Goal: Task Accomplishment & Management: Complete application form

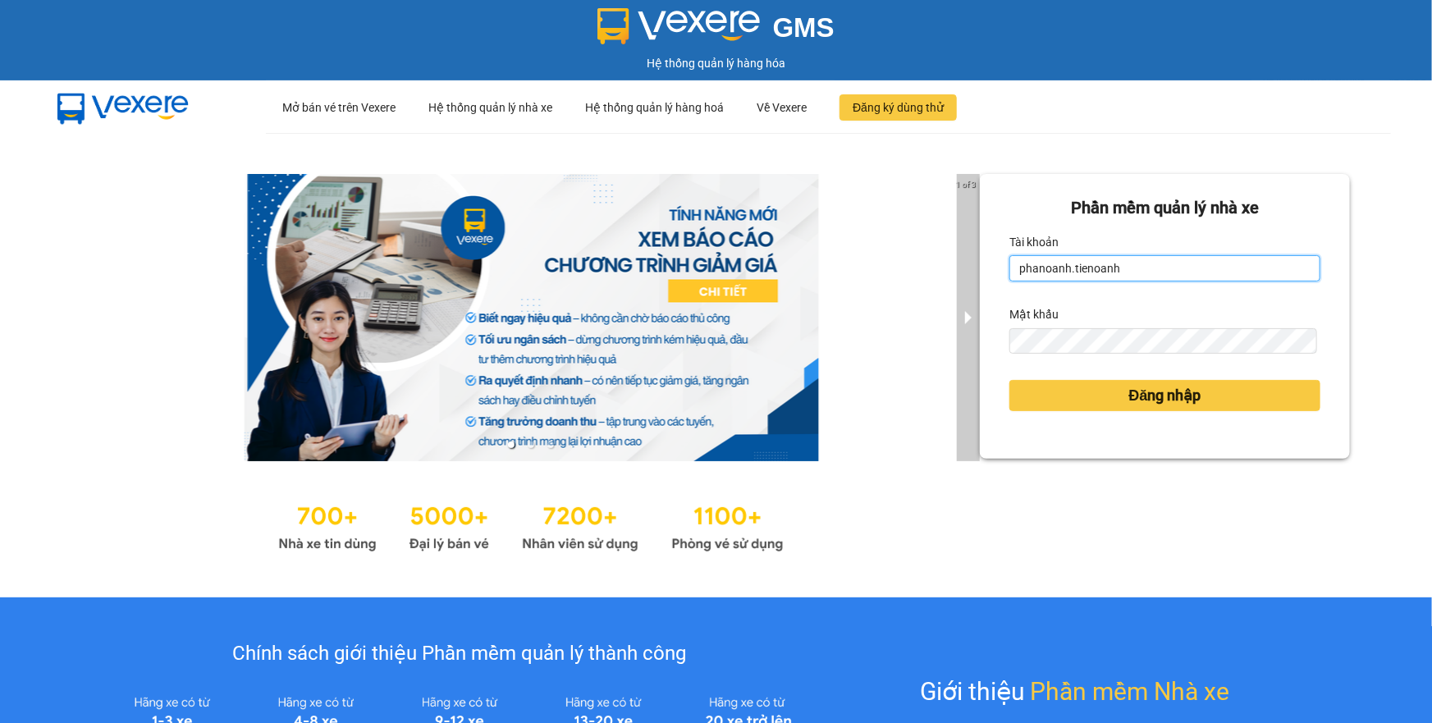
drag, startPoint x: 1116, startPoint y: 265, endPoint x: 971, endPoint y: 296, distance: 148.4
click at [971, 296] on div "1 of 3 Phần mềm quản lý nhà xe Tài khoản phanoanh.tienoanh Mật khẩu Đăng nhập" at bounding box center [716, 365] width 1432 height 465
drag, startPoint x: 1115, startPoint y: 281, endPoint x: 1006, endPoint y: 301, distance: 110.3
click at [1010, 301] on form "Phần mềm quản lý nhà xe Tài khoản phanoanh.tienoanhPHAM Mật khẩu Đăng nhập" at bounding box center [1165, 316] width 311 height 242
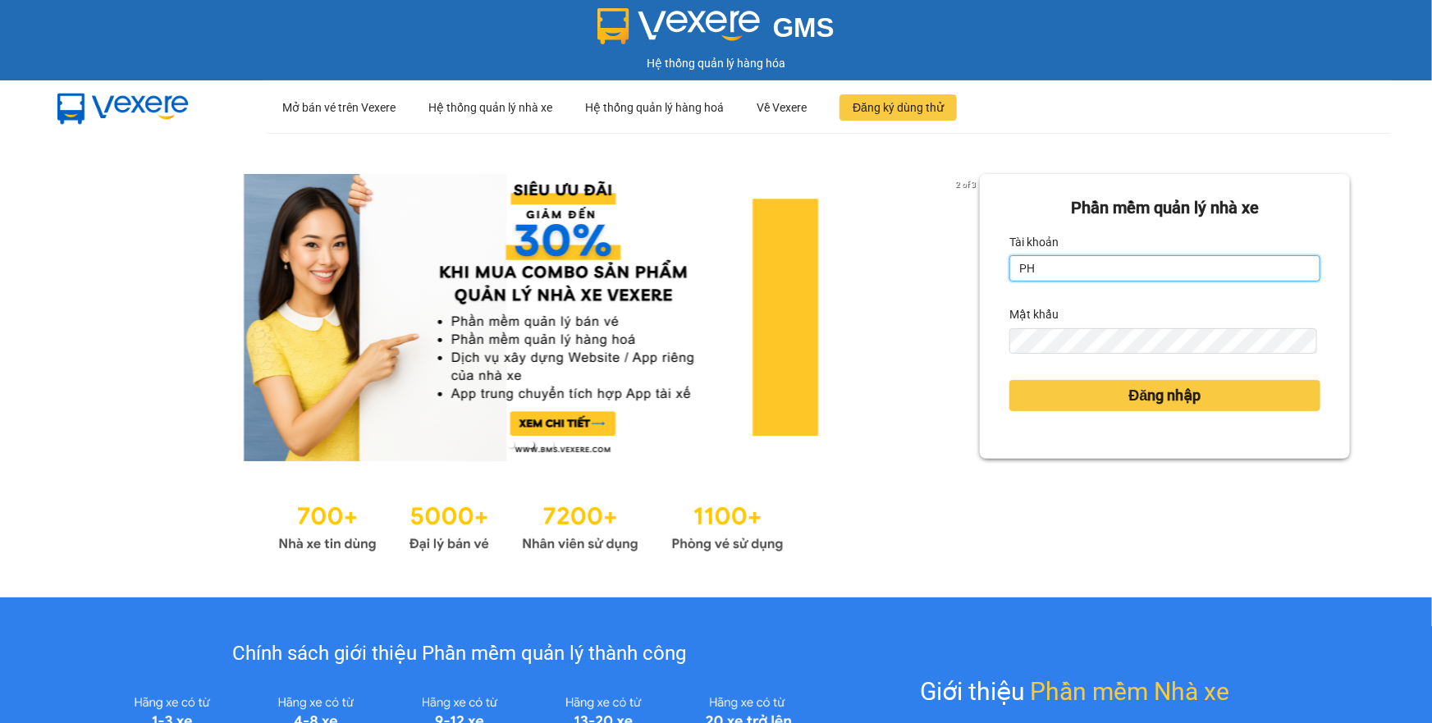
type input "phamthao.tienoanh"
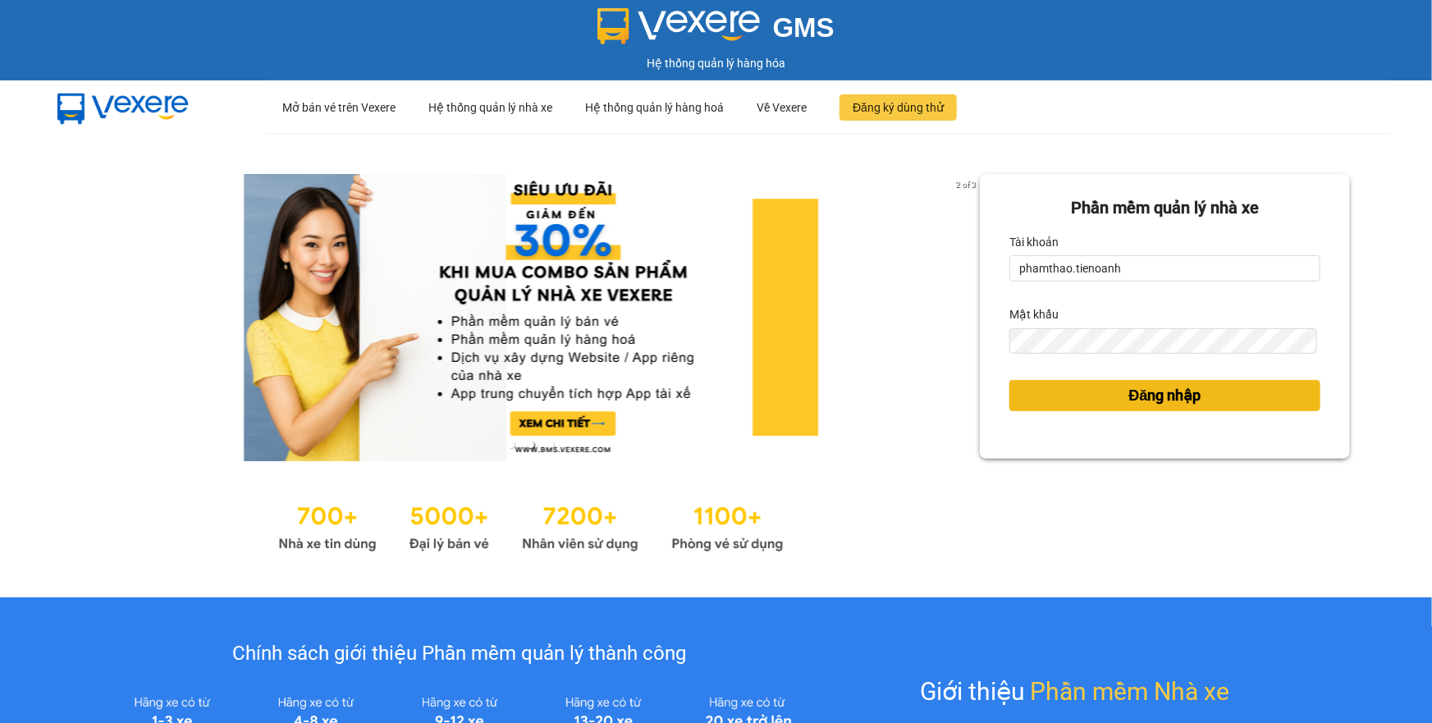
drag, startPoint x: 1061, startPoint y: 394, endPoint x: 1050, endPoint y: 393, distance: 11.5
click at [1055, 395] on button "Đăng nhập" at bounding box center [1165, 395] width 311 height 31
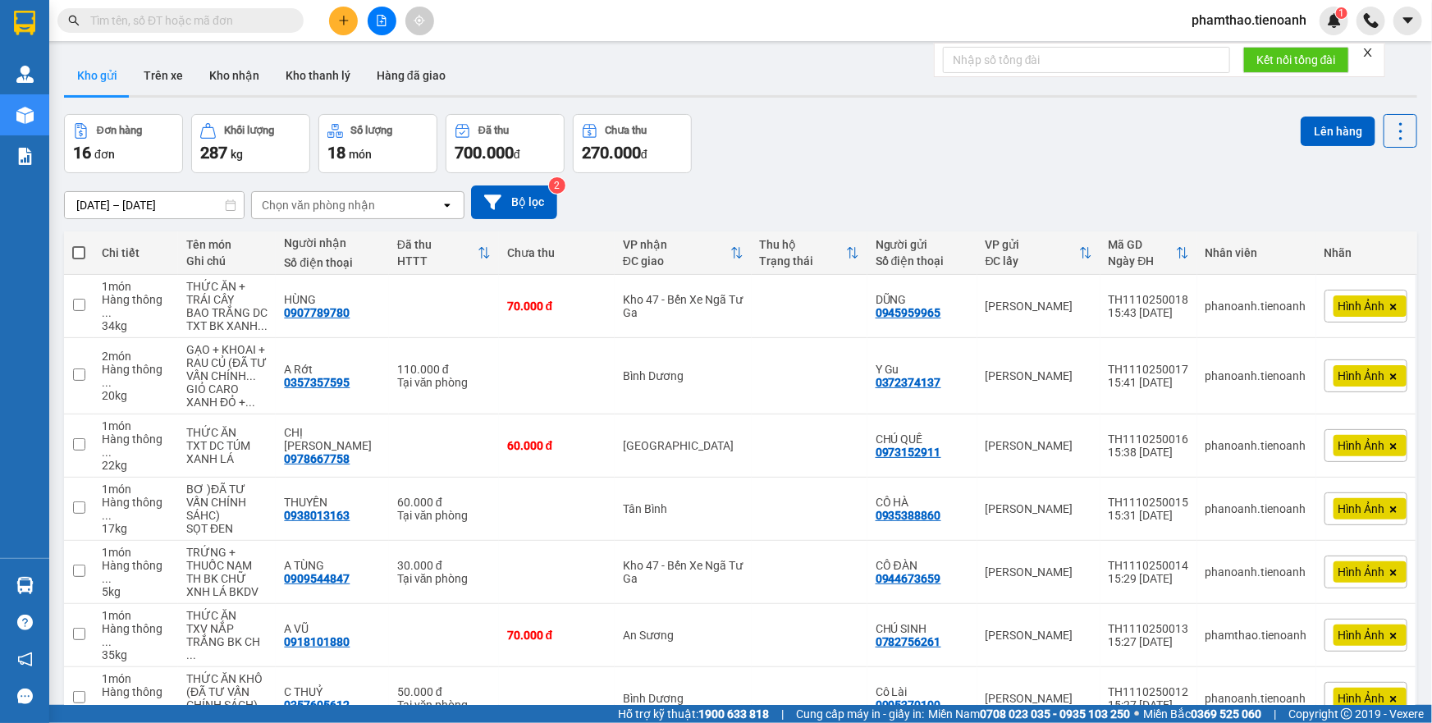
click at [339, 25] on icon "plus" at bounding box center [343, 20] width 11 height 11
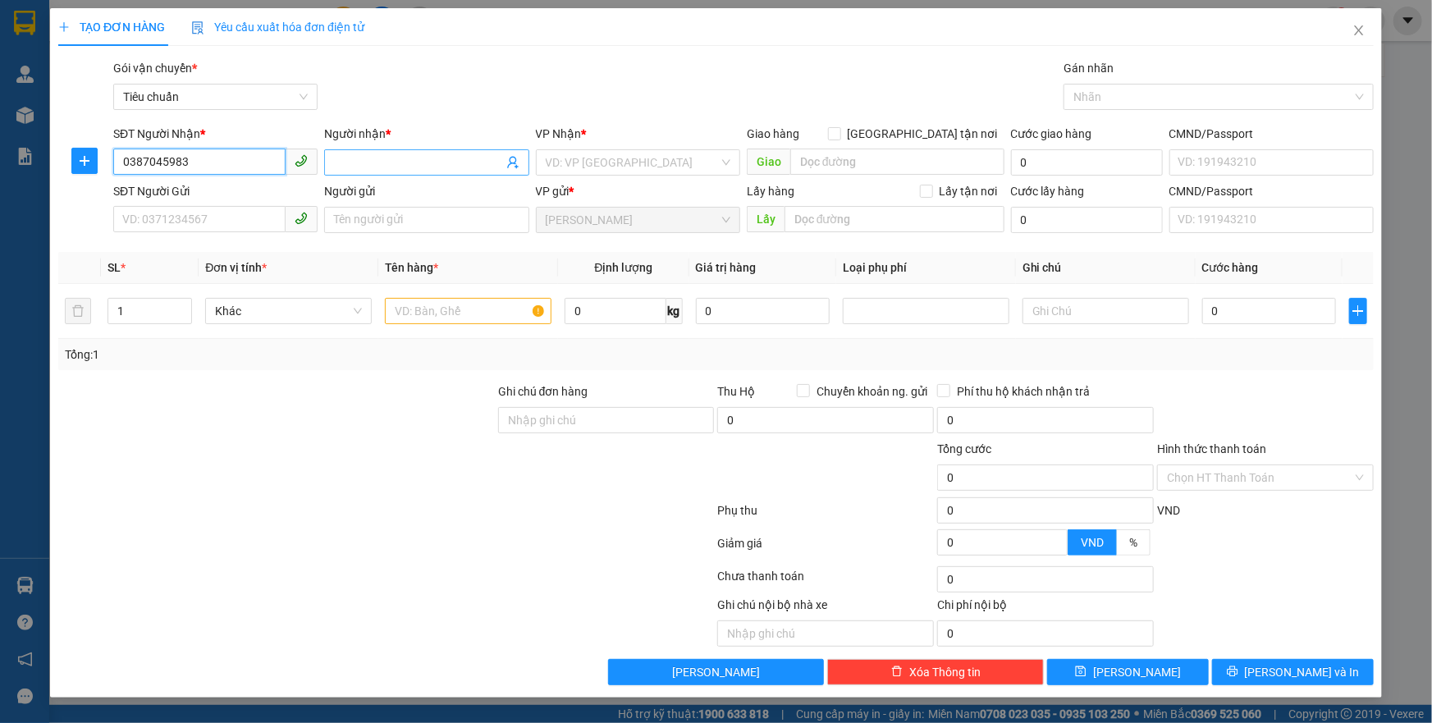
type input "0387045983"
click at [416, 162] on input "Người nhận *" at bounding box center [418, 163] width 168 height 18
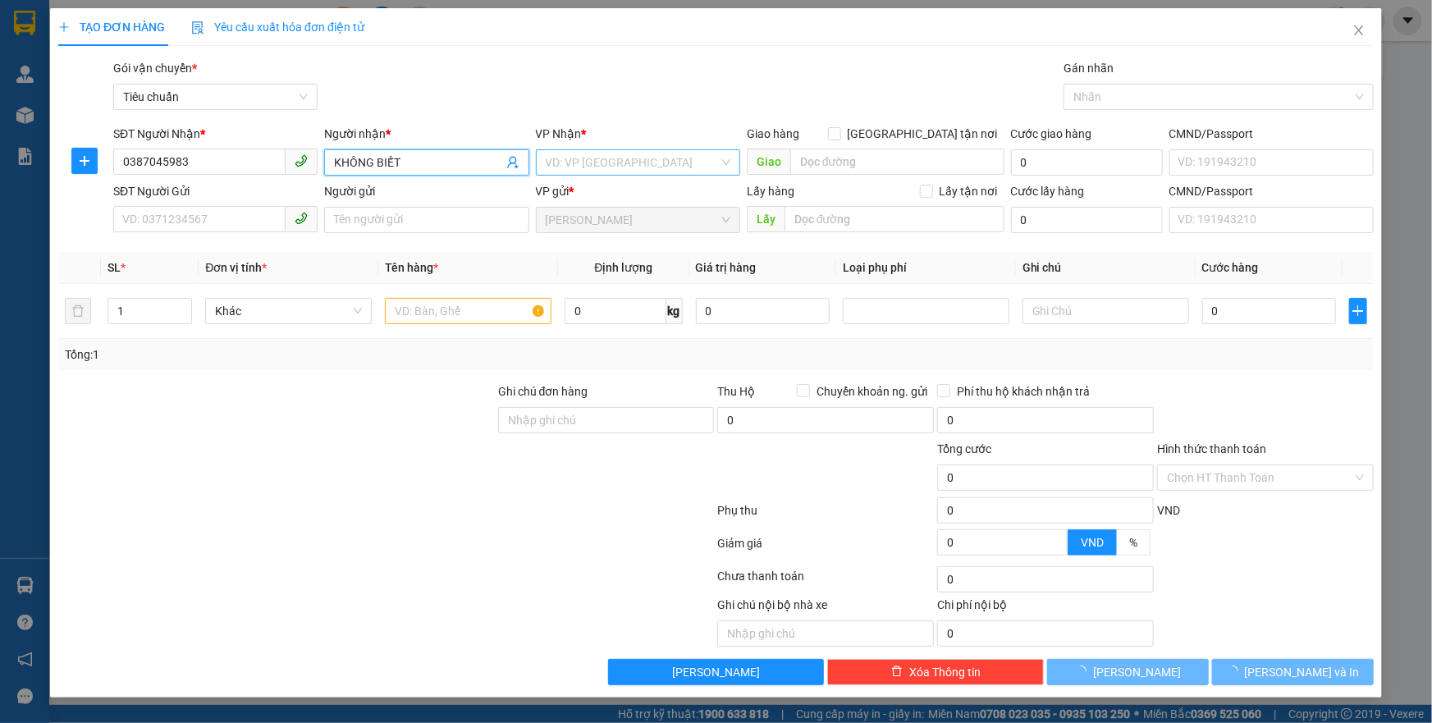
type input "KHÔNG BIẾT"
click at [644, 157] on input "search" at bounding box center [632, 162] width 173 height 25
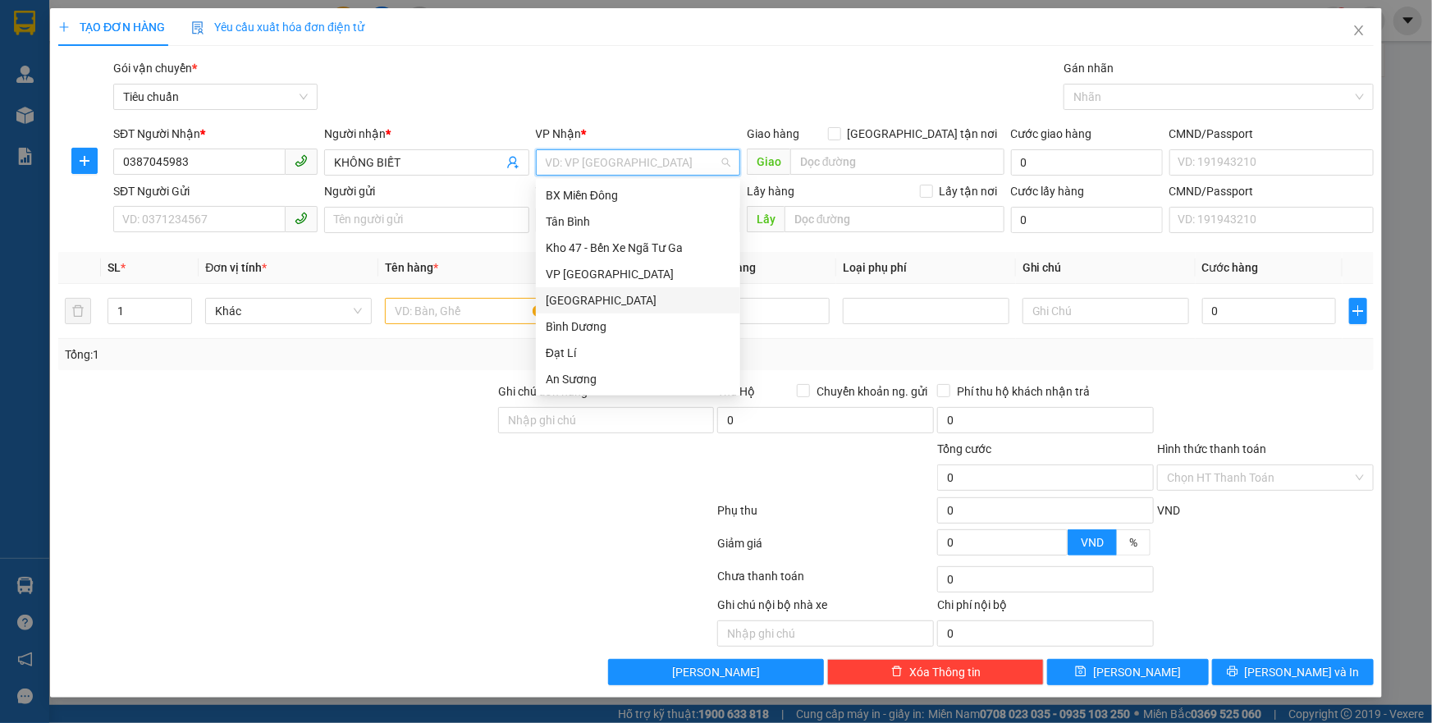
drag, startPoint x: 592, startPoint y: 310, endPoint x: 714, endPoint y: 213, distance: 156.0
click at [592, 310] on div "[GEOGRAPHIC_DATA]" at bounding box center [638, 300] width 204 height 26
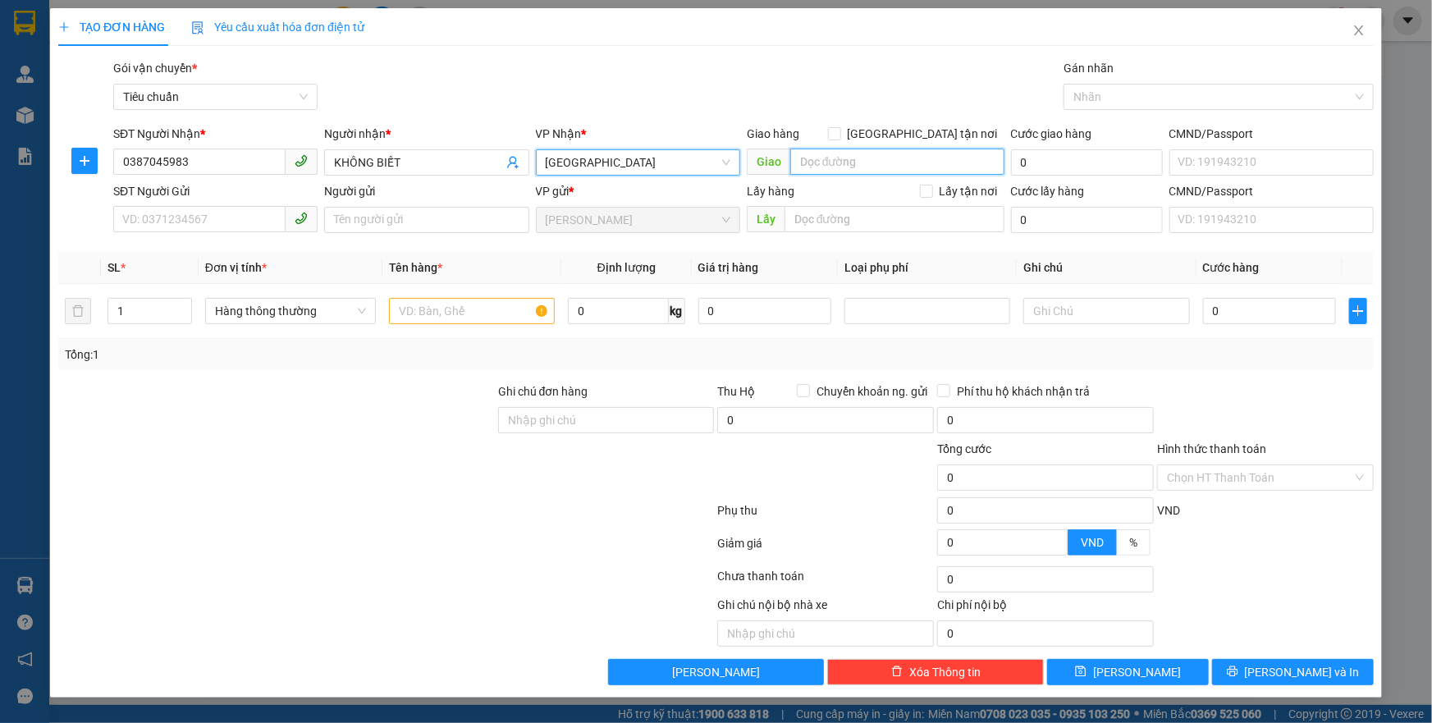
click at [843, 154] on input "search" at bounding box center [898, 162] width 214 height 26
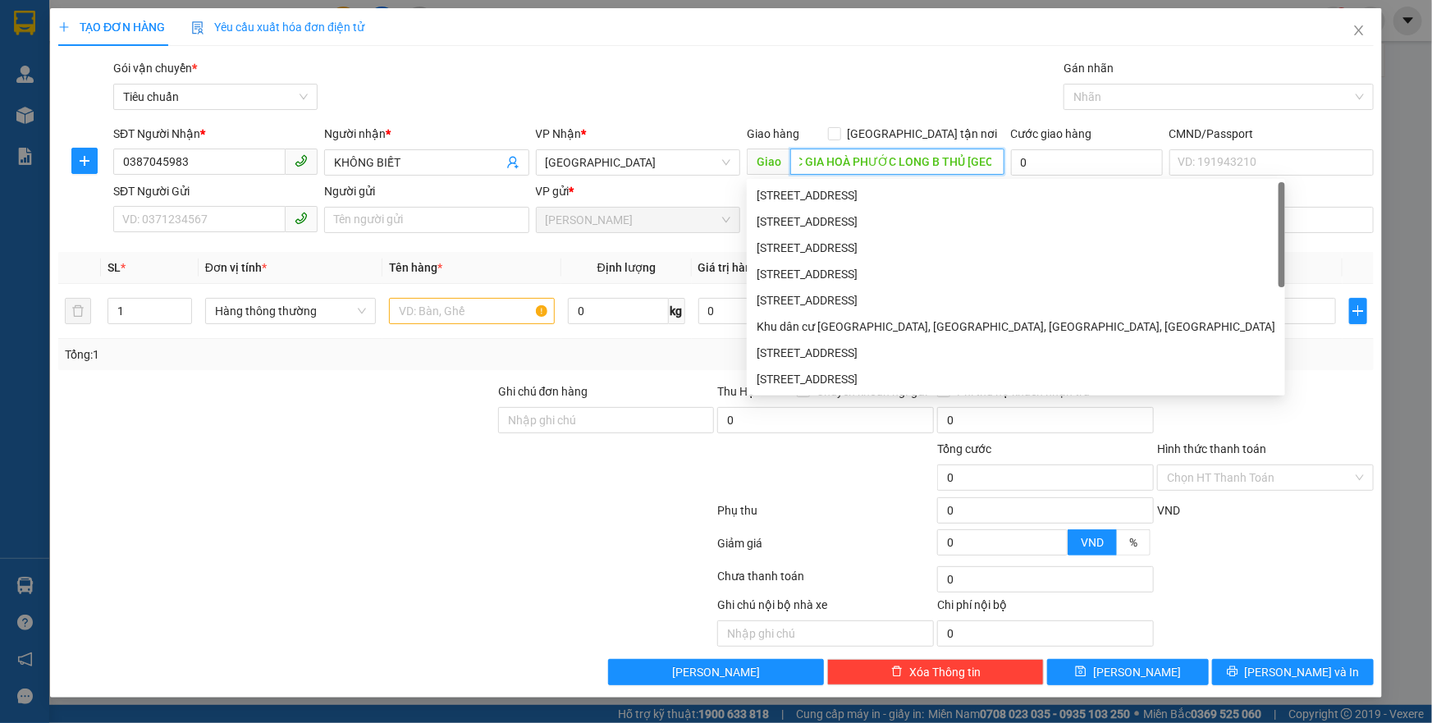
scroll to position [0, 112]
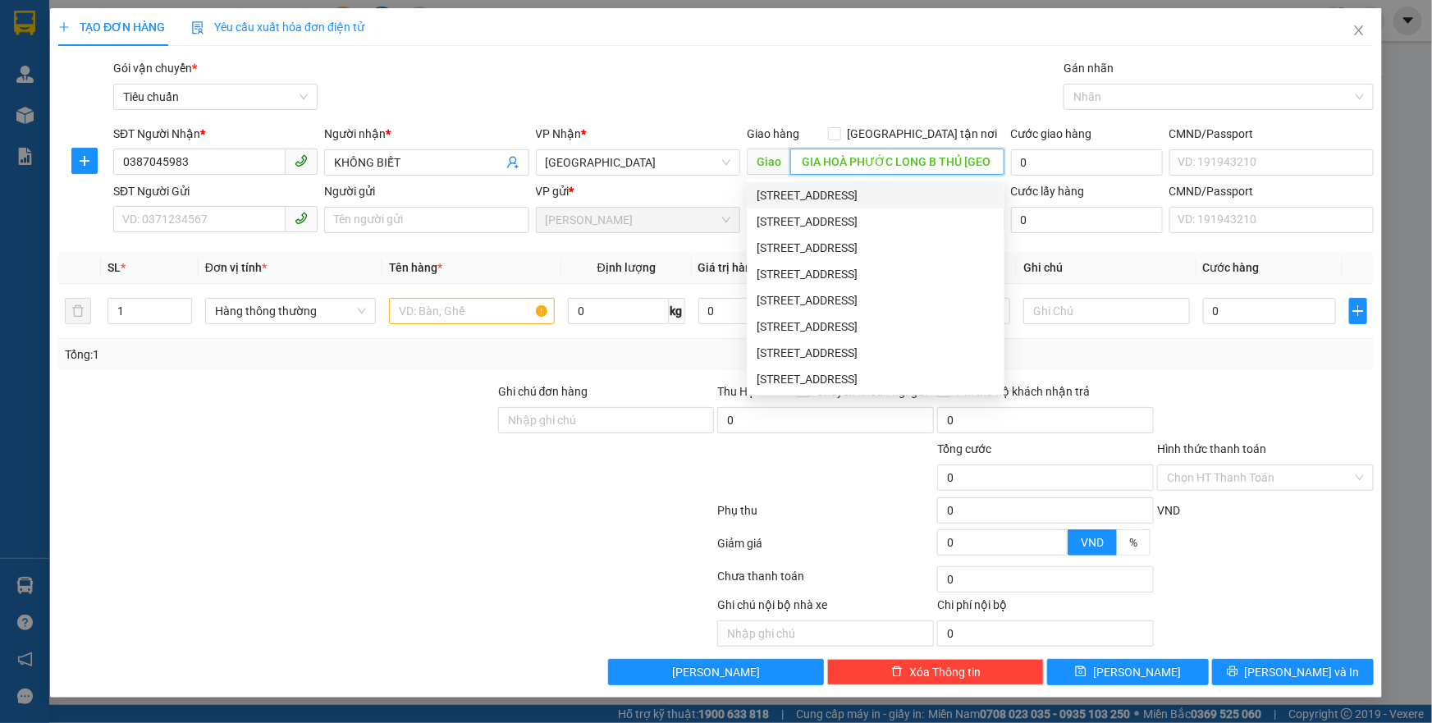
click at [836, 158] on input "SỐ 2 ĐƯỜNG 21 KDC GIA HOÀ PHƯỚC LONG B THỦ [GEOGRAPHIC_DATA]" at bounding box center [898, 162] width 214 height 26
drag, startPoint x: 881, startPoint y: 190, endPoint x: 886, endPoint y: 172, distance: 17.9
click at [879, 188] on div "[STREET_ADDRESS]" at bounding box center [876, 195] width 238 height 18
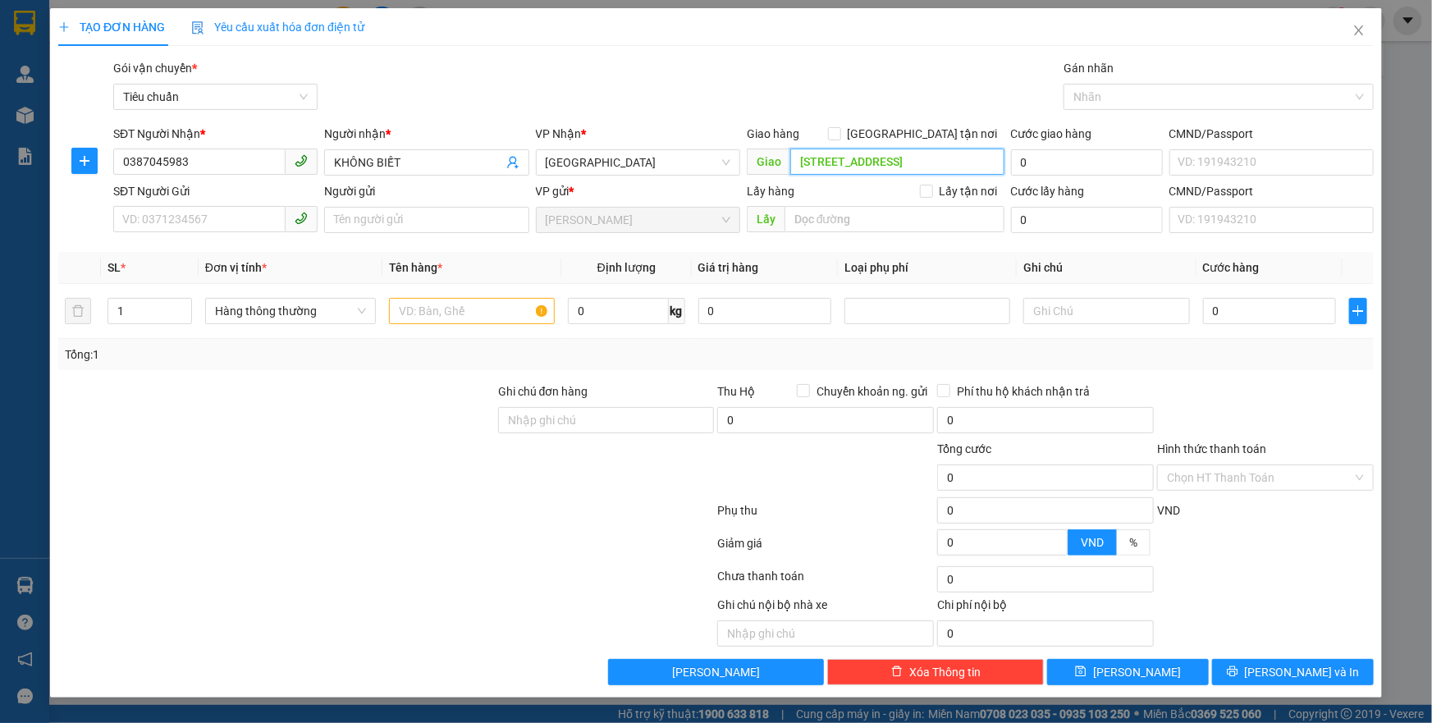
click at [865, 162] on input "[STREET_ADDRESS]" at bounding box center [898, 162] width 214 height 26
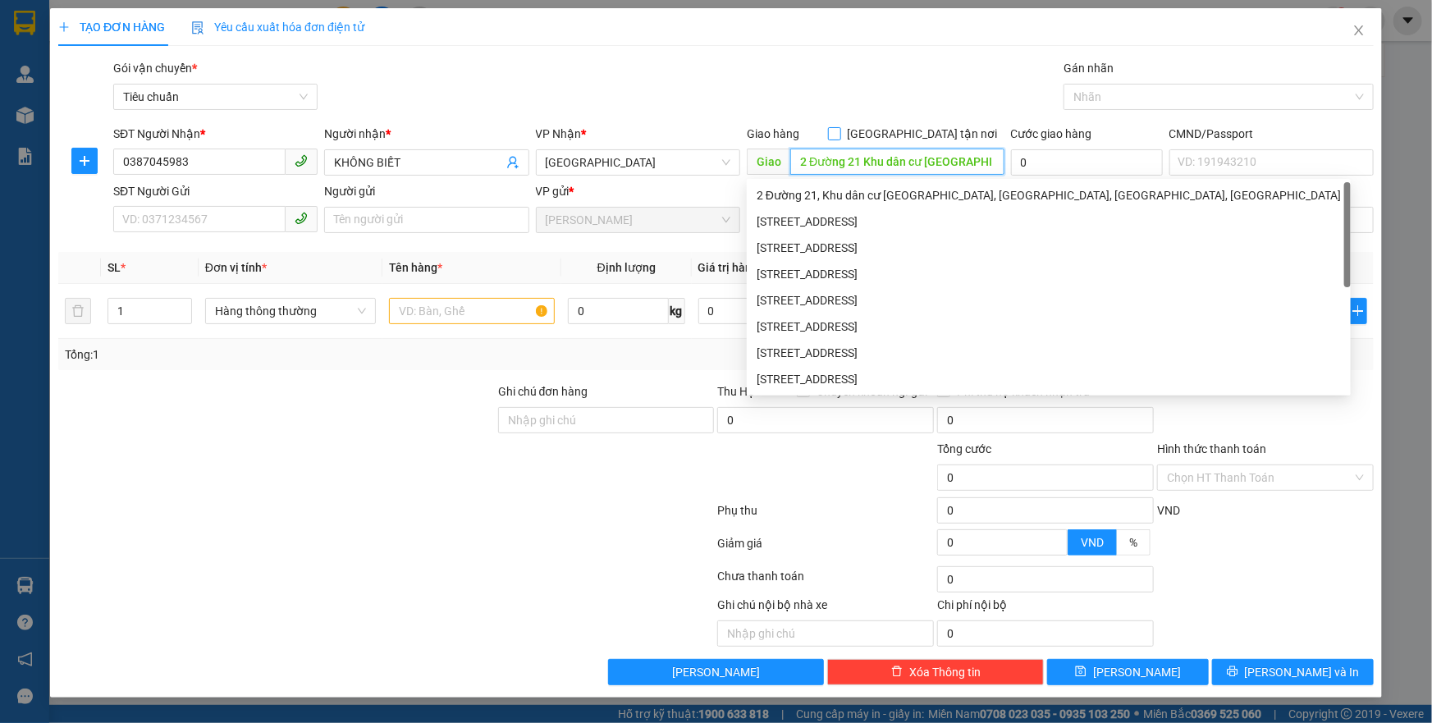
type input "2 Đường 21 Khu dân cư [GEOGRAPHIC_DATA], [GEOGRAPHIC_DATA], [GEOGRAPHIC_DATA], …"
click at [929, 126] on span "[GEOGRAPHIC_DATA] tận nơi" at bounding box center [922, 134] width 163 height 18
click at [840, 127] on input "[GEOGRAPHIC_DATA] tận nơi" at bounding box center [833, 132] width 11 height 11
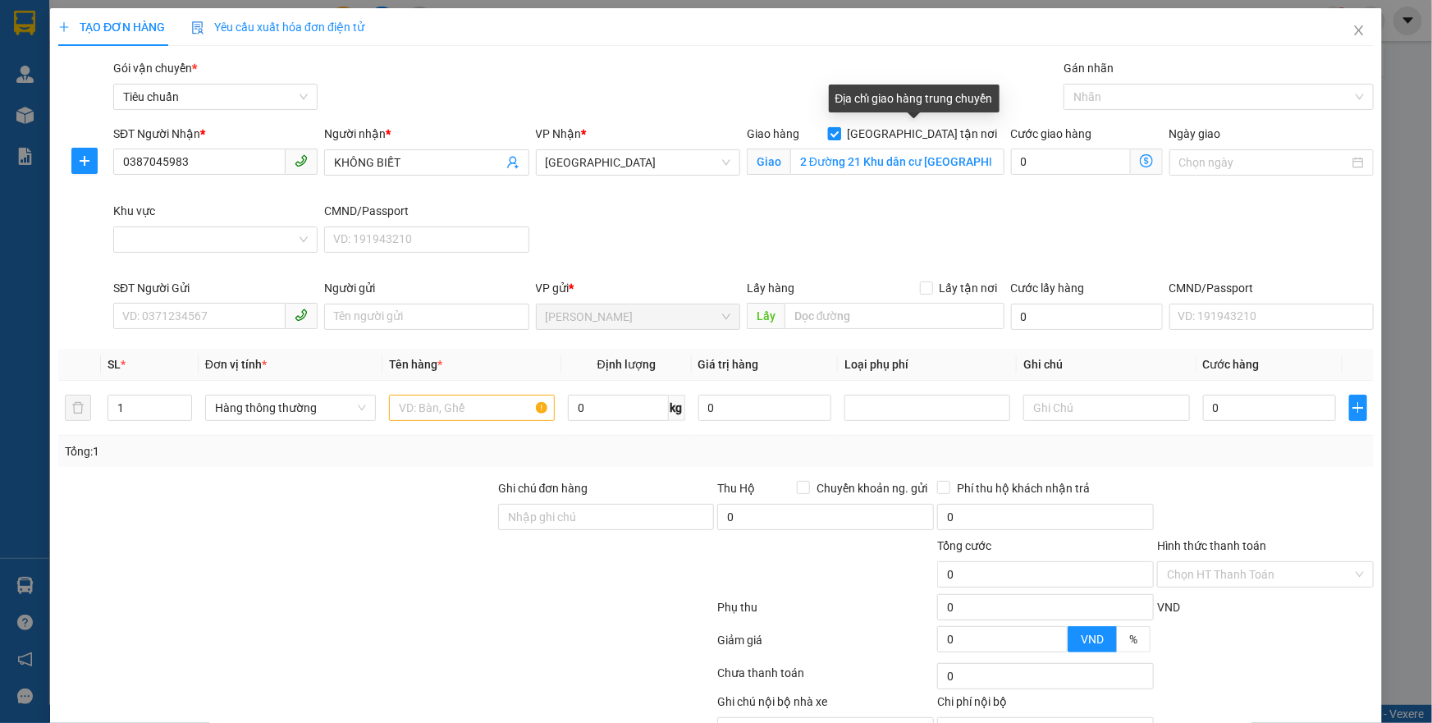
click at [925, 137] on span "[GEOGRAPHIC_DATA] tận nơi" at bounding box center [922, 134] width 163 height 18
click at [840, 137] on input "[GEOGRAPHIC_DATA] tận nơi" at bounding box center [833, 132] width 11 height 11
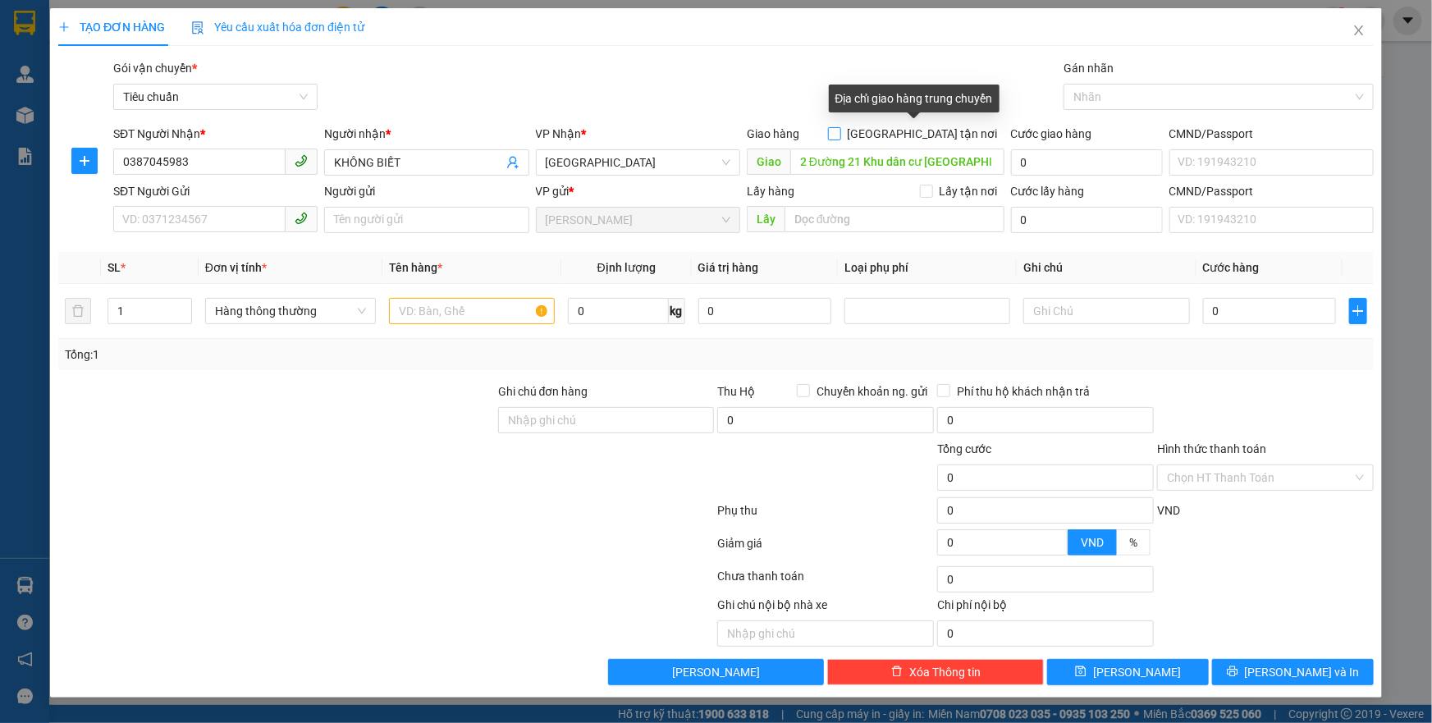
click at [840, 136] on input "[GEOGRAPHIC_DATA] tận nơi" at bounding box center [833, 132] width 11 height 11
checkbox input "true"
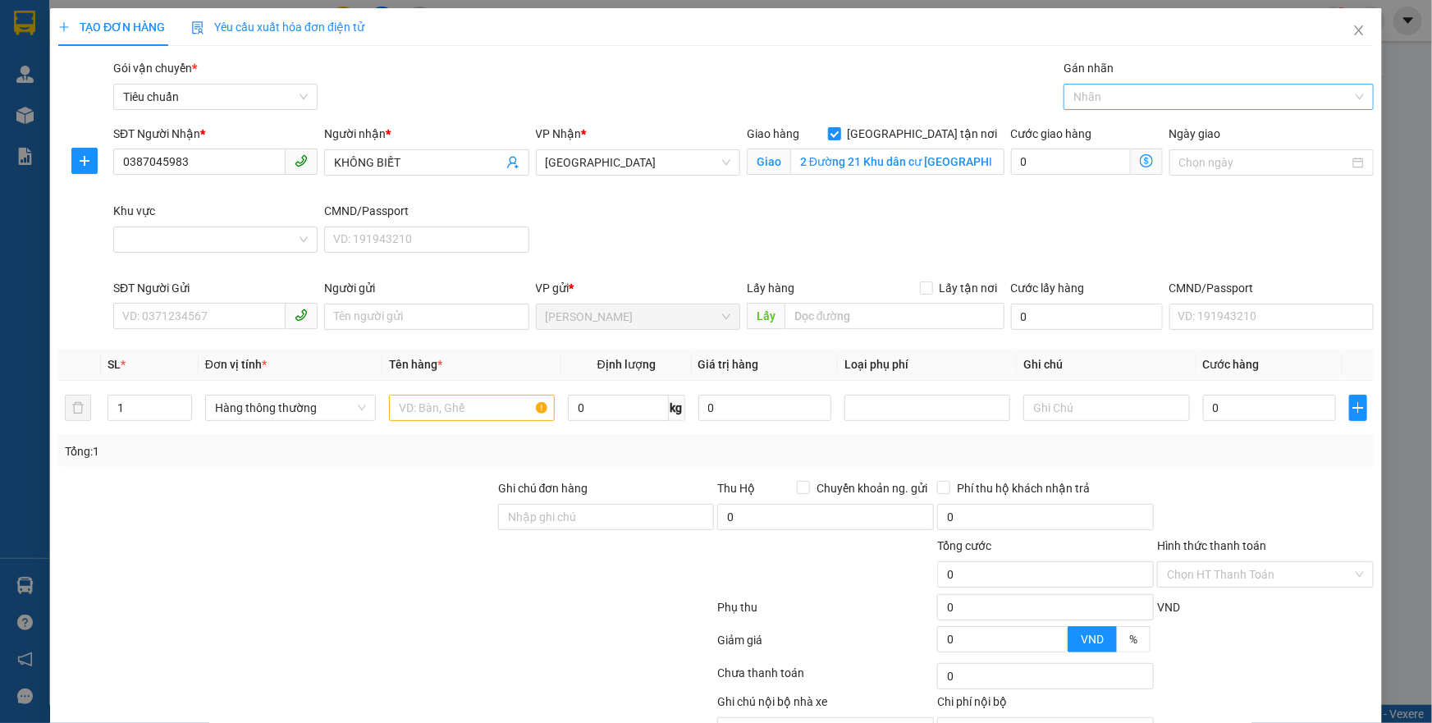
drag, startPoint x: 1220, startPoint y: 88, endPoint x: 1196, endPoint y: 109, distance: 32.0
click at [1217, 89] on div at bounding box center [1211, 97] width 286 height 20
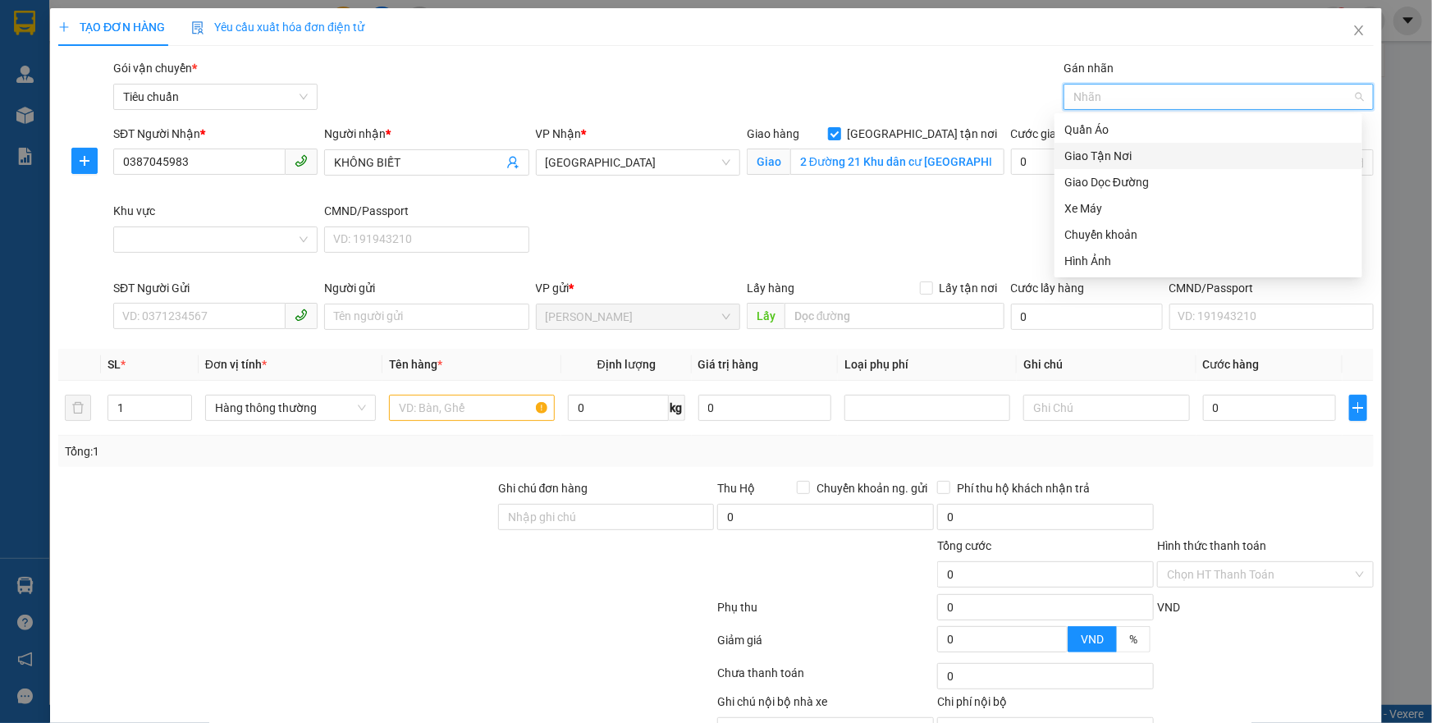
click at [1126, 161] on div "Giao Tận Nơi" at bounding box center [1209, 156] width 288 height 18
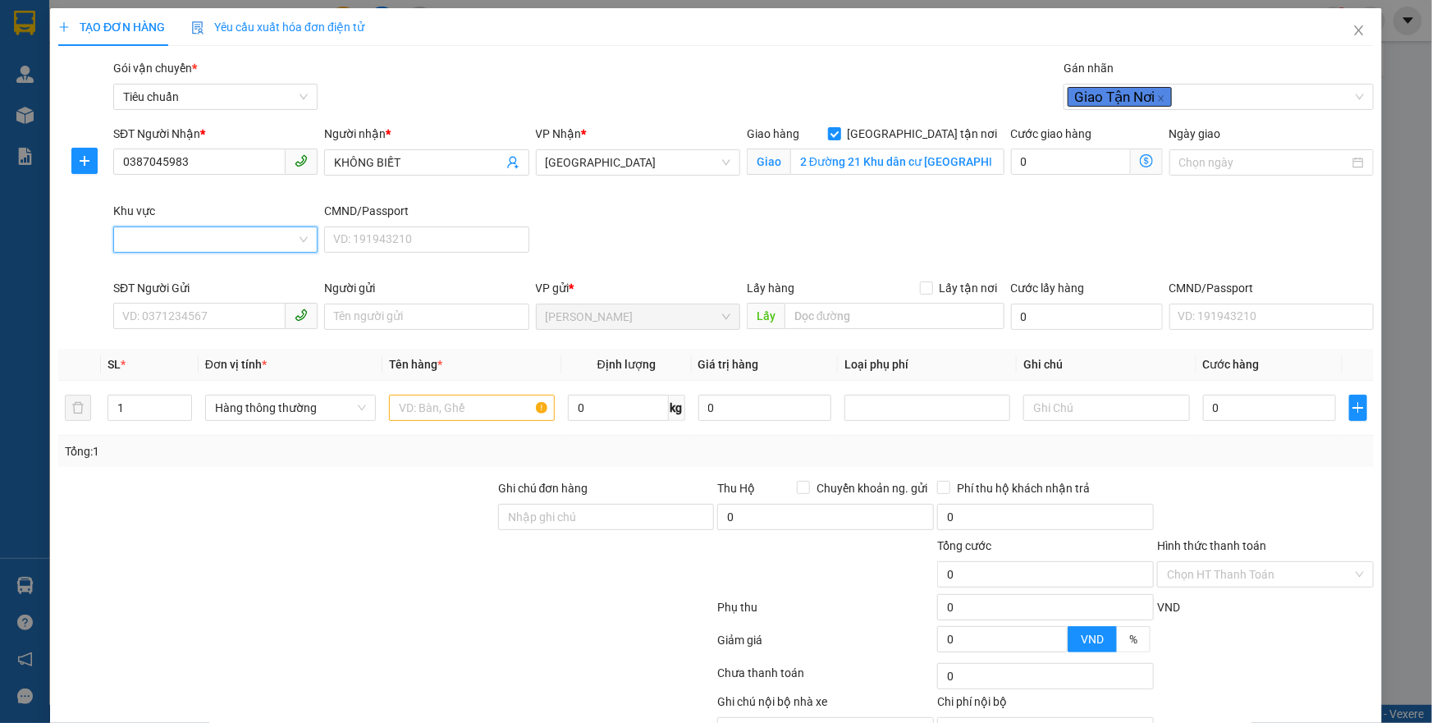
click at [190, 248] on input "Khu vực" at bounding box center [209, 239] width 173 height 25
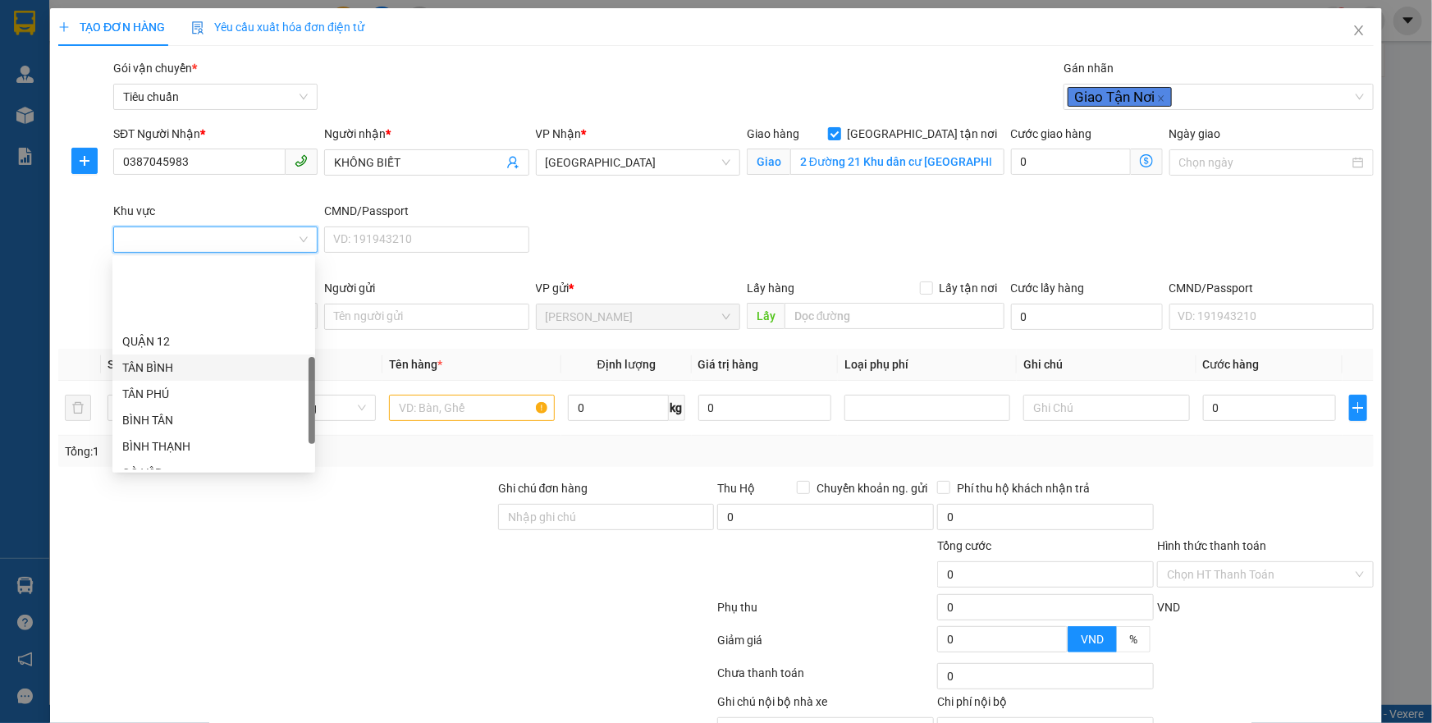
scroll to position [328, 0]
drag, startPoint x: 159, startPoint y: 442, endPoint x: 178, endPoint y: 412, distance: 35.1
click at [159, 442] on div "THỦ ĐỨC" at bounding box center [213, 443] width 183 height 18
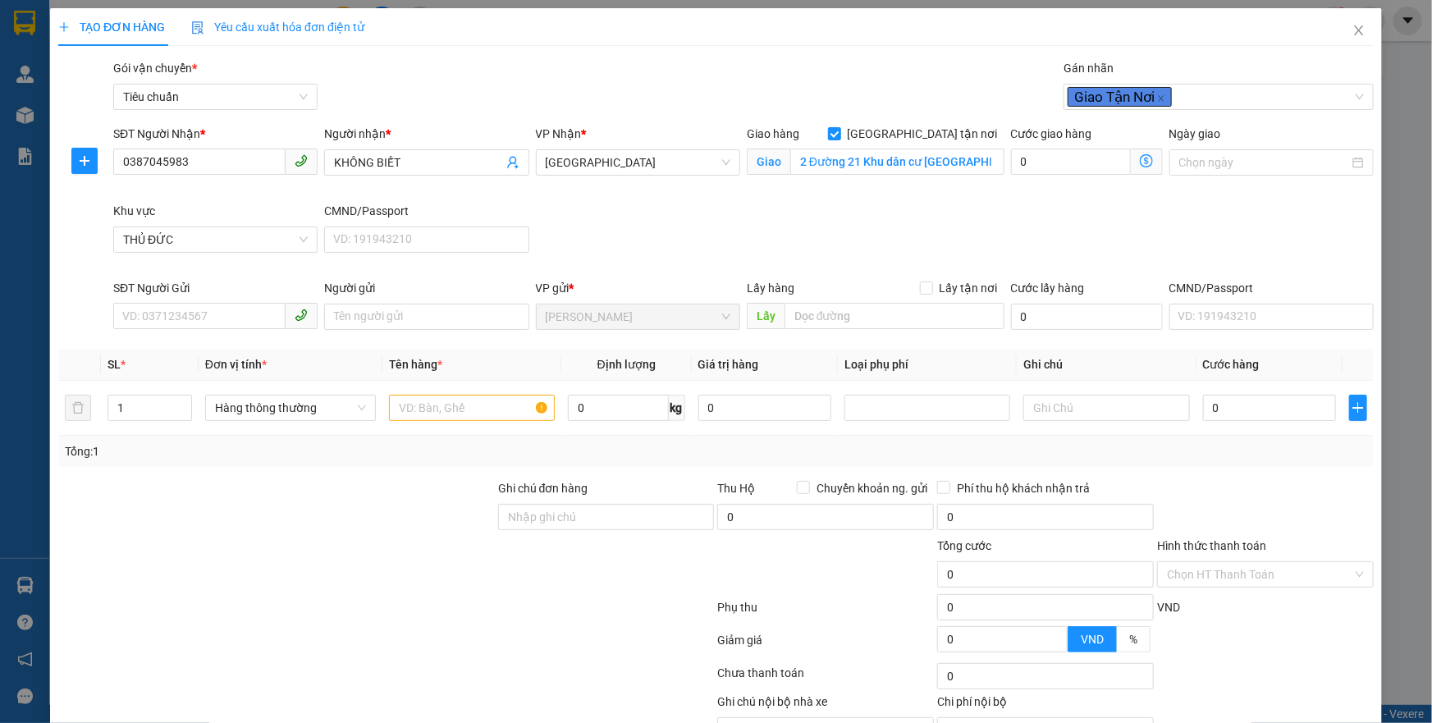
click at [174, 300] on div "SĐT Người Gửi" at bounding box center [215, 291] width 204 height 25
click at [173, 319] on input "SĐT Người Gửi" at bounding box center [199, 316] width 172 height 26
click at [465, 412] on input "text" at bounding box center [472, 408] width 166 height 26
drag, startPoint x: 462, startPoint y: 411, endPoint x: 498, endPoint y: 396, distance: 39.0
click at [498, 396] on input "CHUỐI + RƯỢU ĐA" at bounding box center [472, 408] width 166 height 26
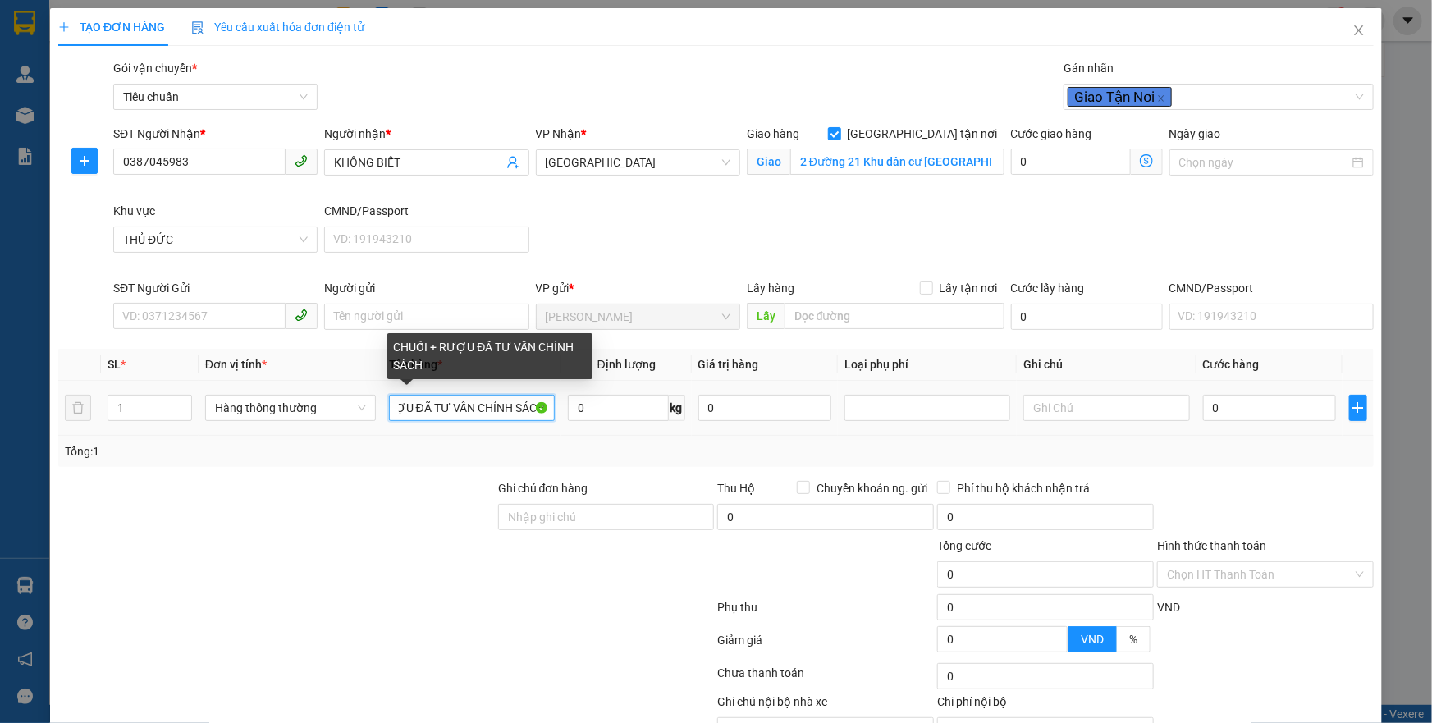
scroll to position [0, 71]
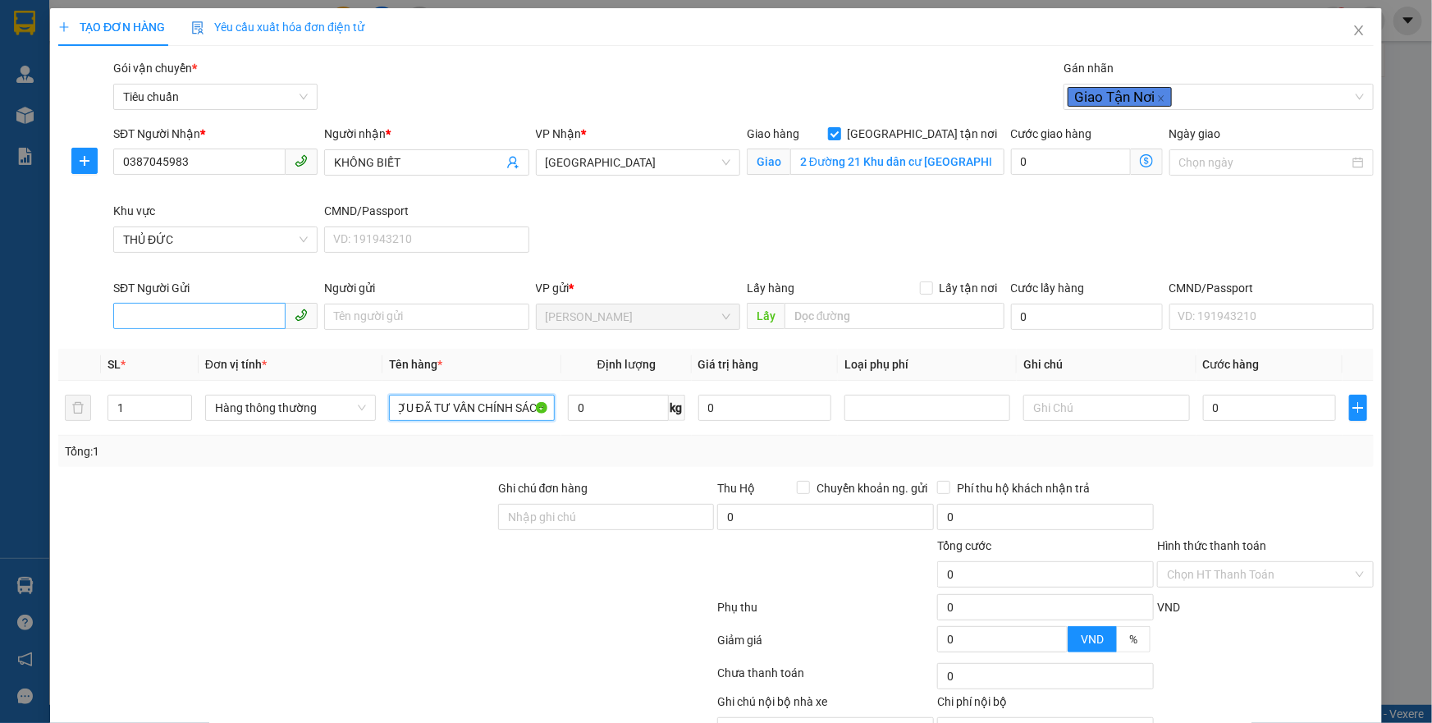
type input "CHUỐI + RƯỢU ĐÃ TƯ VẤN CHÍNH SÁCH"
click at [252, 314] on input "SĐT Người Gửi" at bounding box center [199, 316] width 172 height 26
type input "0"
click at [639, 418] on input "0" at bounding box center [618, 408] width 101 height 26
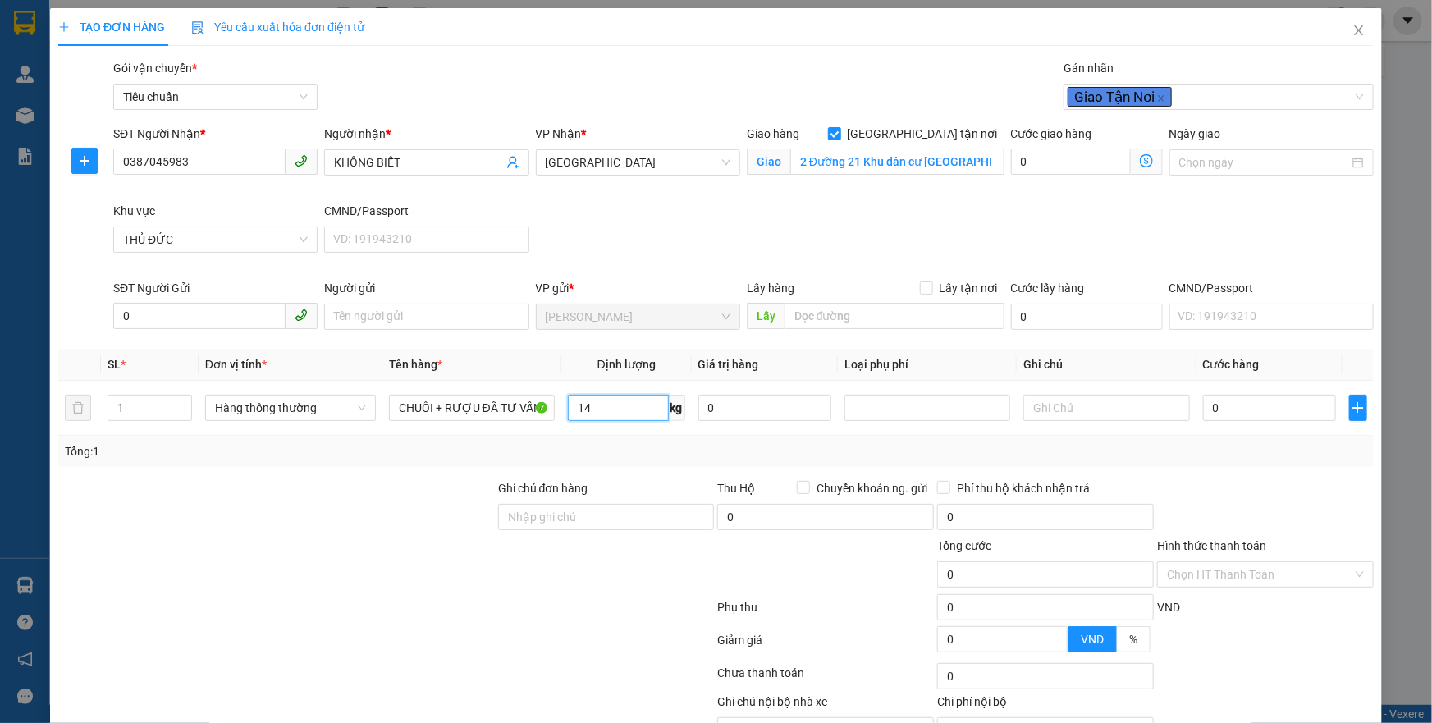
type input "14"
drag, startPoint x: 472, startPoint y: 546, endPoint x: 1068, endPoint y: 396, distance: 614.4
click at [490, 539] on div at bounding box center [277, 565] width 440 height 57
type input "50.000"
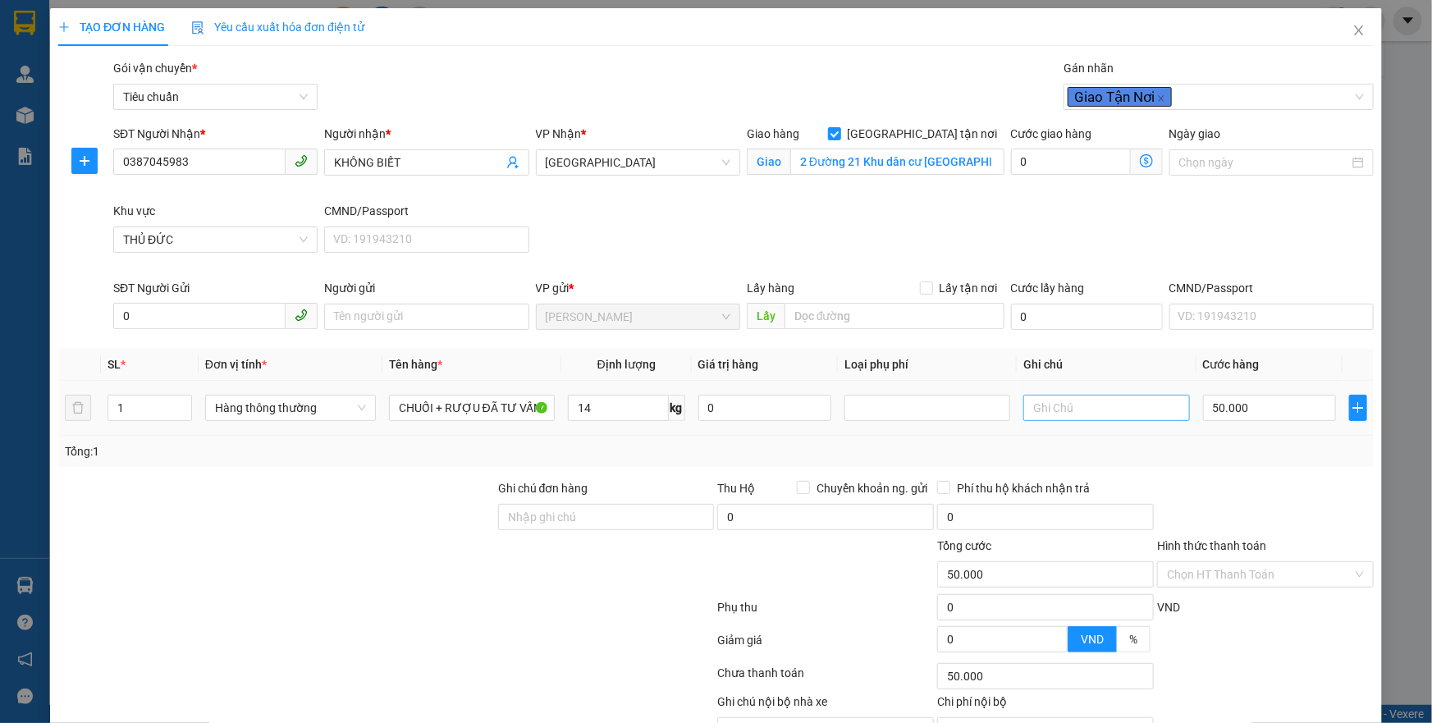
type input "50.000"
type input "105.000"
type input "55.000"
click at [1068, 396] on input "text" at bounding box center [1107, 408] width 166 height 26
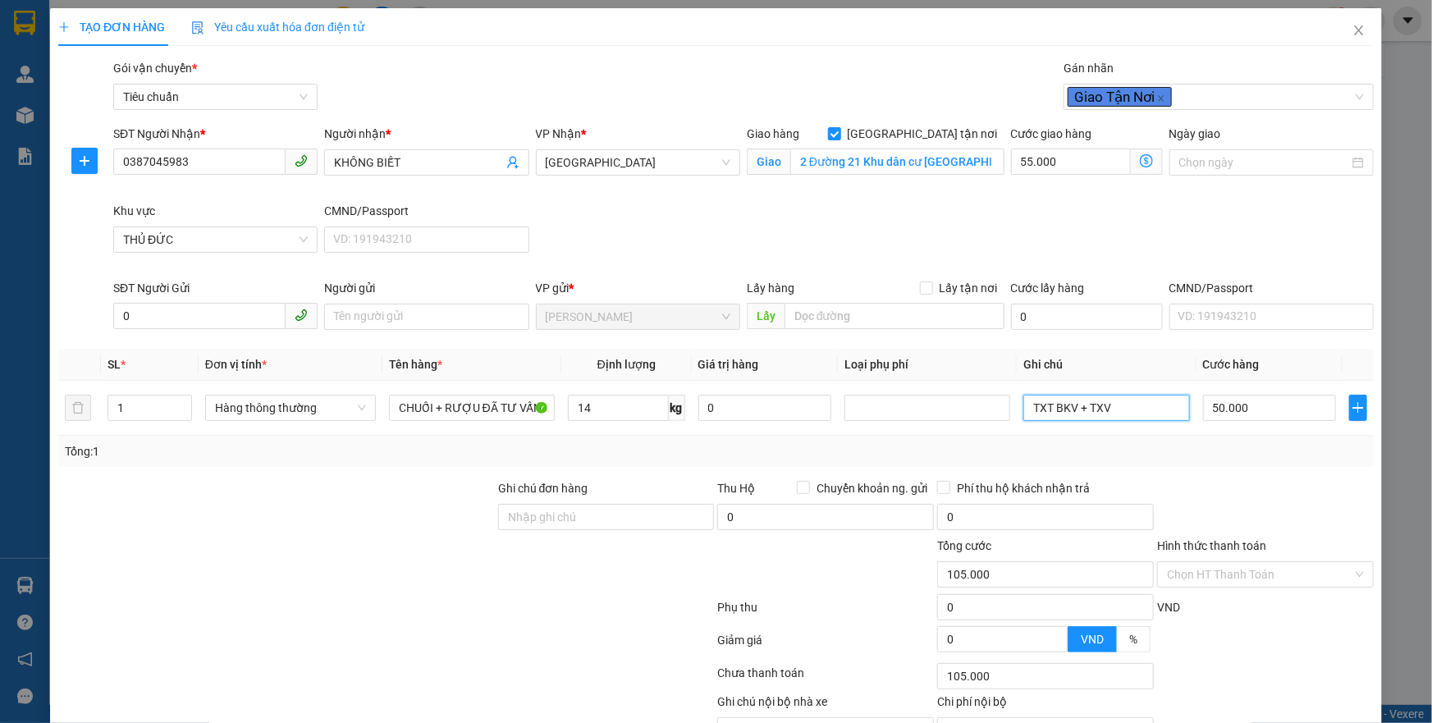
type input "TXT BKV + TXV"
click at [237, 303] on div "SĐT Người Gửi 0" at bounding box center [215, 307] width 204 height 57
click at [231, 314] on input "0" at bounding box center [199, 316] width 172 height 26
click at [1140, 163] on icon "dollar-circle" at bounding box center [1146, 160] width 13 height 13
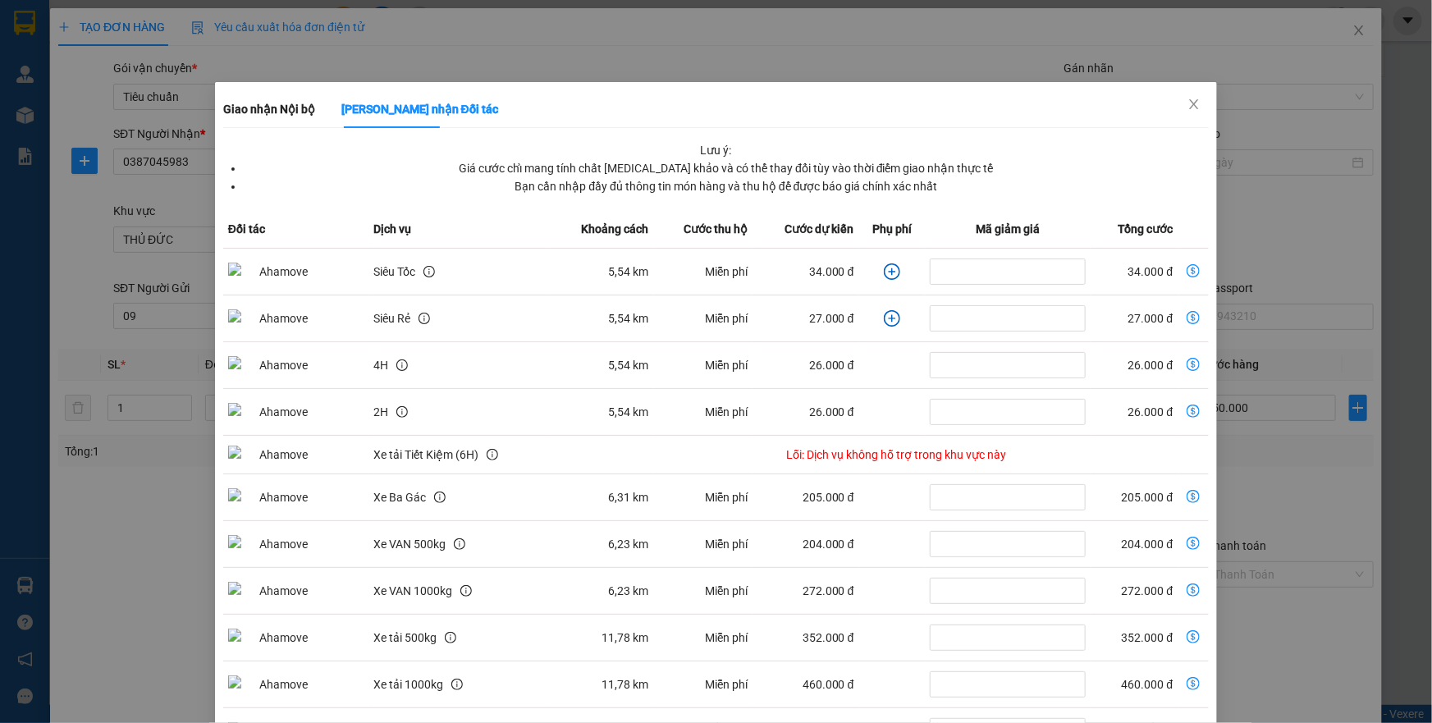
click at [889, 273] on icon "plus-circle" at bounding box center [892, 271] width 7 height 7
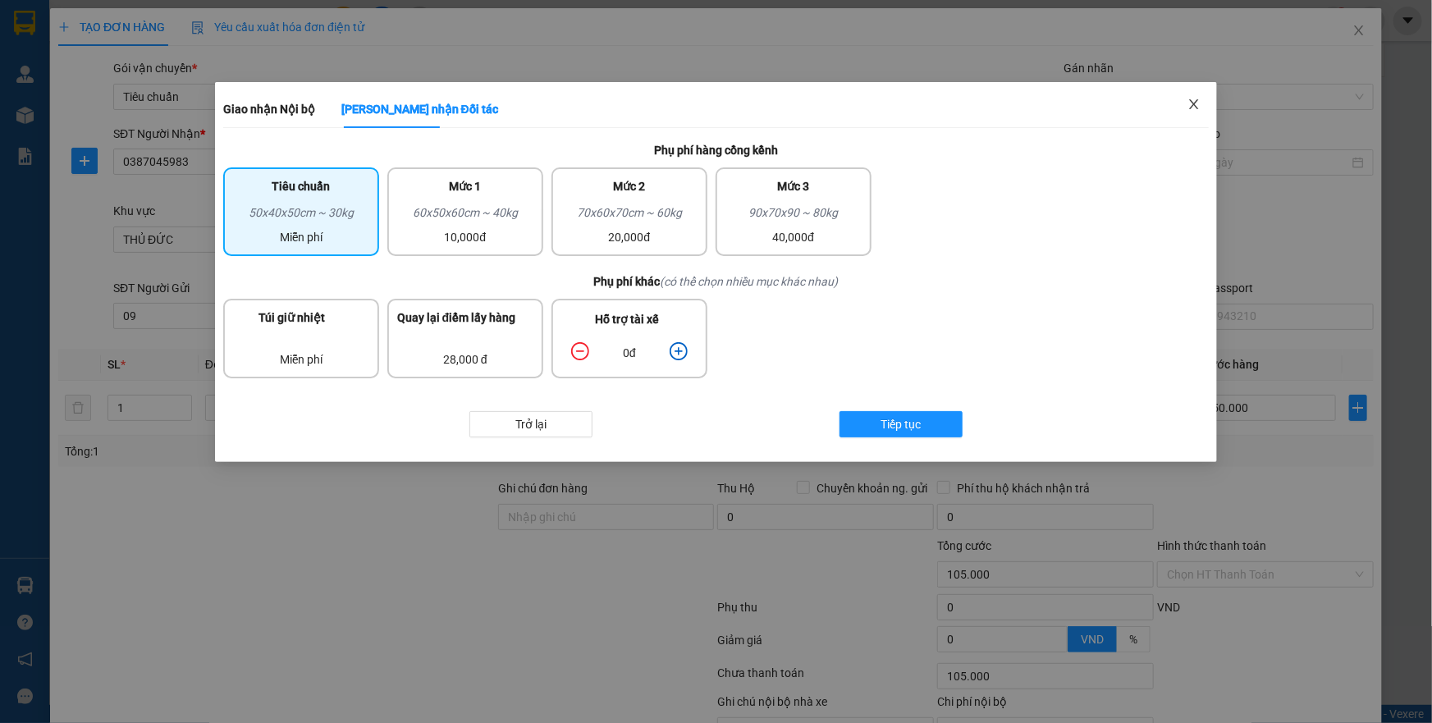
click at [1193, 110] on icon "close" at bounding box center [1194, 104] width 13 height 13
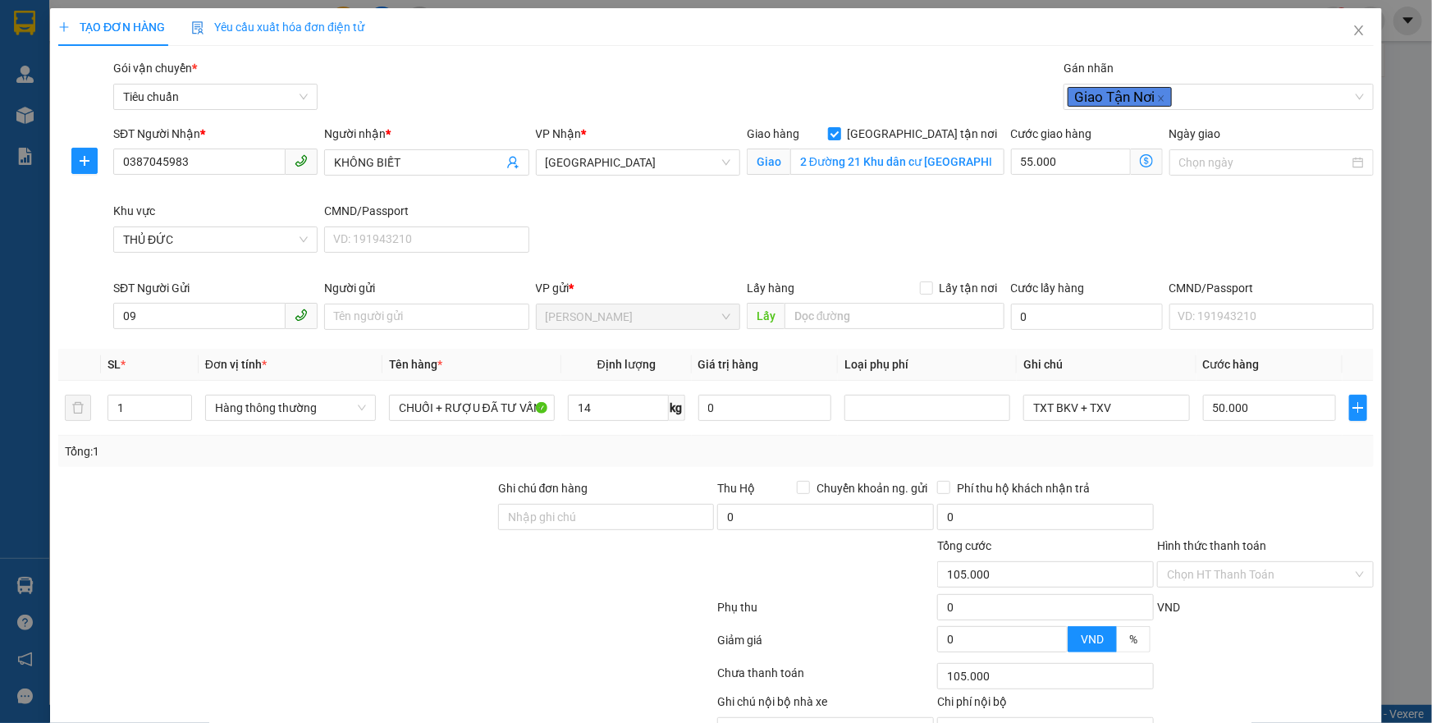
click at [1140, 167] on icon "dollar-circle" at bounding box center [1146, 160] width 13 height 13
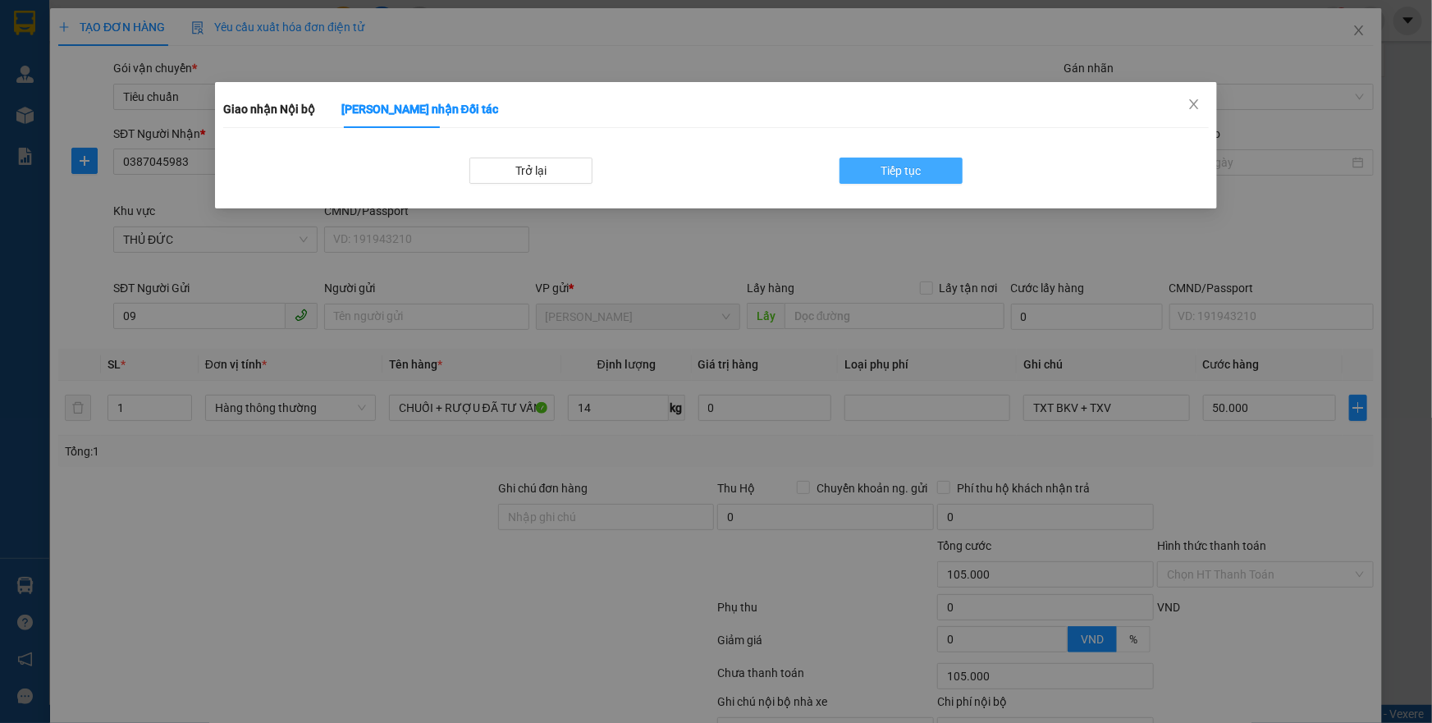
click at [938, 171] on button "Tiếp tục" at bounding box center [901, 171] width 123 height 26
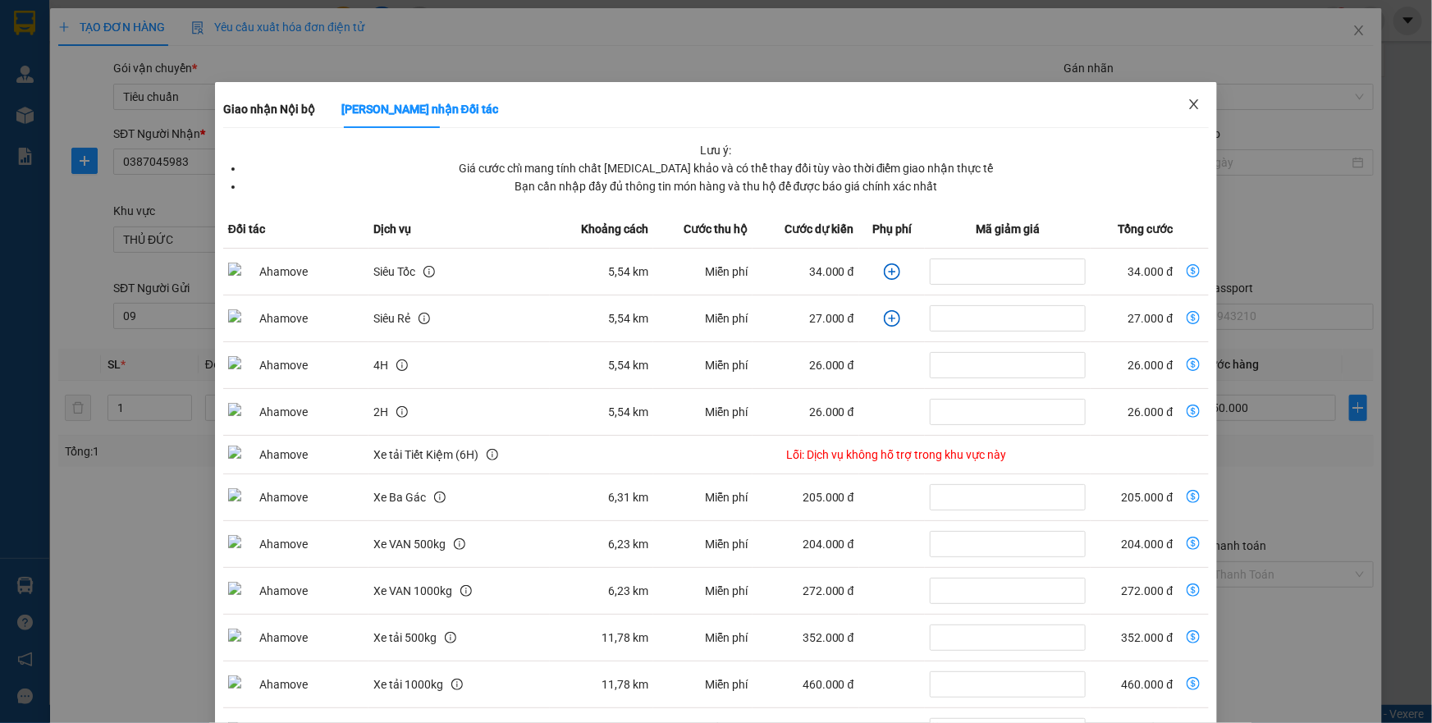
drag, startPoint x: 1179, startPoint y: 103, endPoint x: 1163, endPoint y: 116, distance: 20.4
click at [1188, 103] on icon "close" at bounding box center [1194, 104] width 13 height 13
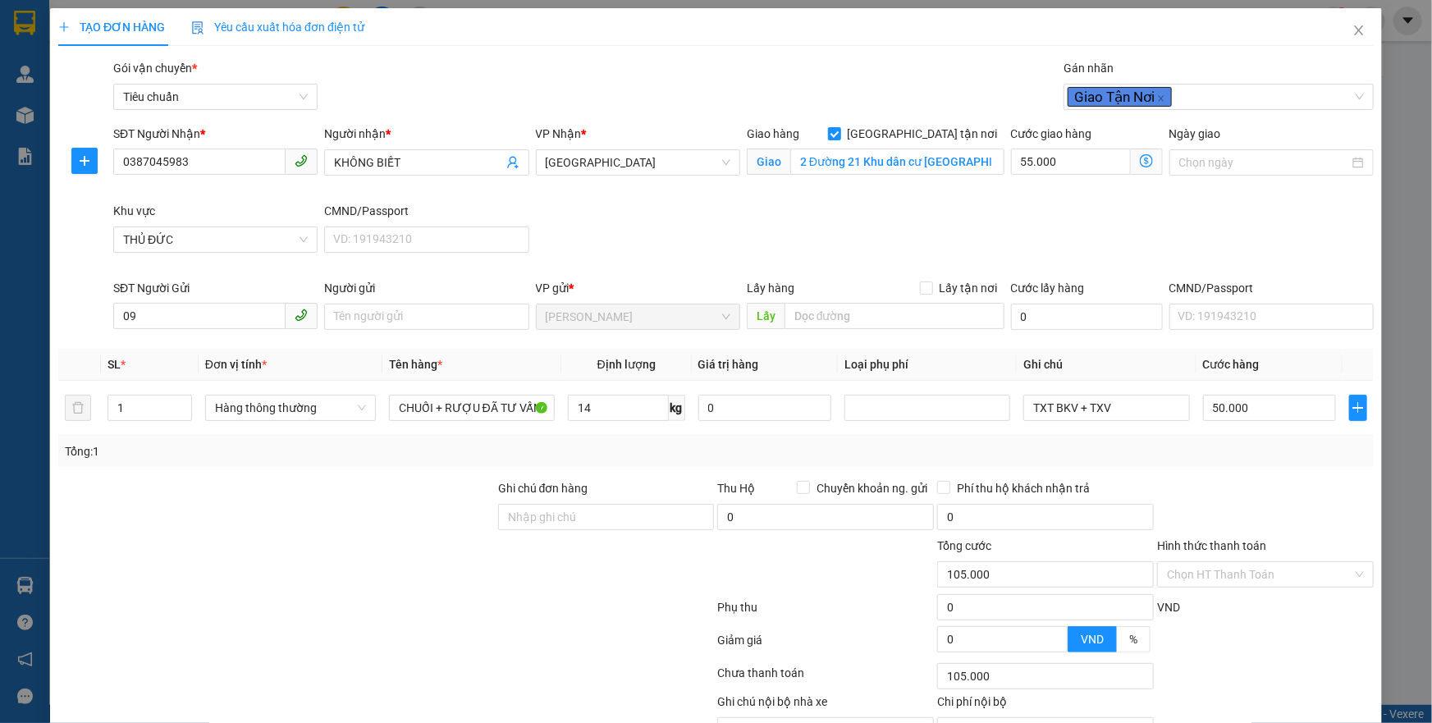
click at [1131, 162] on span "Giao nhận Nội bộ Giao nhận Đối tác Lưu ý: Giá cước chỉ mang tính chất [MEDICAL_…" at bounding box center [1147, 162] width 32 height 26
click at [187, 315] on input "09" at bounding box center [199, 316] width 172 height 26
type input "0905107161"
click at [1141, 154] on icon "dollar-circle" at bounding box center [1146, 160] width 13 height 13
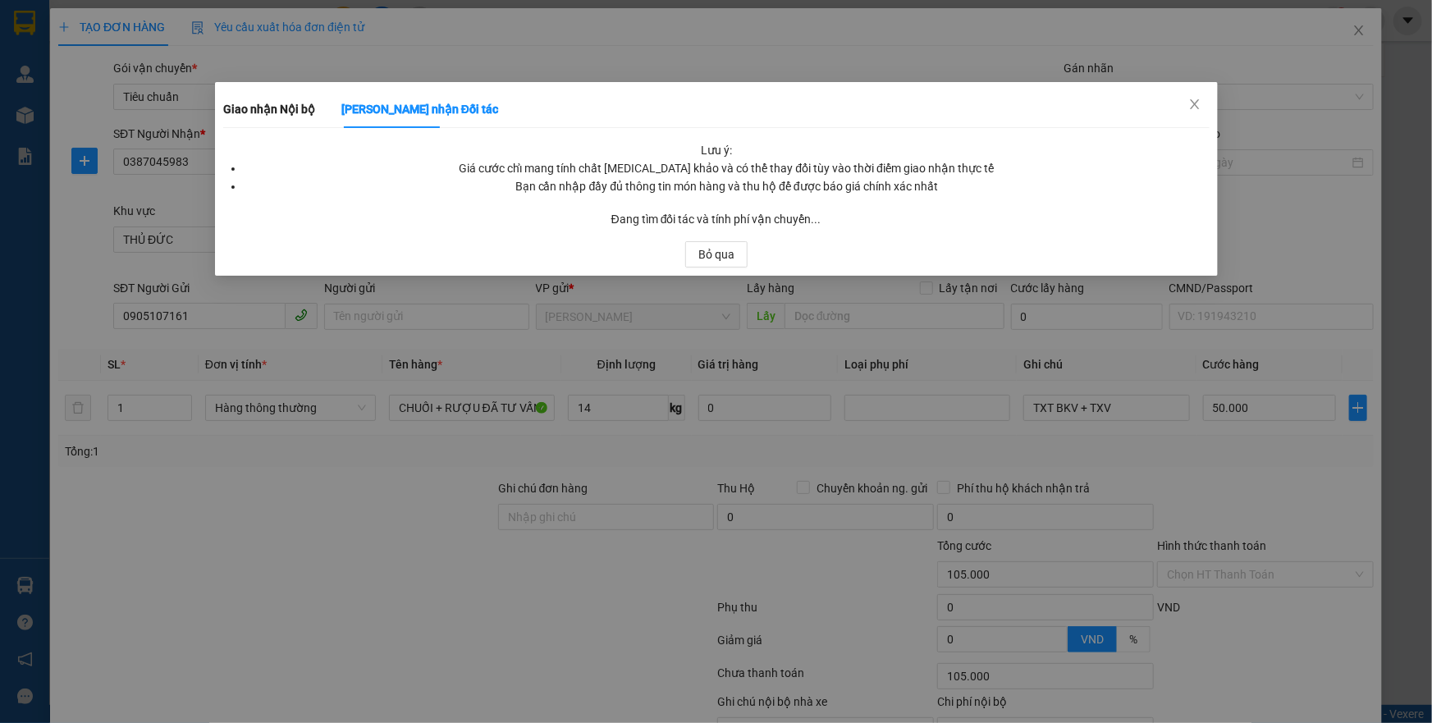
click at [1136, 156] on div "Lưu ý: Giá cước chỉ mang tính chất [MEDICAL_DATA] khảo và có thể thay đổi tùy v…" at bounding box center [716, 168] width 987 height 54
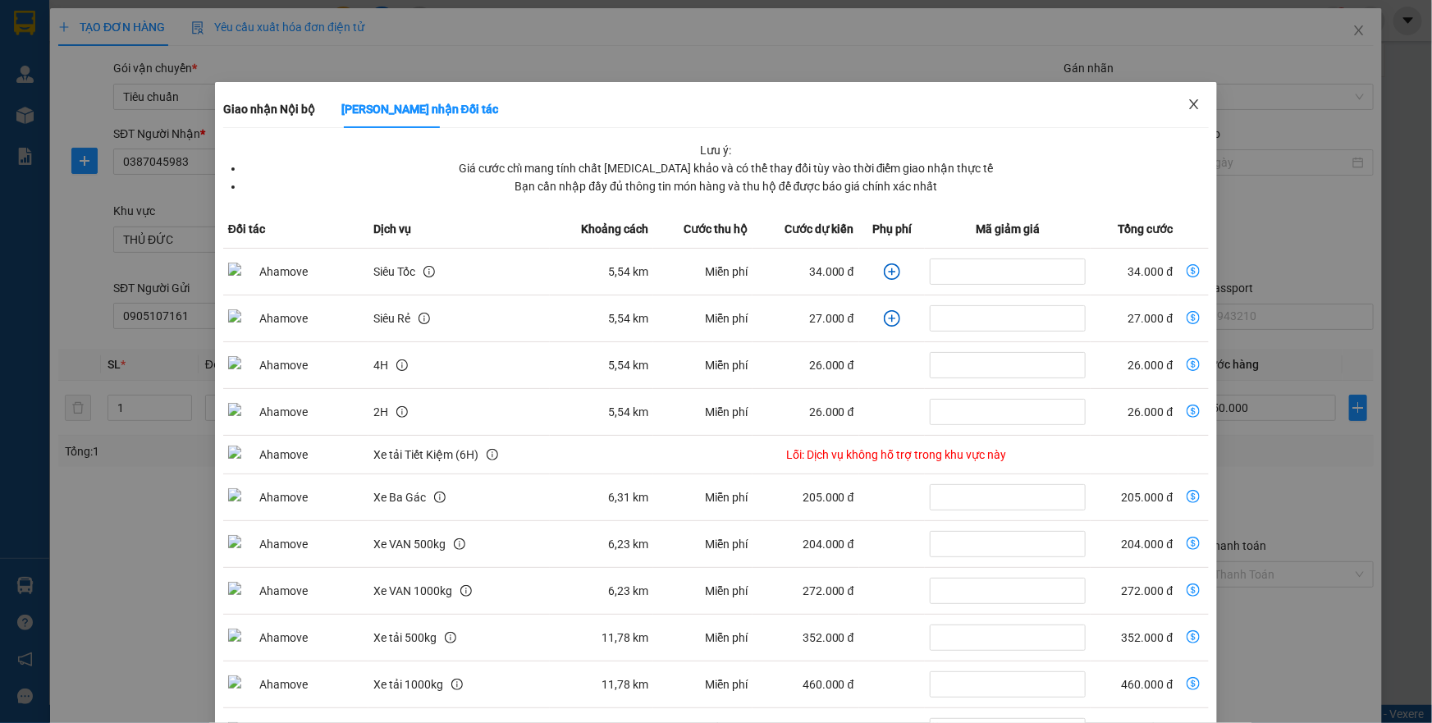
click at [1188, 102] on icon "close" at bounding box center [1194, 104] width 13 height 13
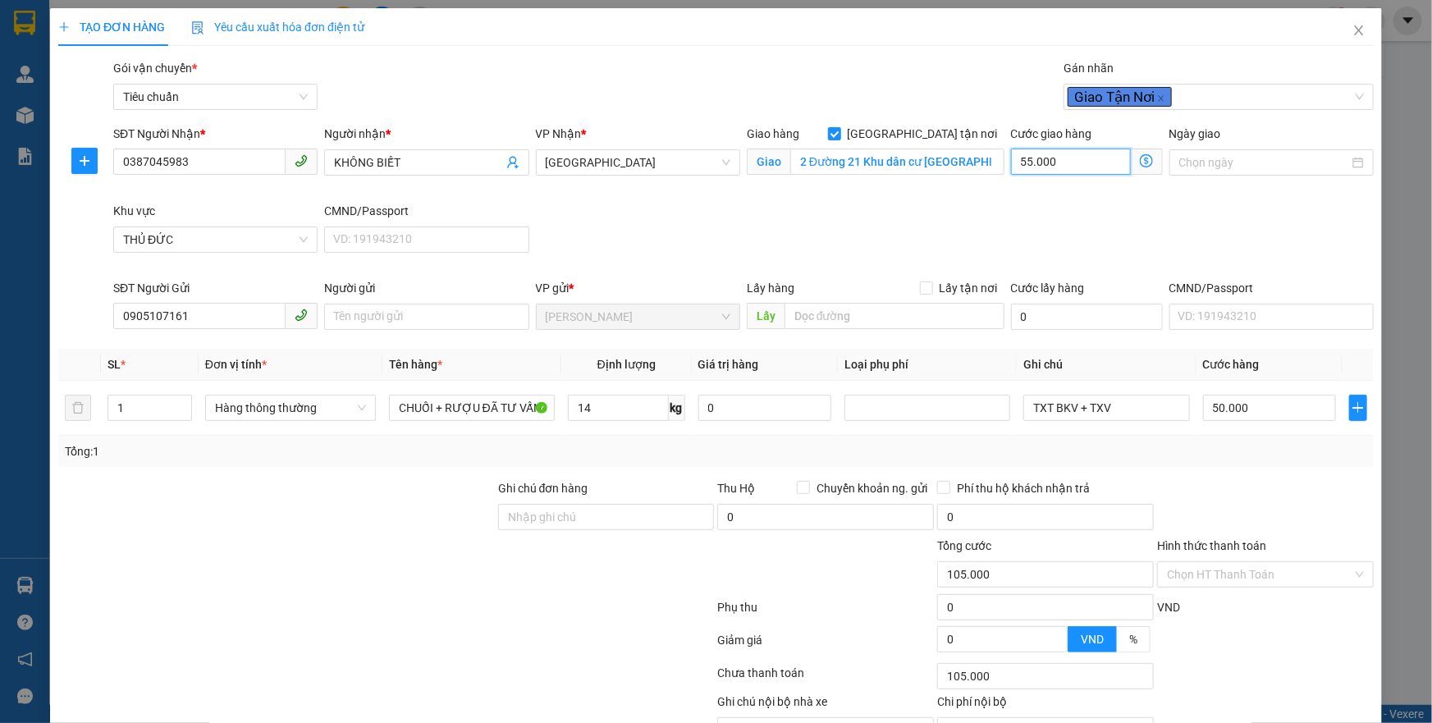
type input "0"
type input "50.000"
type input "7"
type input "50.007"
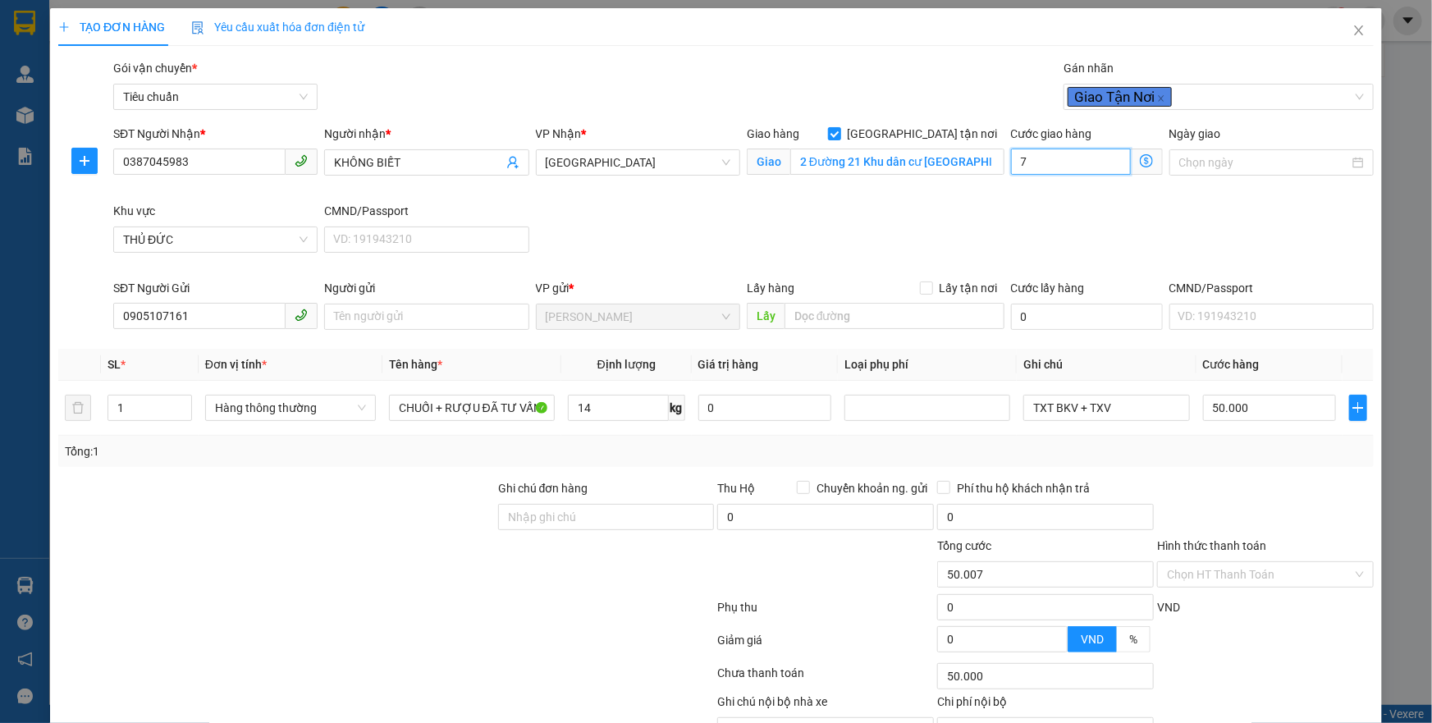
type input "50.007"
type input "70"
type input "50.070"
type input "70"
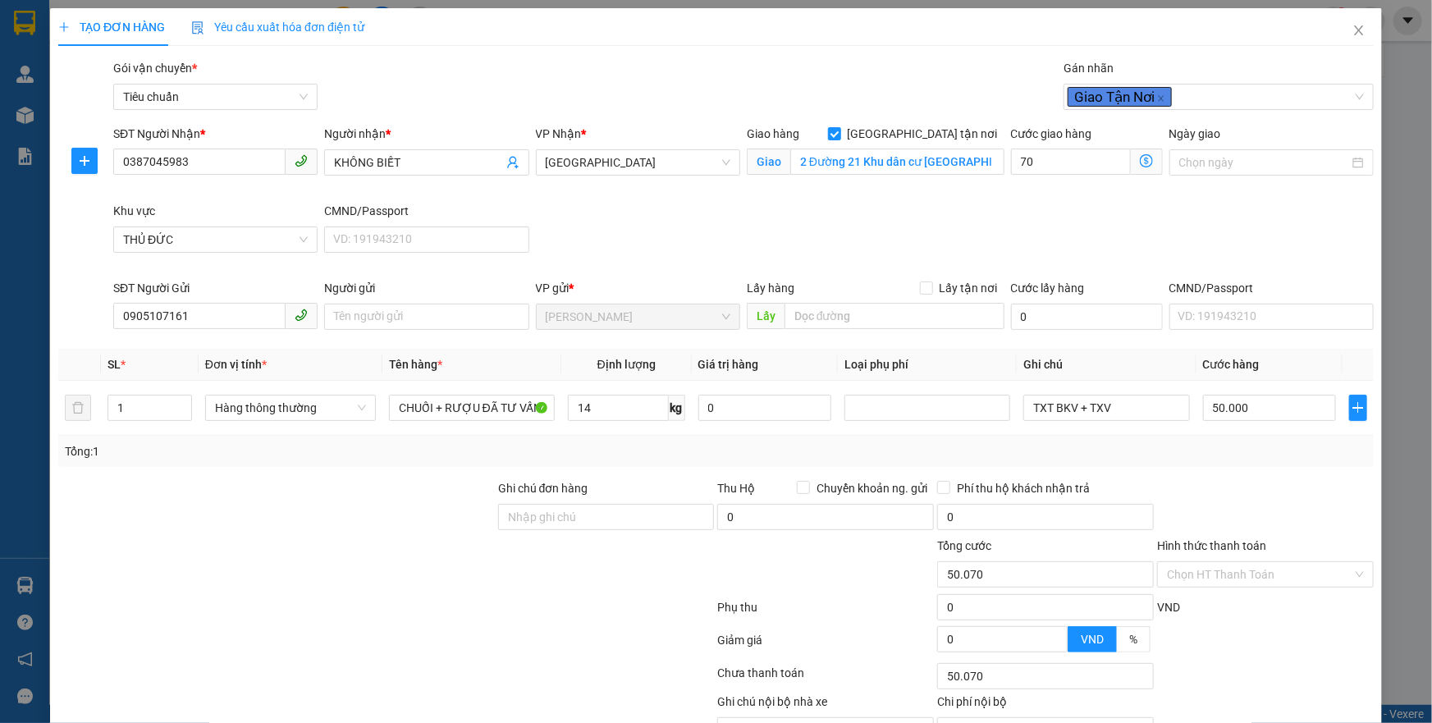
type input "120.000"
type input "70.000"
drag, startPoint x: 989, startPoint y: 219, endPoint x: 1290, endPoint y: 393, distance: 347.2
click at [1002, 222] on div "SĐT Người Nhận * 0387045983 Người nhận * KHÔNG BIẾT VP Nhận * Thủ Đức Giao hàng…" at bounding box center [743, 202] width 1267 height 154
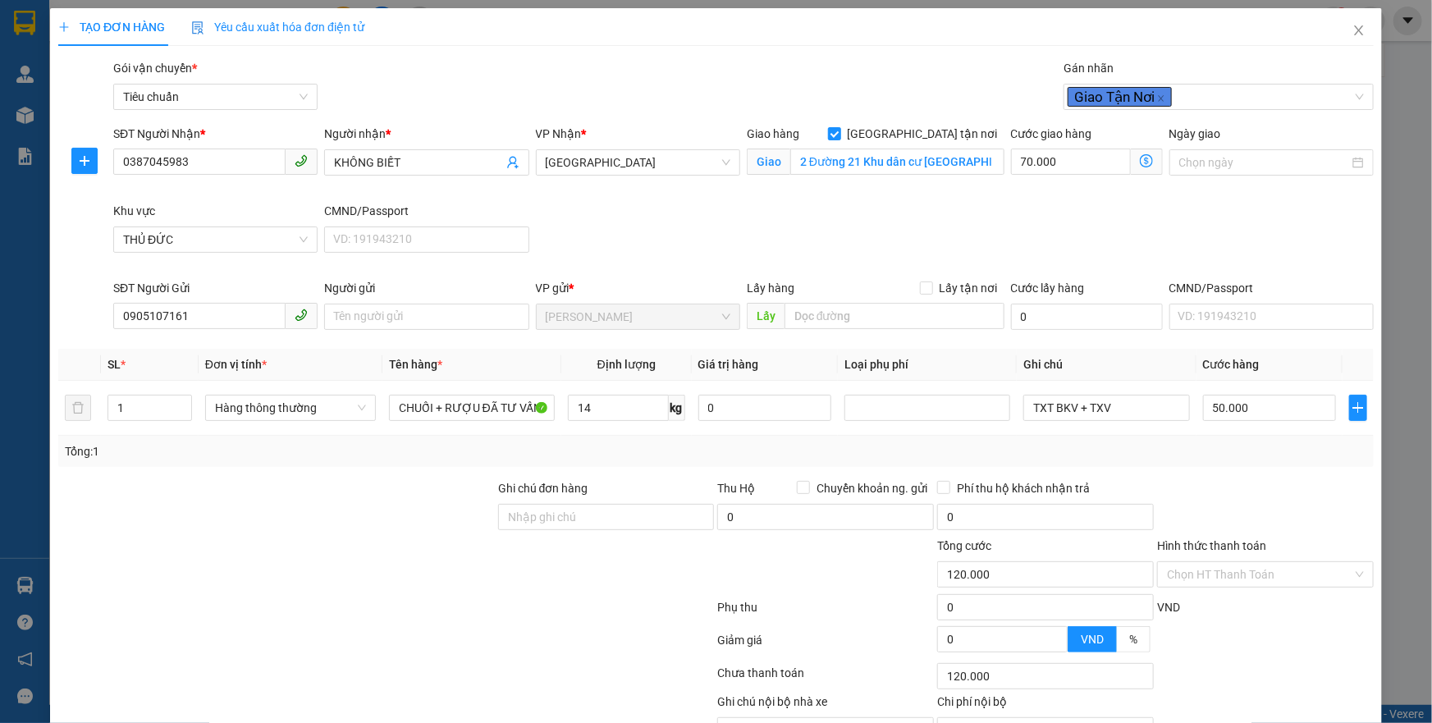
click at [1249, 451] on div "Tổng: 1" at bounding box center [716, 451] width 1303 height 18
click at [1249, 409] on input "50.000" at bounding box center [1270, 408] width 134 height 26
type input "1"
type input "70.001"
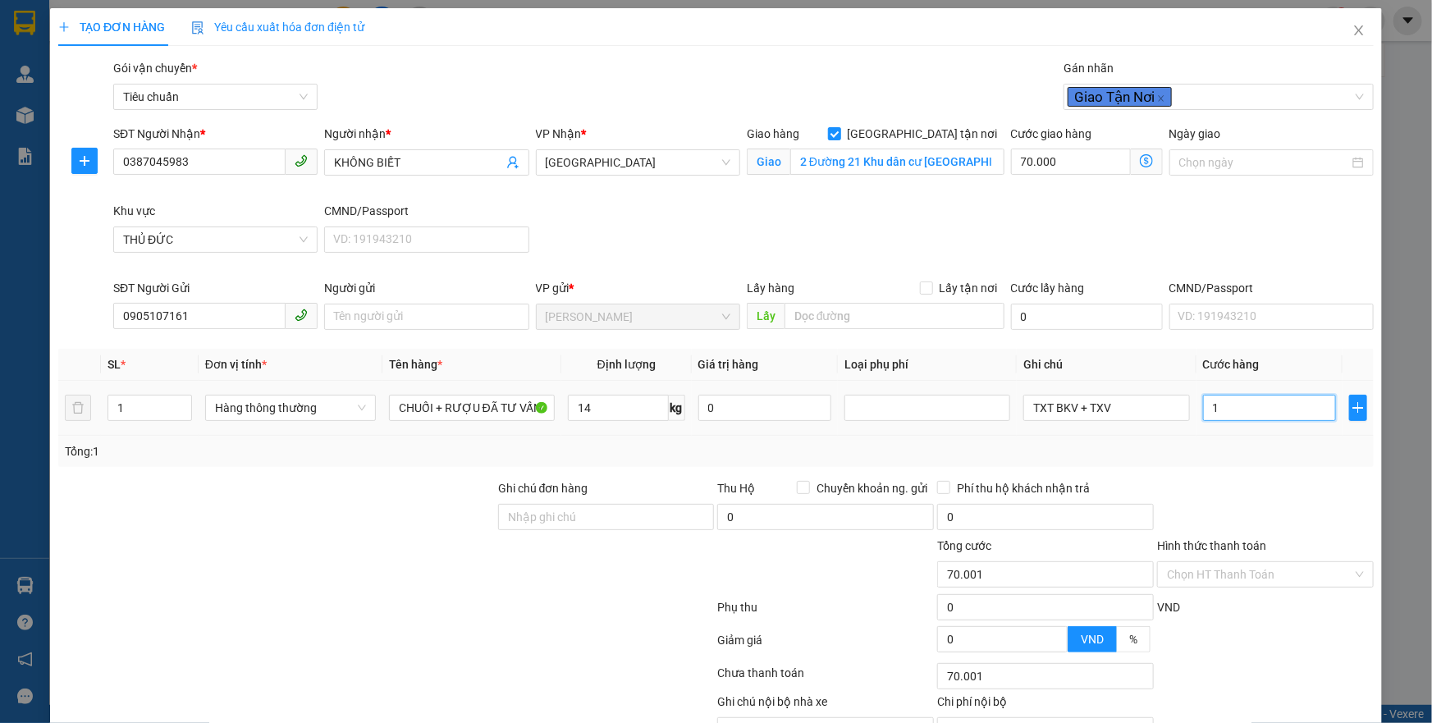
type input "10"
type input "70.010"
type input "100"
type input "70.100"
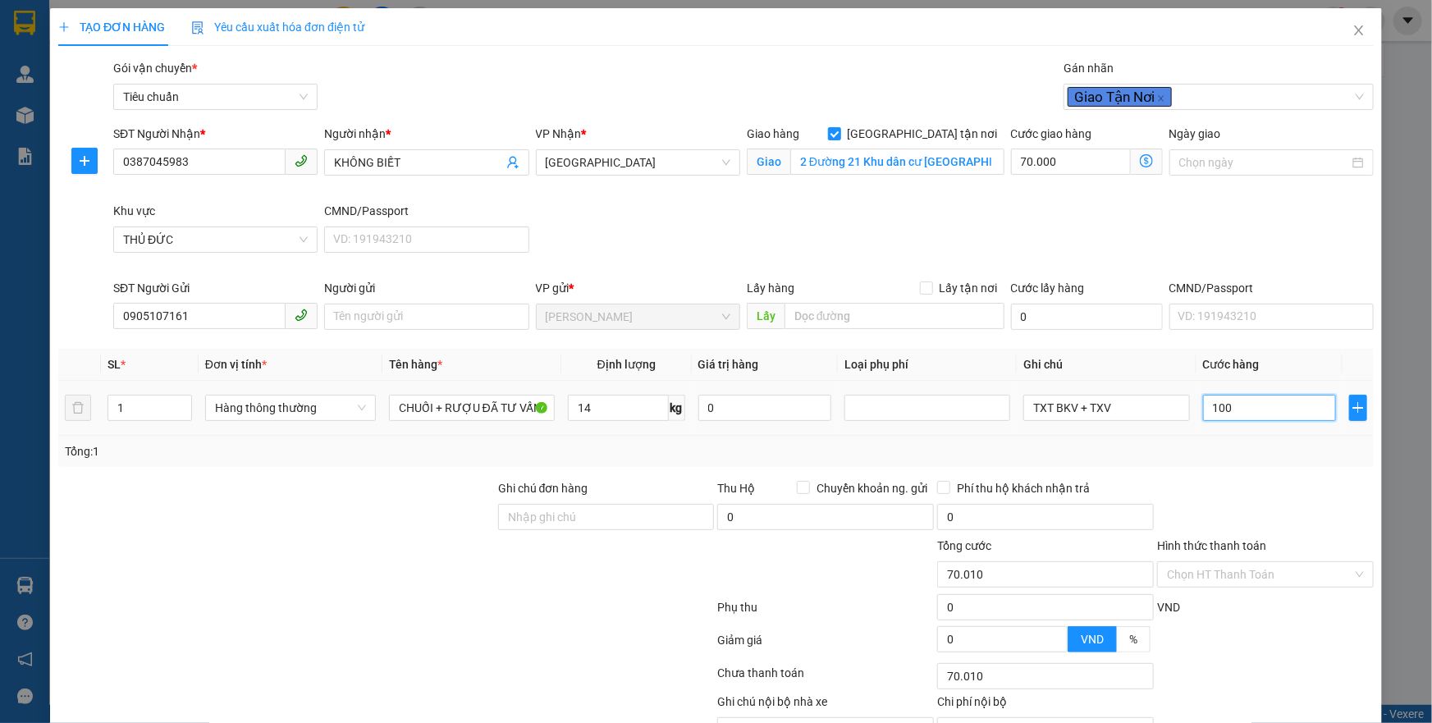
type input "70.100"
type input "100.000"
type input "170.000"
click at [1234, 438] on div "Tổng: 1" at bounding box center [716, 451] width 1316 height 31
drag, startPoint x: 1257, startPoint y: 572, endPoint x: 1249, endPoint y: 600, distance: 29.1
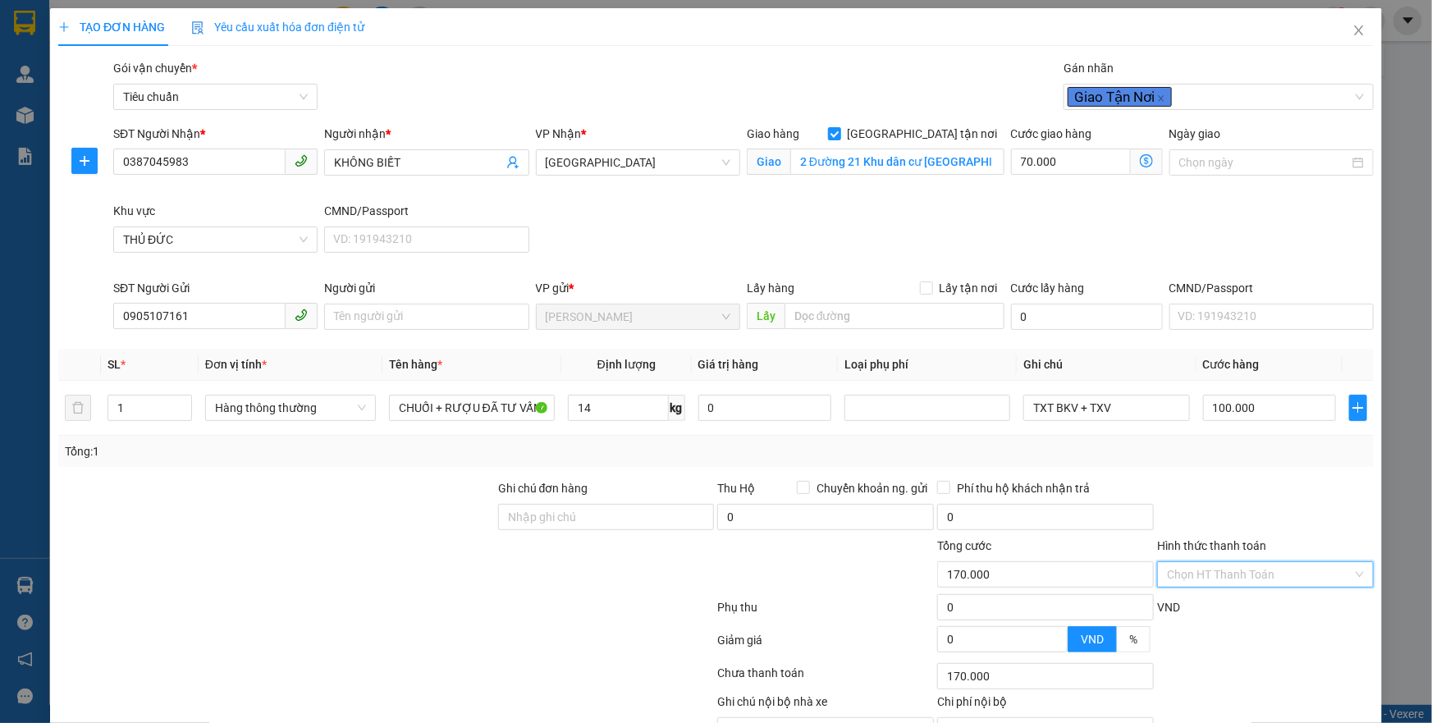
click at [1251, 592] on div "Transit Pickup Surcharge Ids Transit Deliver Surcharge Ids Transit Deliver Surc…" at bounding box center [716, 420] width 1316 height 723
click at [1238, 605] on div "Tại văn phòng" at bounding box center [1255, 607] width 195 height 18
type input "0"
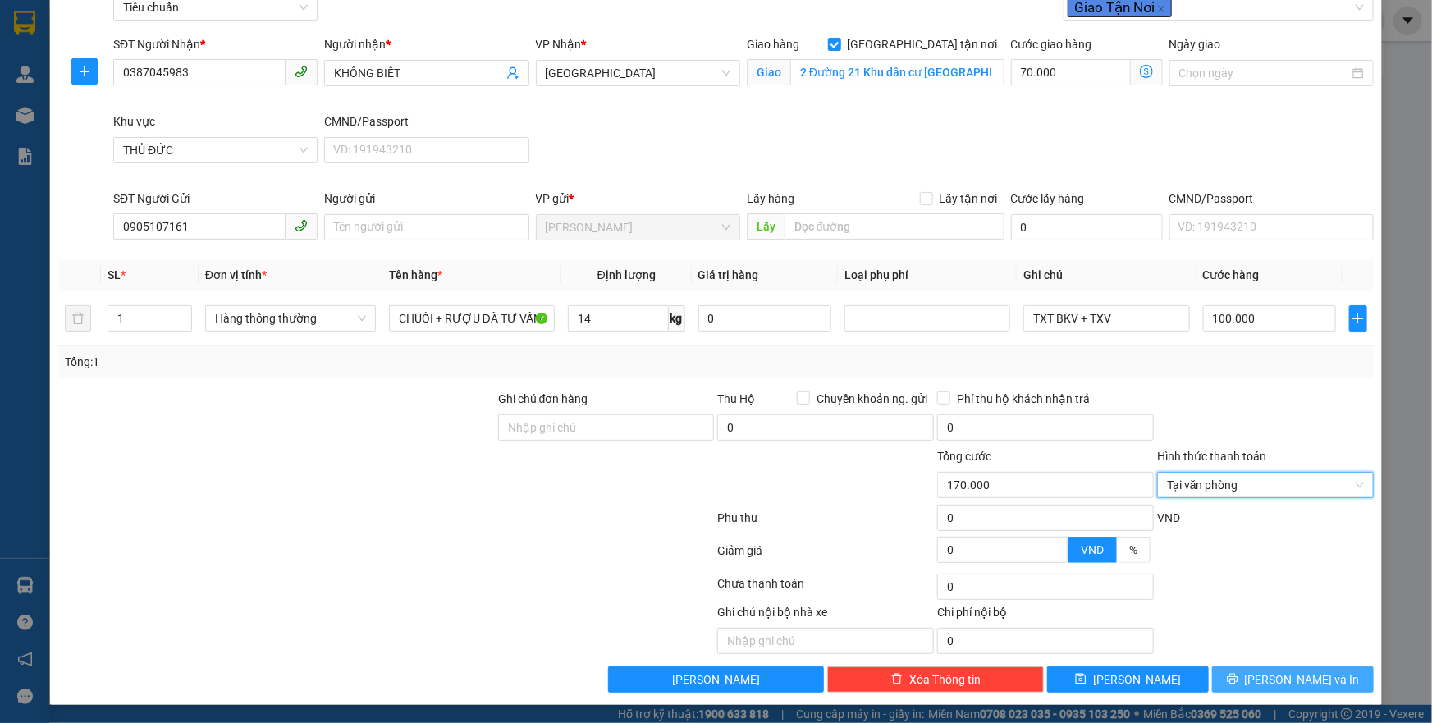
click at [1231, 685] on button "[PERSON_NAME] và In" at bounding box center [1293, 680] width 162 height 26
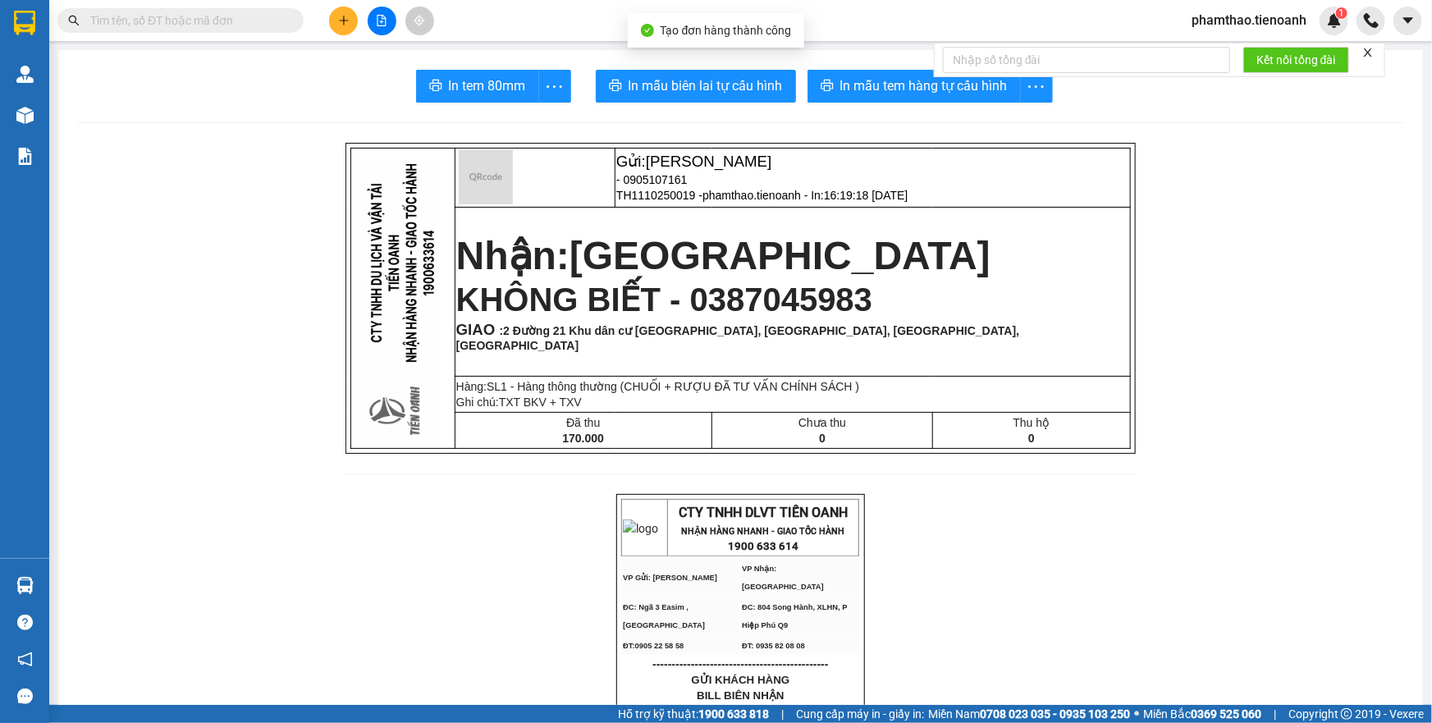
drag, startPoint x: 1231, startPoint y: 683, endPoint x: 887, endPoint y: 429, distance: 427.9
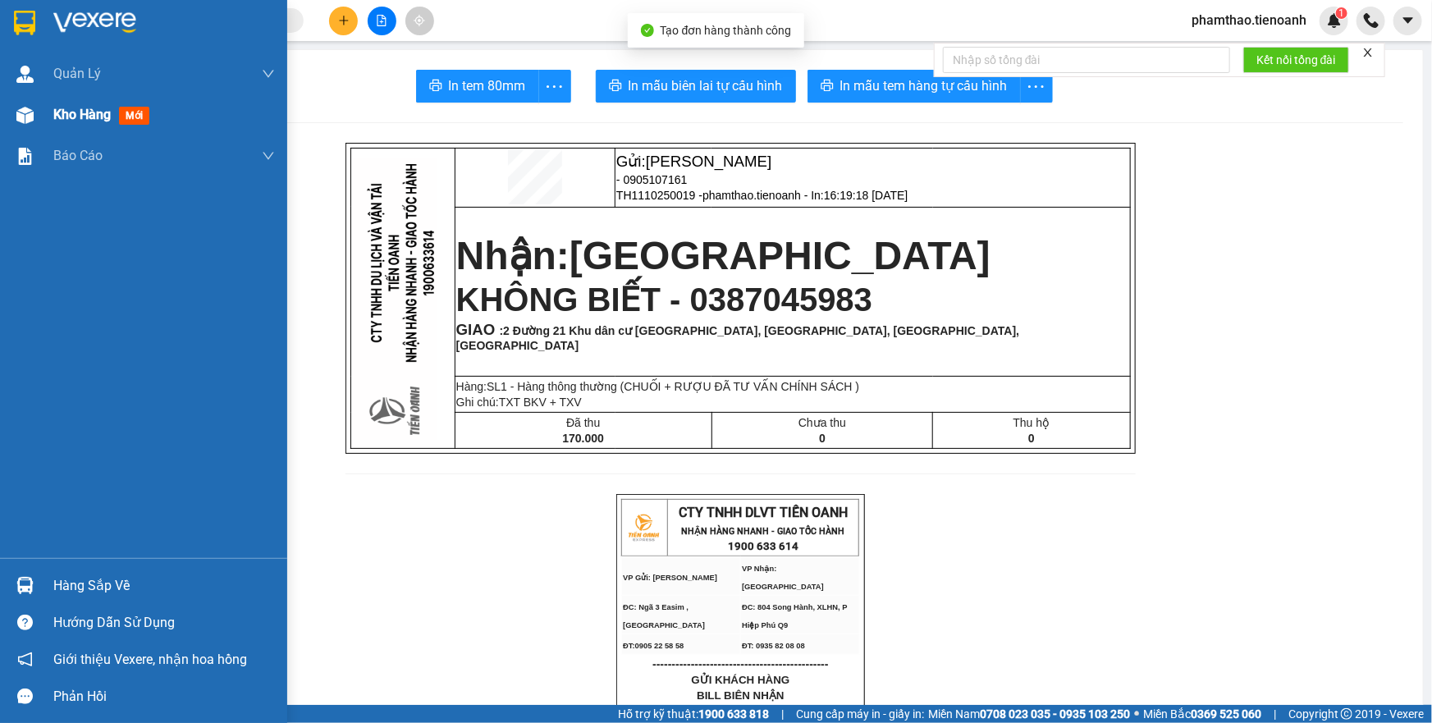
click at [94, 101] on div "Kho hàng mới" at bounding box center [164, 114] width 222 height 41
click at [82, 111] on span "Kho hàng" at bounding box center [81, 115] width 57 height 16
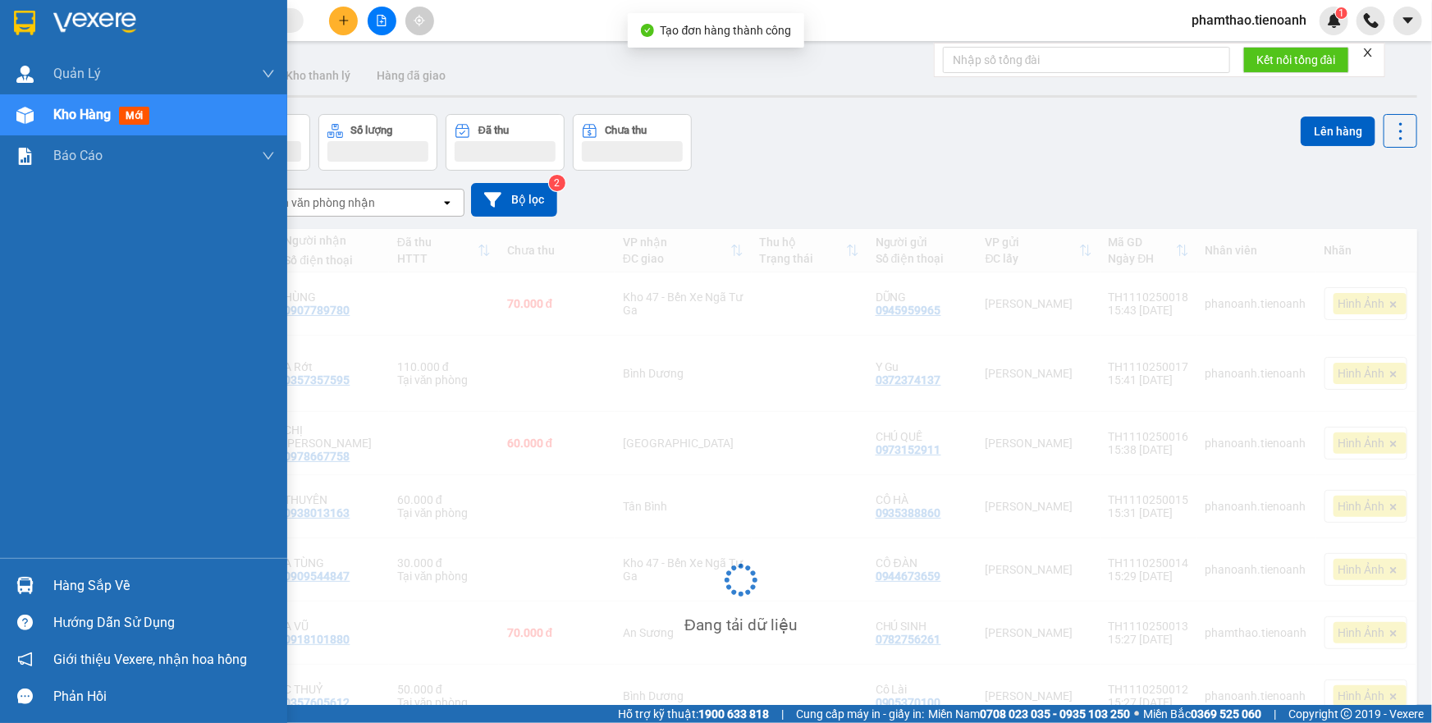
drag, startPoint x: 99, startPoint y: 126, endPoint x: 410, endPoint y: 112, distance: 311.4
click at [112, 123] on div "Kho hàng mới" at bounding box center [164, 114] width 222 height 41
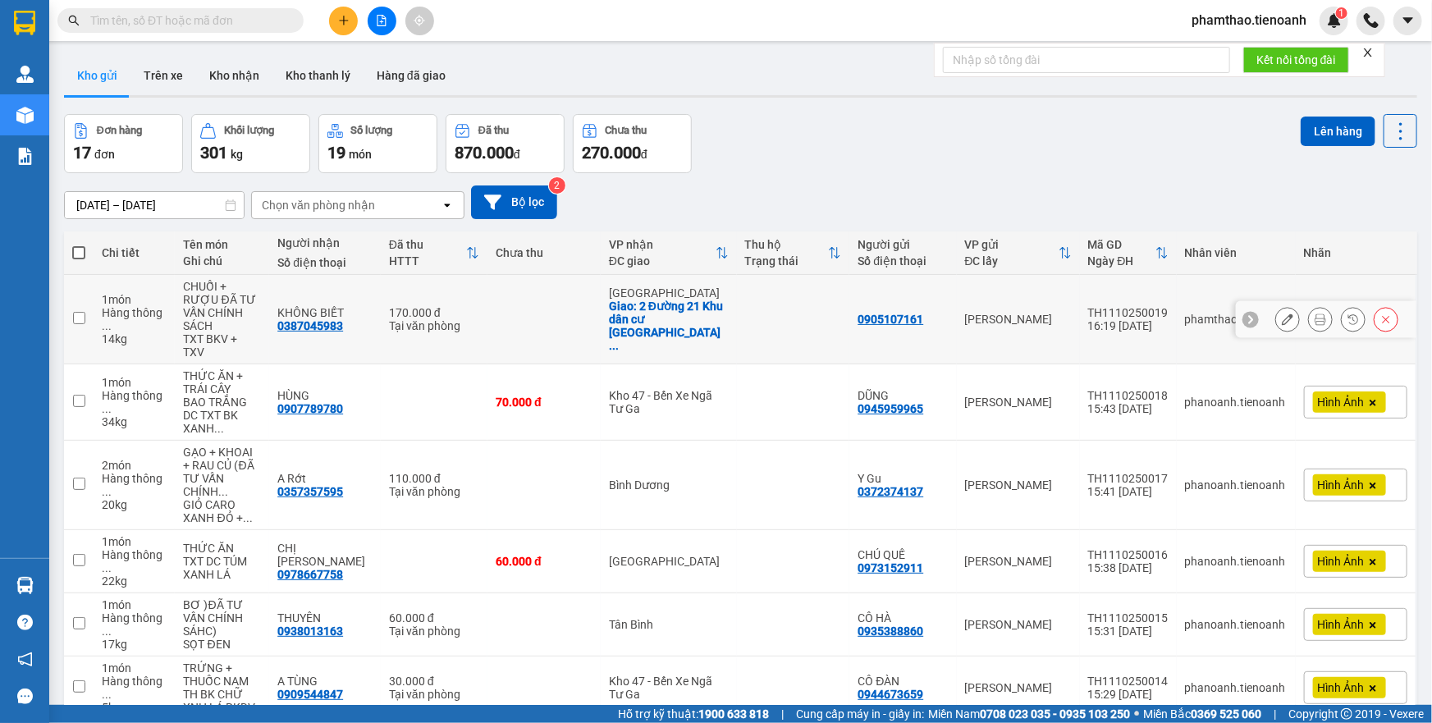
click at [1285, 312] on button at bounding box center [1288, 319] width 23 height 29
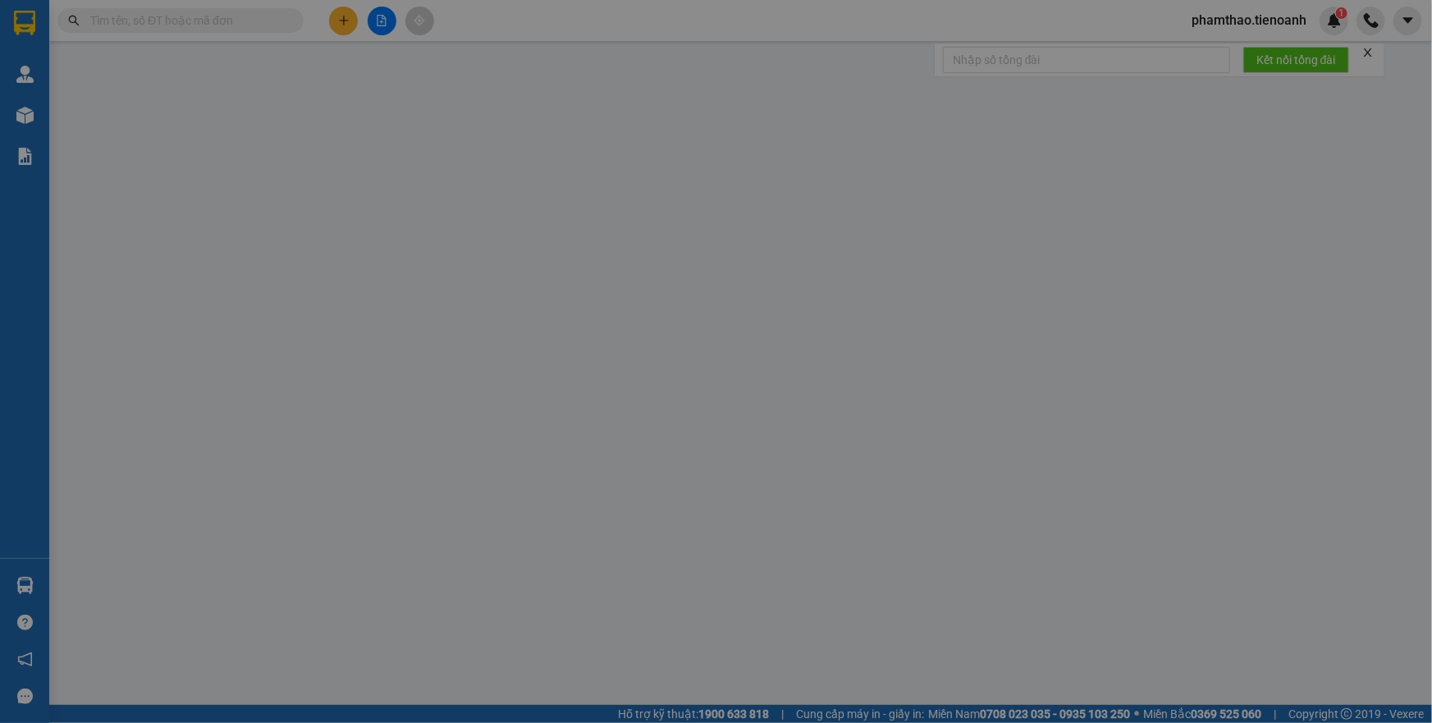
type input "0387045983"
type input "KHÔNG BIẾT"
checkbox input "true"
type input "2 Đường 21 Khu dân cư [GEOGRAPHIC_DATA], [GEOGRAPHIC_DATA], [GEOGRAPHIC_DATA], …"
type input "0905107161"
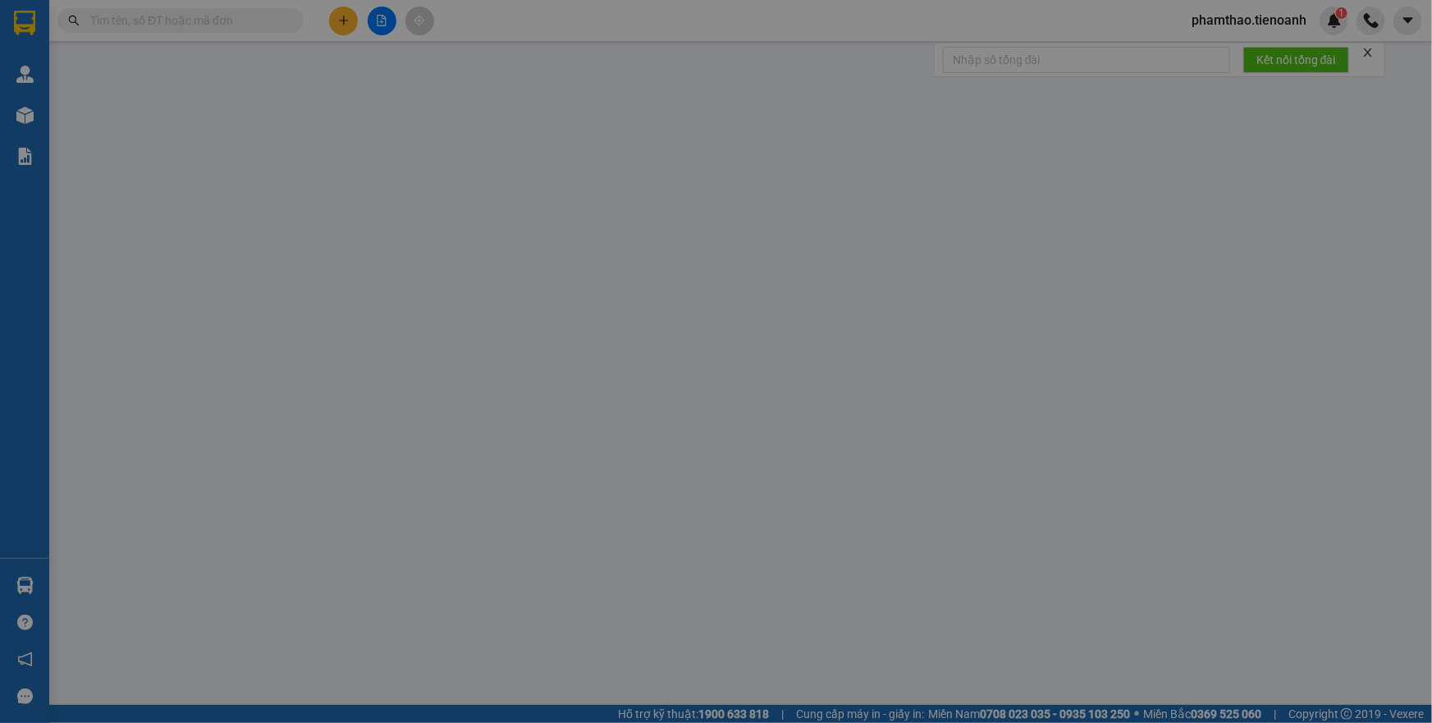
type input "0"
type input "170.000"
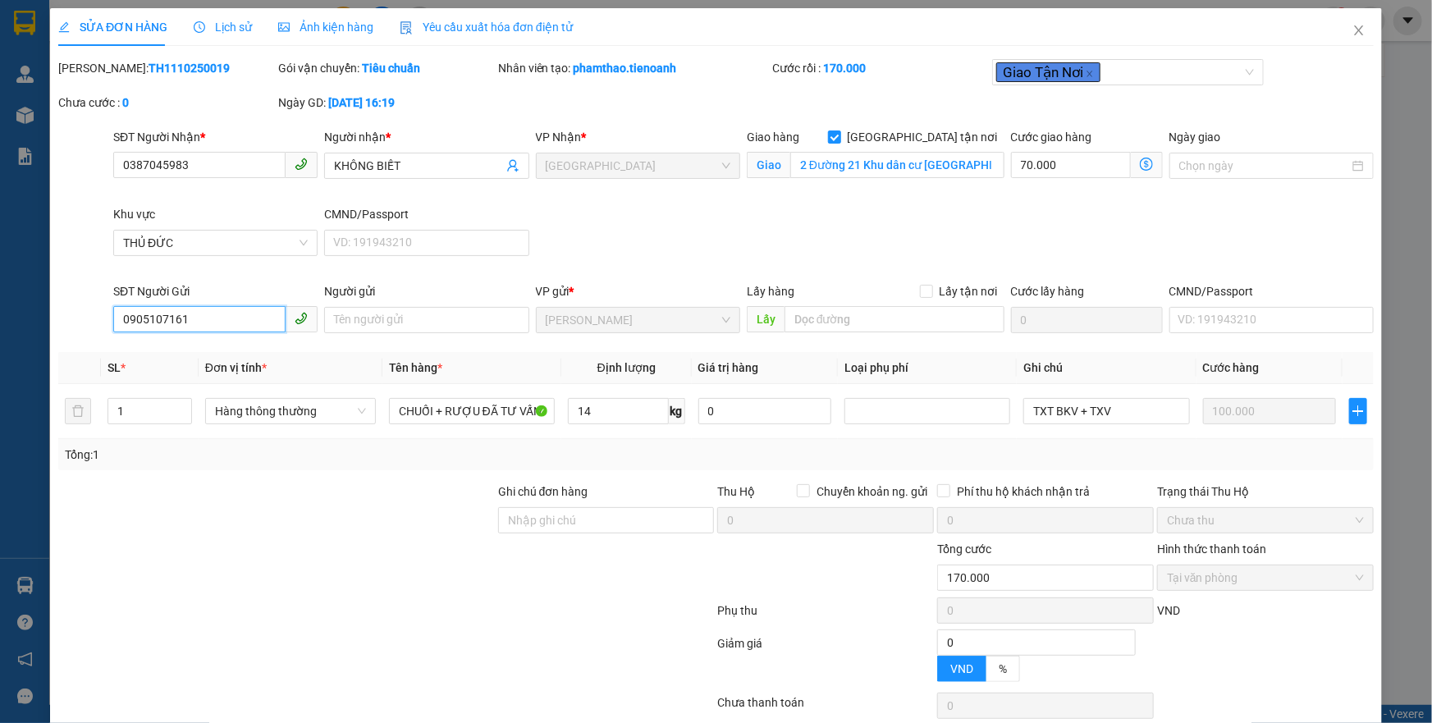
click at [140, 324] on input "0905107161" at bounding box center [199, 319] width 172 height 26
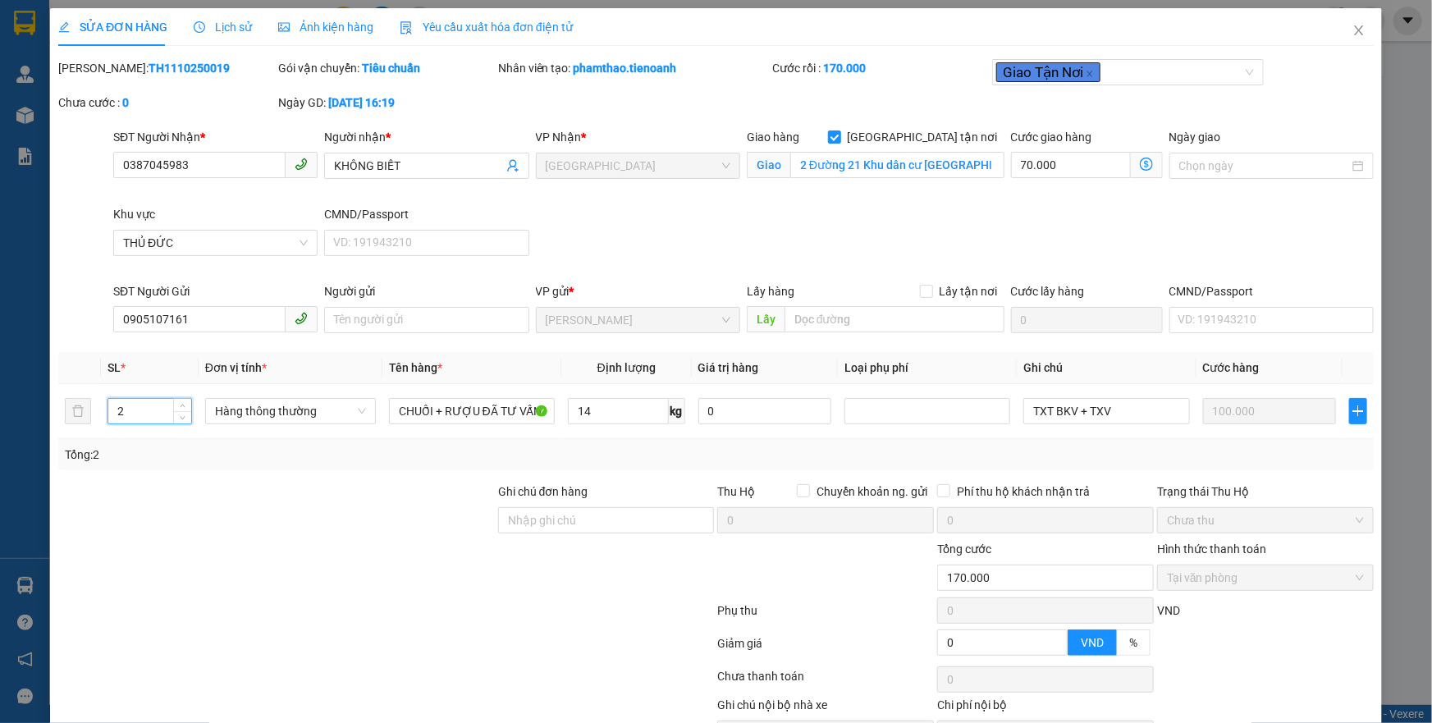
scroll to position [93, 0]
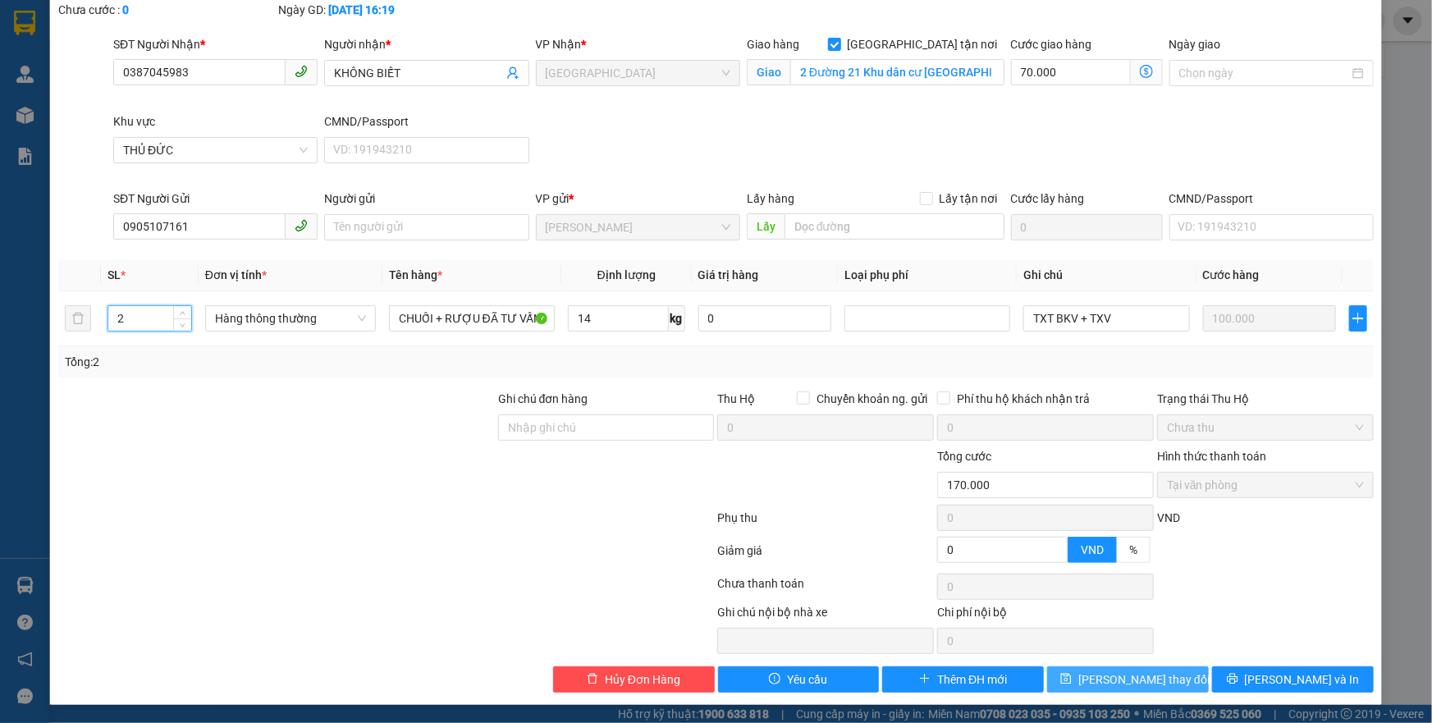
type input "2"
drag, startPoint x: 1150, startPoint y: 683, endPoint x: 1141, endPoint y: 676, distance: 11.2
click at [1149, 683] on span "[PERSON_NAME] thay đổi" at bounding box center [1144, 680] width 131 height 18
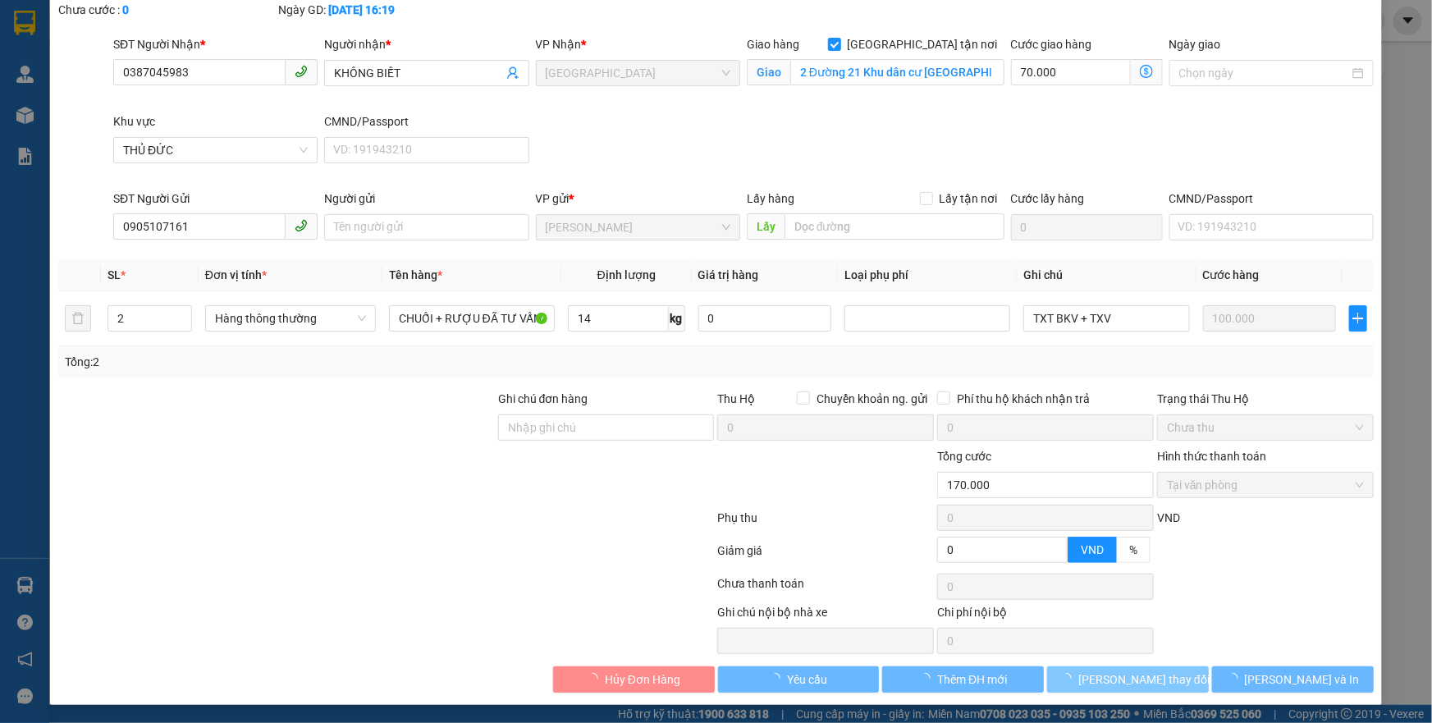
type input "155.000"
type input "-15.000"
type input "55.000"
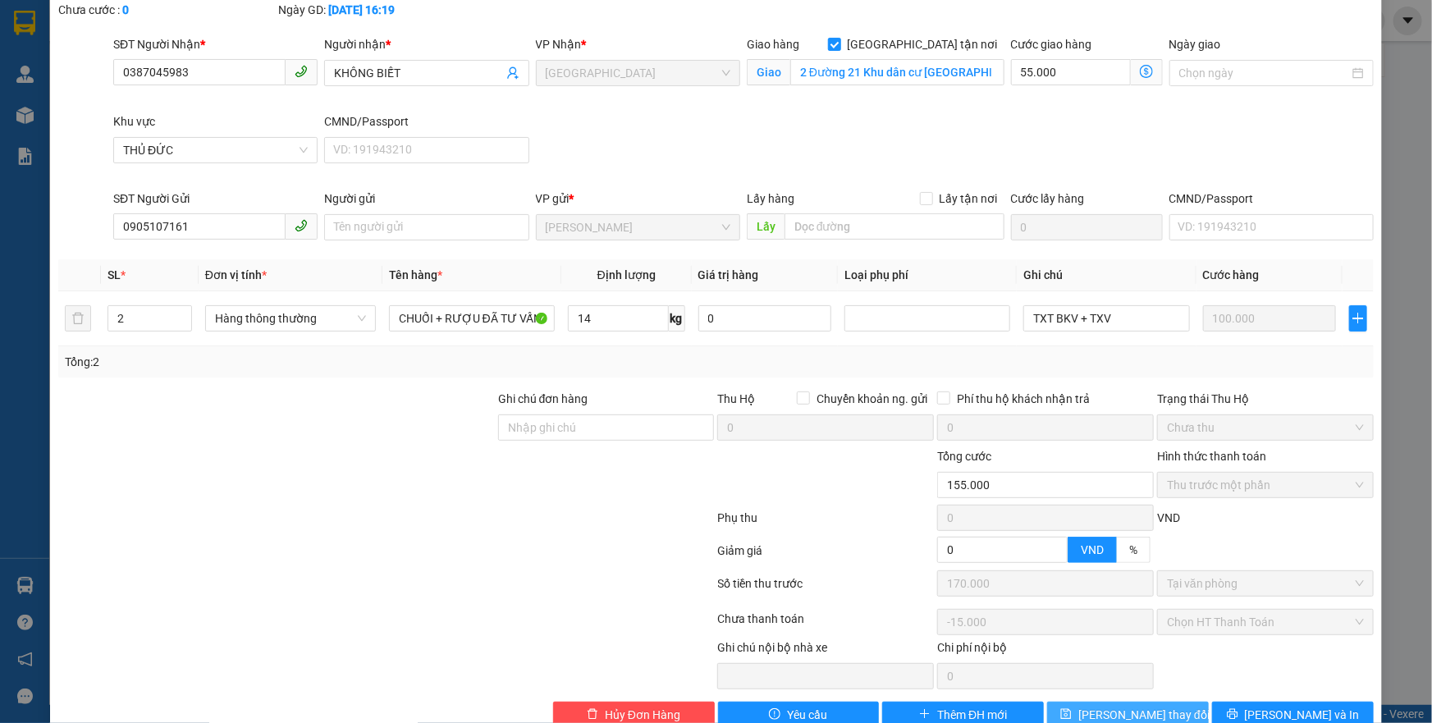
click at [1117, 710] on span "[PERSON_NAME] thay đổi" at bounding box center [1144, 715] width 131 height 18
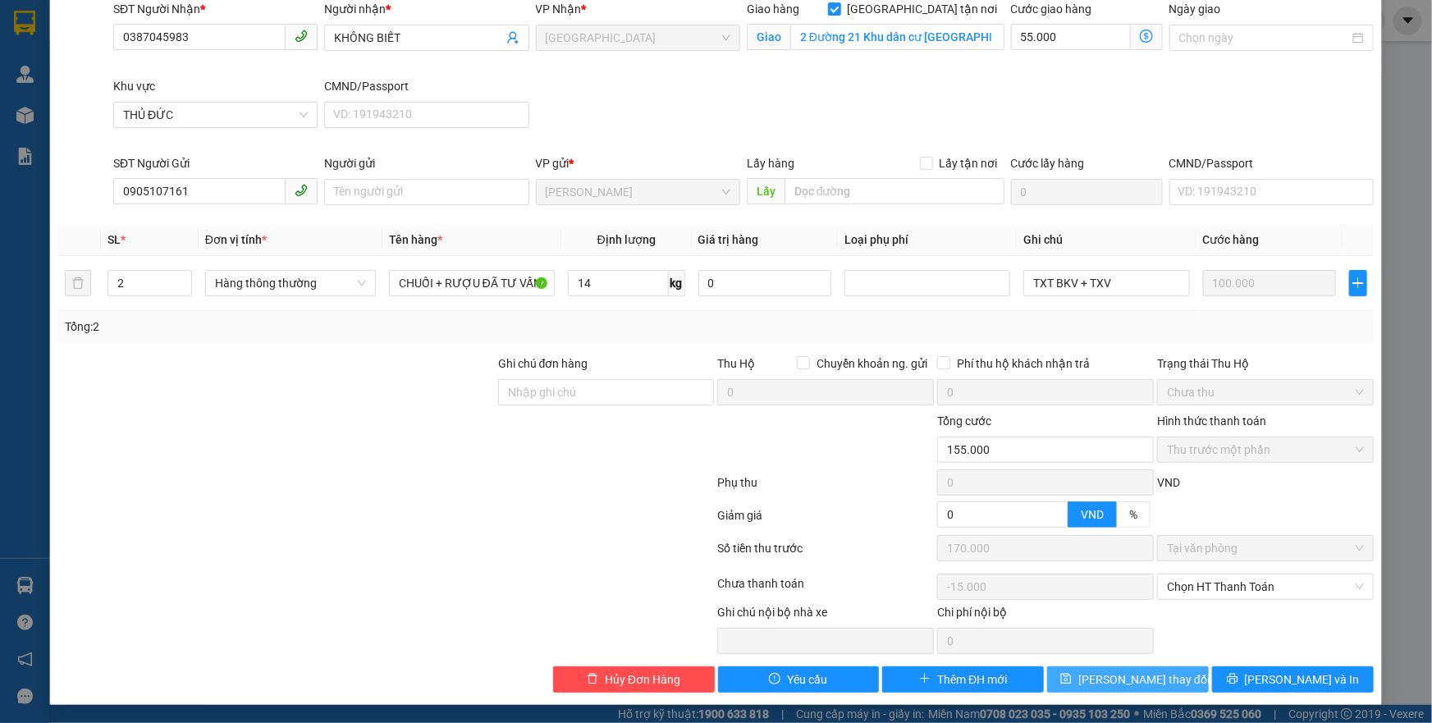
scroll to position [0, 0]
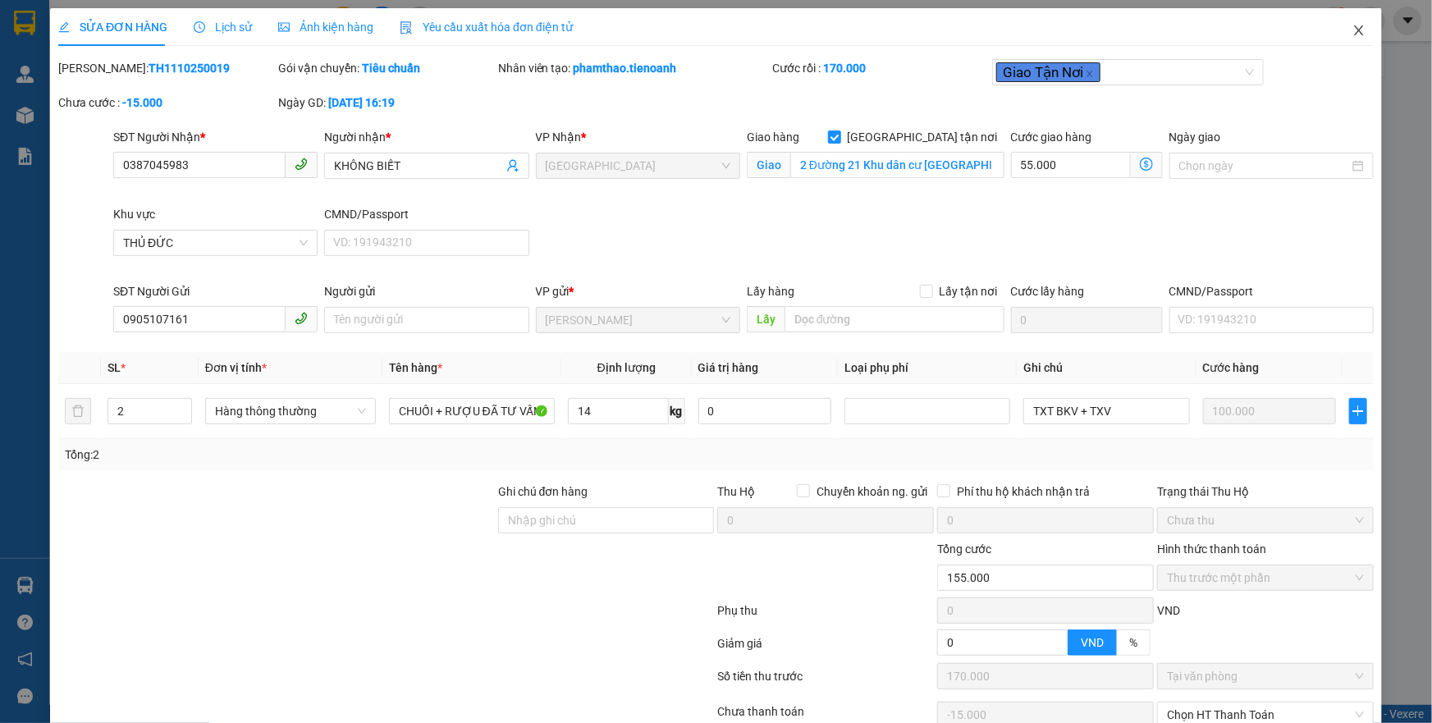
click at [1353, 29] on icon "close" at bounding box center [1359, 30] width 13 height 13
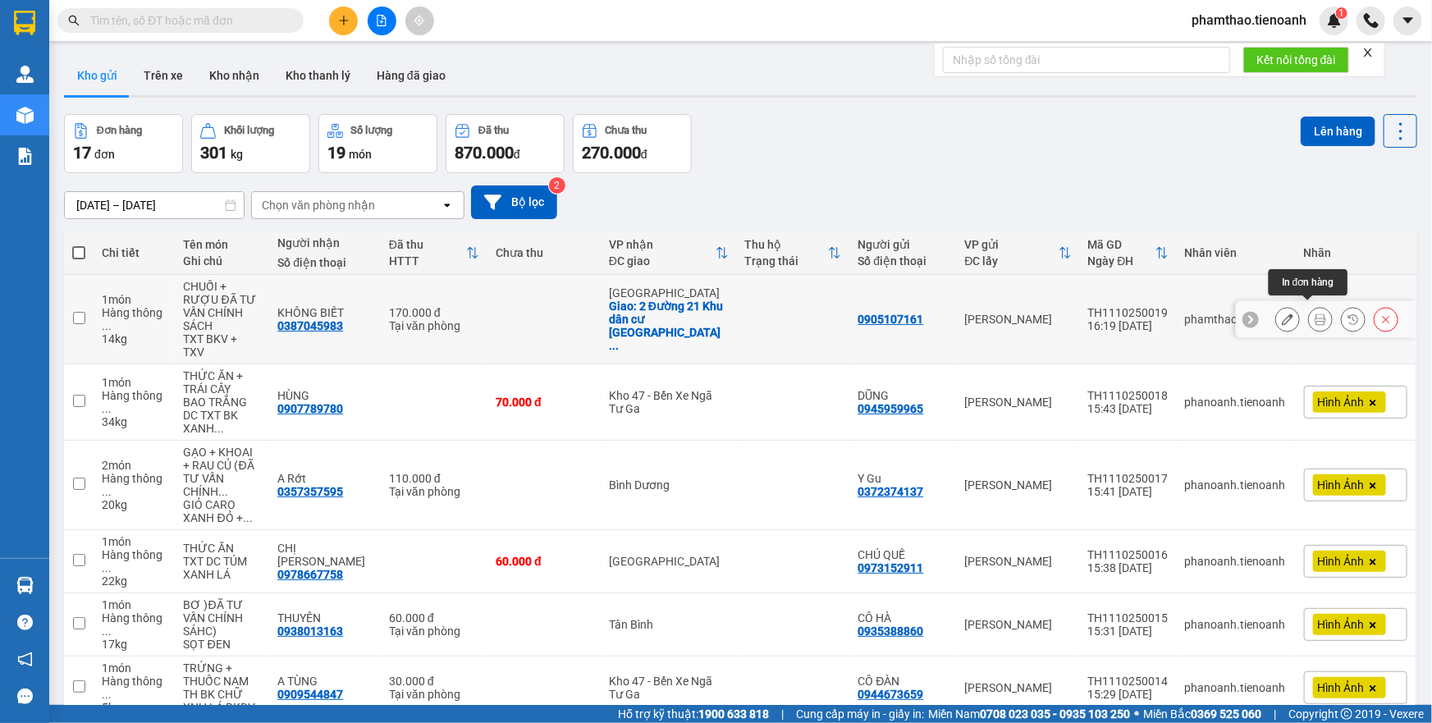
click at [1315, 314] on icon at bounding box center [1320, 319] width 11 height 11
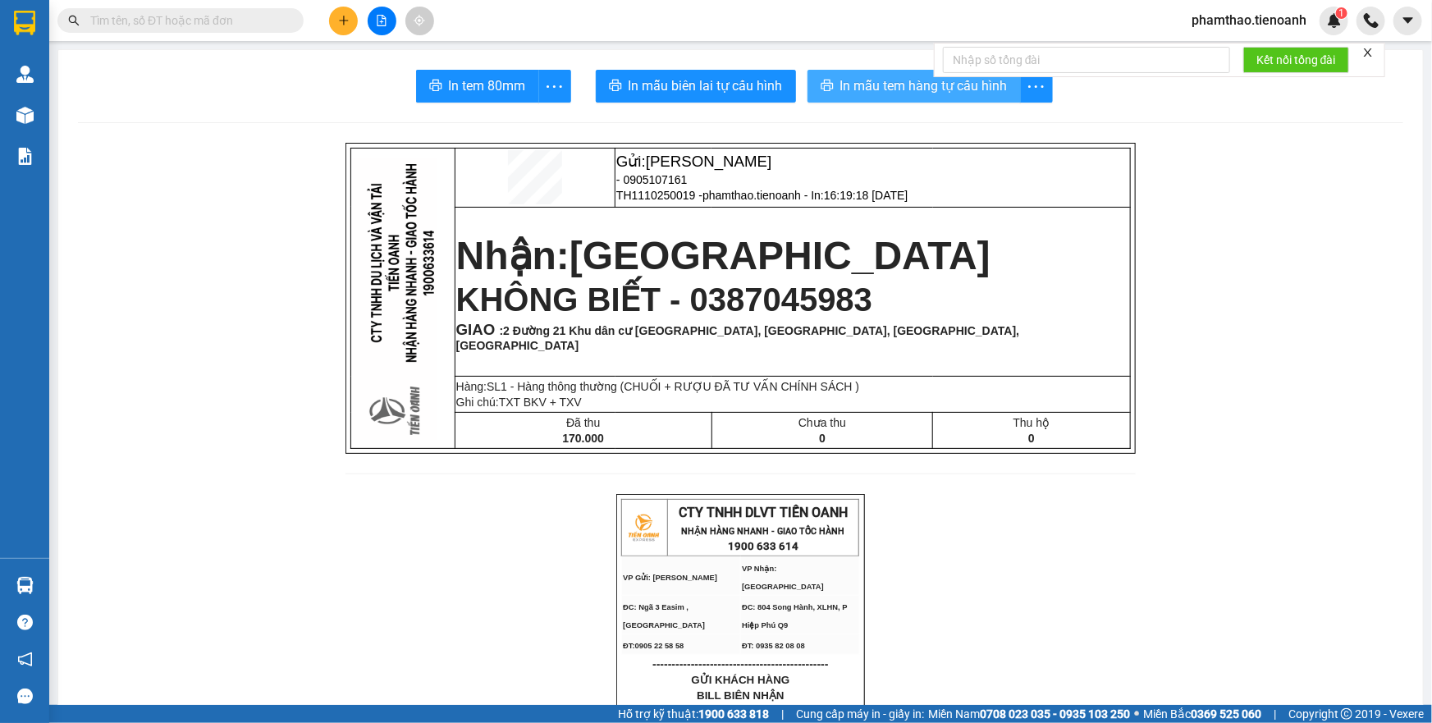
drag, startPoint x: 891, startPoint y: 94, endPoint x: 978, endPoint y: 98, distance: 87.1
click at [891, 95] on span "In mẫu tem hàng tự cấu hình" at bounding box center [924, 86] width 167 height 21
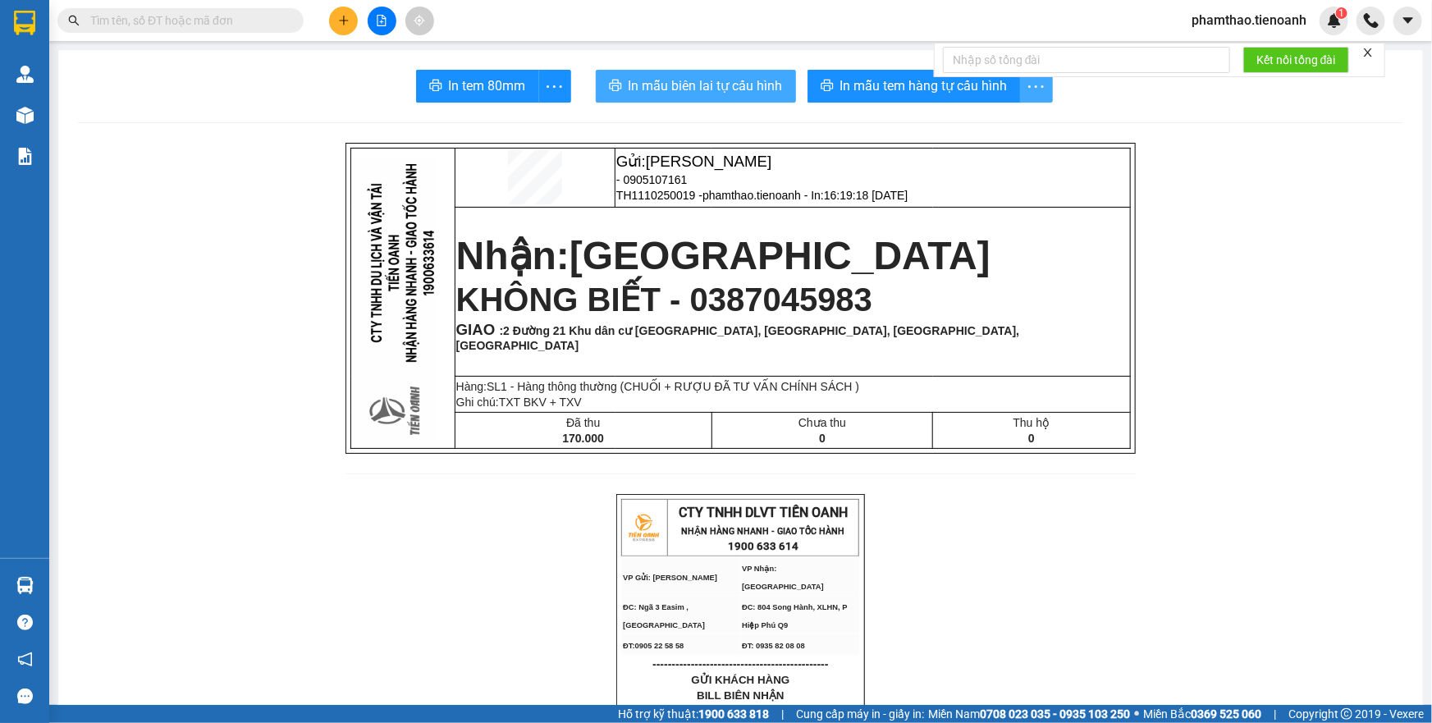
drag, startPoint x: 695, startPoint y: 91, endPoint x: 1025, endPoint y: 92, distance: 330.0
click at [696, 91] on span "In mẫu biên lai tự cấu hình" at bounding box center [706, 86] width 154 height 21
click at [346, 16] on icon "plus" at bounding box center [343, 20] width 11 height 11
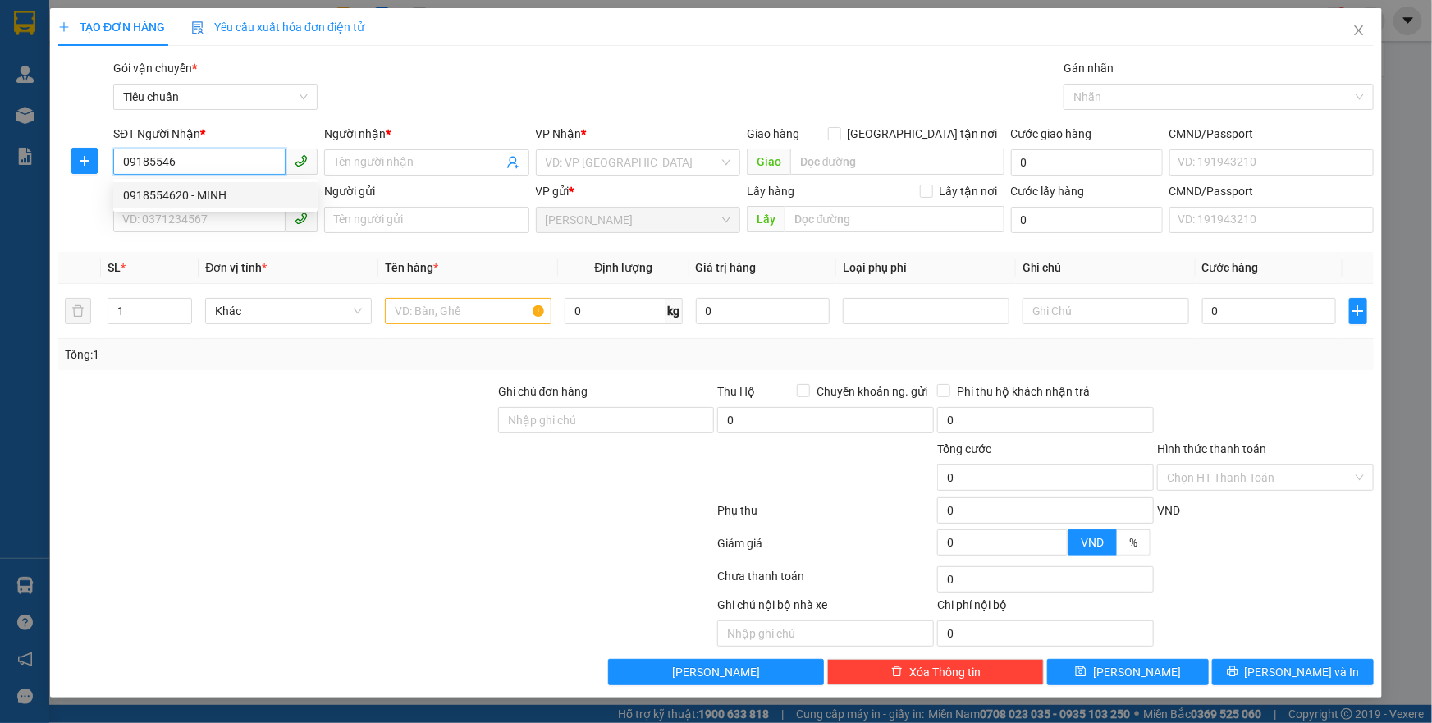
click at [218, 199] on div "0918554620 - MINH" at bounding box center [215, 195] width 185 height 18
type input "0918554620"
type input "MINH"
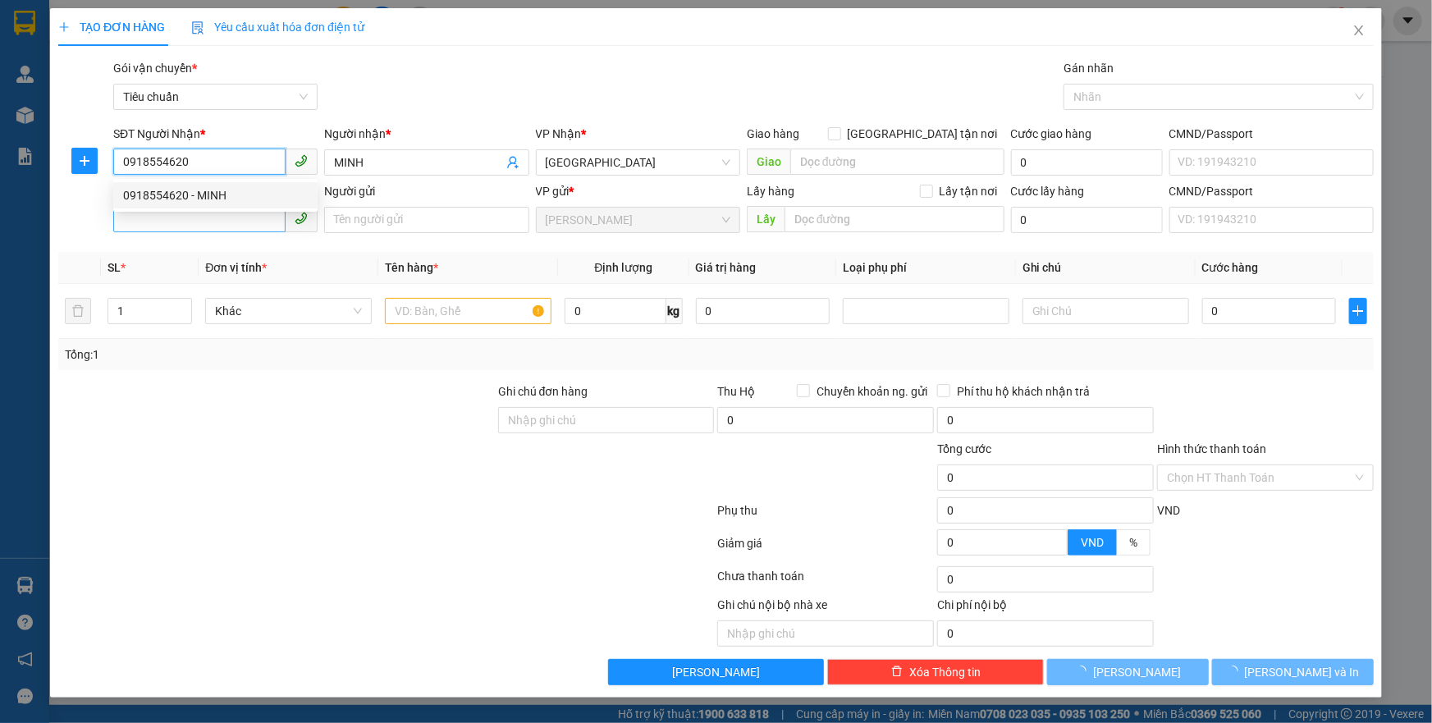
type input "0918554620"
type input "80.000"
click at [213, 227] on input "SĐT Người Gửi" at bounding box center [199, 219] width 172 height 26
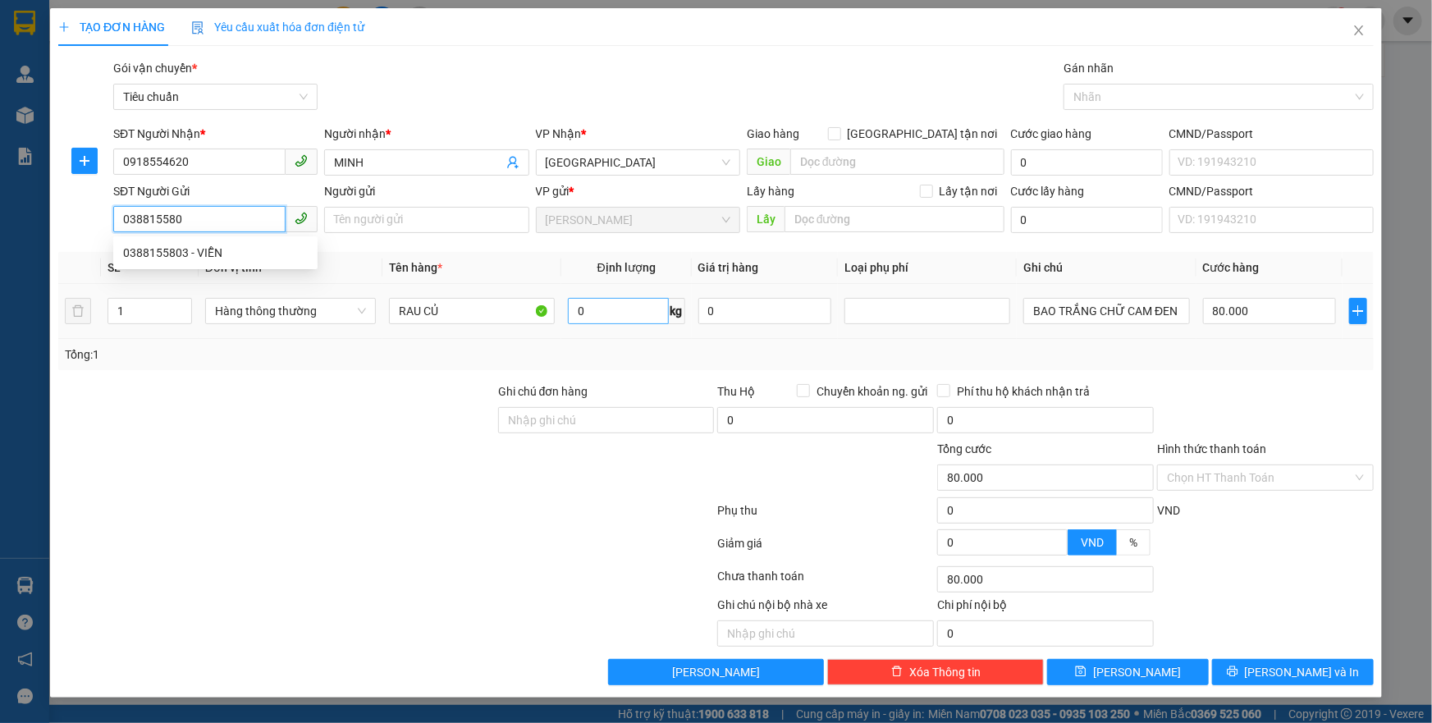
type input "0388155803"
drag, startPoint x: 241, startPoint y: 250, endPoint x: 296, endPoint y: 257, distance: 55.4
click at [237, 250] on div "0388155803 - VIỄN" at bounding box center [215, 253] width 185 height 18
type input "VIỄN"
type input "046193007282"
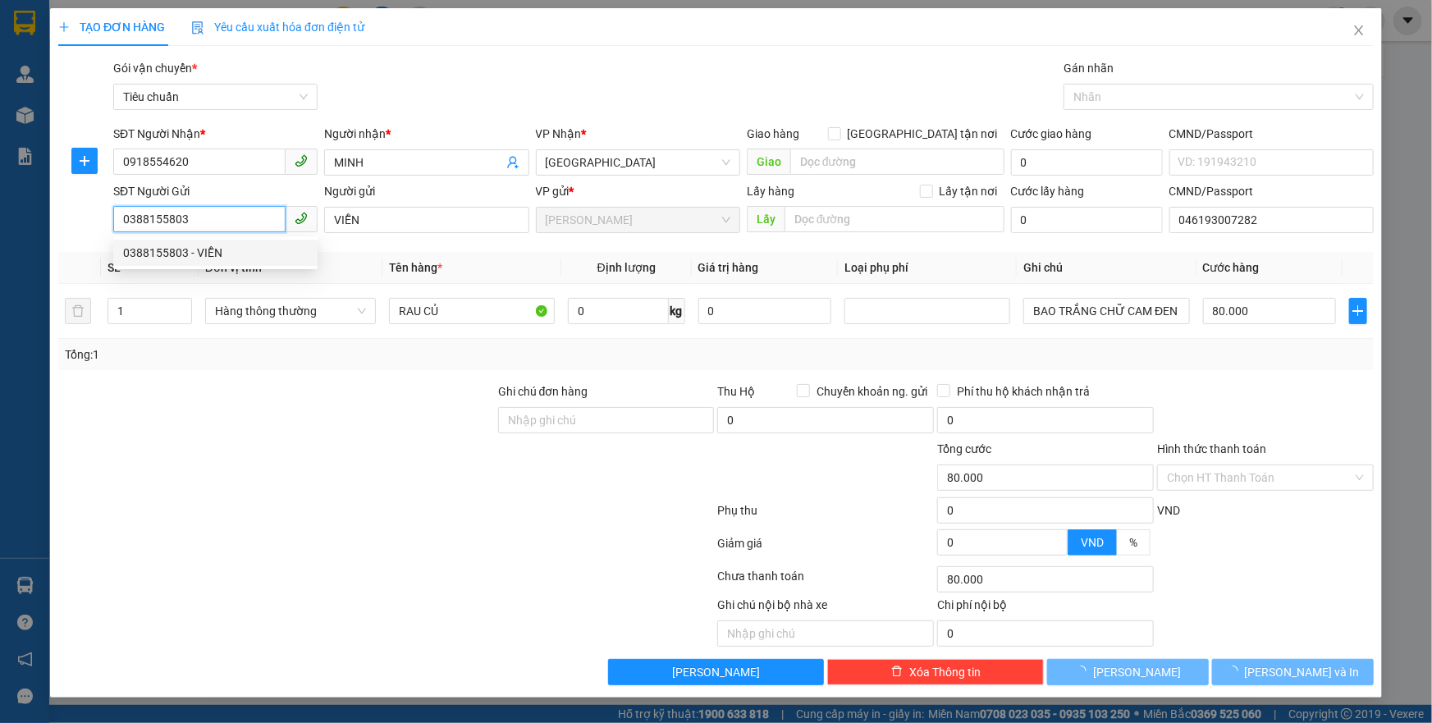
type input "100.000"
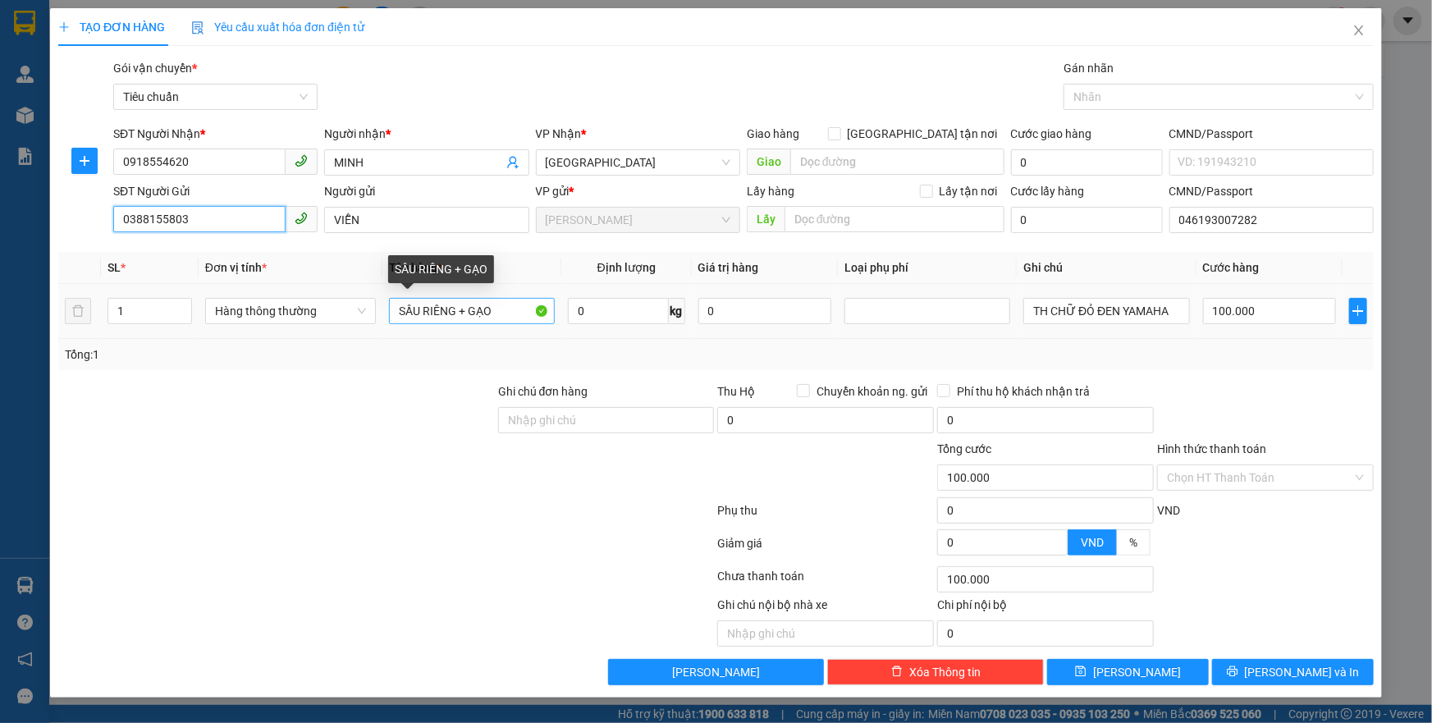
type input "0388155803"
drag, startPoint x: 500, startPoint y: 310, endPoint x: 300, endPoint y: 312, distance: 200.3
click at [300, 312] on tr "1 Hàng thông thường SẦU RIÊNG + GẠO 0 kg 0 TH CHỮ ĐỎ ĐEN YAMAHA 100.000" at bounding box center [716, 311] width 1316 height 55
type input "BÁNH BỘT LỌC"
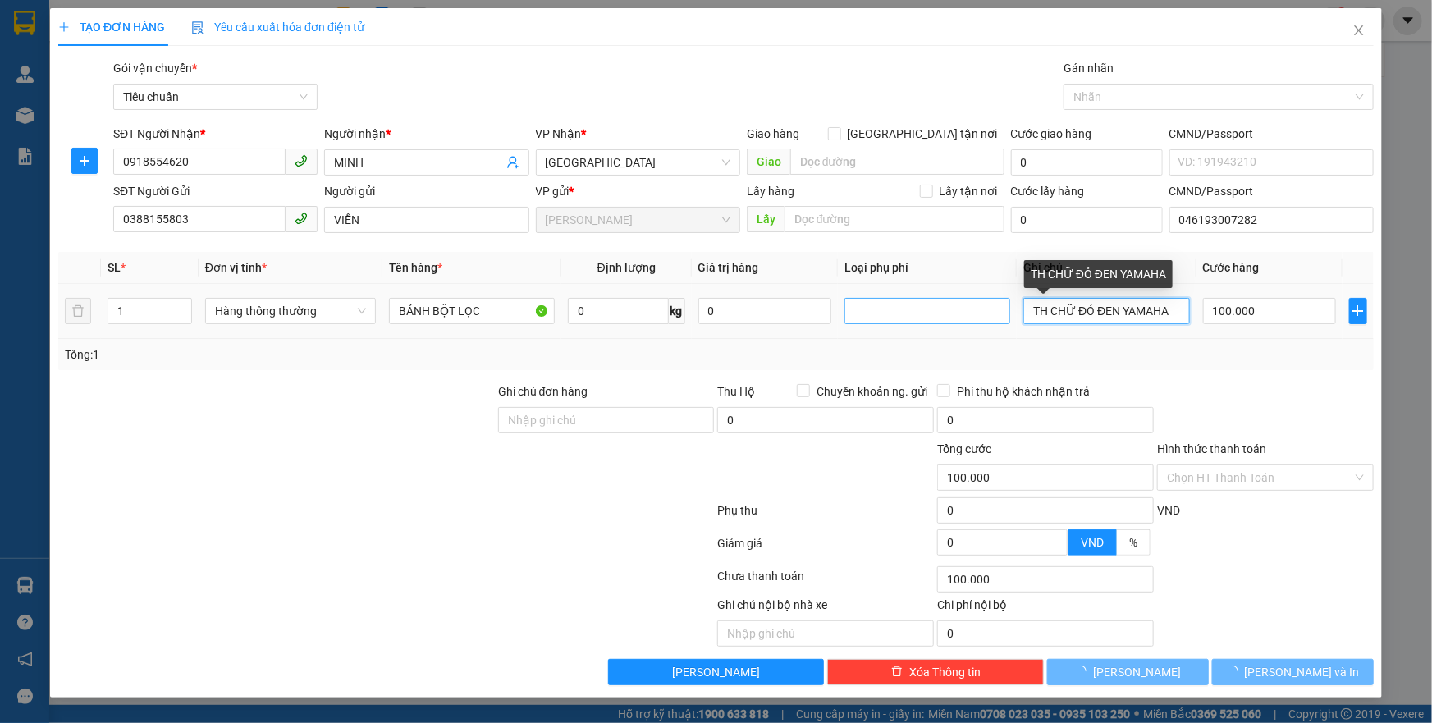
drag, startPoint x: 1181, startPoint y: 312, endPoint x: 977, endPoint y: 303, distance: 204.6
click at [977, 303] on tr "1 Hàng thông thường BÁNH BỘT LỌC 0 kg 0 TH CHỮ ĐỎ ĐEN YAMAHA 100.000" at bounding box center [716, 311] width 1316 height 55
type input "0"
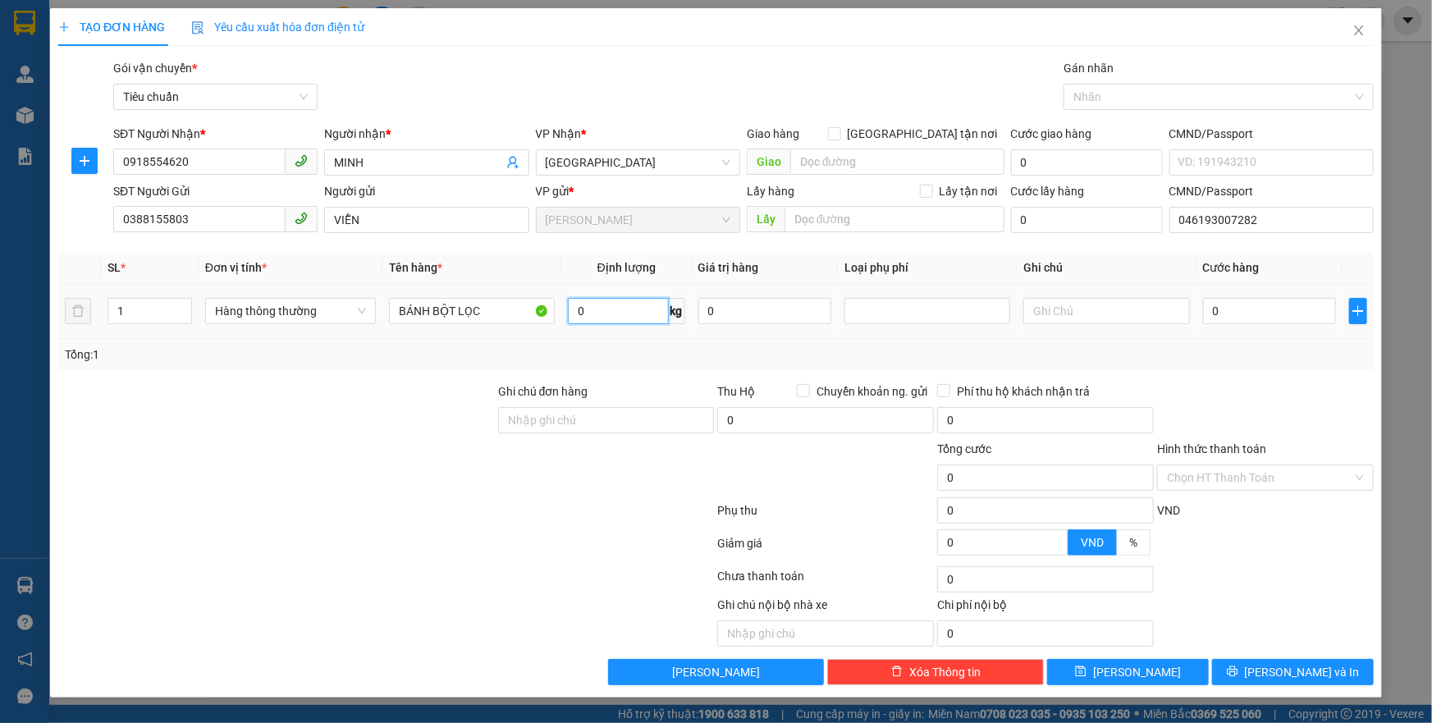
click at [603, 311] on input "0" at bounding box center [618, 311] width 101 height 26
type input "4"
type input "5"
click at [1070, 275] on th "Ghi chú" at bounding box center [1106, 268] width 179 height 32
click at [1069, 308] on input "text" at bounding box center [1107, 311] width 166 height 26
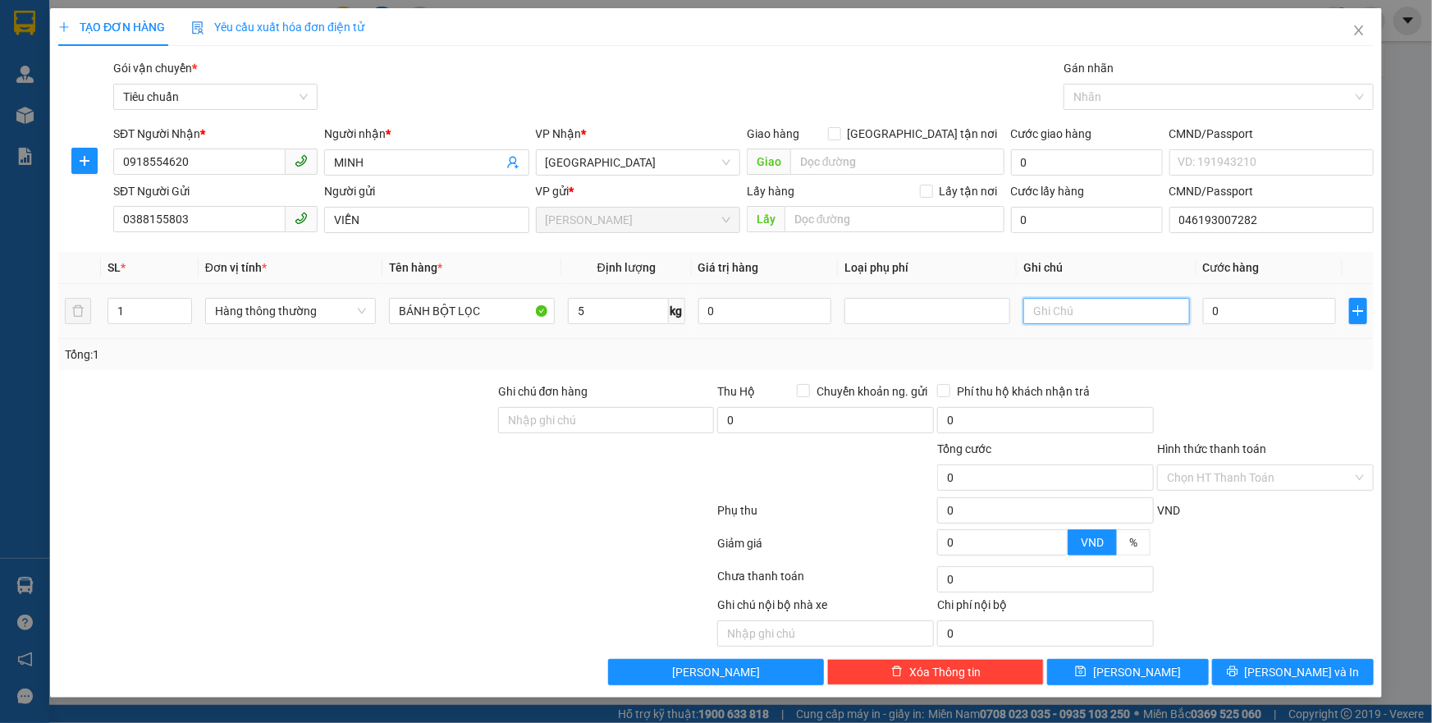
type input "30.000"
type input "TXV"
drag, startPoint x: 1254, startPoint y: 673, endPoint x: 1135, endPoint y: 561, distance: 163.2
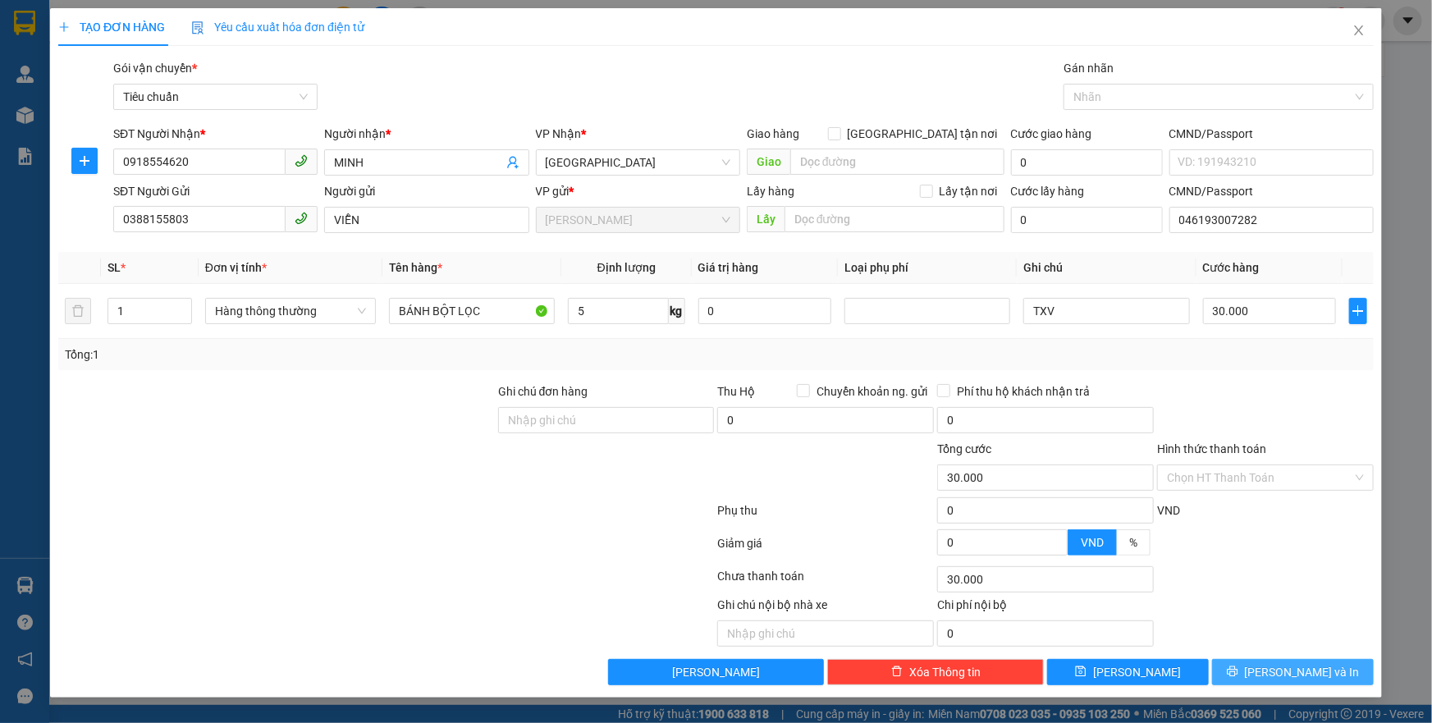
click at [1254, 671] on button "[PERSON_NAME] và In" at bounding box center [1293, 672] width 162 height 26
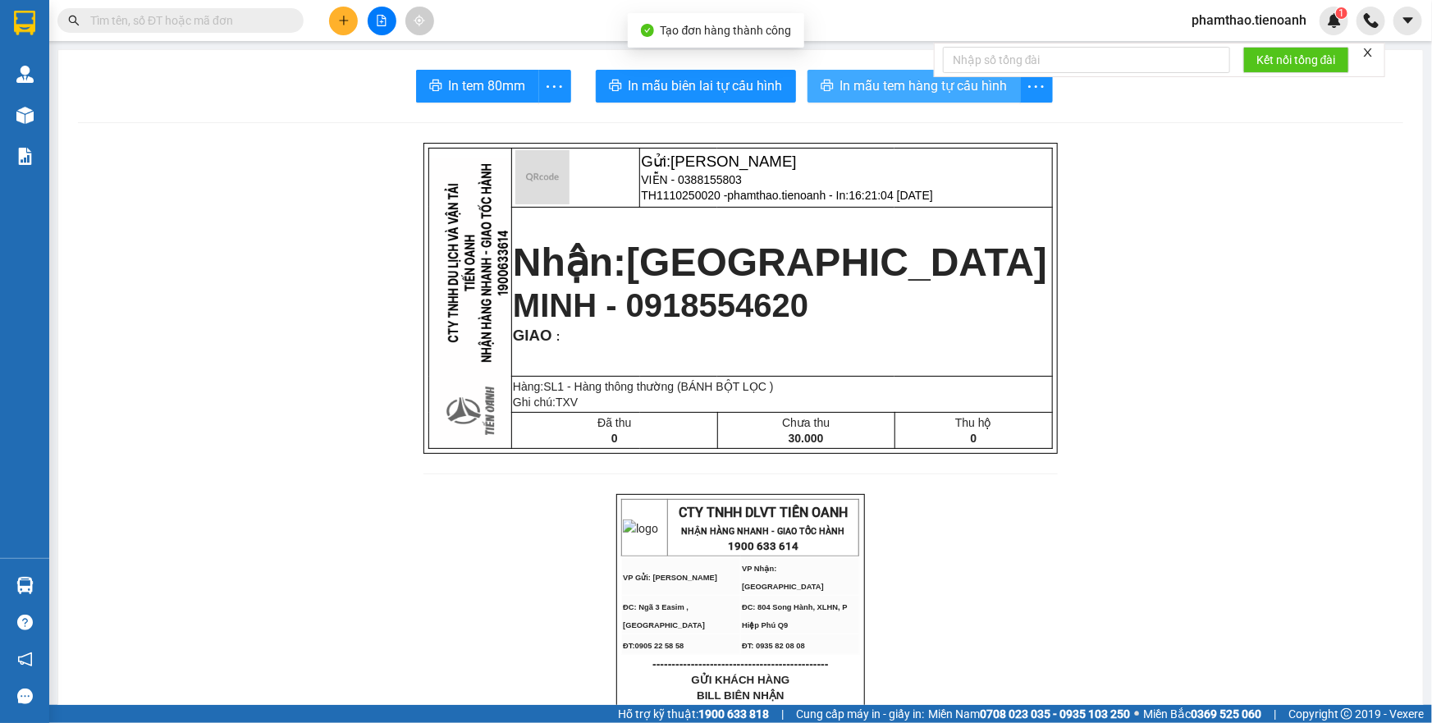
click at [878, 89] on span "In mẫu tem hàng tự cấu hình" at bounding box center [924, 86] width 167 height 21
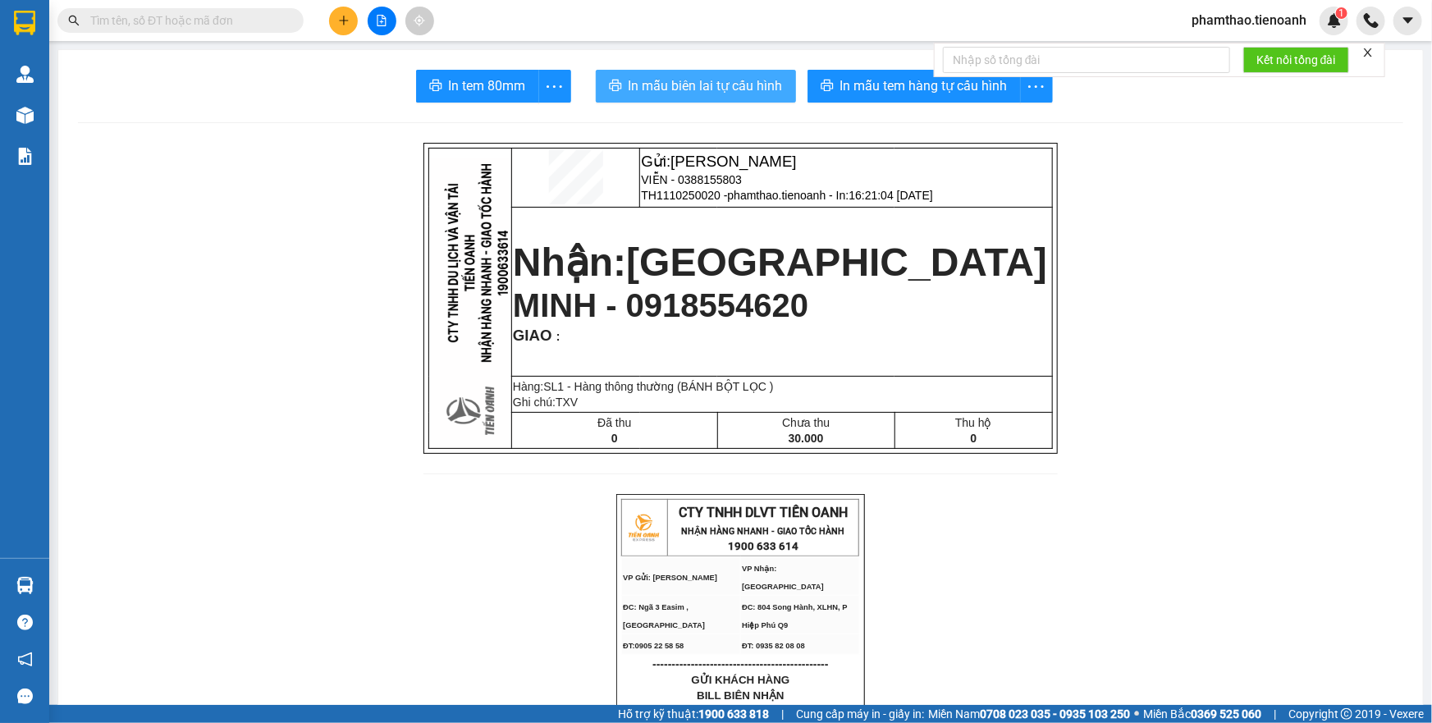
drag, startPoint x: 717, startPoint y: 84, endPoint x: 750, endPoint y: 96, distance: 35.8
click at [722, 85] on span "In mẫu biên lai tự cấu hình" at bounding box center [706, 86] width 154 height 21
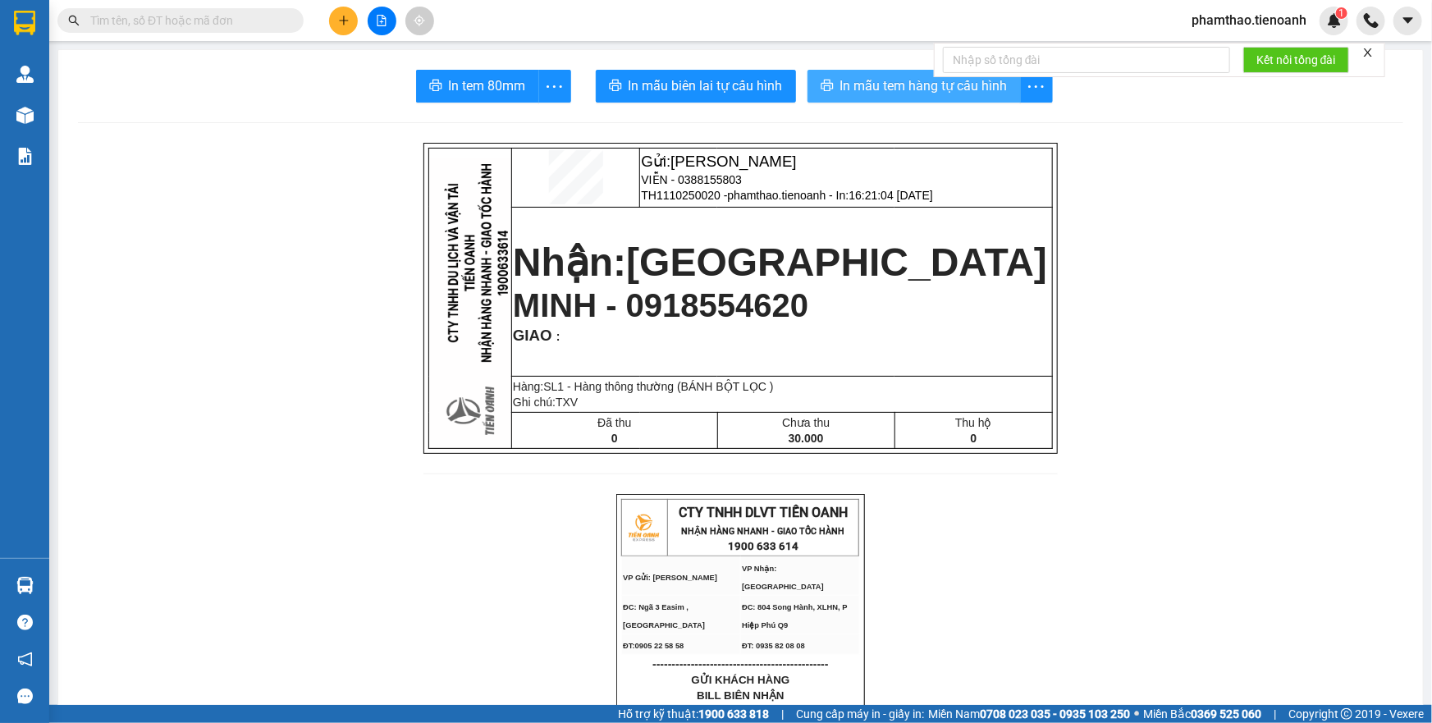
drag, startPoint x: 857, startPoint y: 98, endPoint x: 956, endPoint y: 41, distance: 113.6
click at [860, 95] on button "In mẫu tem hàng tự cấu hình" at bounding box center [914, 86] width 213 height 33
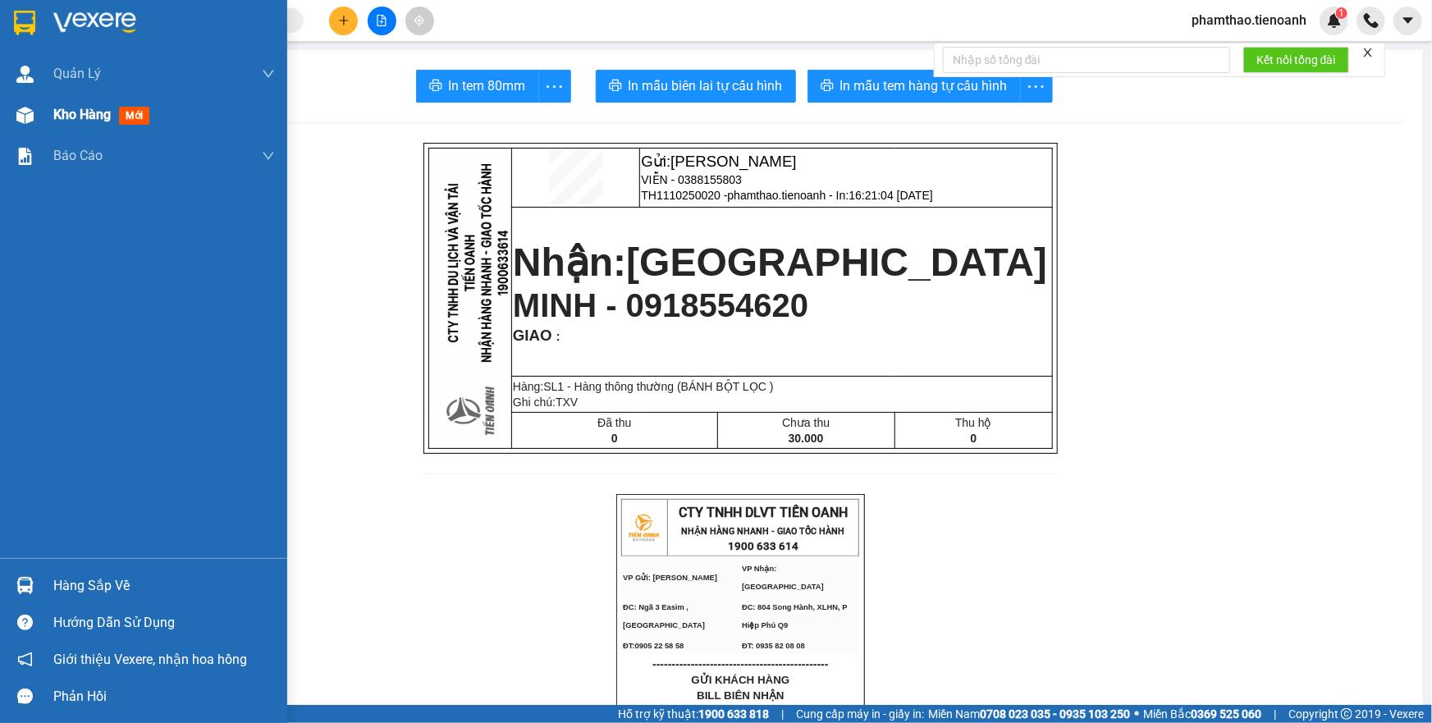
click at [57, 114] on span "Kho hàng" at bounding box center [81, 115] width 57 height 16
click at [89, 122] on span "Kho hàng" at bounding box center [81, 115] width 57 height 16
click at [99, 121] on span "Kho hàng" at bounding box center [81, 115] width 57 height 16
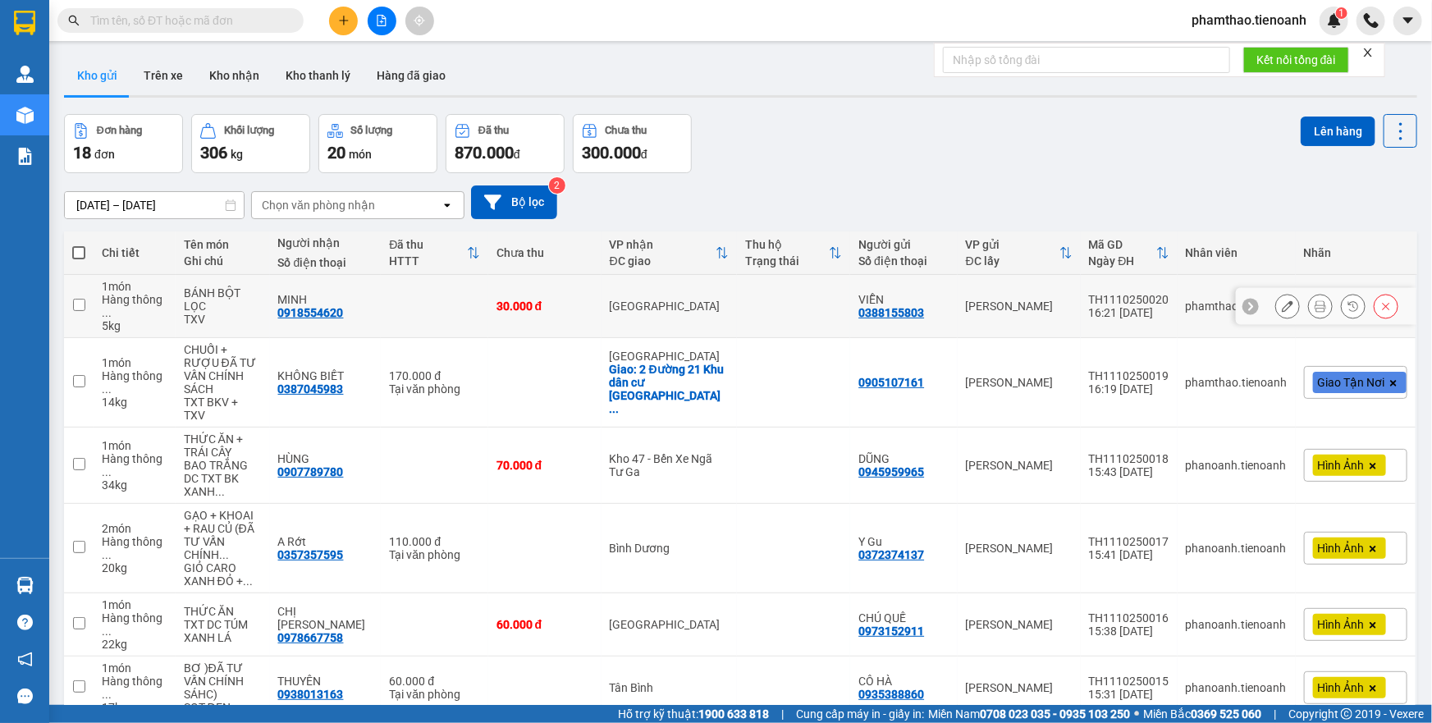
click at [1309, 307] on button at bounding box center [1320, 306] width 23 height 29
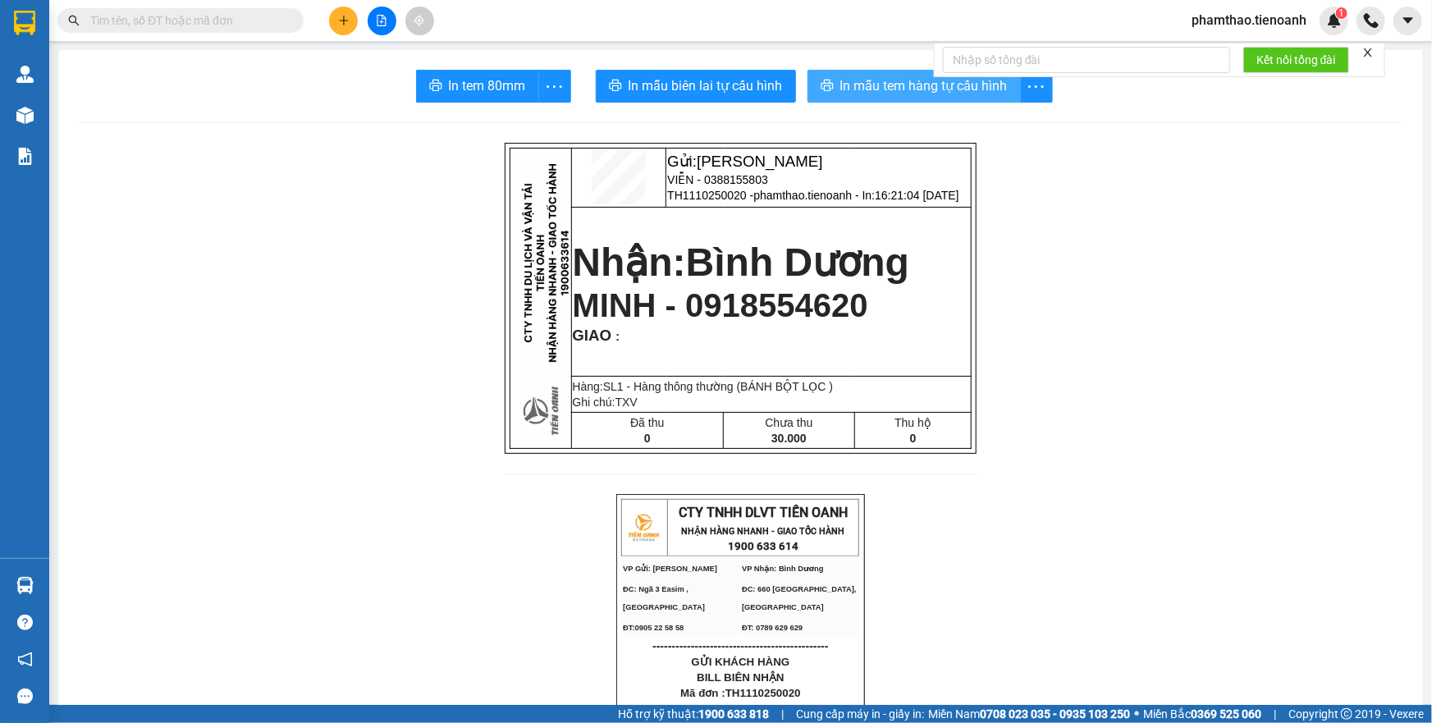
drag, startPoint x: 873, startPoint y: 92, endPoint x: 1108, endPoint y: 470, distance: 444.7
click at [876, 96] on span "In mẫu tem hàng tự cấu hình" at bounding box center [924, 86] width 167 height 21
click at [324, 10] on div at bounding box center [381, 21] width 123 height 29
click at [340, 11] on button at bounding box center [343, 21] width 29 height 29
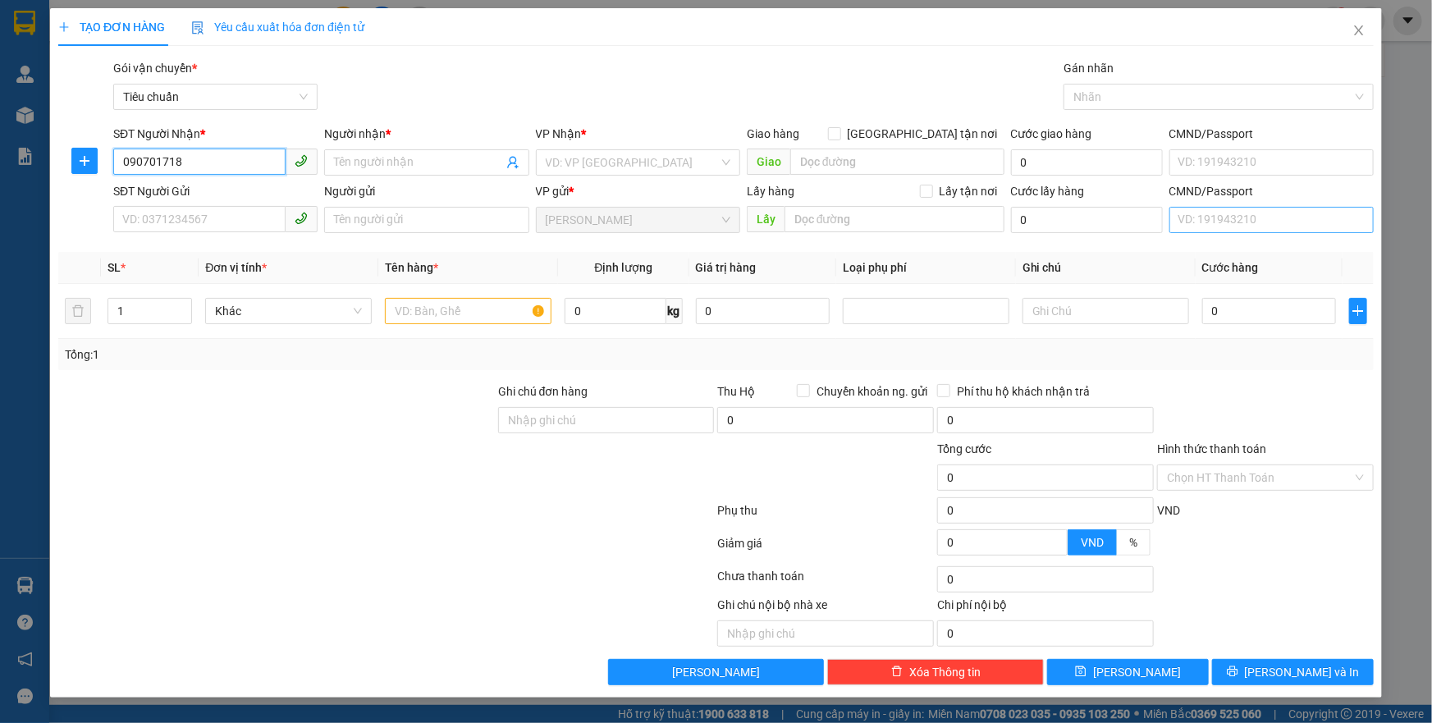
type input "0907017181"
click at [218, 196] on div "0907017181 - A DUY" at bounding box center [215, 195] width 185 height 18
type input "A DUY"
type input "052076010833"
type input "0907017181"
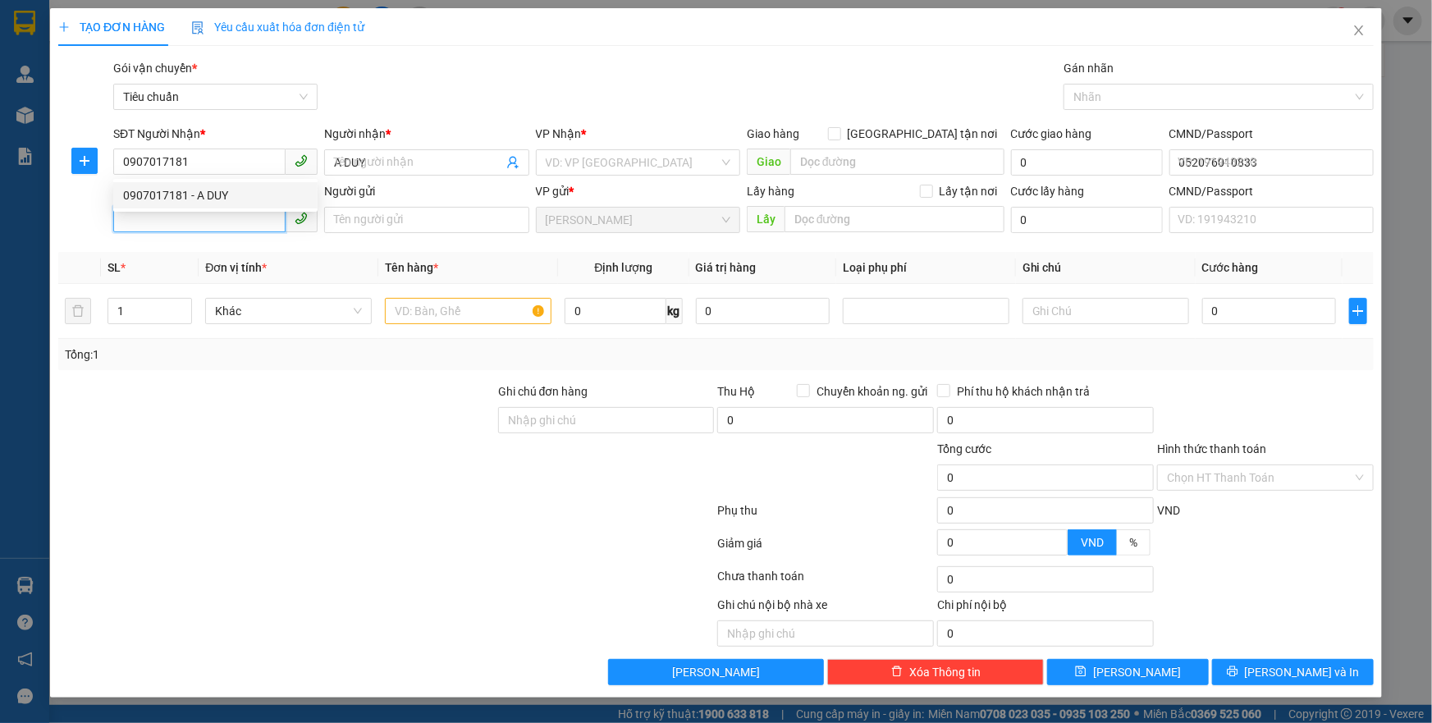
type input "60.000"
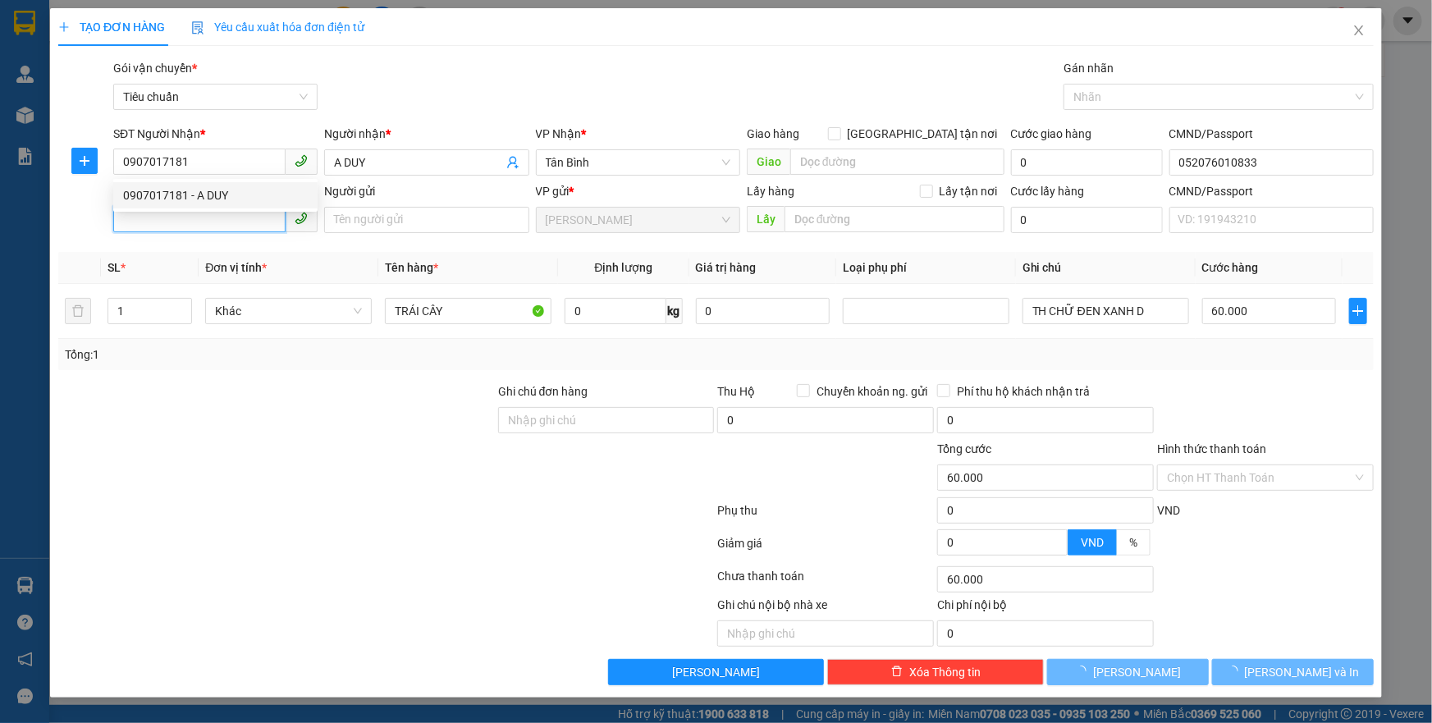
click at [213, 222] on input "SĐT Người Gửi" at bounding box center [199, 219] width 172 height 26
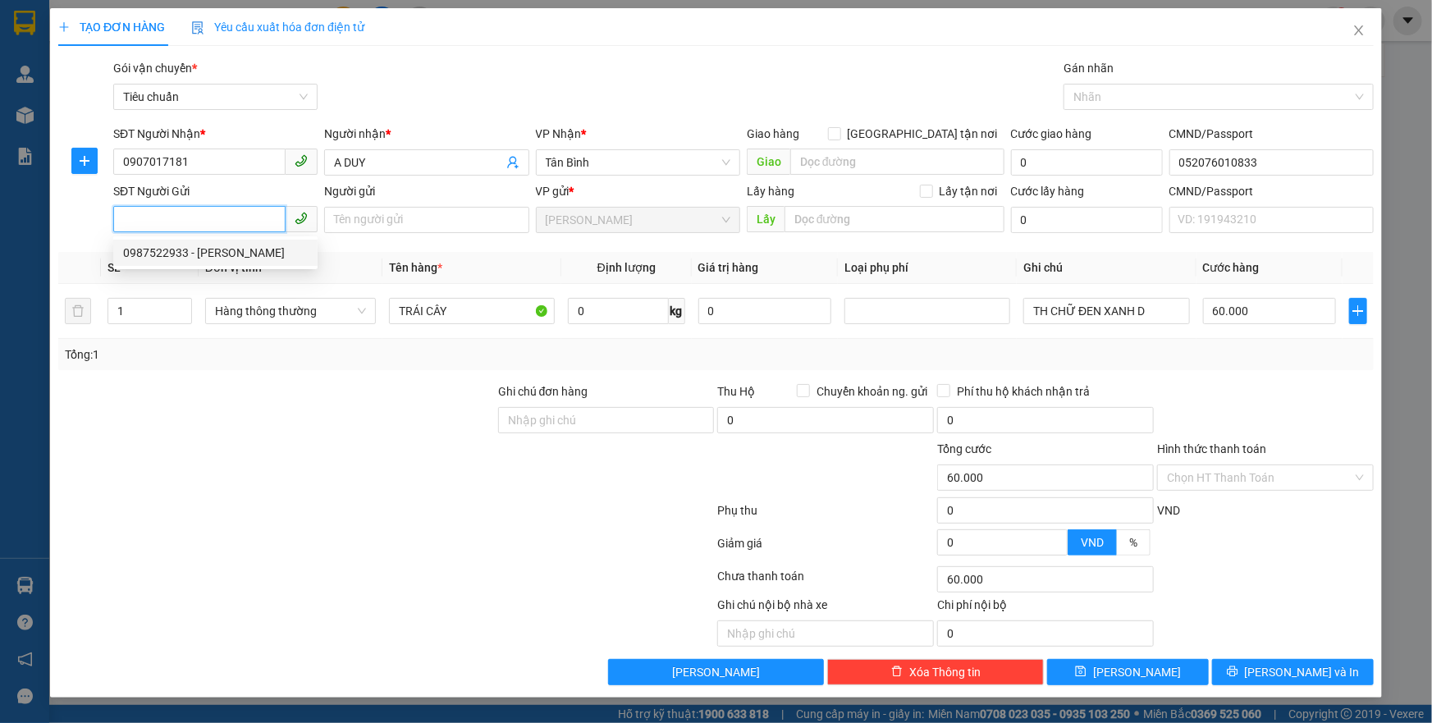
drag, startPoint x: 233, startPoint y: 247, endPoint x: 310, endPoint y: 271, distance: 80.8
click at [236, 247] on div "0987522933 - [PERSON_NAME]" at bounding box center [215, 253] width 185 height 18
type input "0987522933"
type input "CHÚ HẢI"
type input "240145262"
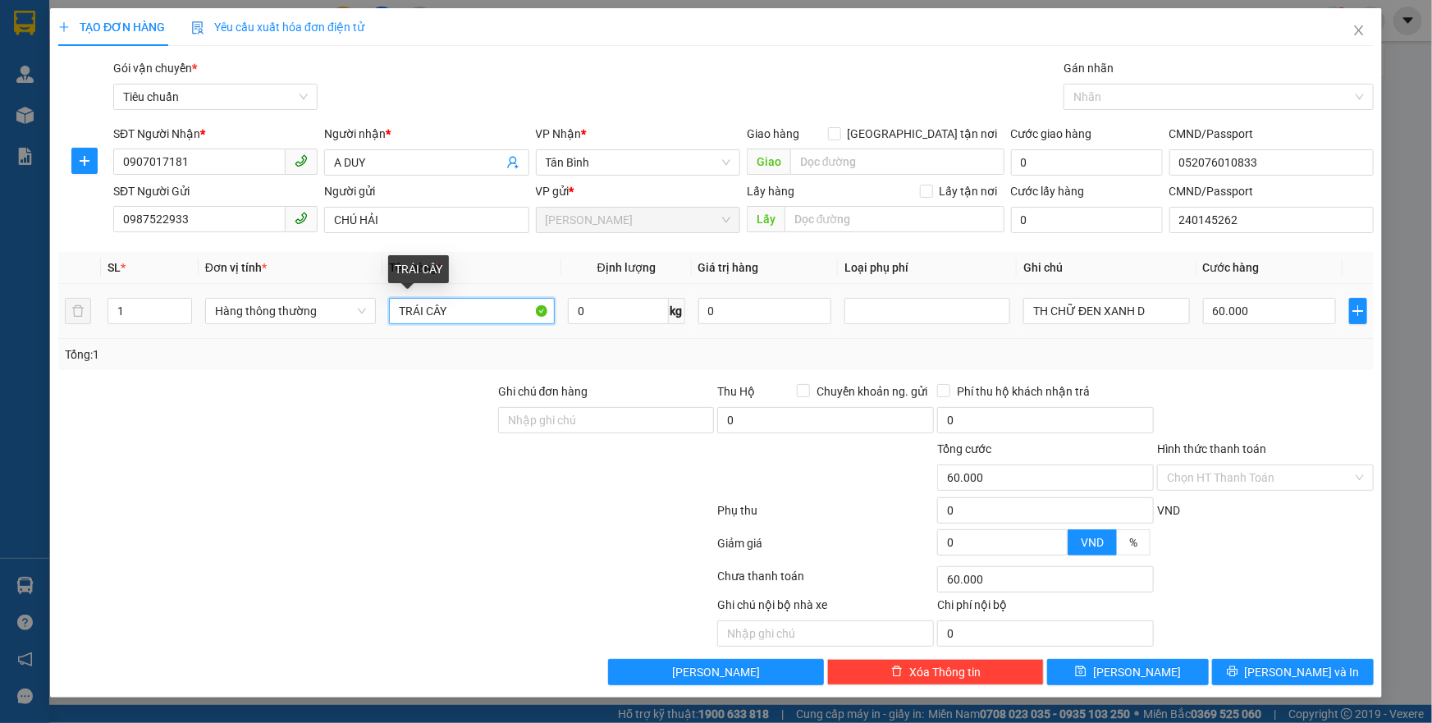
click at [484, 310] on input "TRÁI CÂY" at bounding box center [472, 311] width 166 height 26
click at [620, 315] on input "0" at bounding box center [618, 311] width 101 height 26
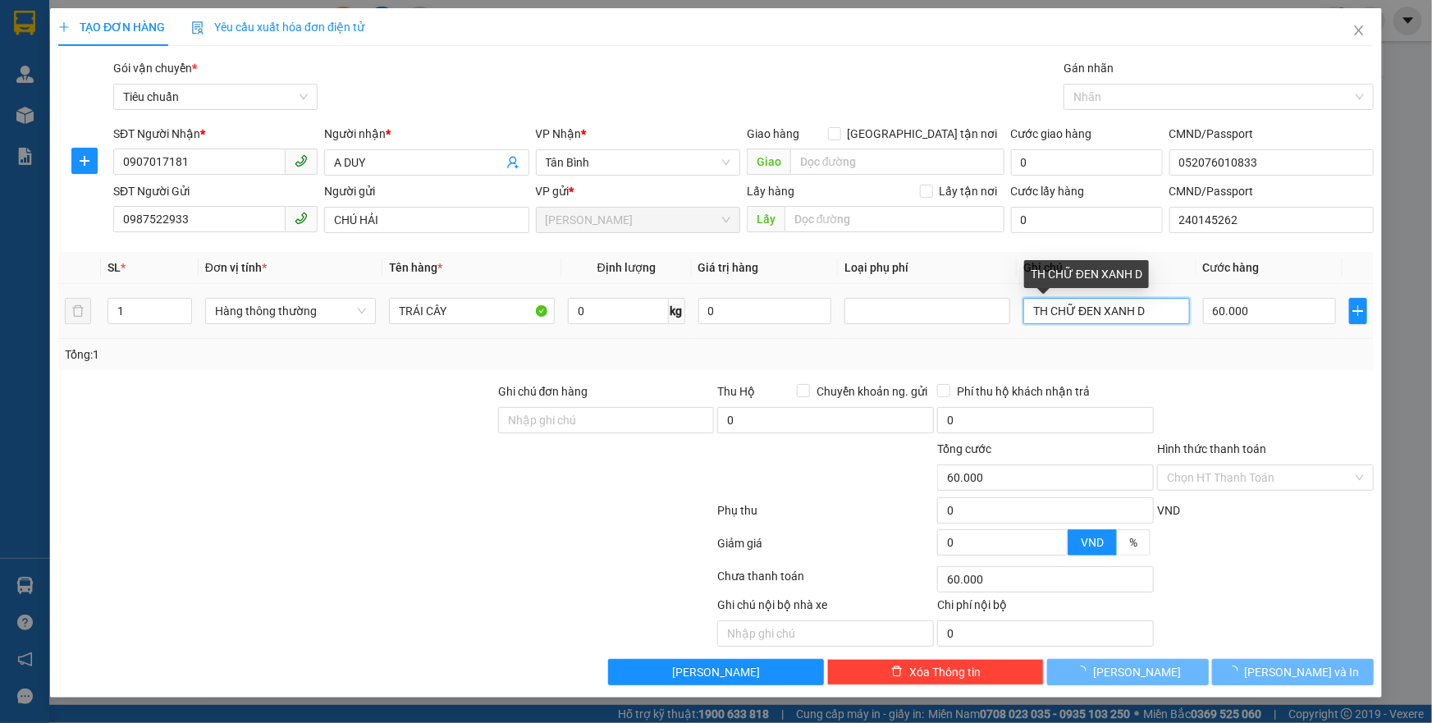
type input "0"
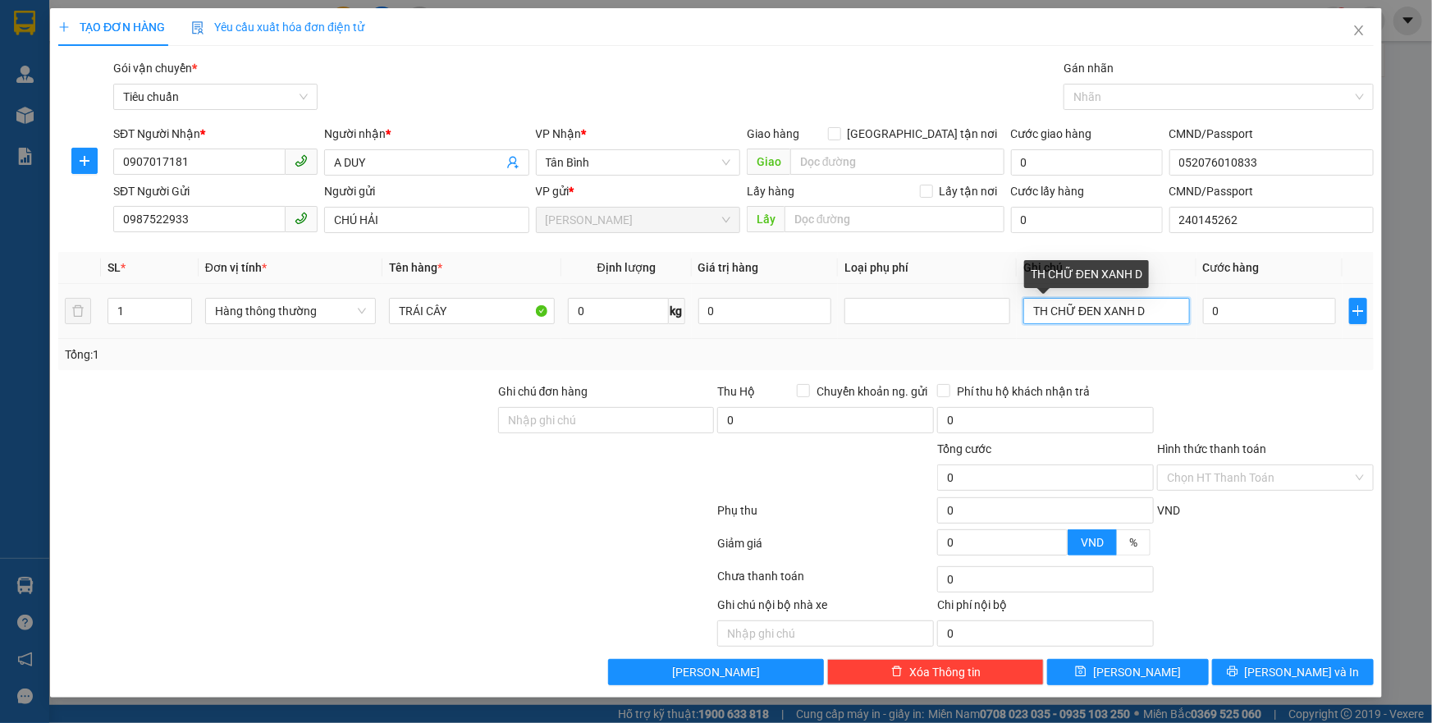
drag, startPoint x: 1174, startPoint y: 310, endPoint x: 1075, endPoint y: 312, distance: 99.3
click at [1075, 312] on input "TH CHỮ ĐEN XANH D" at bounding box center [1107, 311] width 166 height 26
type input "THTRƠN"
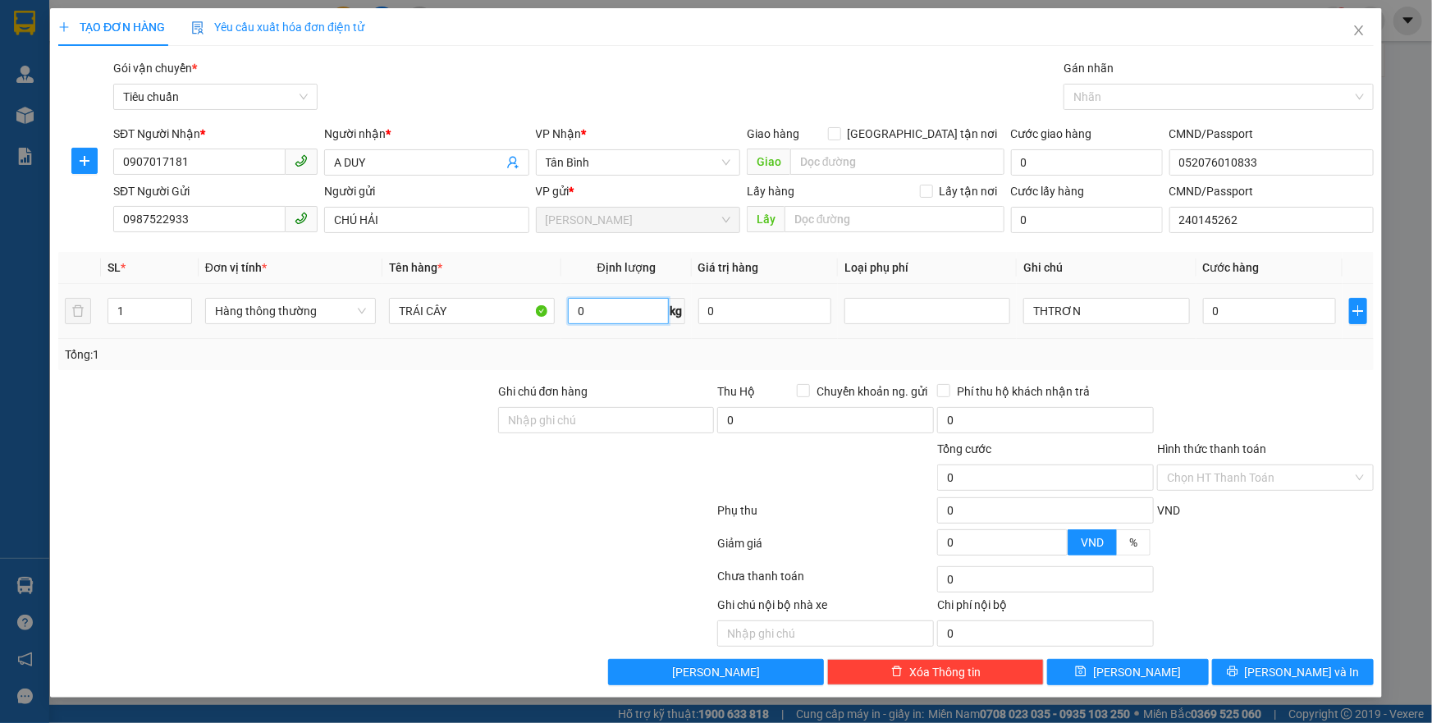
click at [583, 317] on input "0" at bounding box center [618, 311] width 101 height 26
type input "29"
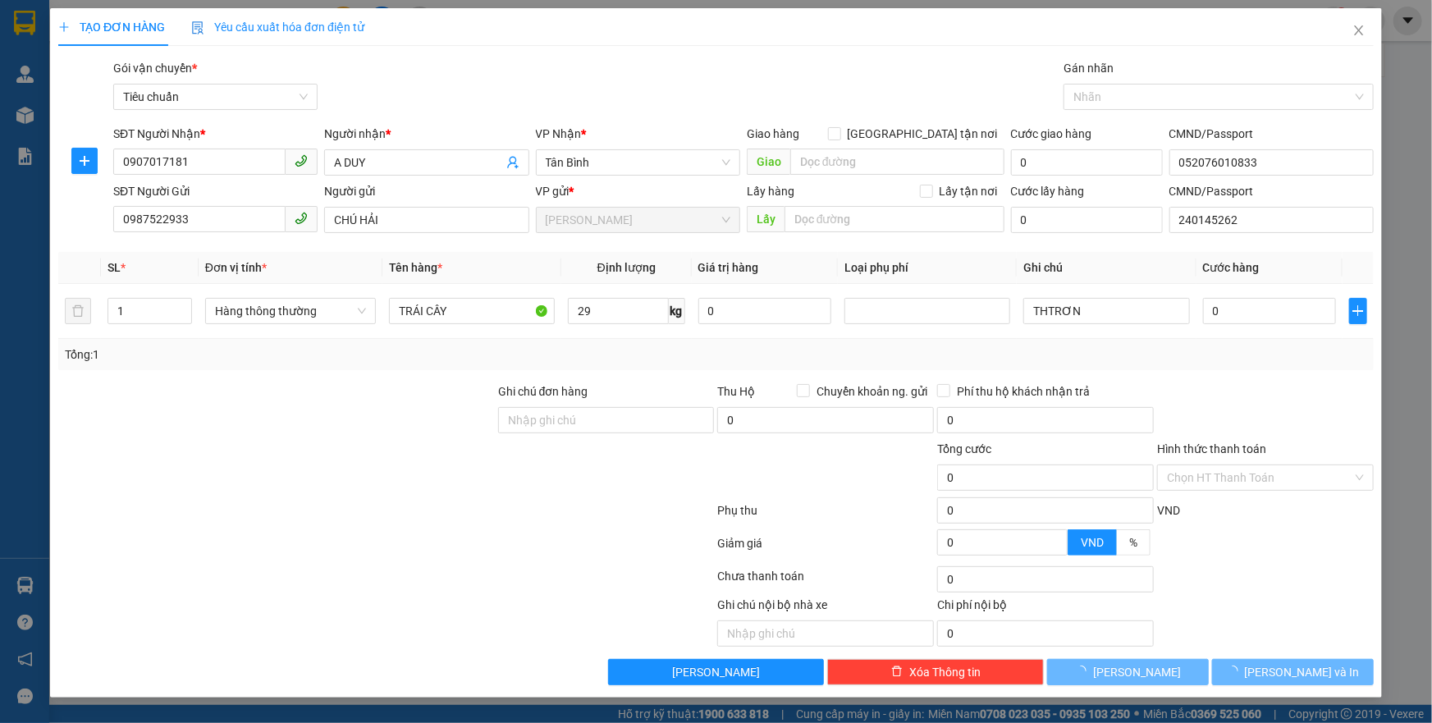
drag, startPoint x: 465, startPoint y: 476, endPoint x: 1240, endPoint y: 382, distance: 780.7
click at [484, 468] on div at bounding box center [277, 468] width 440 height 57
click at [1240, 383] on div at bounding box center [1266, 411] width 220 height 57
type input "65.000"
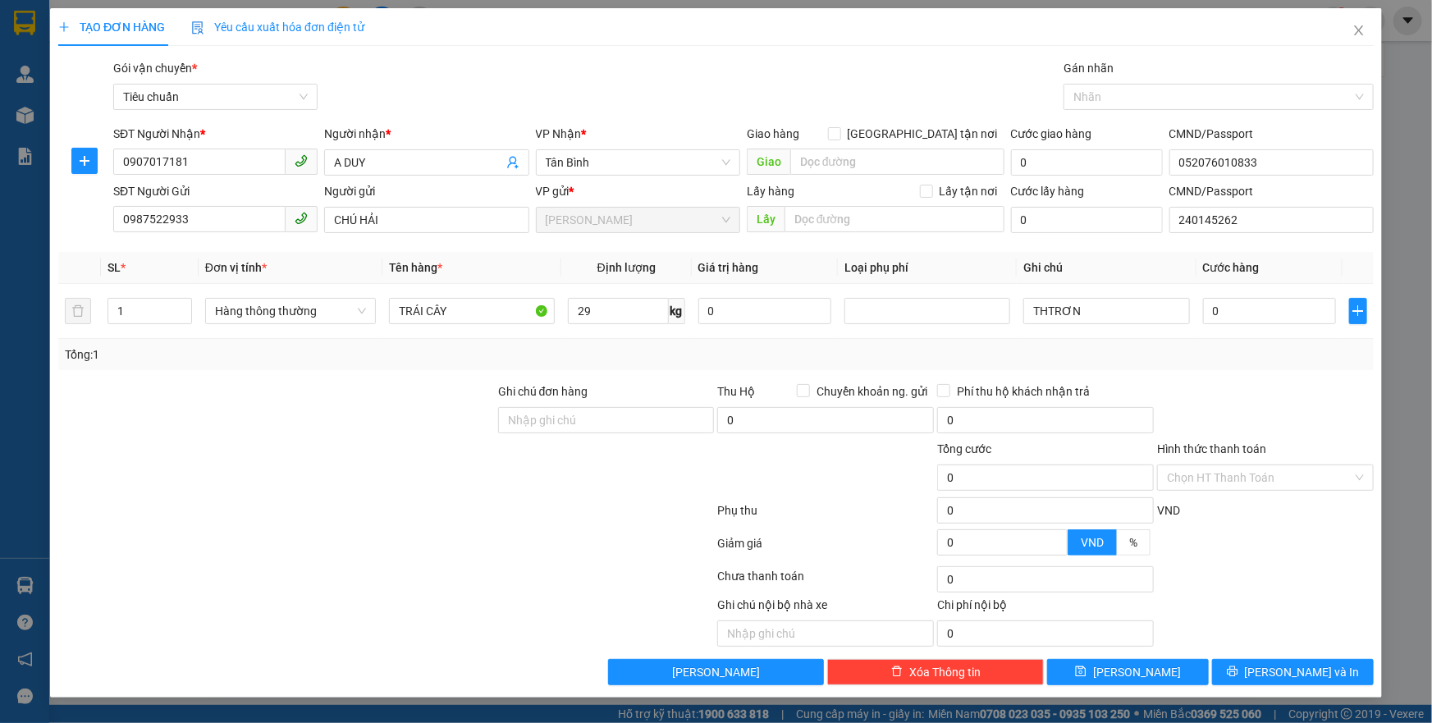
type input "65.000"
click at [1257, 319] on input "65.000" at bounding box center [1270, 311] width 134 height 26
type input "7"
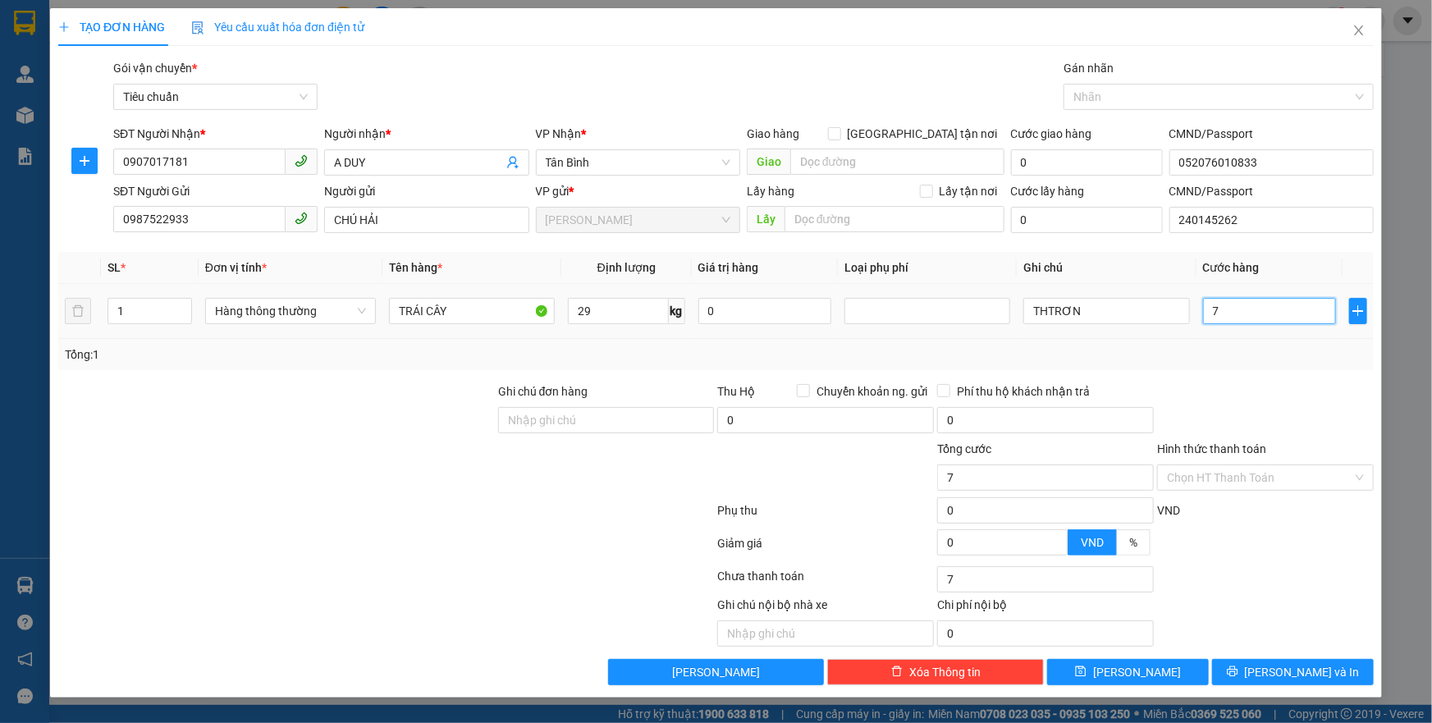
type input "70"
type input "70.000"
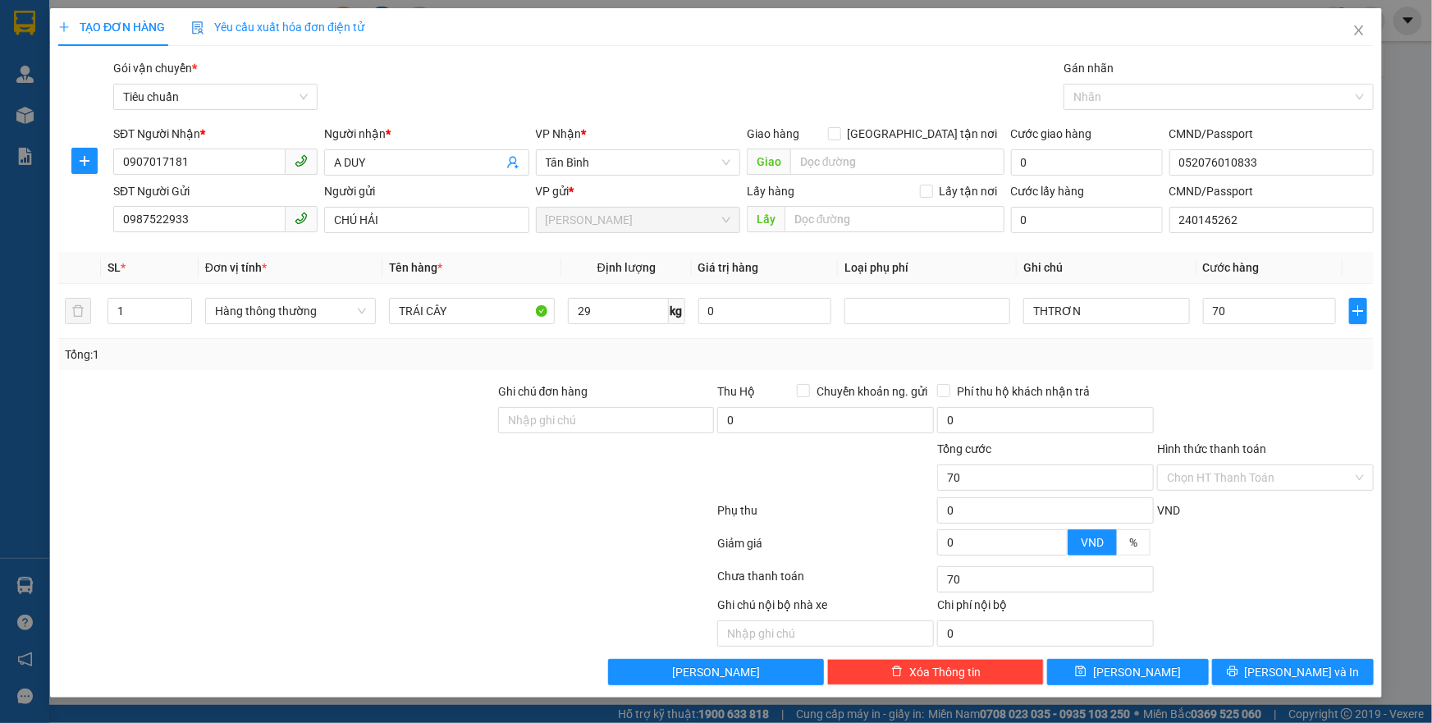
type input "70.000"
drag, startPoint x: 1250, startPoint y: 359, endPoint x: 1249, endPoint y: 396, distance: 37.0
click at [1252, 374] on div "Transit Pickup Surcharge Ids Transit Deliver Surcharge Ids Transit Deliver Surc…" at bounding box center [716, 372] width 1316 height 626
drag, startPoint x: 1305, startPoint y: 490, endPoint x: 1272, endPoint y: 507, distance: 37.8
click at [1302, 492] on div "Hình thức thanh toán Chọn HT Thanh Toán" at bounding box center [1265, 468] width 217 height 57
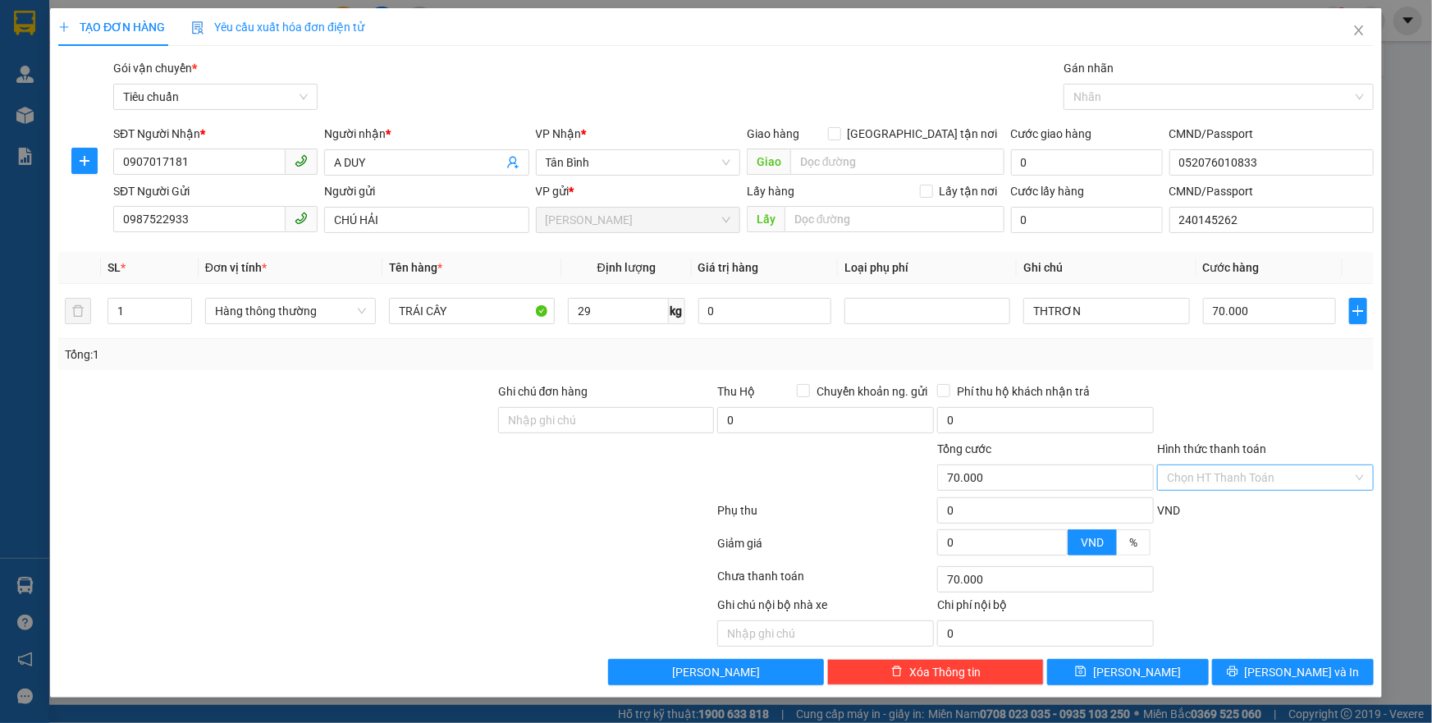
drag, startPoint x: 1264, startPoint y: 509, endPoint x: 1258, endPoint y: 474, distance: 35.0
click at [1264, 502] on div "VND" at bounding box center [1266, 516] width 220 height 29
drag, startPoint x: 1258, startPoint y: 474, endPoint x: 1250, endPoint y: 491, distance: 18.4
click at [1257, 484] on input "Hình thức thanh toán" at bounding box center [1260, 477] width 186 height 25
drag, startPoint x: 1225, startPoint y: 502, endPoint x: 1260, endPoint y: 562, distance: 69.5
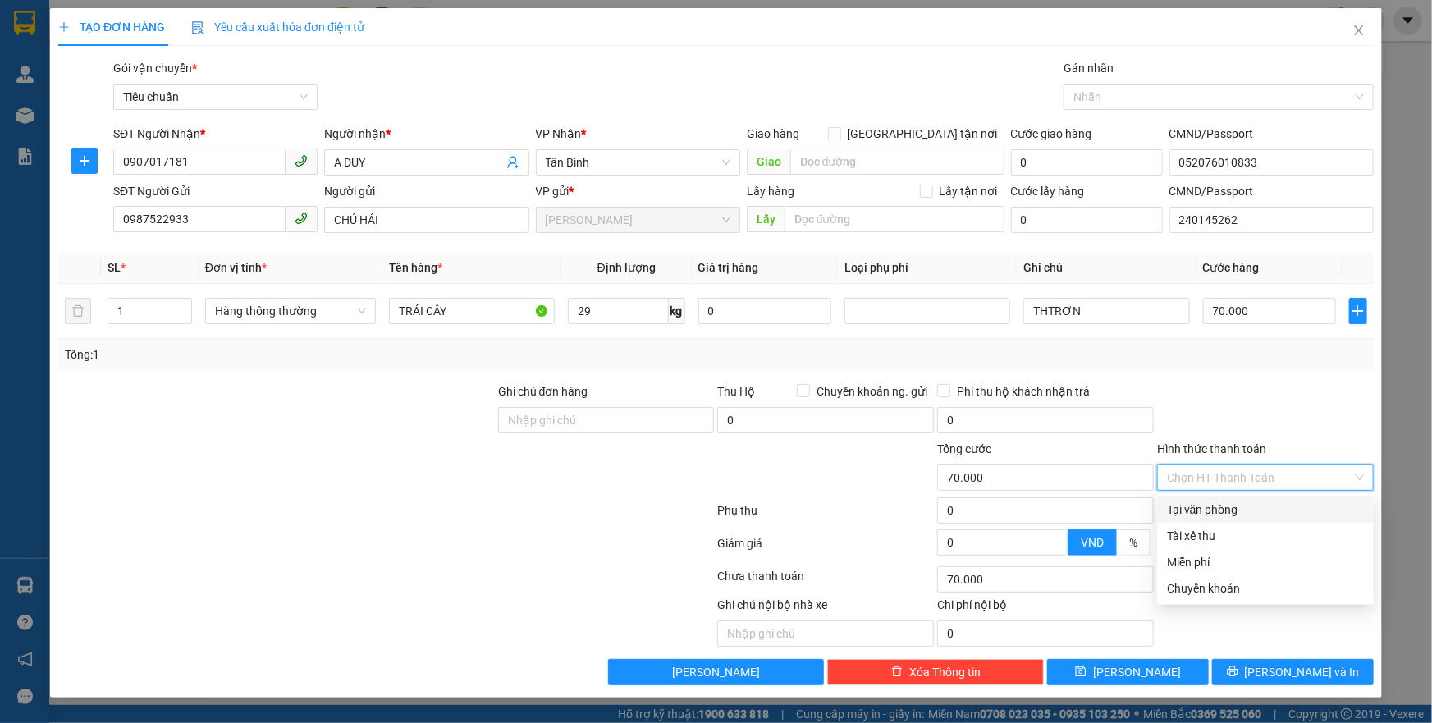
click at [1223, 507] on div "Tại văn phòng" at bounding box center [1265, 510] width 197 height 18
type input "0"
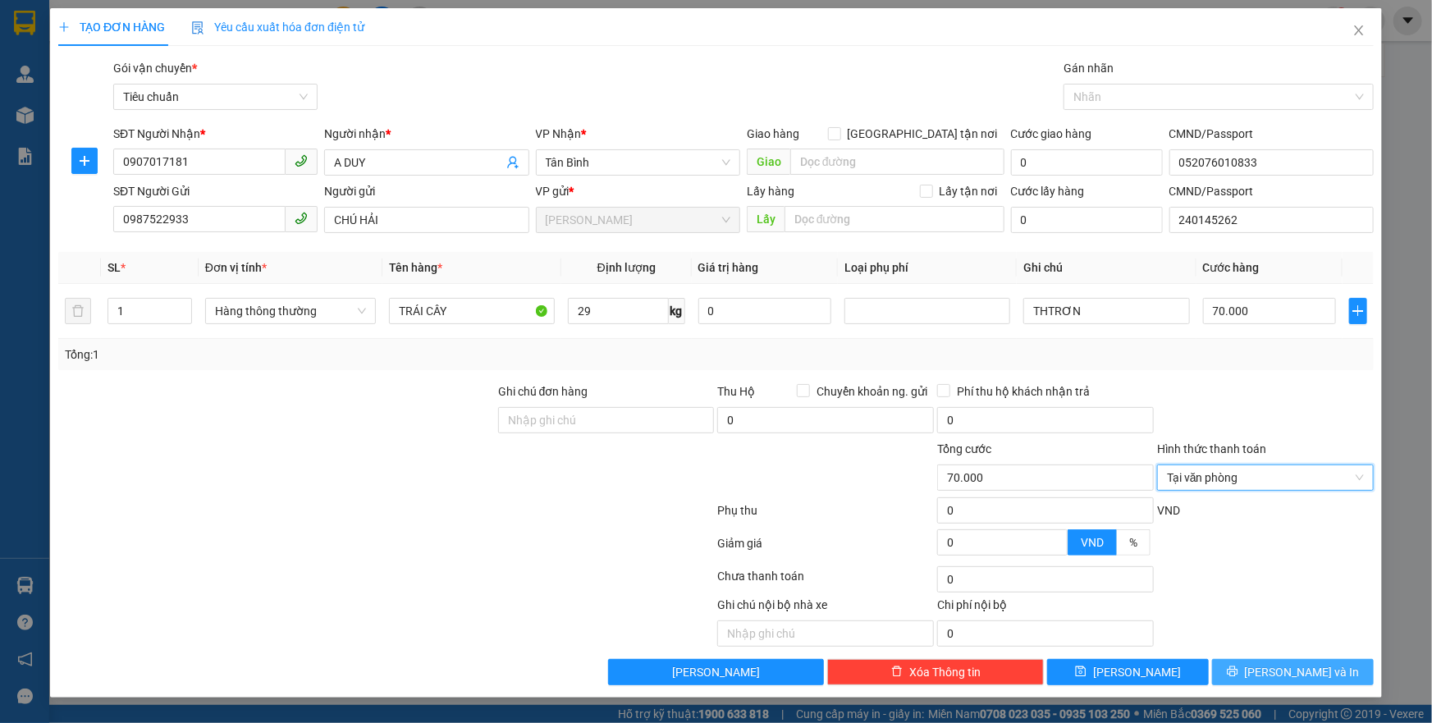
drag, startPoint x: 1289, startPoint y: 670, endPoint x: 1146, endPoint y: 447, distance: 265.1
click at [1289, 669] on span "[PERSON_NAME] và In" at bounding box center [1302, 672] width 115 height 18
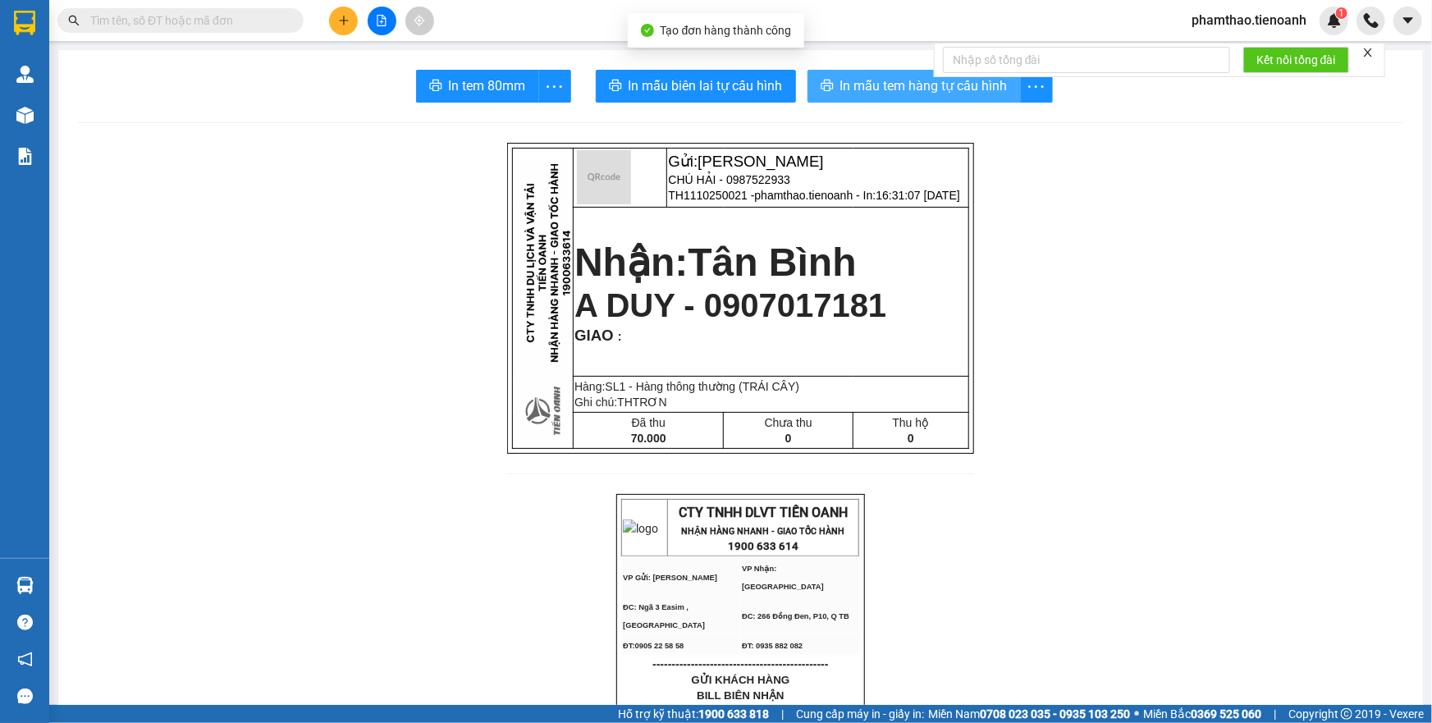
drag, startPoint x: 878, startPoint y: 89, endPoint x: 937, endPoint y: 155, distance: 89.0
click at [881, 89] on span "In mẫu tem hàng tự cấu hình" at bounding box center [924, 86] width 167 height 21
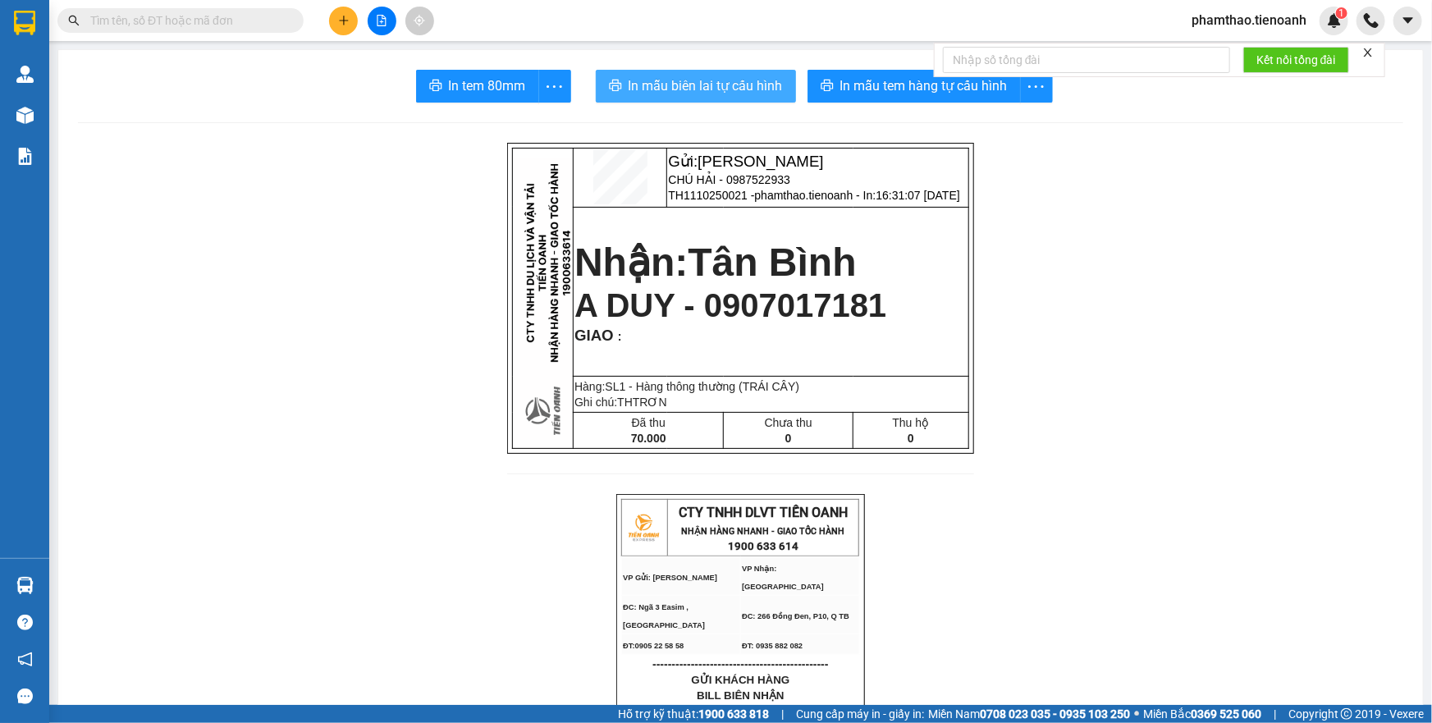
drag, startPoint x: 708, startPoint y: 84, endPoint x: 1015, endPoint y: 105, distance: 307.8
click at [705, 84] on span "In mẫu biên lai tự cấu hình" at bounding box center [706, 86] width 154 height 21
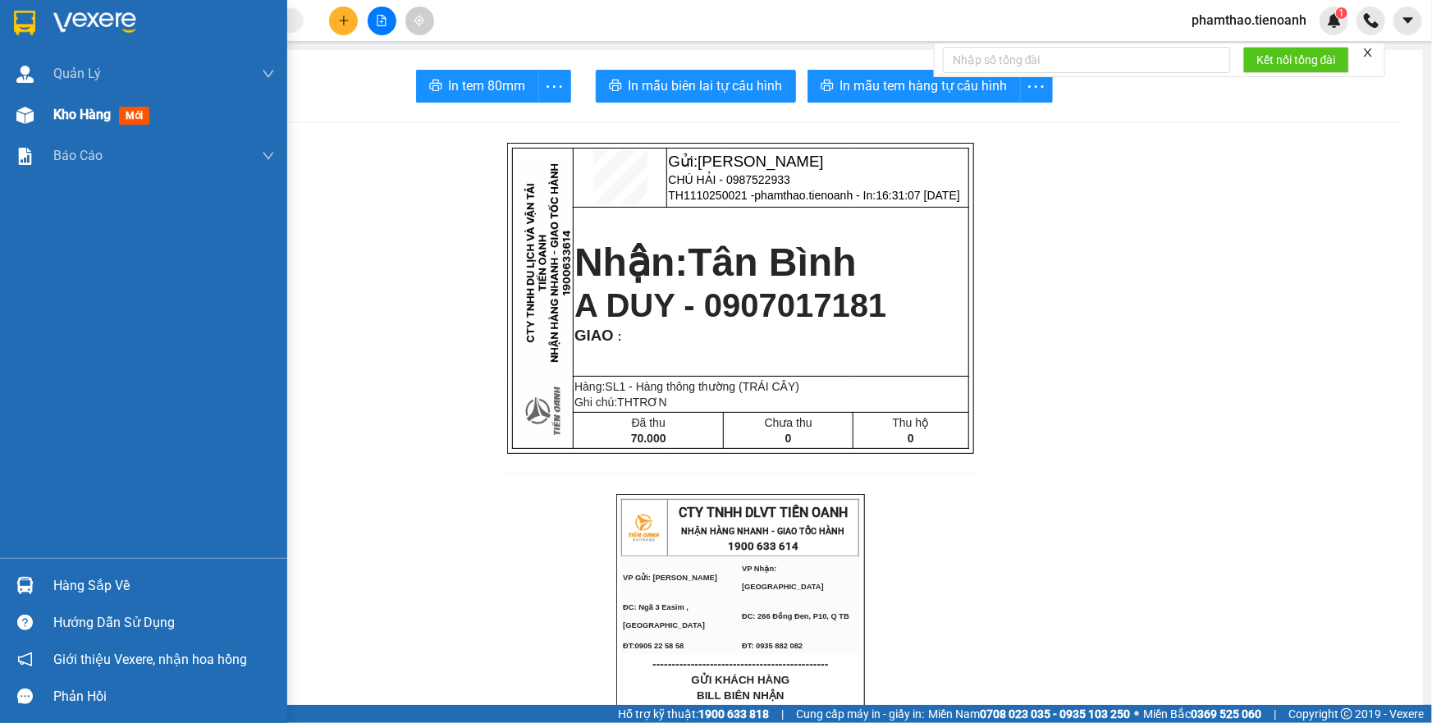
drag, startPoint x: 89, startPoint y: 130, endPoint x: 76, endPoint y: 117, distance: 17.4
click at [89, 127] on div "Kho hàng mới" at bounding box center [164, 114] width 222 height 41
click at [93, 114] on span "Kho hàng" at bounding box center [81, 115] width 57 height 16
click at [69, 128] on div "Kho hàng mới" at bounding box center [164, 114] width 222 height 41
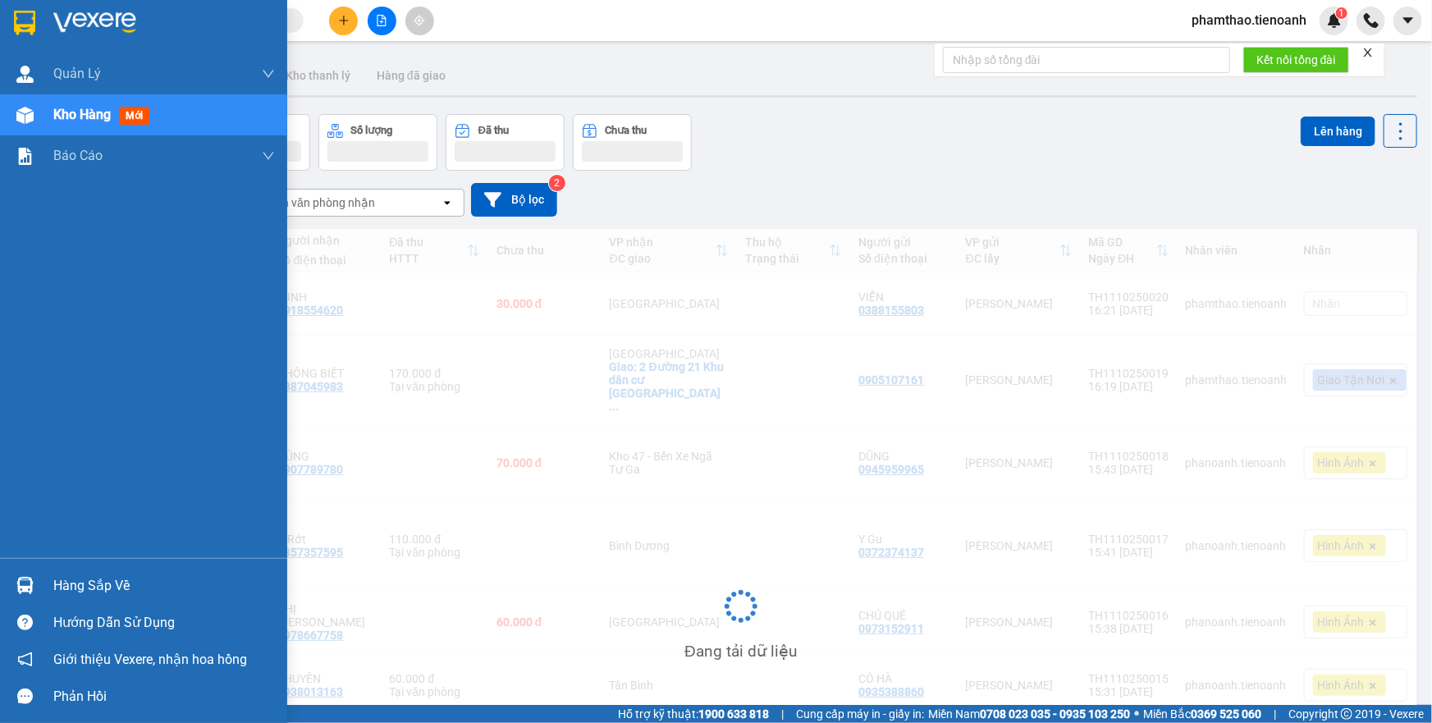
drag, startPoint x: 76, startPoint y: 117, endPoint x: 357, endPoint y: 263, distance: 316.1
click at [80, 115] on span "Kho hàng" at bounding box center [81, 115] width 57 height 16
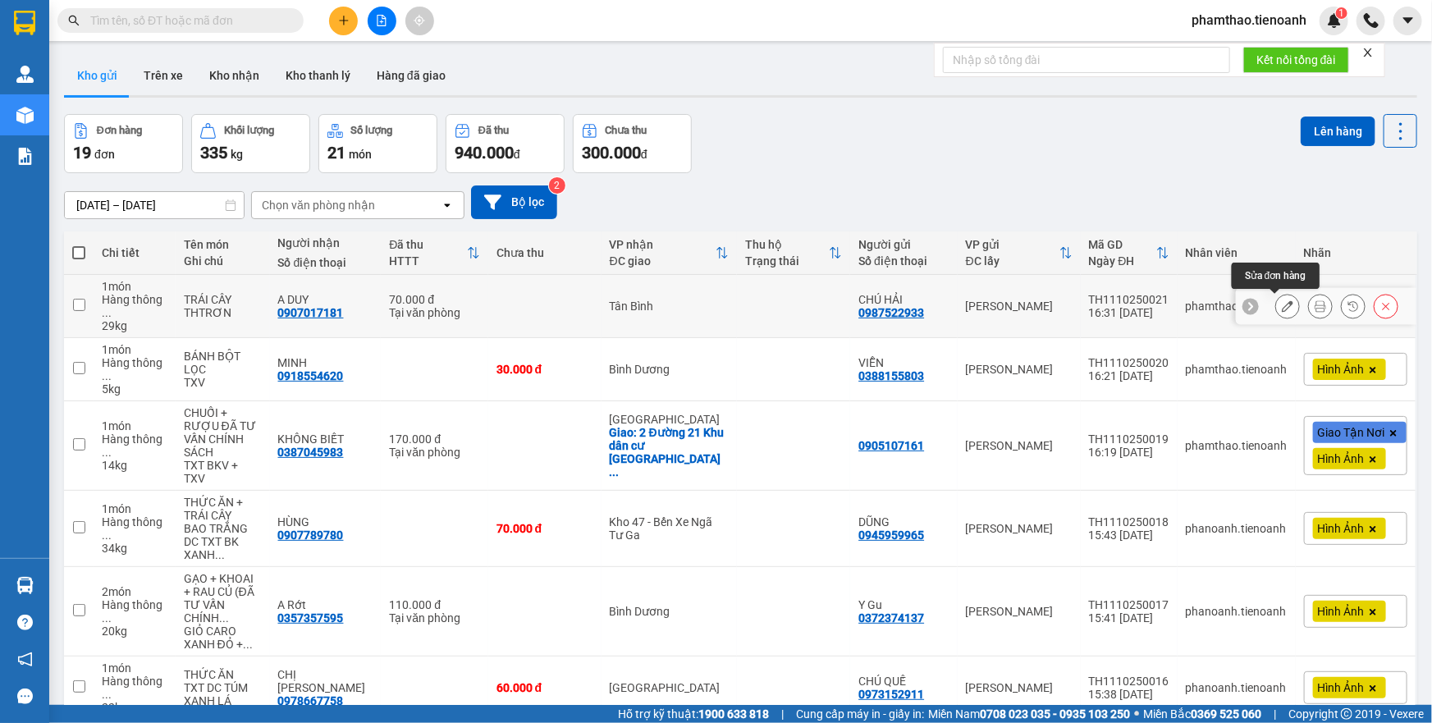
click at [1282, 304] on icon at bounding box center [1287, 305] width 11 height 11
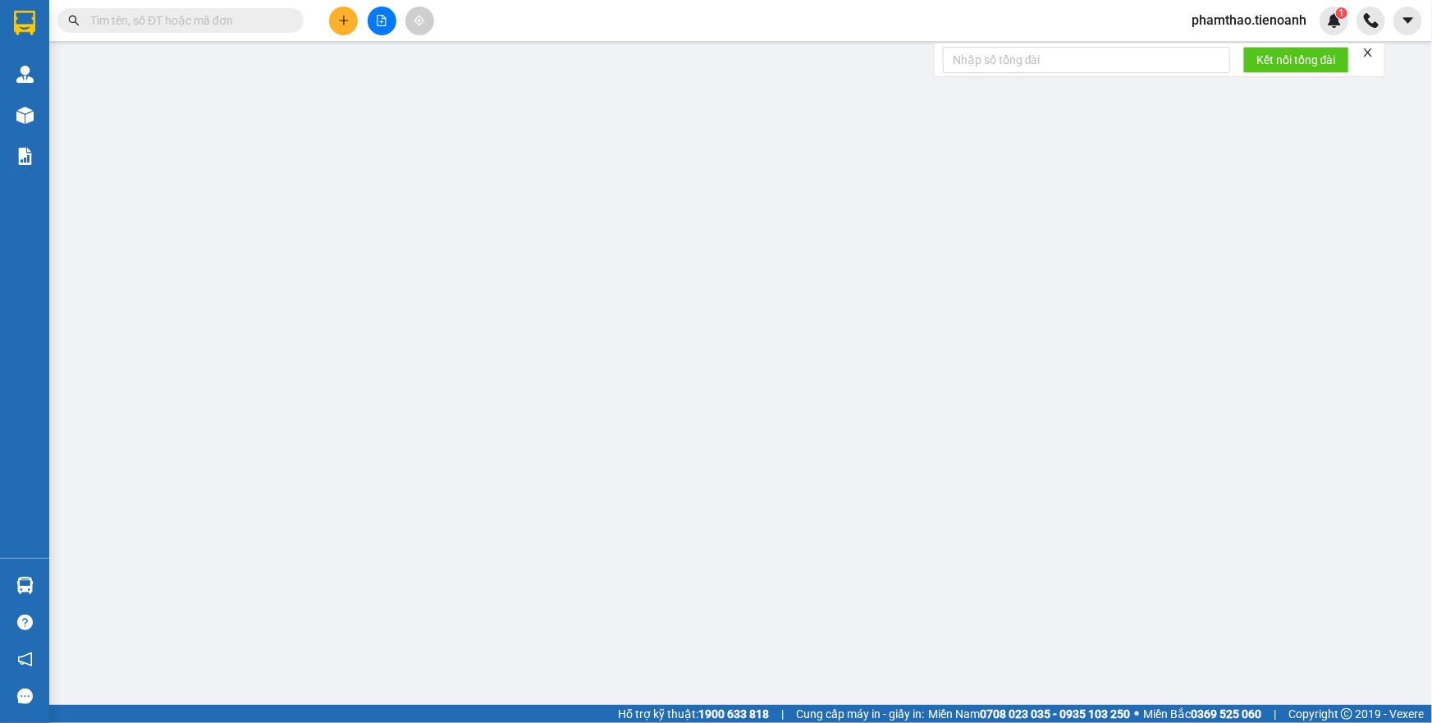
type input "0907017181"
type input "A DUY"
type input "052076010833"
type input "0987522933"
type input "CHÚ HẢI"
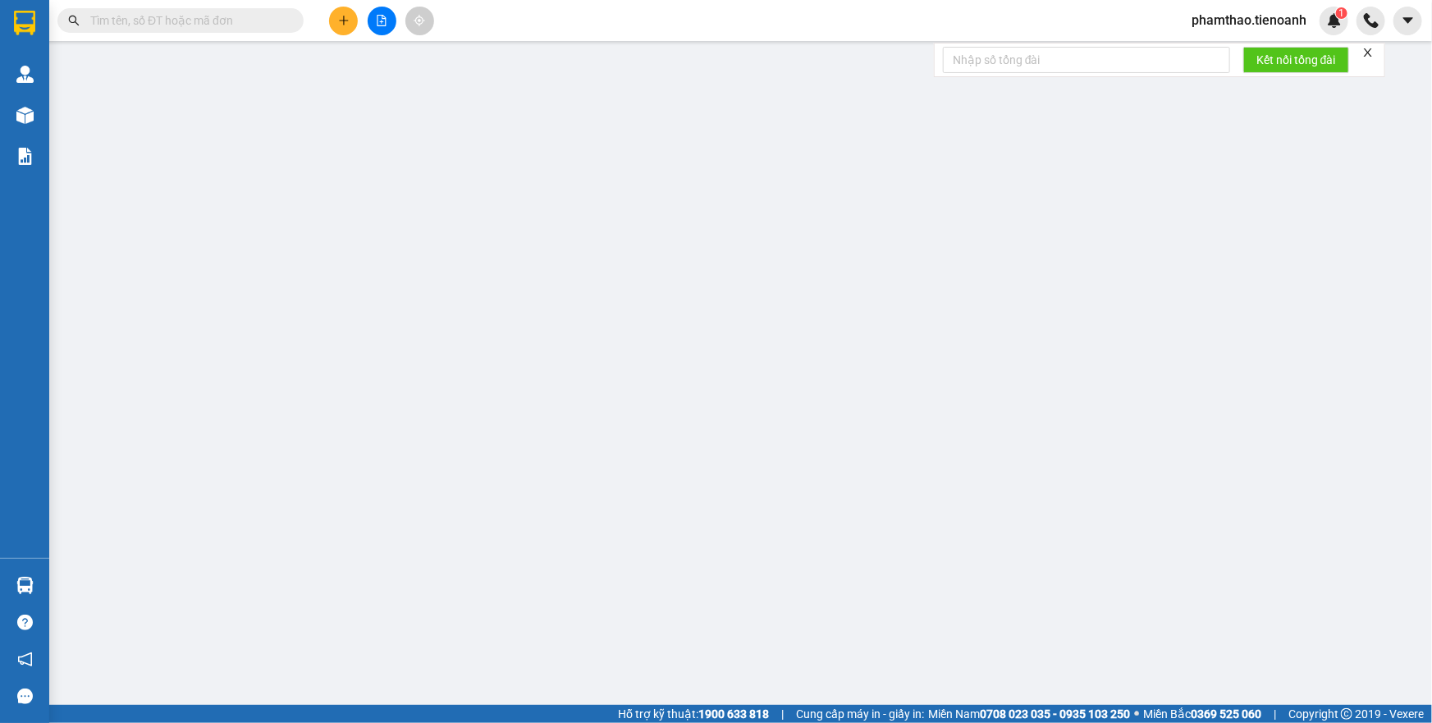
type input "240145262"
type input "0"
type input "70.000"
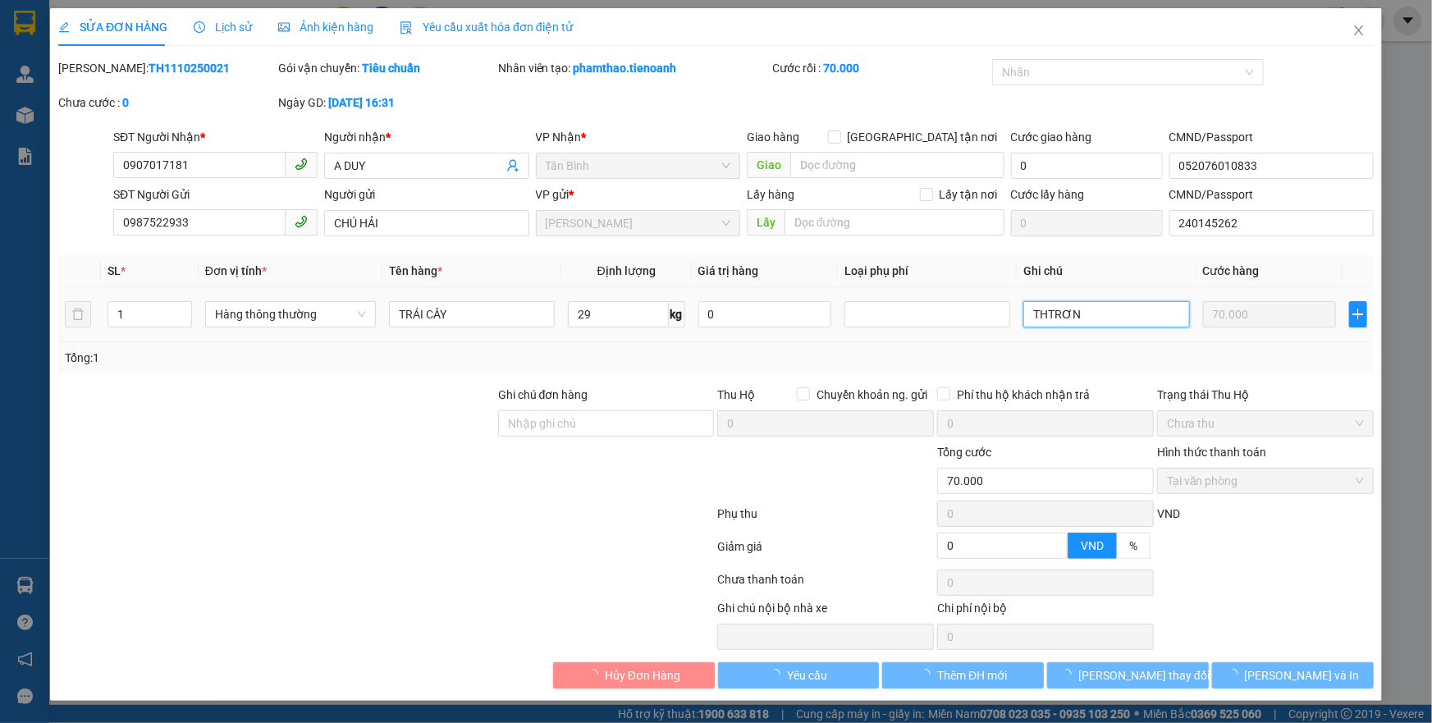
drag, startPoint x: 1103, startPoint y: 315, endPoint x: 1048, endPoint y: 304, distance: 56.2
click at [1087, 314] on input "THTRƠN" at bounding box center [1107, 314] width 166 height 26
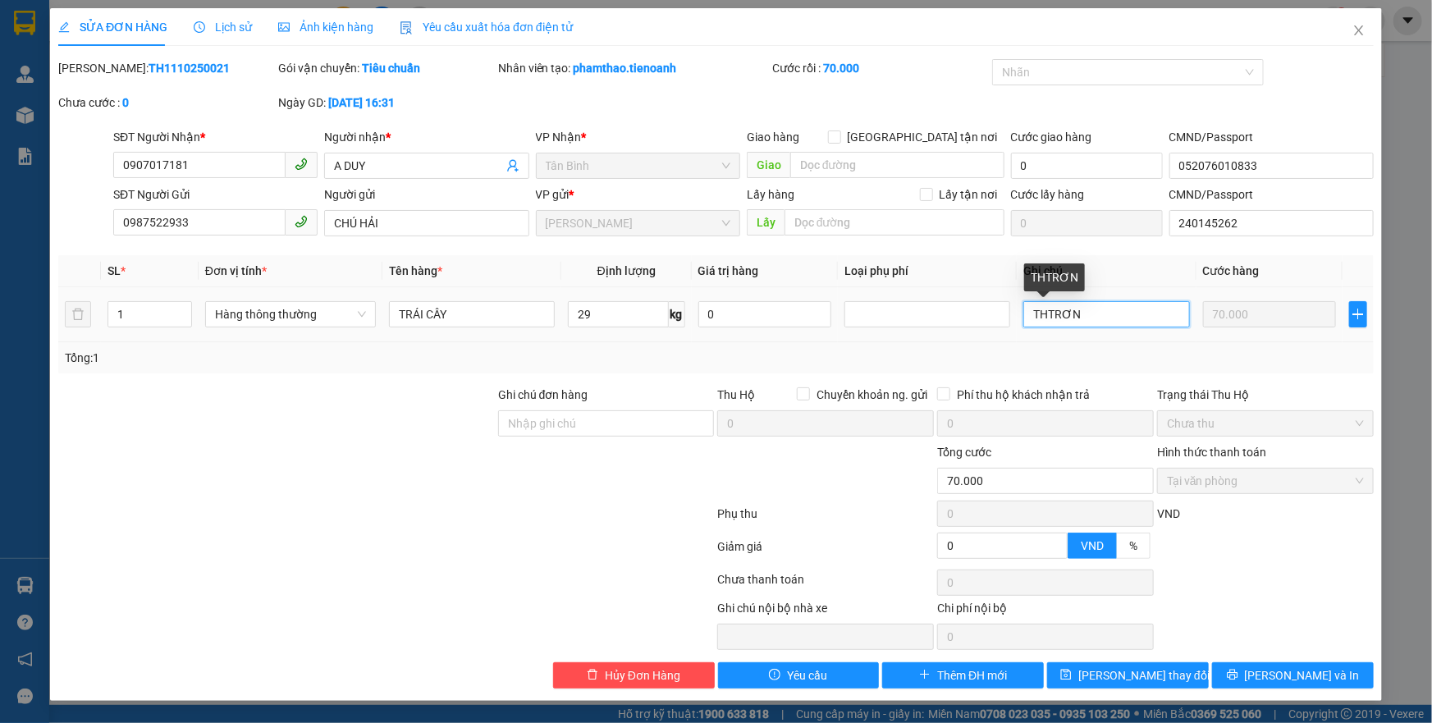
drag, startPoint x: 1050, startPoint y: 311, endPoint x: 1203, endPoint y: 355, distance: 159.0
click at [1185, 344] on div "SL * Đơn vị tính * Tên hàng * Định lượng Giá trị hàng Loại phụ phí Ghi chú Cước…" at bounding box center [716, 314] width 1316 height 118
type input "TH CHỮ XANH D"
click at [1073, 669] on button "[PERSON_NAME] thay đổi" at bounding box center [1128, 675] width 162 height 26
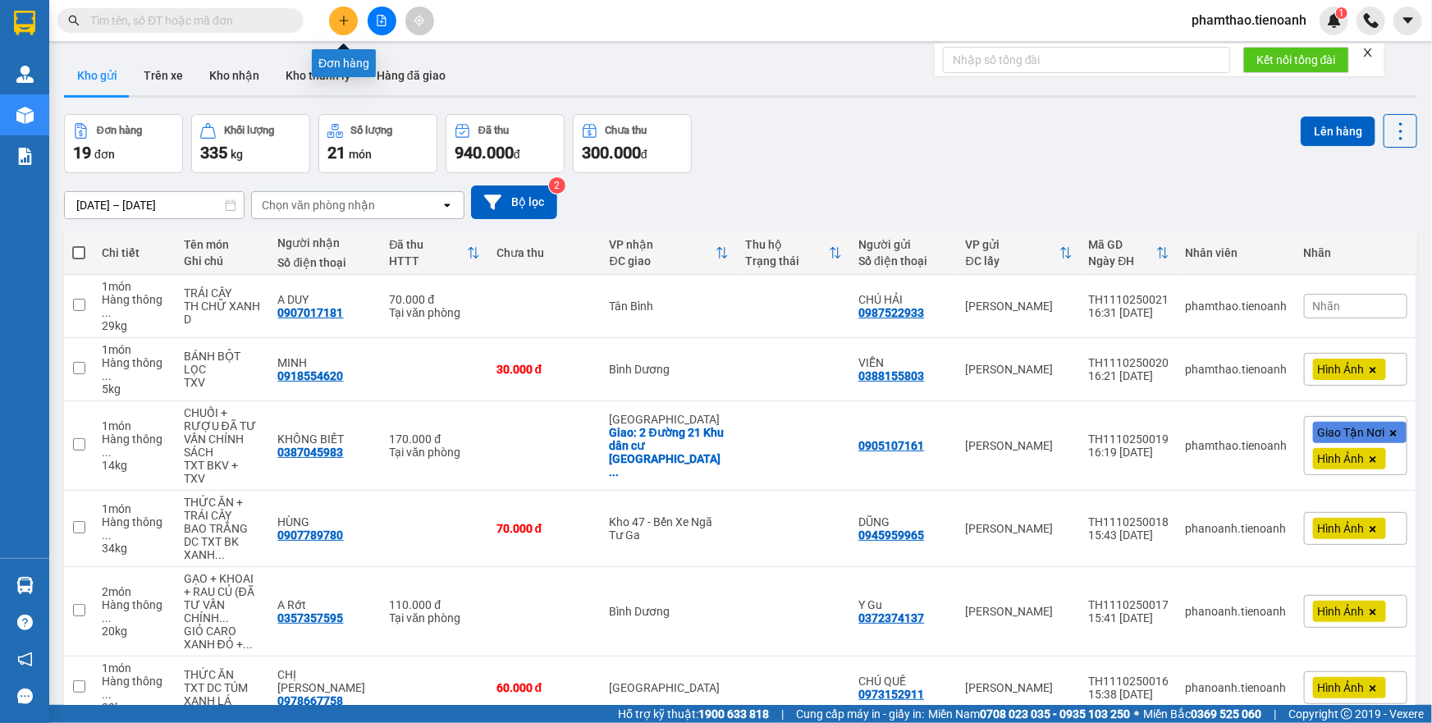
click at [342, 16] on icon "plus" at bounding box center [343, 20] width 11 height 11
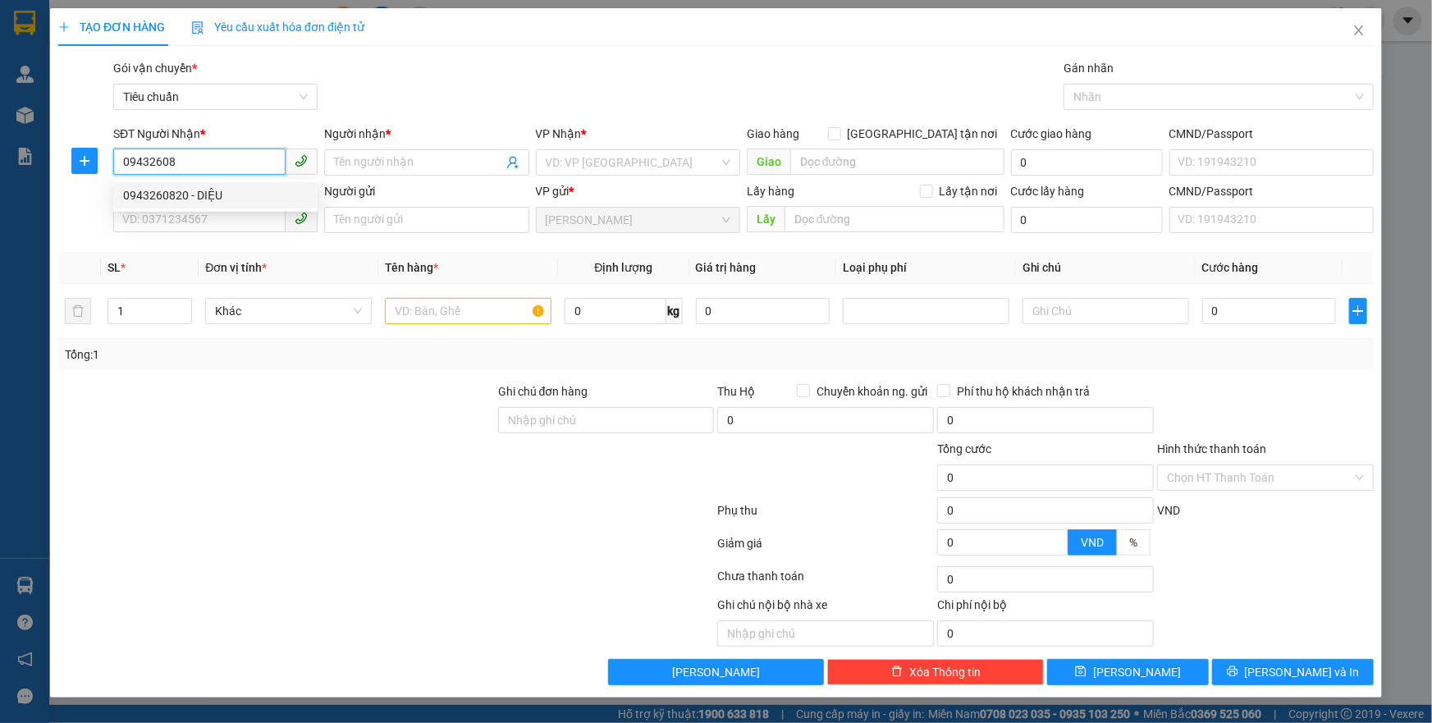
click at [159, 196] on div "0943260820 - DIỆU" at bounding box center [215, 195] width 185 height 18
type input "0943260820"
type input "DIỆU"
type input "241884455"
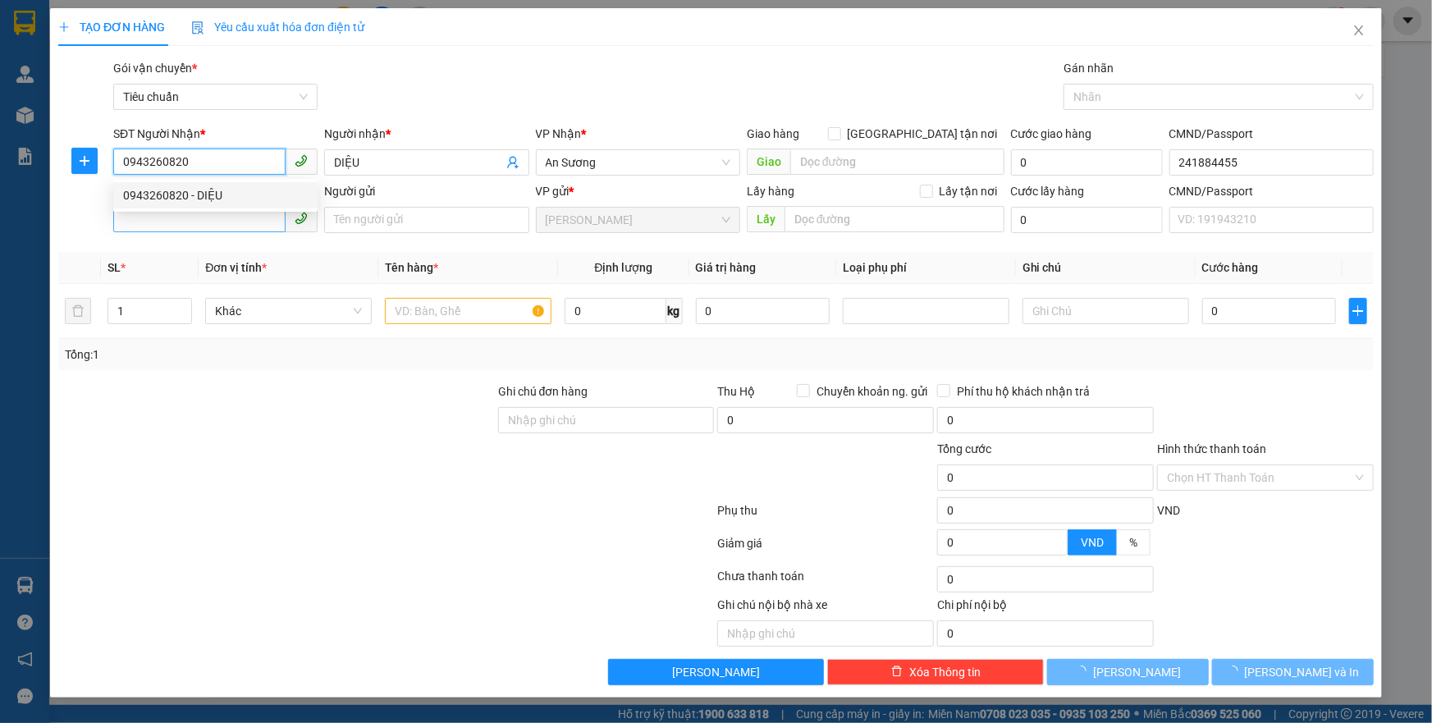
type input "60.000"
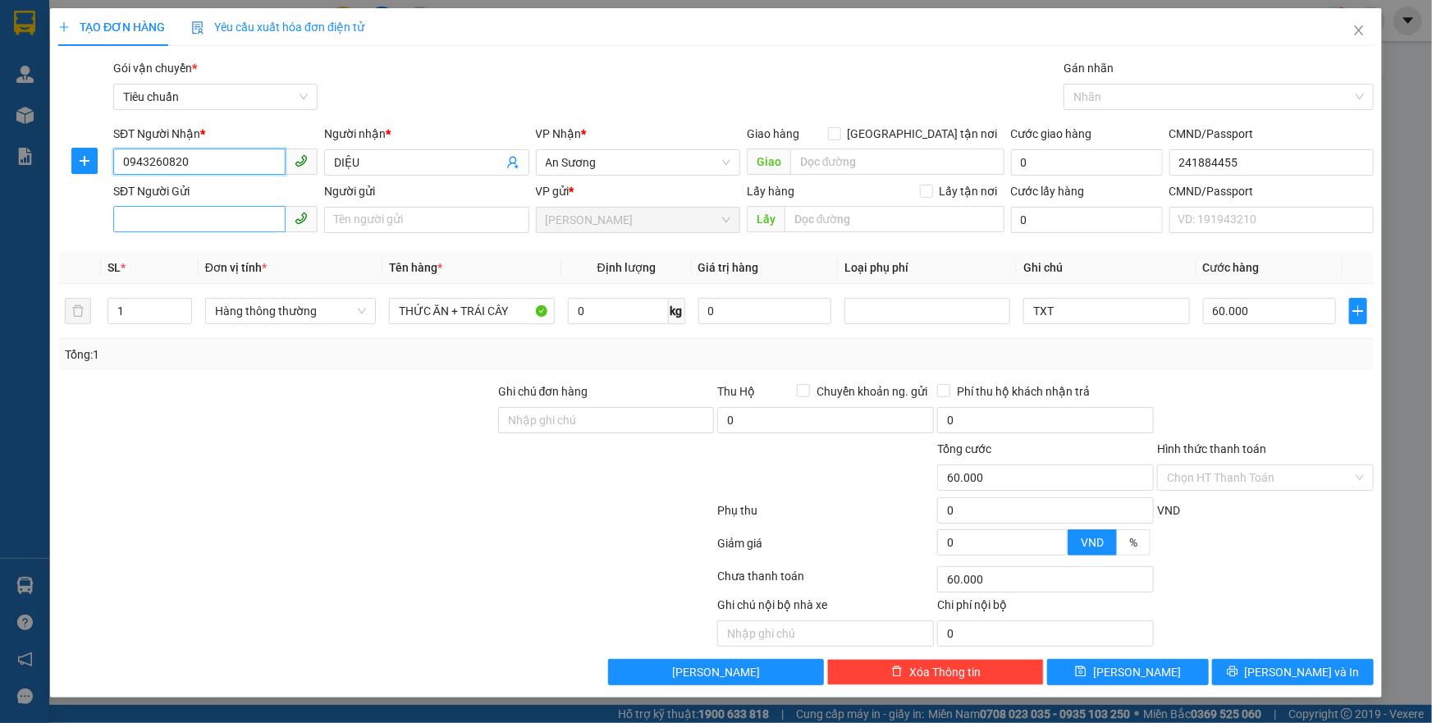
type input "0943260820"
click at [199, 225] on input "SĐT Người Gửi" at bounding box center [199, 219] width 172 height 26
drag, startPoint x: 241, startPoint y: 255, endPoint x: 247, endPoint y: 262, distance: 9.3
click at [241, 255] on div "0946020974 - [PERSON_NAME]" at bounding box center [215, 253] width 185 height 18
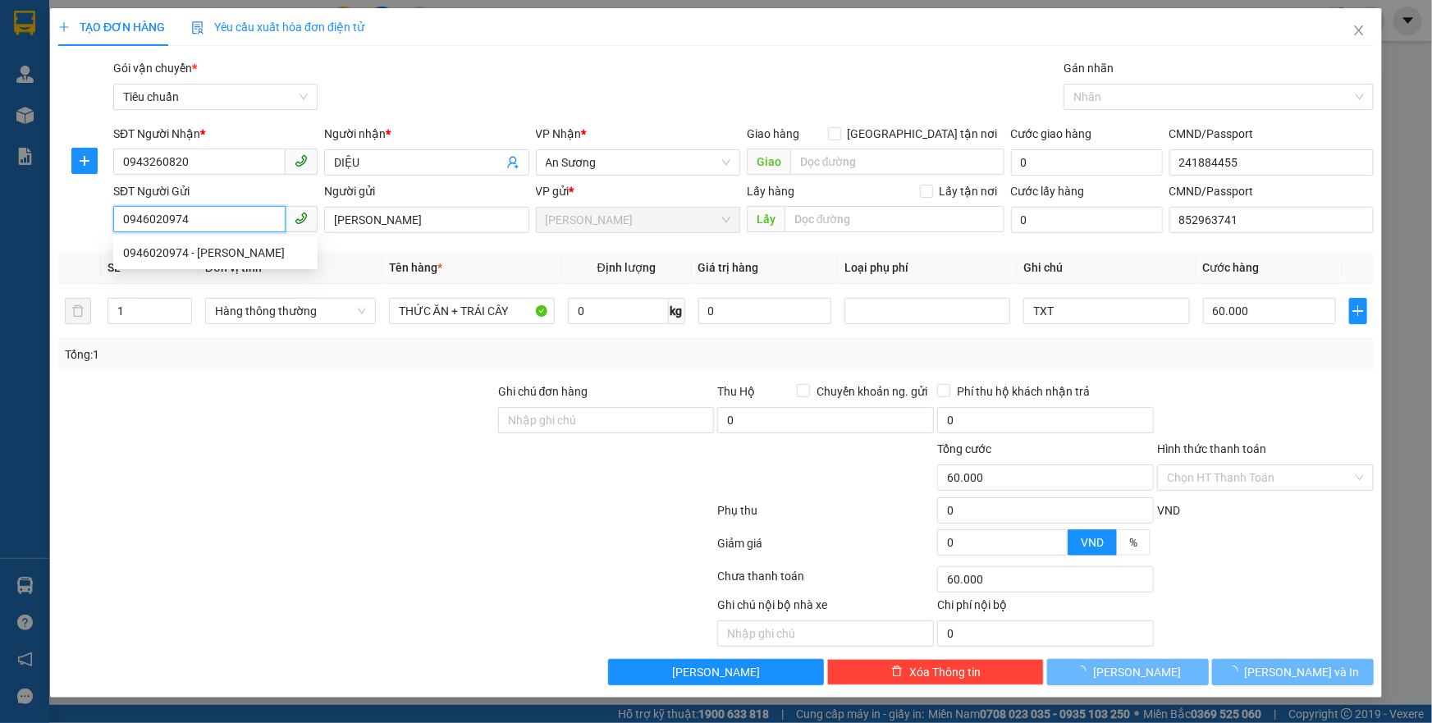
type input "0946020974"
type input "[PERSON_NAME]"
type input "852963741"
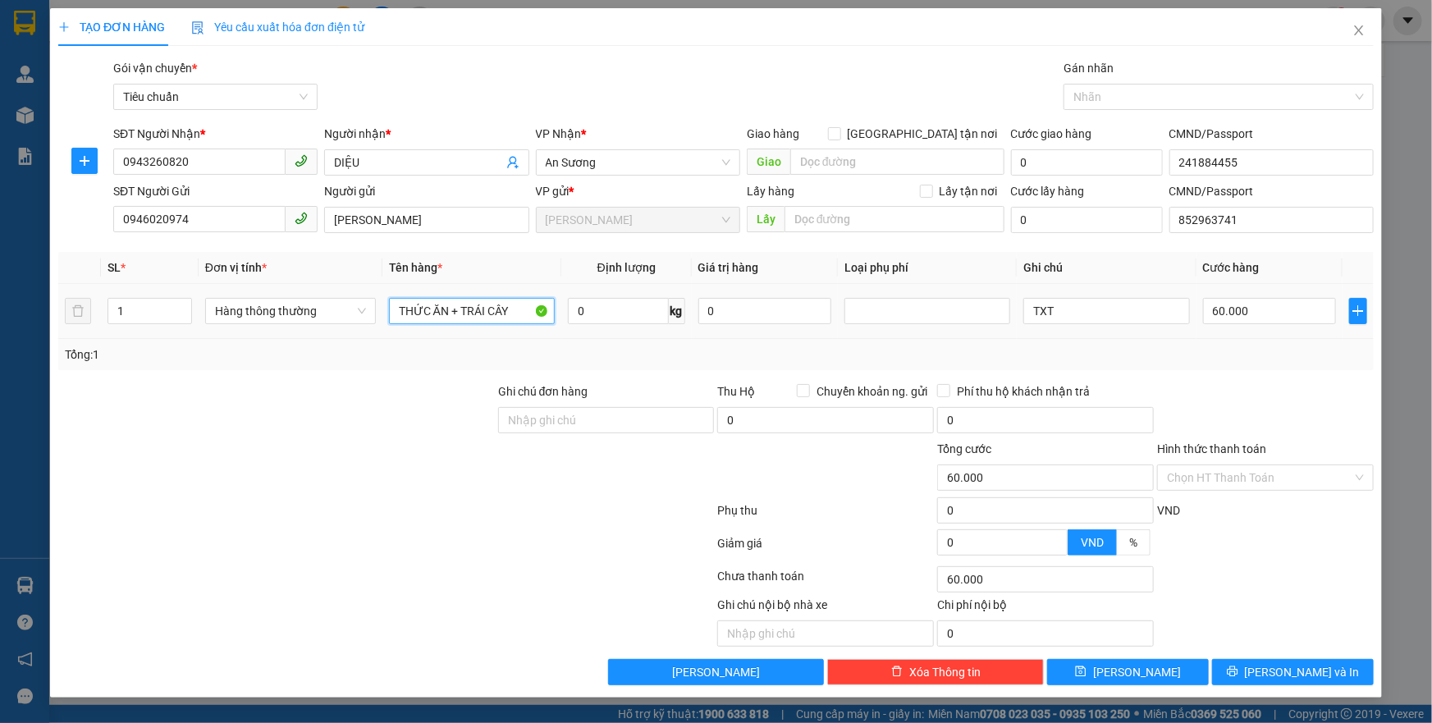
drag, startPoint x: 515, startPoint y: 311, endPoint x: 453, endPoint y: 326, distance: 63.3
click at [453, 326] on div "THỨC ĂN + TRÁI CÂY" at bounding box center [472, 311] width 166 height 33
type input "THỨC ĂN"
click at [623, 303] on input "0" at bounding box center [618, 311] width 101 height 26
type input "11"
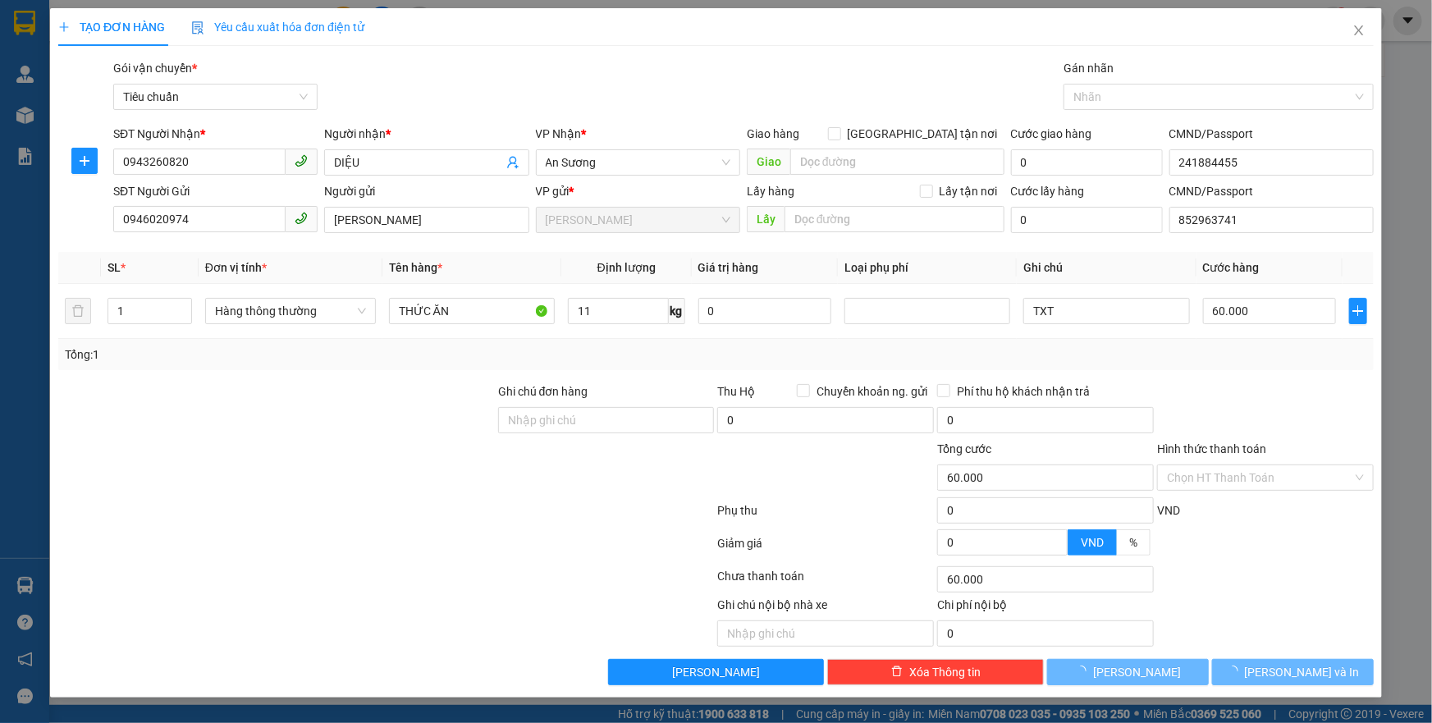
click at [1223, 368] on div "Tổng: 1" at bounding box center [716, 354] width 1316 height 31
type input "50.000"
click at [1251, 485] on input "Hình thức thanh toán" at bounding box center [1260, 477] width 186 height 25
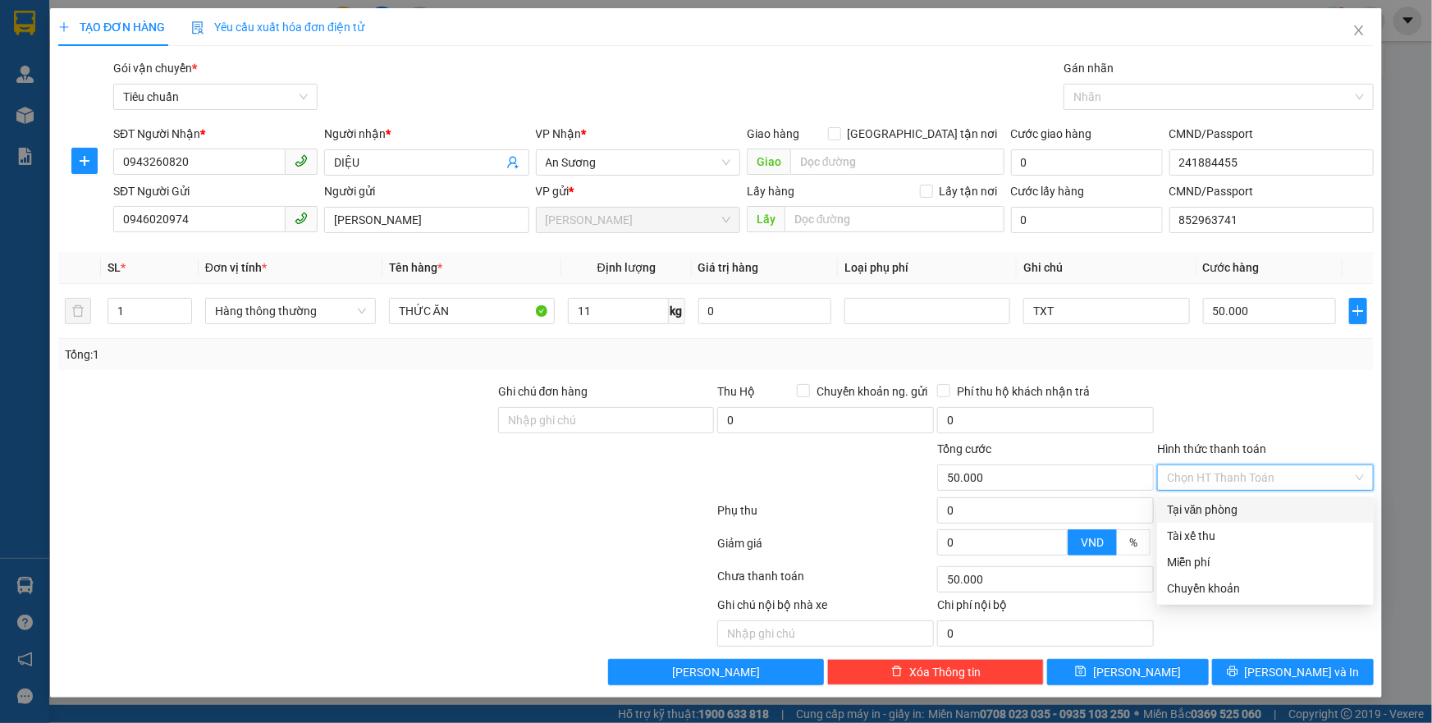
click at [1237, 514] on div "Tại văn phòng" at bounding box center [1265, 510] width 197 height 18
type input "0"
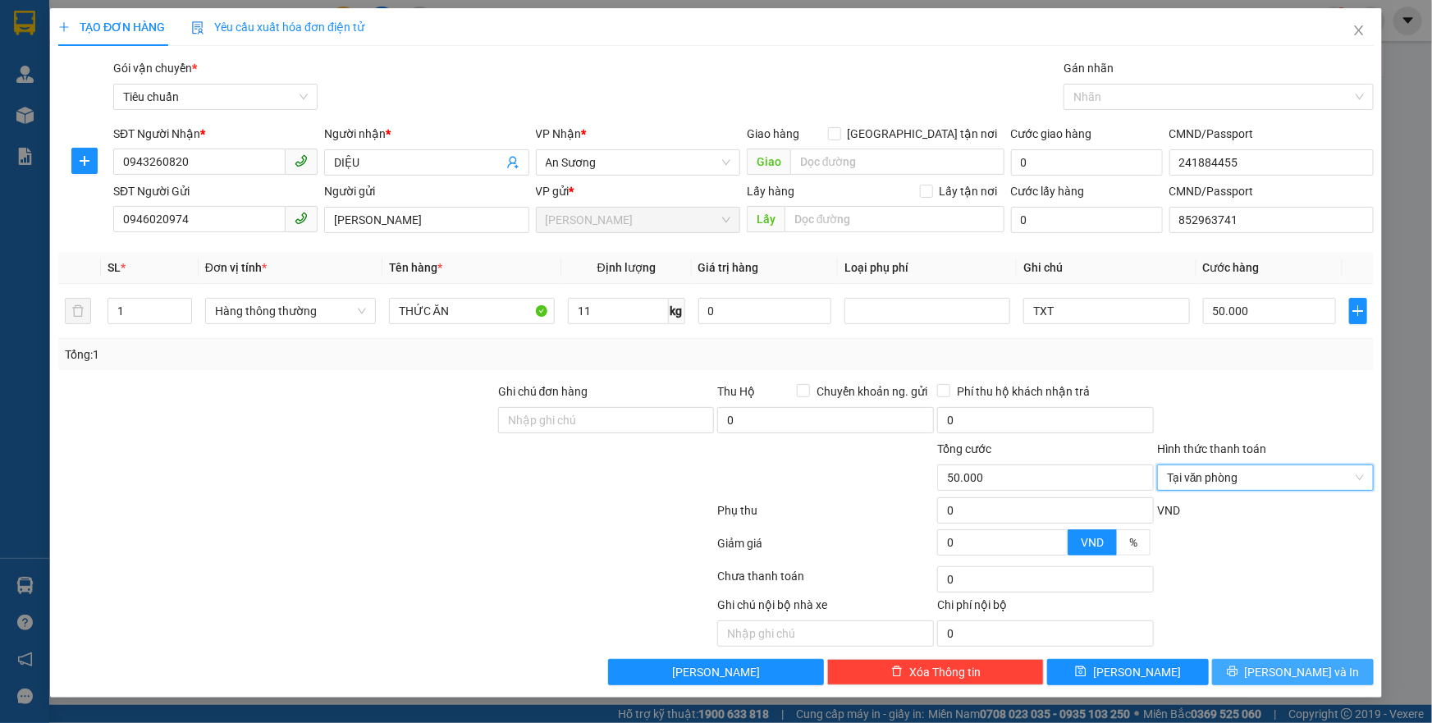
click at [1235, 670] on button "[PERSON_NAME] và In" at bounding box center [1293, 672] width 162 height 26
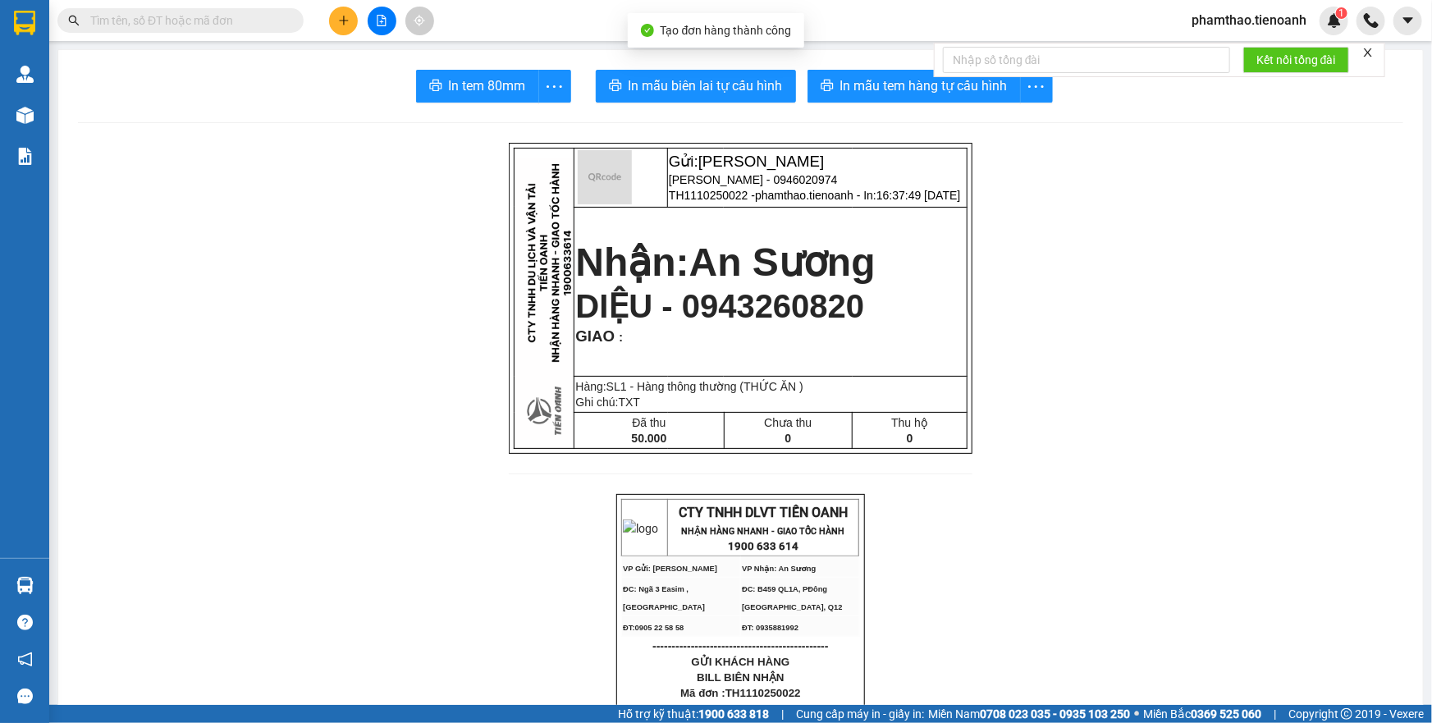
click at [951, 83] on span "In mẫu tem hàng tự cấu hình" at bounding box center [924, 86] width 167 height 21
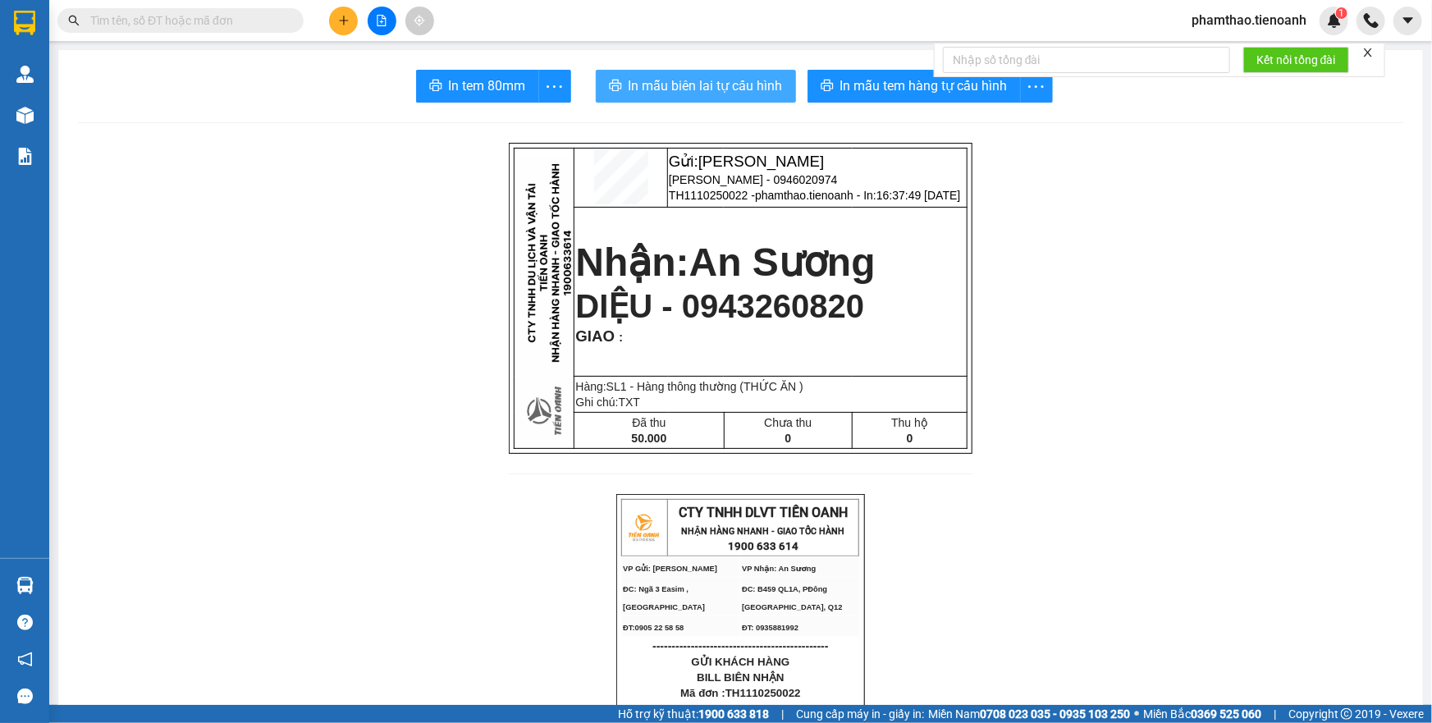
click at [717, 85] on span "In mẫu biên lai tự cấu hình" at bounding box center [706, 86] width 154 height 21
click at [957, 76] on form "Kết nối tổng đài" at bounding box center [1159, 60] width 451 height 34
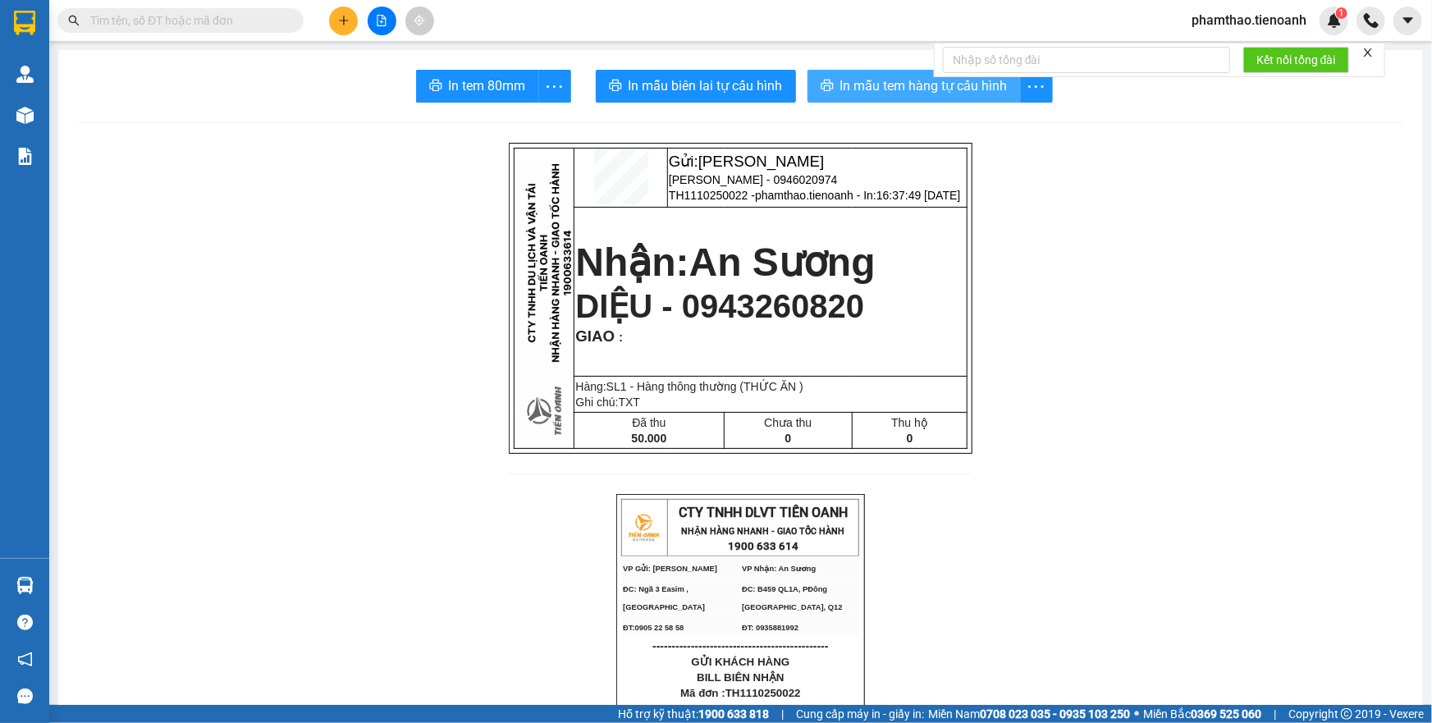
drag, startPoint x: 960, startPoint y: 76, endPoint x: 952, endPoint y: 89, distance: 15.5
click at [960, 77] on div "Kết nối tổng đài" at bounding box center [1159, 60] width 451 height 34
click at [941, 99] on button "In mẫu tem hàng tự cấu hình" at bounding box center [914, 86] width 213 height 33
click at [349, 22] on icon "plus" at bounding box center [343, 20] width 11 height 11
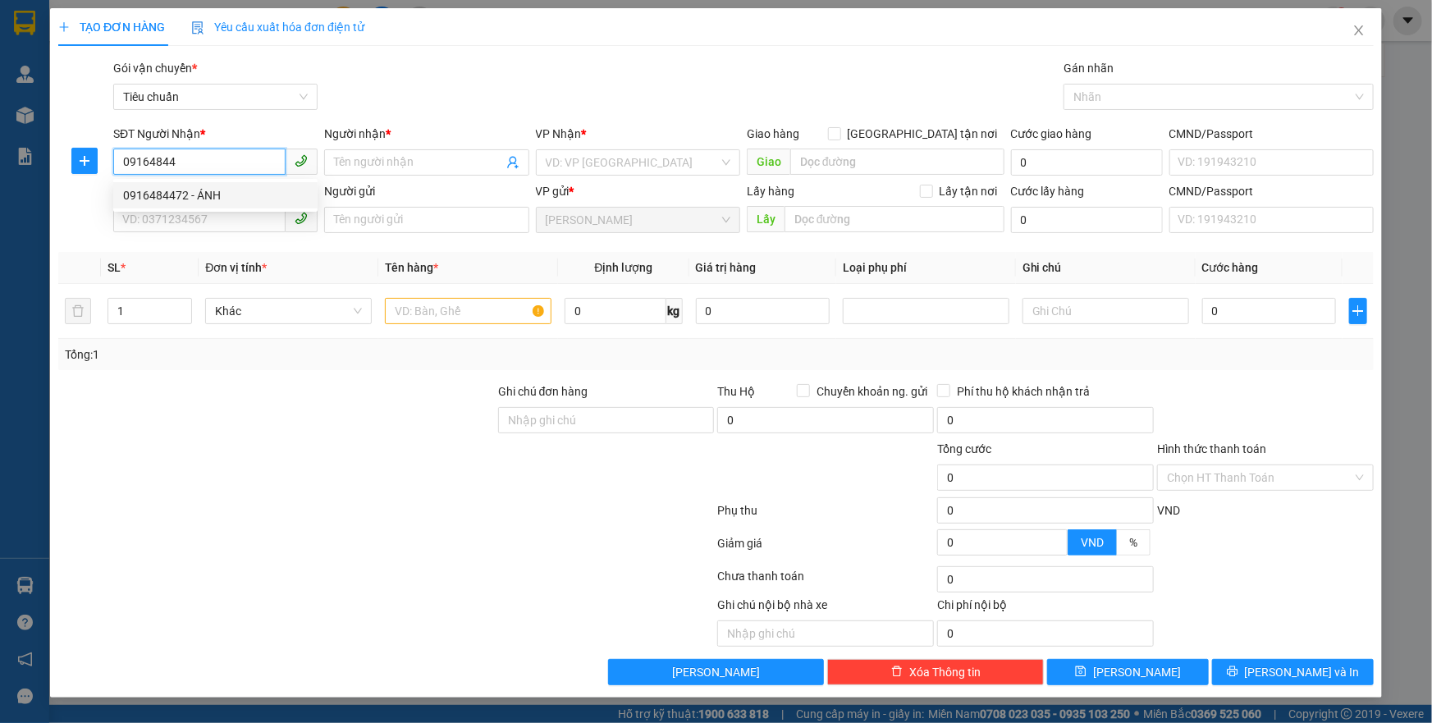
click at [227, 203] on div "0916484472 - ÁNH" at bounding box center [215, 195] width 185 height 18
type input "0916484472"
type input "ÁNH"
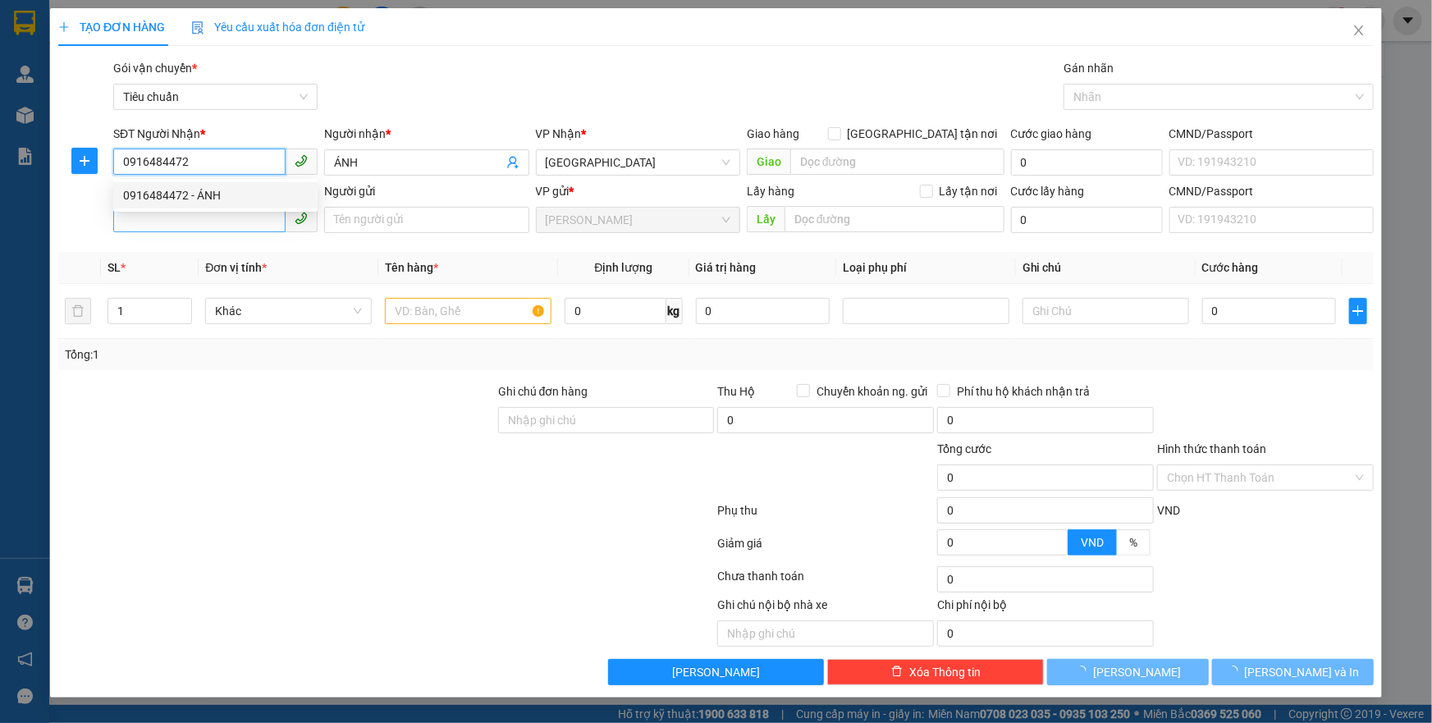
type input "40.000"
type input "0916484472"
click at [207, 216] on input "SĐT Người Gửi" at bounding box center [199, 219] width 172 height 26
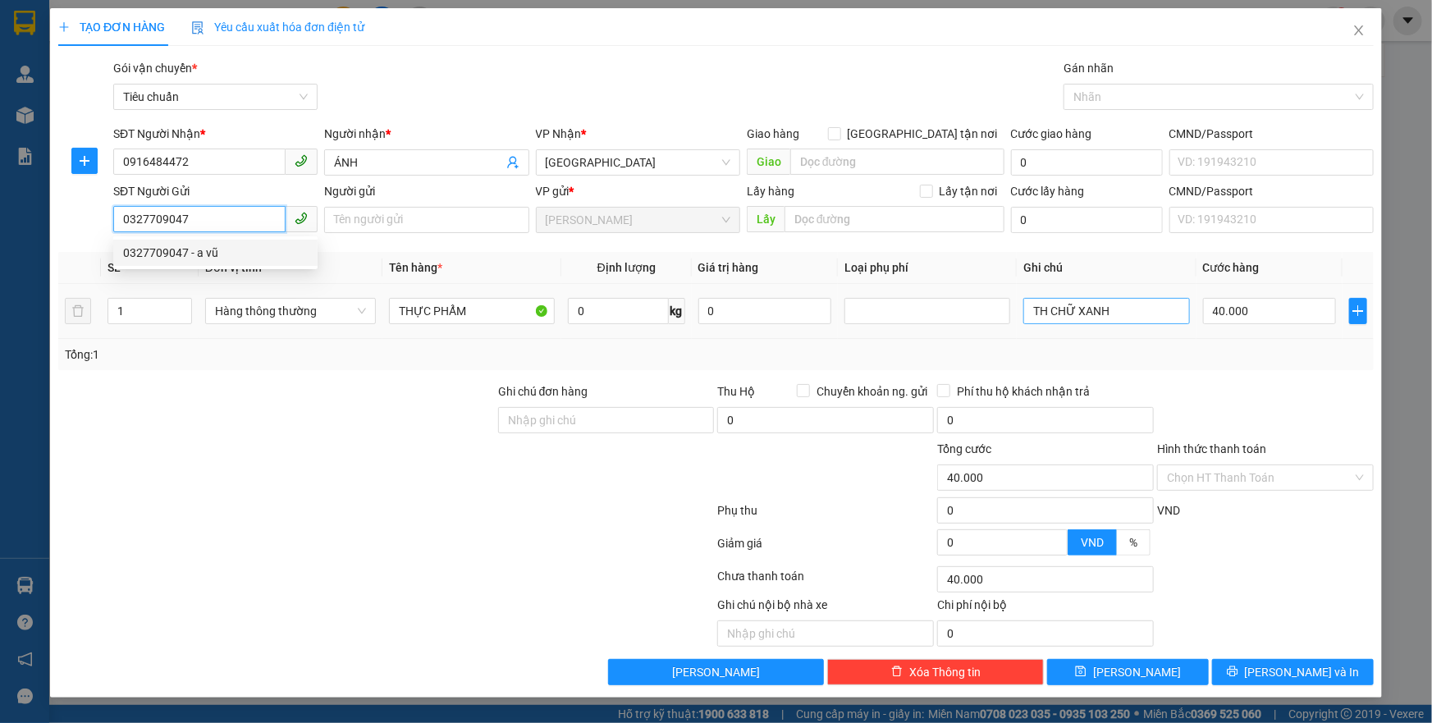
type input "0327709047"
drag, startPoint x: 1138, startPoint y: 305, endPoint x: 1009, endPoint y: 320, distance: 129.8
click at [1006, 322] on tr "1 Hàng thông thường THỰC PHẨM 0 kg 0 TH CHỮ XANH 40.000" at bounding box center [716, 311] width 1316 height 55
type input "TXT BK XANH D"
click at [636, 314] on input "0" at bounding box center [618, 311] width 101 height 26
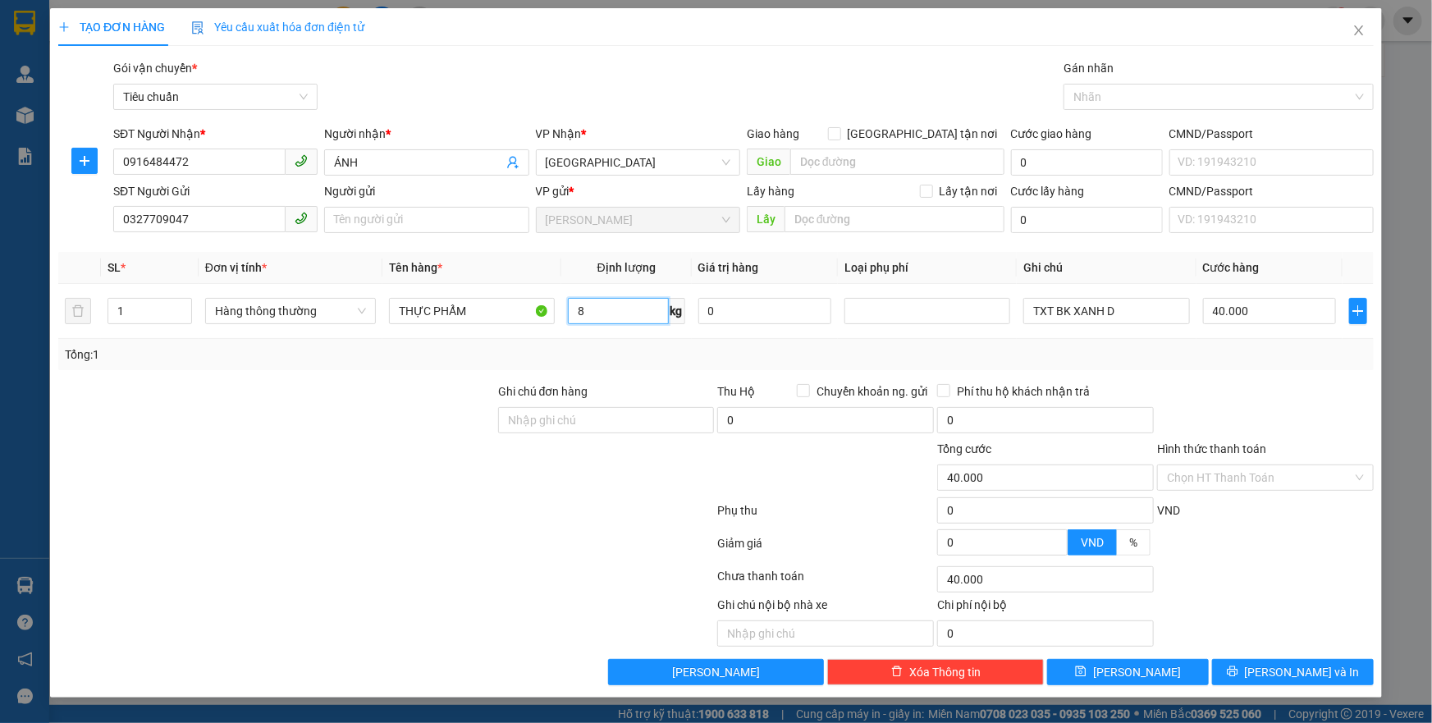
type input "8"
drag, startPoint x: 630, startPoint y: 520, endPoint x: 1232, endPoint y: 337, distance: 629.7
click at [649, 517] on div at bounding box center [386, 513] width 659 height 33
click at [1219, 328] on td "40.000" at bounding box center [1270, 311] width 147 height 55
click at [1240, 477] on input "Hình thức thanh toán" at bounding box center [1260, 477] width 186 height 25
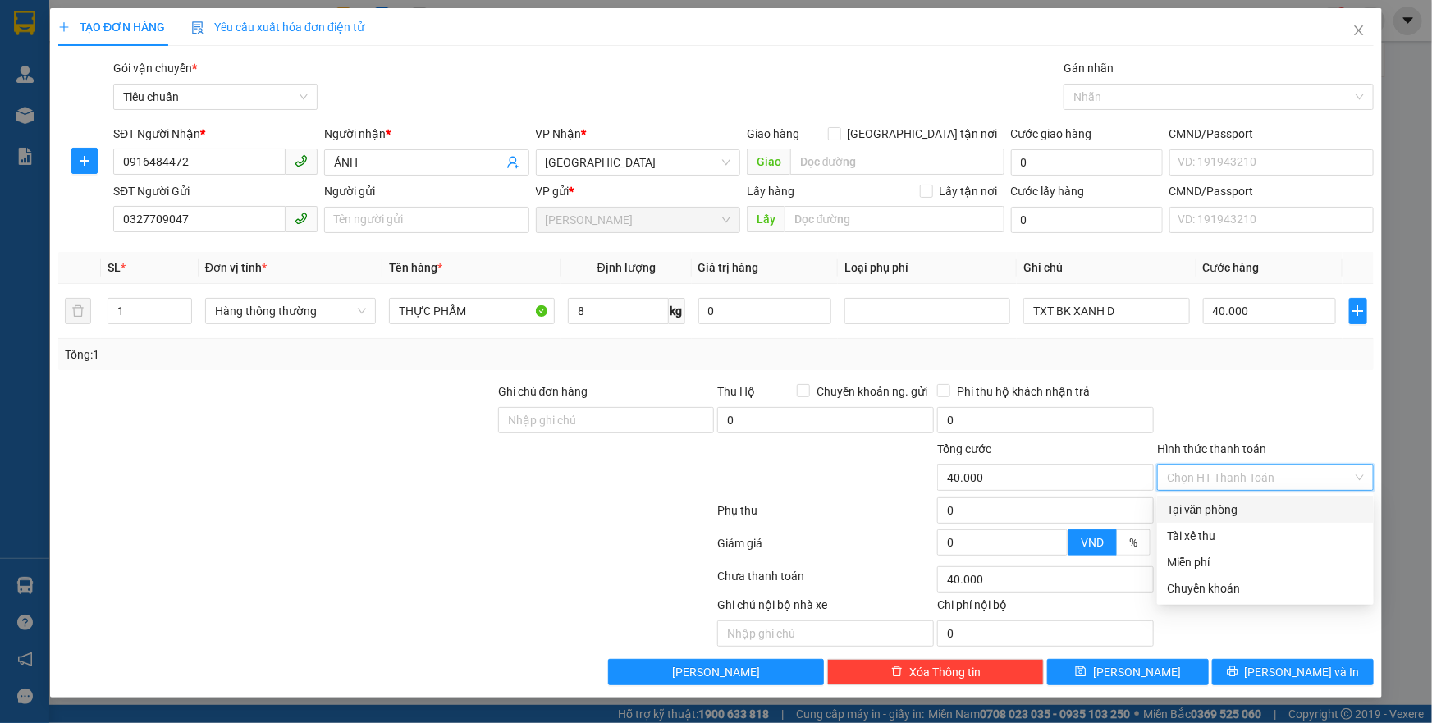
click at [1219, 504] on div "Tại văn phòng" at bounding box center [1265, 510] width 197 height 18
type input "0"
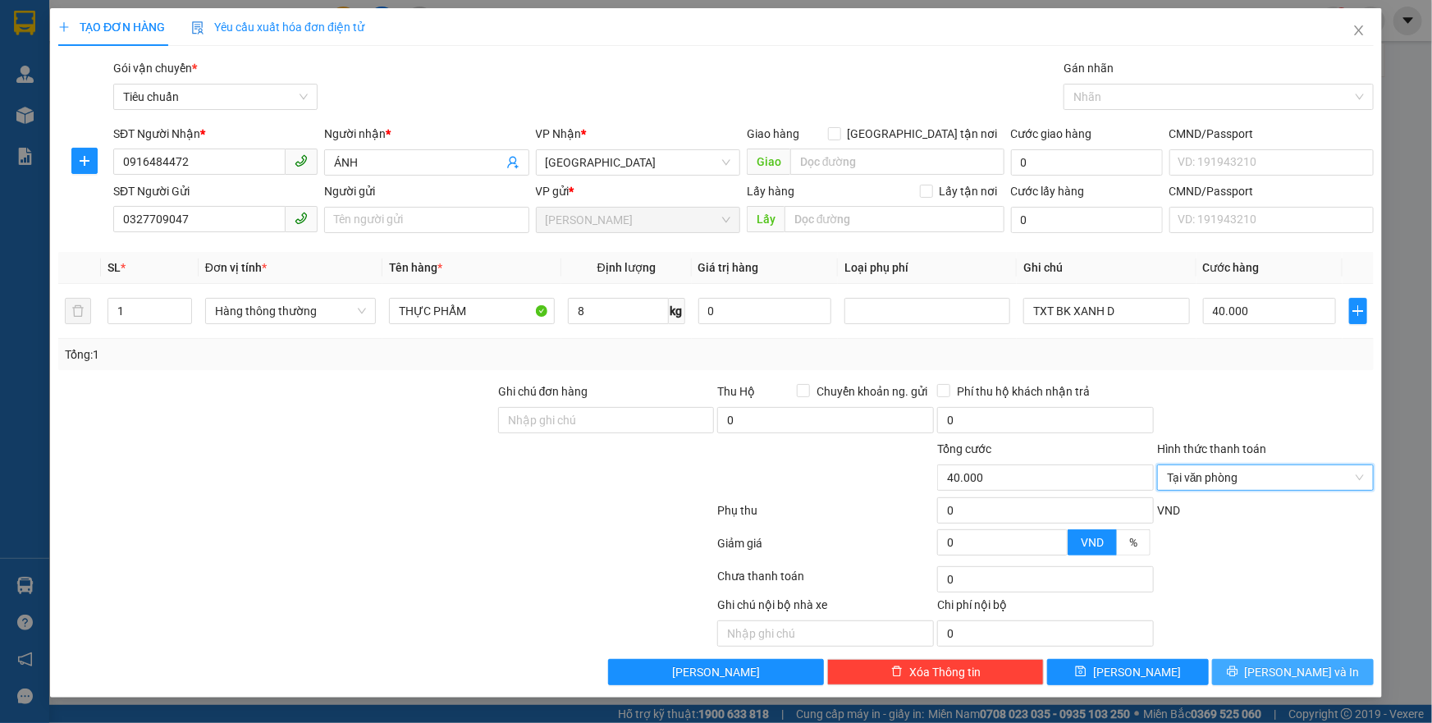
drag, startPoint x: 1253, startPoint y: 658, endPoint x: 1224, endPoint y: 644, distance: 31.6
click at [1244, 656] on div "Transit Pickup Surcharge Ids Transit Deliver Surcharge Ids Transit Deliver Surc…" at bounding box center [716, 372] width 1316 height 626
drag, startPoint x: 1309, startPoint y: 681, endPoint x: 1132, endPoint y: 360, distance: 366.3
click at [1307, 680] on button "[PERSON_NAME] và In" at bounding box center [1293, 672] width 162 height 26
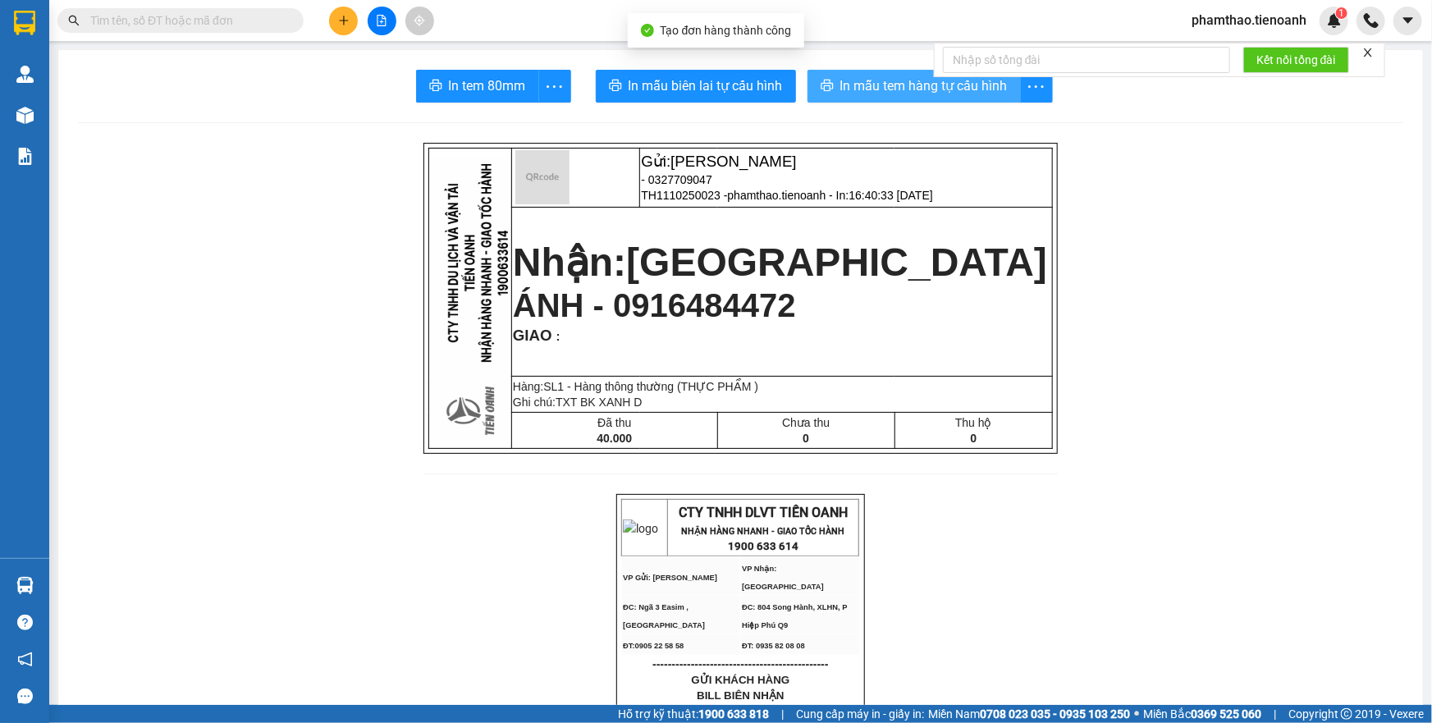
drag, startPoint x: 911, startPoint y: 81, endPoint x: 924, endPoint y: 133, distance: 53.2
click at [911, 81] on span "In mẫu tem hàng tự cấu hình" at bounding box center [924, 86] width 167 height 21
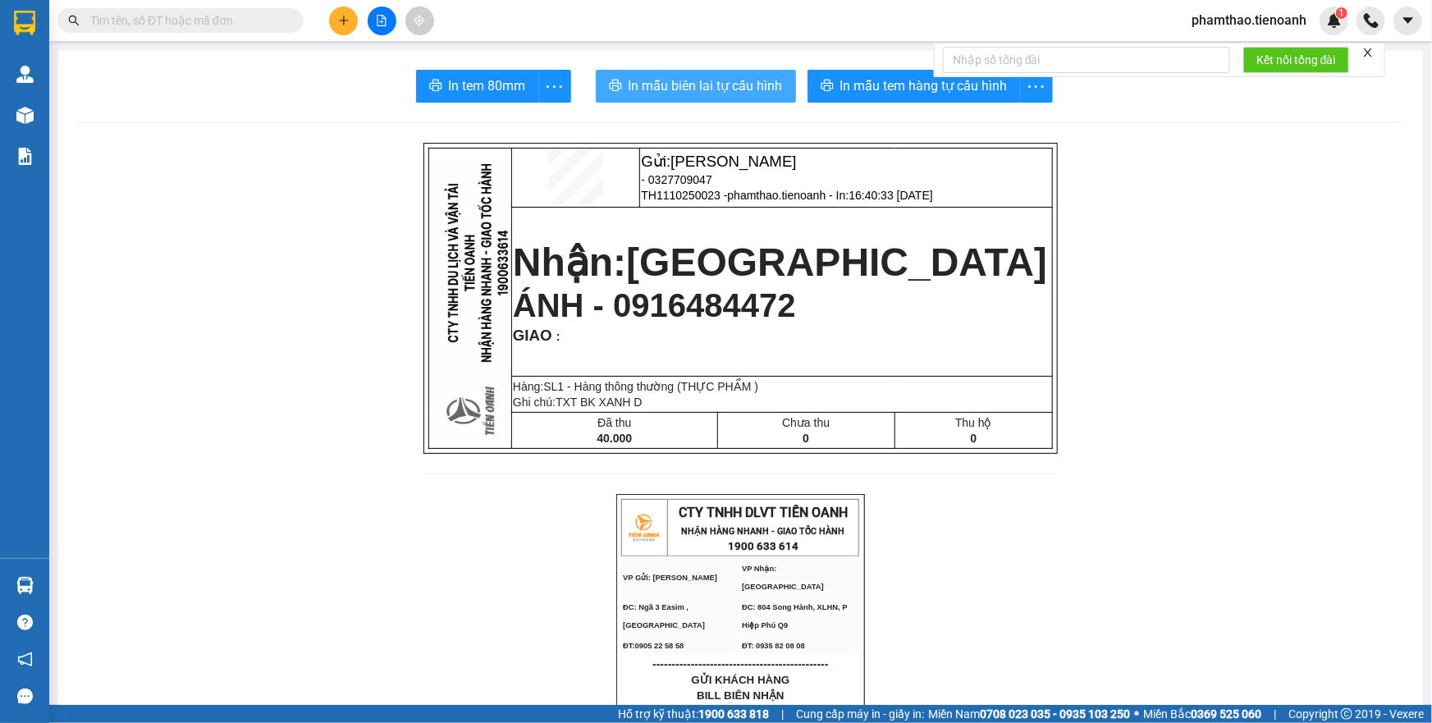
drag, startPoint x: 673, startPoint y: 77, endPoint x: 1239, endPoint y: 78, distance: 565.6
click at [681, 76] on span "In mẫu biên lai tự cấu hình" at bounding box center [706, 86] width 154 height 21
click at [334, 24] on button at bounding box center [343, 21] width 29 height 29
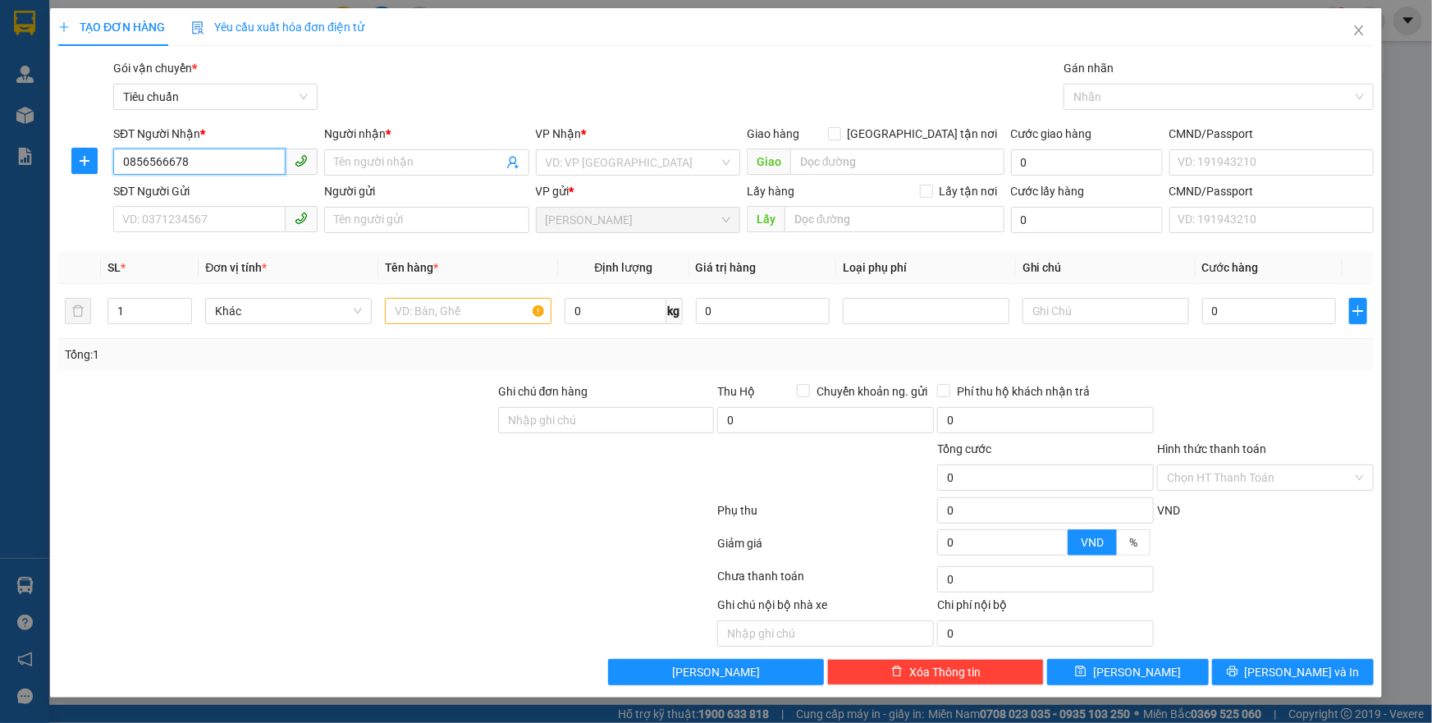
click at [222, 164] on input "0856566678" at bounding box center [199, 162] width 172 height 26
type input "0856566678"
click at [386, 173] on span at bounding box center [426, 162] width 204 height 26
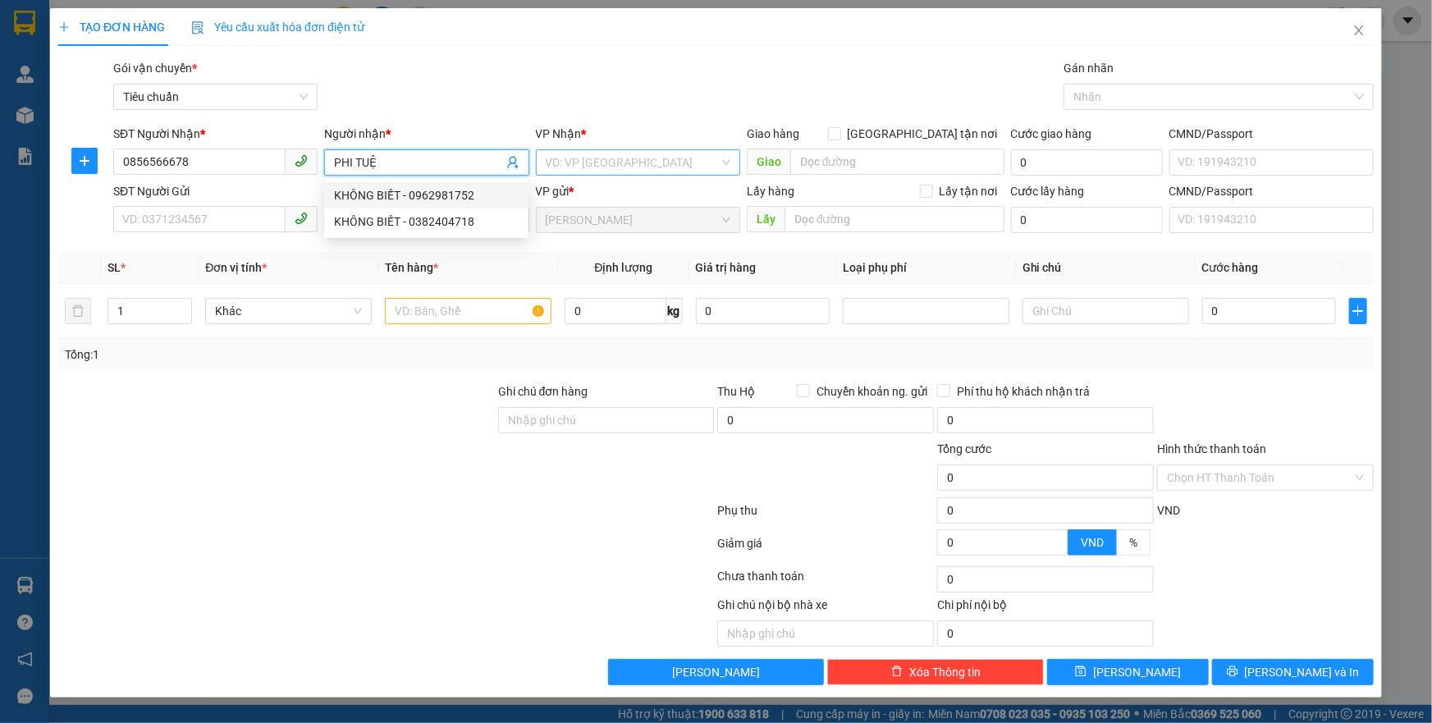
type input "PHI TUỆ"
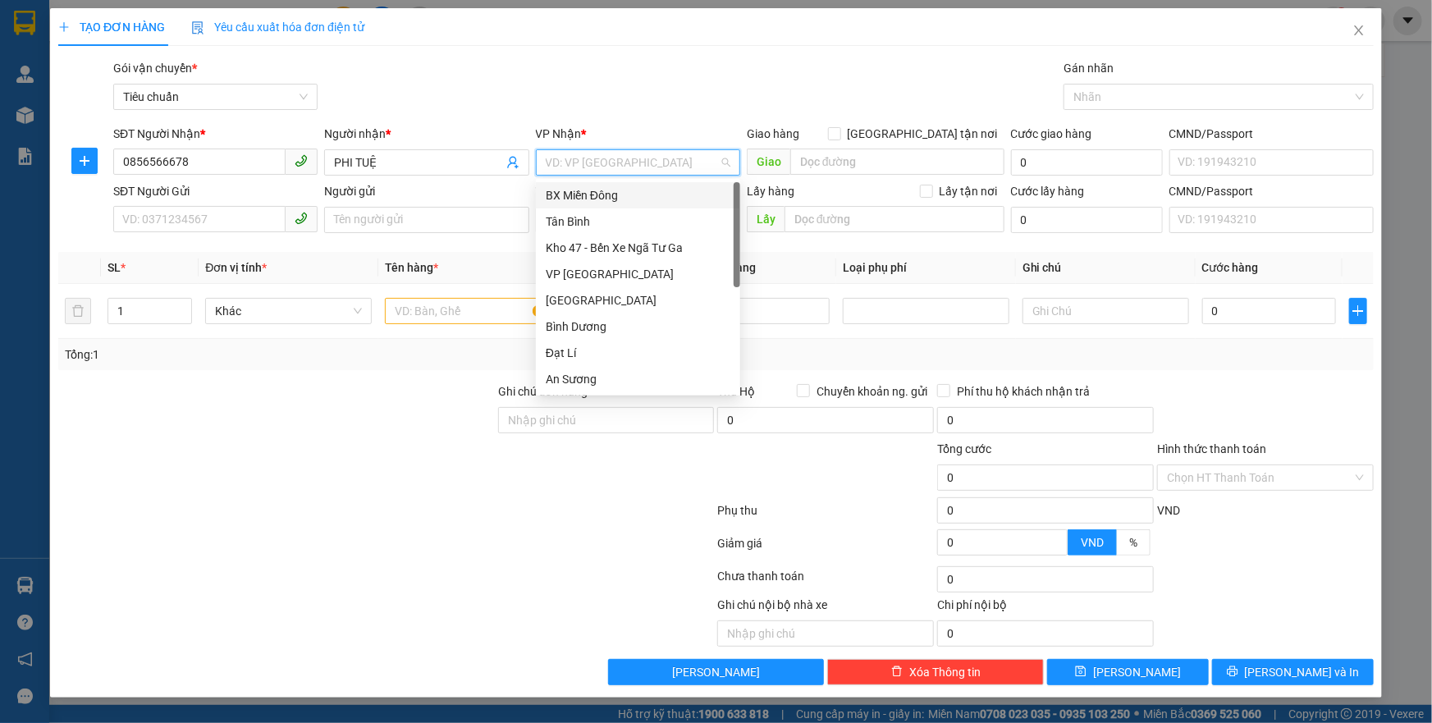
click at [618, 164] on input "search" at bounding box center [632, 162] width 173 height 25
click at [596, 216] on div "Tân Bình" at bounding box center [638, 222] width 185 height 18
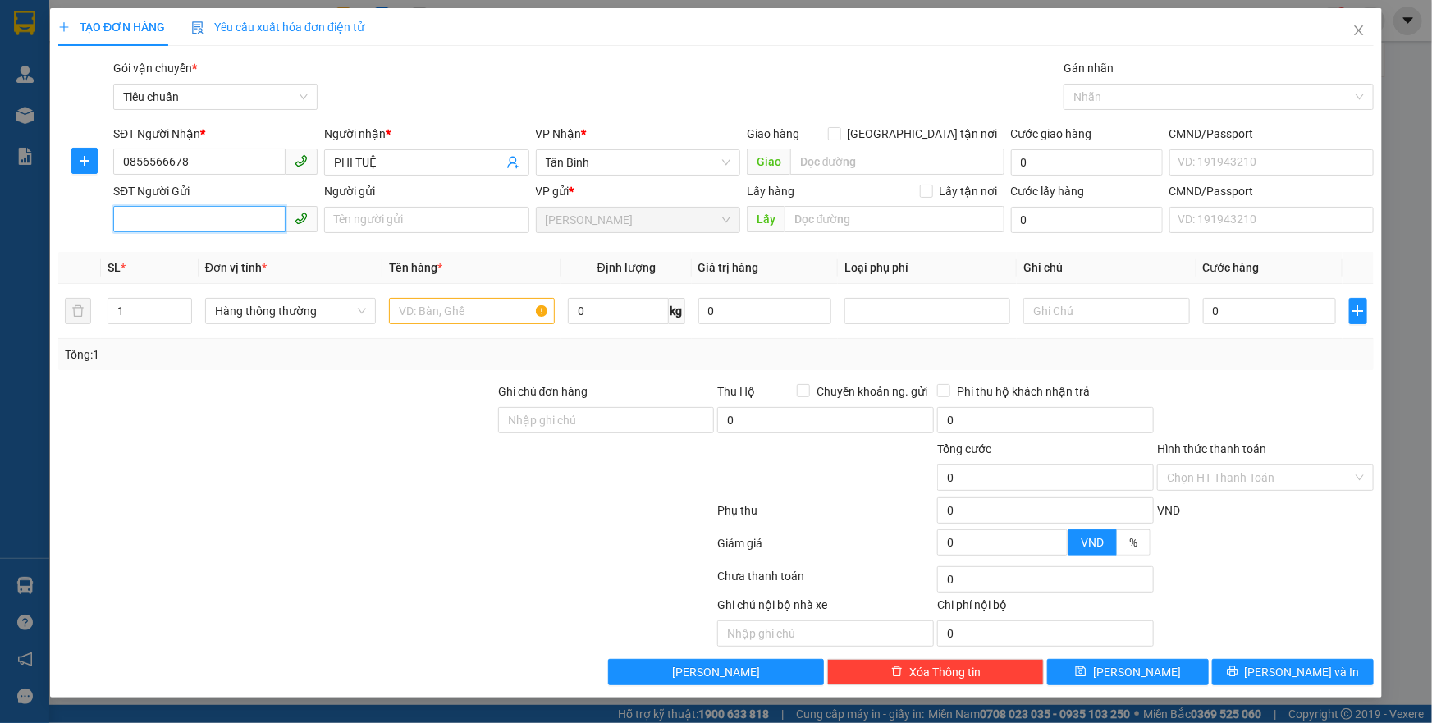
click at [210, 222] on input "SĐT Người Gửi" at bounding box center [199, 219] width 172 height 26
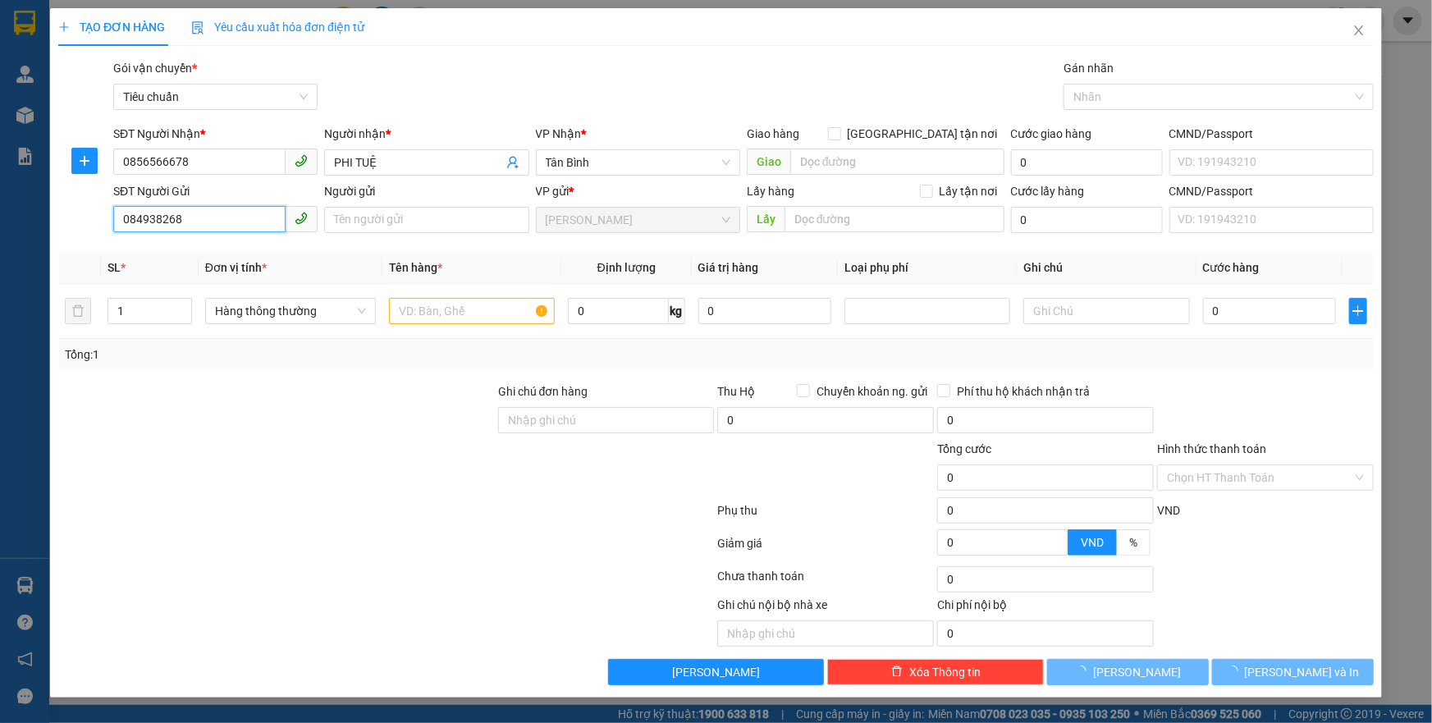
type input "0849382686"
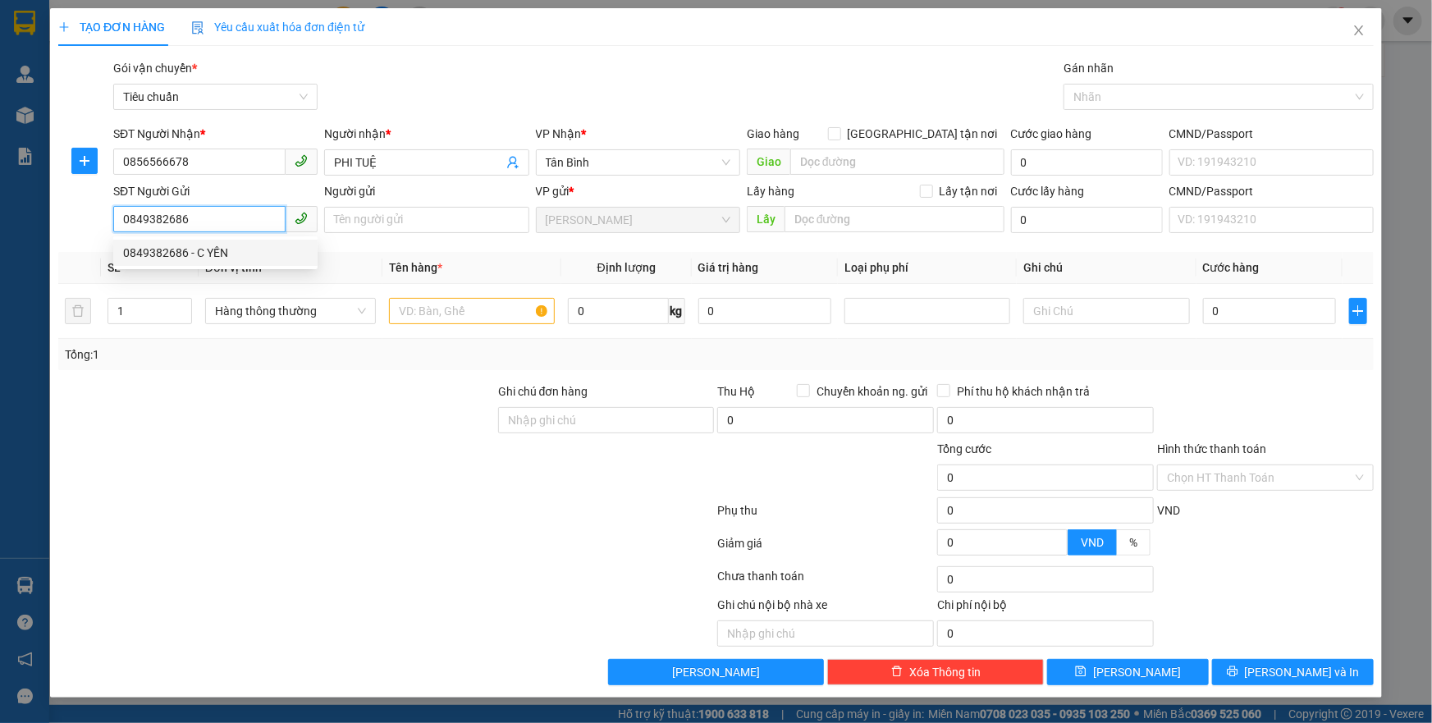
drag, startPoint x: 203, startPoint y: 242, endPoint x: 296, endPoint y: 279, distance: 99.8
click at [206, 242] on div "0849382686 - C YẾN" at bounding box center [215, 253] width 204 height 26
type input "C YẾN"
type input "CHƯA GIAO NHA"
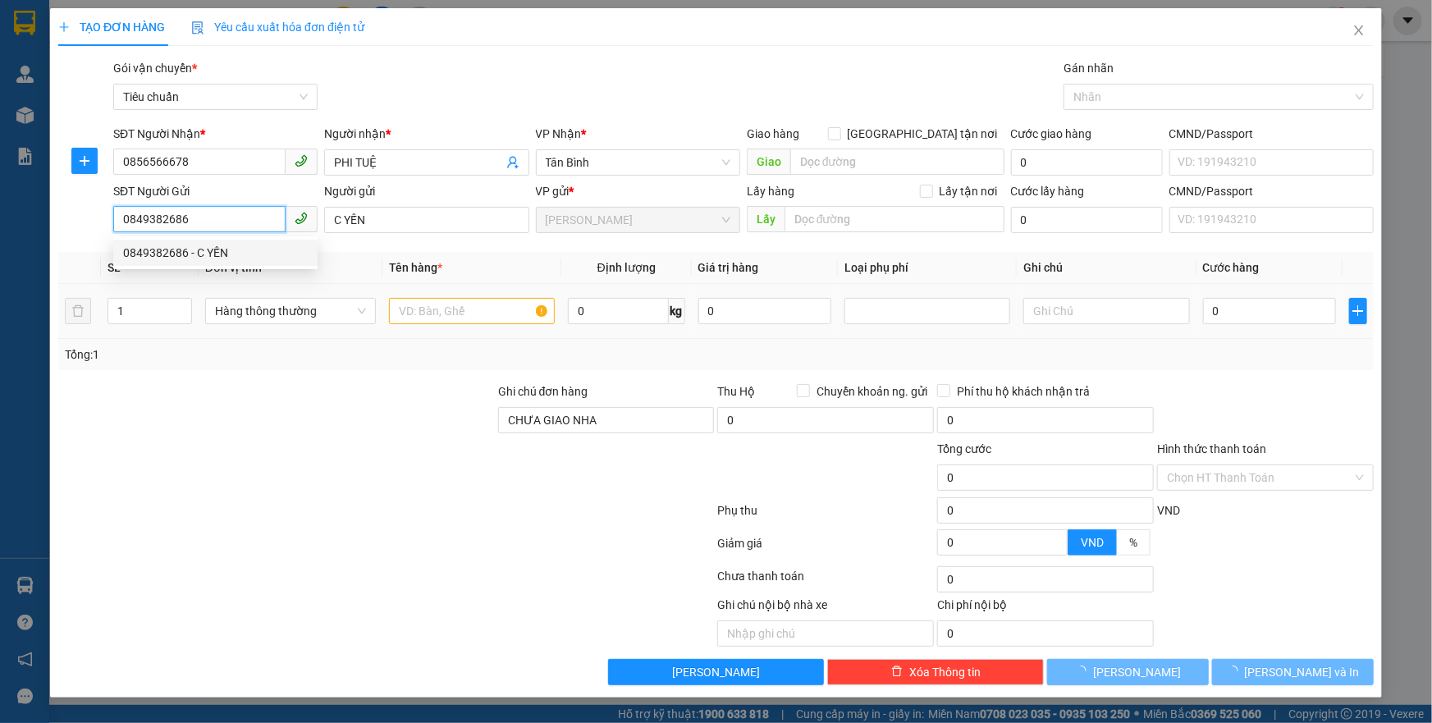
type input "70.000"
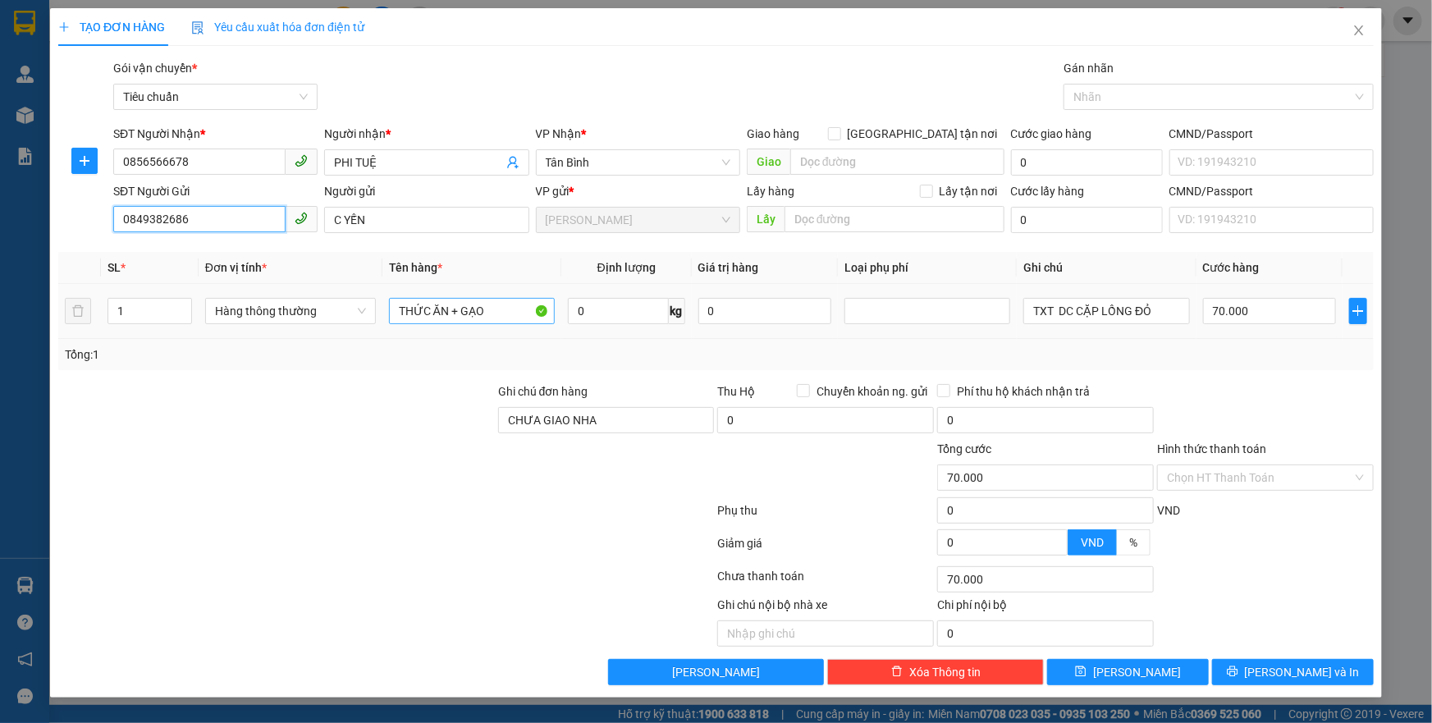
type input "0849382686"
drag, startPoint x: 456, startPoint y: 309, endPoint x: 616, endPoint y: 329, distance: 160.5
click at [616, 329] on tr "1 Hàng thông thường THỨC ĂN + GẠO 0 kg 0 TXT DC CẶP LỒNG ĐỎ 70.000" at bounding box center [716, 311] width 1316 height 55
type input "THỨC ĂN"
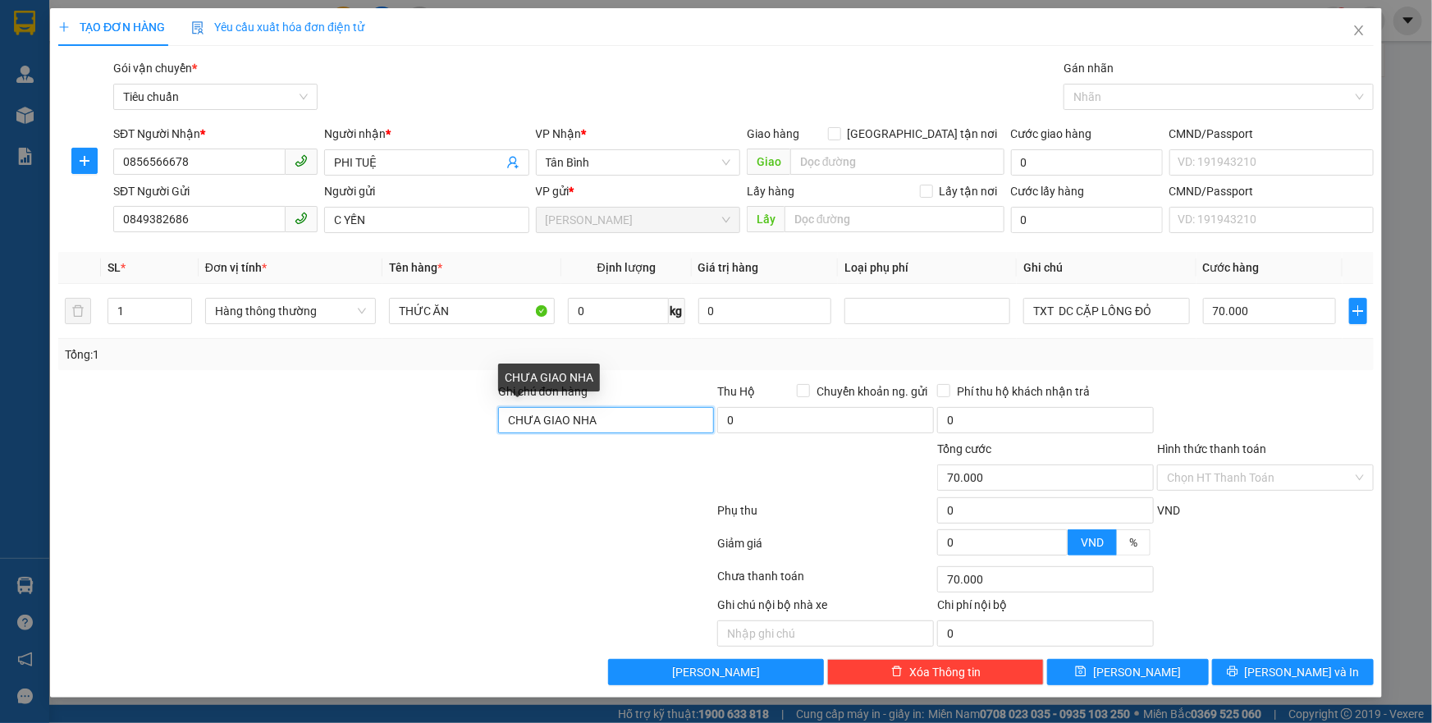
drag, startPoint x: 618, startPoint y: 418, endPoint x: 462, endPoint y: 420, distance: 156.0
click at [462, 420] on div "Ghi chú đơn hàng CHƯA GIAO NHA Thu Hộ Chuyển khoản ng. gửi 0 Phí thu hộ khách n…" at bounding box center [716, 411] width 1319 height 57
click at [618, 296] on span "0 kg" at bounding box center [626, 310] width 117 height 30
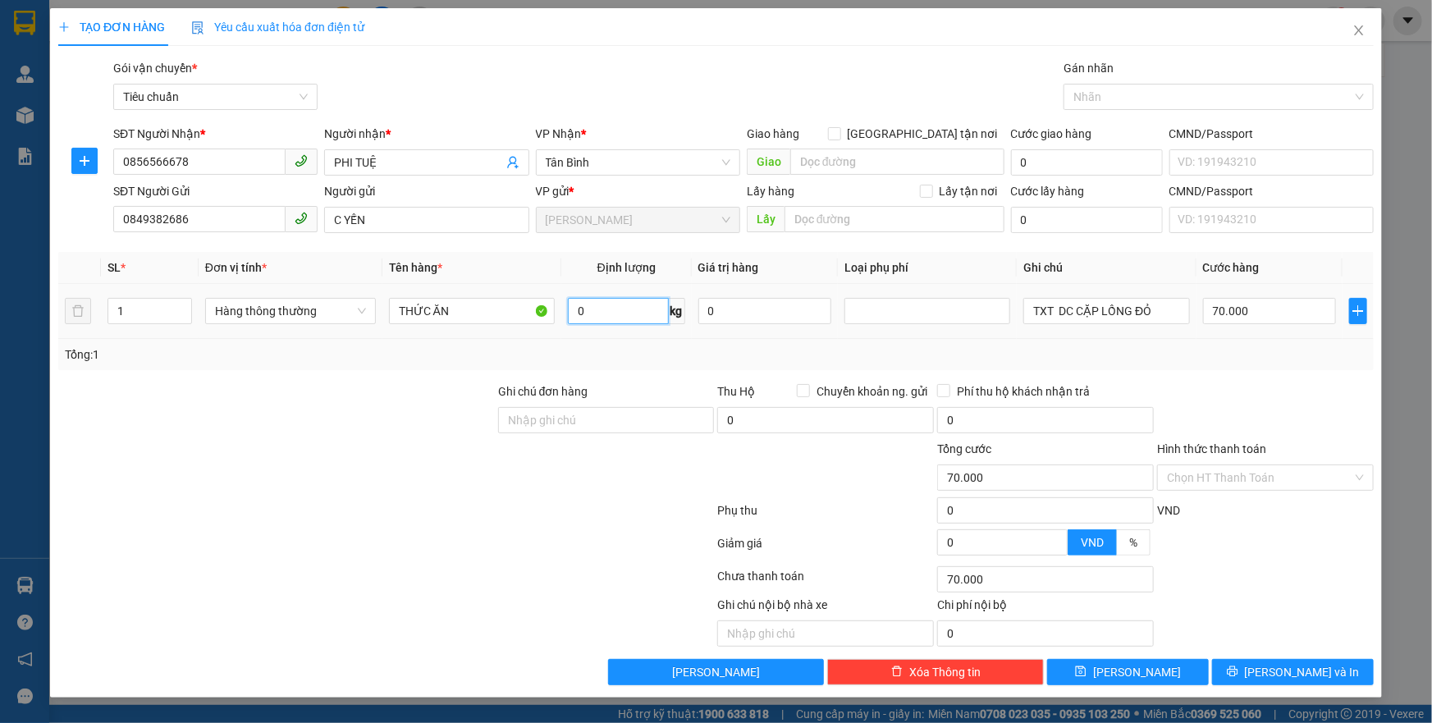
click at [626, 315] on input "0" at bounding box center [618, 311] width 101 height 26
type input "7"
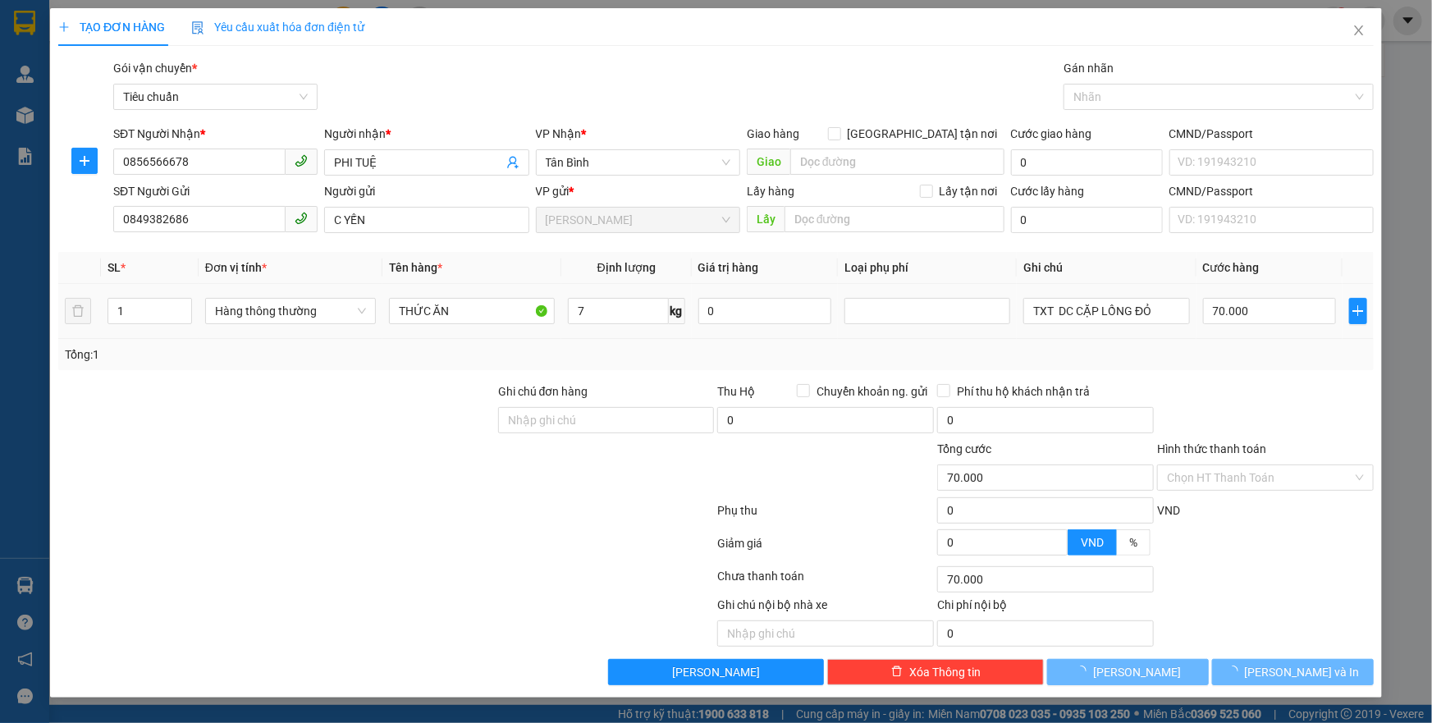
drag, startPoint x: 575, startPoint y: 540, endPoint x: 1163, endPoint y: 296, distance: 637.4
click at [591, 528] on form "Ghi chú đơn hàng Thu Hộ Chuyển khoản ng. gửi 0 Phí thu hộ khách nhận trả 0 Tổng…" at bounding box center [716, 473] width 1316 height 181
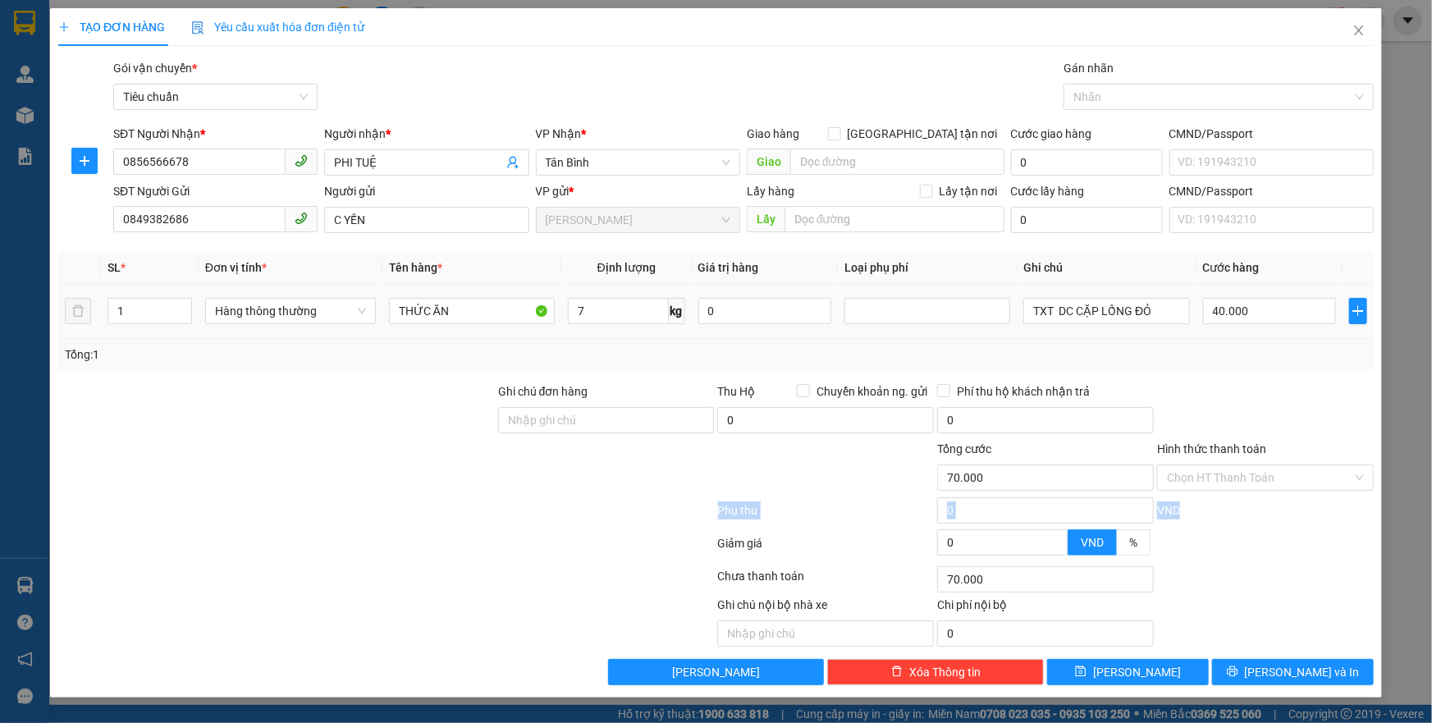
type input "40.000"
drag, startPoint x: 1163, startPoint y: 296, endPoint x: 1056, endPoint y: 312, distance: 108.8
click at [1061, 313] on div "TXT DC CẶP LỒNG ĐỎ" at bounding box center [1107, 311] width 166 height 33
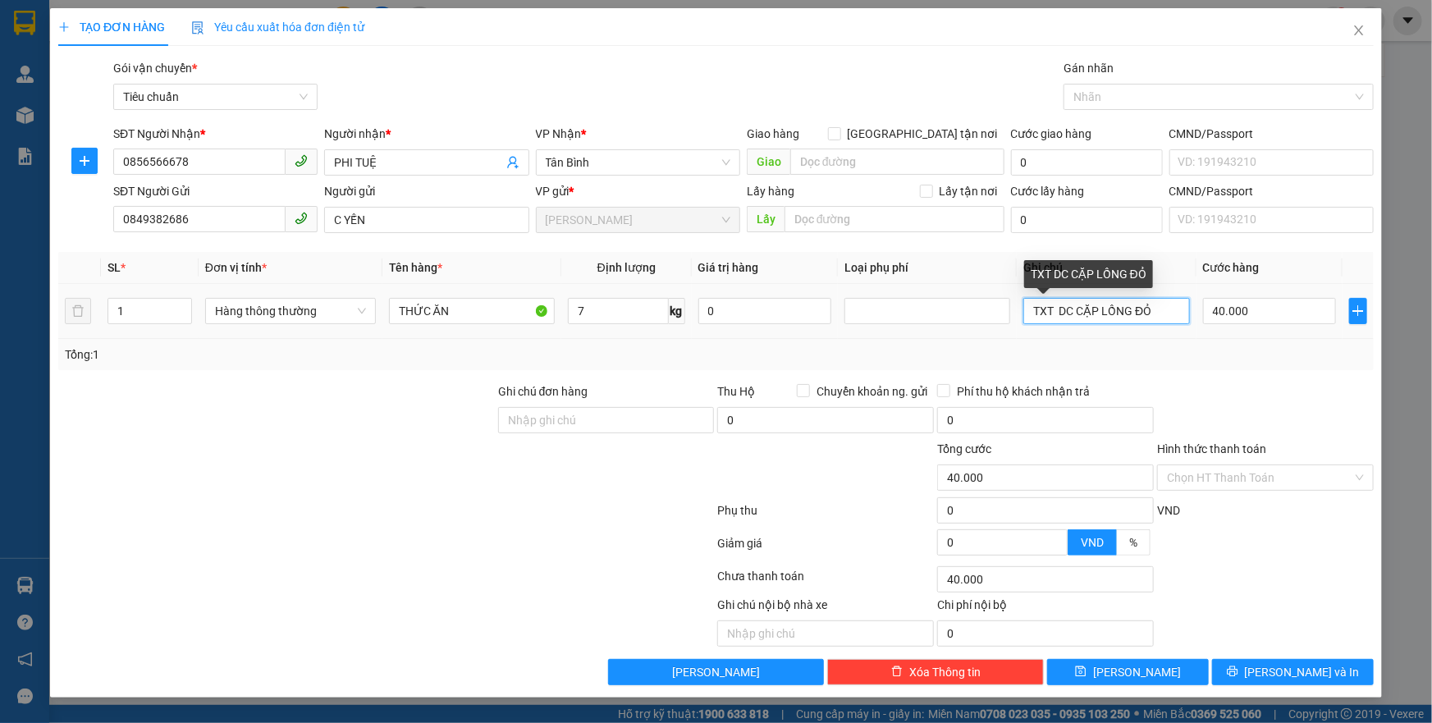
drag, startPoint x: 1052, startPoint y: 308, endPoint x: 1167, endPoint y: 315, distance: 115.2
click at [1167, 315] on input "TXT DC CẶP LỒNG ĐỎ" at bounding box center [1107, 311] width 166 height 26
type input "TXT"
click at [1191, 363] on div "Tổng: 1" at bounding box center [716, 354] width 1316 height 31
click at [1275, 365] on div "Tổng: 1" at bounding box center [716, 354] width 1316 height 31
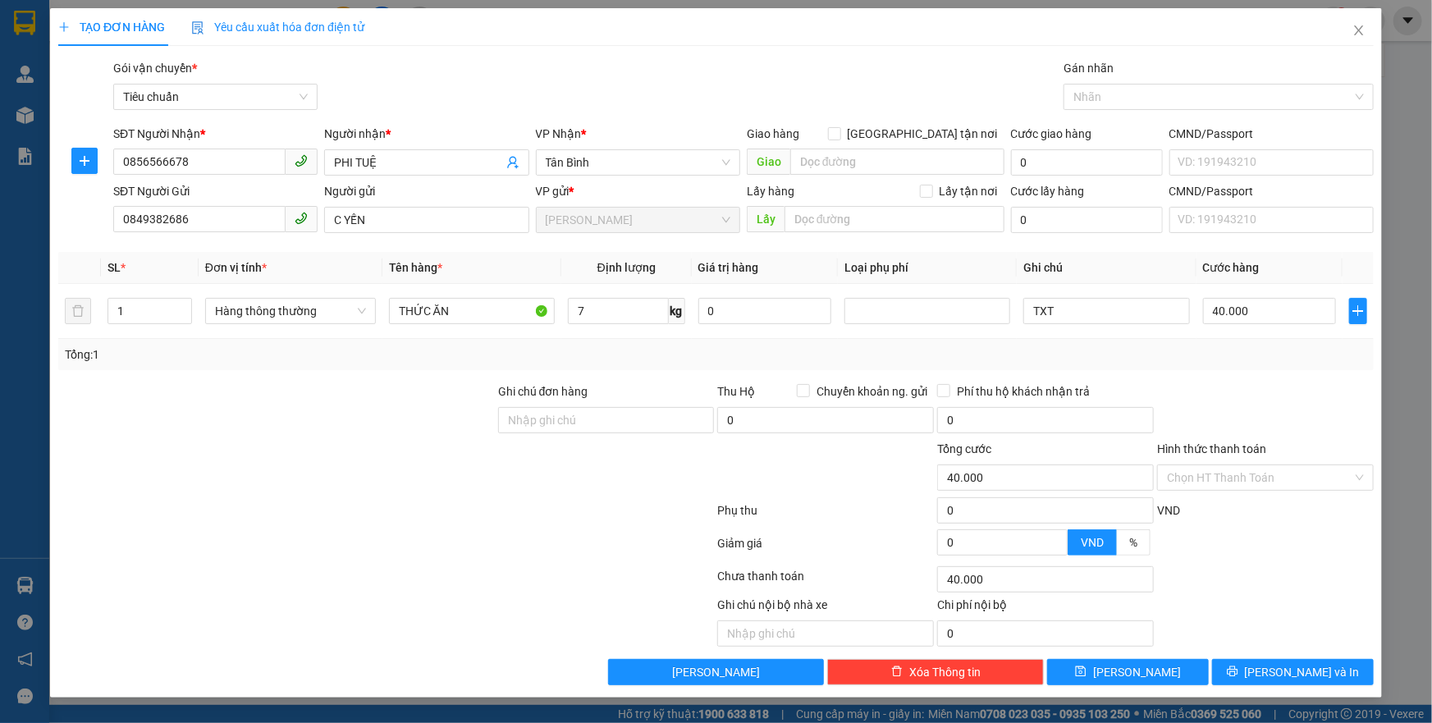
drag, startPoint x: 1281, startPoint y: 483, endPoint x: 1277, endPoint y: 490, distance: 8.9
click at [1277, 490] on div "Hình thức thanh toán Chọn HT Thanh Toán" at bounding box center [1265, 468] width 217 height 57
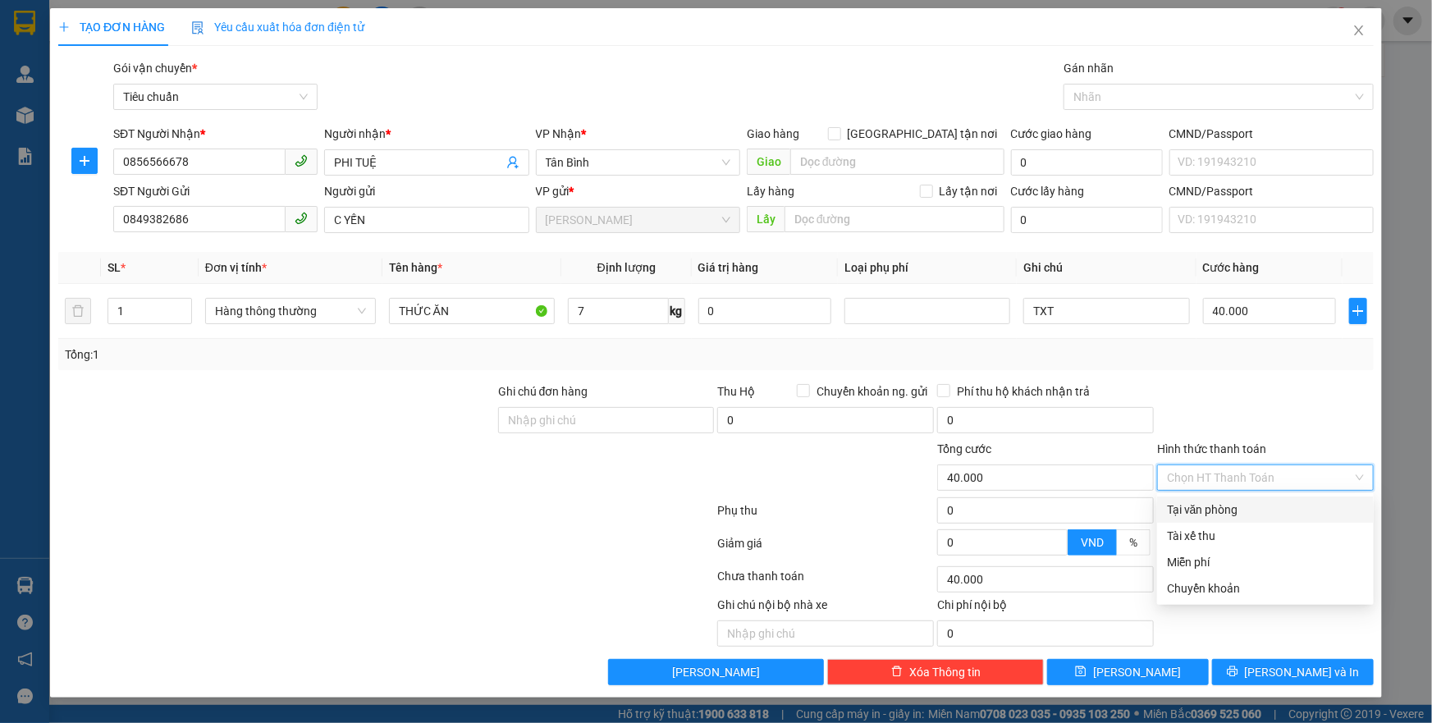
drag, startPoint x: 1239, startPoint y: 511, endPoint x: 1263, endPoint y: 580, distance: 73.2
click at [1239, 516] on div "Tại văn phòng" at bounding box center [1265, 510] width 197 height 18
type input "0"
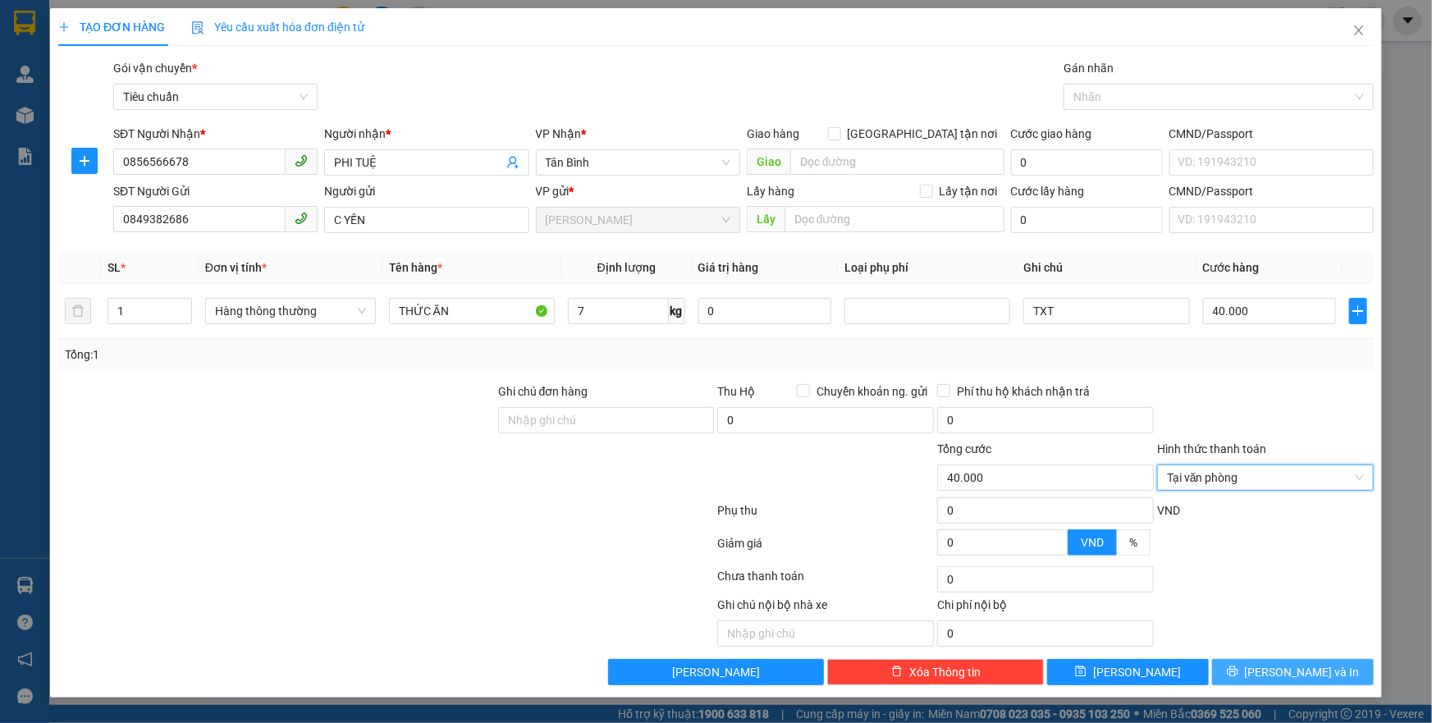
click at [1276, 663] on button "[PERSON_NAME] và In" at bounding box center [1293, 672] width 162 height 26
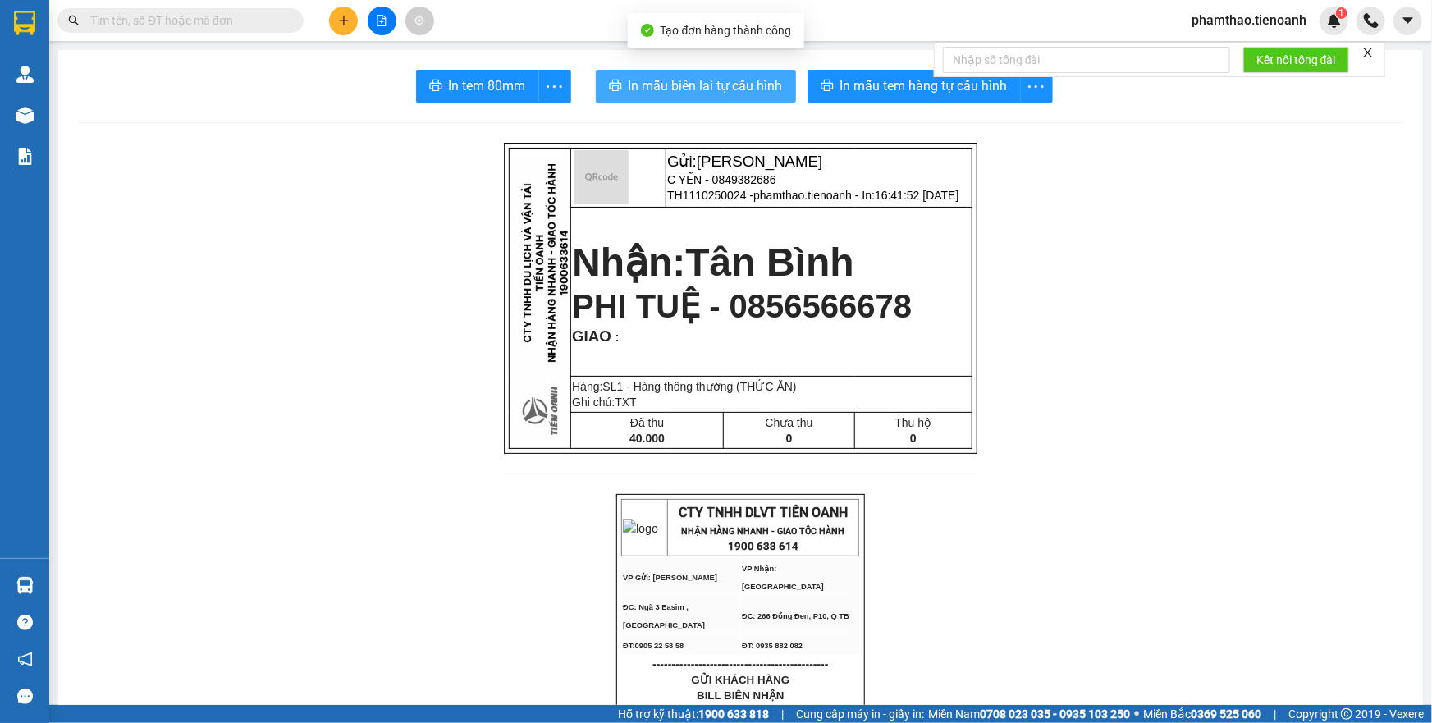
drag, startPoint x: 730, startPoint y: 90, endPoint x: 914, endPoint y: 272, distance: 258.9
click at [732, 90] on span "In mẫu biên lai tự cấu hình" at bounding box center [706, 86] width 154 height 21
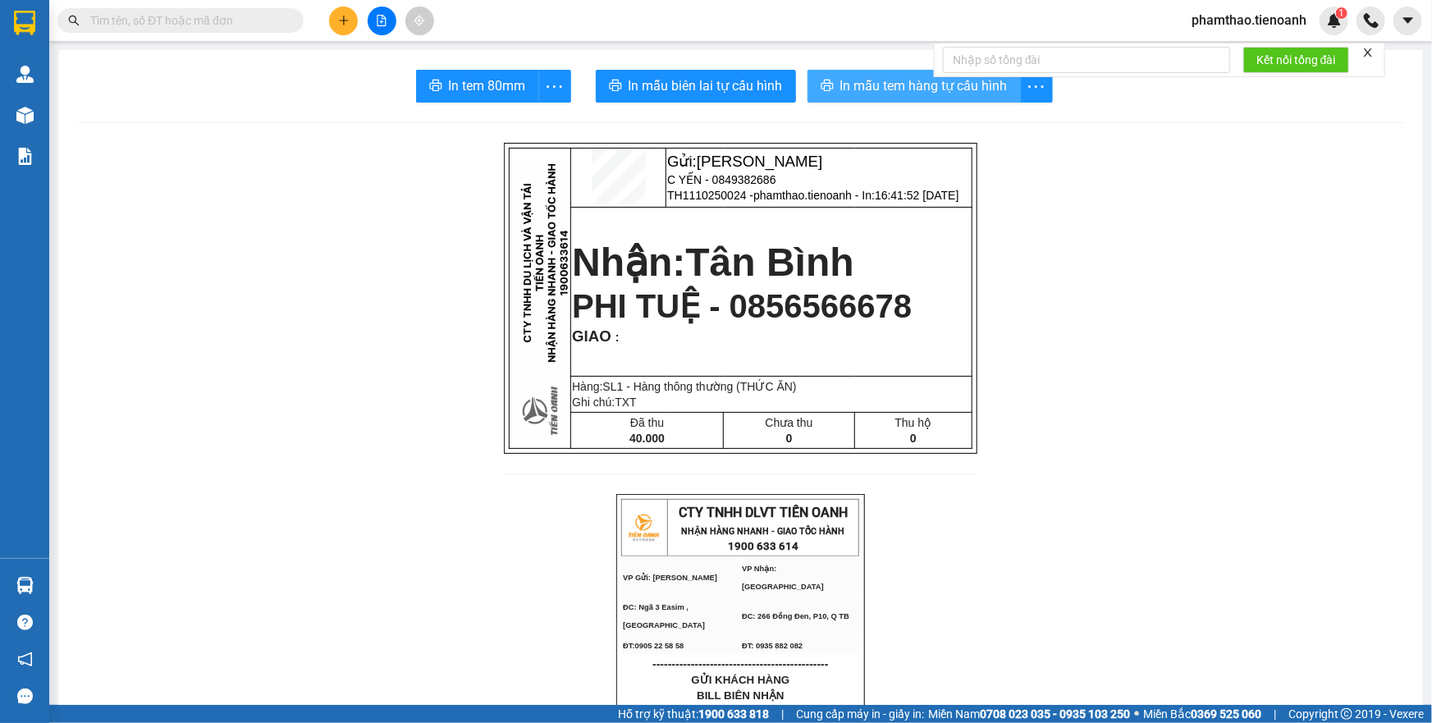
click at [943, 98] on button "In mẫu tem hàng tự cấu hình" at bounding box center [914, 86] width 213 height 33
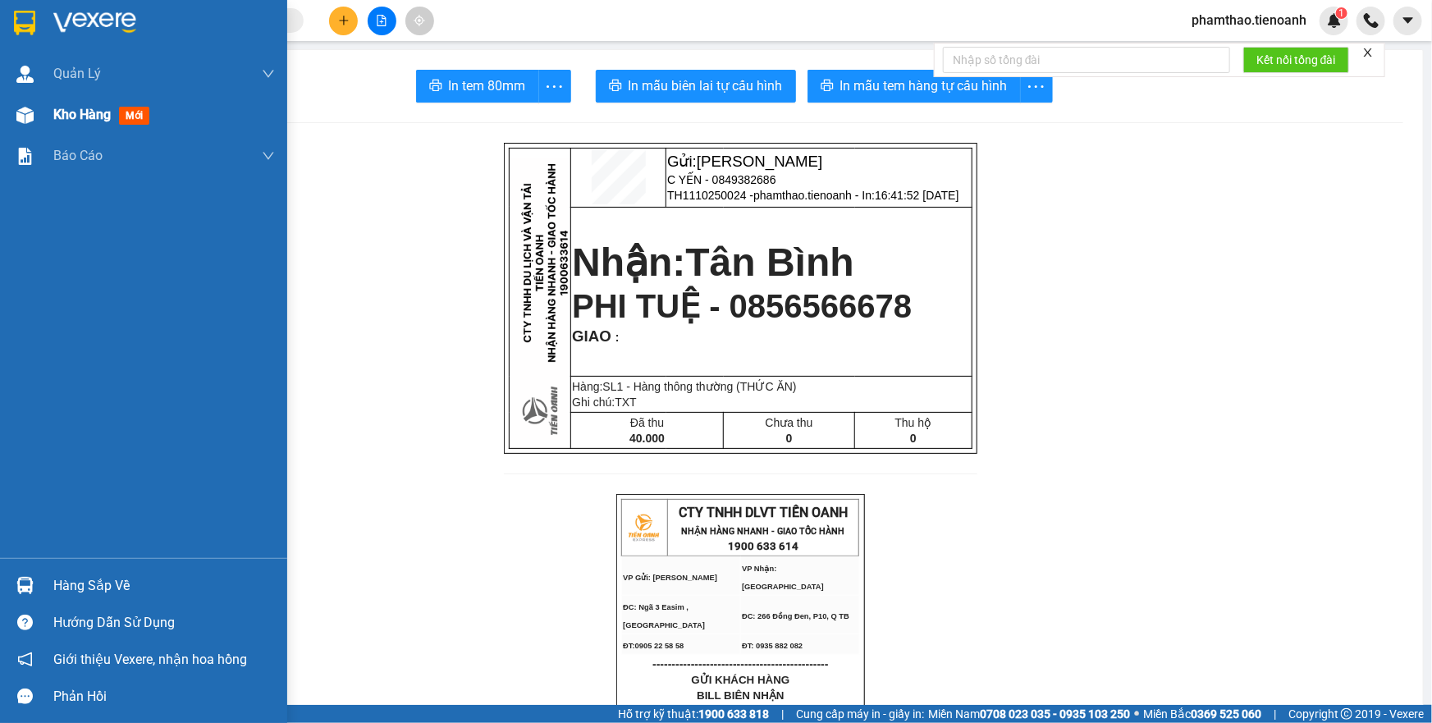
click at [84, 118] on span "Kho hàng" at bounding box center [81, 115] width 57 height 16
click at [90, 115] on span "Kho hàng" at bounding box center [81, 115] width 57 height 16
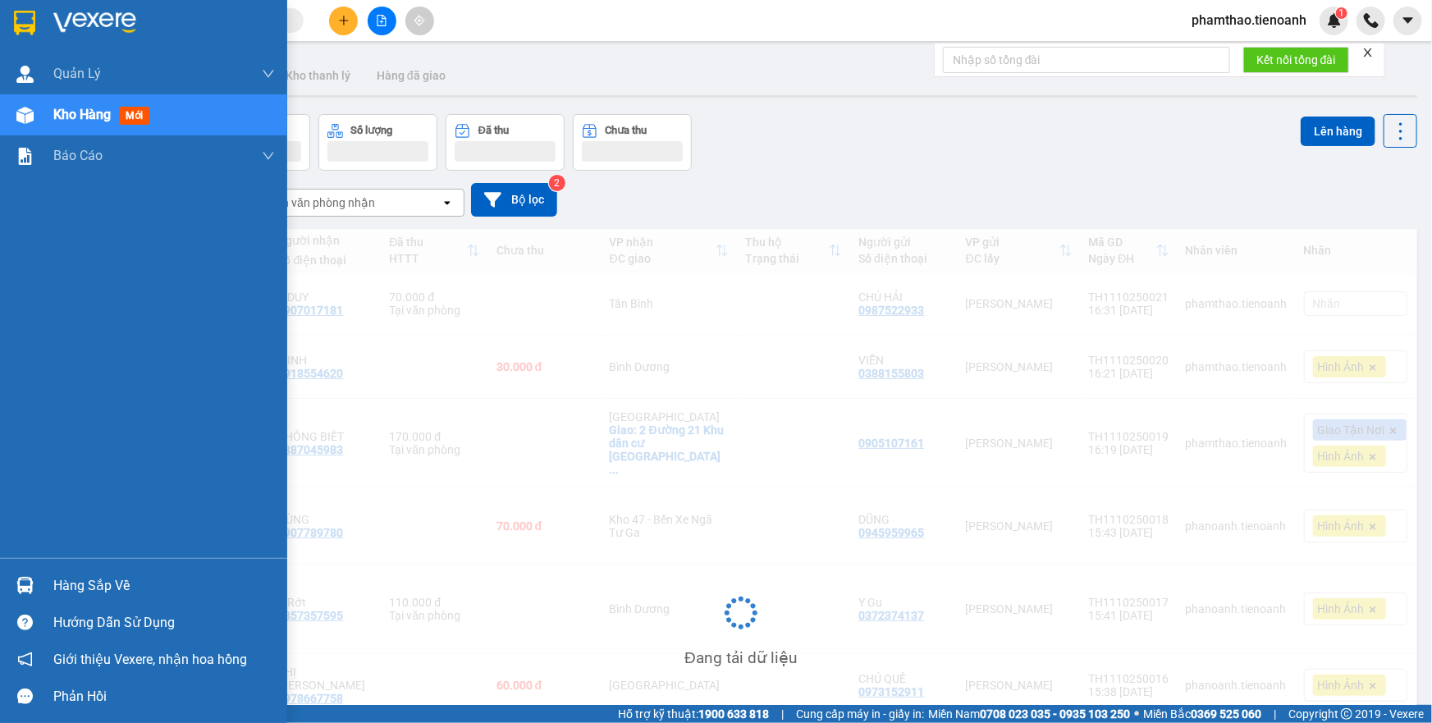
drag, startPoint x: 91, startPoint y: 115, endPoint x: 102, endPoint y: 131, distance: 19.6
click at [92, 117] on span "Kho hàng" at bounding box center [81, 115] width 57 height 16
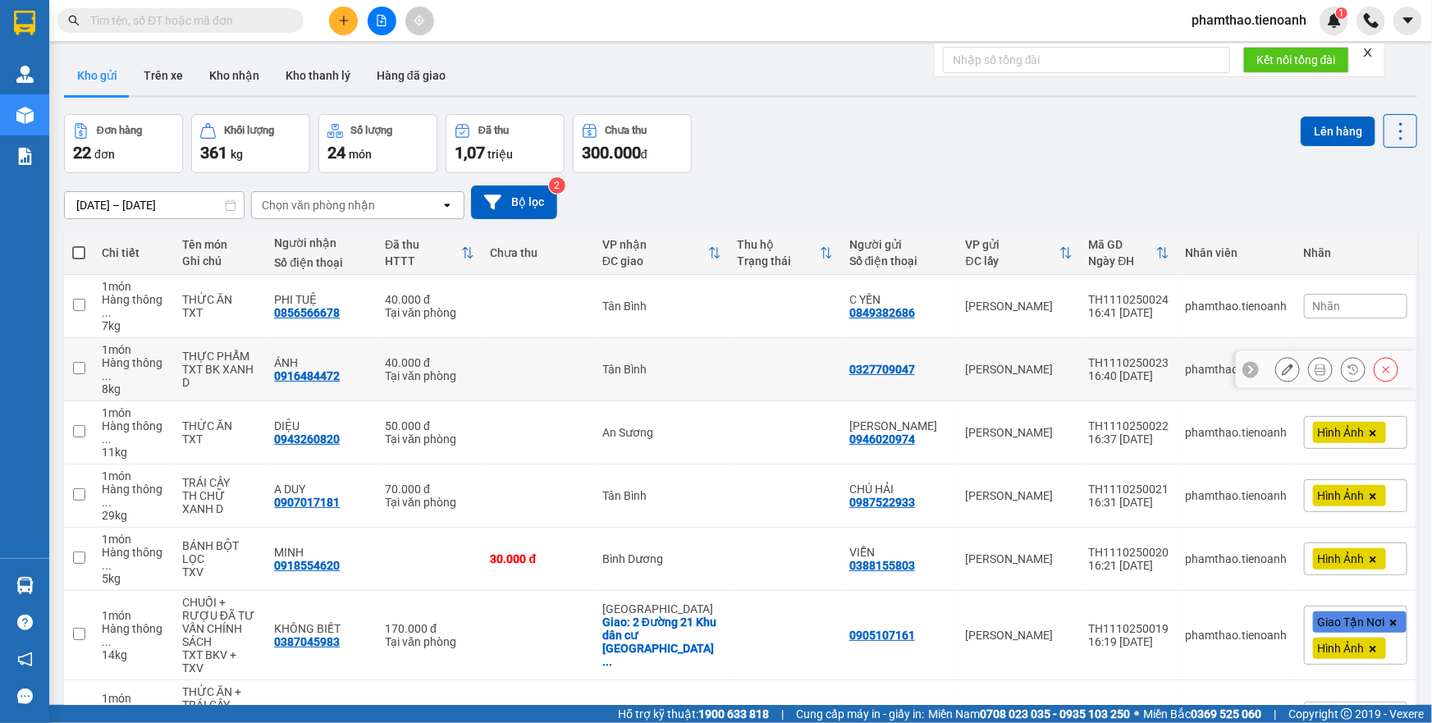
click at [1315, 368] on icon at bounding box center [1320, 369] width 11 height 11
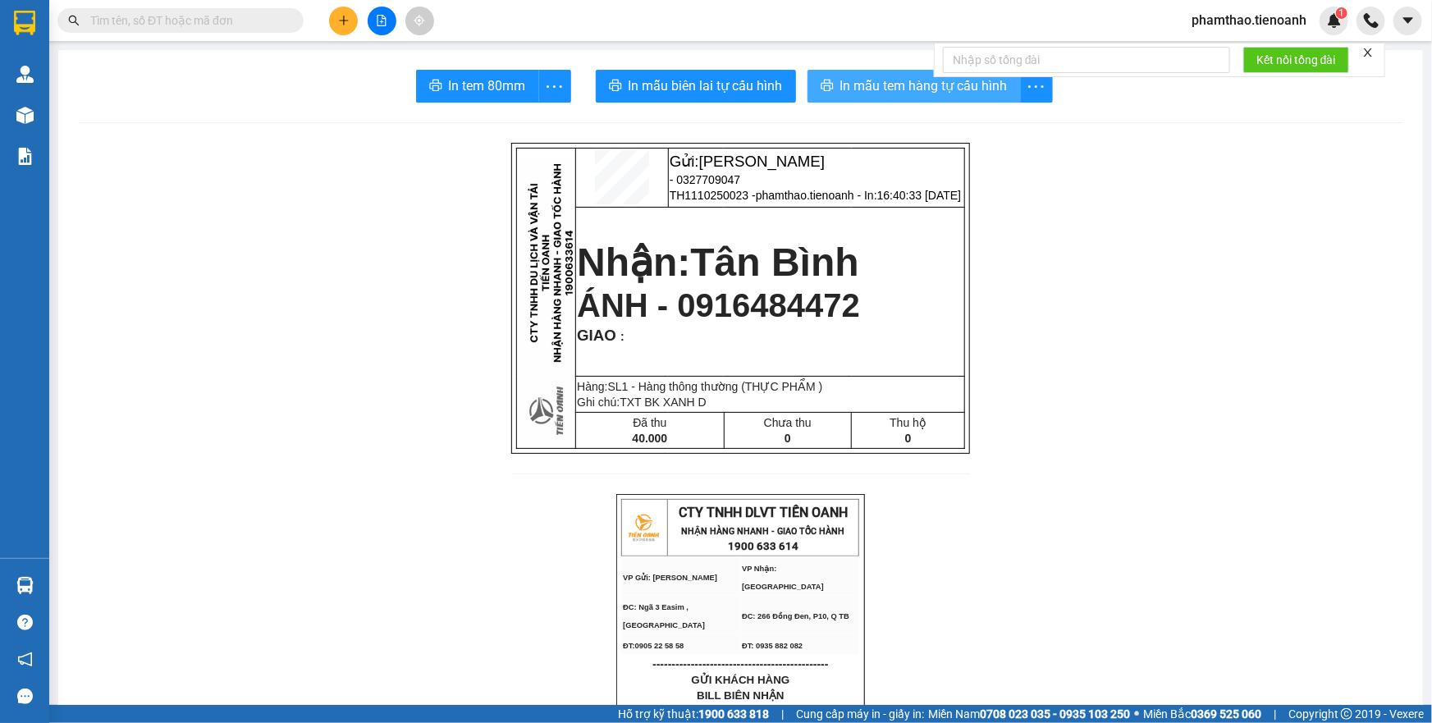
drag, startPoint x: 896, startPoint y: 71, endPoint x: 938, endPoint y: 243, distance: 176.8
click at [897, 76] on button "In mẫu tem hàng tự cấu hình" at bounding box center [914, 86] width 213 height 33
click at [342, 7] on button at bounding box center [343, 21] width 29 height 29
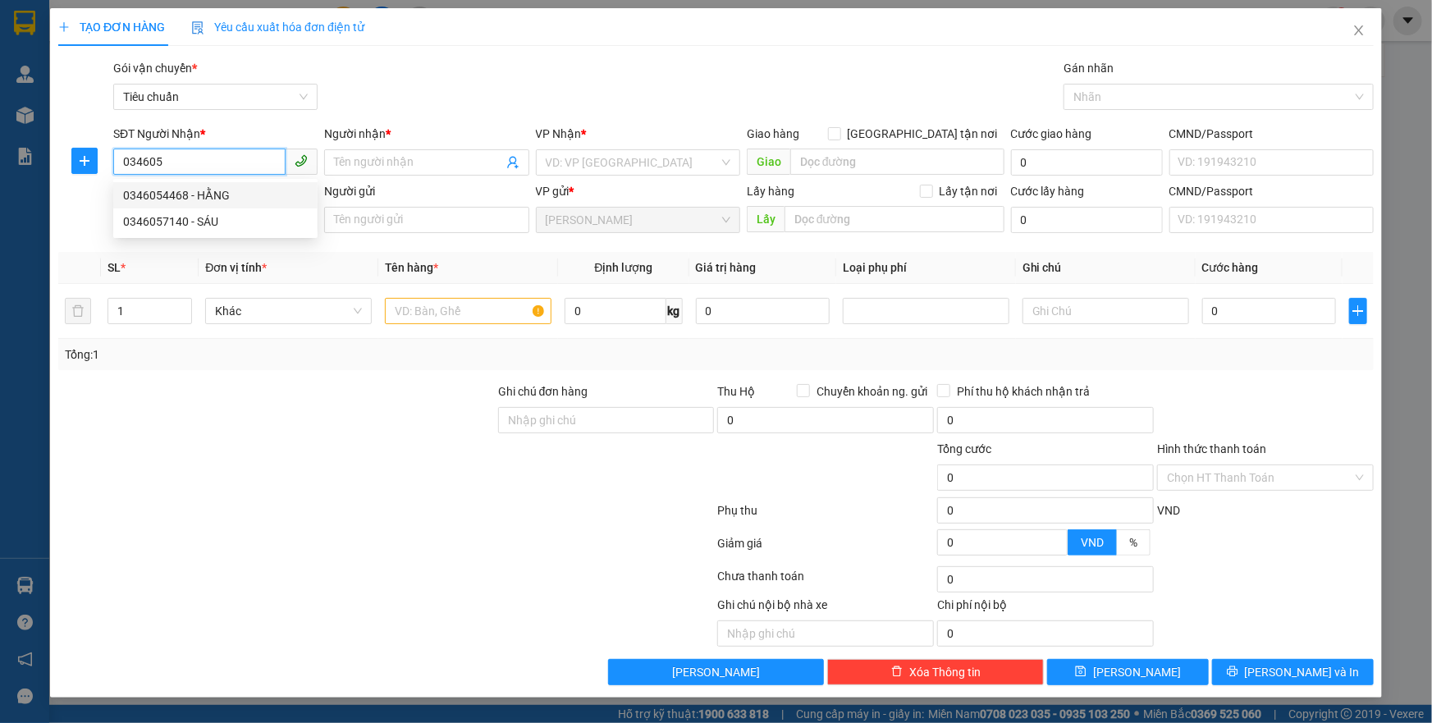
click at [203, 195] on div "0346054468 - HẰNG" at bounding box center [215, 195] width 185 height 18
type input "0346054468"
type input "HẰNG"
type input "70.000"
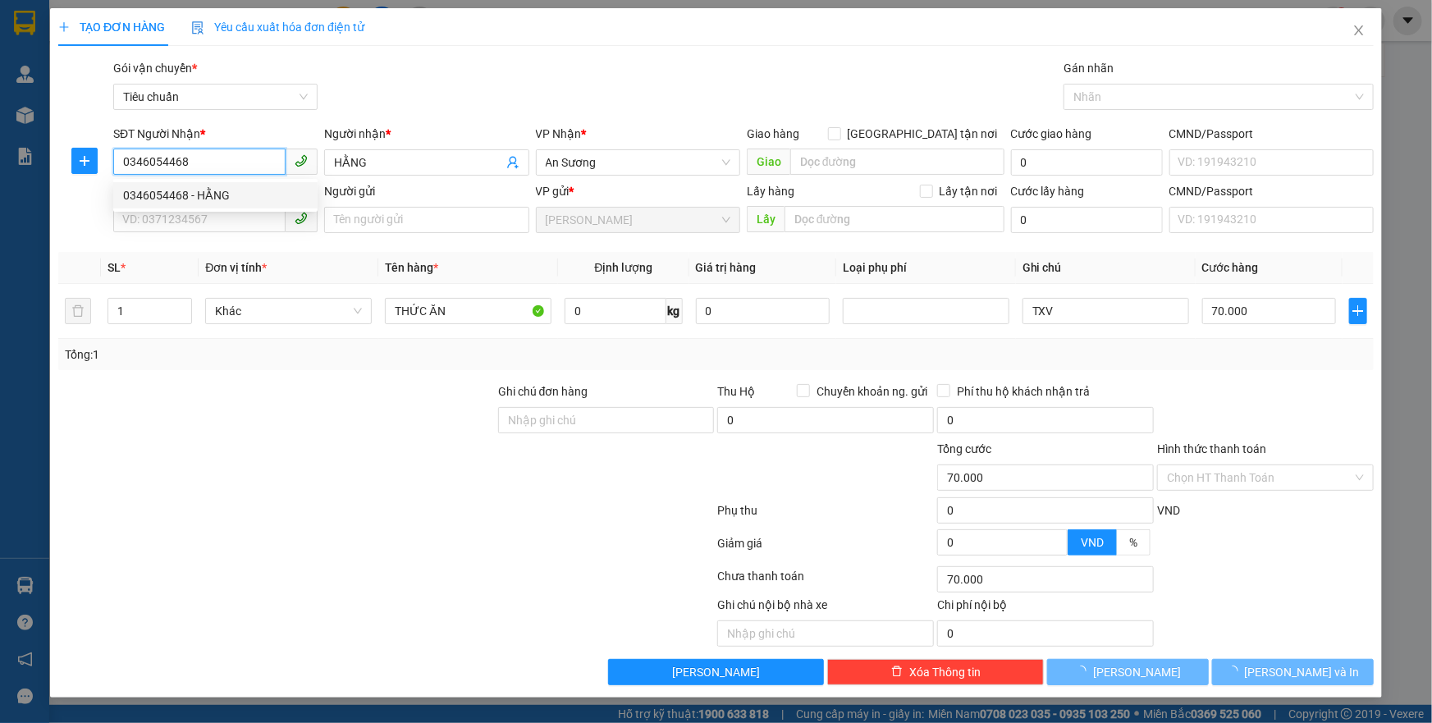
type input "0346054468"
click at [218, 235] on div "SĐT Người Gửi VD: 0371234567" at bounding box center [215, 210] width 204 height 57
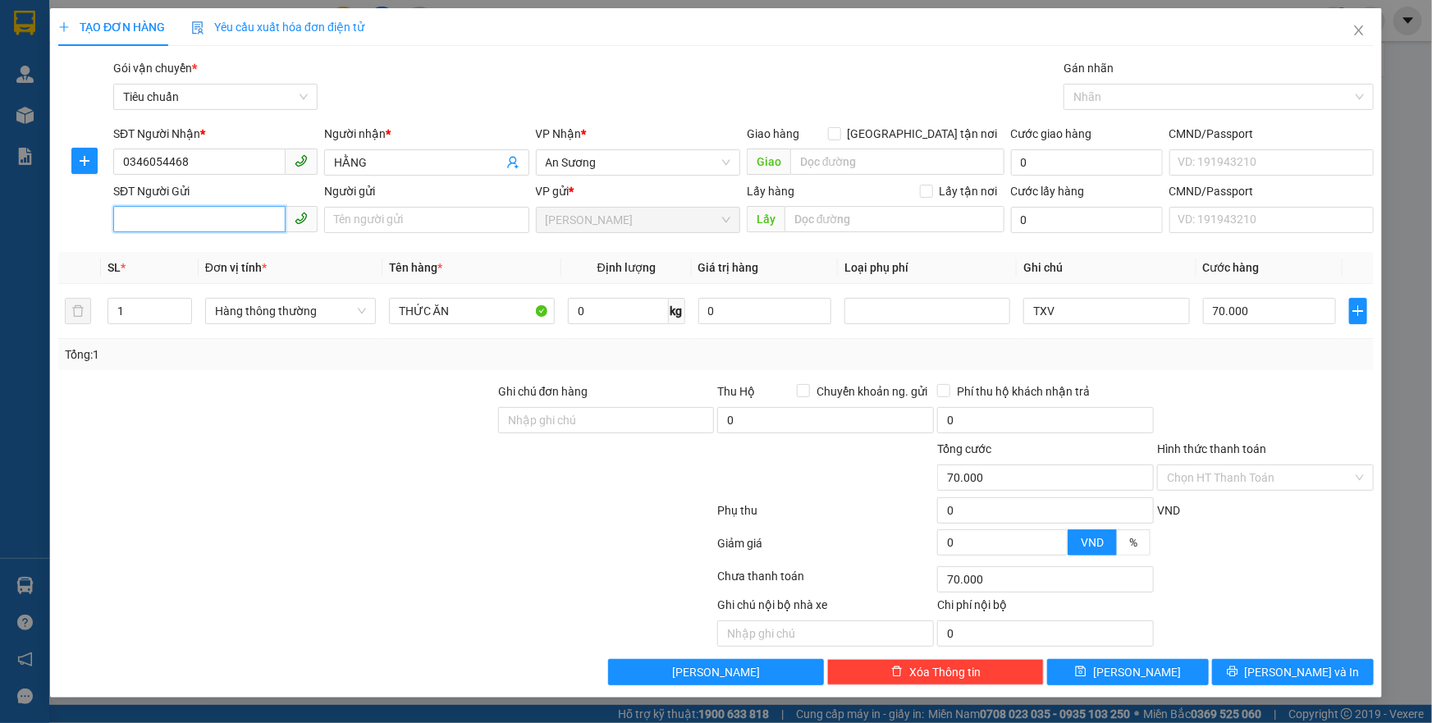
click at [226, 221] on input "SĐT Người Gửi" at bounding box center [199, 219] width 172 height 26
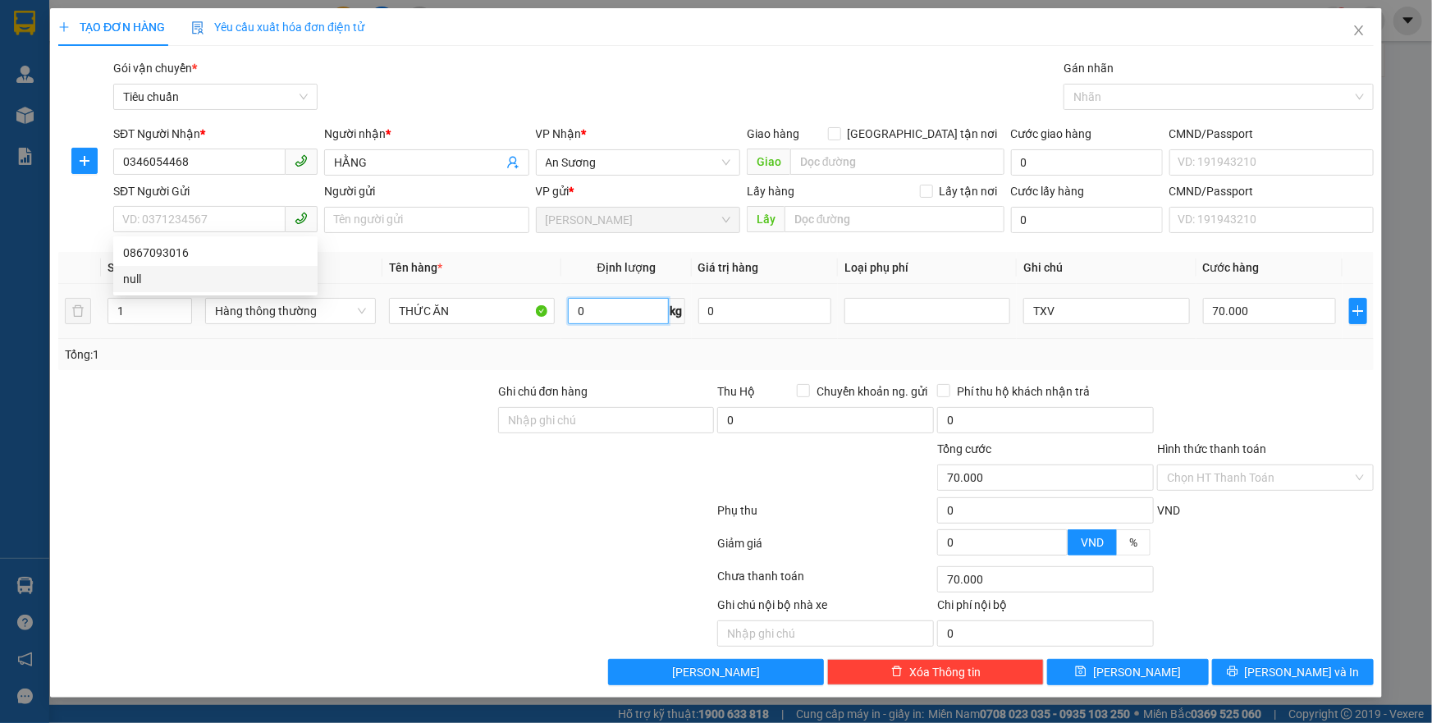
click at [644, 316] on input "0" at bounding box center [618, 311] width 101 height 26
type input "10"
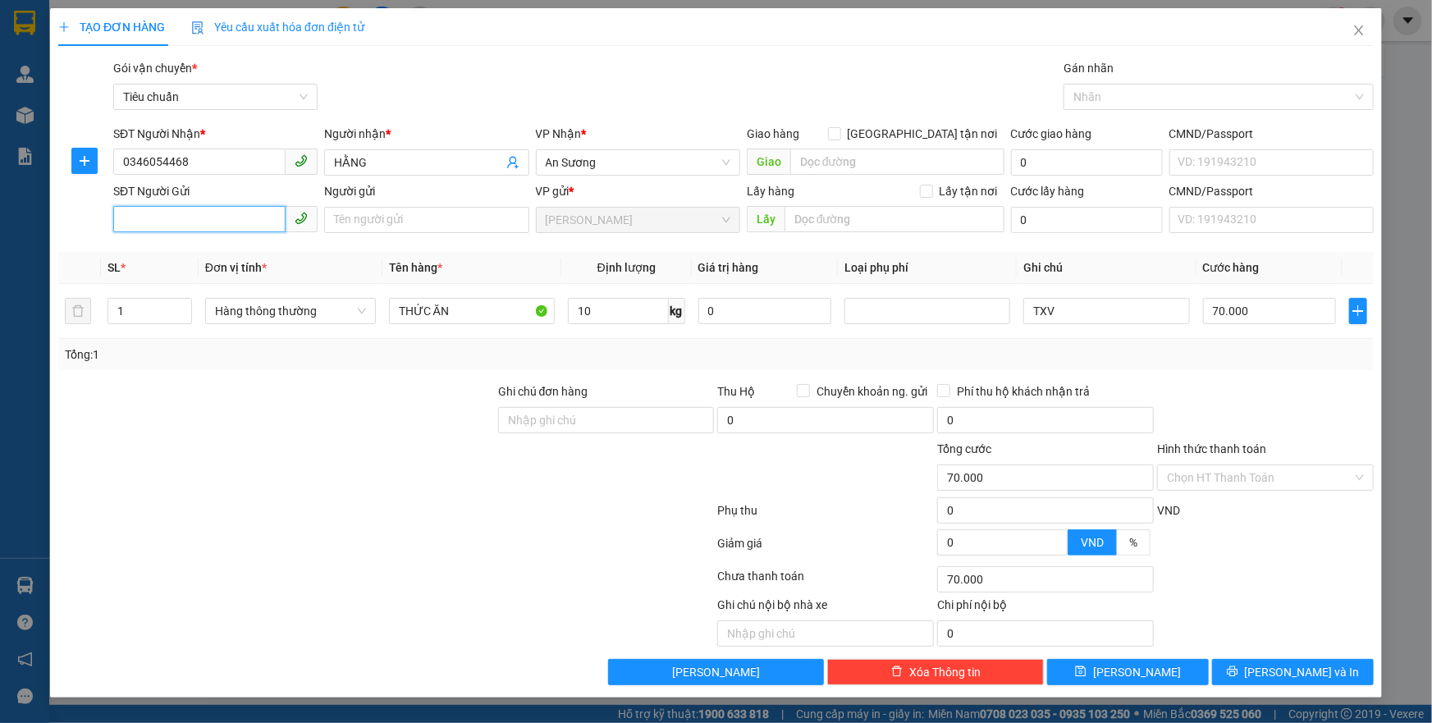
click at [208, 216] on input "SĐT Người Gửi" at bounding box center [199, 219] width 172 height 26
type input "40.000"
click at [229, 248] on div "0867093016" at bounding box center [215, 253] width 185 height 18
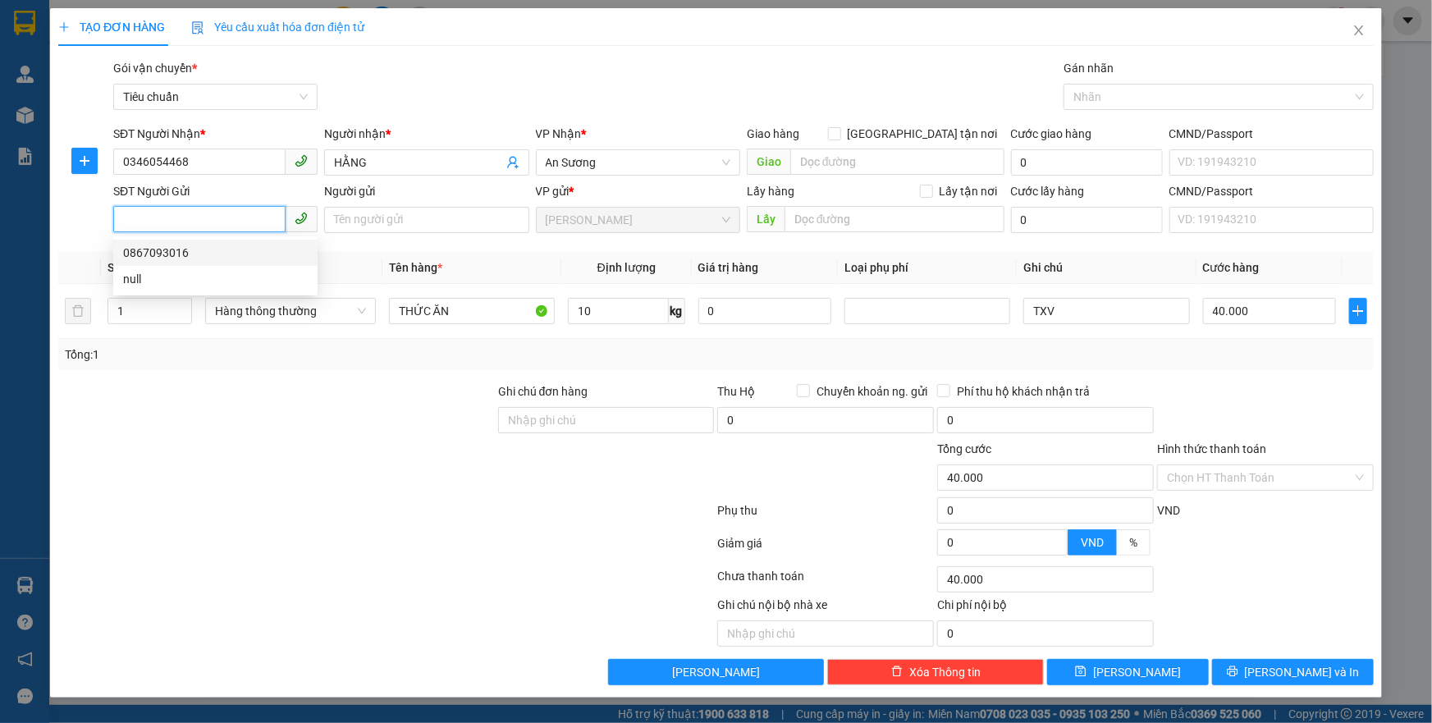
type input "0867093016"
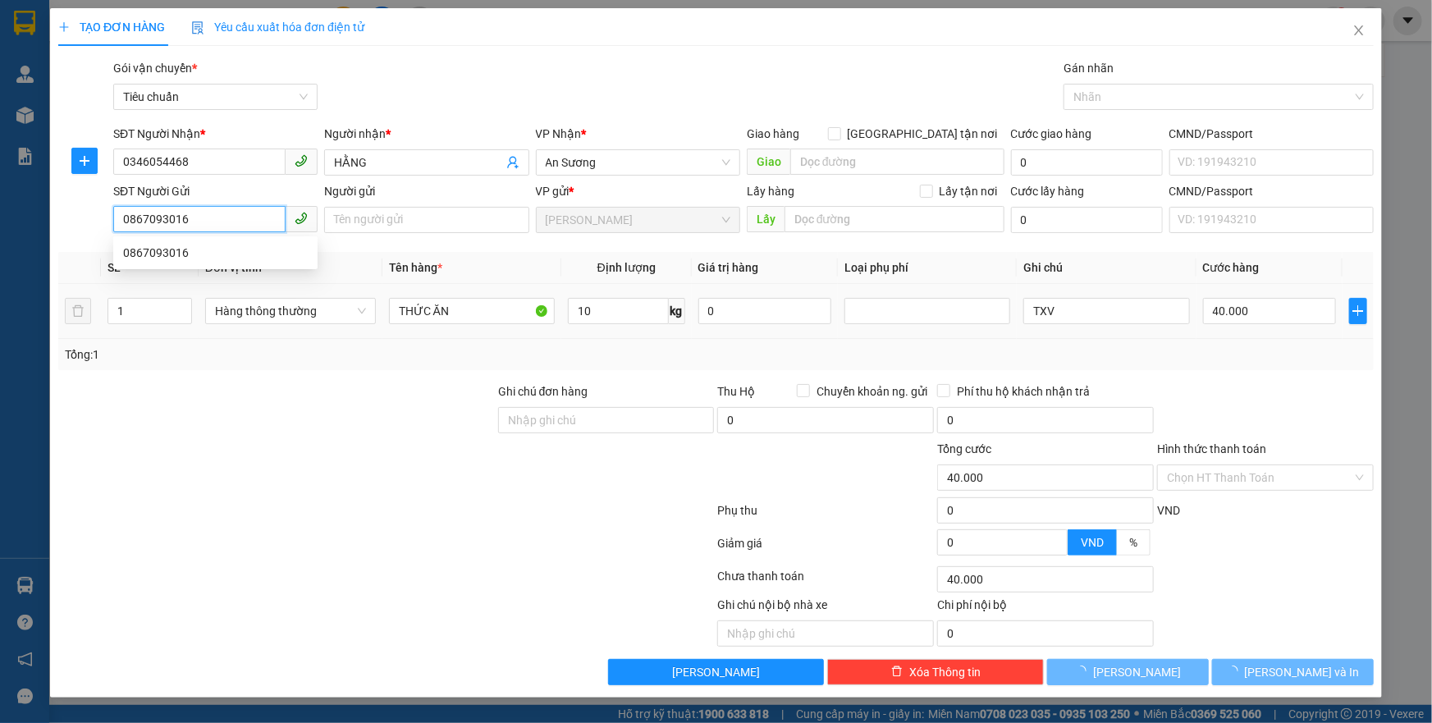
type input "70.000"
type input "0"
type input "70.000"
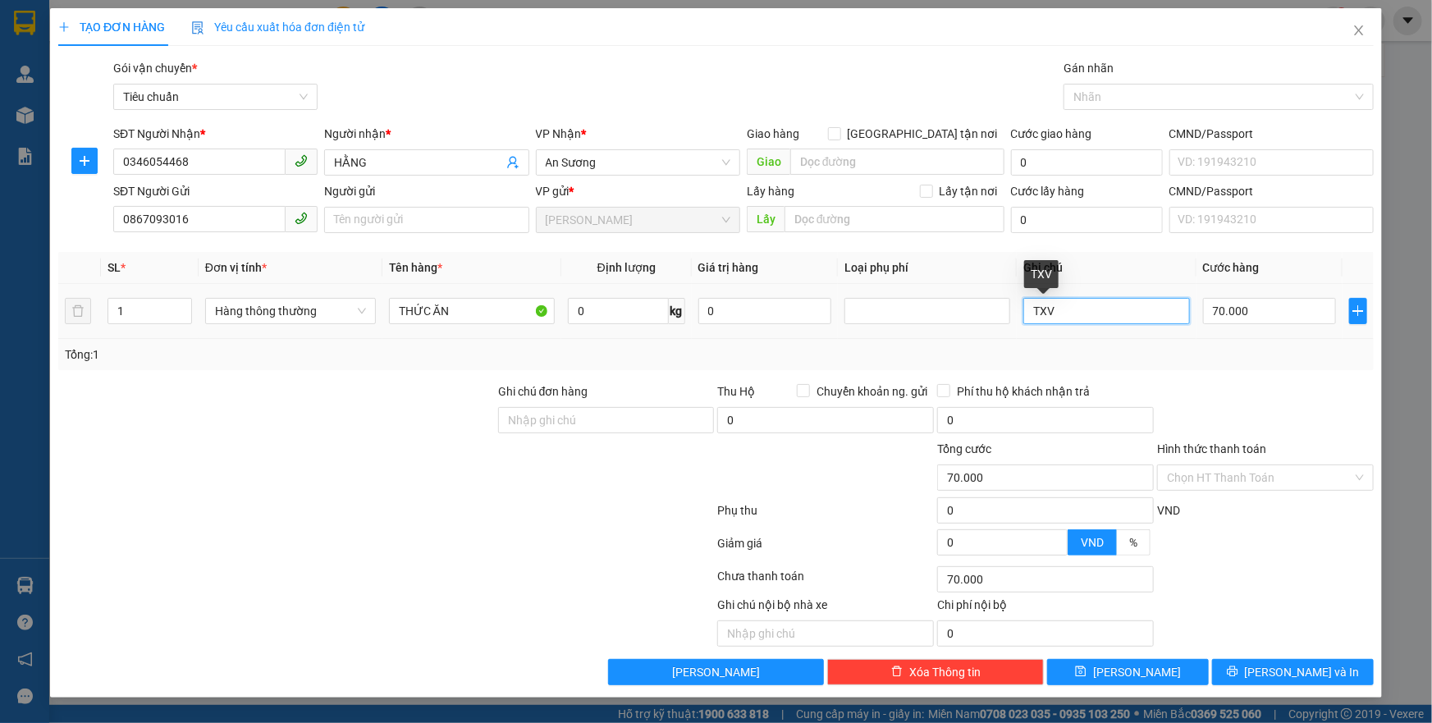
click at [1092, 301] on input "TXV" at bounding box center [1107, 311] width 166 height 26
type input "TXT"
click at [1189, 380] on div "Transit Pickup Surcharge Ids Transit Deliver Surcharge Ids Transit Deliver Surc…" at bounding box center [716, 372] width 1316 height 626
drag, startPoint x: 638, startPoint y: 290, endPoint x: 637, endPoint y: 303, distance: 13.2
click at [637, 293] on td "0 kg" at bounding box center [626, 311] width 131 height 55
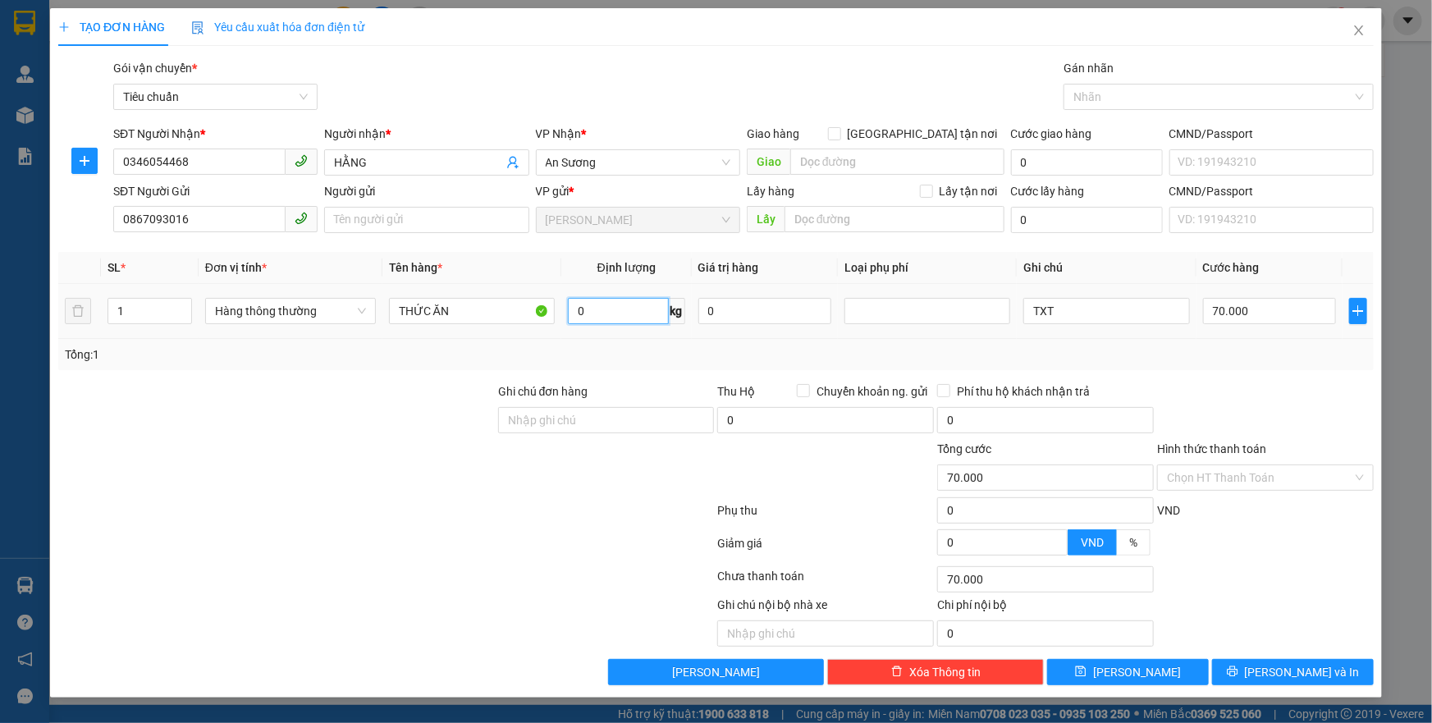
click at [637, 303] on input "0" at bounding box center [618, 311] width 101 height 26
type input "10"
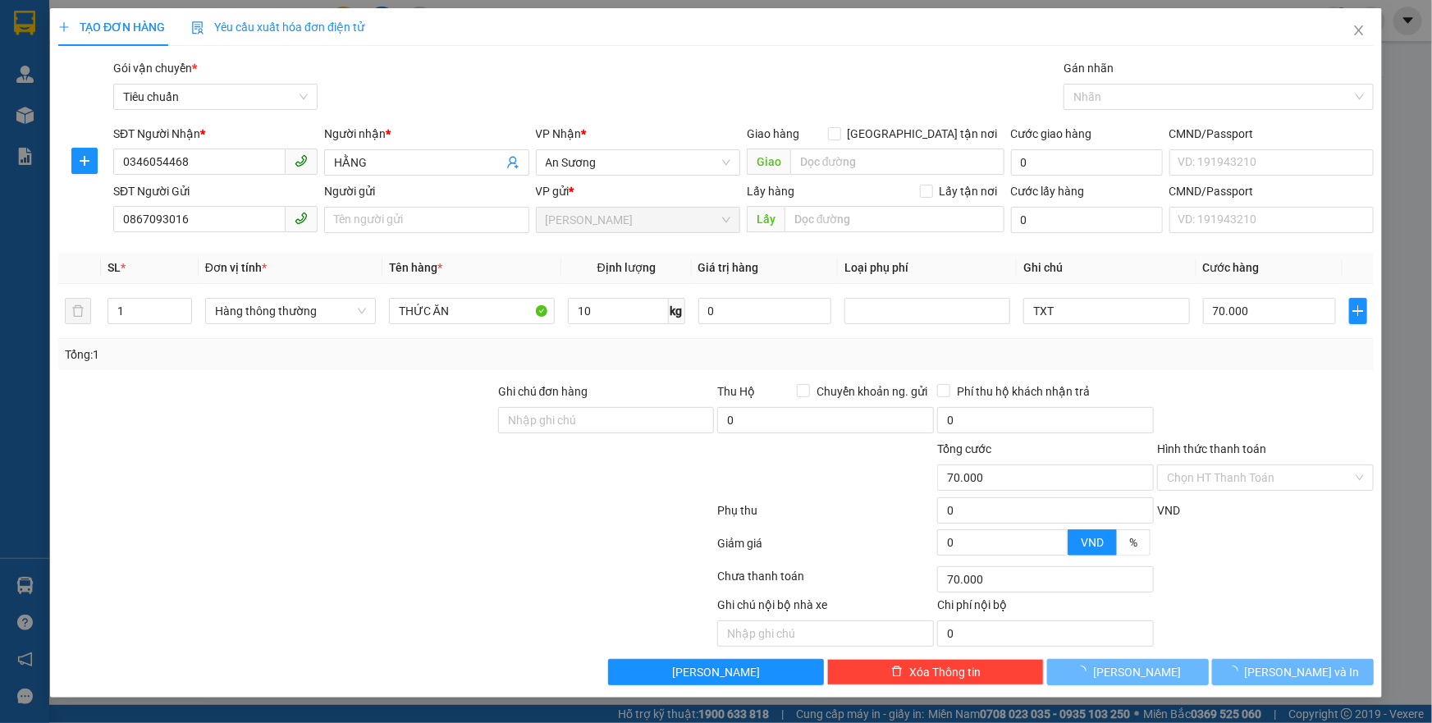
click at [1249, 361] on div "Tổng: 1" at bounding box center [716, 355] width 1303 height 18
type input "40.000"
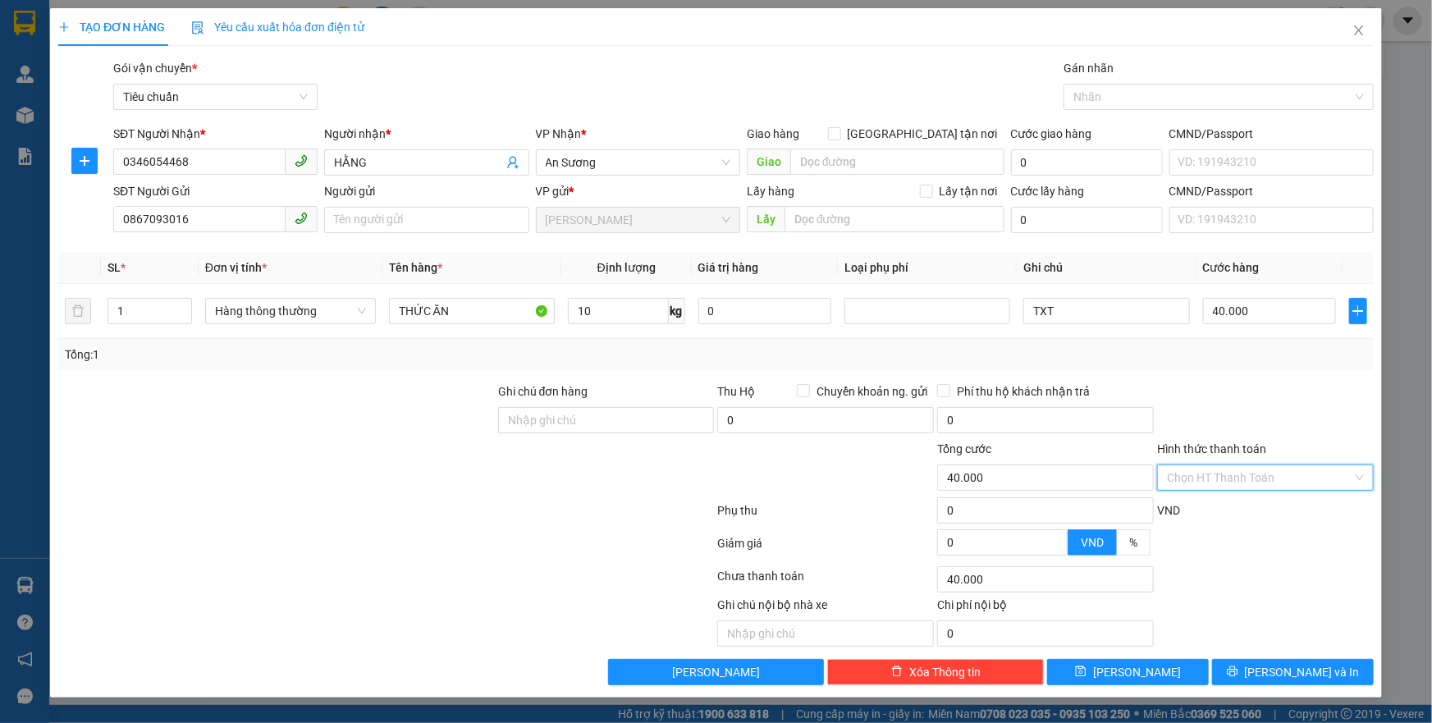
drag, startPoint x: 1281, startPoint y: 471, endPoint x: 1261, endPoint y: 504, distance: 38.3
click at [1278, 483] on input "Hình thức thanh toán" at bounding box center [1260, 477] width 186 height 25
drag, startPoint x: 1256, startPoint y: 504, endPoint x: 1270, endPoint y: 580, distance: 76.8
click at [1254, 513] on div "Tại văn phòng" at bounding box center [1265, 510] width 197 height 18
type input "0"
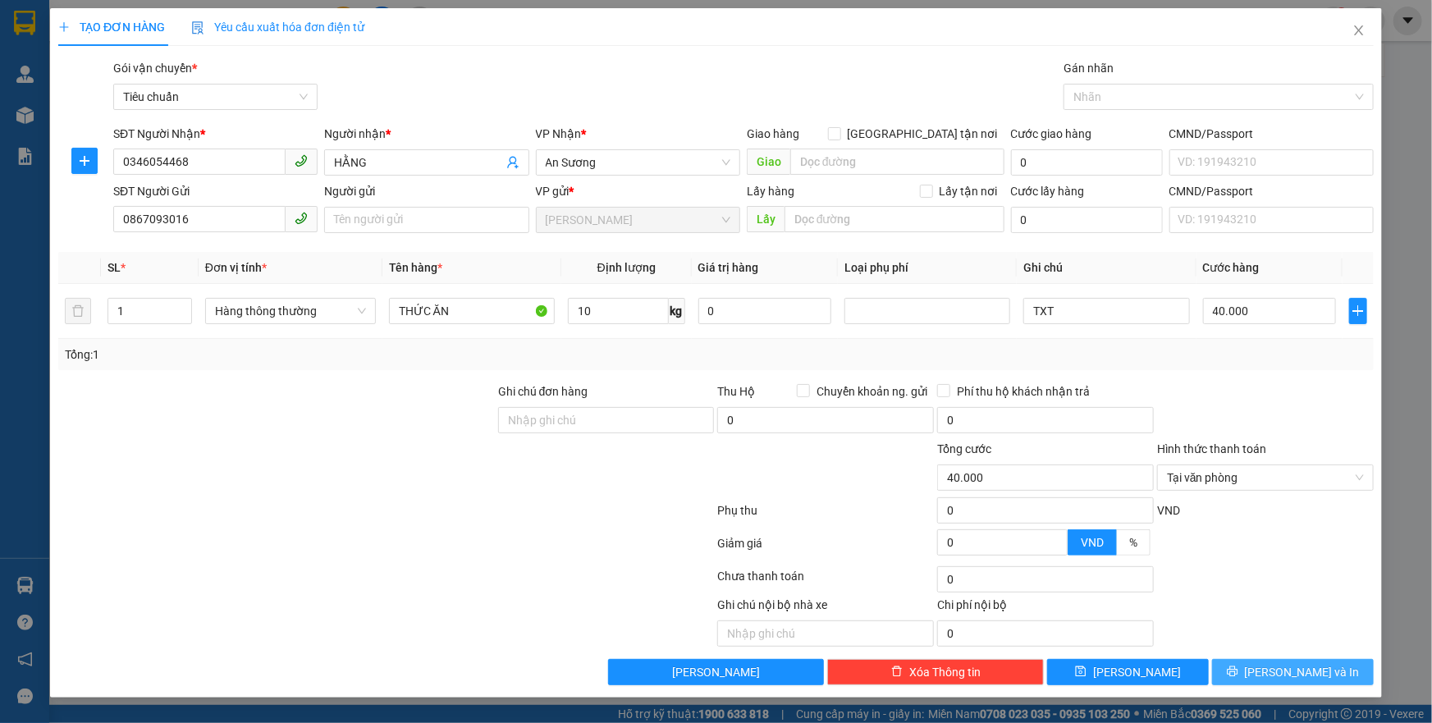
drag, startPoint x: 1284, startPoint y: 666, endPoint x: 1097, endPoint y: 513, distance: 241.5
click at [1282, 666] on span "[PERSON_NAME] và In" at bounding box center [1302, 672] width 115 height 18
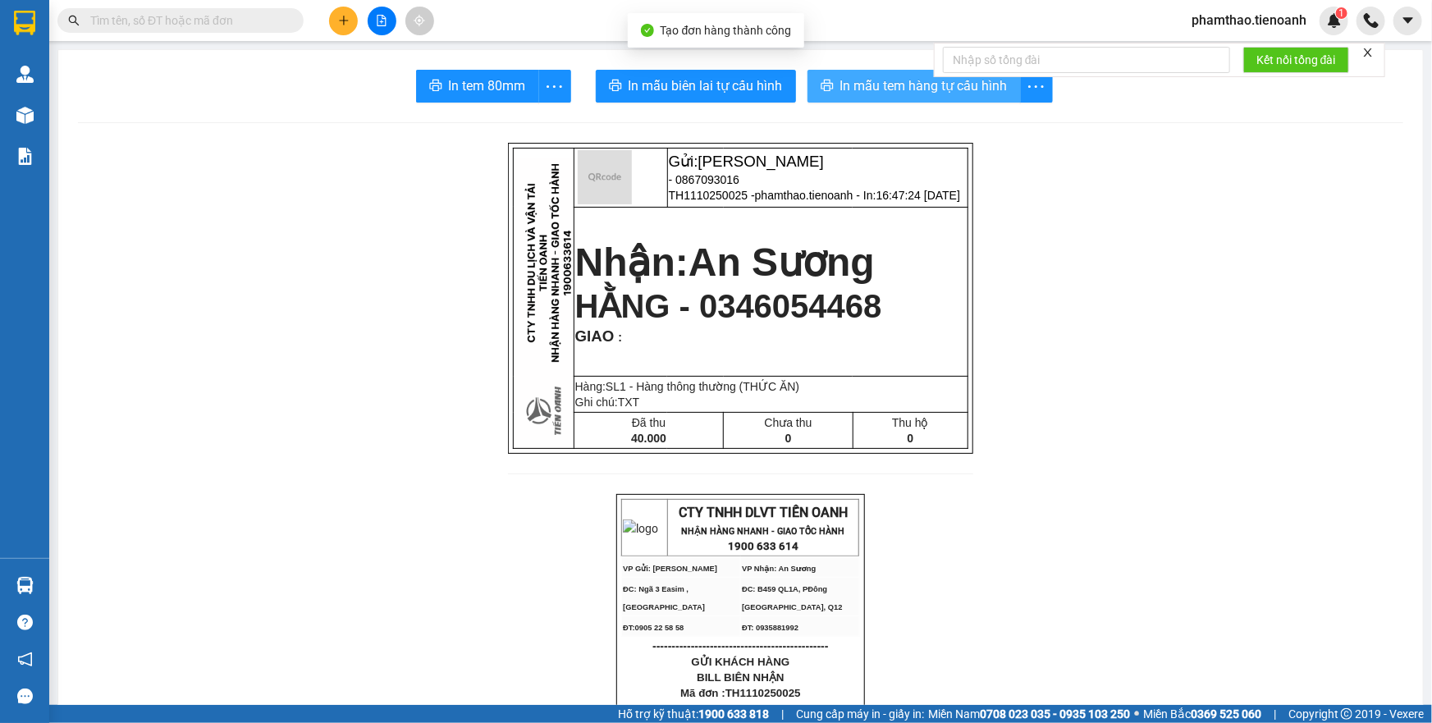
click at [944, 93] on span "In mẫu tem hàng tự cấu hình" at bounding box center [924, 86] width 167 height 21
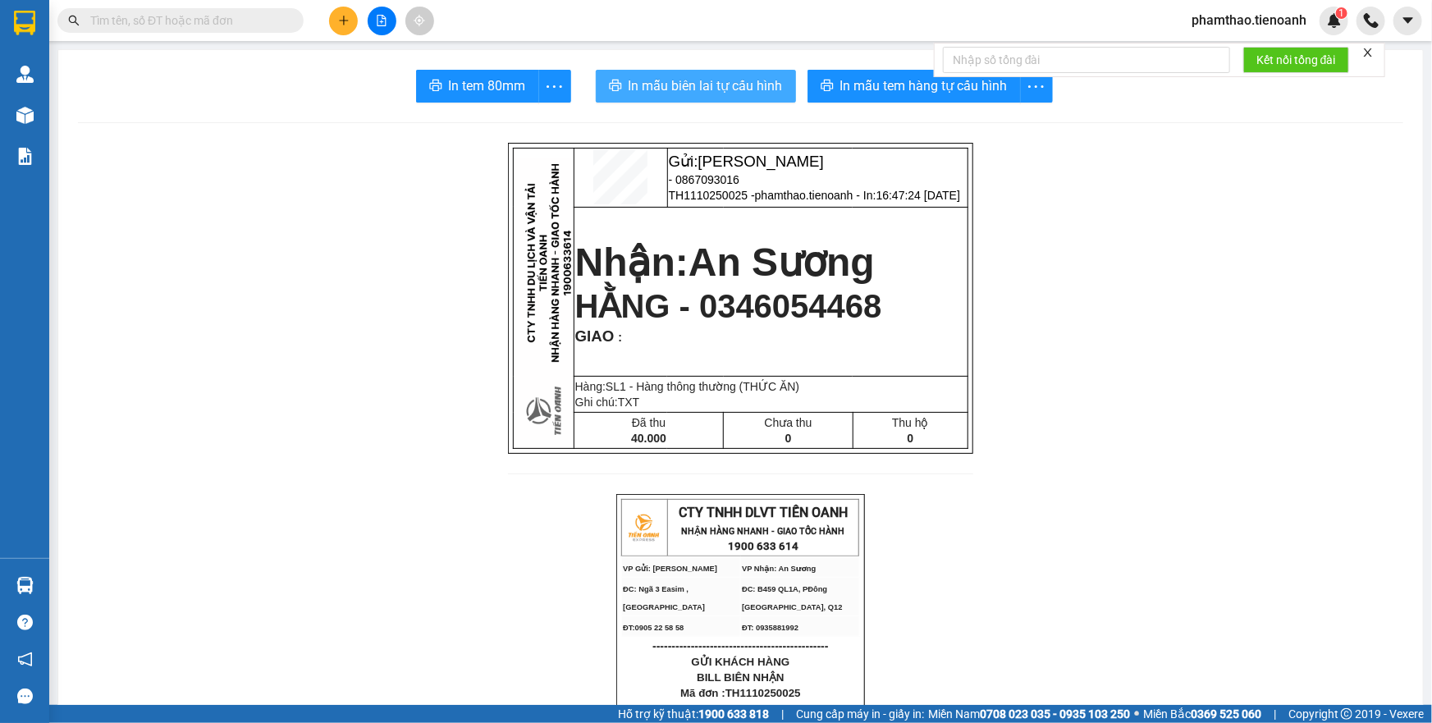
click at [702, 99] on button "In mẫu biên lai tự cấu hình" at bounding box center [696, 86] width 200 height 33
click at [345, 20] on icon "plus" at bounding box center [343, 20] width 9 height 1
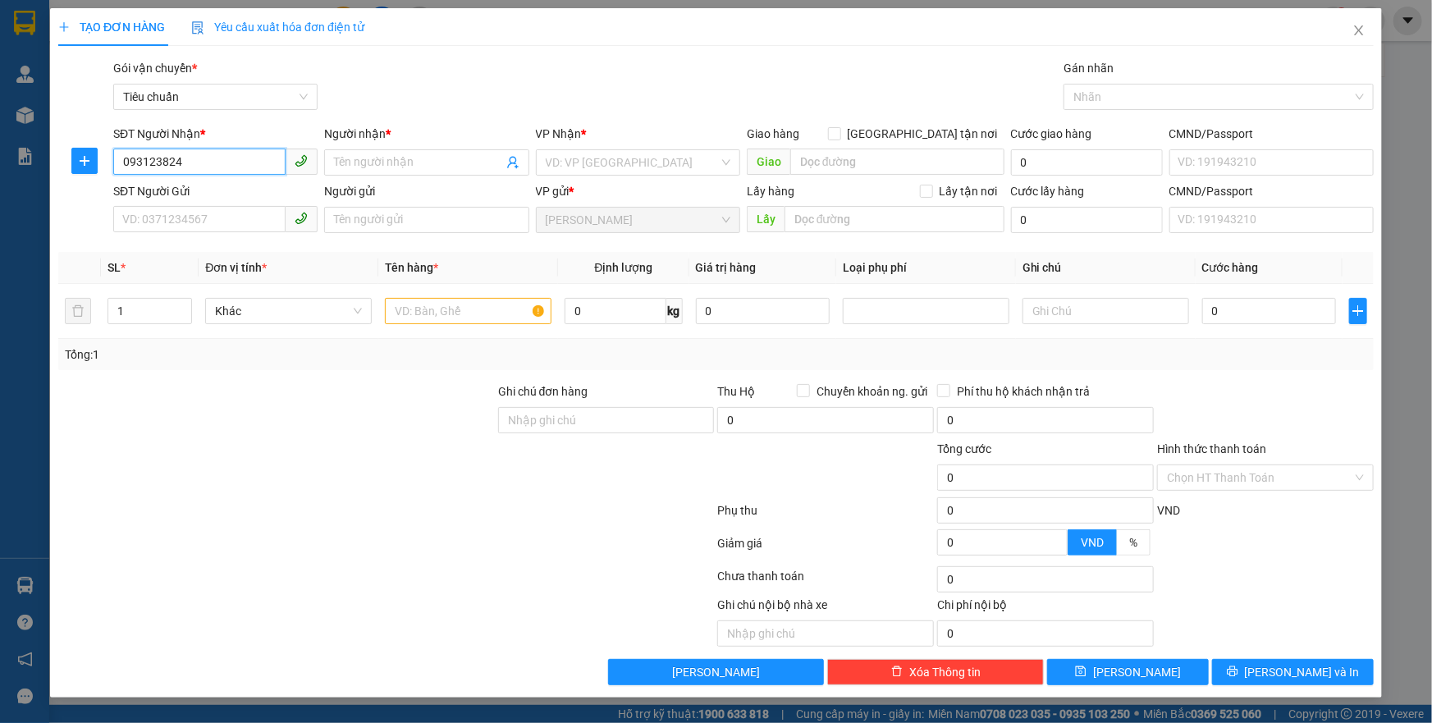
type input "0931238248"
click at [246, 188] on div "0931238248 - A HÙNG" at bounding box center [215, 195] width 185 height 18
type input "A HÙNG"
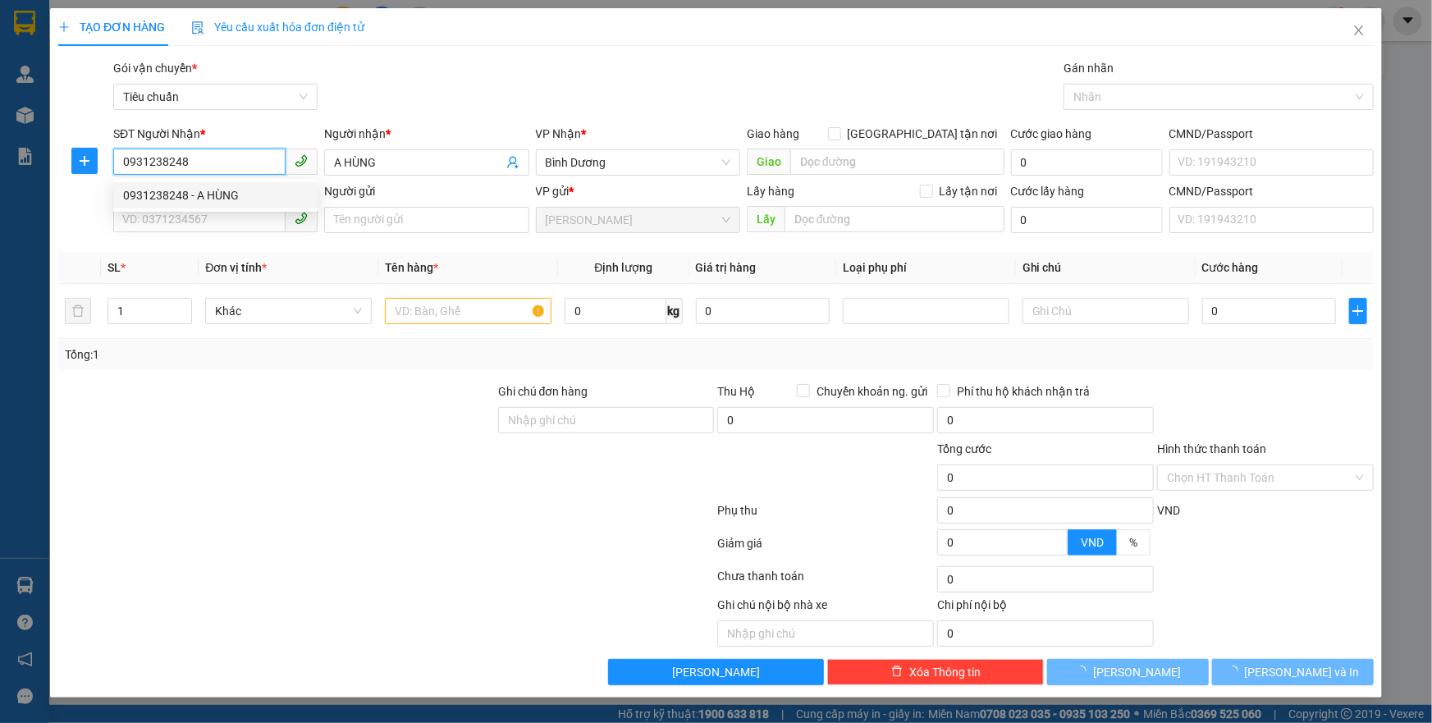
type input "60.000"
type input "0931238248"
click at [238, 204] on div "SĐT Người Gửi" at bounding box center [215, 194] width 204 height 25
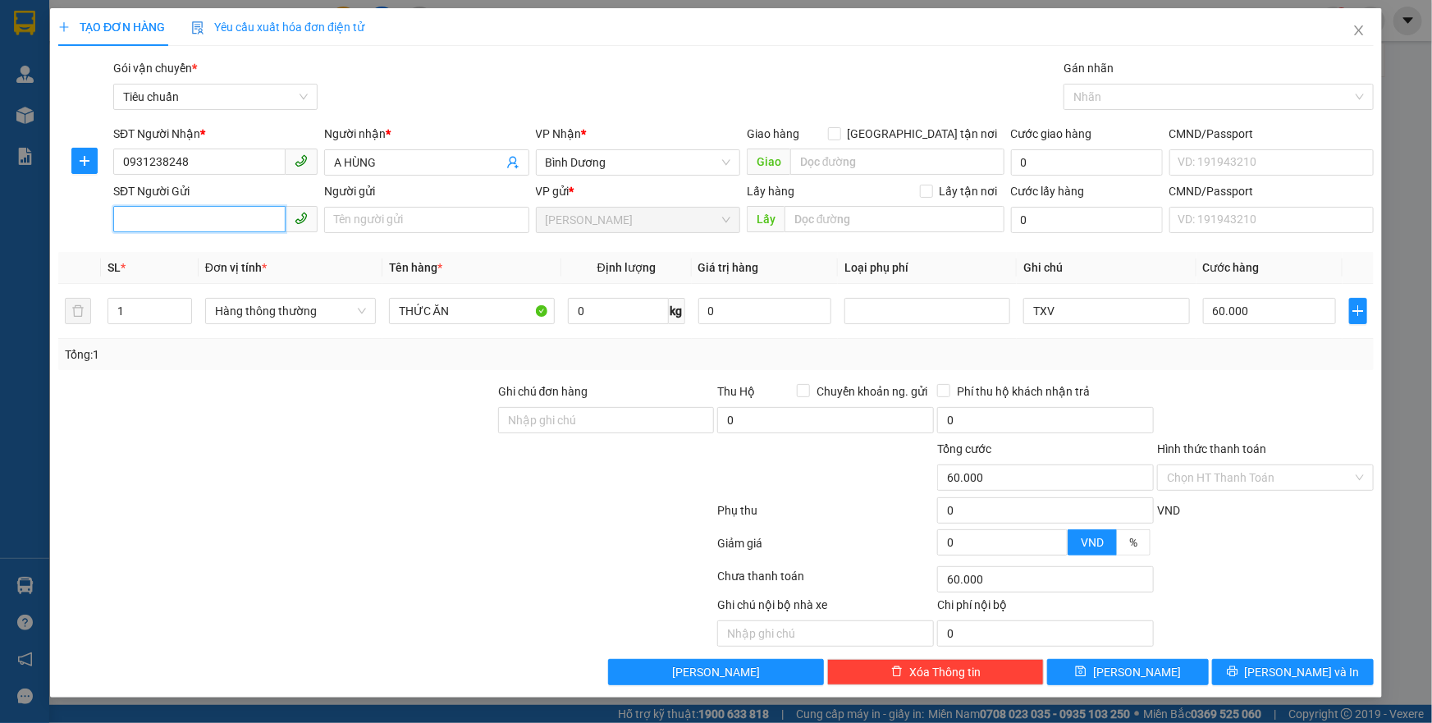
click at [234, 227] on input "SĐT Người Gửi" at bounding box center [199, 219] width 172 height 26
drag, startPoint x: 209, startPoint y: 254, endPoint x: 131, endPoint y: 315, distance: 99.5
click at [209, 256] on div "0359465607 - C LIÊN" at bounding box center [215, 253] width 185 height 18
type input "0359465607"
type input "C LIÊN"
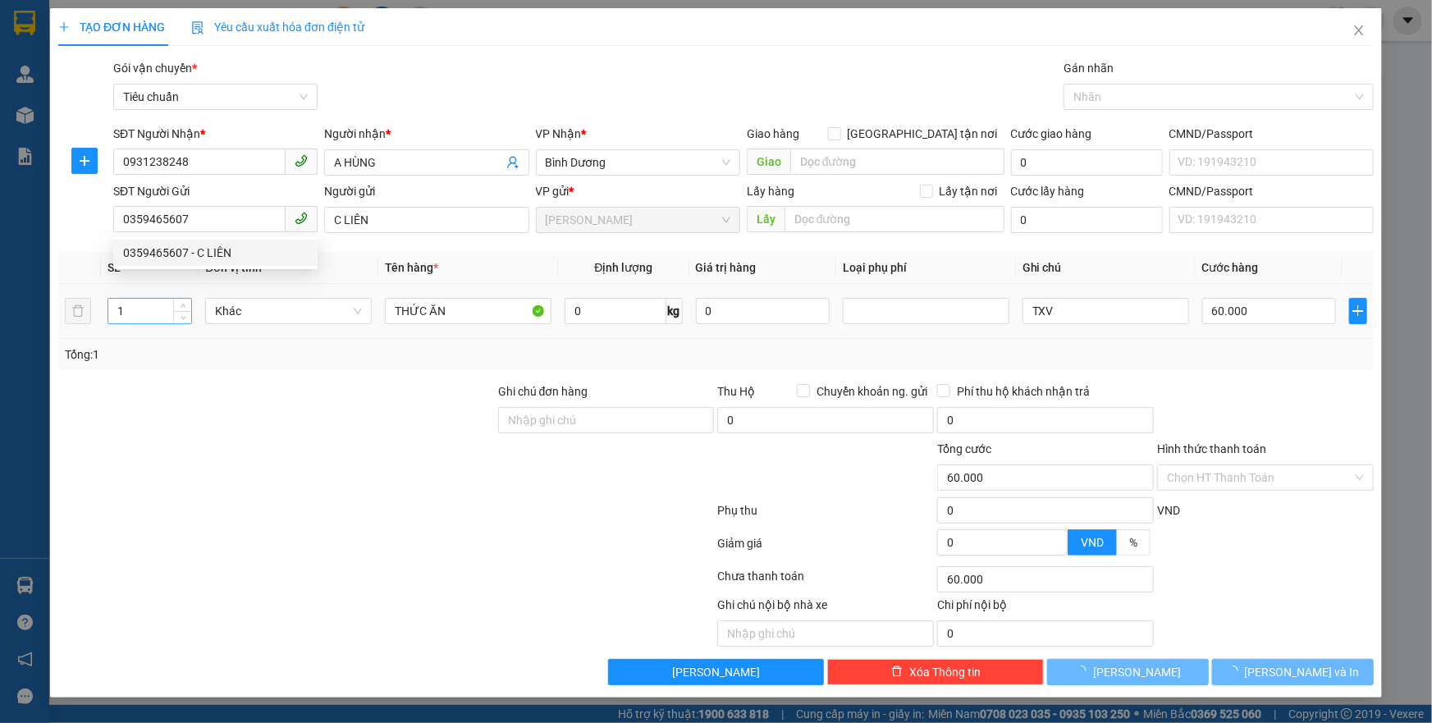
click at [131, 315] on input "1" at bounding box center [149, 311] width 83 height 25
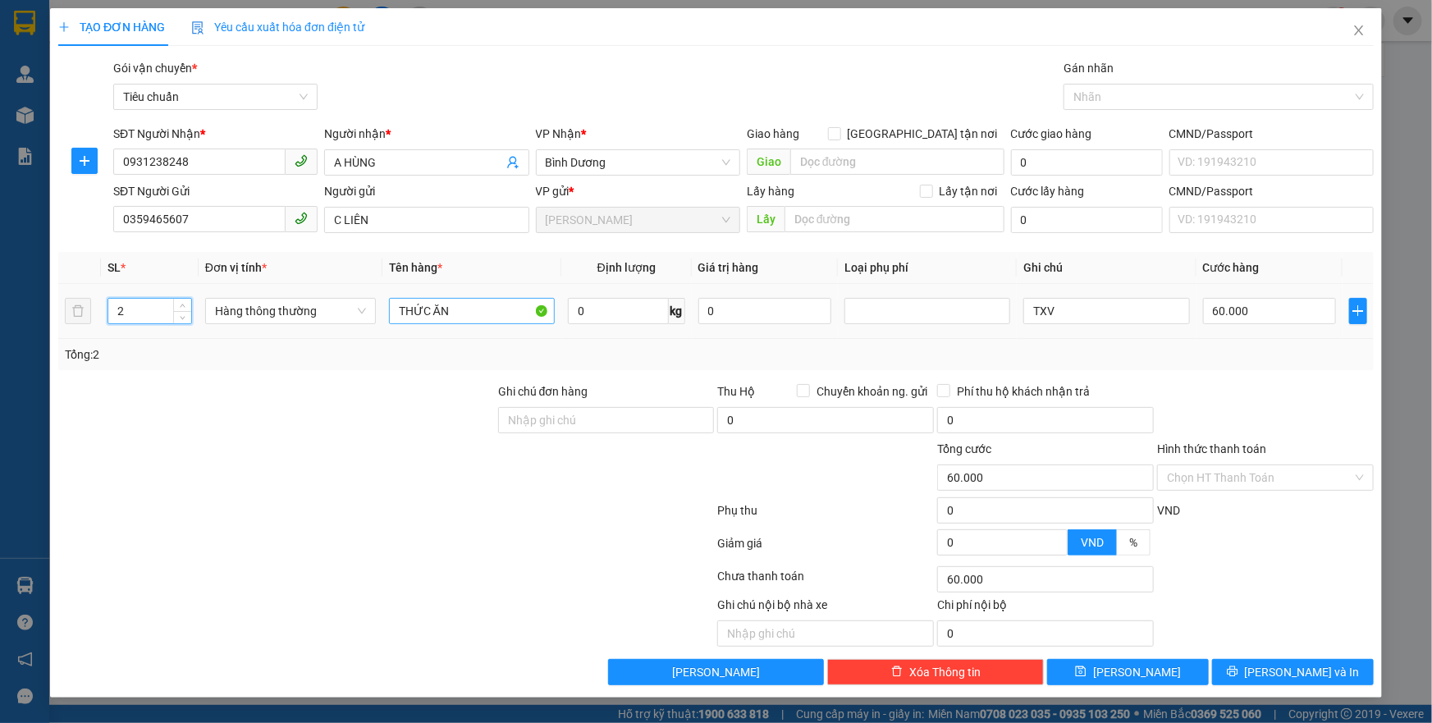
type input "2"
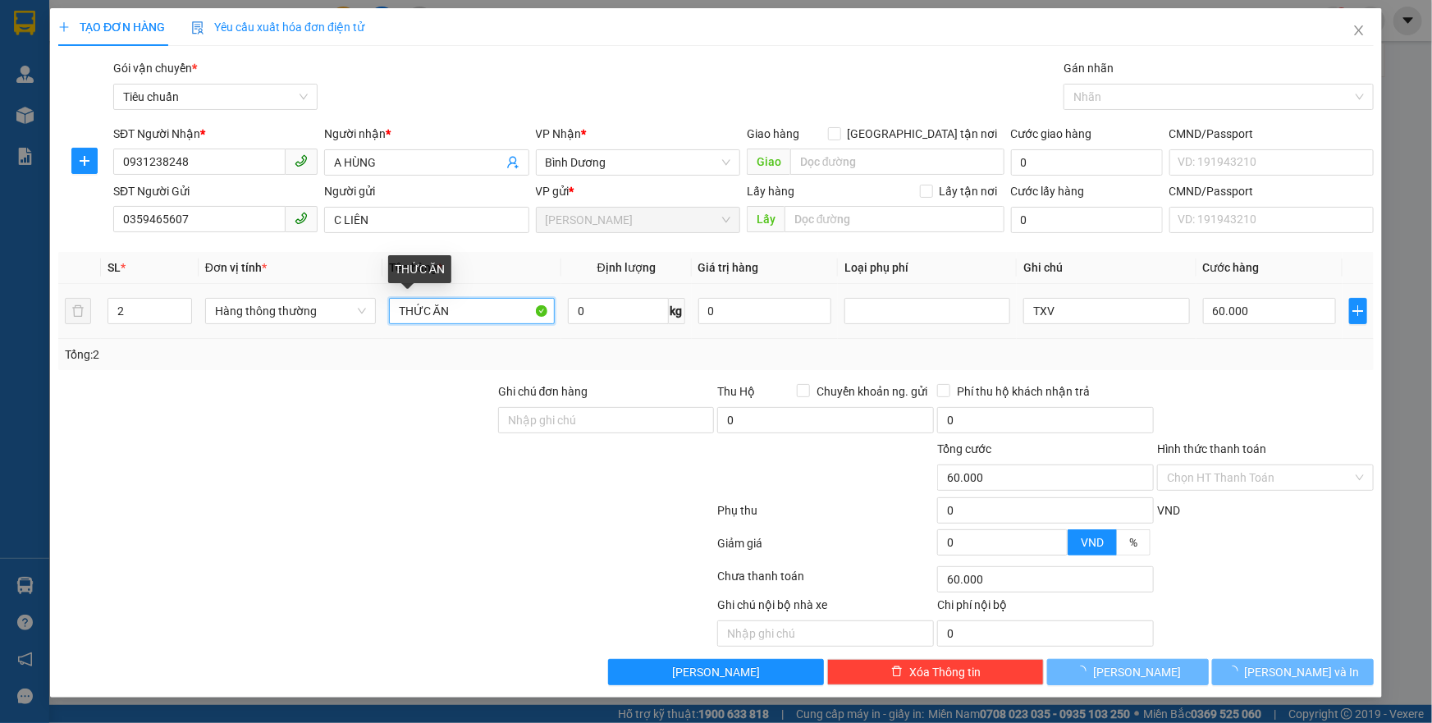
click at [470, 306] on input "THỨC ĂN" at bounding box center [472, 311] width 166 height 26
type input "0"
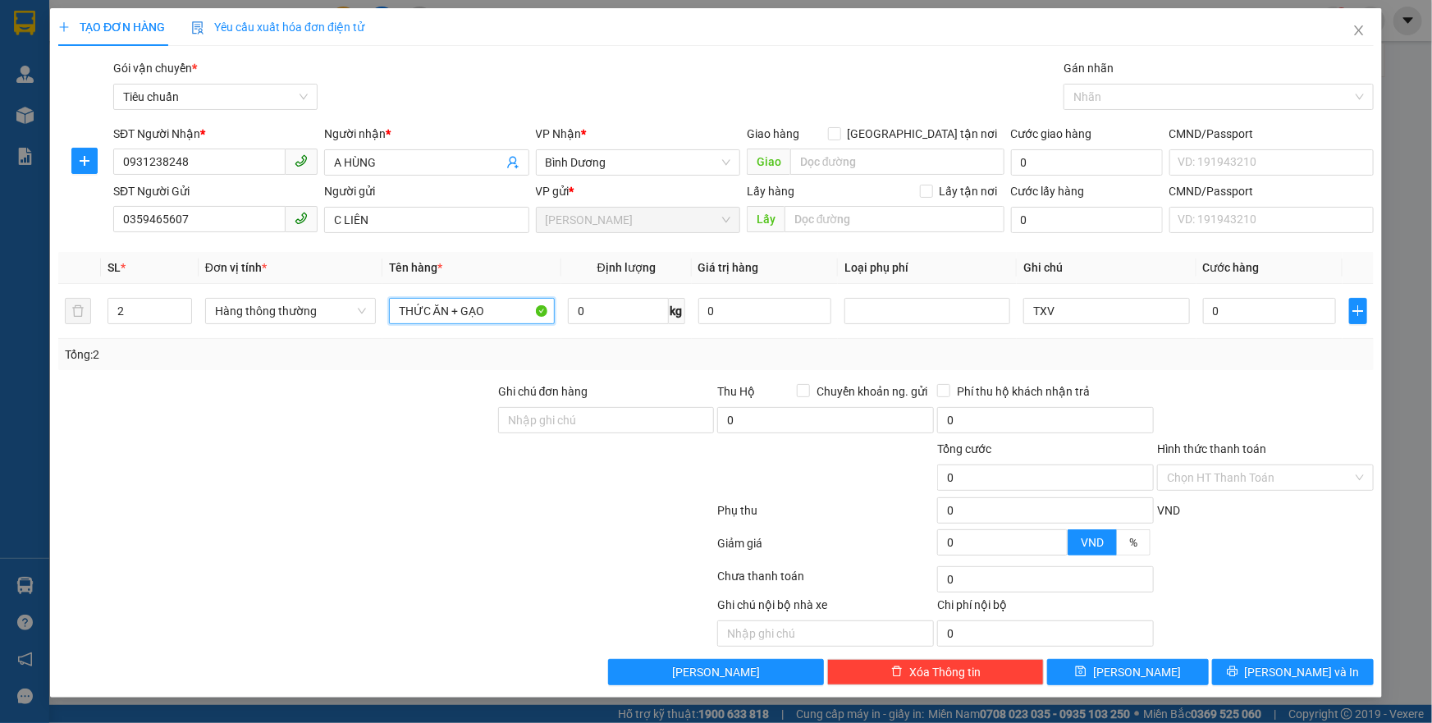
type input "THỨC ĂN + GẠO"
click at [616, 316] on input "0" at bounding box center [618, 311] width 101 height 26
type input "40"
drag, startPoint x: 451, startPoint y: 501, endPoint x: 1067, endPoint y: 298, distance: 648.2
click at [594, 468] on form "Ghi chú đơn hàng Thu Hộ Chuyển khoản ng. gửi 0 Phí thu hộ khách nhận trả 0 Tổng…" at bounding box center [716, 473] width 1316 height 181
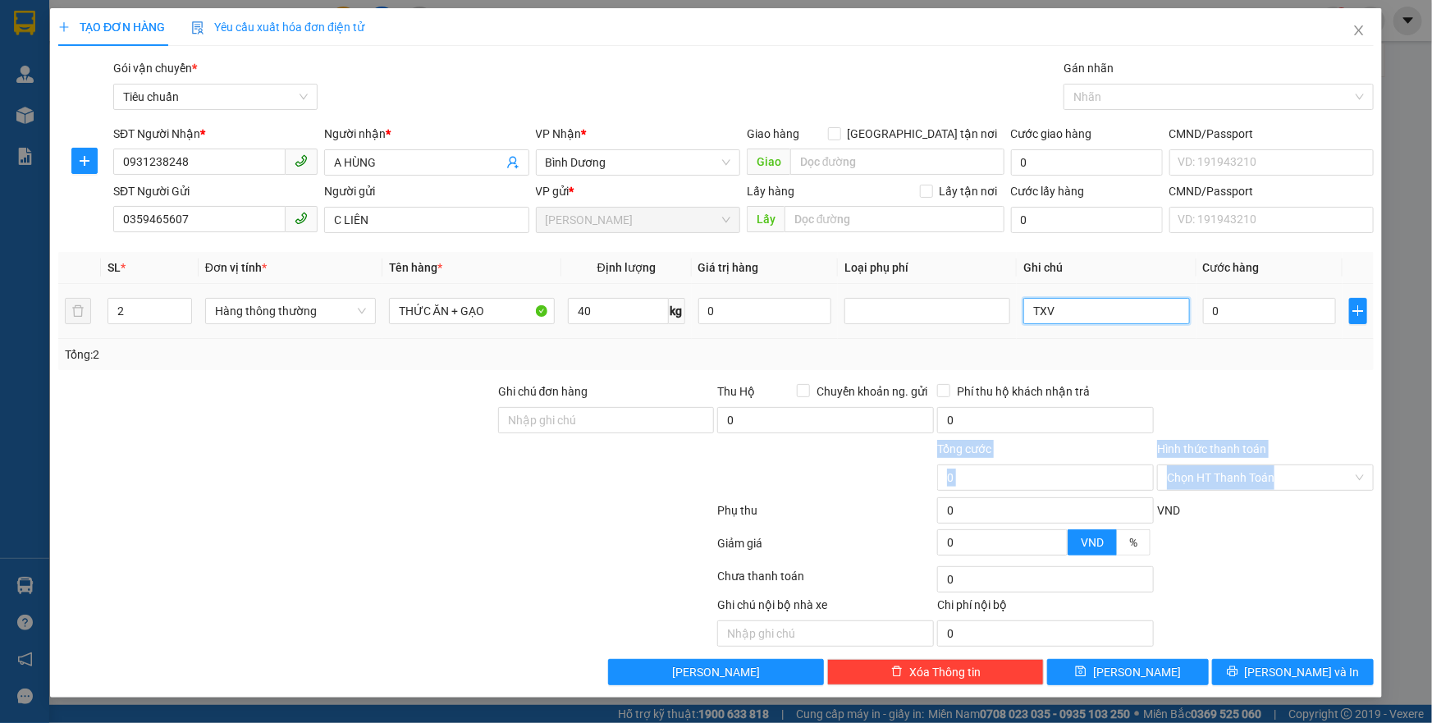
type input "80.000"
click at [1067, 298] on input "TXV" at bounding box center [1107, 311] width 166 height 26
type input "TXV + BAO TRẮNG CHỮ ĐỎ"
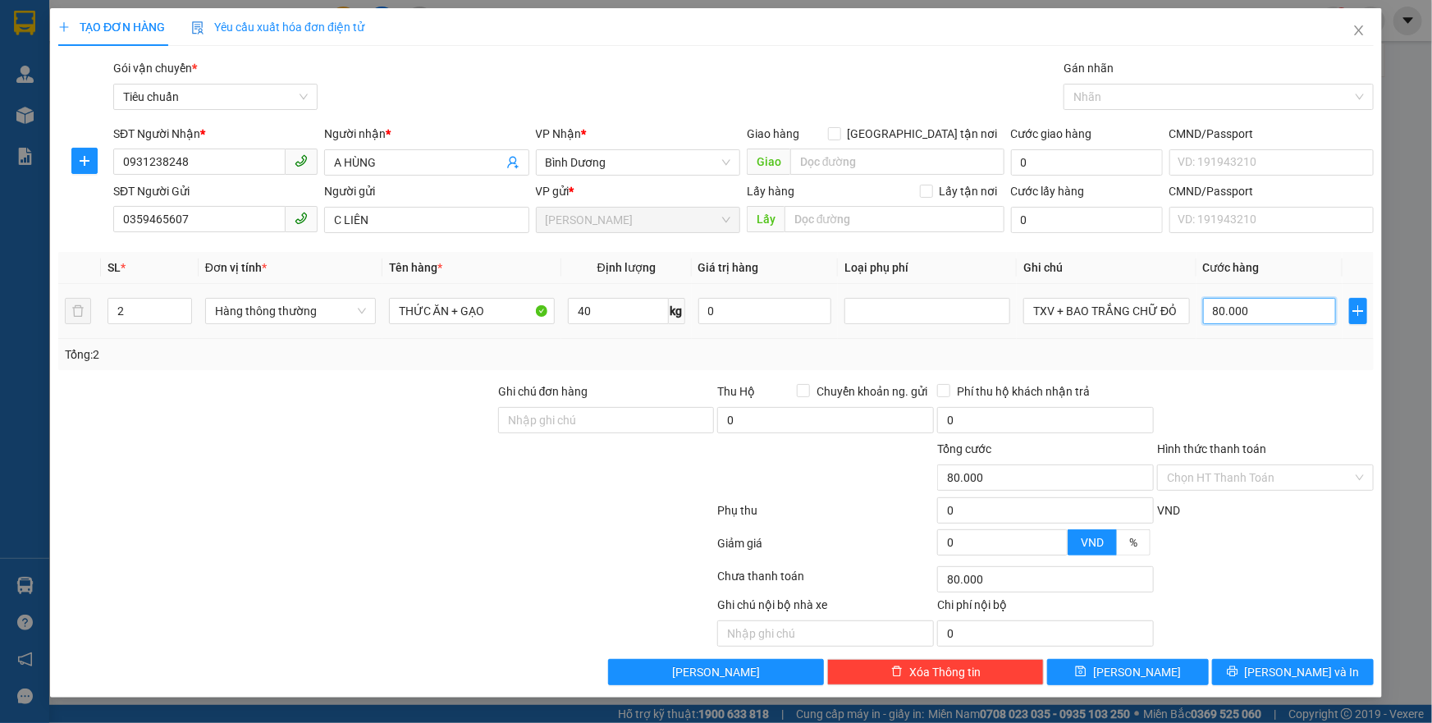
click at [1274, 317] on input "80.000" at bounding box center [1270, 311] width 134 height 26
type input "1"
type input "16"
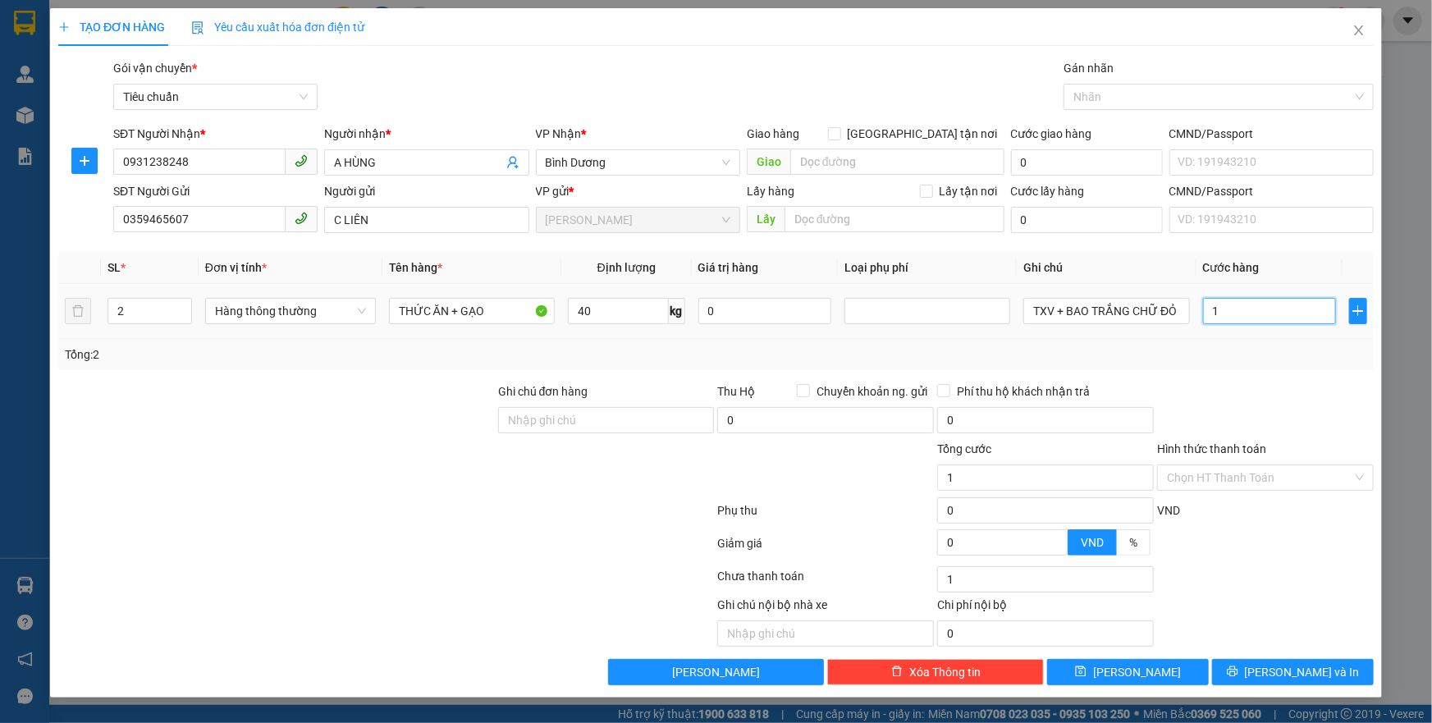
type input "16"
type input "160"
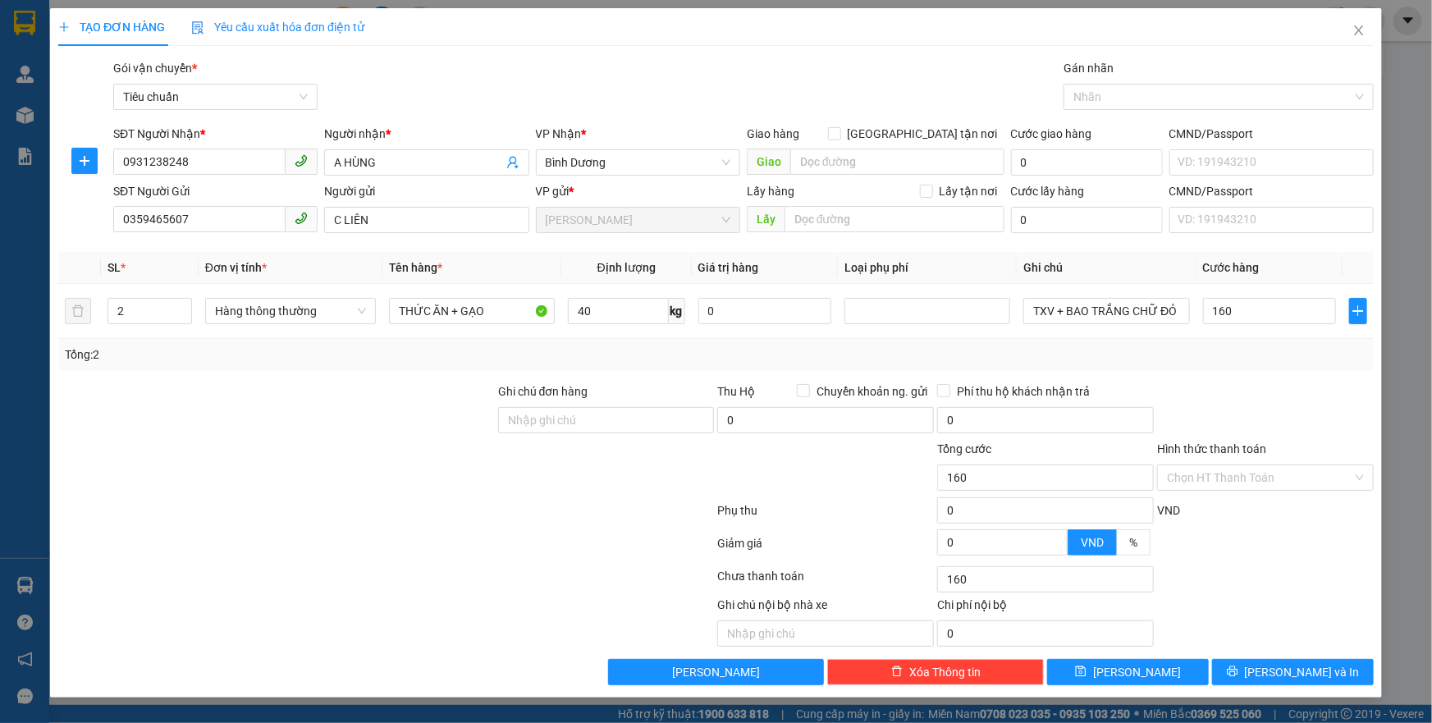
type input "160.000"
drag, startPoint x: 1267, startPoint y: 354, endPoint x: 1256, endPoint y: 431, distance: 77.9
click at [1267, 360] on div "Tổng: 2" at bounding box center [716, 355] width 1303 height 18
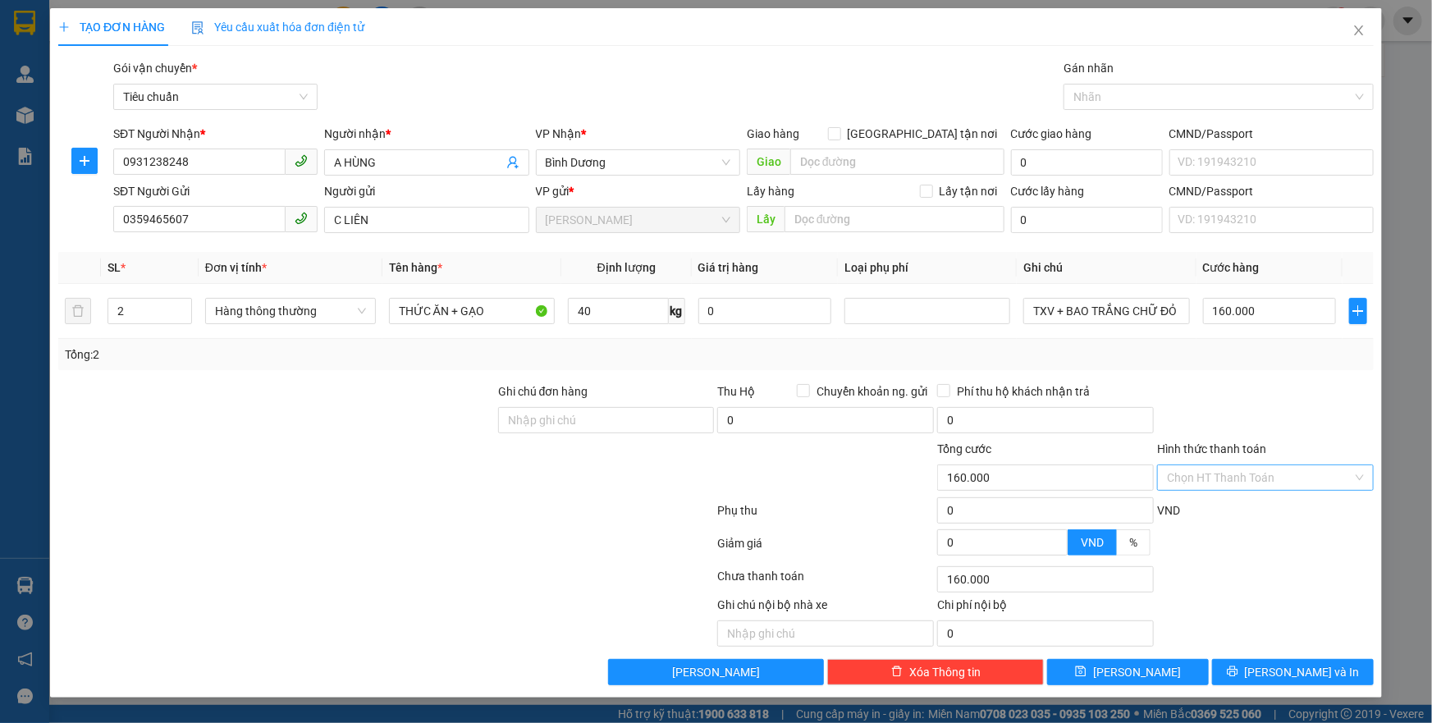
click at [1245, 471] on input "Hình thức thanh toán" at bounding box center [1260, 477] width 186 height 25
click at [1244, 521] on div "Tại văn phòng" at bounding box center [1265, 510] width 217 height 26
type input "0"
click at [1283, 675] on span "[PERSON_NAME] và In" at bounding box center [1302, 672] width 115 height 18
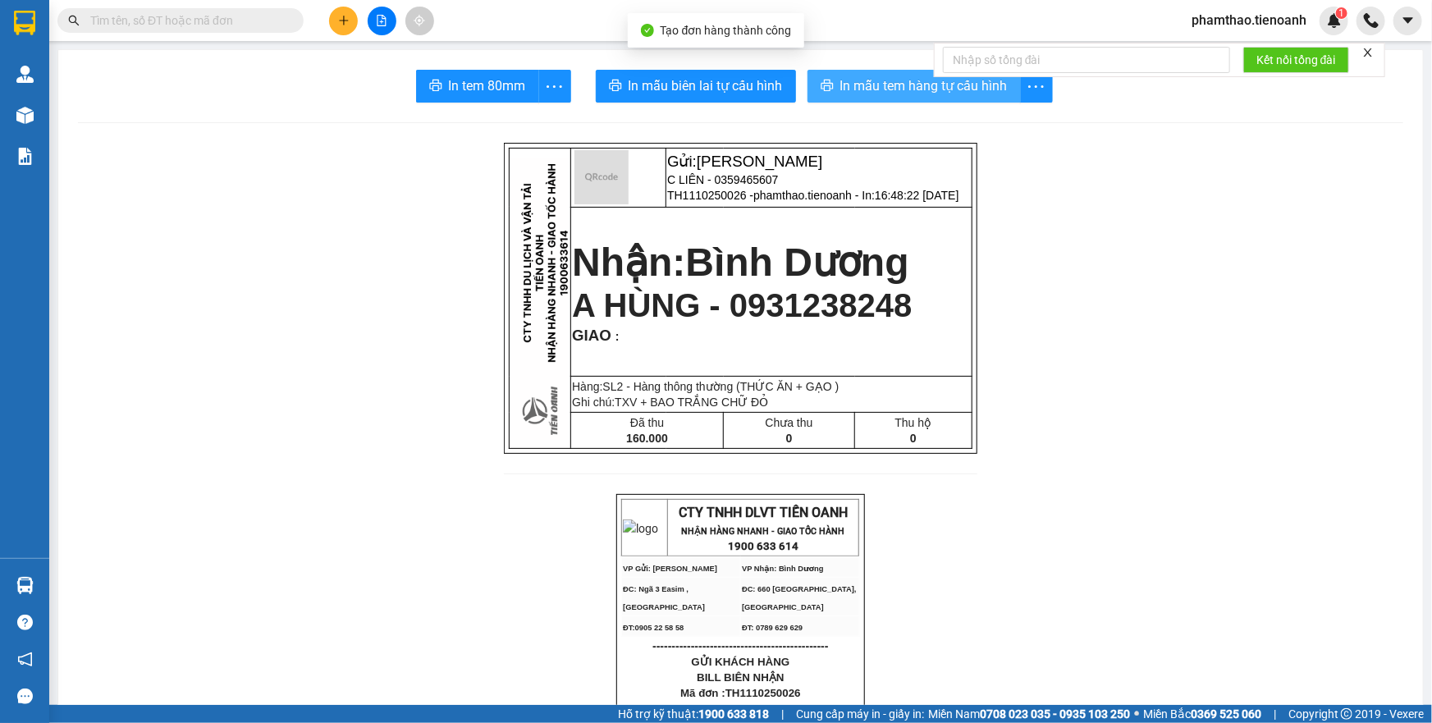
drag, startPoint x: 917, startPoint y: 89, endPoint x: 928, endPoint y: 96, distance: 12.5
click at [917, 89] on span "In mẫu tem hàng tự cấu hình" at bounding box center [924, 86] width 167 height 21
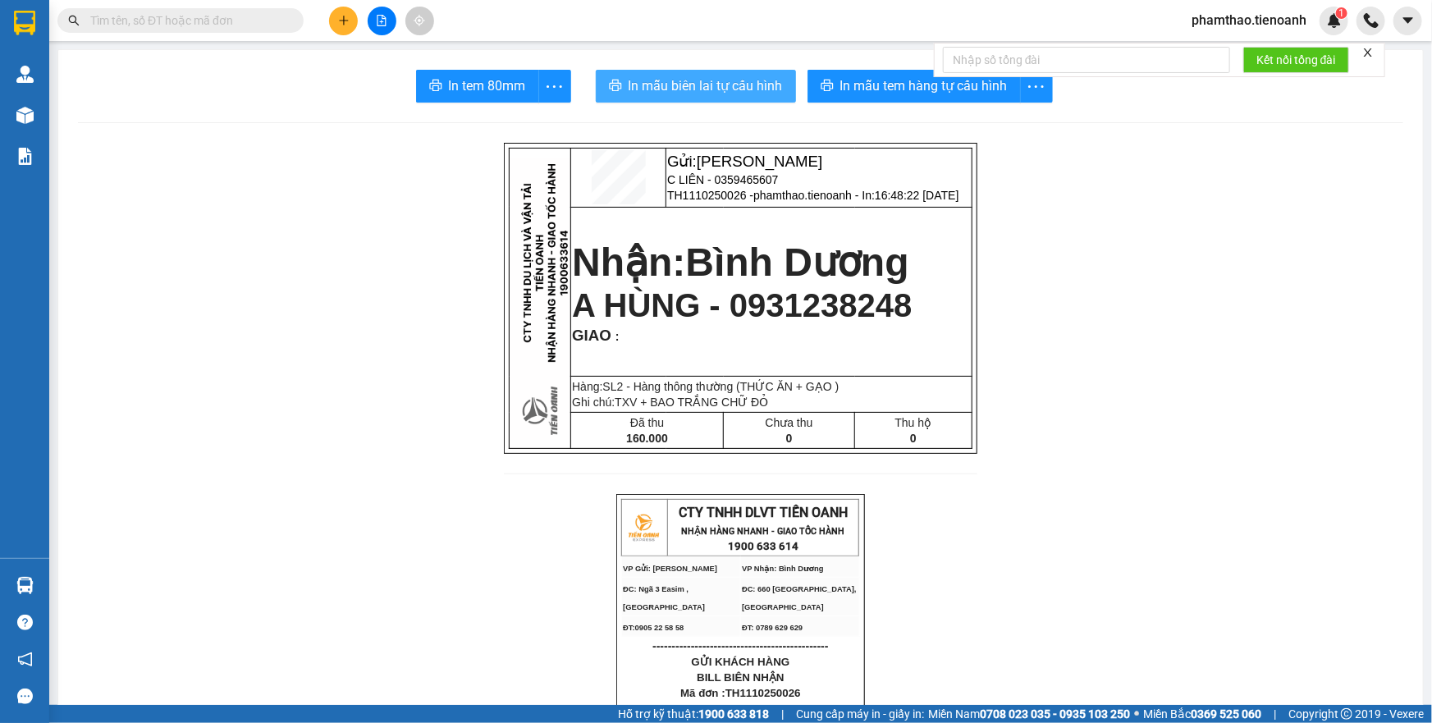
drag, startPoint x: 694, startPoint y: 74, endPoint x: 1047, endPoint y: 352, distance: 449.5
click at [698, 74] on button "In mẫu biên lai tự cấu hình" at bounding box center [696, 86] width 200 height 33
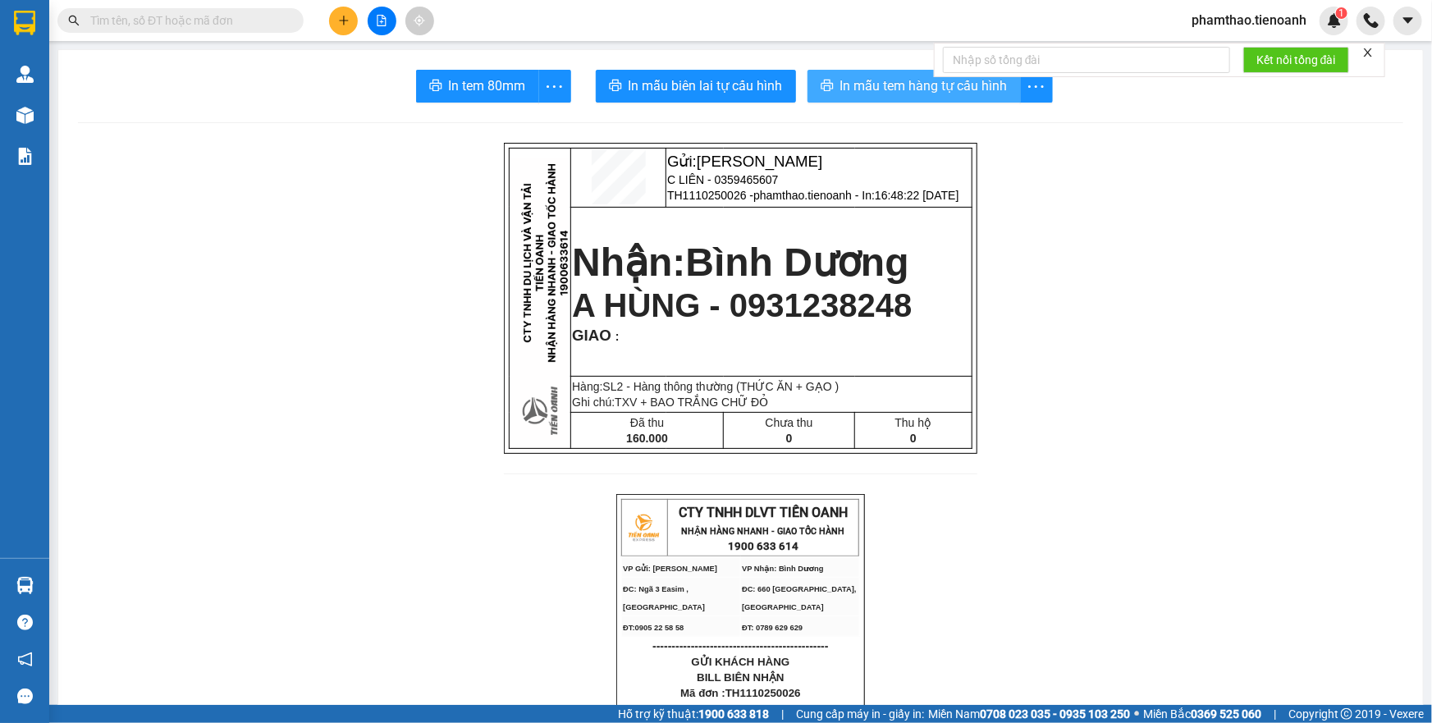
drag, startPoint x: 923, startPoint y: 94, endPoint x: 1060, endPoint y: 95, distance: 137.1
click at [924, 94] on span "In mẫu tem hàng tự cấu hình" at bounding box center [924, 86] width 167 height 21
click at [353, 18] on button at bounding box center [343, 21] width 29 height 29
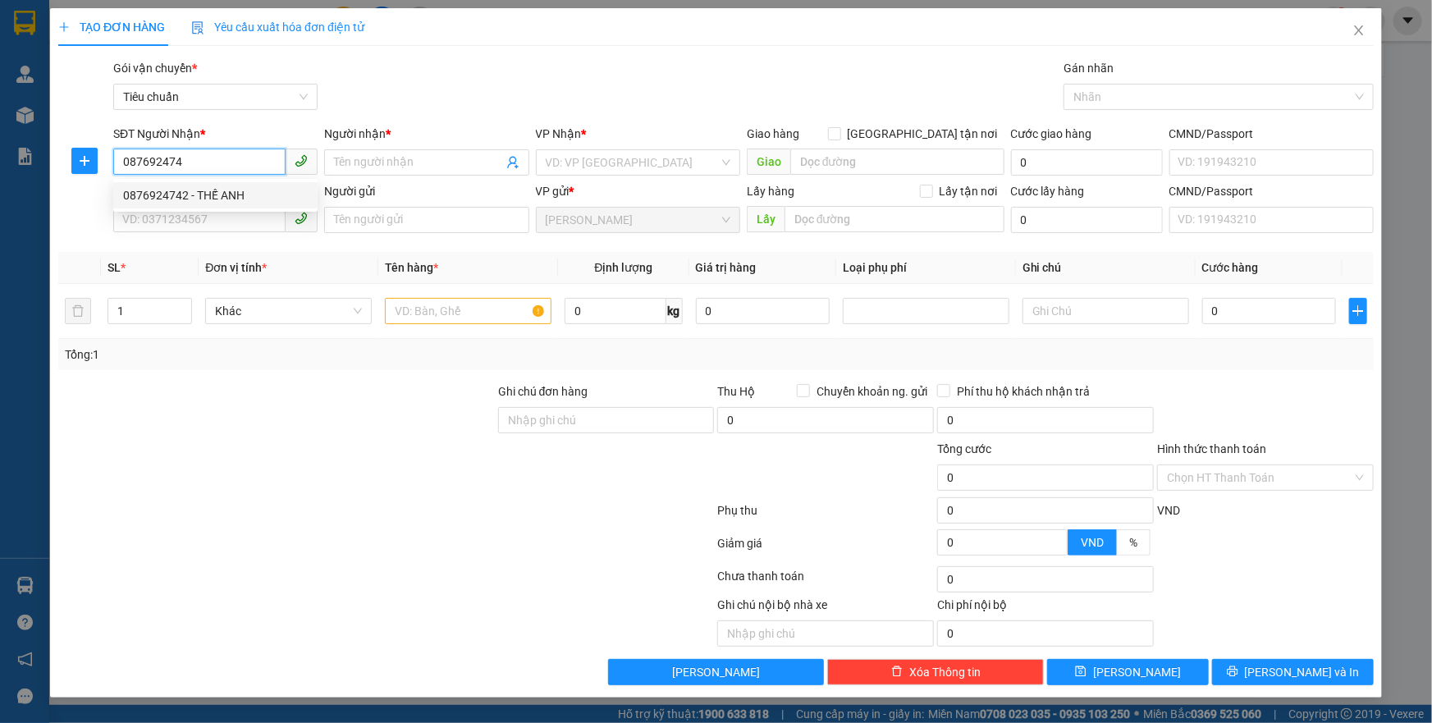
click at [218, 195] on div "0876924742 - THẾ ANH" at bounding box center [215, 195] width 185 height 18
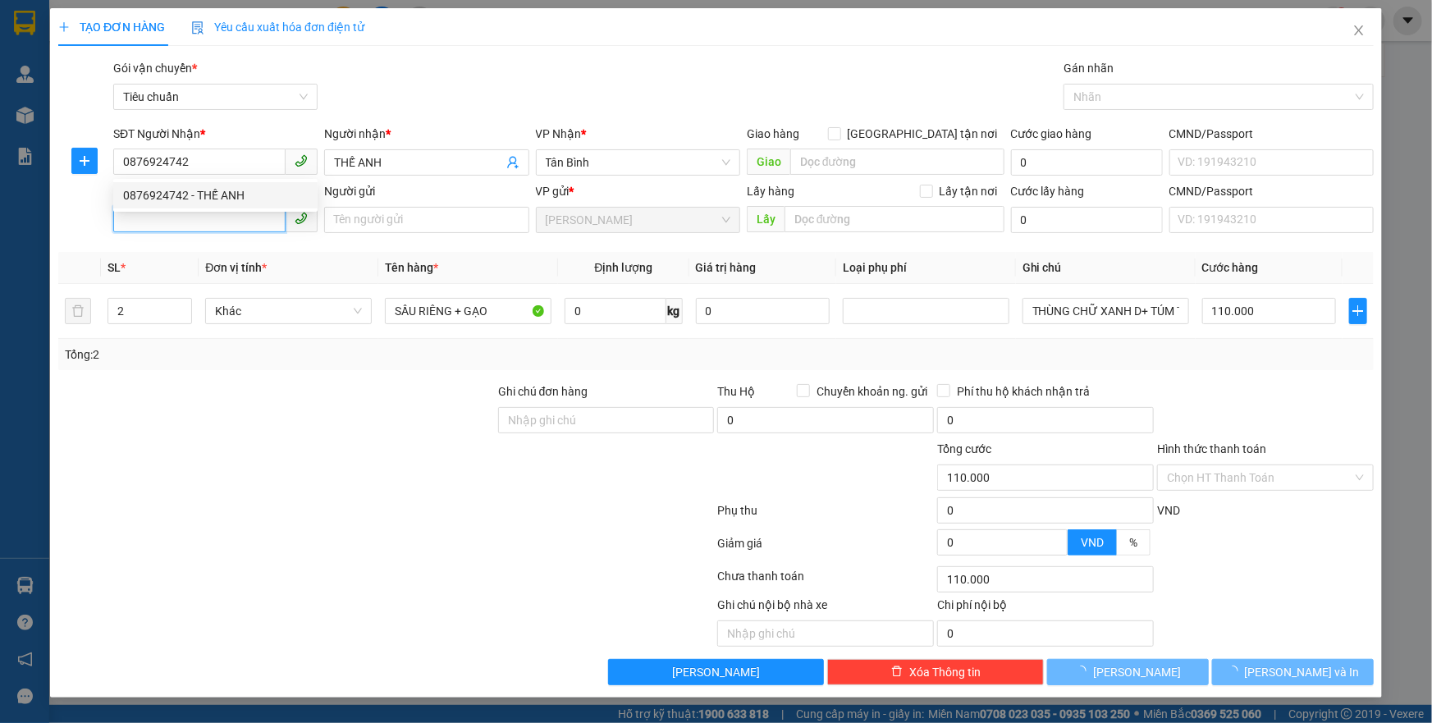
click at [219, 213] on input "SĐT Người Gửi" at bounding box center [199, 219] width 172 height 26
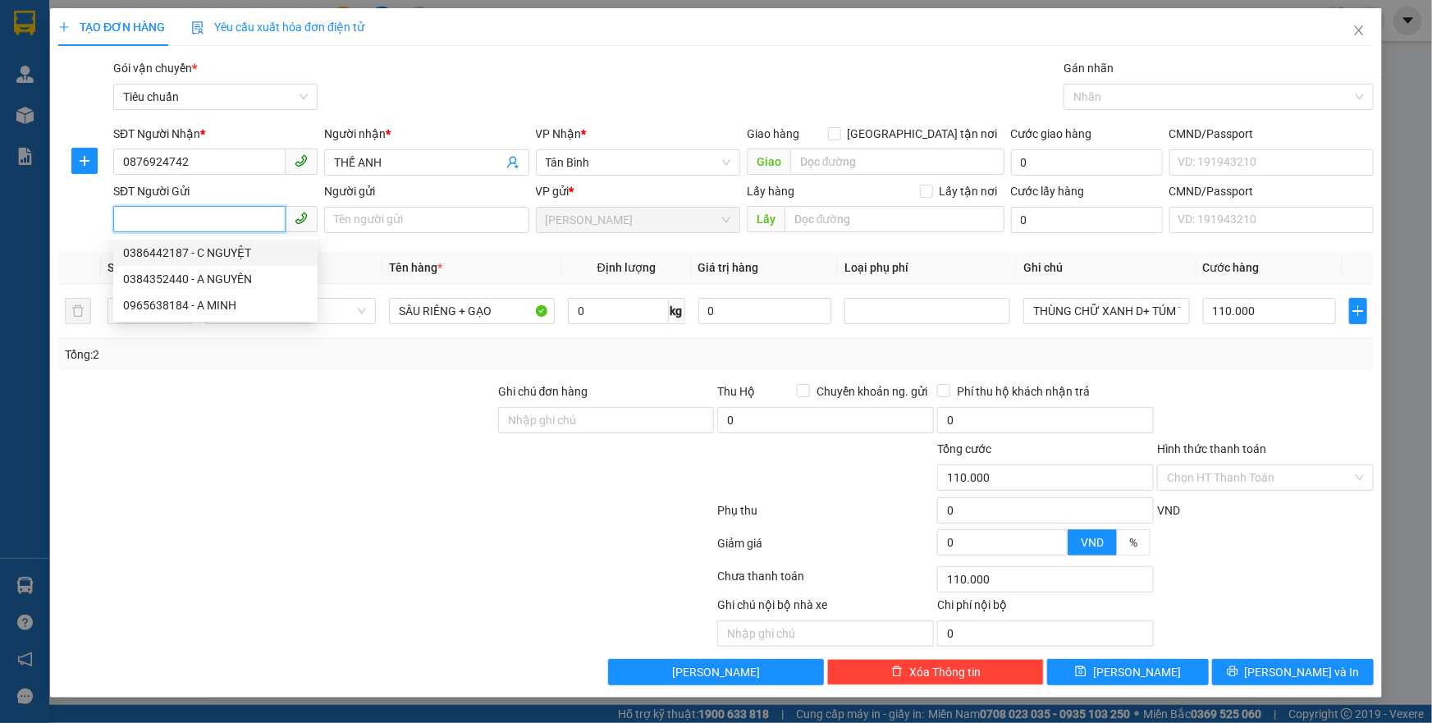
click at [250, 254] on div "0386442187 - C NGUYỆT" at bounding box center [215, 253] width 185 height 18
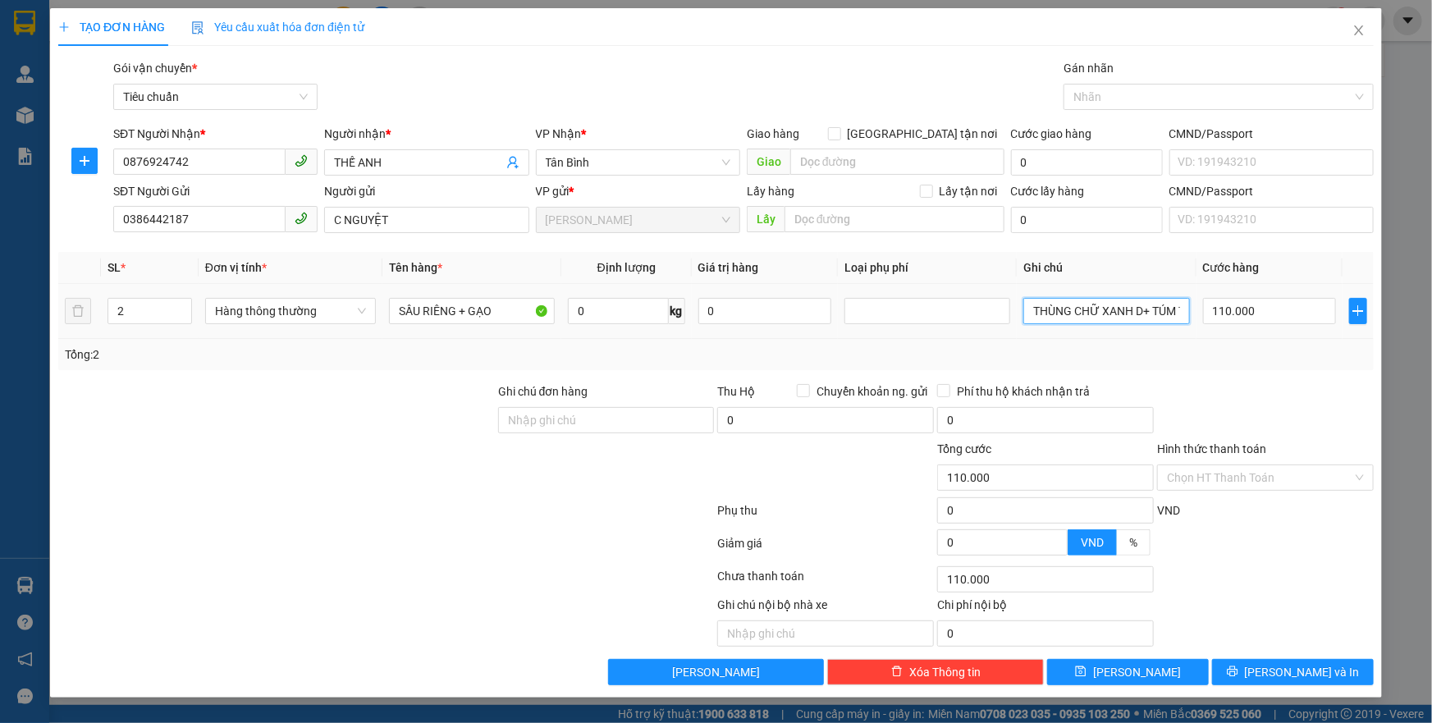
drag, startPoint x: 1031, startPoint y: 311, endPoint x: 1194, endPoint y: 316, distance: 163.4
click at [1194, 316] on td "THÙNG CHỮ XANH D+ TÚM TRẮNG" at bounding box center [1106, 311] width 179 height 55
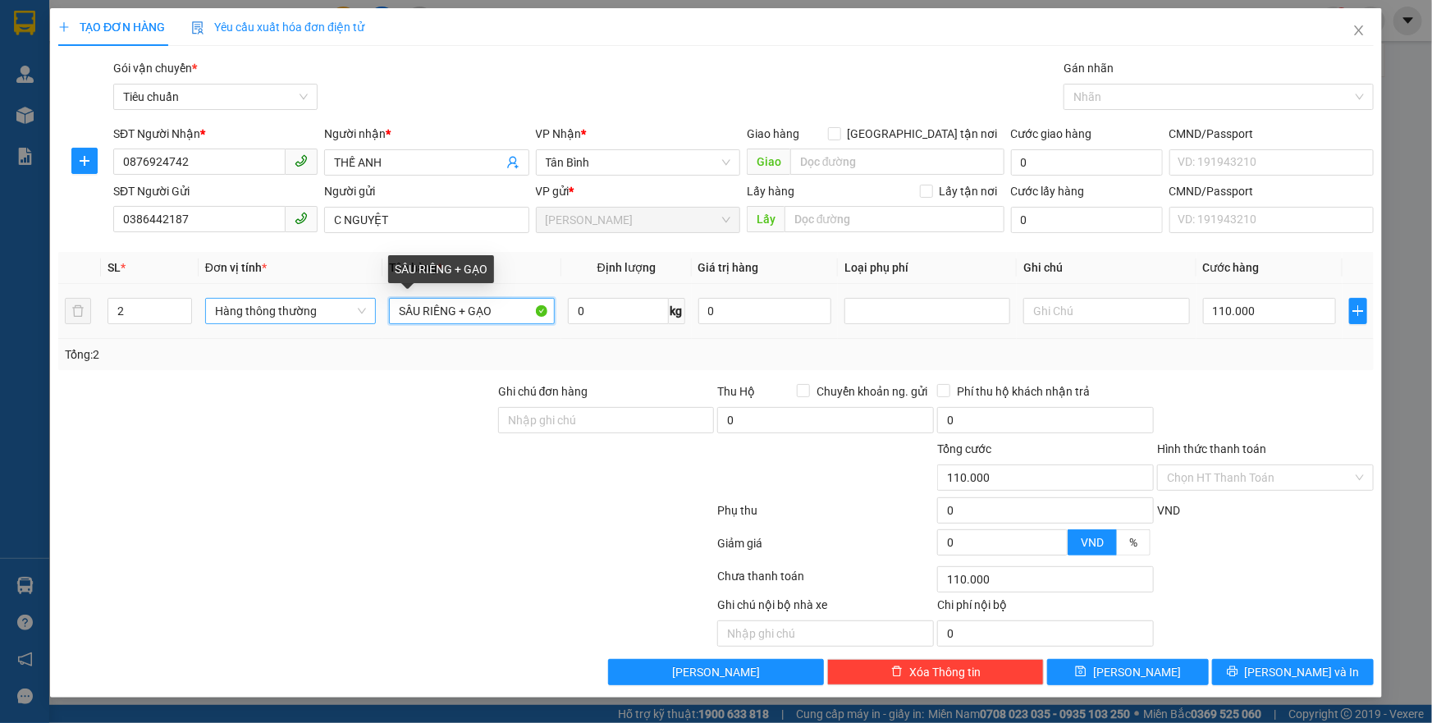
drag, startPoint x: 515, startPoint y: 314, endPoint x: 370, endPoint y: 317, distance: 144.5
click at [370, 317] on tr "2 Hàng thông thường SẦU RIÊNG + GẠO 0 kg 0 110.000" at bounding box center [716, 311] width 1316 height 55
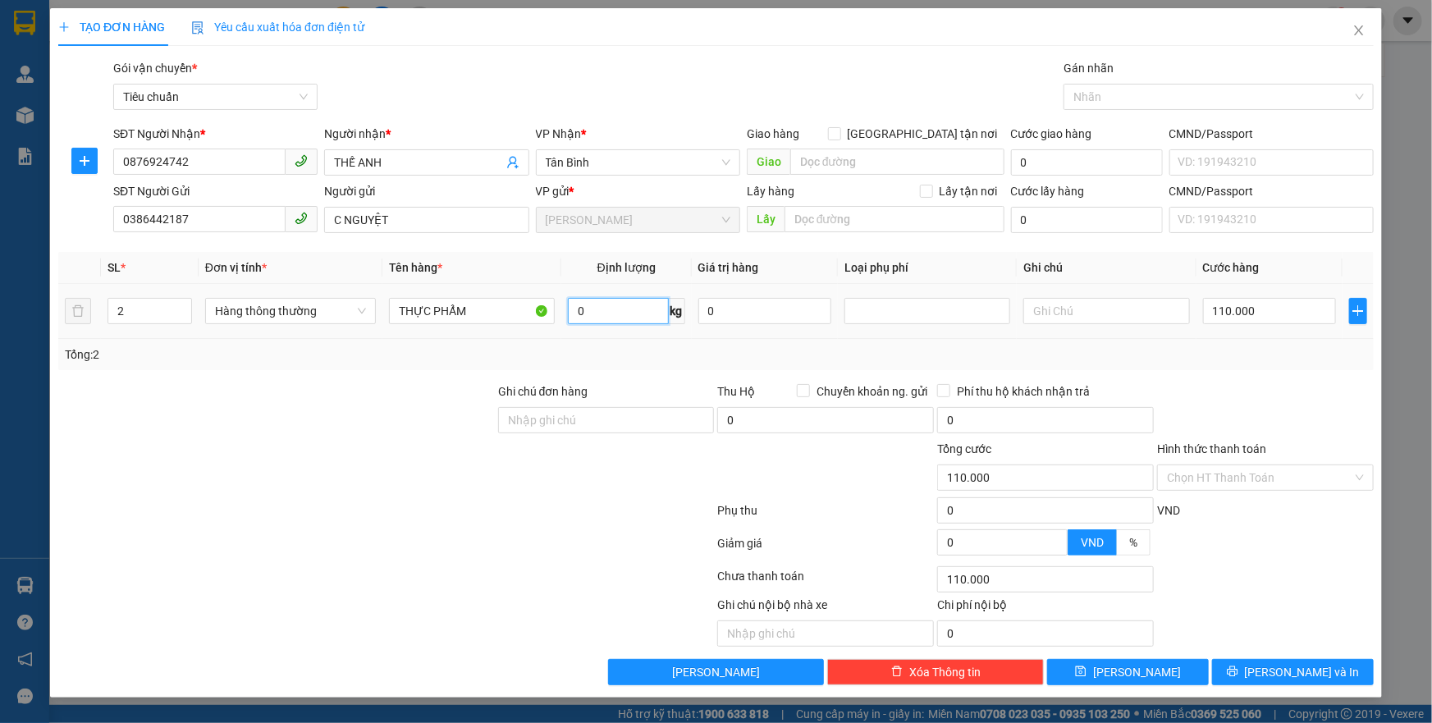
click at [612, 323] on input "0" at bounding box center [618, 311] width 101 height 26
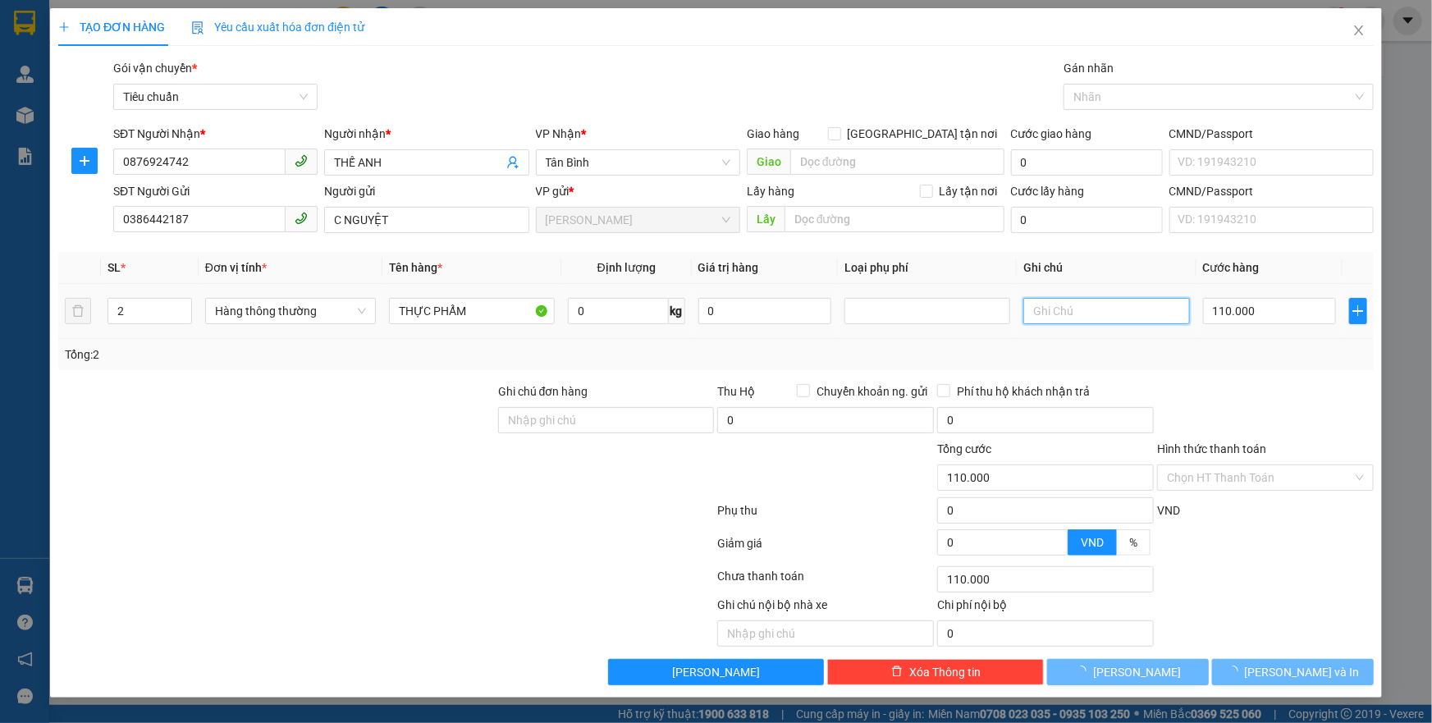
click at [1104, 314] on input "text" at bounding box center [1107, 311] width 166 height 26
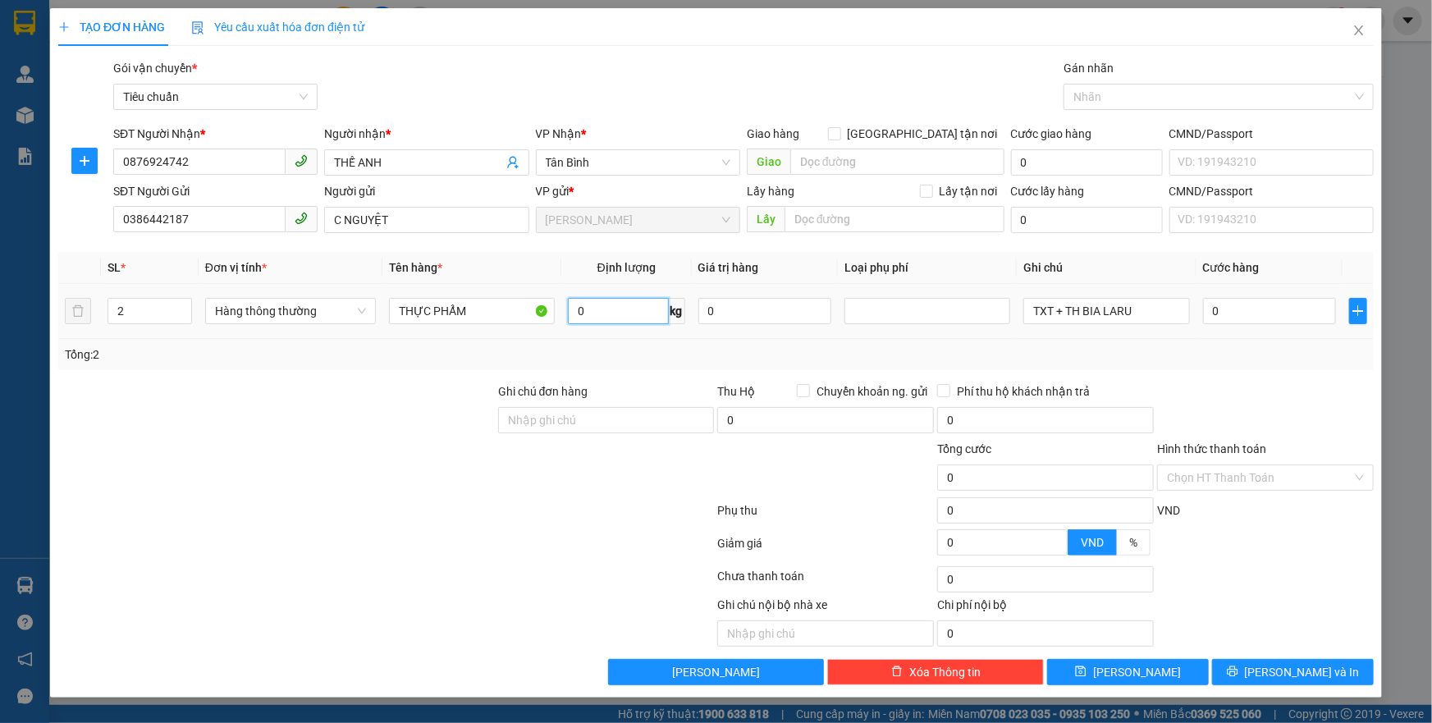
click at [612, 312] on input "0" at bounding box center [618, 311] width 101 height 26
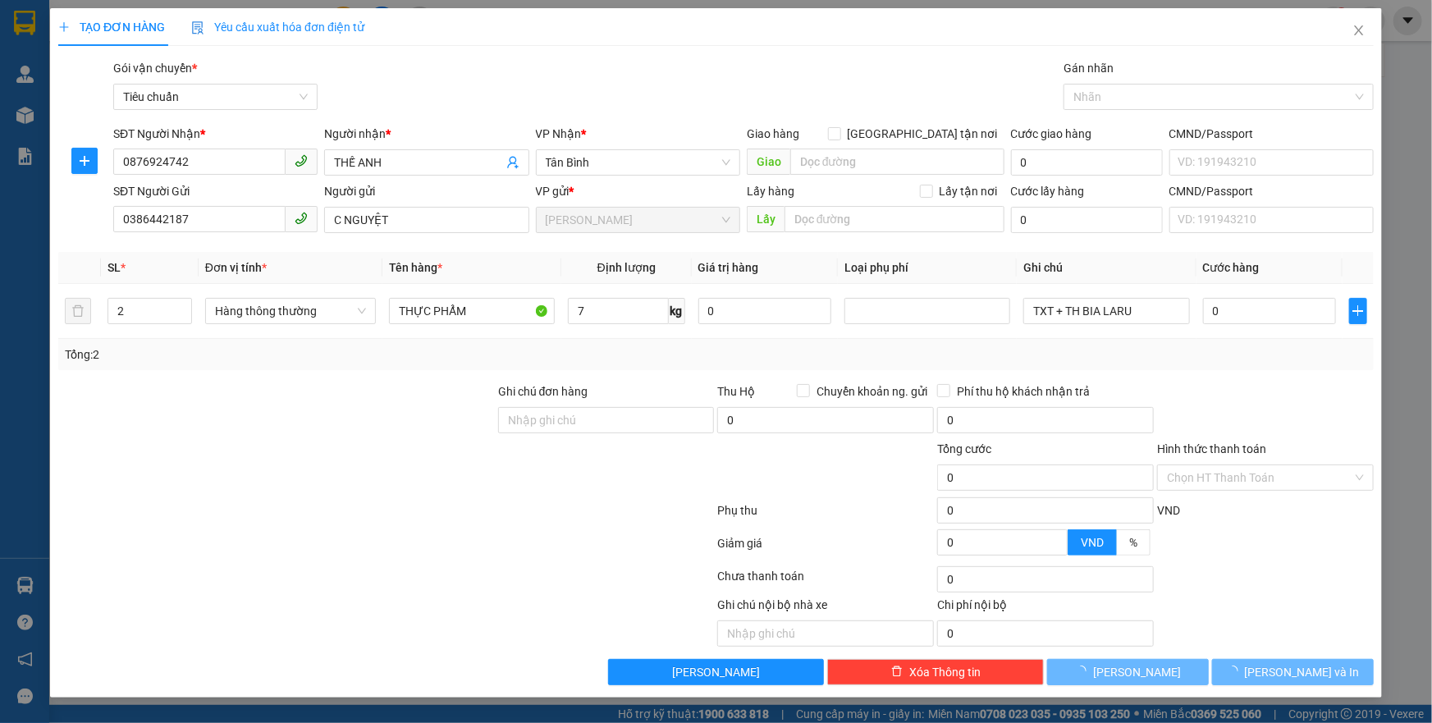
drag, startPoint x: 428, startPoint y: 487, endPoint x: 1252, endPoint y: 379, distance: 831.2
click at [474, 474] on div at bounding box center [277, 468] width 440 height 57
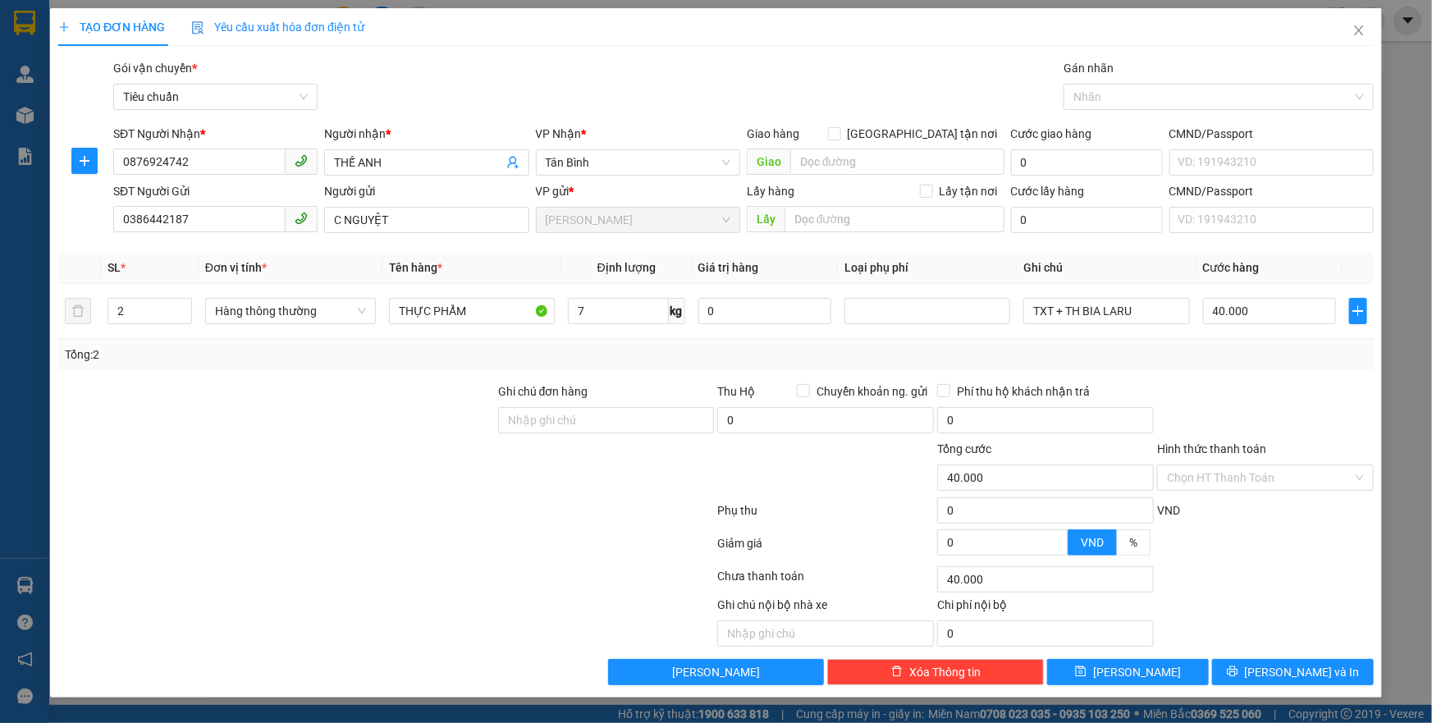
click at [1252, 379] on div "Transit Pickup Surcharge Ids Transit Deliver Surcharge Ids Transit Deliver Surc…" at bounding box center [716, 372] width 1316 height 626
click at [1266, 308] on input "40.000" at bounding box center [1270, 311] width 134 height 26
click at [1265, 365] on div "Tổng: 2" at bounding box center [716, 354] width 1316 height 31
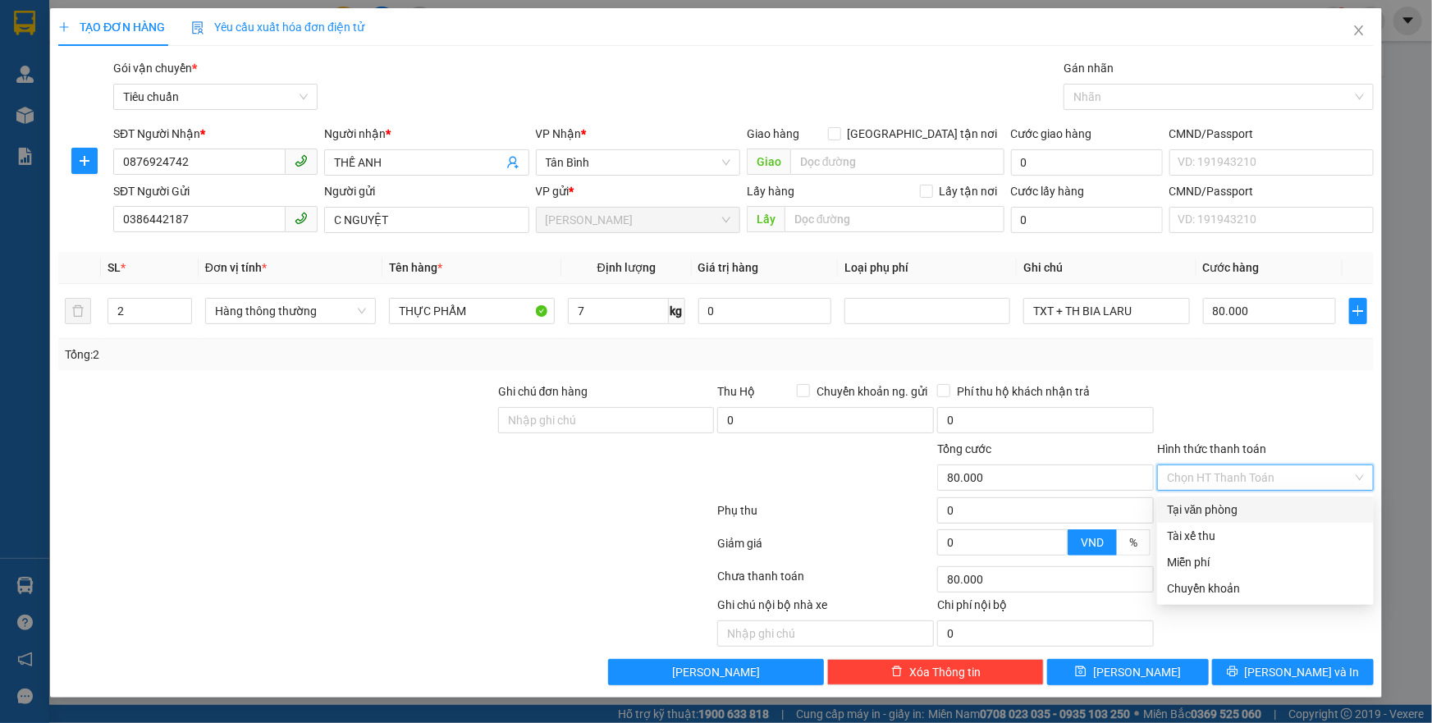
drag, startPoint x: 1209, startPoint y: 465, endPoint x: 1212, endPoint y: 499, distance: 33.8
click at [1210, 472] on input "Hình thức thanh toán" at bounding box center [1260, 477] width 186 height 25
click at [1214, 521] on div "Tại văn phòng" at bounding box center [1265, 510] width 217 height 26
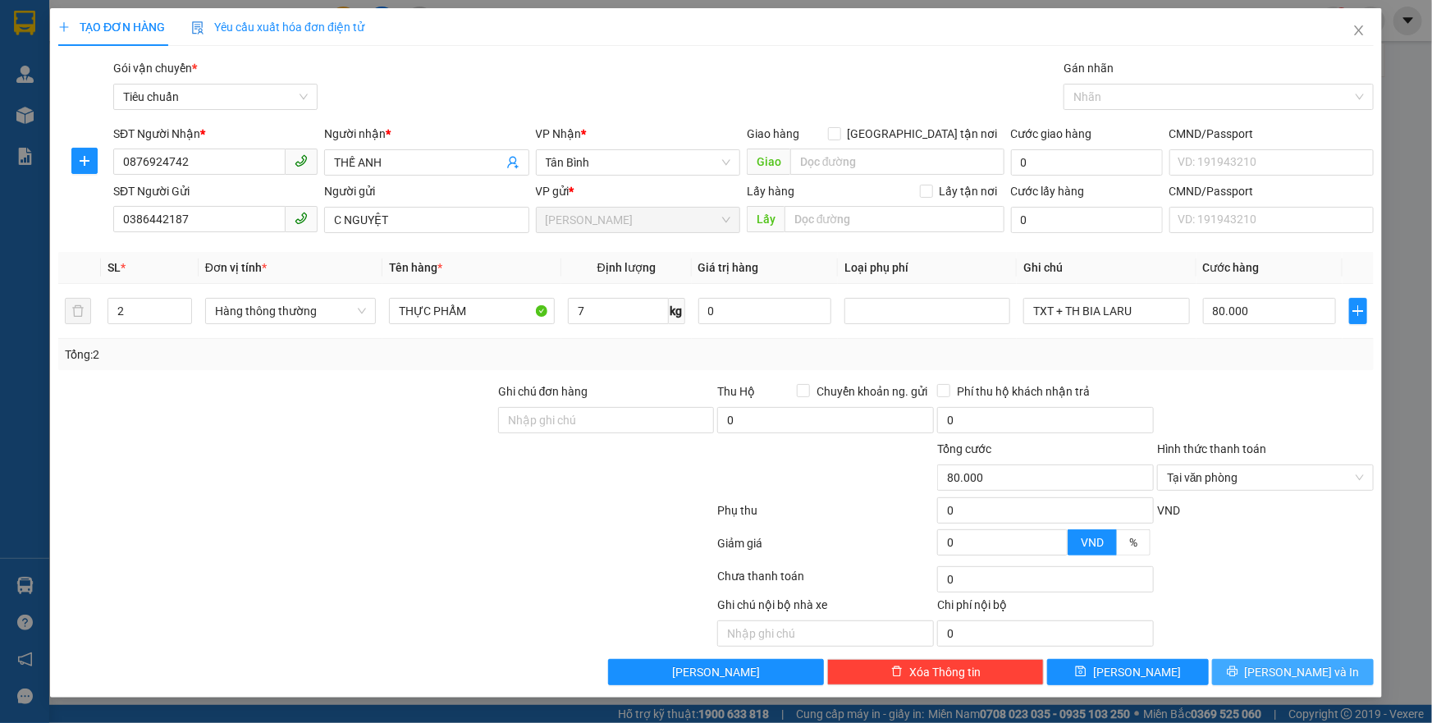
drag, startPoint x: 1273, startPoint y: 683, endPoint x: 1217, endPoint y: 549, distance: 145.3
click at [1273, 681] on button "[PERSON_NAME] và In" at bounding box center [1293, 672] width 162 height 26
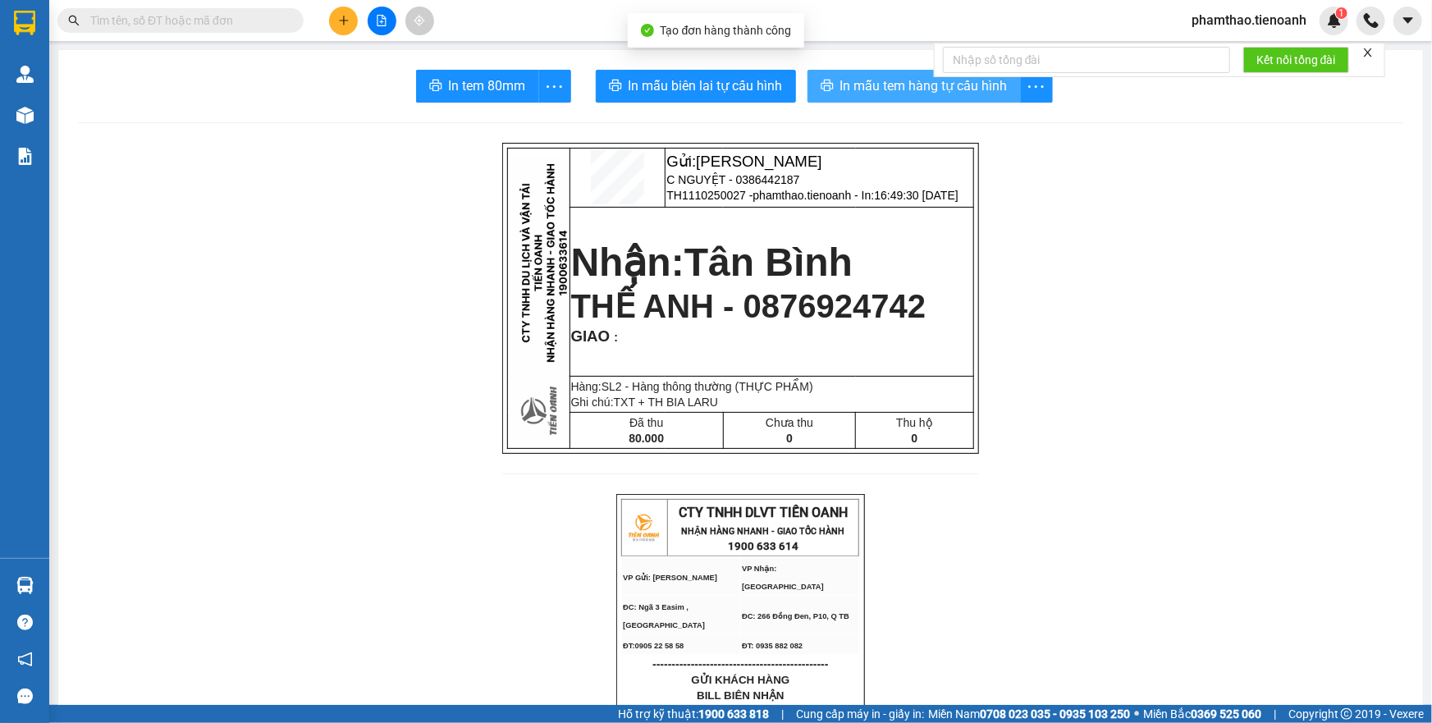
click at [914, 81] on span "In mẫu tem hàng tự cấu hình" at bounding box center [924, 86] width 167 height 21
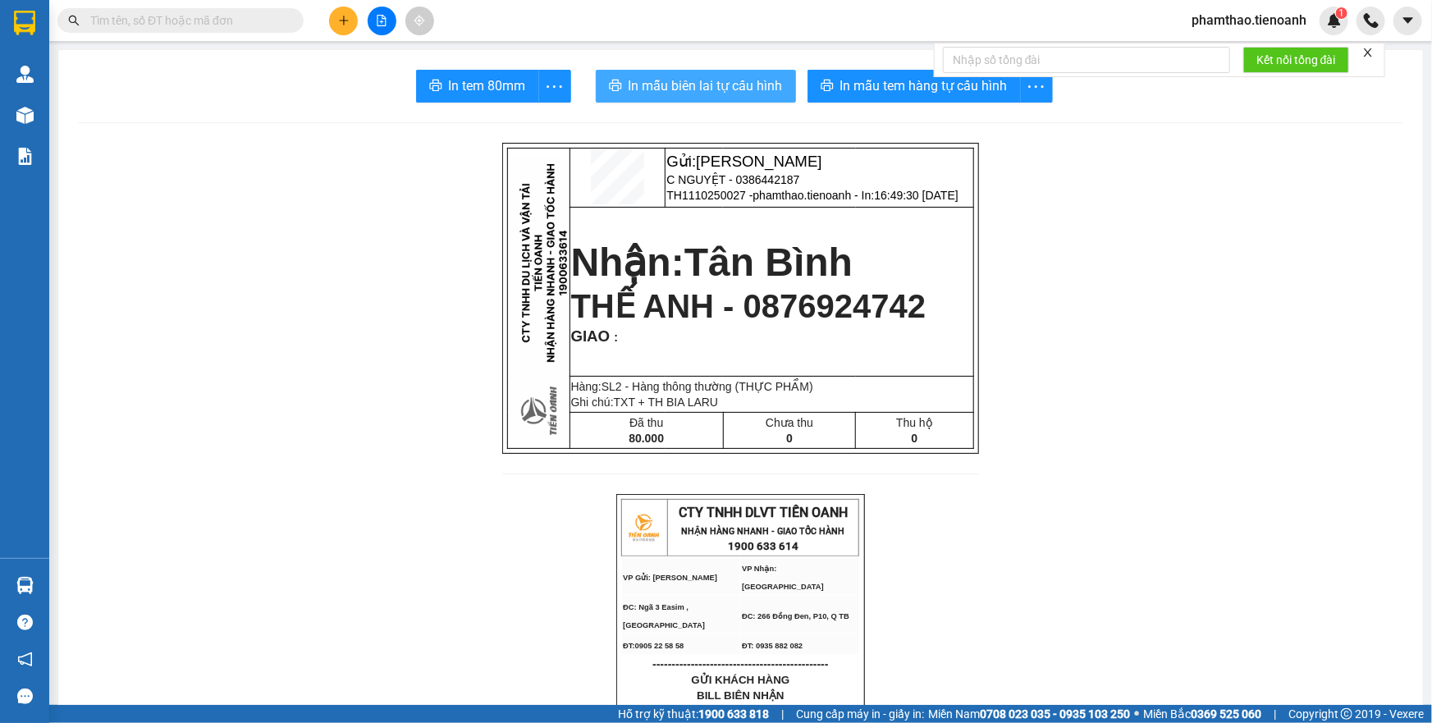
drag, startPoint x: 737, startPoint y: 84, endPoint x: 1040, endPoint y: 112, distance: 304.2
click at [754, 80] on span "In mẫu biên lai tự cấu hình" at bounding box center [706, 86] width 154 height 21
click at [739, 85] on span "In mẫu biên lai tự cấu hình" at bounding box center [706, 86] width 154 height 21
drag, startPoint x: 725, startPoint y: 89, endPoint x: 1044, endPoint y: 96, distance: 319.4
click at [731, 87] on span "In mẫu biên lai tự cấu hình" at bounding box center [706, 86] width 154 height 21
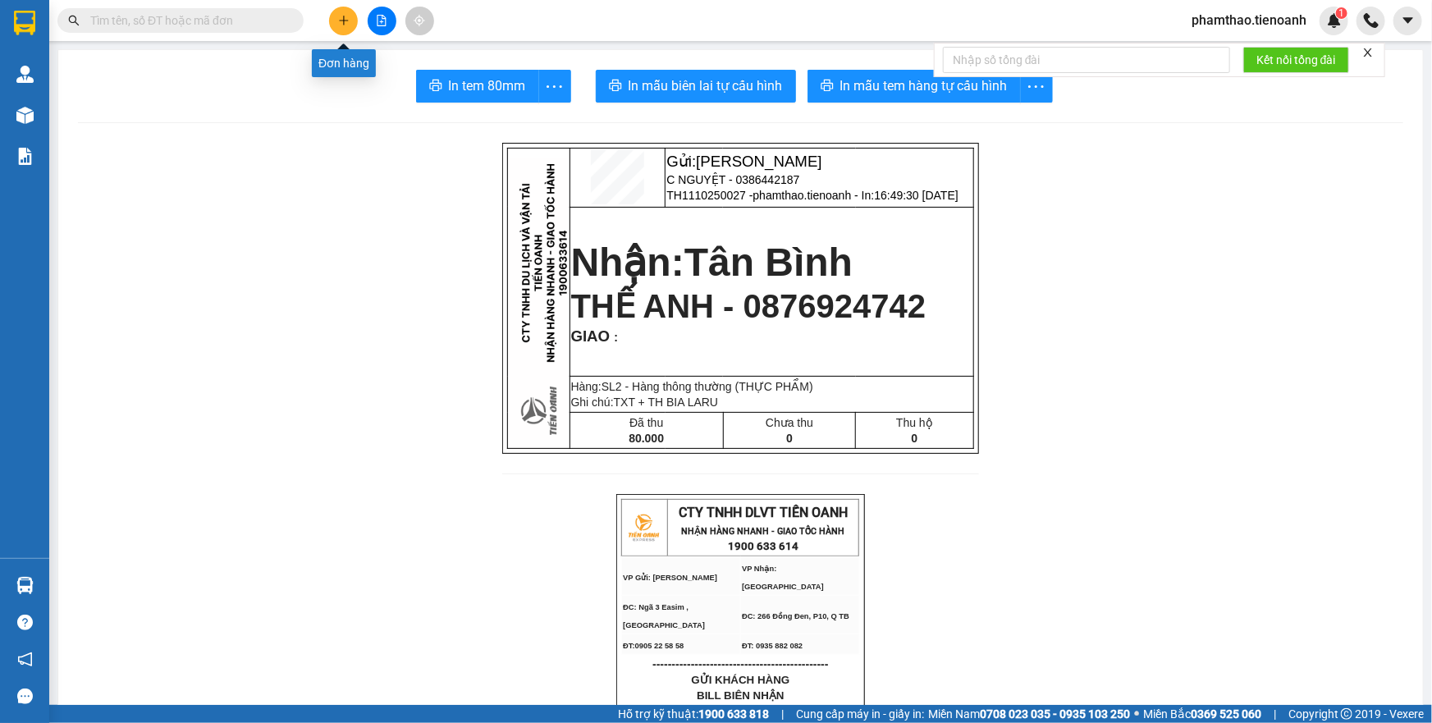
click at [335, 16] on button at bounding box center [343, 21] width 29 height 29
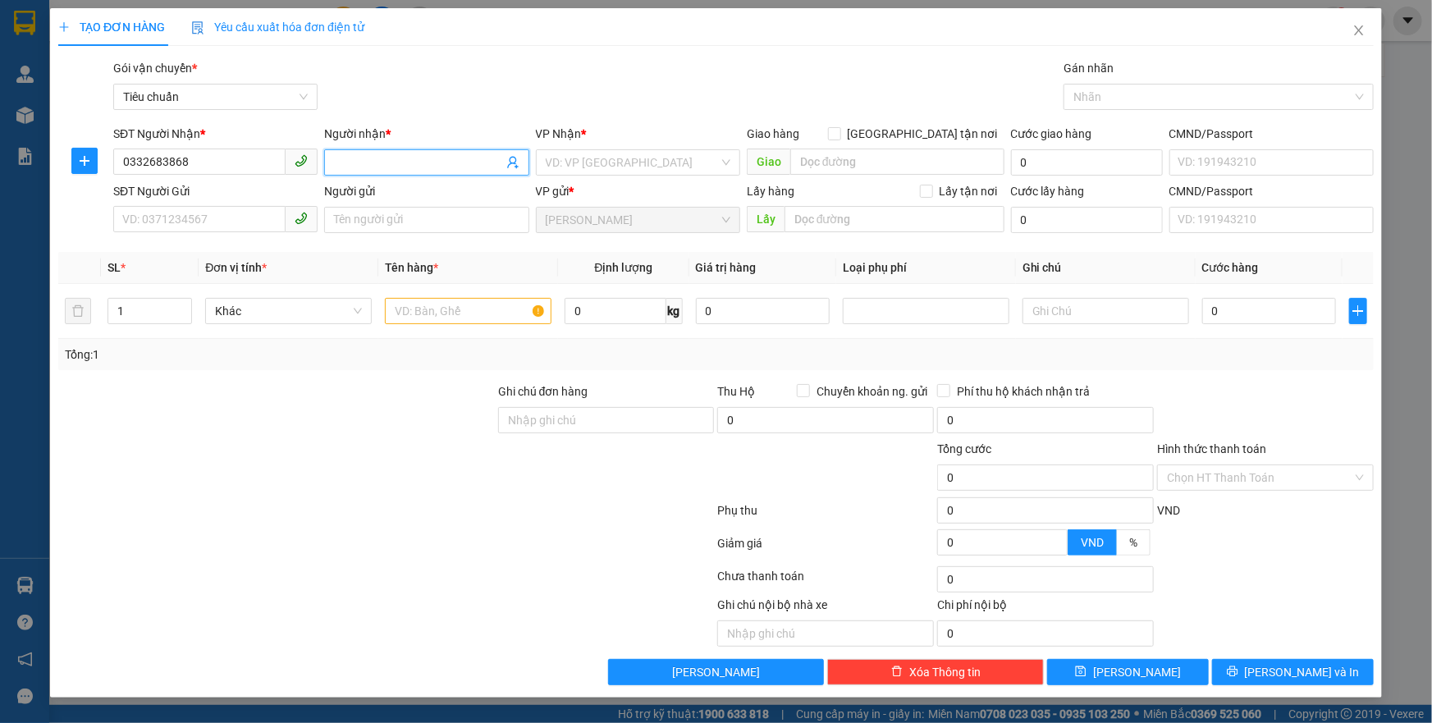
click at [396, 167] on input "Người nhận *" at bounding box center [418, 163] width 168 height 18
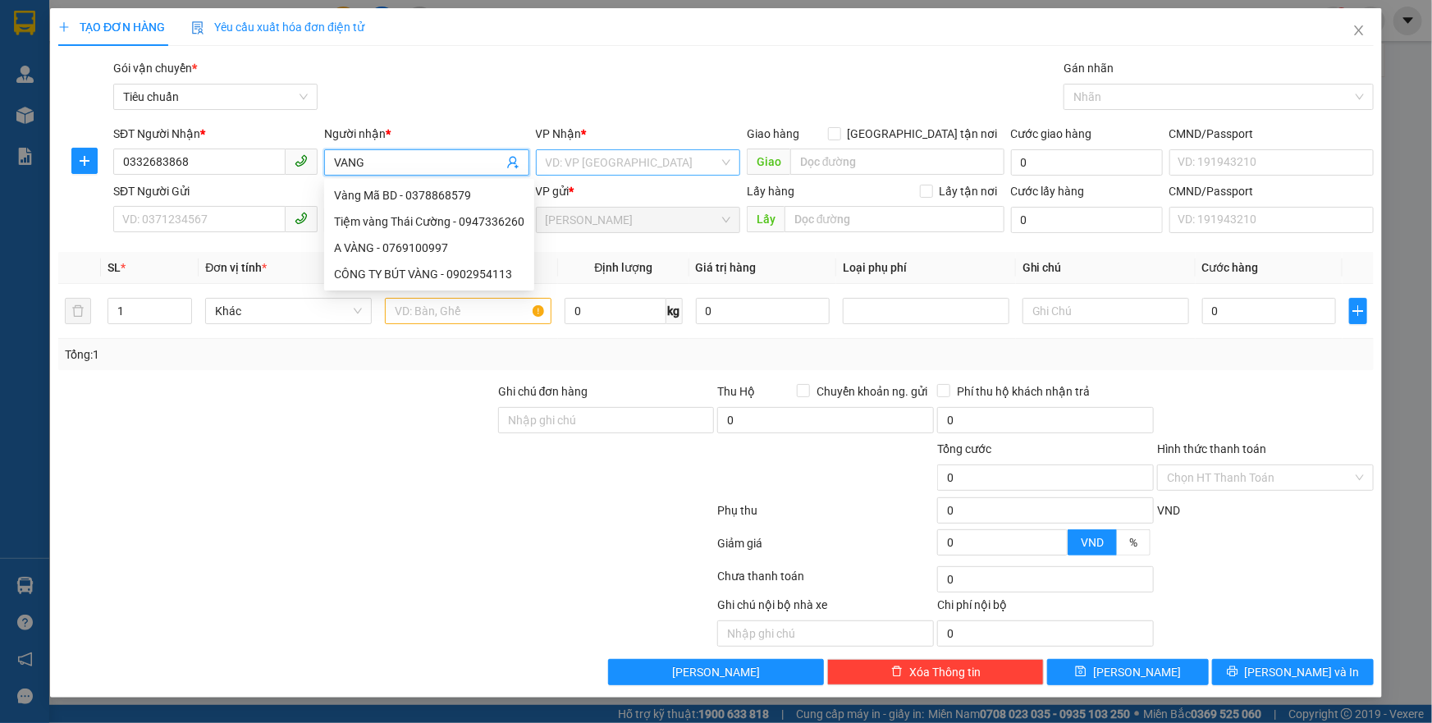
click at [630, 161] on input "search" at bounding box center [632, 162] width 173 height 25
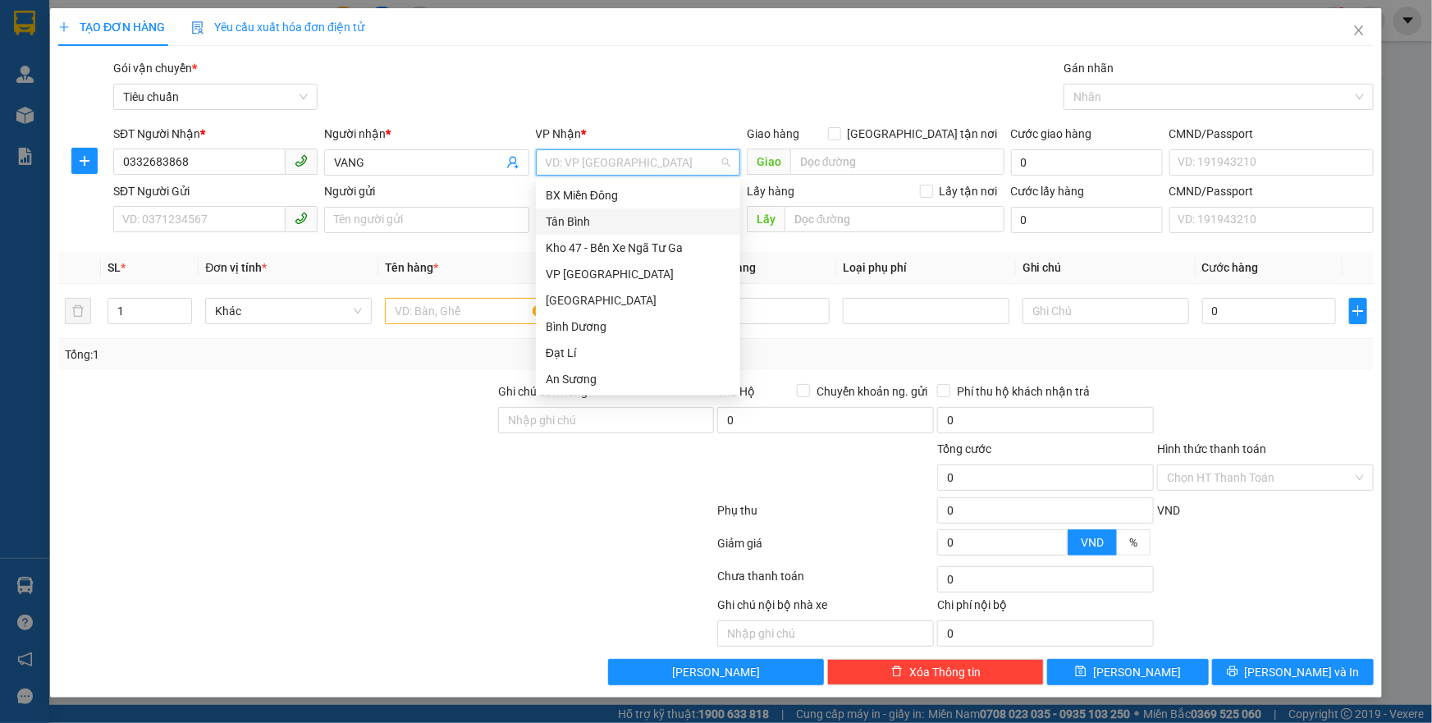
drag, startPoint x: 631, startPoint y: 227, endPoint x: 763, endPoint y: 172, distance: 143.2
click at [639, 222] on div "Tân Bình" at bounding box center [638, 222] width 185 height 18
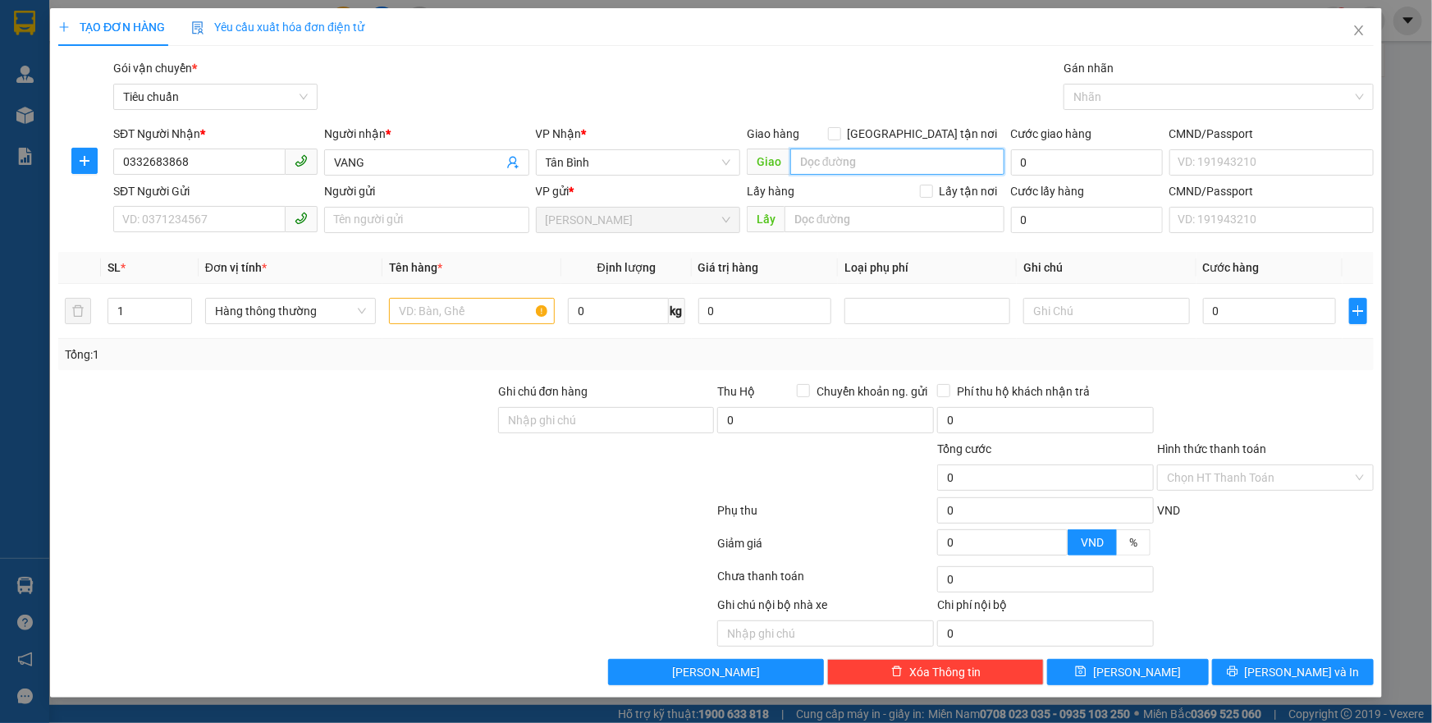
click at [836, 159] on input "search" at bounding box center [898, 162] width 214 height 26
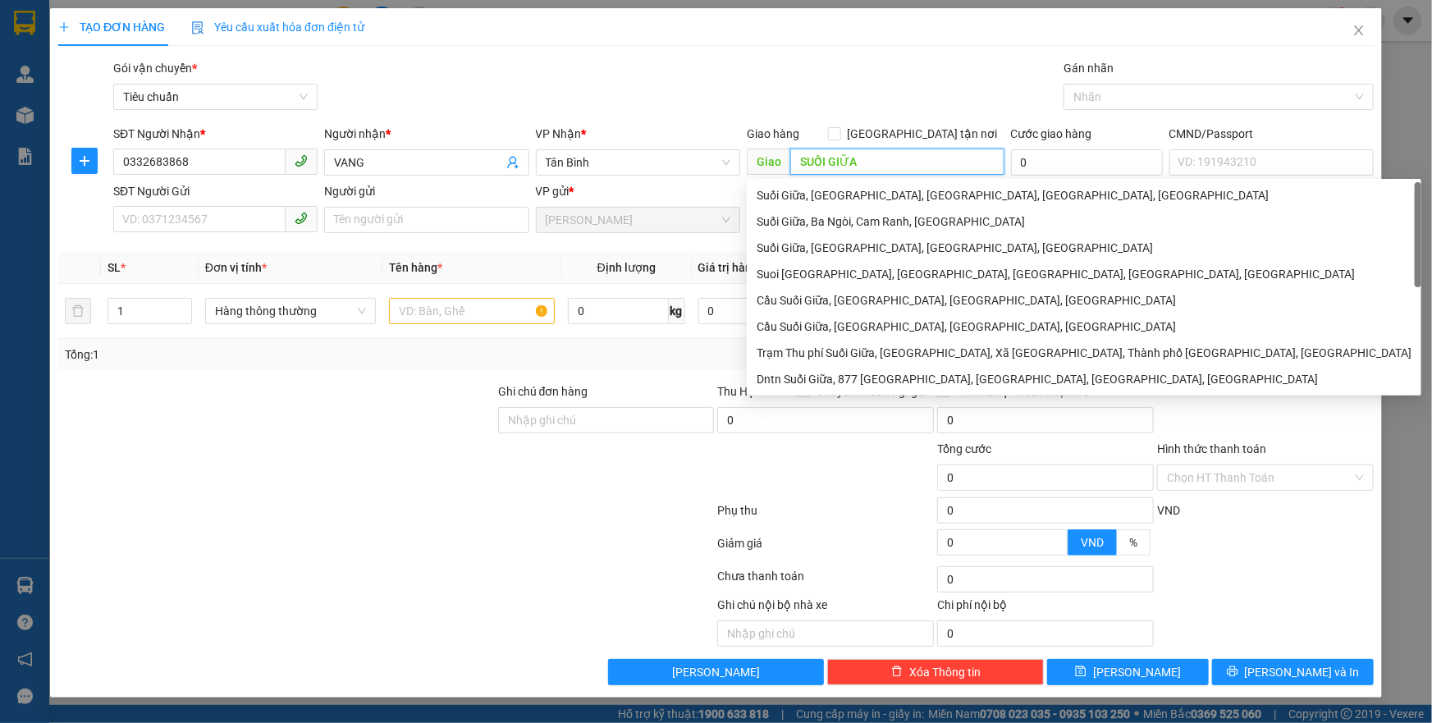
drag, startPoint x: 1157, startPoint y: 99, endPoint x: 1139, endPoint y: 128, distance: 33.5
click at [1148, 103] on div at bounding box center [1211, 97] width 286 height 20
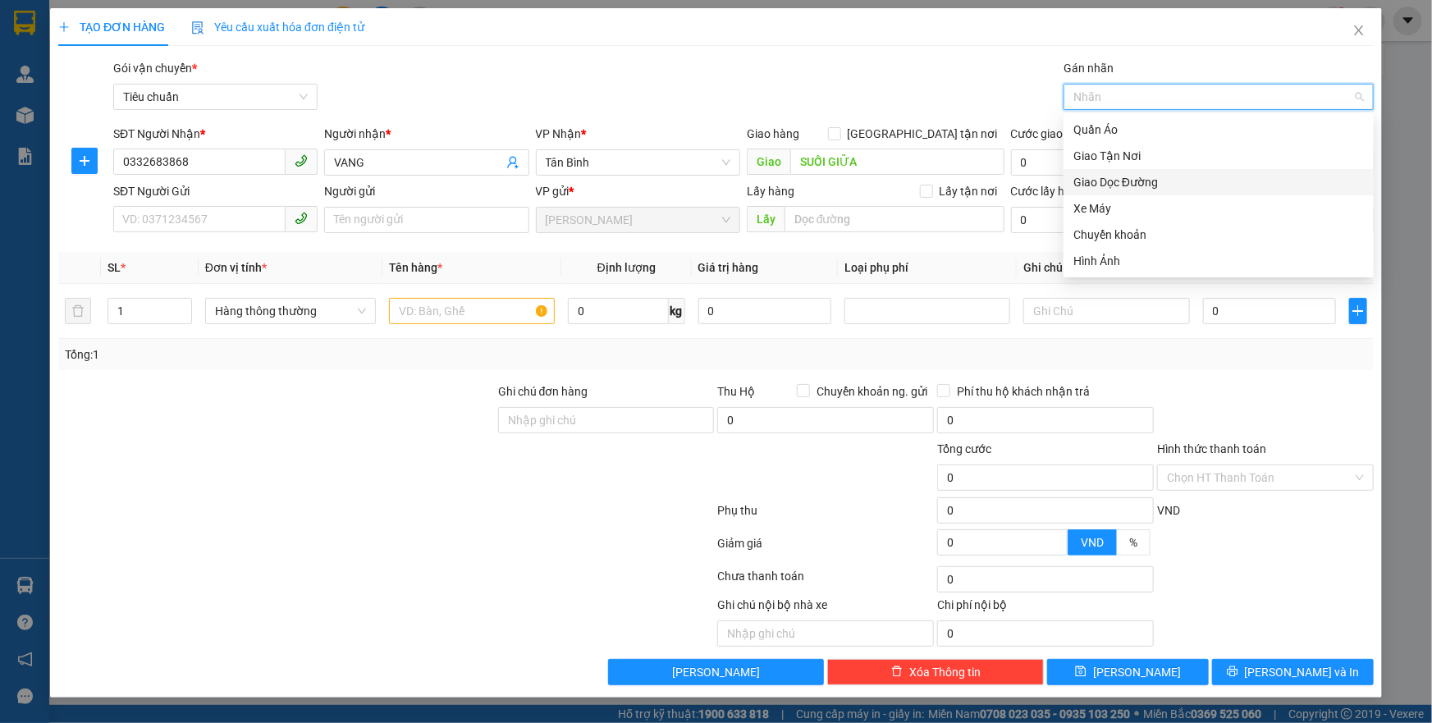
drag, startPoint x: 1125, startPoint y: 186, endPoint x: 1256, endPoint y: 275, distance: 158.5
click at [1126, 186] on div "Giao Dọc Đường" at bounding box center [1219, 182] width 291 height 18
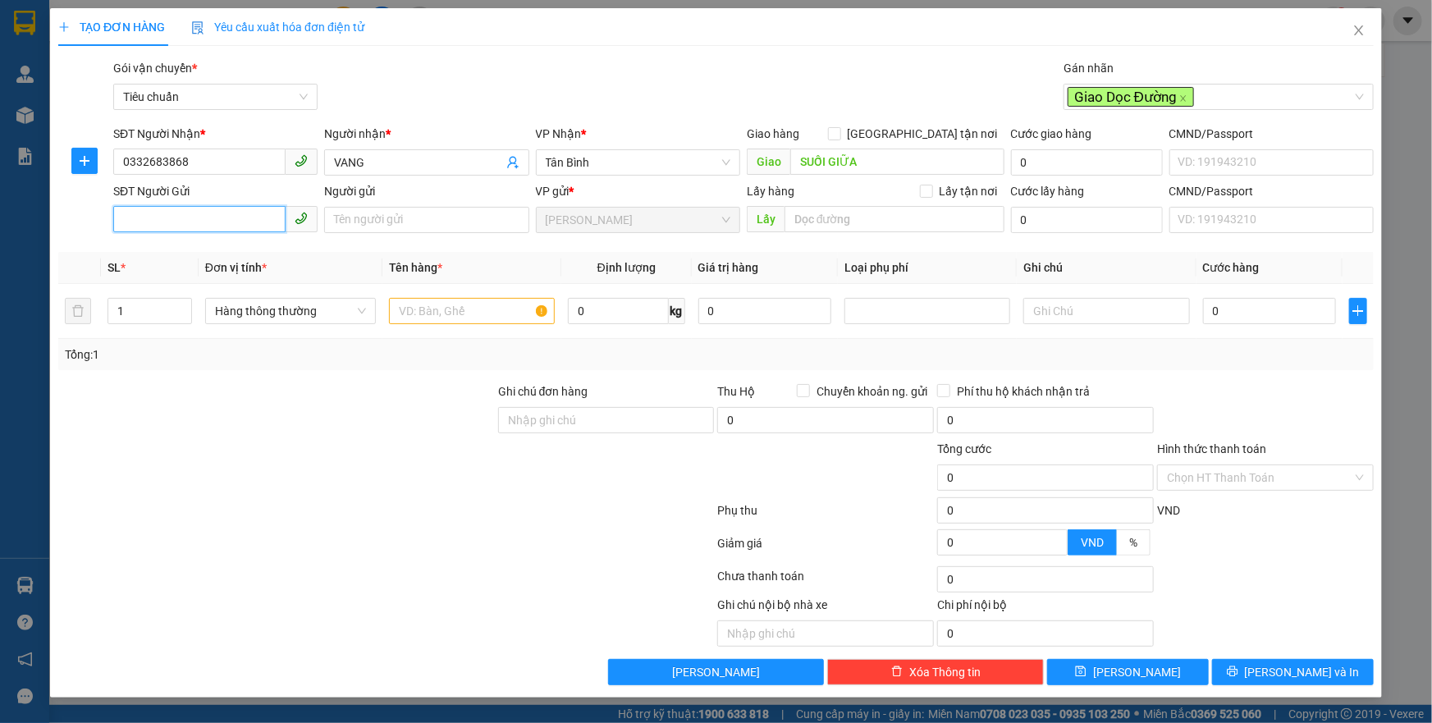
click at [130, 213] on input "SĐT Người Gửi" at bounding box center [199, 219] width 172 height 26
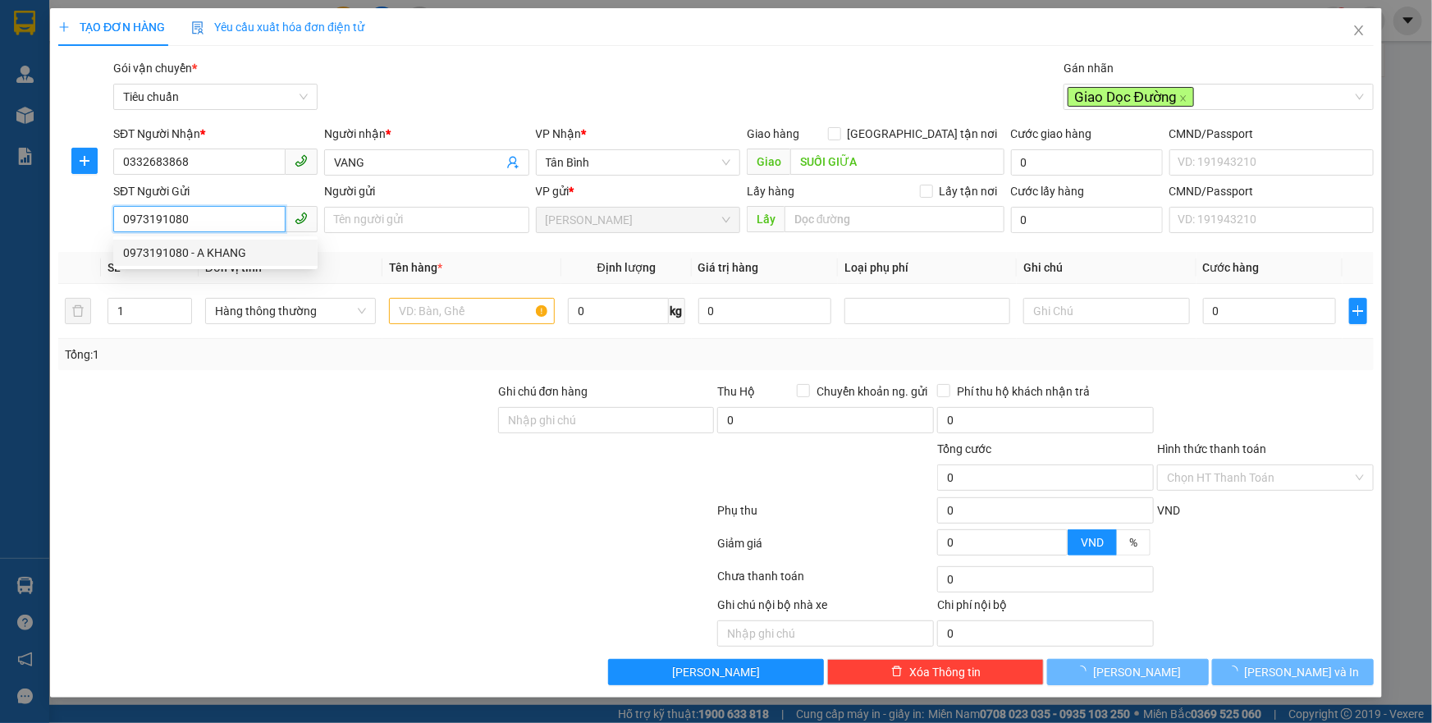
click at [246, 255] on div "0973191080 - A KHANG" at bounding box center [215, 253] width 185 height 18
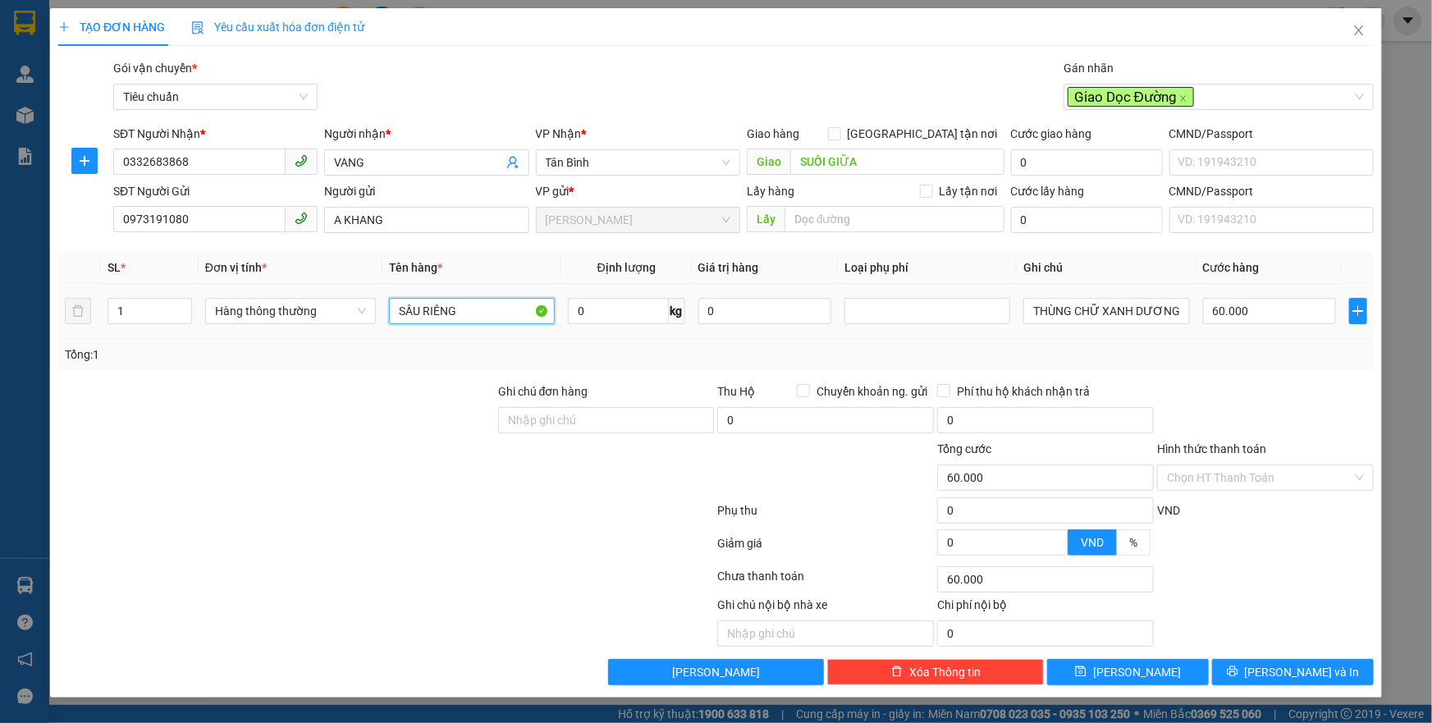
click at [451, 307] on input "SẦU RIÊNG" at bounding box center [472, 311] width 166 height 26
drag, startPoint x: 464, startPoint y: 310, endPoint x: 393, endPoint y: 314, distance: 70.7
click at [393, 314] on input "SẦU RIÊNG" at bounding box center [472, 311] width 166 height 26
drag, startPoint x: 584, startPoint y: 308, endPoint x: 603, endPoint y: 314, distance: 19.7
click at [584, 308] on input "0" at bounding box center [618, 311] width 101 height 26
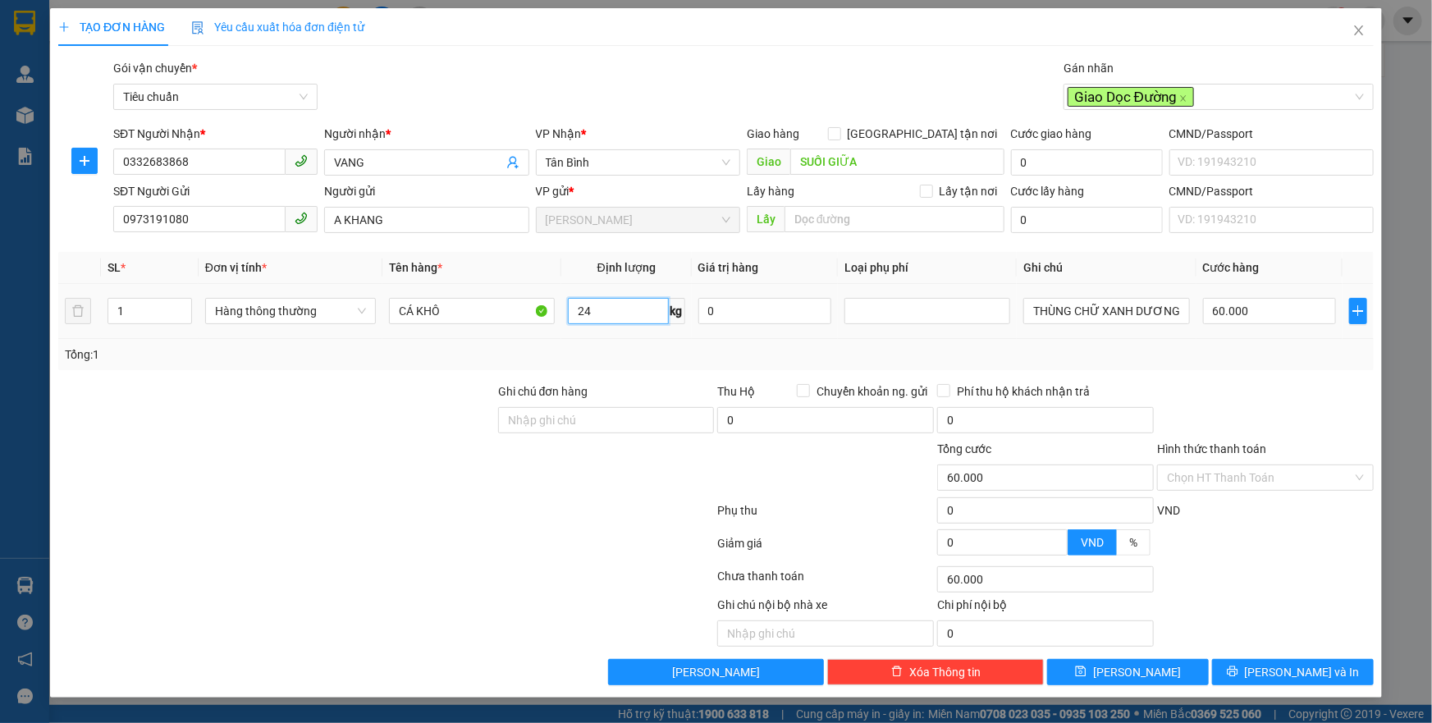
drag, startPoint x: 874, startPoint y: 302, endPoint x: 910, endPoint y: 326, distance: 42.6
click at [878, 304] on div at bounding box center [928, 311] width 158 height 20
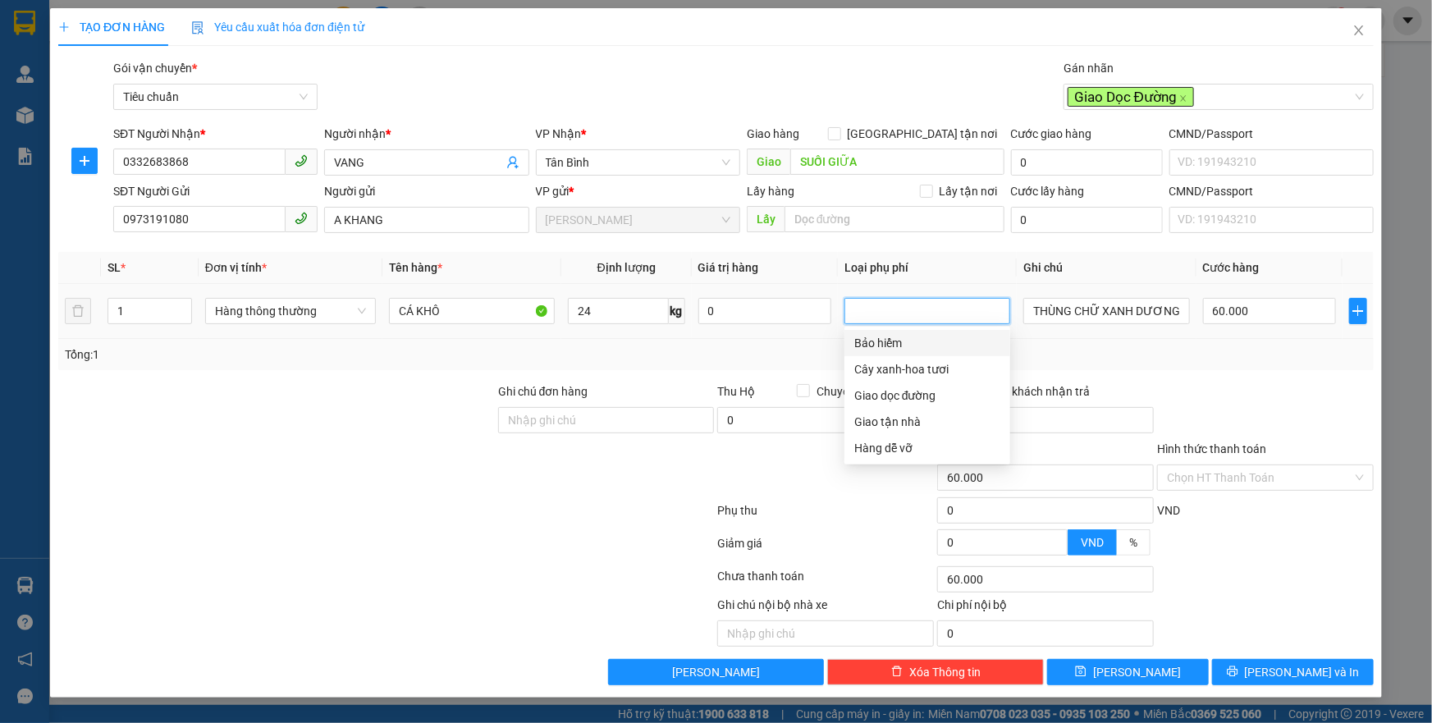
click at [922, 317] on div at bounding box center [928, 311] width 158 height 20
drag, startPoint x: 895, startPoint y: 396, endPoint x: 1017, endPoint y: 339, distance: 135.1
click at [900, 392] on div "Giao dọc đường" at bounding box center [928, 396] width 146 height 18
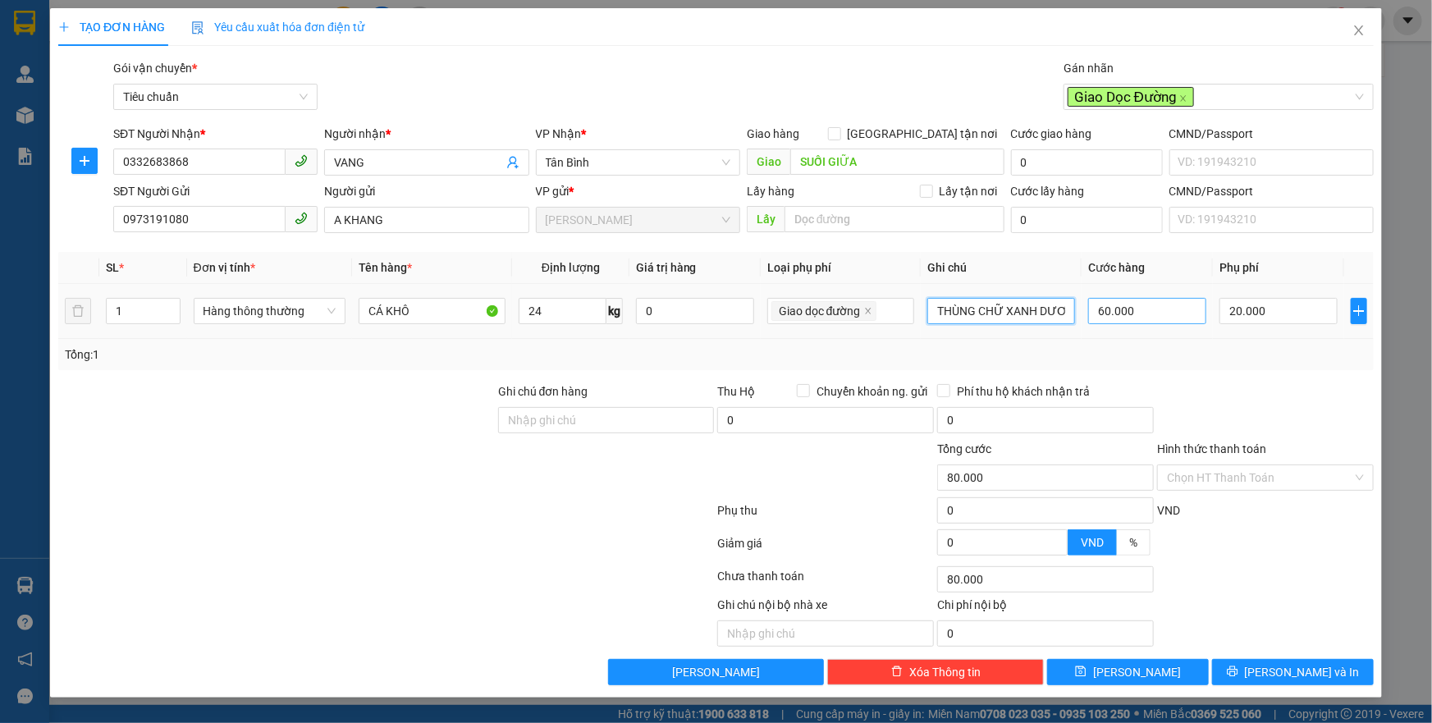
drag, startPoint x: 941, startPoint y: 305, endPoint x: 1099, endPoint y: 306, distance: 158.4
click at [1099, 306] on tr "1 Hàng thông thường CÁ KHÔ 24 kg 0 Giao dọc đường THÙNG CHỮ XANH DƯƠNG 60.000 2…" at bounding box center [716, 311] width 1316 height 55
click at [1245, 491] on div "Hình thức thanh toán Chọn HT Thanh Toán" at bounding box center [1265, 468] width 217 height 57
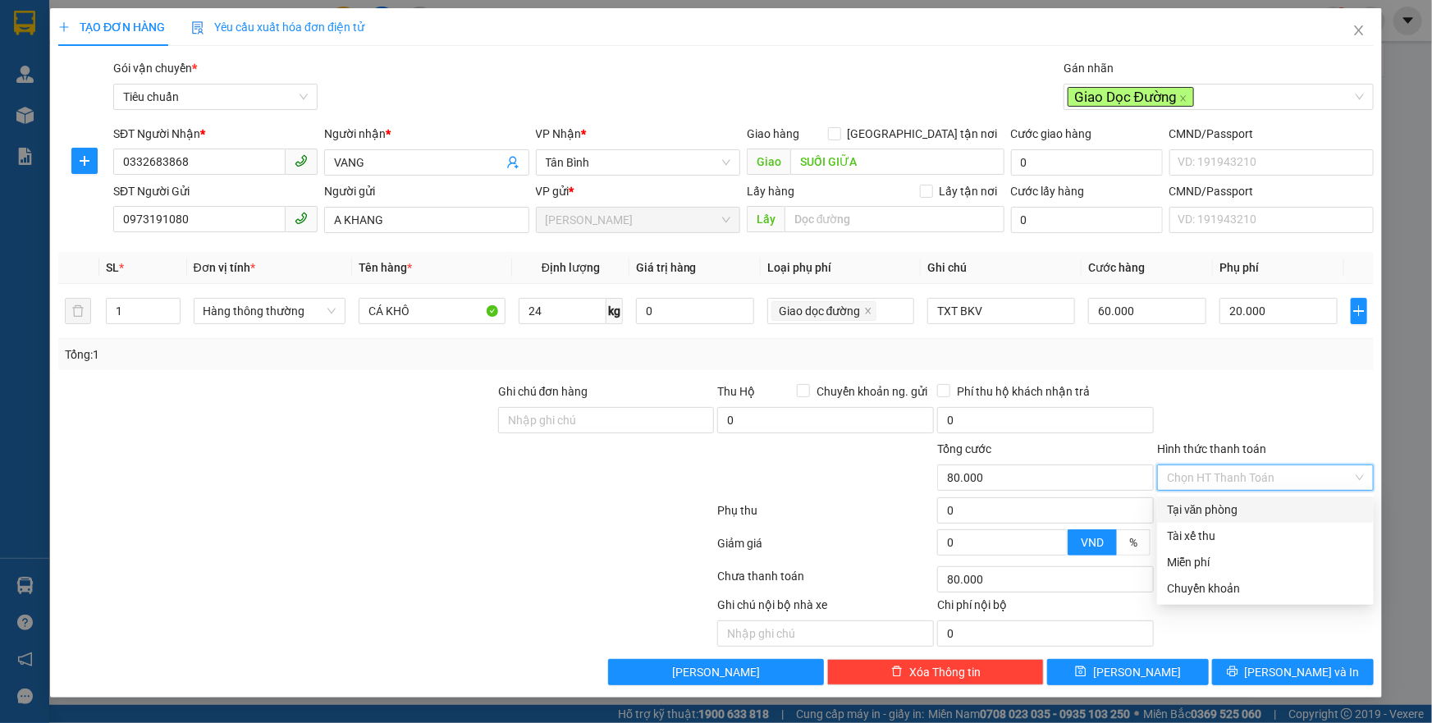
drag, startPoint x: 1231, startPoint y: 474, endPoint x: 1226, endPoint y: 506, distance: 31.6
click at [1231, 477] on input "Hình thức thanh toán" at bounding box center [1260, 477] width 186 height 25
drag, startPoint x: 1222, startPoint y: 511, endPoint x: 1223, endPoint y: 558, distance: 46.8
click at [1221, 515] on div "Tại văn phòng" at bounding box center [1265, 510] width 197 height 18
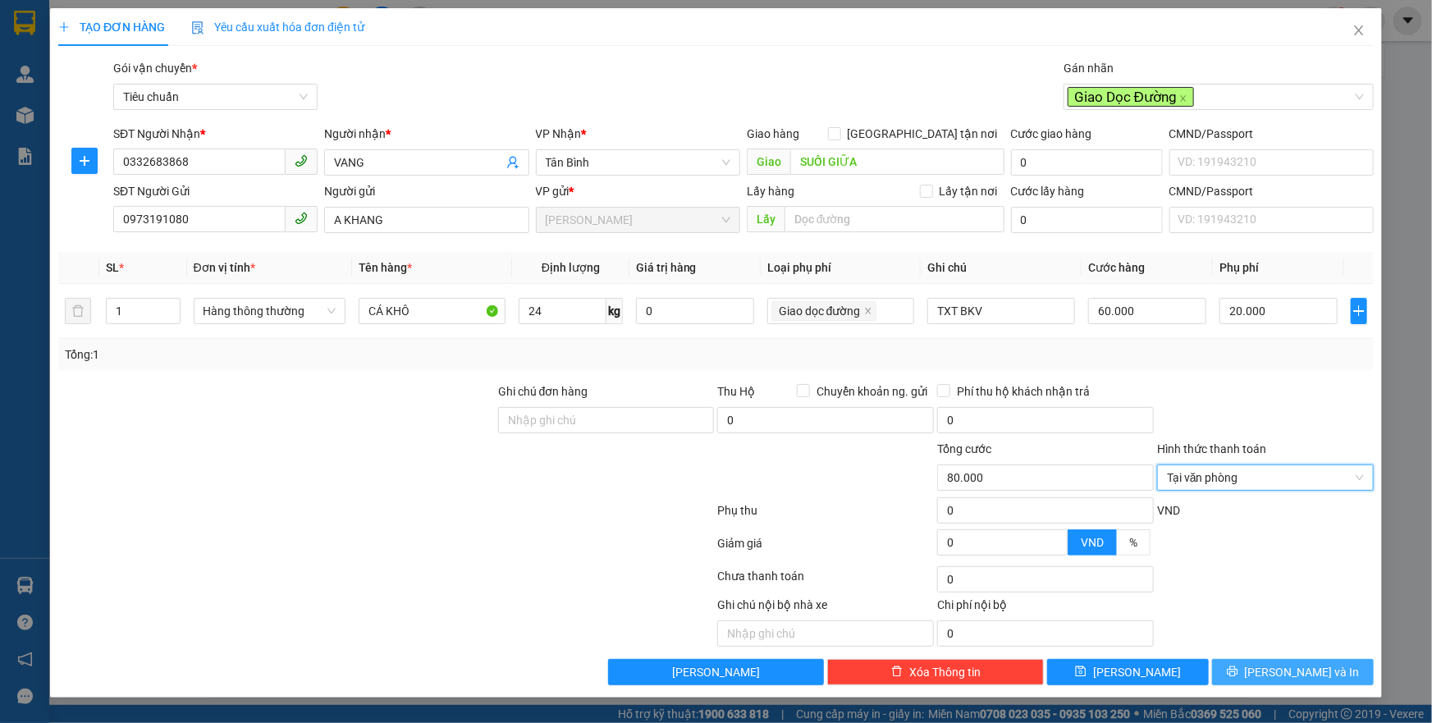
click at [1239, 666] on icon "printer" at bounding box center [1232, 671] width 11 height 11
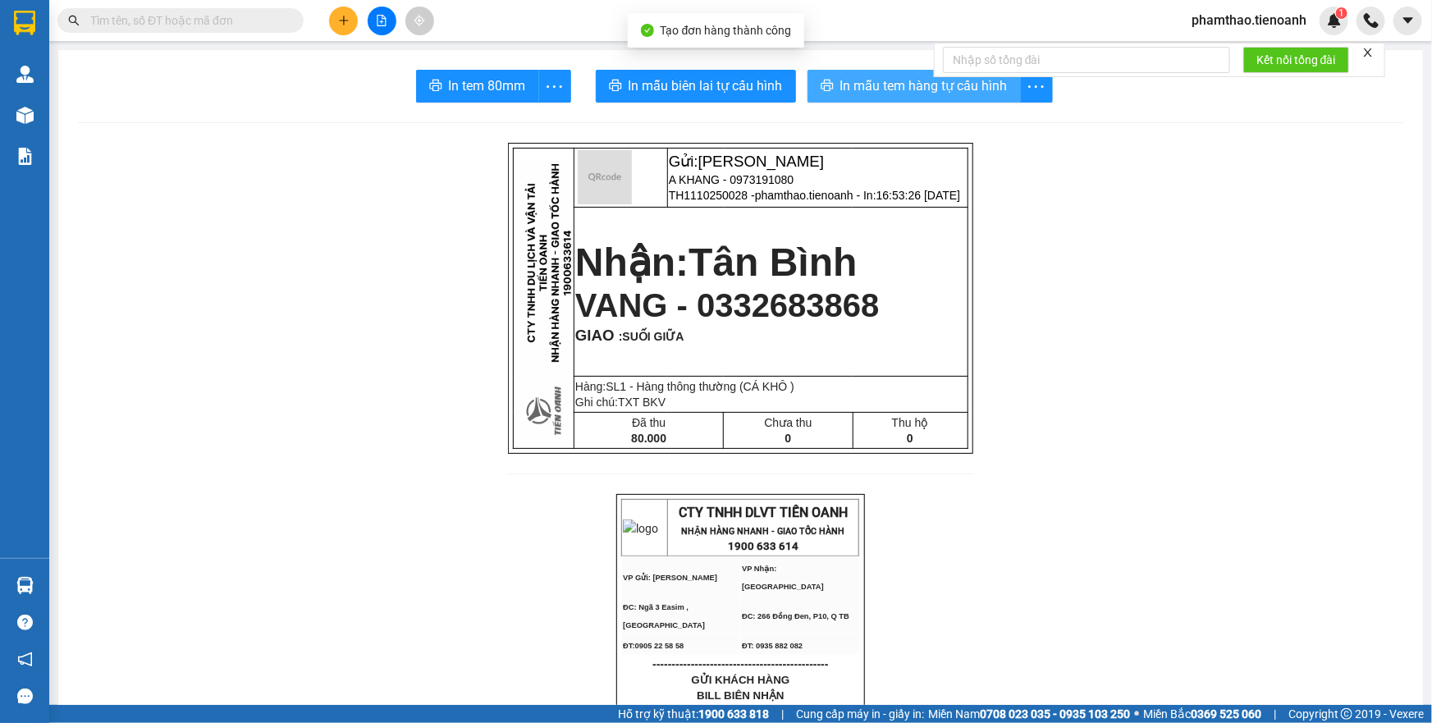
click at [861, 90] on span "In mẫu tem hàng tự cấu hình" at bounding box center [924, 86] width 167 height 21
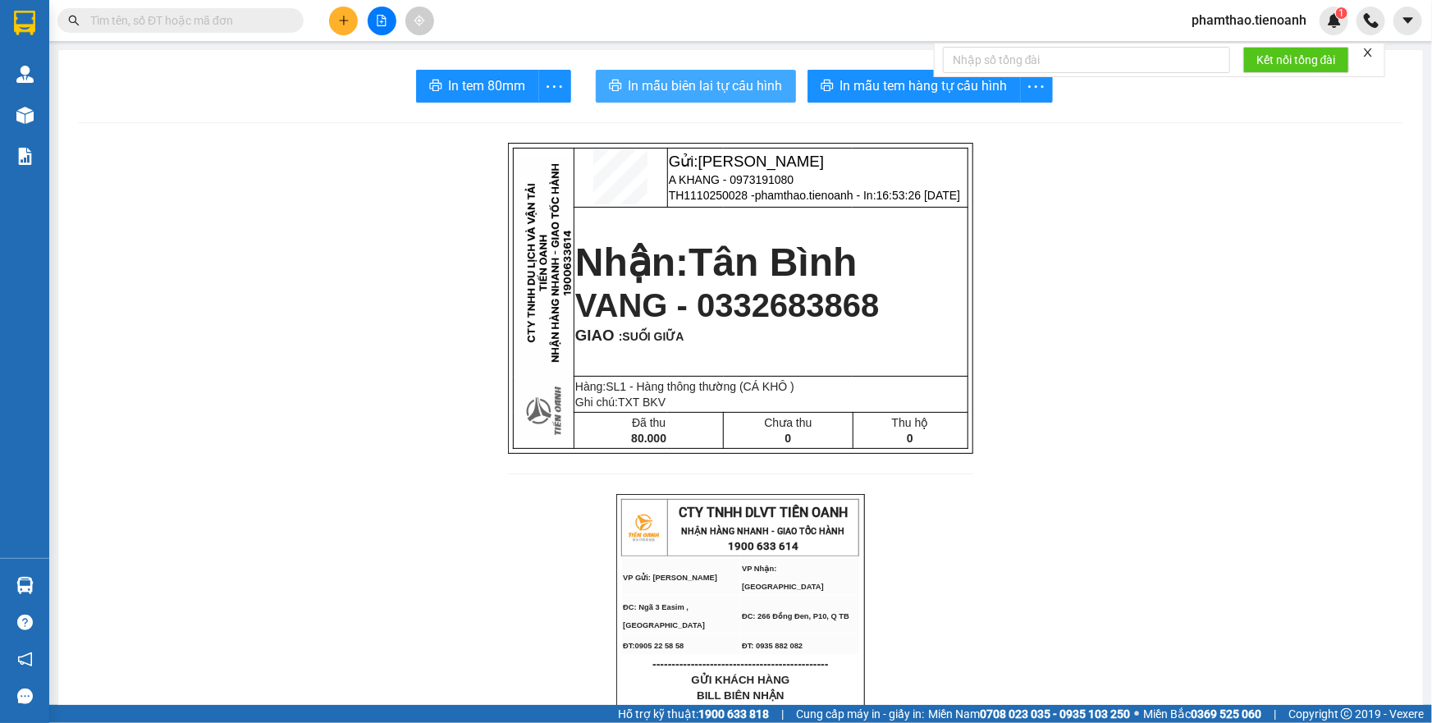
drag, startPoint x: 751, startPoint y: 92, endPoint x: 1066, endPoint y: 578, distance: 578.8
click at [771, 102] on button "In mẫu biên lai tự cấu hình" at bounding box center [696, 86] width 200 height 33
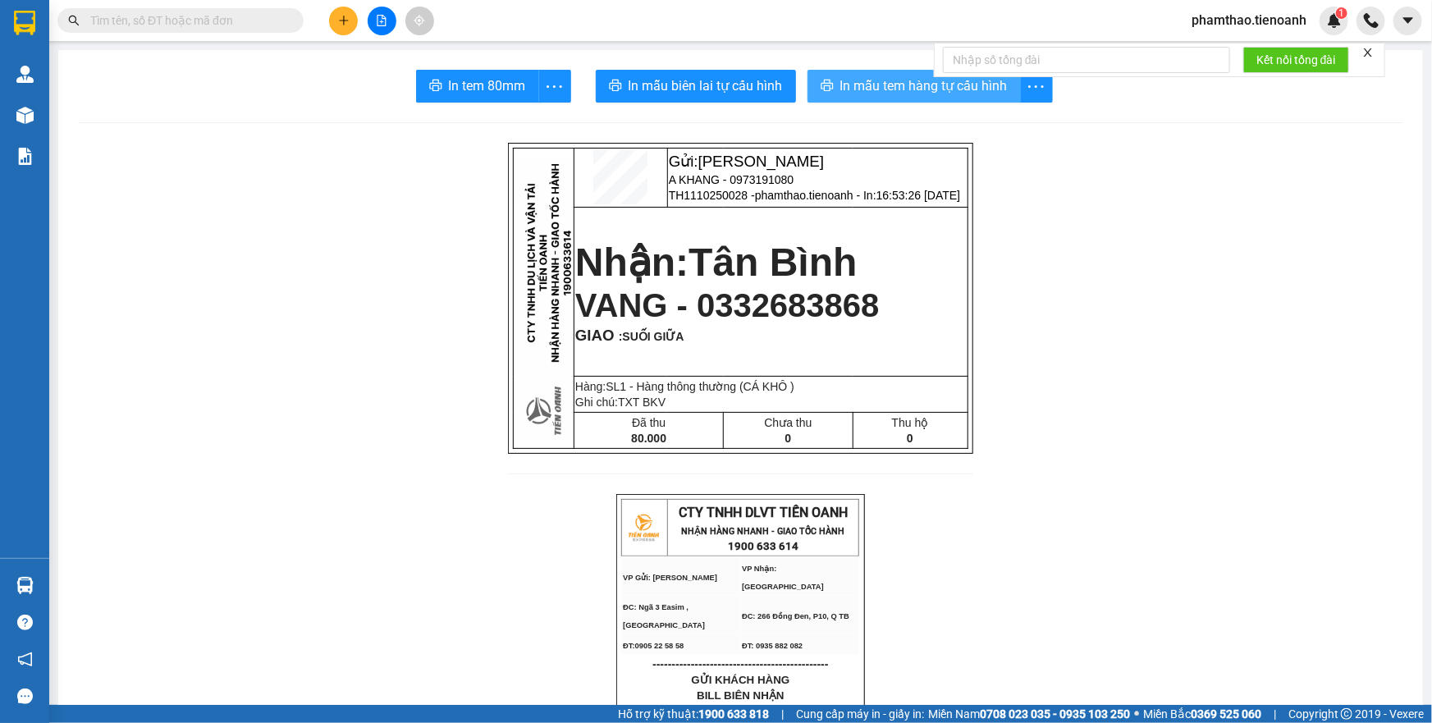
click at [918, 83] on span "In mẫu tem hàng tự cấu hình" at bounding box center [924, 86] width 167 height 21
click at [345, 26] on button at bounding box center [343, 21] width 29 height 29
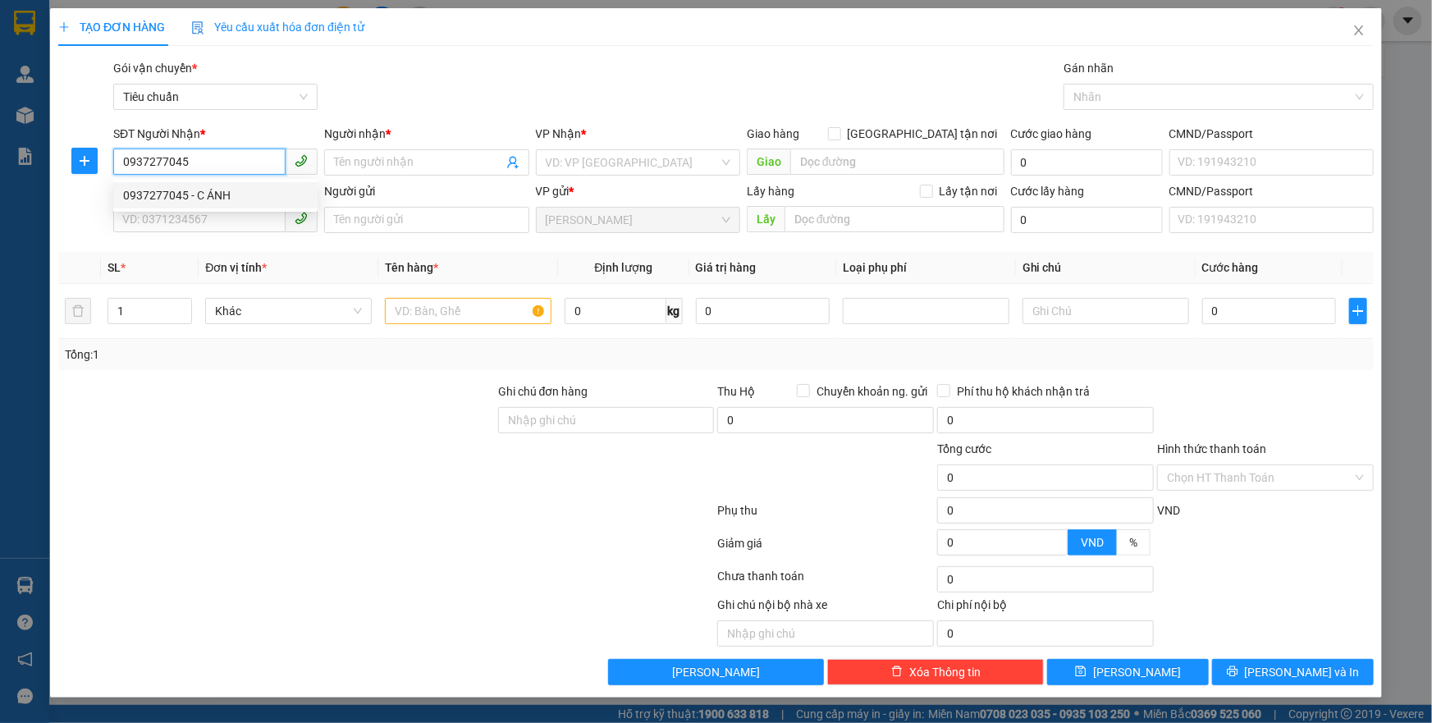
click at [222, 190] on div "0937277045 - C ÁNH" at bounding box center [215, 195] width 185 height 18
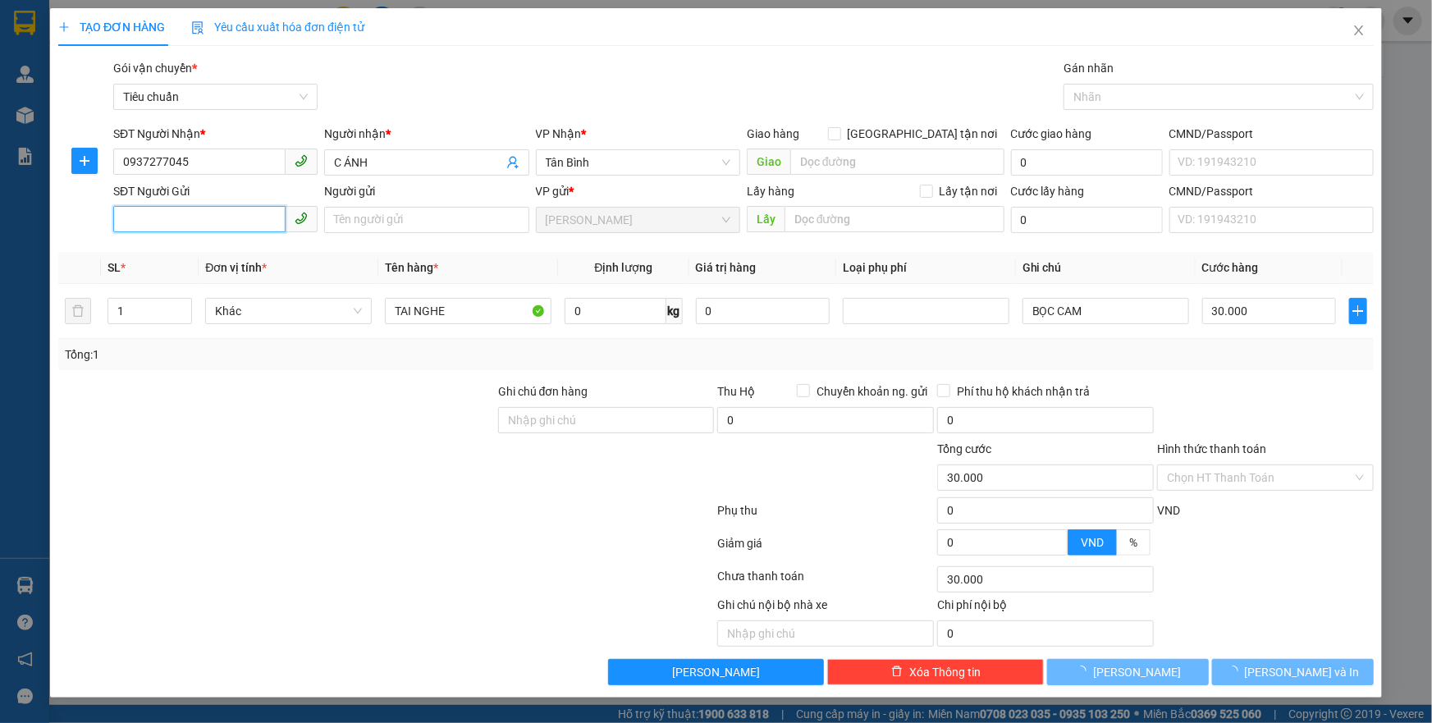
click at [236, 225] on input "SĐT Người Gửi" at bounding box center [199, 219] width 172 height 26
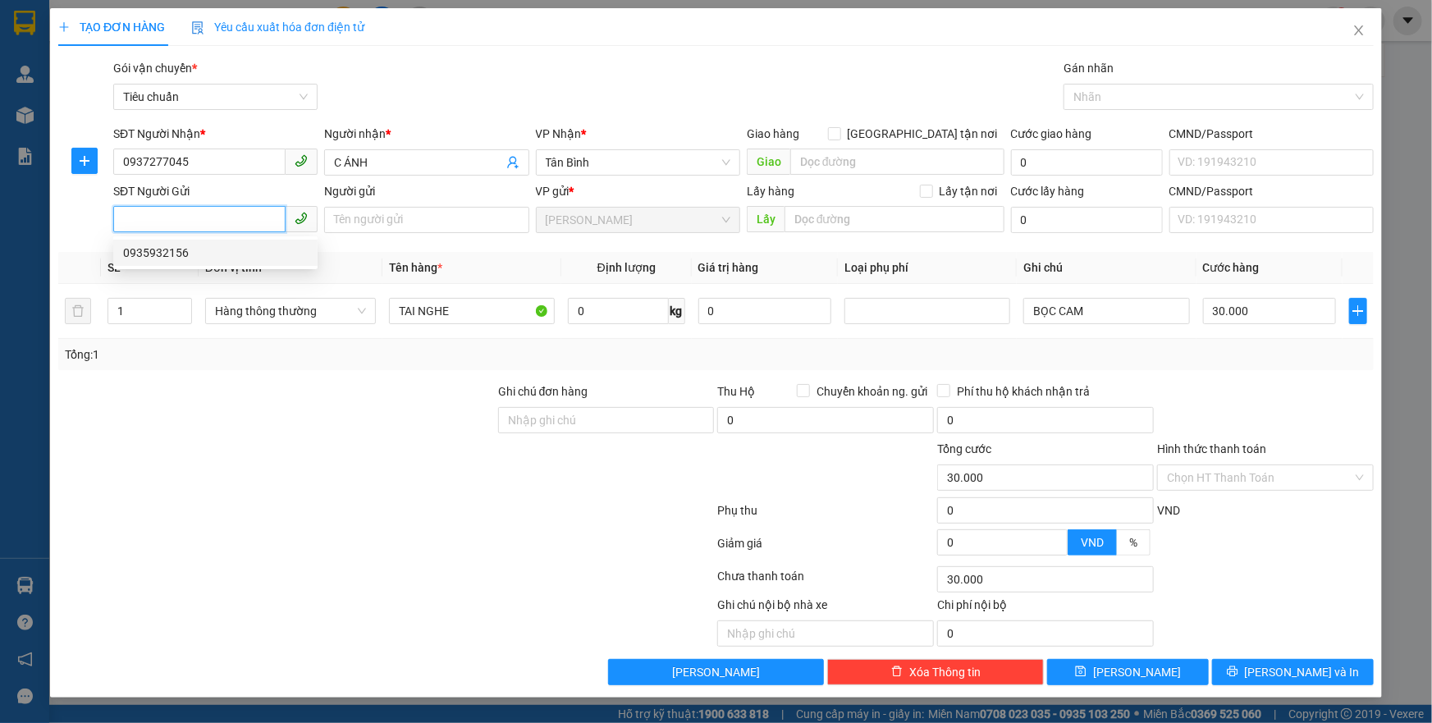
drag, startPoint x: 204, startPoint y: 252, endPoint x: 494, endPoint y: 320, distance: 298.5
click at [204, 252] on div "0935932156" at bounding box center [215, 253] width 185 height 18
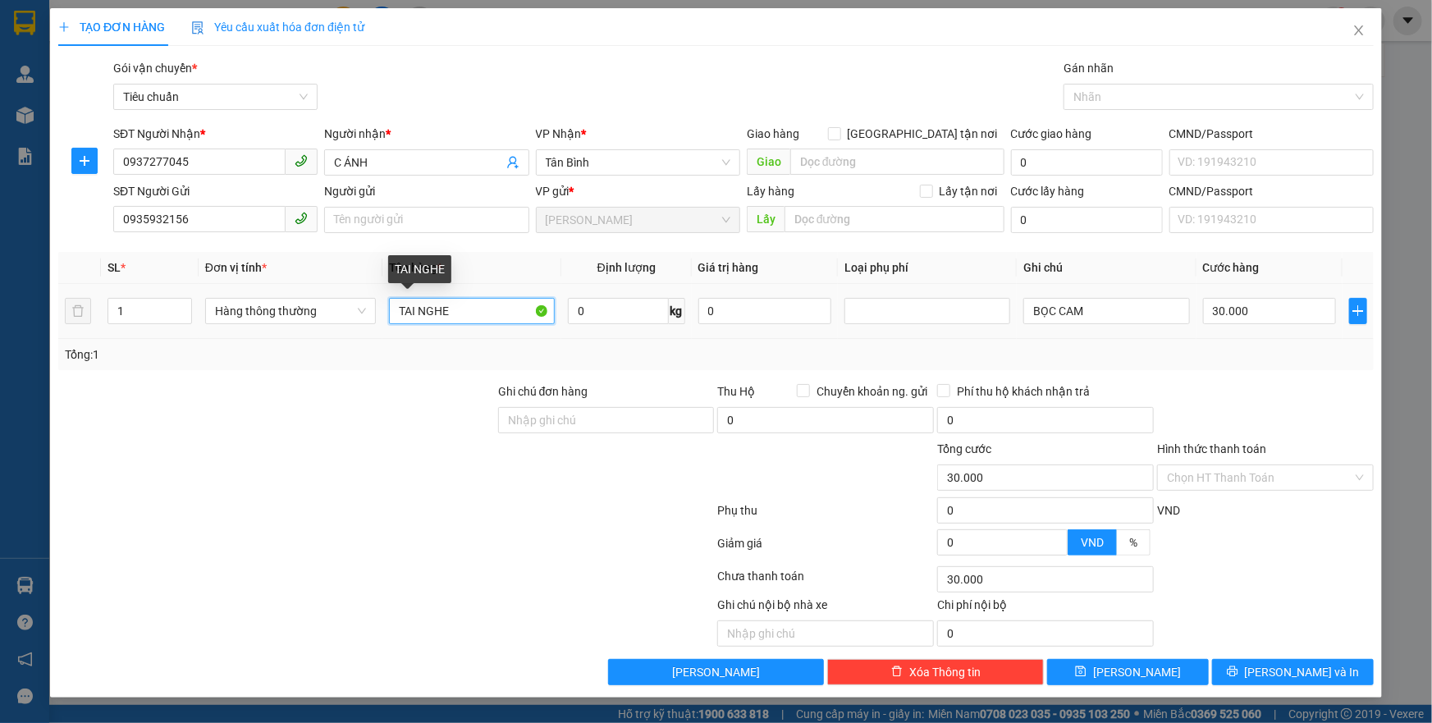
drag, startPoint x: 477, startPoint y: 312, endPoint x: 337, endPoint y: 295, distance: 141.4
click at [337, 295] on tr "1 Hàng thông thường TAI NGHE 0 kg 0 BỌC CAM 30.000" at bounding box center [716, 311] width 1316 height 55
click at [599, 321] on input "0" at bounding box center [618, 311] width 101 height 26
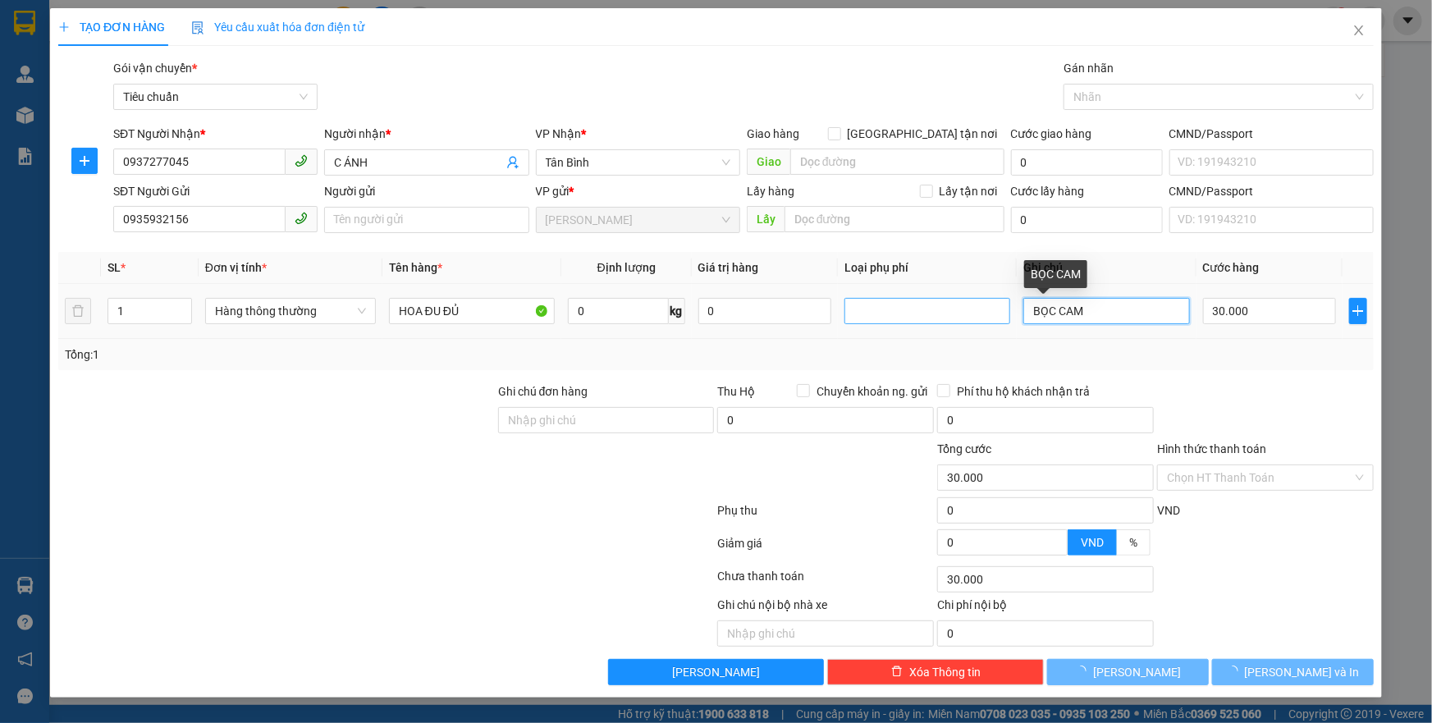
drag, startPoint x: 1138, startPoint y: 309, endPoint x: 992, endPoint y: 314, distance: 146.2
click at [993, 314] on tr "1 Hàng thông thường HOA ĐU ĐỦ 0 kg 0 BỌC CAM 30.000" at bounding box center [716, 311] width 1316 height 55
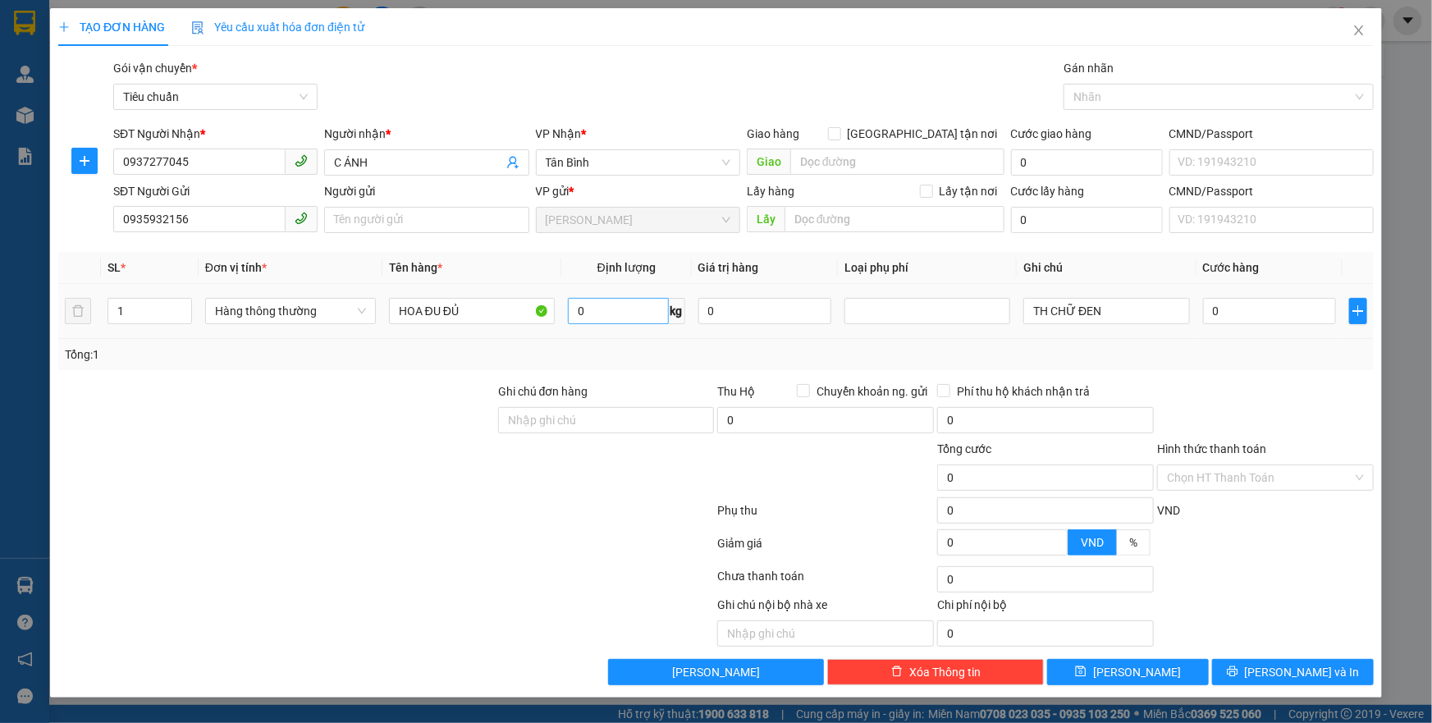
drag, startPoint x: 532, startPoint y: 282, endPoint x: 574, endPoint y: 309, distance: 49.9
click at [532, 282] on th "Tên hàng *" at bounding box center [472, 268] width 179 height 32
click at [583, 314] on input "0" at bounding box center [618, 311] width 101 height 26
click at [1200, 355] on div "Tổng: 1" at bounding box center [716, 355] width 1303 height 18
drag, startPoint x: 1286, startPoint y: 471, endPoint x: 1264, endPoint y: 513, distance: 47.0
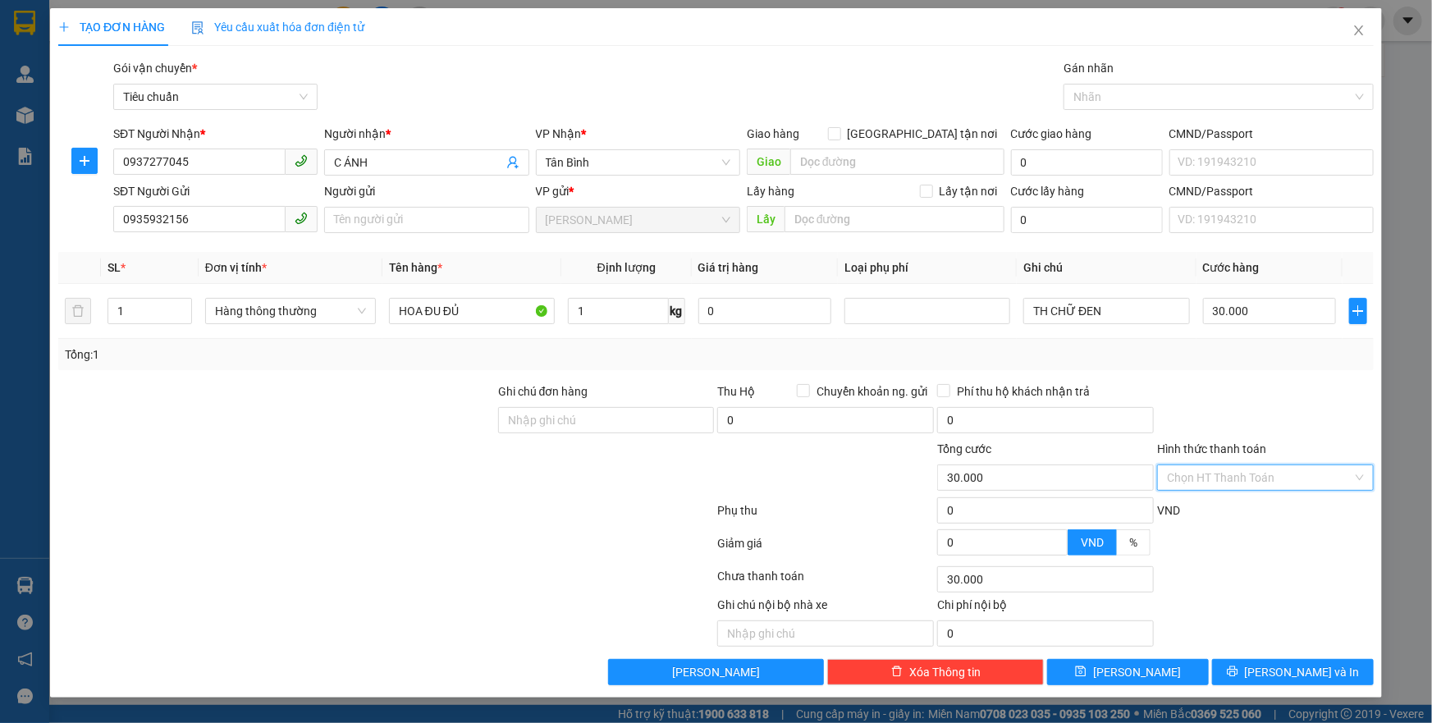
click at [1286, 472] on input "Hình thức thanh toán" at bounding box center [1260, 477] width 186 height 25
drag, startPoint x: 1263, startPoint y: 515, endPoint x: 1276, endPoint y: 571, distance: 58.0
click at [1265, 519] on div "Tại văn phòng" at bounding box center [1265, 510] width 217 height 26
click at [1239, 667] on icon "printer" at bounding box center [1232, 671] width 11 height 11
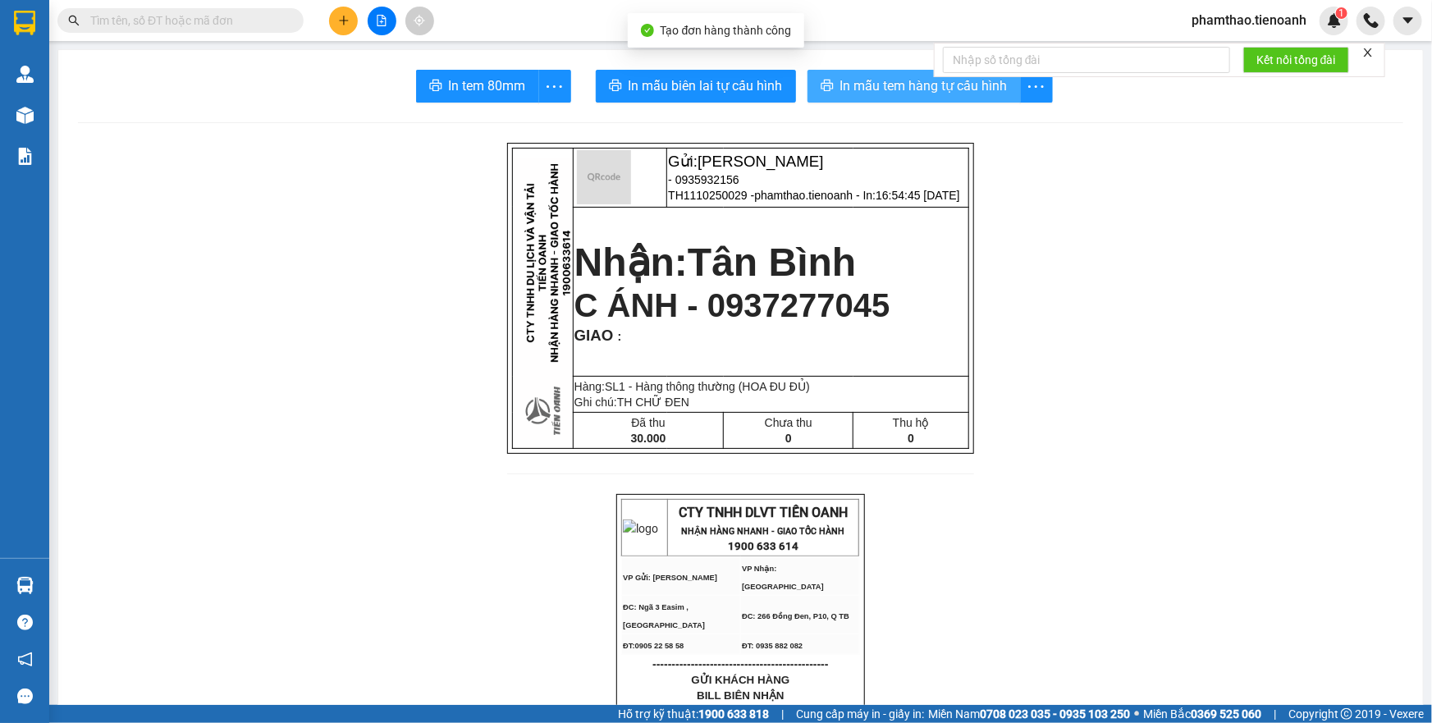
click at [887, 90] on span "In mẫu tem hàng tự cấu hình" at bounding box center [924, 86] width 167 height 21
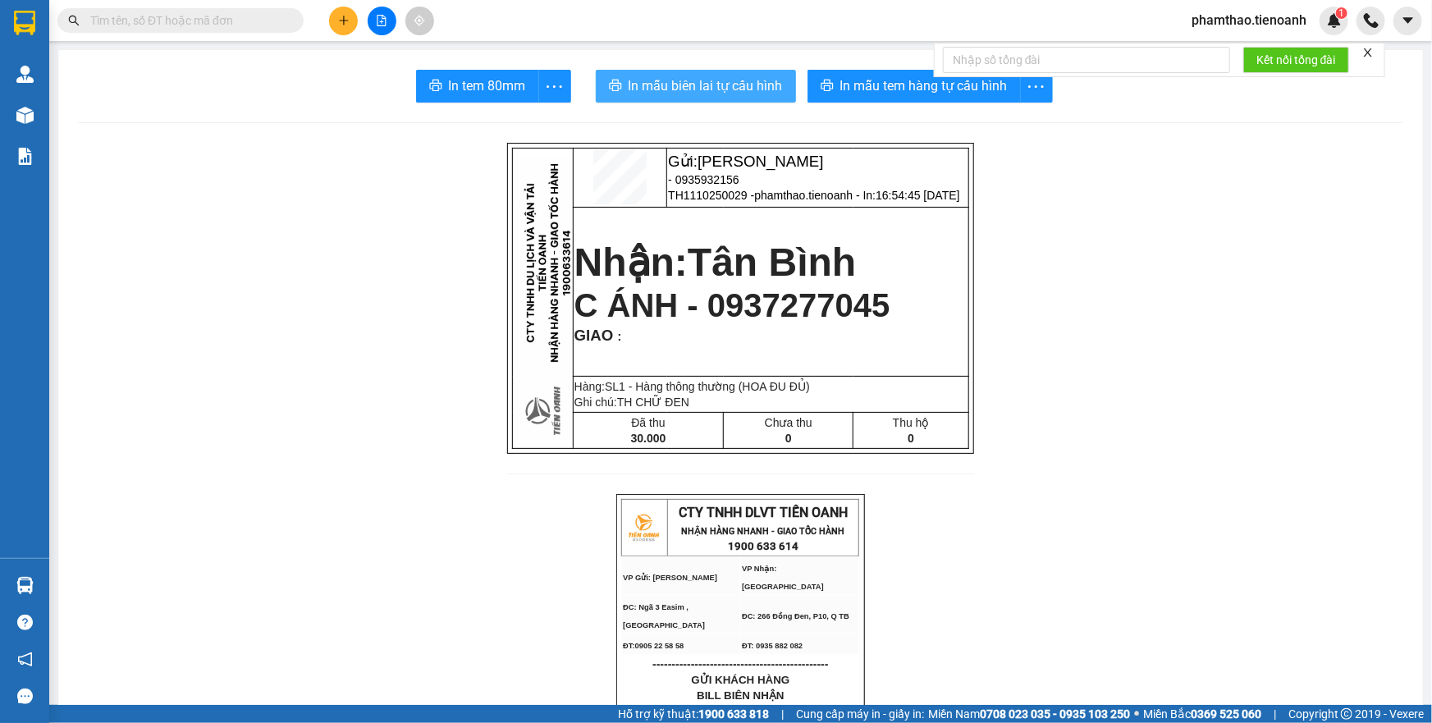
drag, startPoint x: 738, startPoint y: 85, endPoint x: 1026, endPoint y: 74, distance: 288.4
click at [754, 80] on span "In mẫu biên lai tự cấu hình" at bounding box center [706, 86] width 154 height 21
click at [338, 23] on icon "plus" at bounding box center [343, 20] width 11 height 11
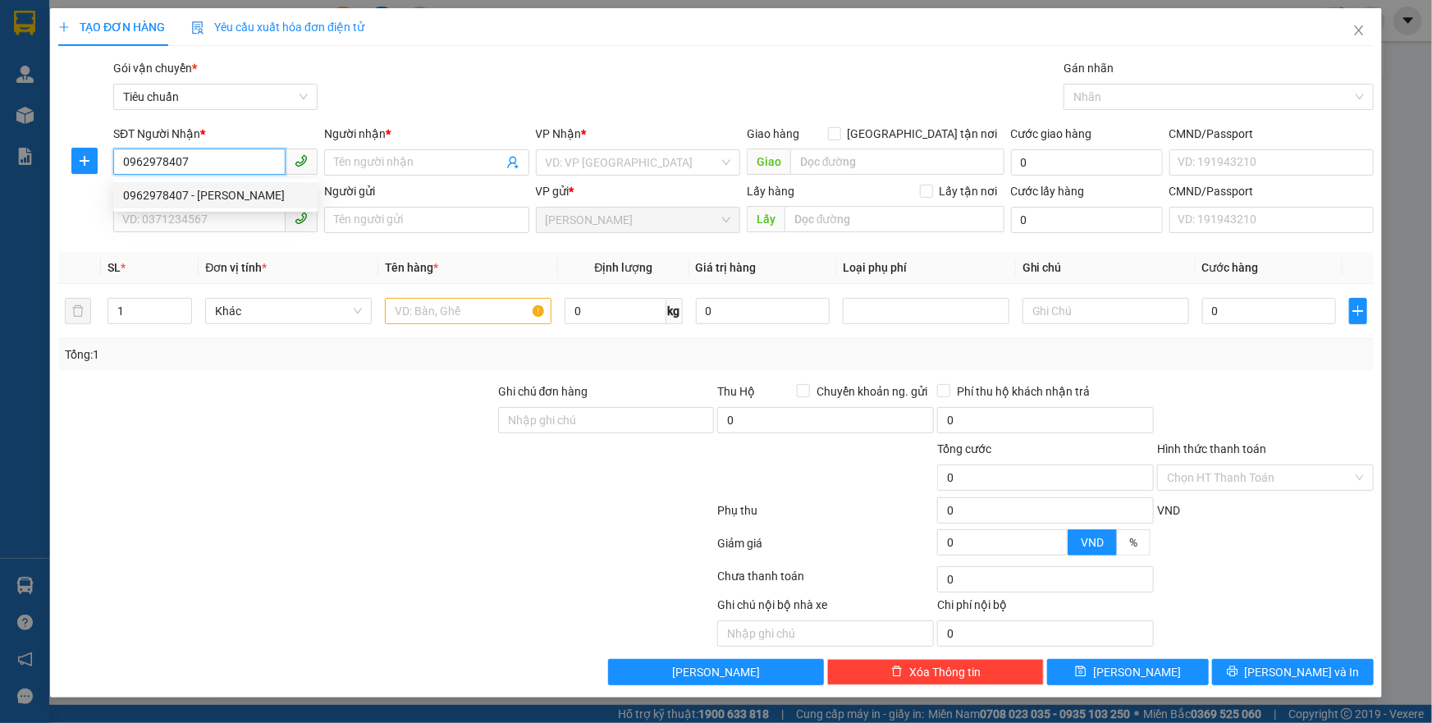
click at [168, 189] on div "0962978407 - [PERSON_NAME]" at bounding box center [215, 195] width 185 height 18
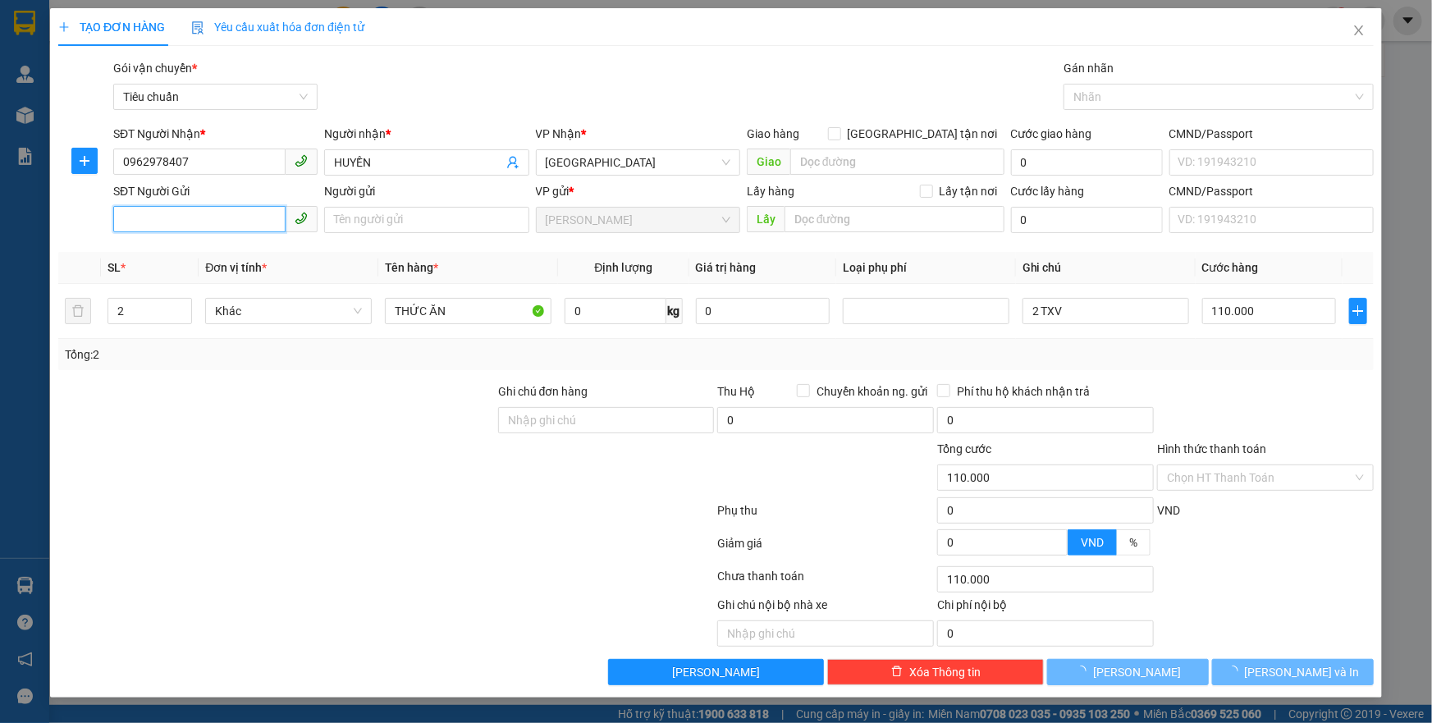
click at [239, 228] on input "SĐT Người Gửi" at bounding box center [199, 219] width 172 height 26
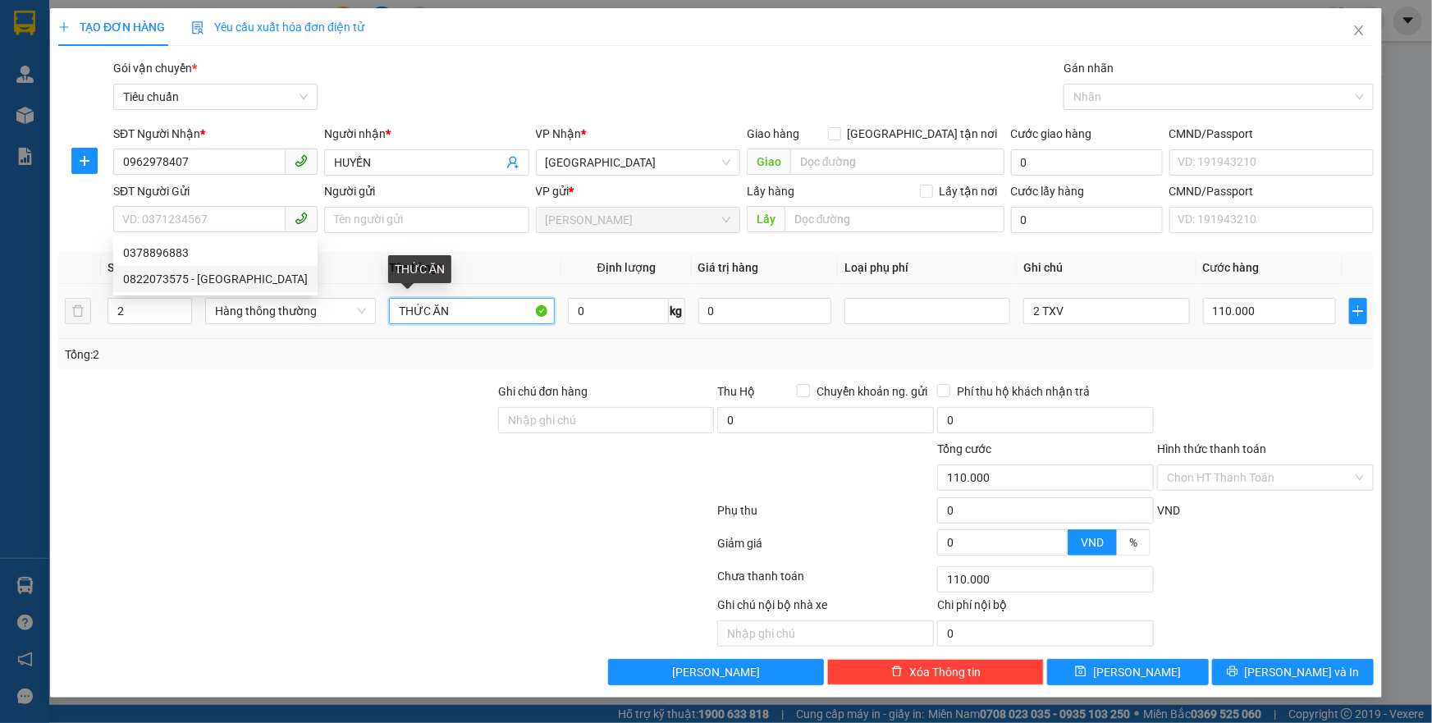
click at [466, 314] on input "THỨC ĂN" at bounding box center [472, 311] width 166 height 26
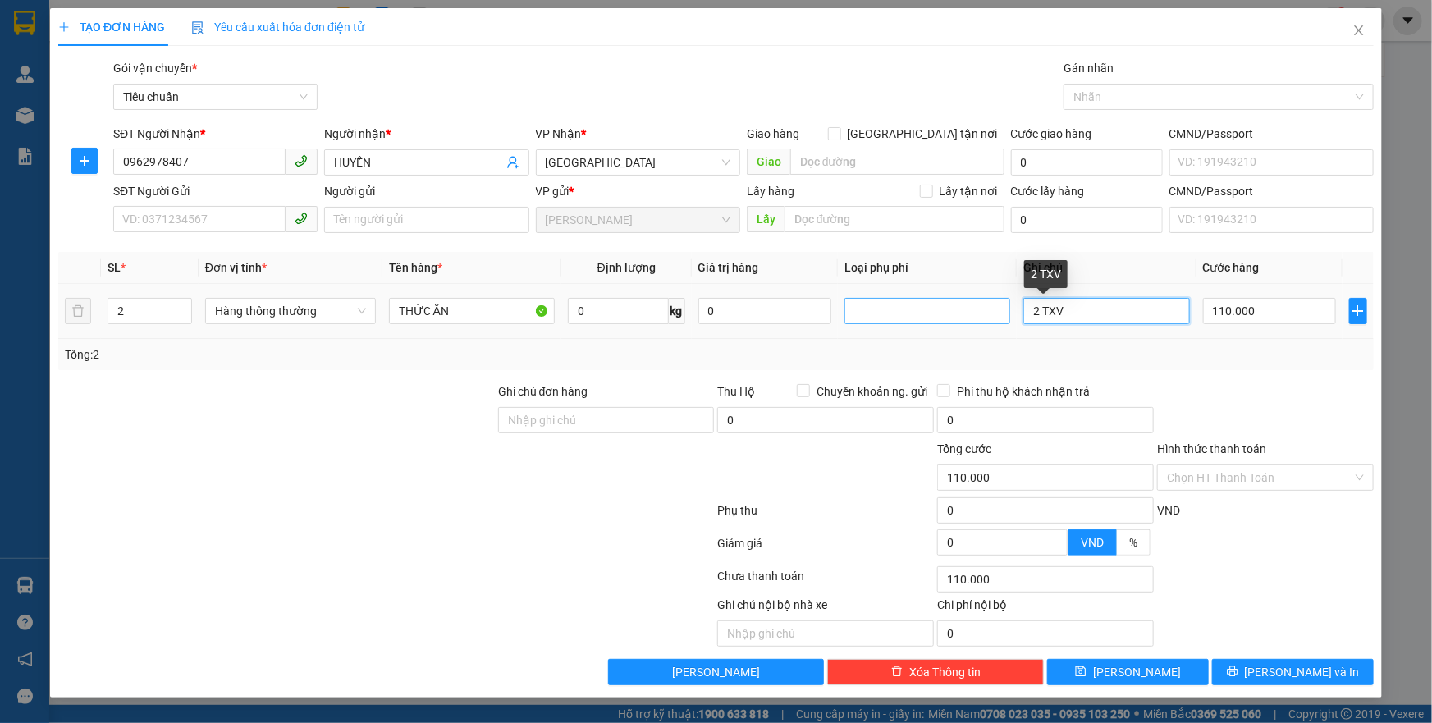
drag, startPoint x: 1091, startPoint y: 316, endPoint x: 997, endPoint y: 319, distance: 93.6
click at [997, 319] on tr "2 Hàng thông thường THỨC ĂN 0 kg 0 2 TXV 110.000" at bounding box center [716, 311] width 1316 height 55
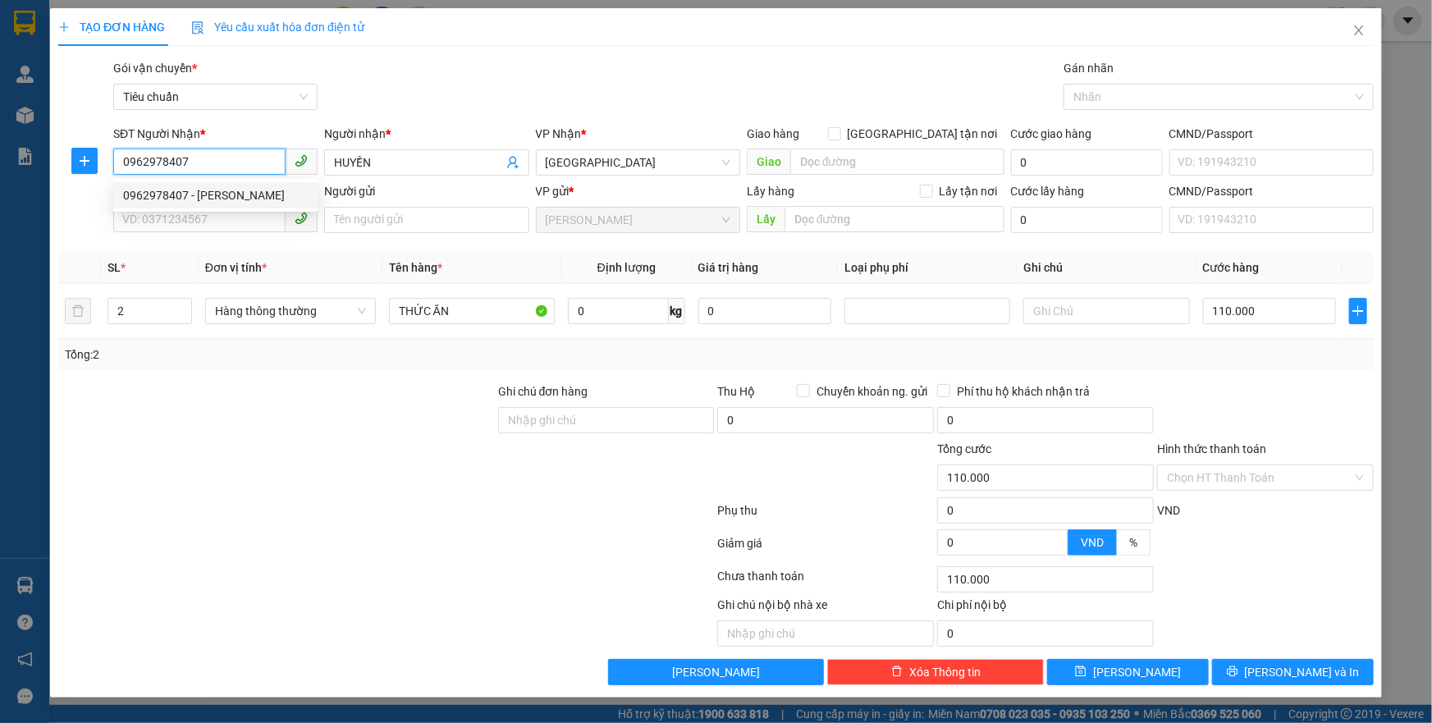
drag, startPoint x: 208, startPoint y: 156, endPoint x: 117, endPoint y: 166, distance: 90.8
click at [117, 166] on input "0962978407" at bounding box center [199, 162] width 172 height 26
click at [304, 384] on div at bounding box center [277, 411] width 440 height 57
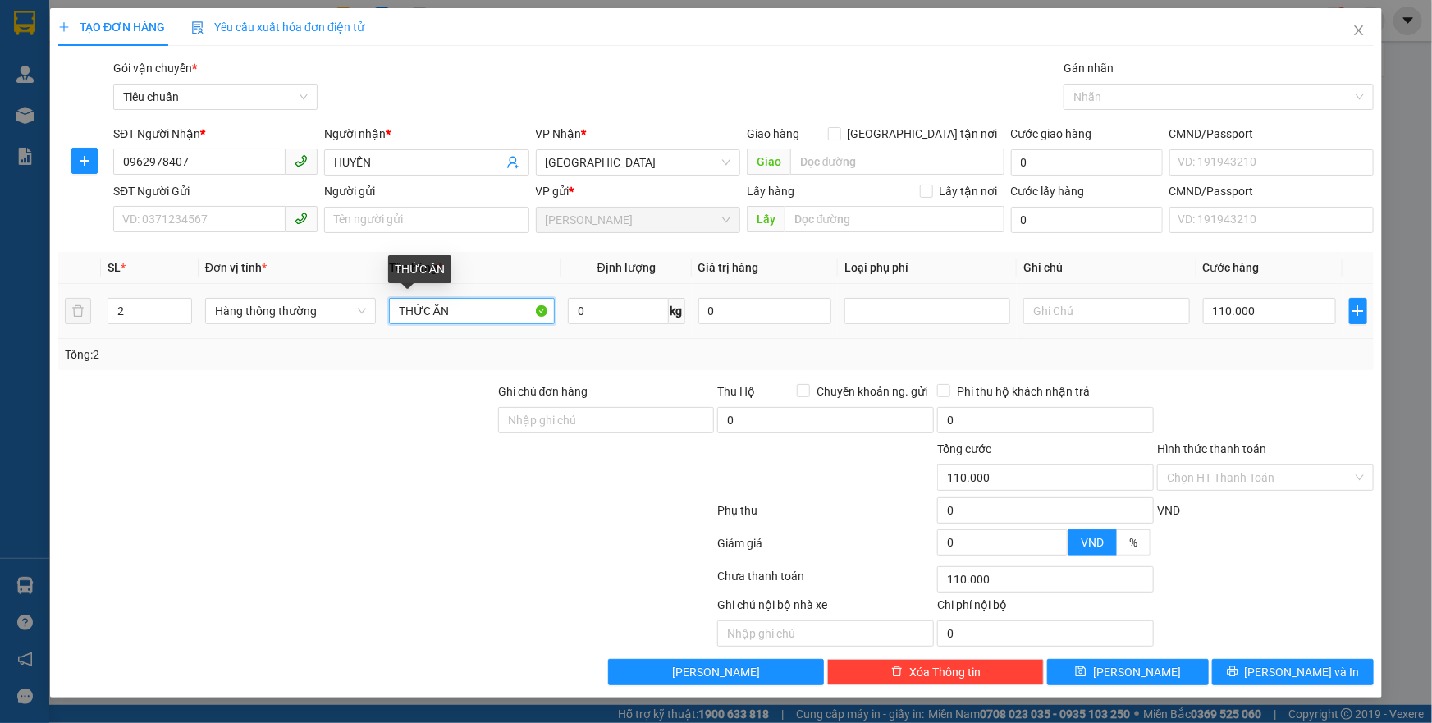
click at [508, 322] on input "THỨC ĂN" at bounding box center [472, 311] width 166 height 26
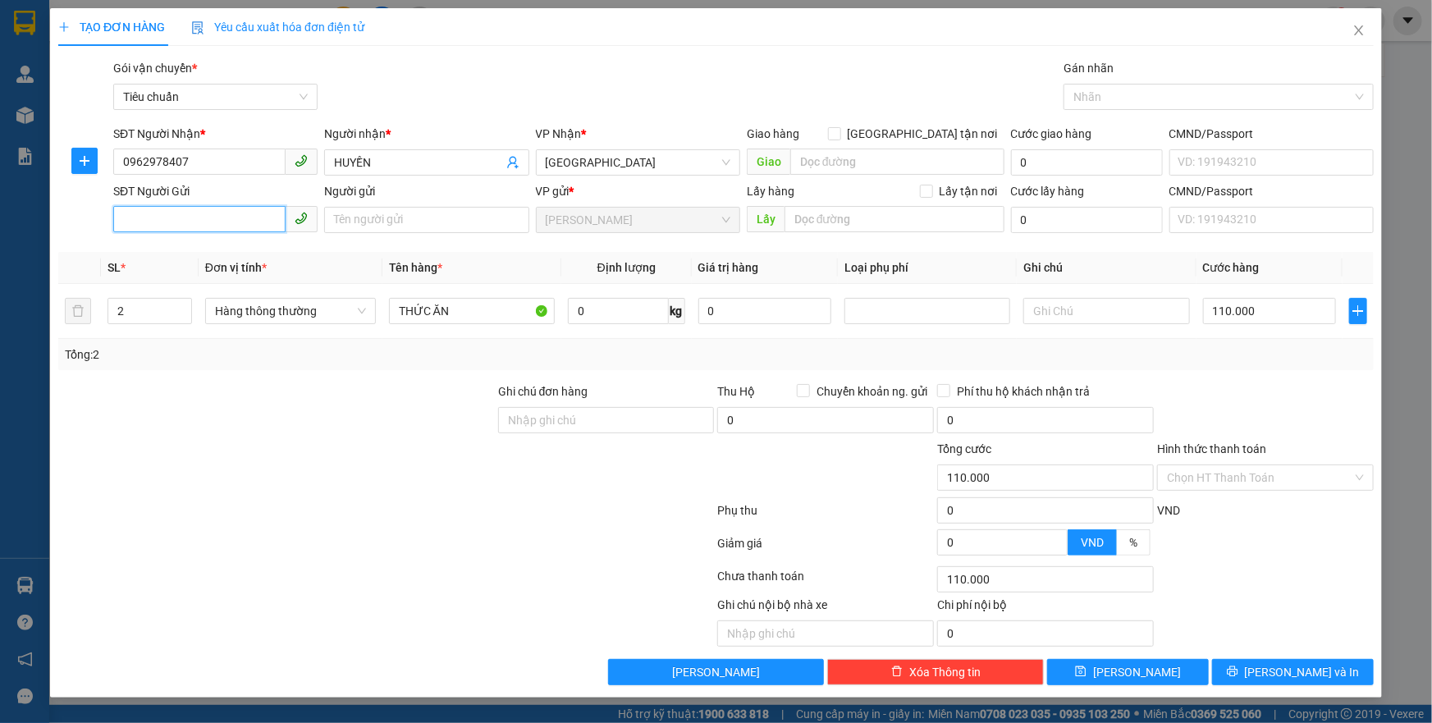
click at [210, 212] on input "SĐT Người Gửi" at bounding box center [199, 219] width 172 height 26
click at [210, 271] on div "0822073575 - [GEOGRAPHIC_DATA]" at bounding box center [215, 279] width 185 height 18
click at [499, 306] on input "THỨC ĂN" at bounding box center [472, 311] width 166 height 26
click at [611, 310] on input "0" at bounding box center [618, 311] width 101 height 26
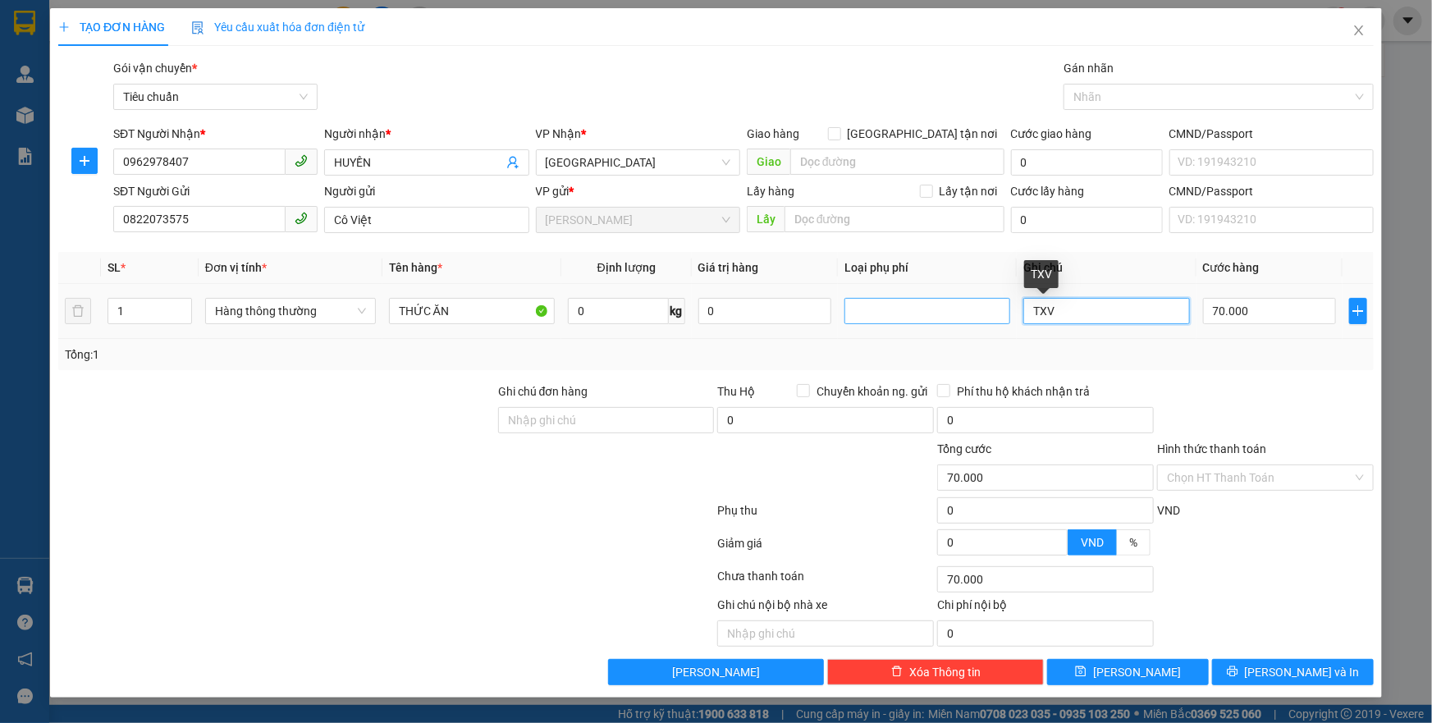
drag, startPoint x: 1092, startPoint y: 314, endPoint x: 1001, endPoint y: 319, distance: 91.3
click at [1008, 321] on tr "1 Hàng thông thường THỨC ĂN 0 kg 0 TXV 70.000" at bounding box center [716, 311] width 1316 height 55
click at [597, 302] on input "0" at bounding box center [618, 311] width 101 height 26
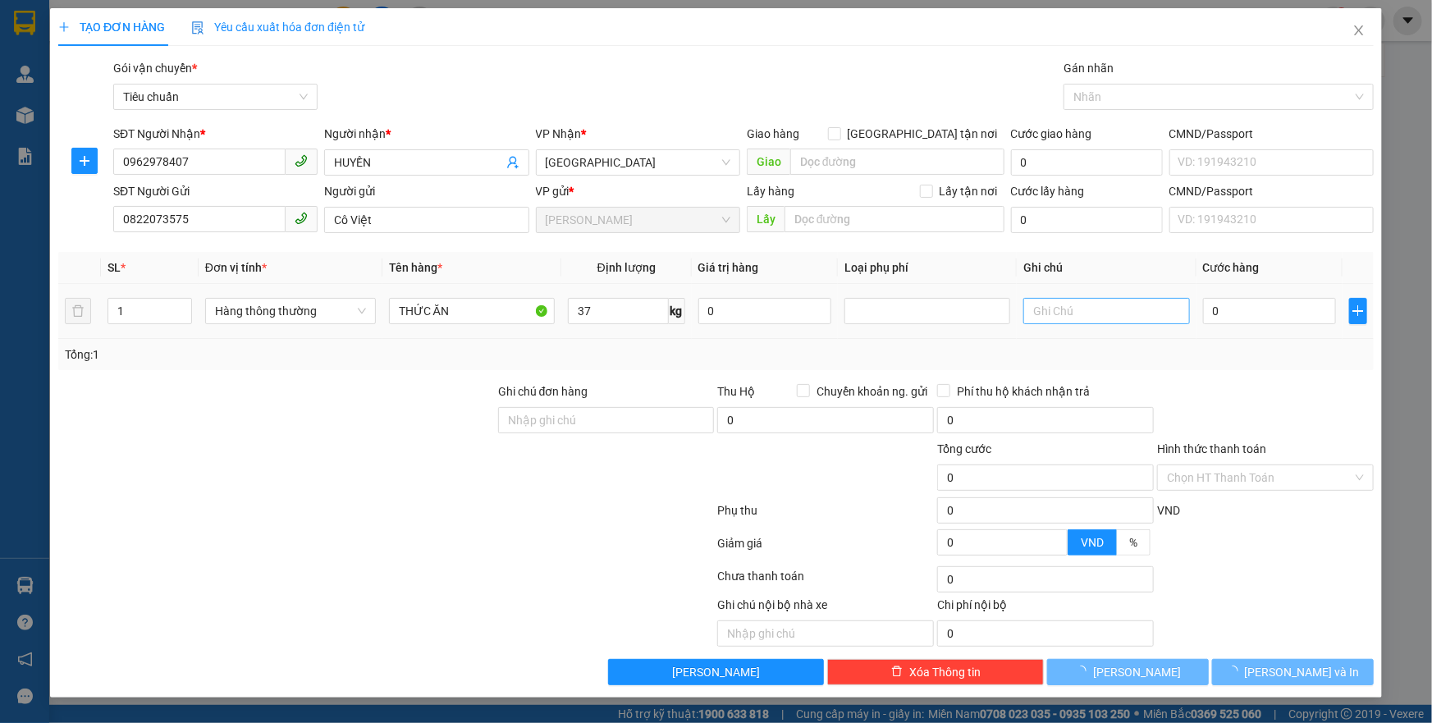
drag, startPoint x: 1116, startPoint y: 287, endPoint x: 1105, endPoint y: 303, distance: 19.4
click at [1113, 296] on td at bounding box center [1106, 311] width 179 height 55
click at [1105, 303] on input "text" at bounding box center [1107, 311] width 166 height 26
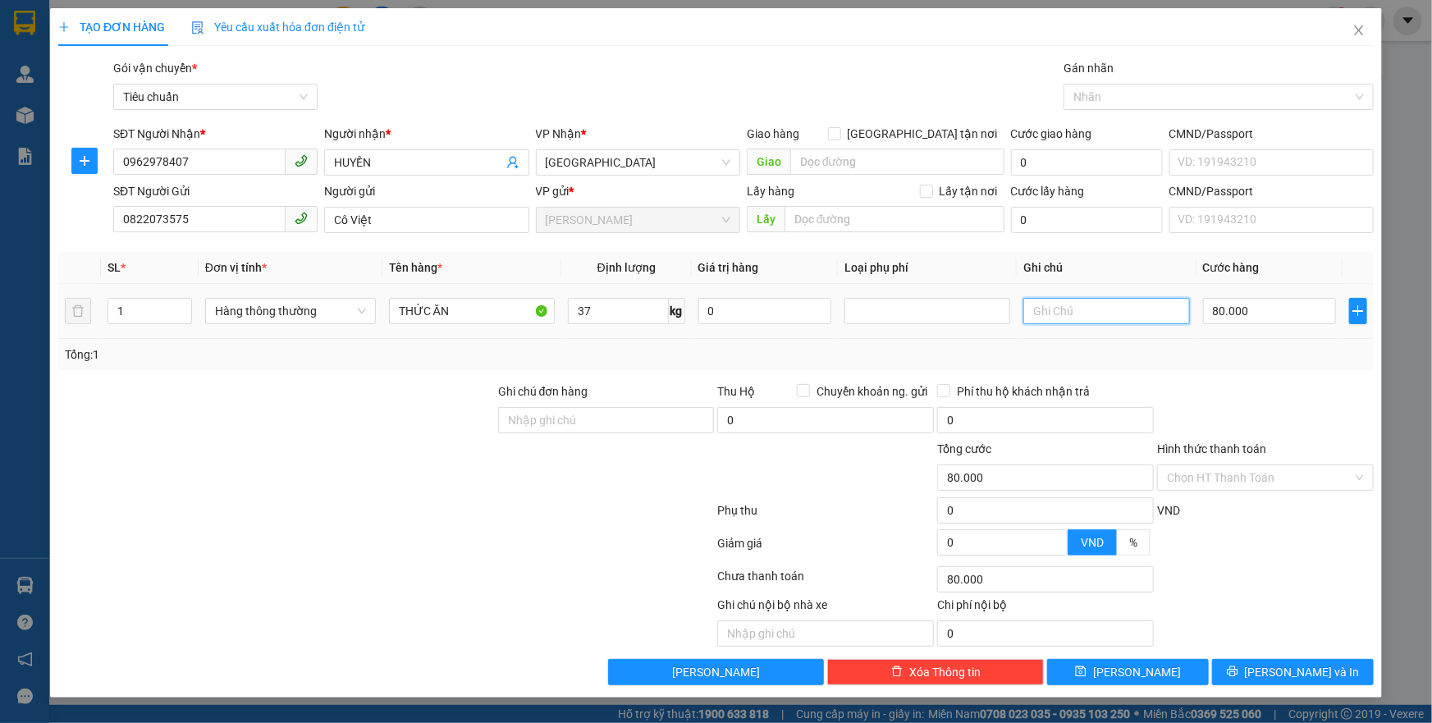
click at [1108, 303] on input "text" at bounding box center [1107, 311] width 166 height 26
click at [1254, 370] on div "Transit Pickup Surcharge Ids Transit Deliver Surcharge Ids Transit Deliver Surc…" at bounding box center [716, 372] width 1316 height 626
drag, startPoint x: 1267, startPoint y: 659, endPoint x: 1265, endPoint y: 673, distance: 14.1
click at [1265, 660] on button "[PERSON_NAME] và In" at bounding box center [1293, 672] width 162 height 26
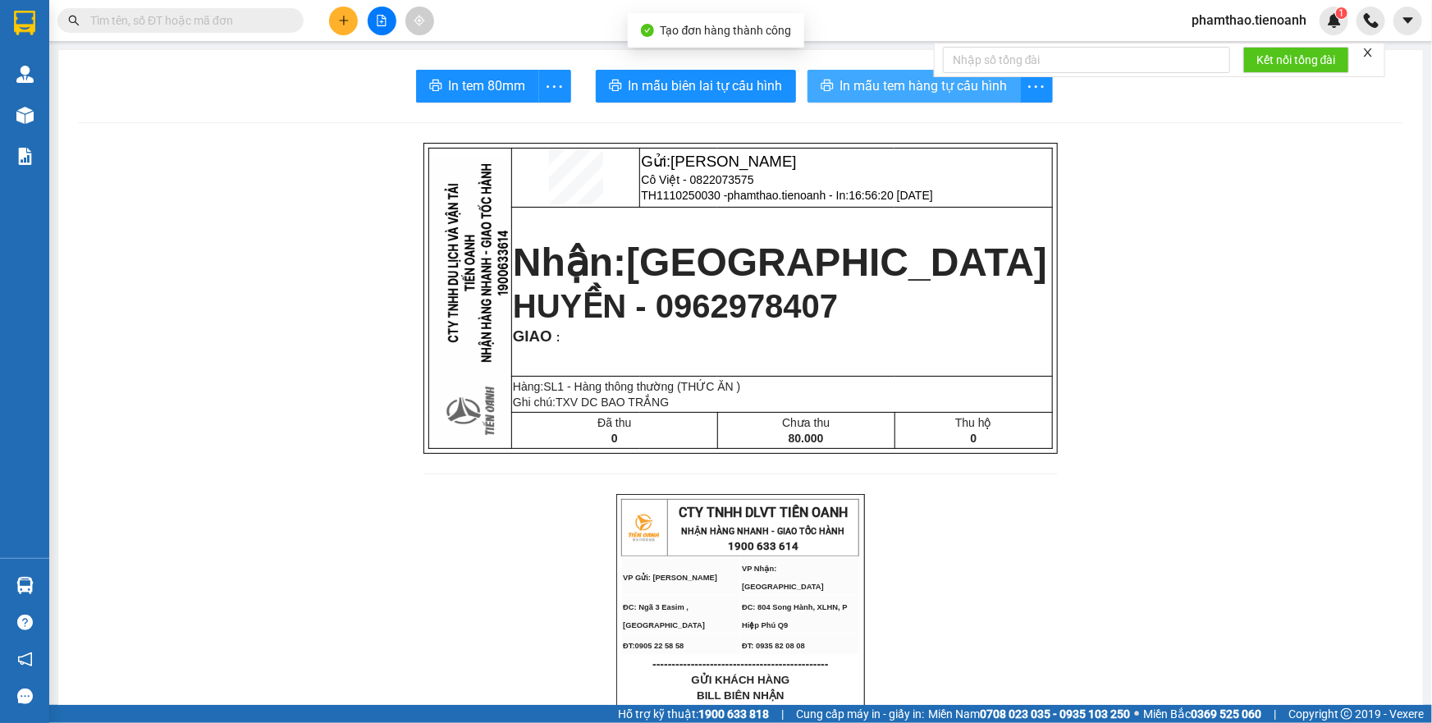
click at [890, 84] on span "In mẫu tem hàng tự cấu hình" at bounding box center [924, 86] width 167 height 21
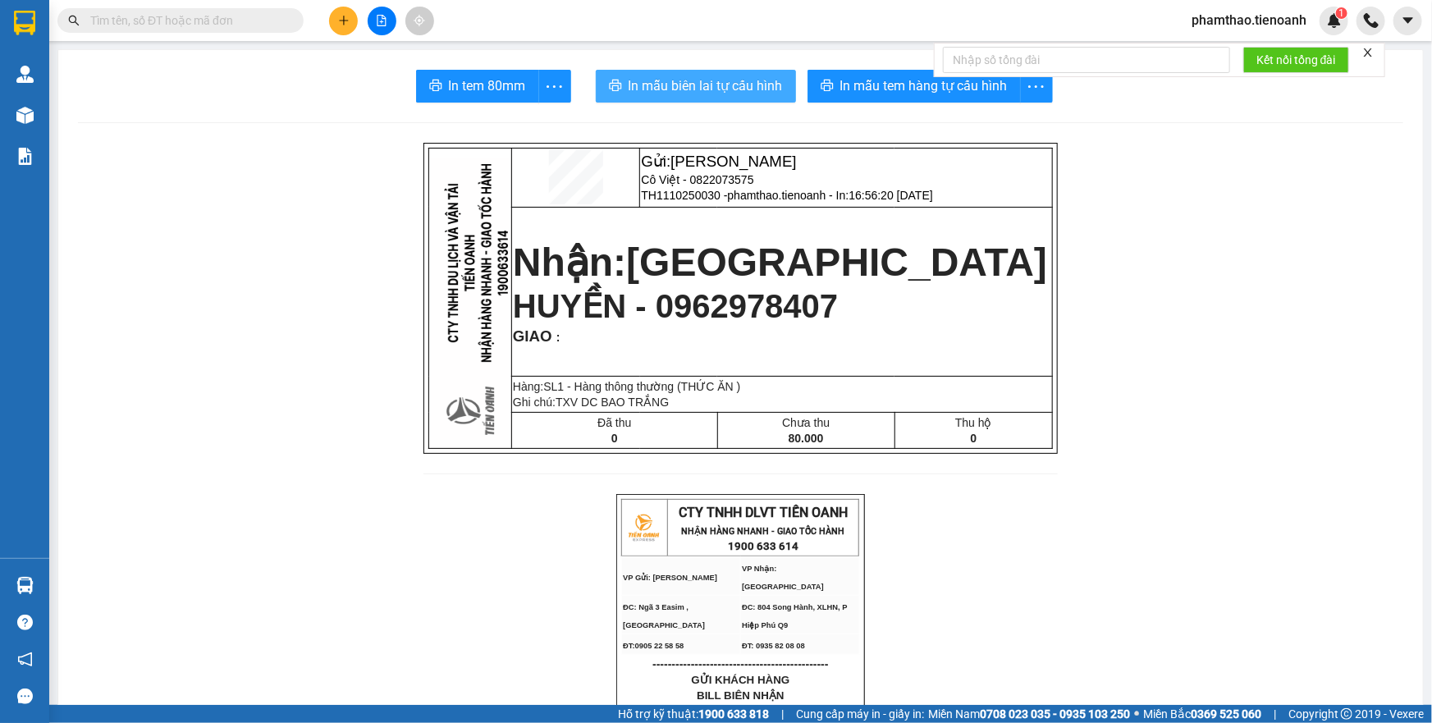
drag, startPoint x: 729, startPoint y: 87, endPoint x: 1125, endPoint y: 394, distance: 500.8
click at [731, 87] on span "In mẫu biên lai tự cấu hình" at bounding box center [706, 86] width 154 height 21
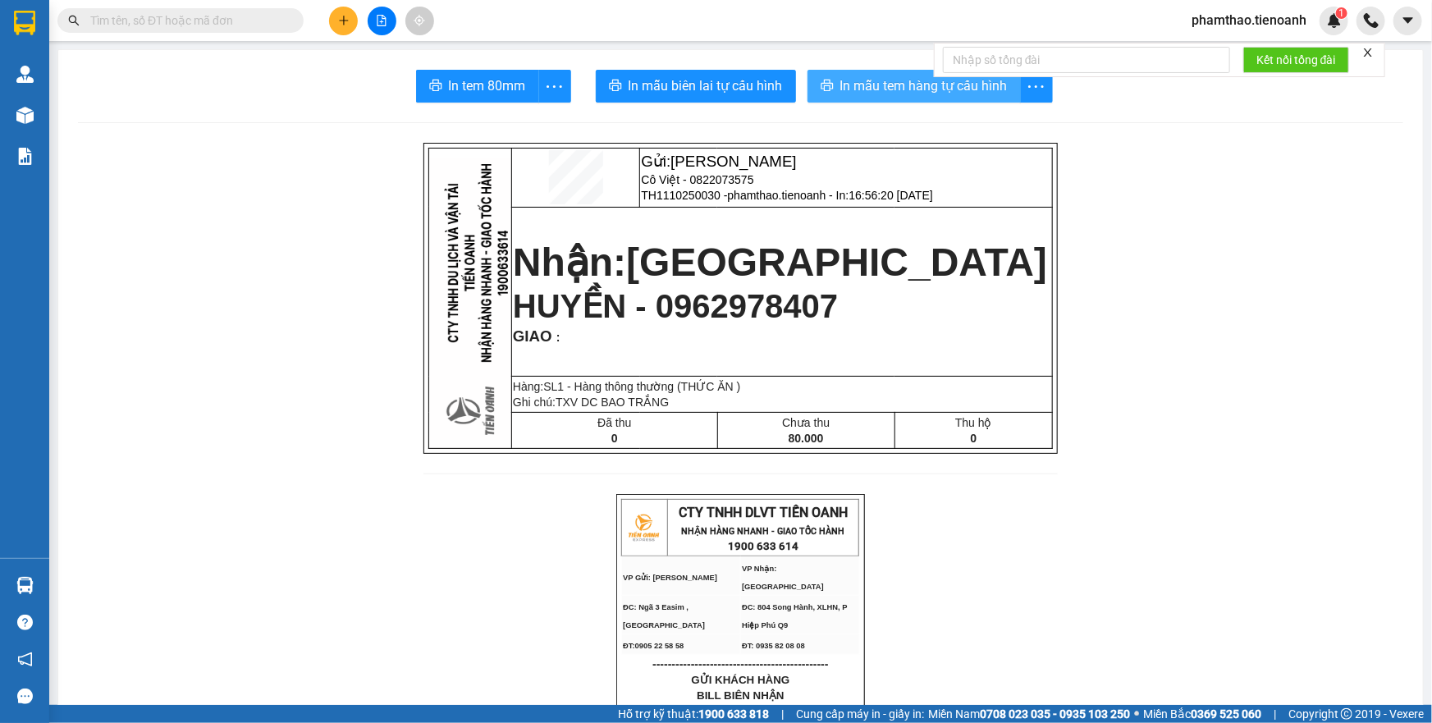
drag, startPoint x: 939, startPoint y: 101, endPoint x: 1047, endPoint y: 38, distance: 125.4
click at [941, 98] on button "In mẫu tem hàng tự cấu hình" at bounding box center [914, 86] width 213 height 33
click at [348, 15] on icon "plus" at bounding box center [343, 20] width 11 height 11
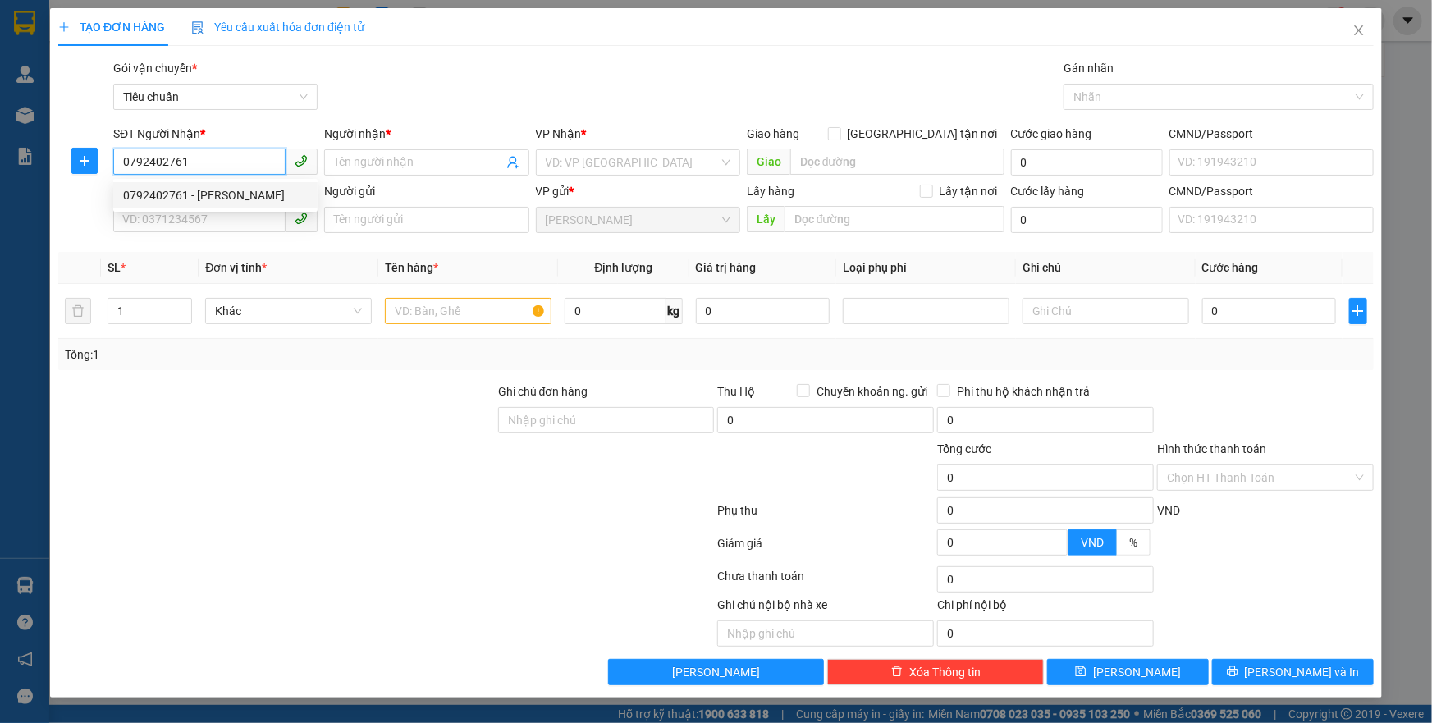
click at [196, 190] on div "0792402761 - [PERSON_NAME]" at bounding box center [215, 195] width 185 height 18
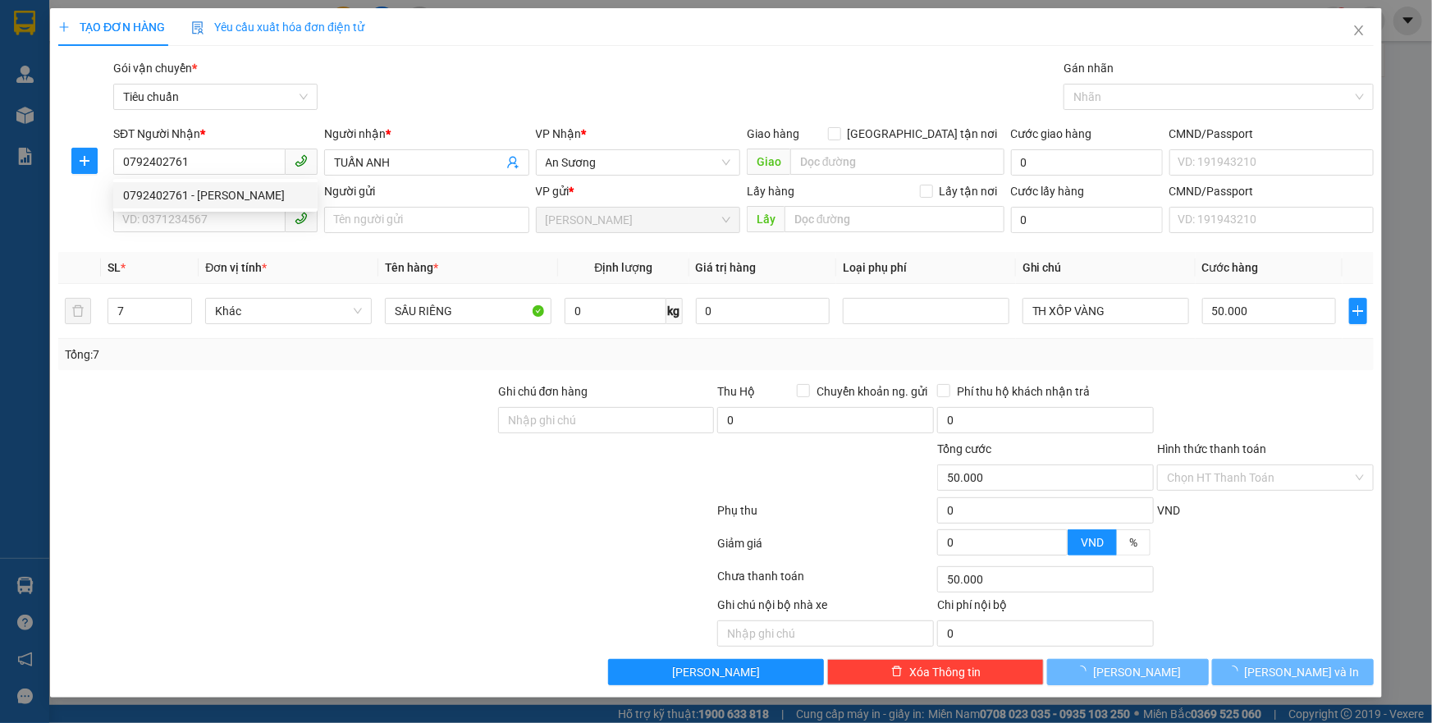
click at [229, 238] on div "SĐT Người Gửi VD: 0371234567" at bounding box center [215, 210] width 204 height 57
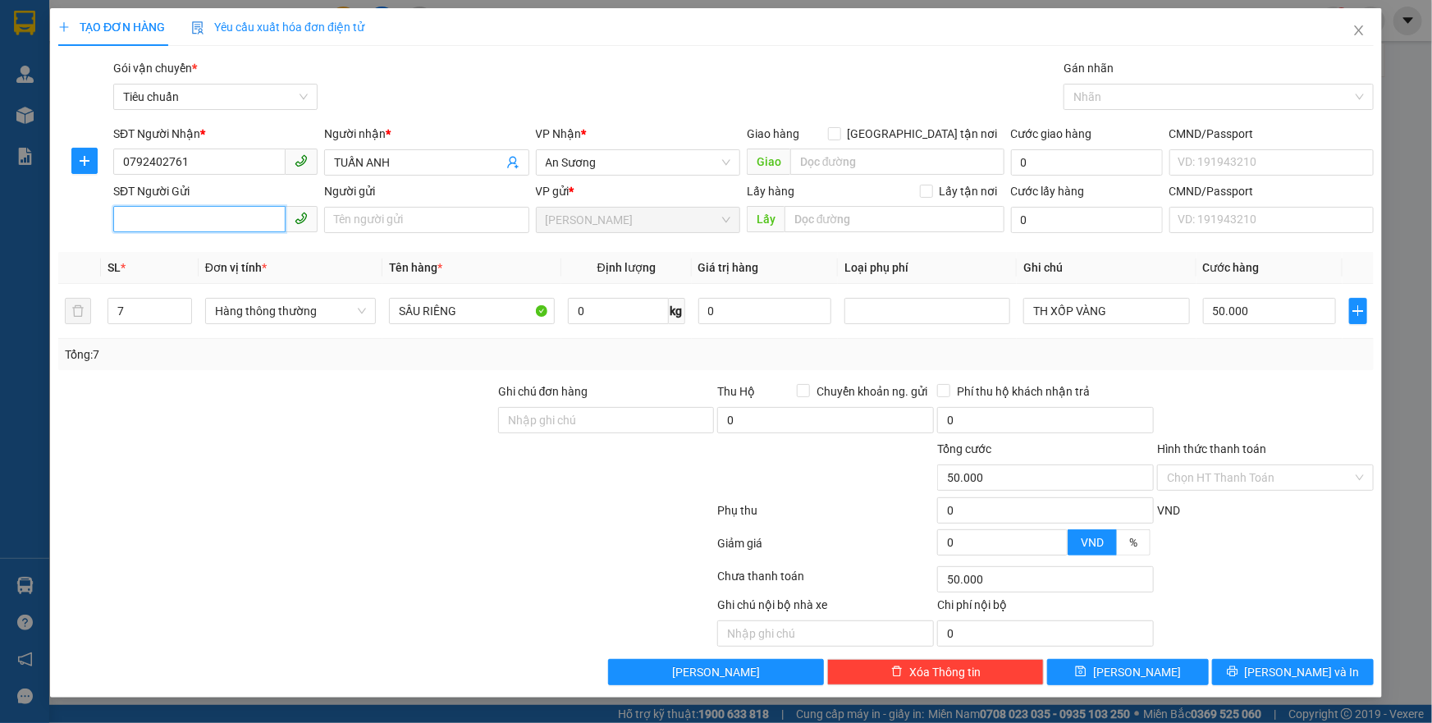
click at [235, 222] on input "SĐT Người Gửi" at bounding box center [199, 219] width 172 height 26
click at [224, 277] on div "0792402761 - [PERSON_NAME]" at bounding box center [215, 279] width 185 height 18
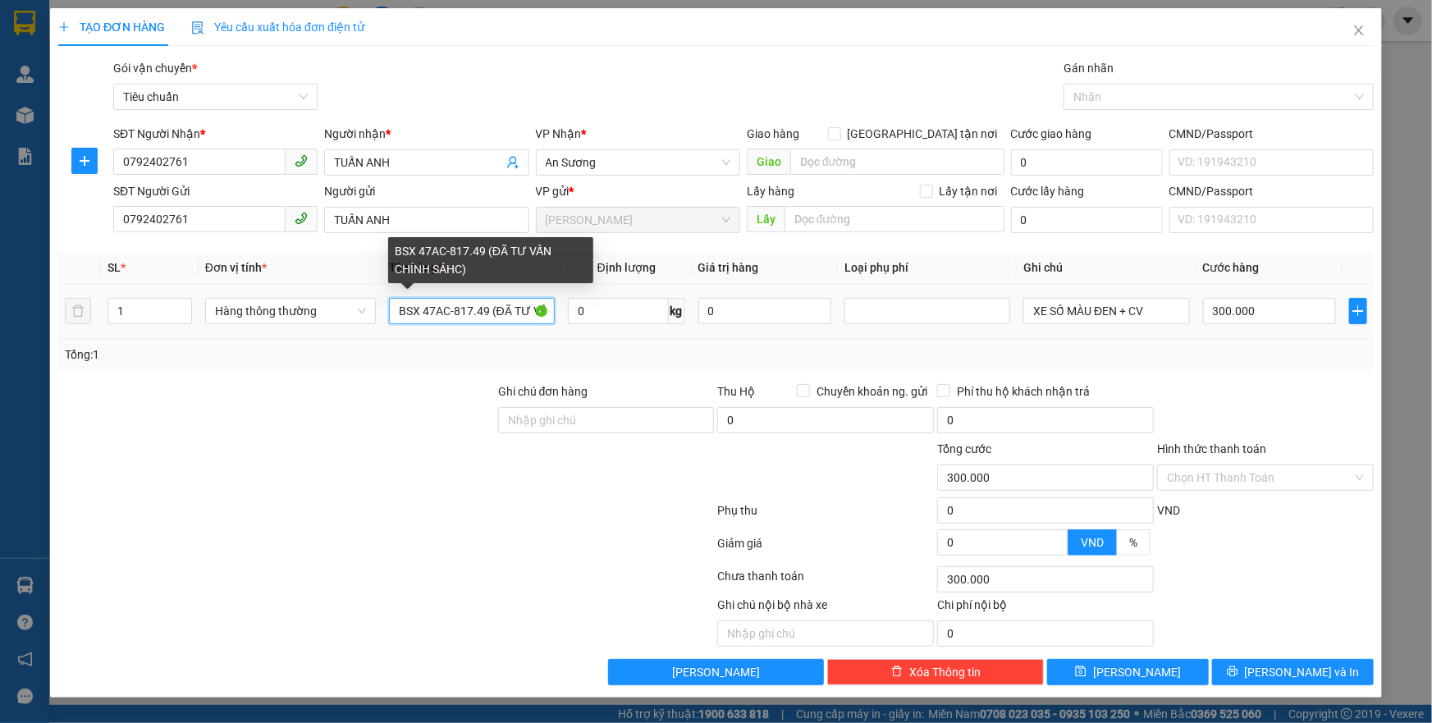
drag, startPoint x: 398, startPoint y: 309, endPoint x: 625, endPoint y: 334, distance: 227.9
click at [625, 334] on tr "1 Hàng thông thường BSX 47AC-817.49 (ĐÃ TƯ VẤN CHÍNH SÁHC) 0 kg 0 XE SỐ MÀU ĐEN…" at bounding box center [716, 311] width 1316 height 55
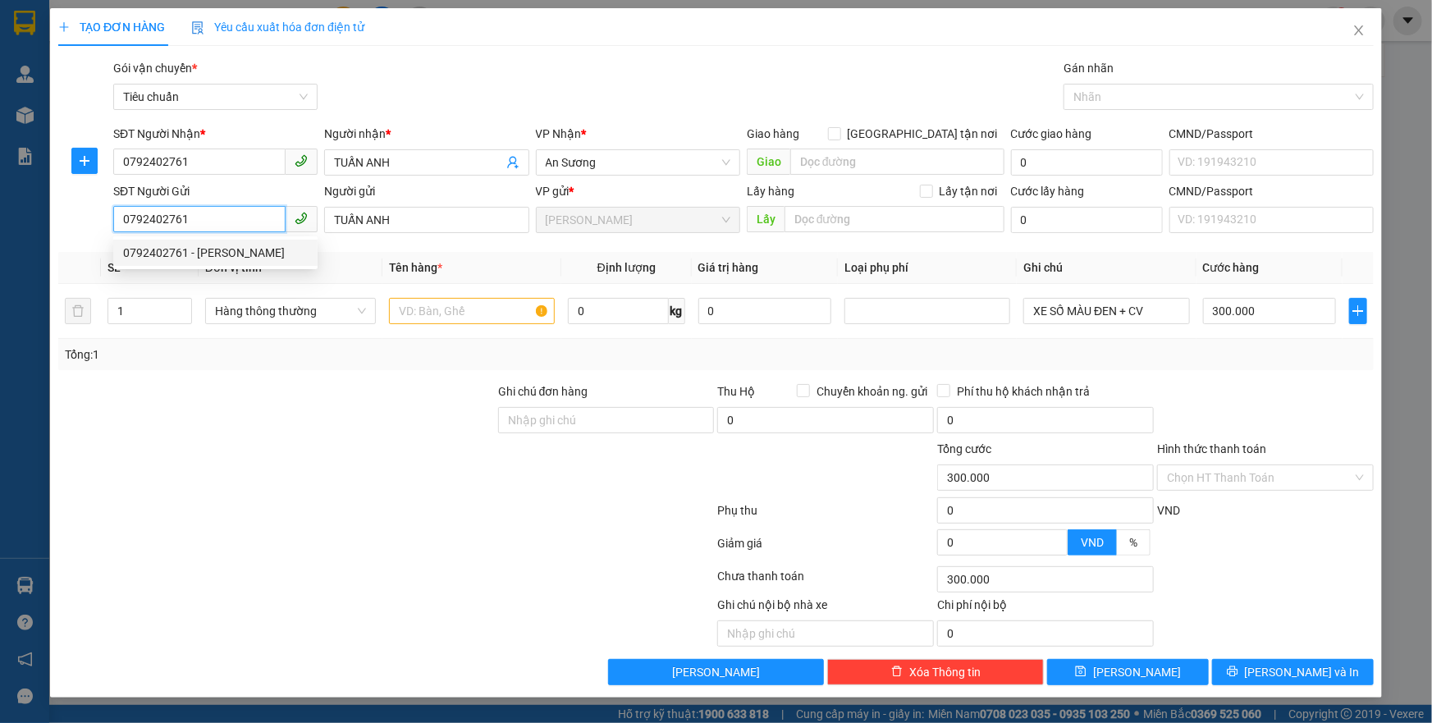
drag, startPoint x: 245, startPoint y: 214, endPoint x: 203, endPoint y: 222, distance: 43.3
click at [64, 209] on div "SĐT Người Gửi 0792402761 Người gửi TUẤN ANH VP gửi * [PERSON_NAME] Lấy hàng Lấy…" at bounding box center [716, 210] width 1319 height 57
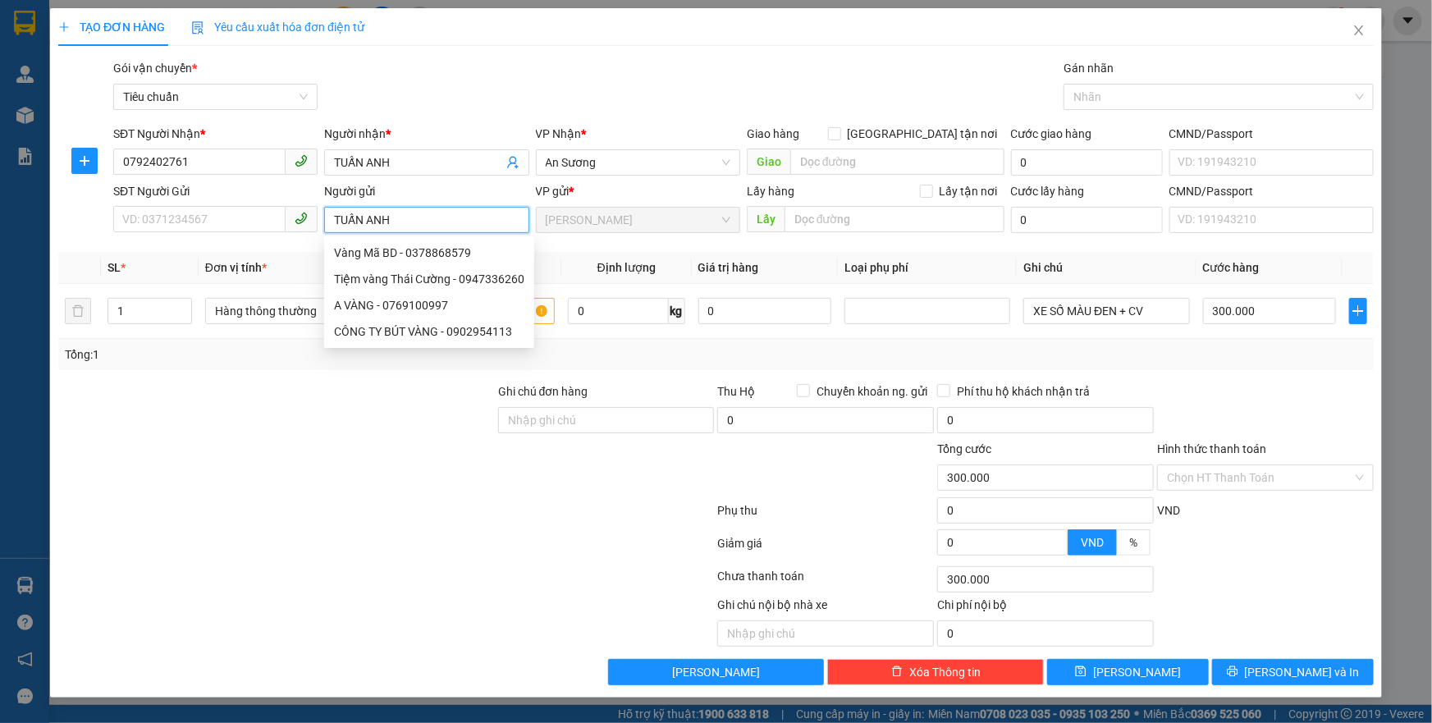
drag, startPoint x: 400, startPoint y: 222, endPoint x: 324, endPoint y: 222, distance: 75.5
click at [324, 222] on input "TUẤN ANH" at bounding box center [426, 220] width 204 height 26
drag, startPoint x: 230, startPoint y: 386, endPoint x: 191, endPoint y: 245, distance: 145.6
click at [235, 373] on div "Transit Pickup Surcharge Ids Transit Deliver Surcharge Ids Transit Deliver Surc…" at bounding box center [716, 372] width 1316 height 626
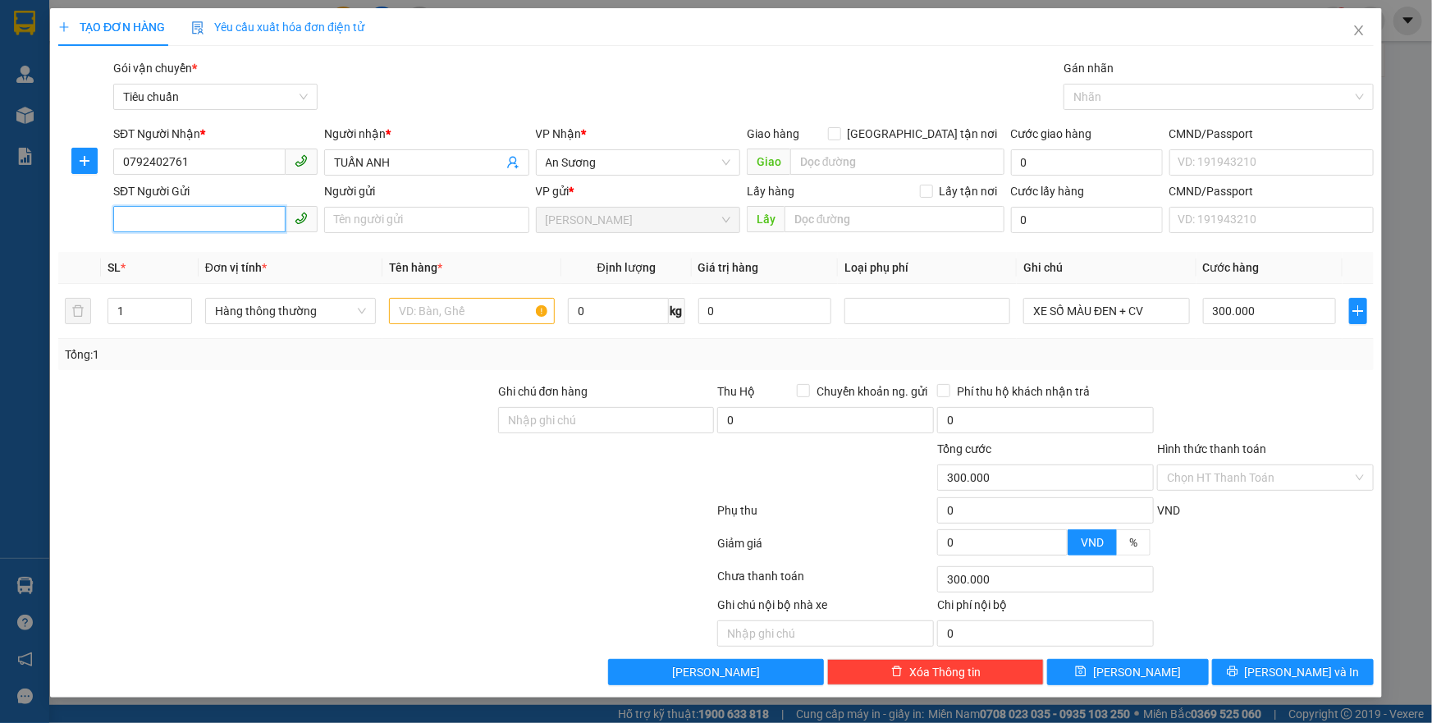
click at [195, 222] on input "SĐT Người Gửi" at bounding box center [199, 219] width 172 height 26
click at [204, 257] on div "0934033037 - QUÝ" at bounding box center [215, 253] width 185 height 18
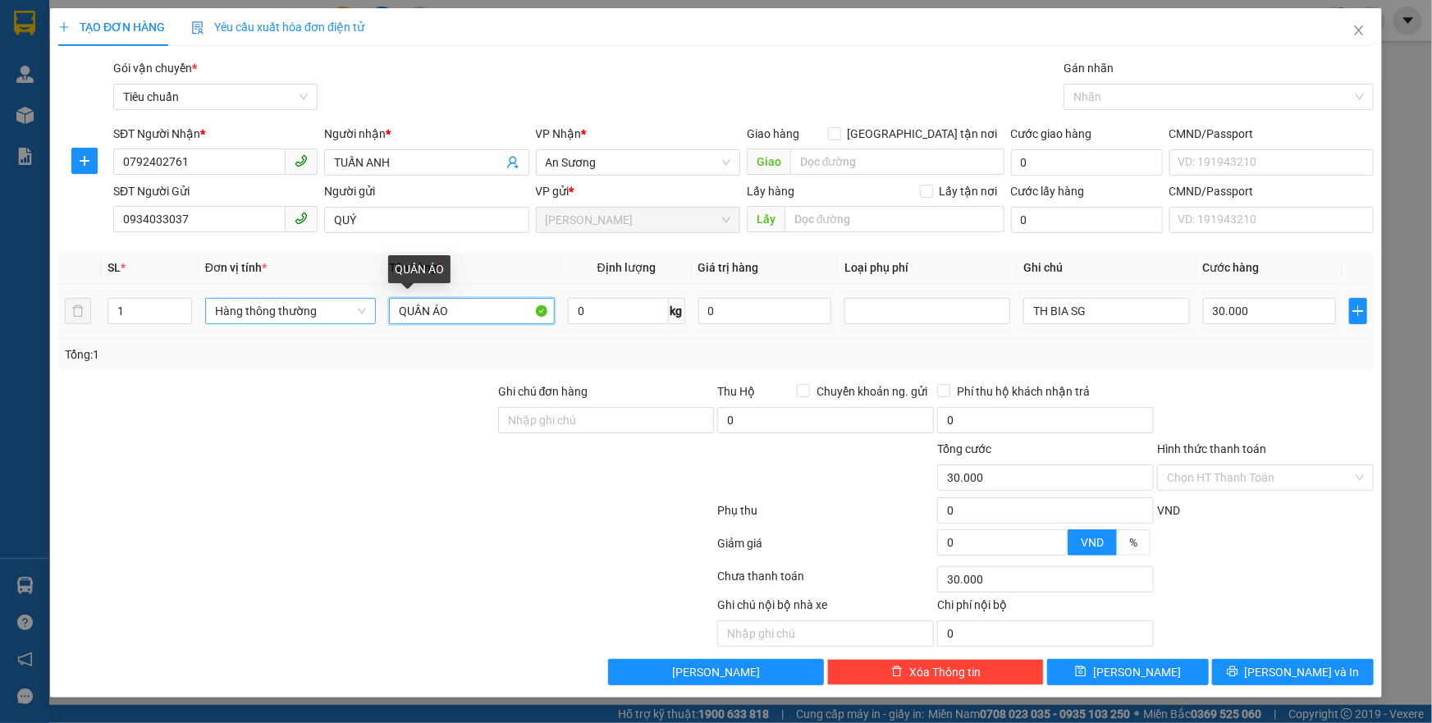
drag, startPoint x: 495, startPoint y: 312, endPoint x: 373, endPoint y: 313, distance: 122.3
click at [373, 313] on tr "1 Hàng thông thường QUẦN ÁO 0 kg 0 TH BIA SG 30.000" at bounding box center [716, 311] width 1316 height 55
click at [589, 308] on input "0" at bounding box center [618, 311] width 101 height 26
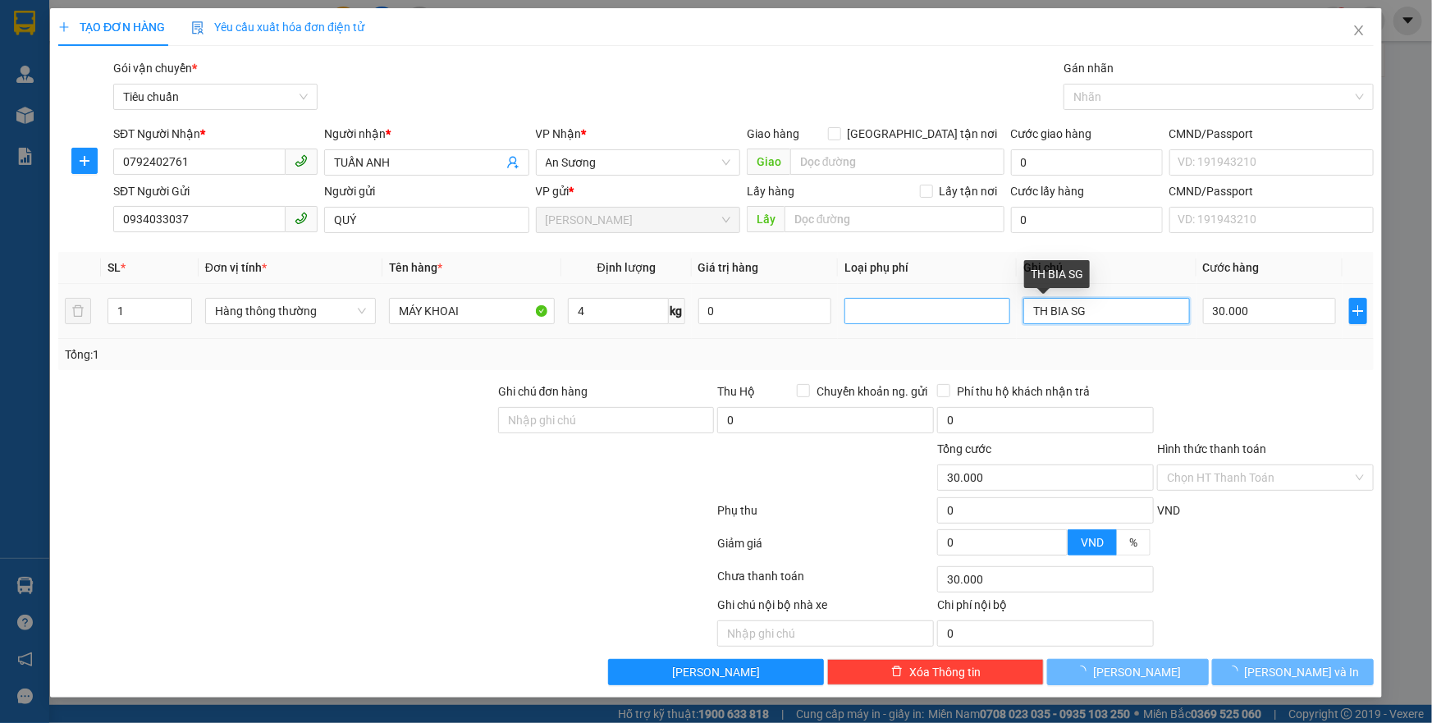
drag, startPoint x: 1087, startPoint y: 312, endPoint x: 995, endPoint y: 323, distance: 92.6
click at [995, 323] on tr "1 Hàng thông thường MÁY KHOAI 4 kg 0 TH BIA SG 30.000" at bounding box center [716, 311] width 1316 height 55
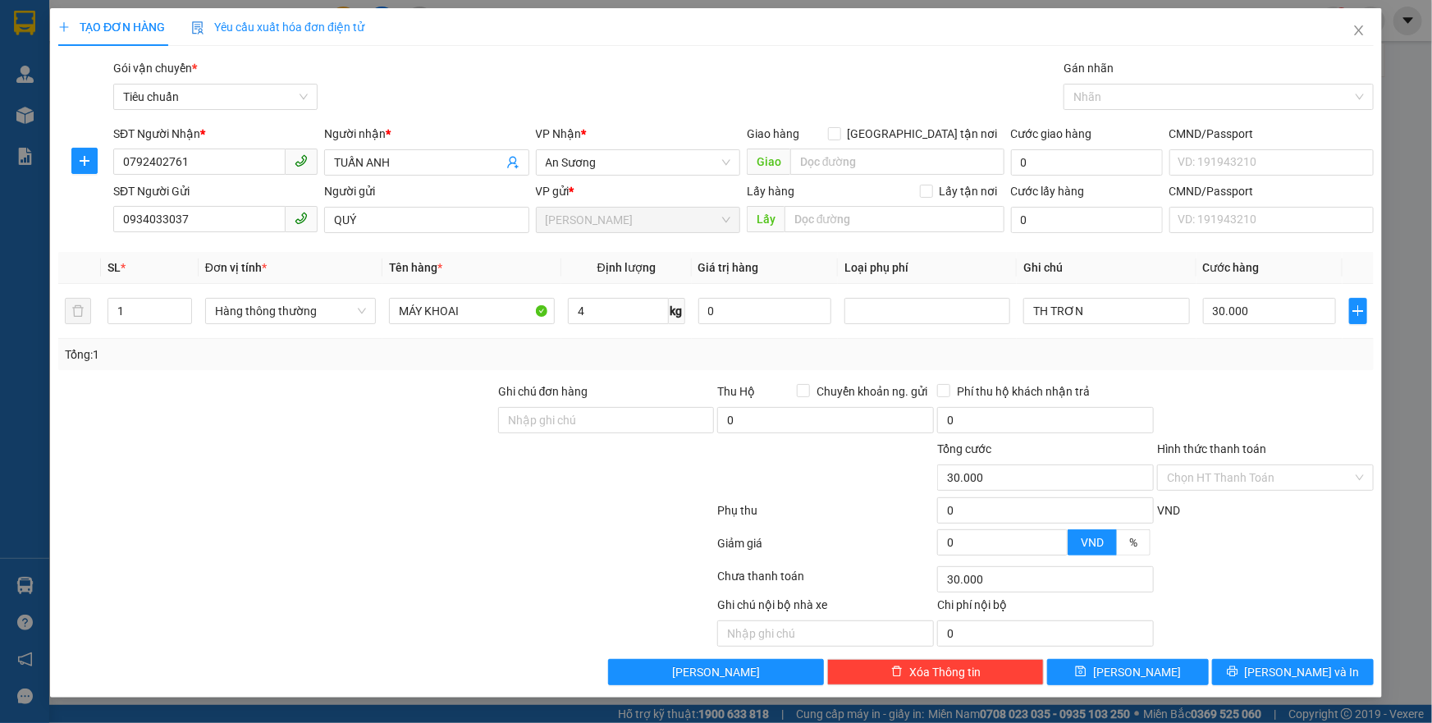
drag, startPoint x: 1260, startPoint y: 479, endPoint x: 1246, endPoint y: 507, distance: 31.2
click at [1254, 497] on div "Transit Pickup Surcharge Ids Transit Deliver Surcharge Ids Transit Deliver Surc…" at bounding box center [716, 372] width 1316 height 626
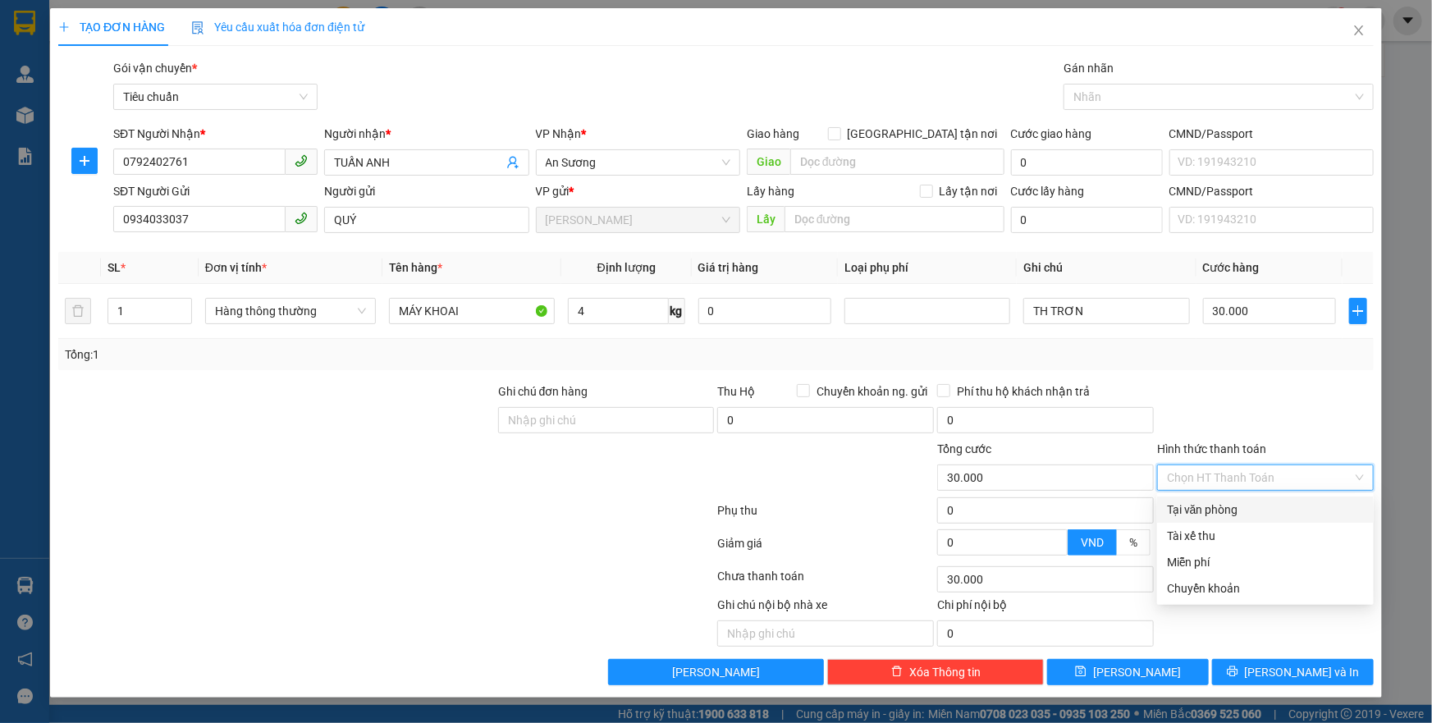
drag, startPoint x: 1245, startPoint y: 507, endPoint x: 1255, endPoint y: 567, distance: 60.7
click at [1247, 519] on div "Tại văn phòng" at bounding box center [1265, 510] width 217 height 26
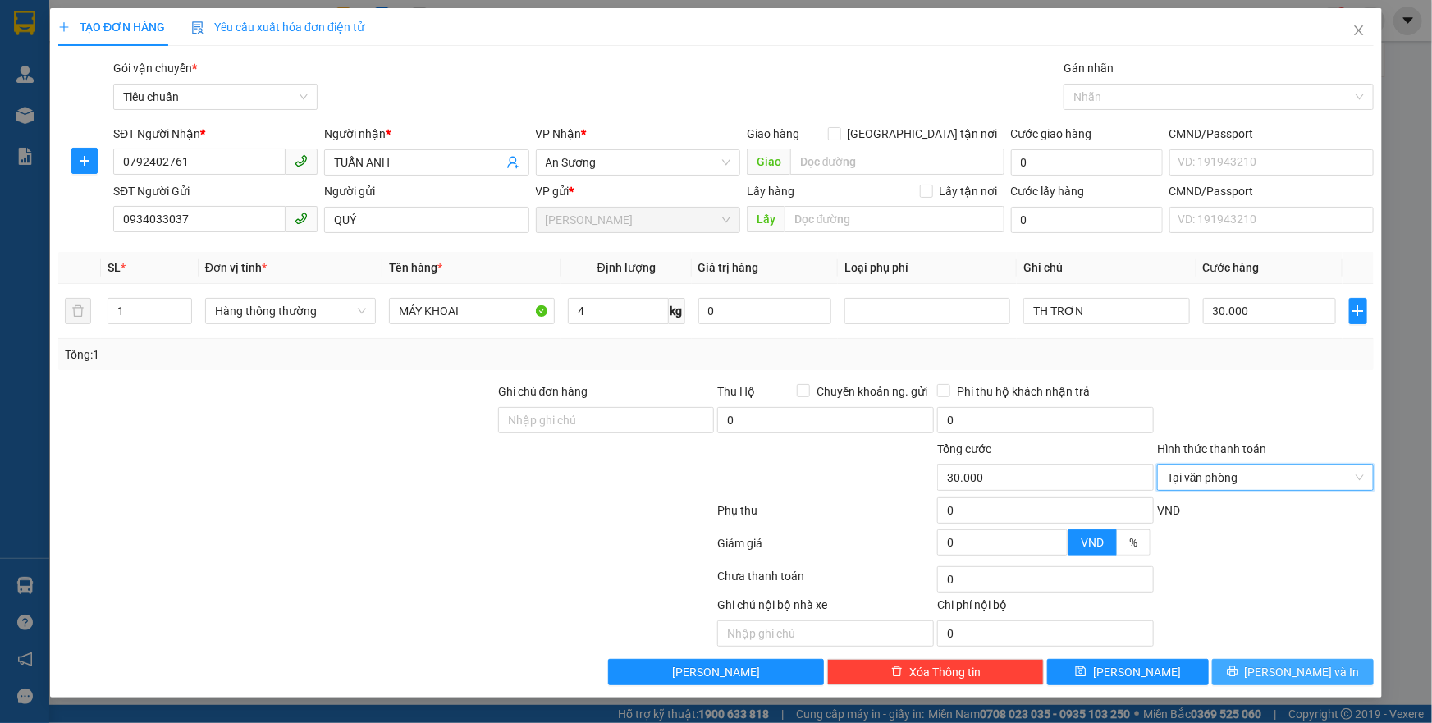
drag, startPoint x: 1278, startPoint y: 665, endPoint x: 1070, endPoint y: 442, distance: 305.5
click at [1277, 665] on button "[PERSON_NAME] và In" at bounding box center [1293, 672] width 162 height 26
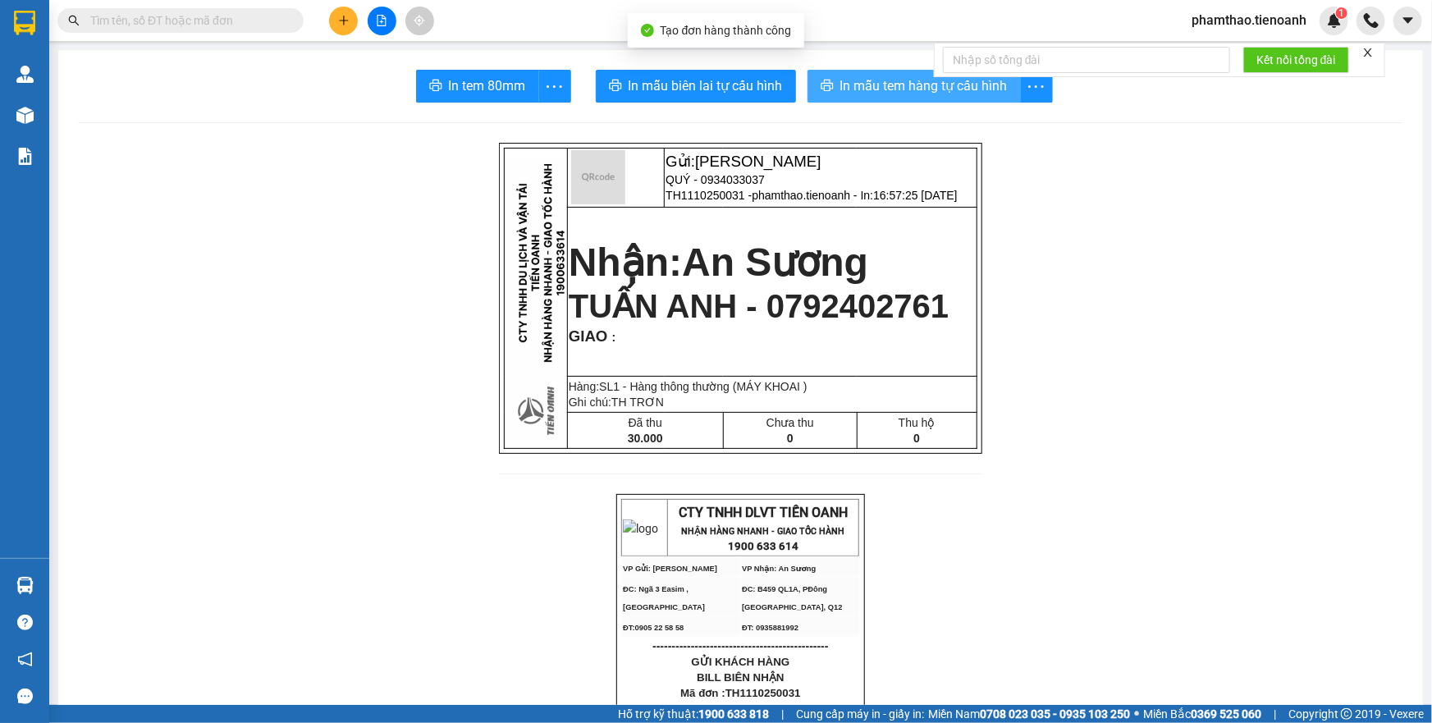
drag, startPoint x: 899, startPoint y: 82, endPoint x: 901, endPoint y: 96, distance: 14.1
click at [899, 82] on span "In mẫu tem hàng tự cấu hình" at bounding box center [924, 86] width 167 height 21
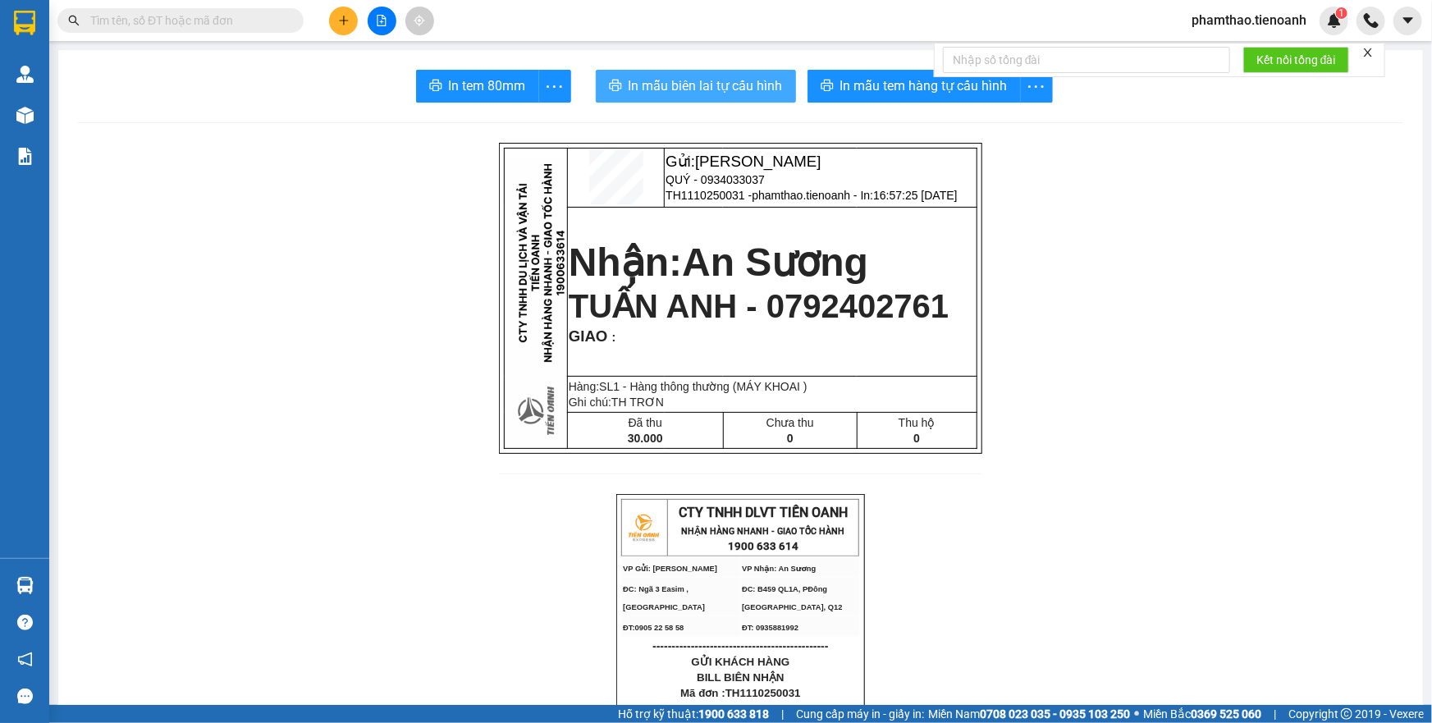
click at [733, 89] on span "In mẫu biên lai tự cấu hình" at bounding box center [706, 86] width 154 height 21
click at [349, 19] on icon "plus" at bounding box center [343, 20] width 11 height 11
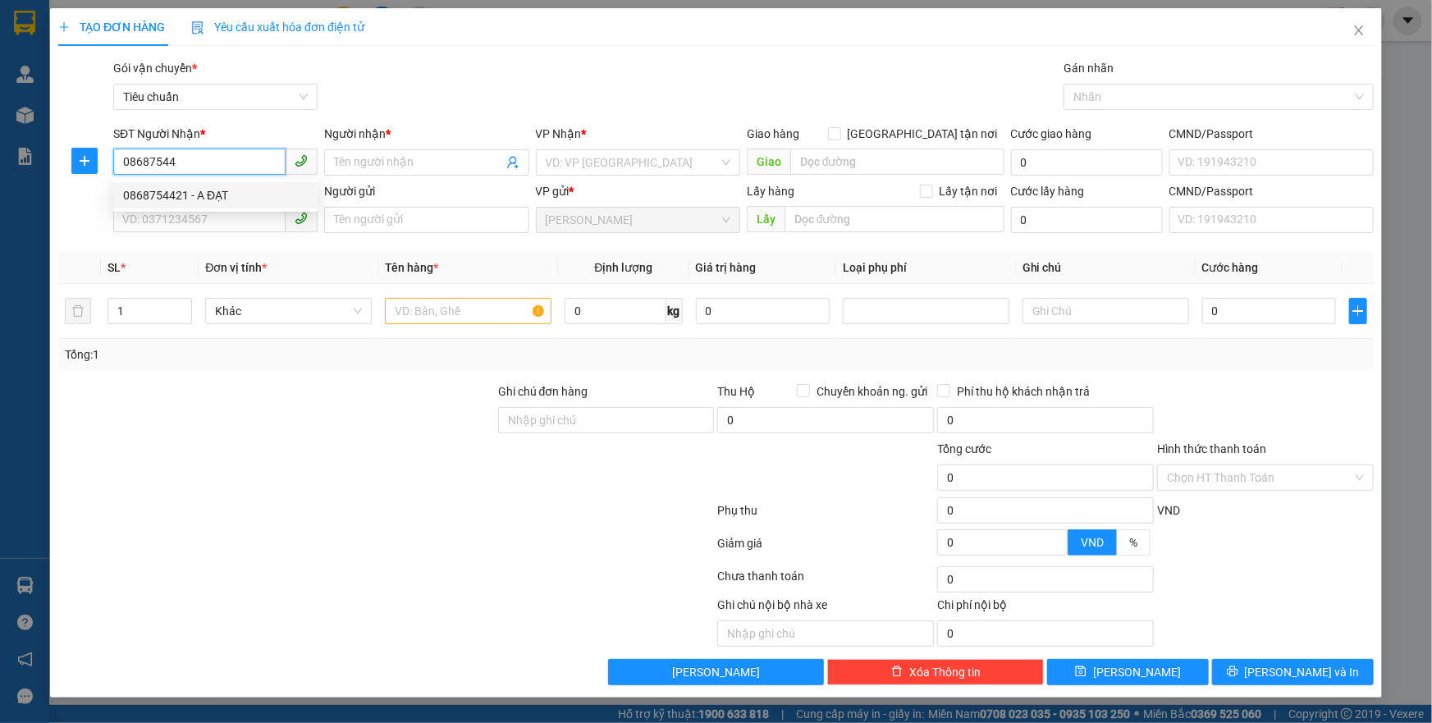
click at [172, 195] on div "0868754421 - A ĐẠT" at bounding box center [215, 195] width 185 height 18
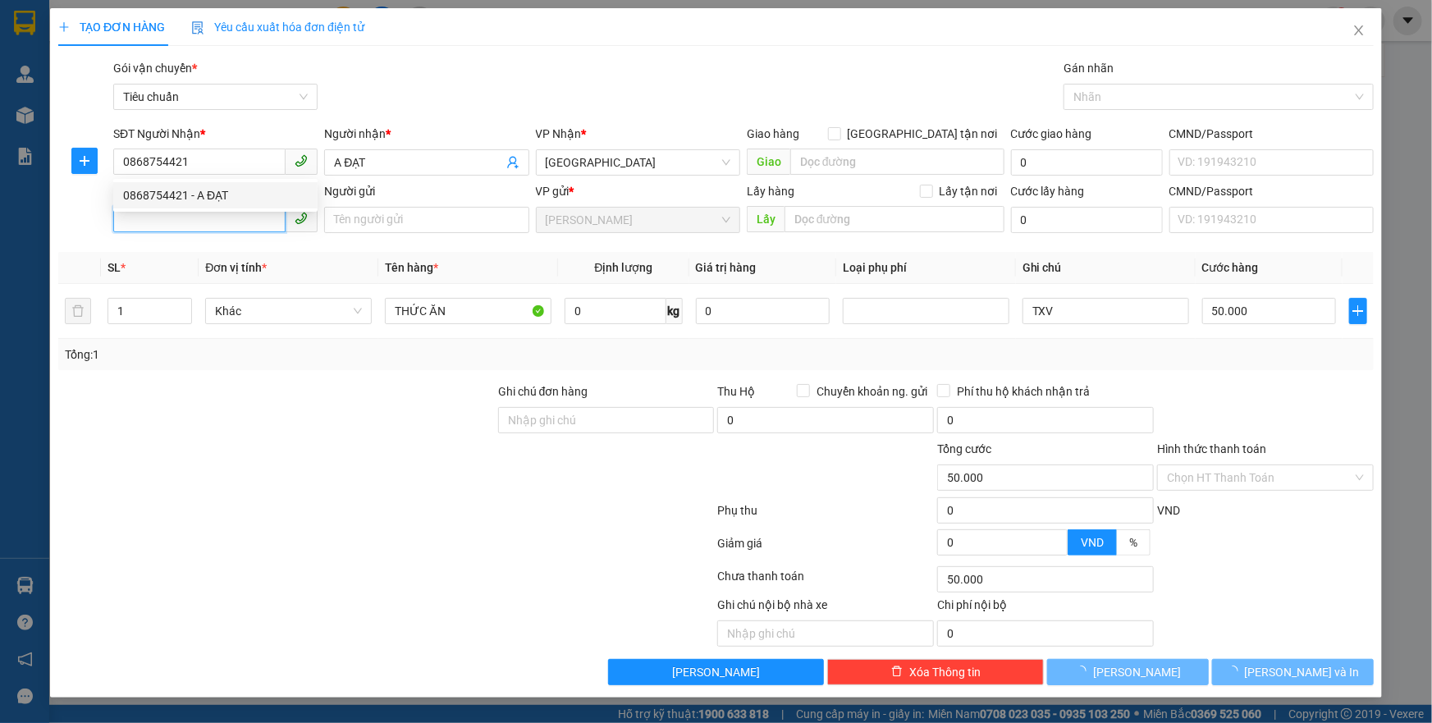
click at [185, 215] on input "SĐT Người Gửi" at bounding box center [199, 219] width 172 height 26
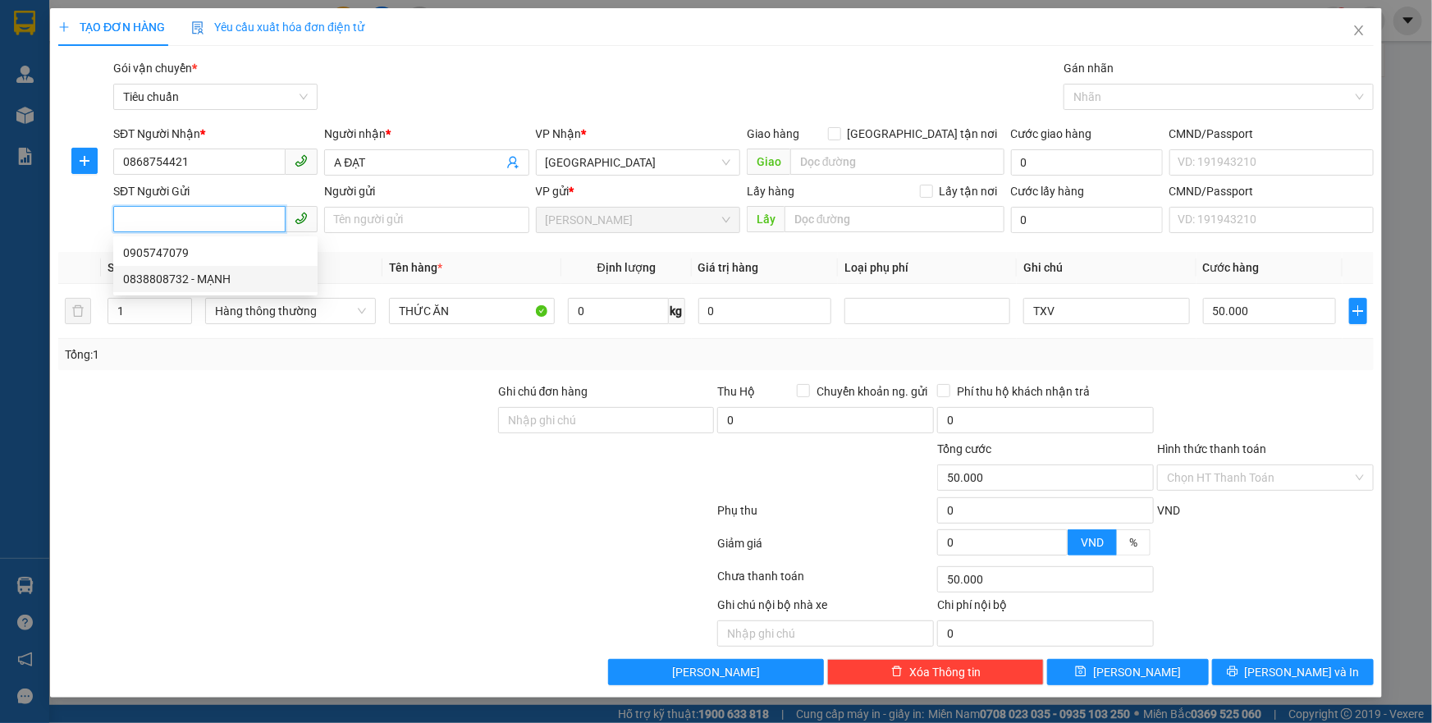
click at [204, 275] on div "0838808732 - MẠNH" at bounding box center [215, 279] width 185 height 18
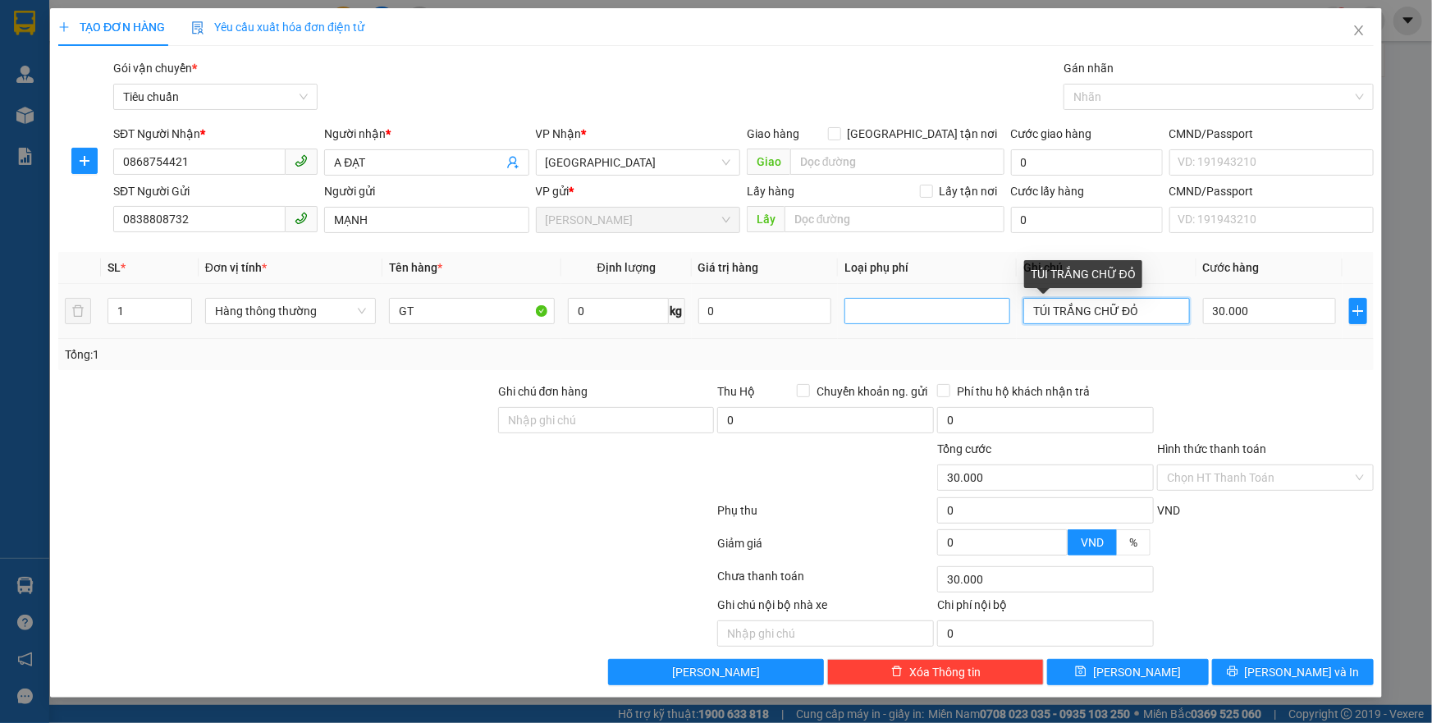
drag, startPoint x: 1140, startPoint y: 315, endPoint x: 925, endPoint y: 312, distance: 215.1
click at [925, 312] on tr "1 Hàng thông thường GT 0 kg 0 TÚI TRẮNG CHỮ ĐỎ 30.000" at bounding box center [716, 311] width 1316 height 55
click at [640, 313] on input "0" at bounding box center [618, 311] width 101 height 26
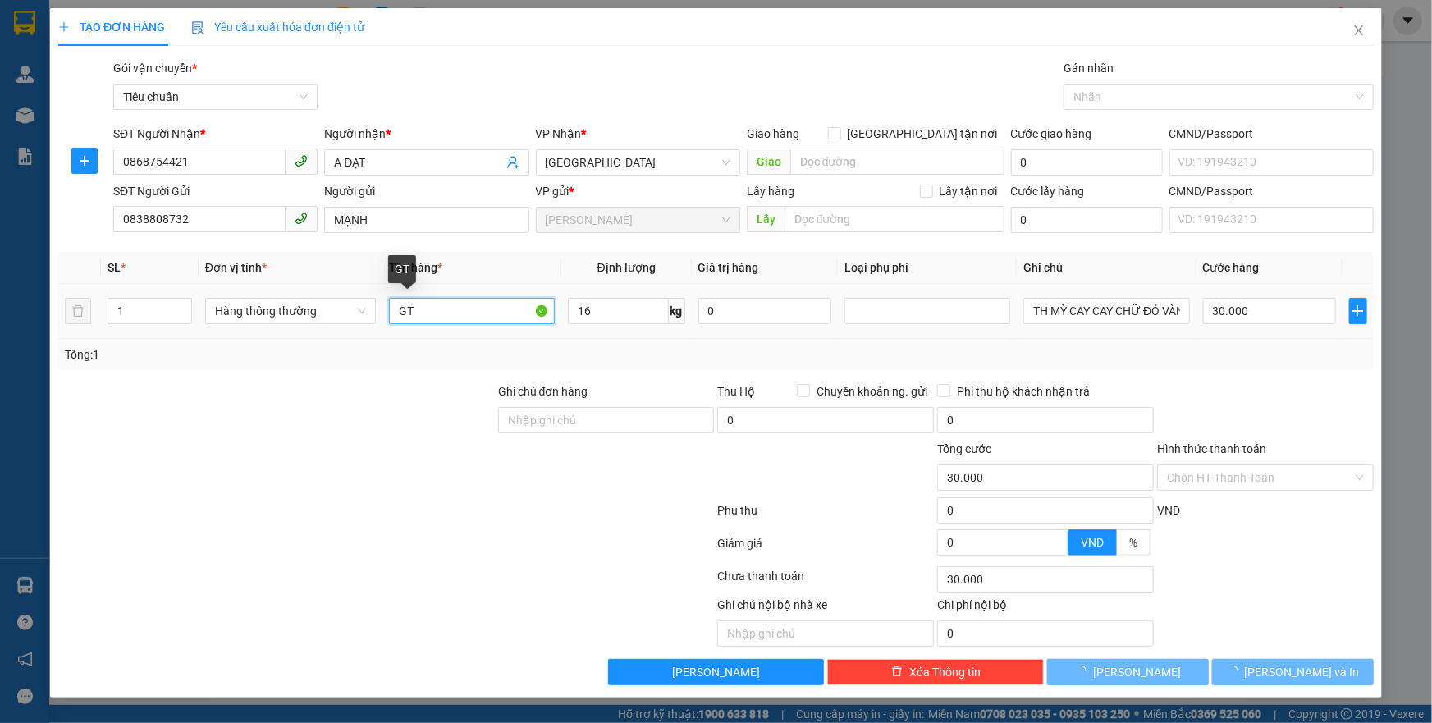
drag, startPoint x: 490, startPoint y: 317, endPoint x: 386, endPoint y: 305, distance: 105.0
click at [386, 305] on td "GT" at bounding box center [472, 311] width 179 height 55
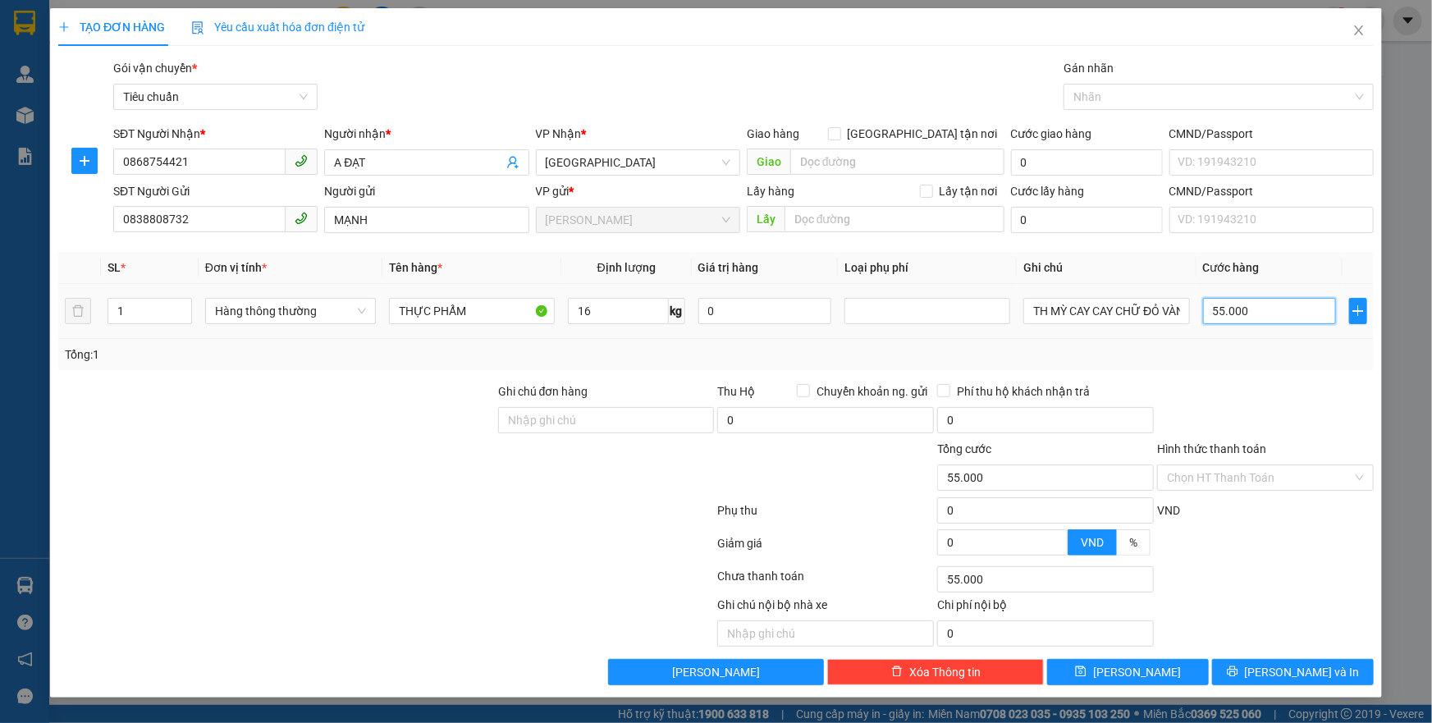
click at [1221, 320] on input "55.000" at bounding box center [1270, 311] width 134 height 26
click at [1229, 332] on td "60.000" at bounding box center [1270, 311] width 147 height 55
drag, startPoint x: 217, startPoint y: 235, endPoint x: 130, endPoint y: 228, distance: 87.3
click at [130, 228] on div "SĐT Người Gửi 0838808732" at bounding box center [215, 210] width 204 height 57
drag, startPoint x: 121, startPoint y: 236, endPoint x: 65, endPoint y: 238, distance: 56.7
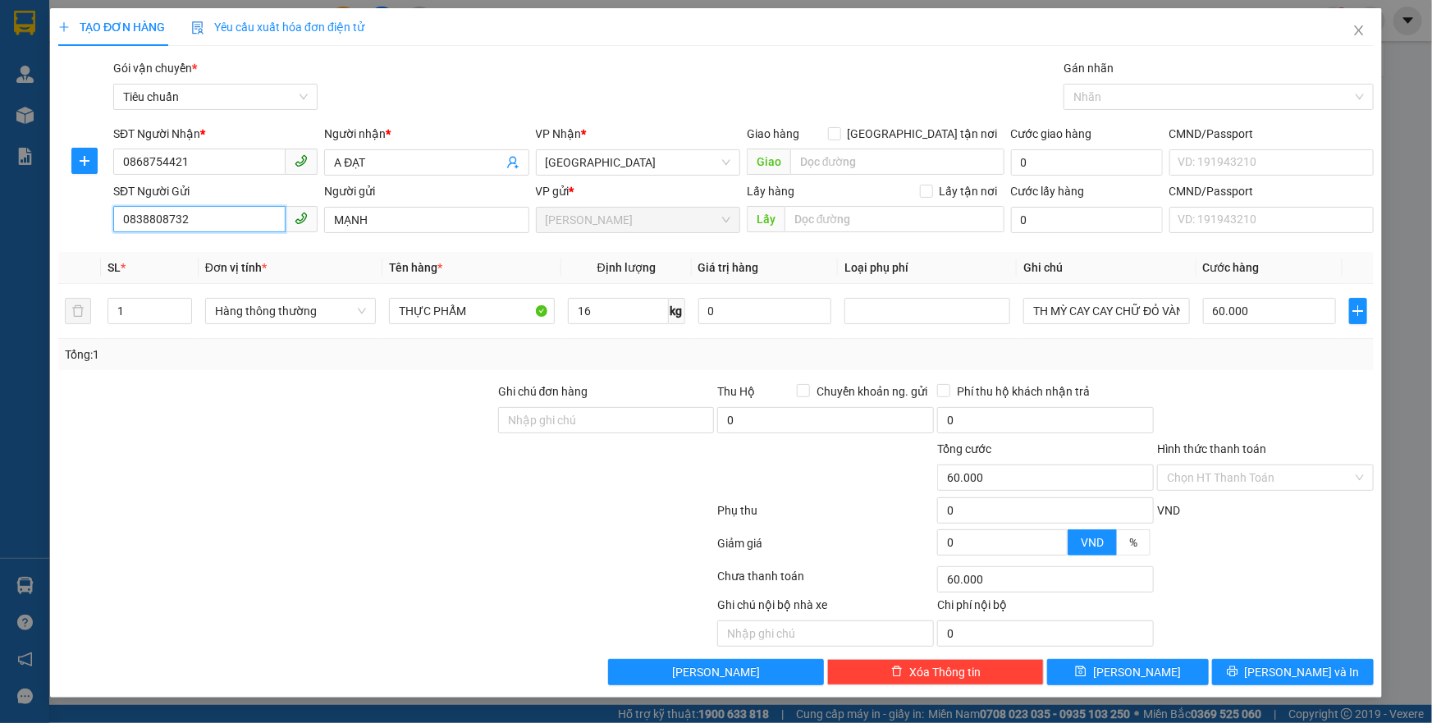
click at [65, 238] on div "SĐT Người Gửi 0838808732 0838808732 Người gửi MẠNH VP gửi * [PERSON_NAME] Lấy h…" at bounding box center [716, 210] width 1319 height 57
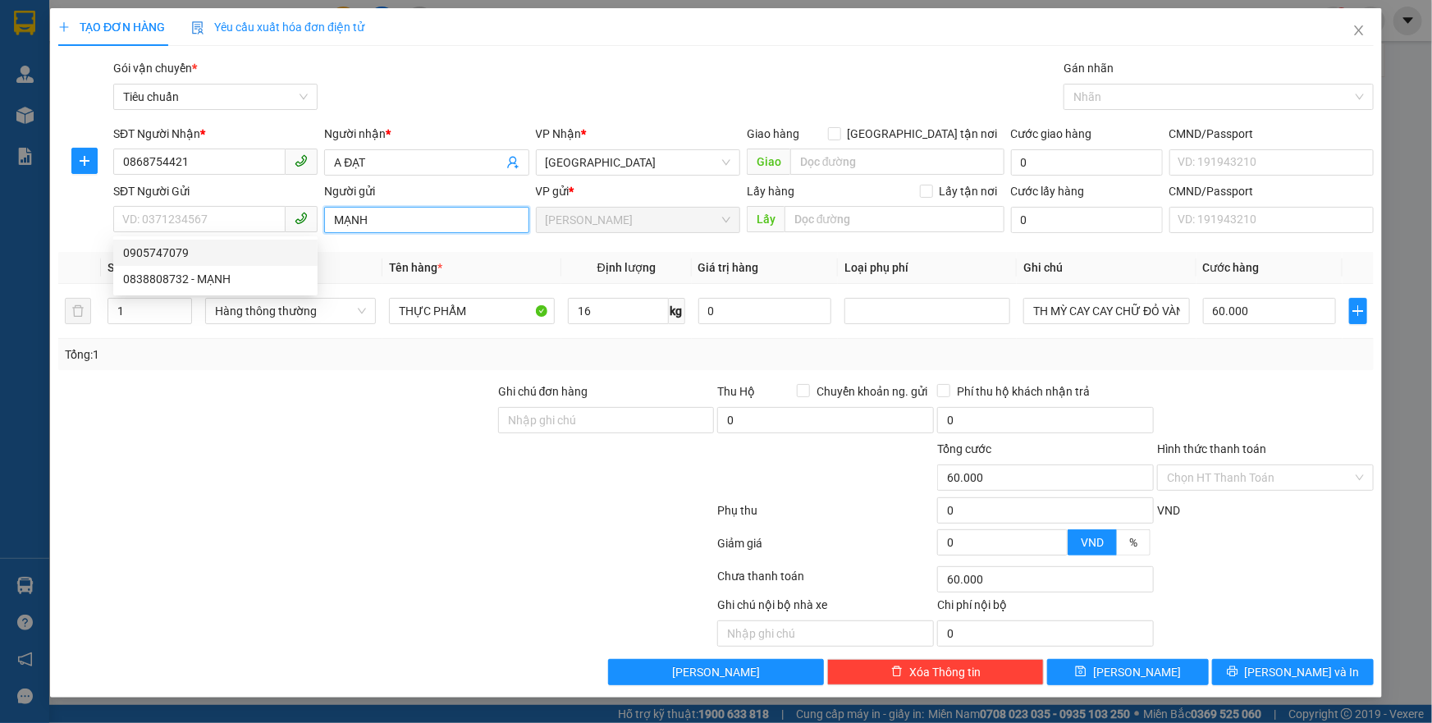
drag, startPoint x: 385, startPoint y: 220, endPoint x: 290, endPoint y: 222, distance: 95.3
click at [290, 222] on div "SĐT Người Gửi VD: 0371234567 Người gửi MẠNH MẠNH VP gửi * [PERSON_NAME] Lấy hàn…" at bounding box center [743, 210] width 1267 height 57
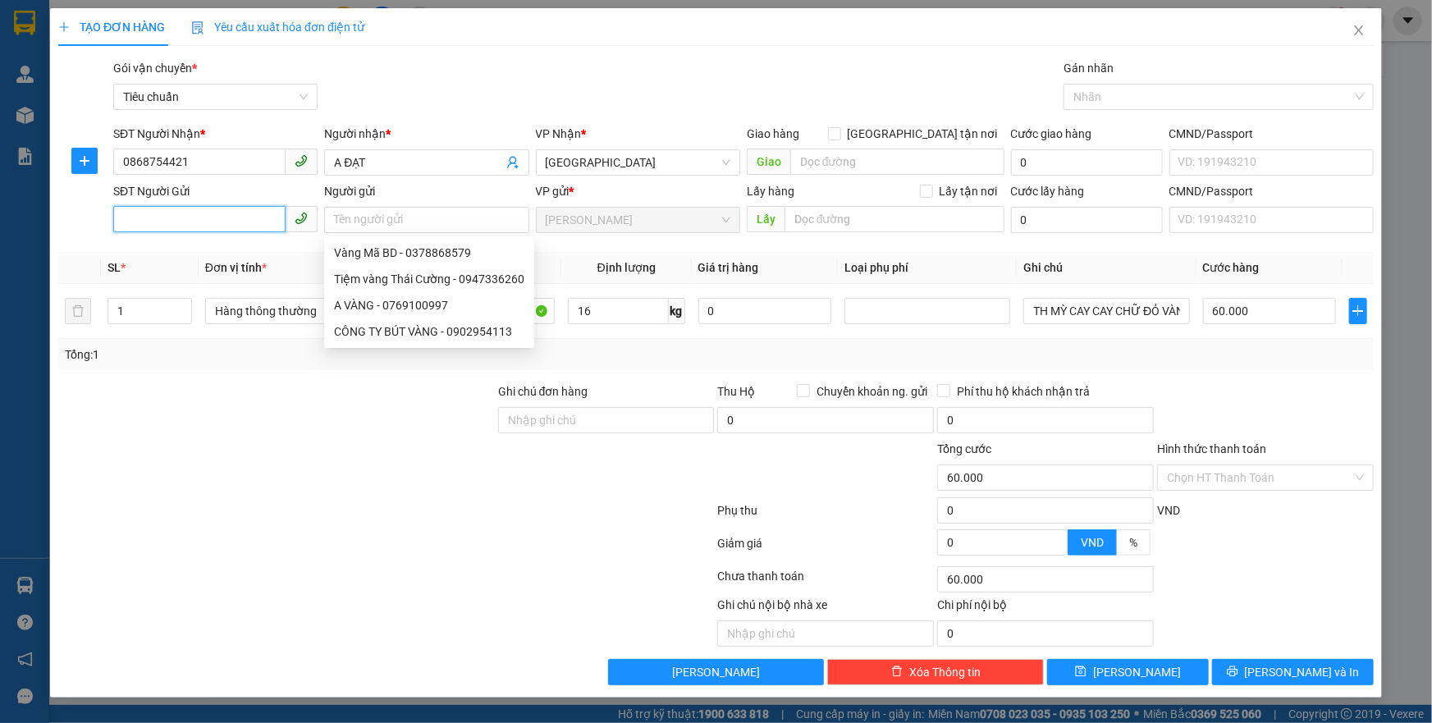
click at [207, 218] on input "SĐT Người Gửi" at bounding box center [199, 219] width 172 height 26
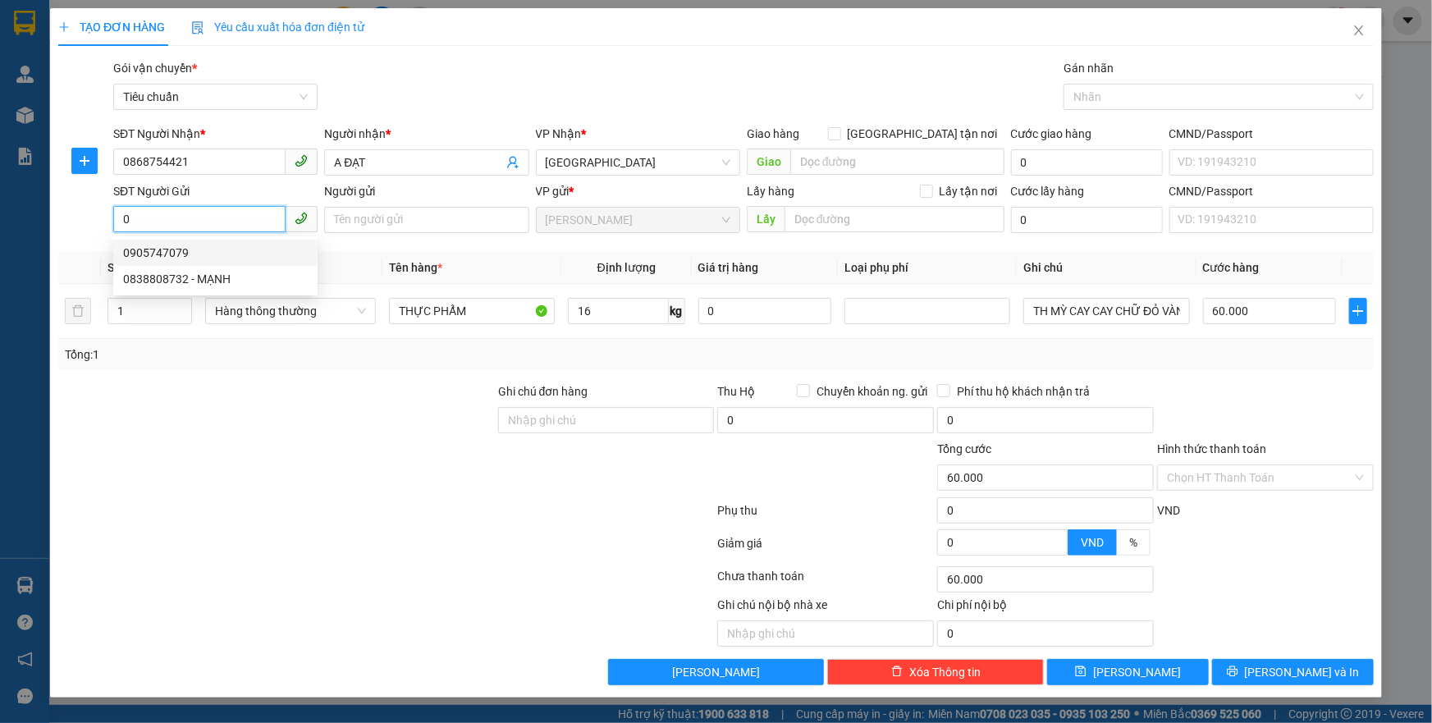
click at [152, 245] on div "0905747079" at bounding box center [215, 253] width 185 height 18
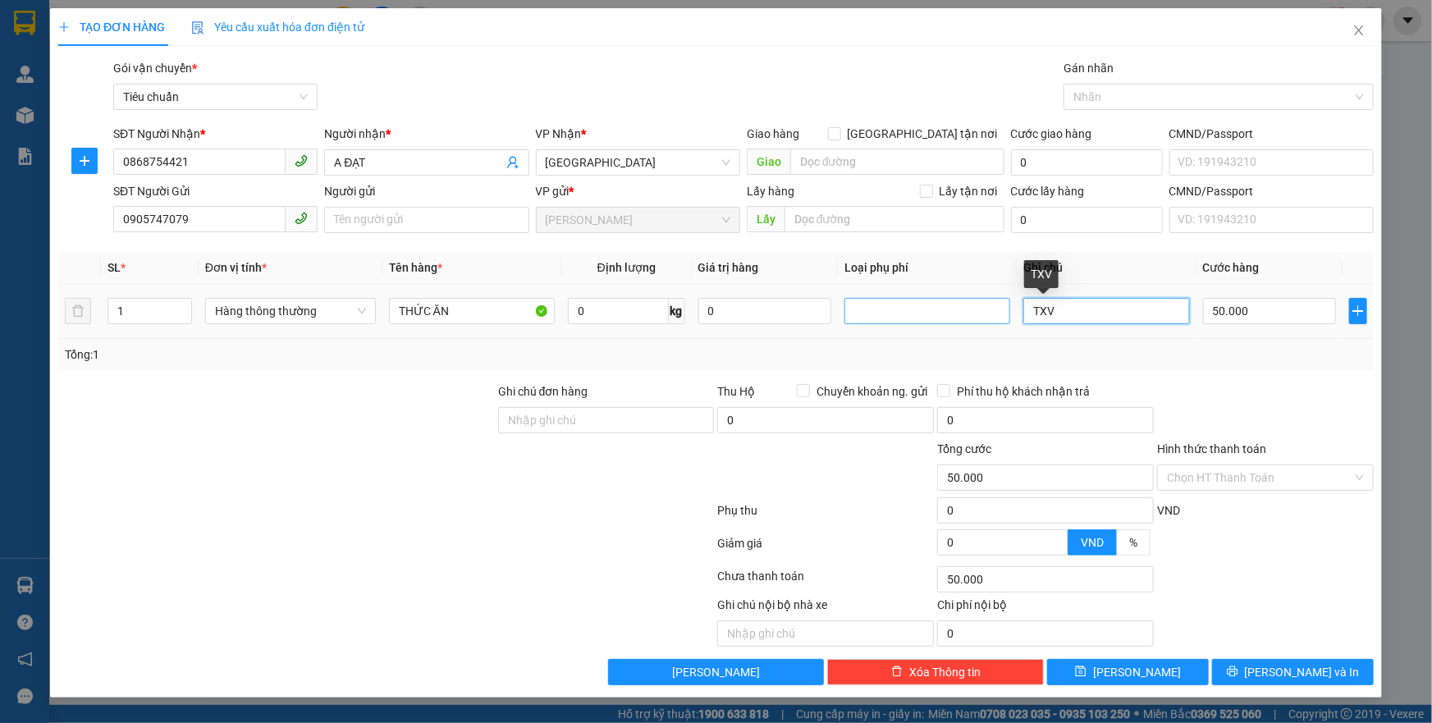
drag, startPoint x: 1105, startPoint y: 316, endPoint x: 935, endPoint y: 305, distance: 170.3
click at [935, 305] on tr "1 Hàng thông thường THỨC ĂN 0 kg 0 TXV 50.000" at bounding box center [716, 311] width 1316 height 55
click at [612, 314] on input "0" at bounding box center [618, 311] width 101 height 26
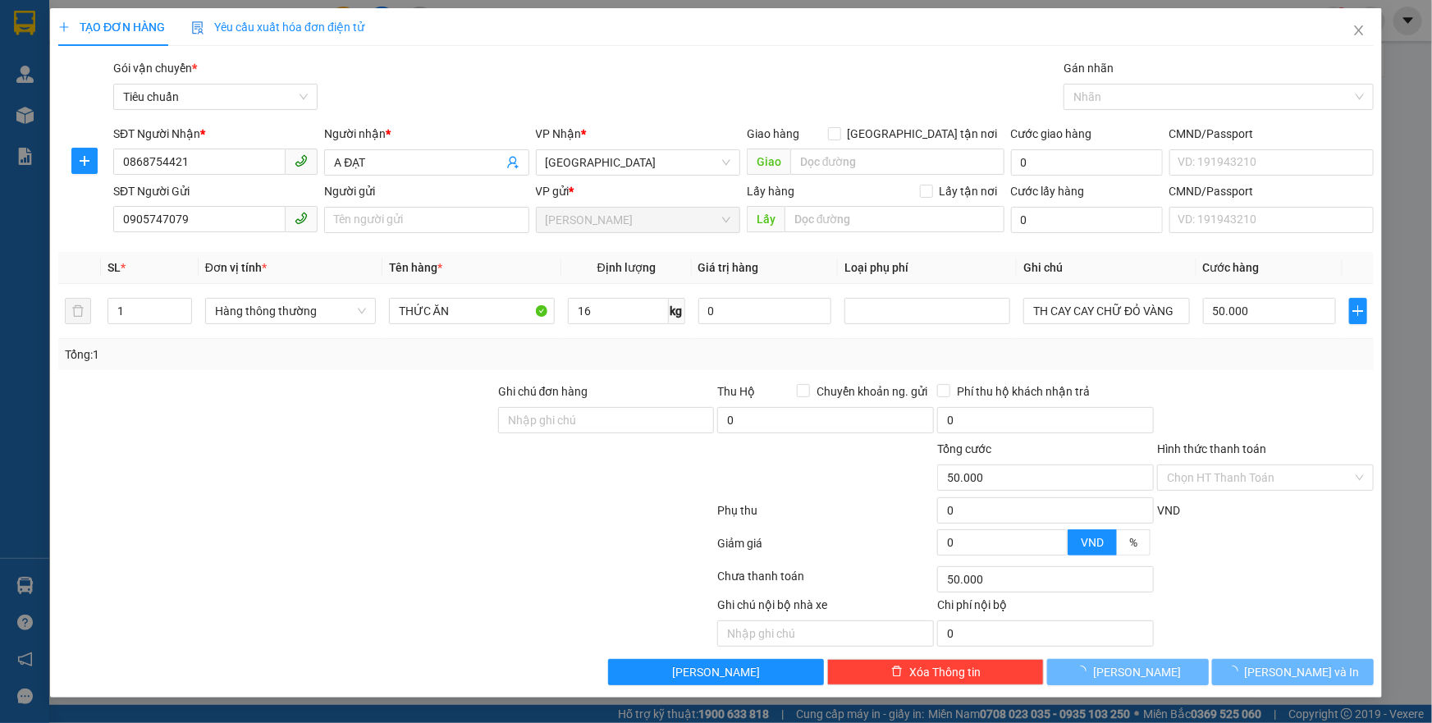
drag, startPoint x: 470, startPoint y: 455, endPoint x: 1234, endPoint y: 372, distance: 768.7
click at [483, 453] on div at bounding box center [277, 468] width 440 height 57
click at [1228, 377] on div "Transit Pickup Surcharge Ids Transit Deliver Surcharge Ids Transit Deliver Surc…" at bounding box center [716, 372] width 1316 height 626
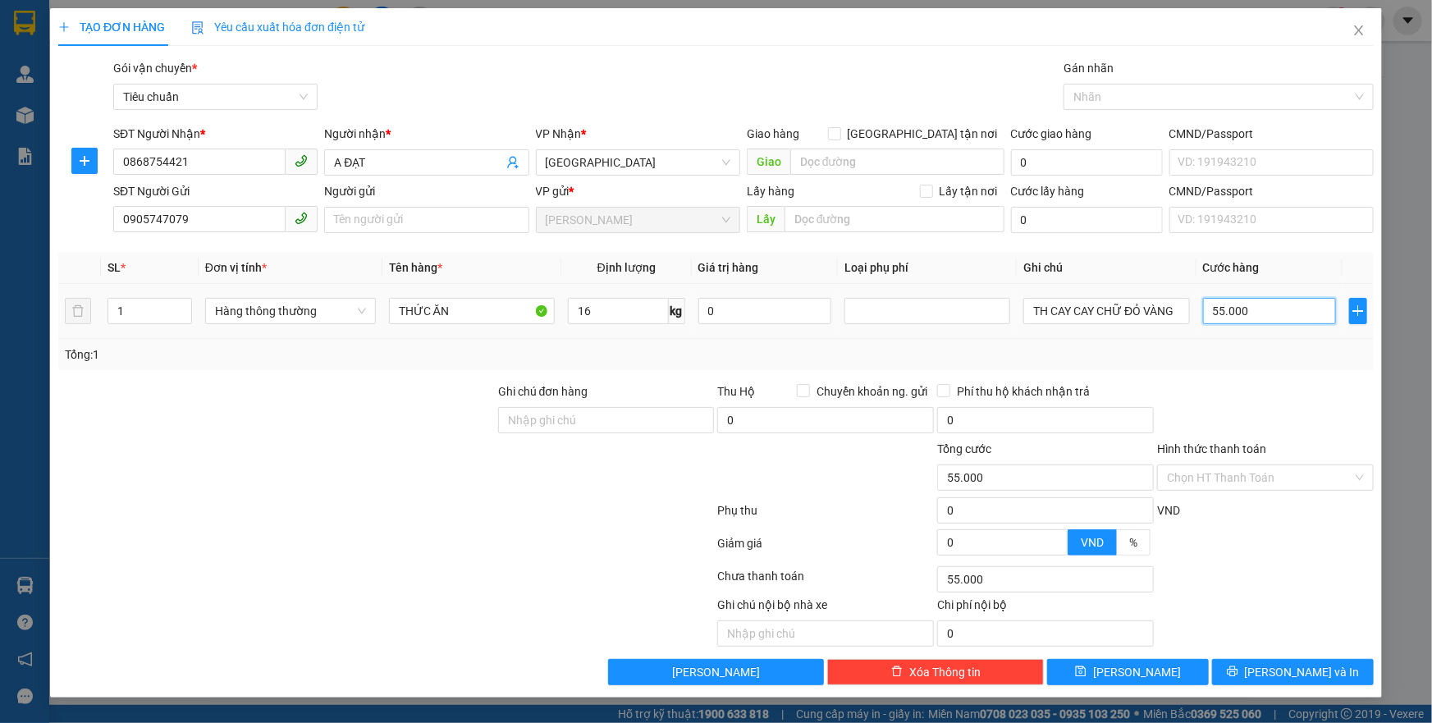
click at [1245, 312] on input "55.000" at bounding box center [1270, 311] width 134 height 26
drag, startPoint x: 1254, startPoint y: 383, endPoint x: 1266, endPoint y: 445, distance: 63.6
click at [1256, 393] on div at bounding box center [1266, 411] width 220 height 57
drag, startPoint x: 1264, startPoint y: 477, endPoint x: 1254, endPoint y: 511, distance: 35.3
click at [1264, 487] on input "Hình thức thanh toán" at bounding box center [1260, 477] width 186 height 25
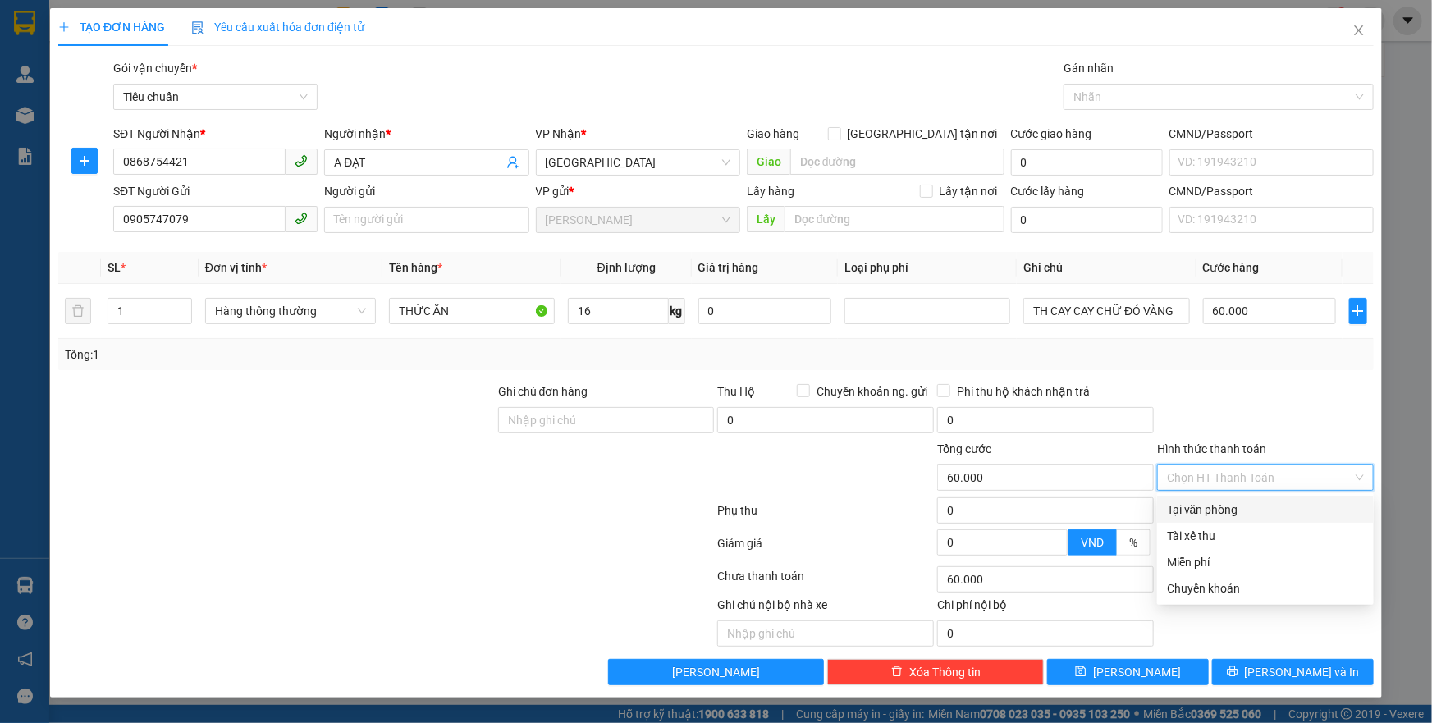
drag, startPoint x: 1244, startPoint y: 517, endPoint x: 1254, endPoint y: 517, distance: 10.7
click at [1244, 516] on div "Tại văn phòng" at bounding box center [1265, 510] width 197 height 18
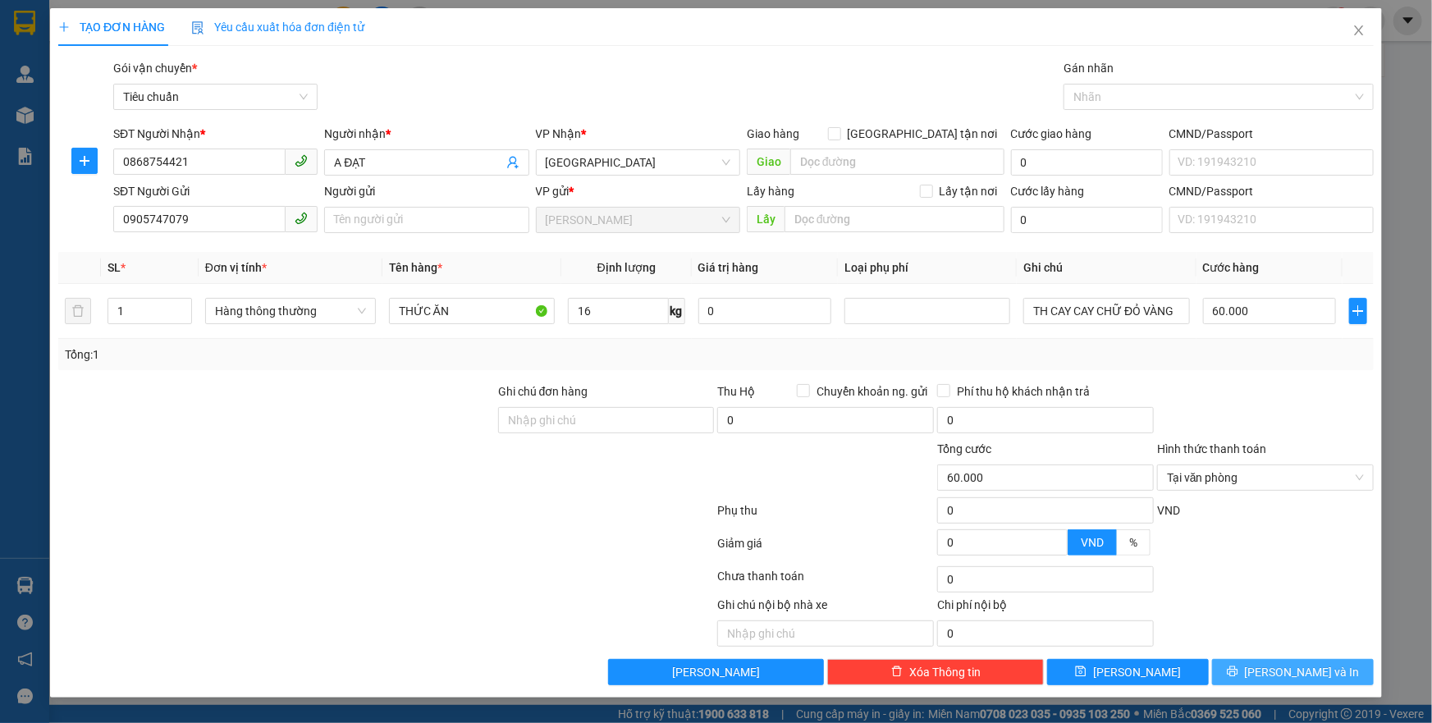
drag, startPoint x: 1299, startPoint y: 673, endPoint x: 1086, endPoint y: 417, distance: 332.9
click at [1295, 667] on span "[PERSON_NAME] và In" at bounding box center [1302, 672] width 115 height 18
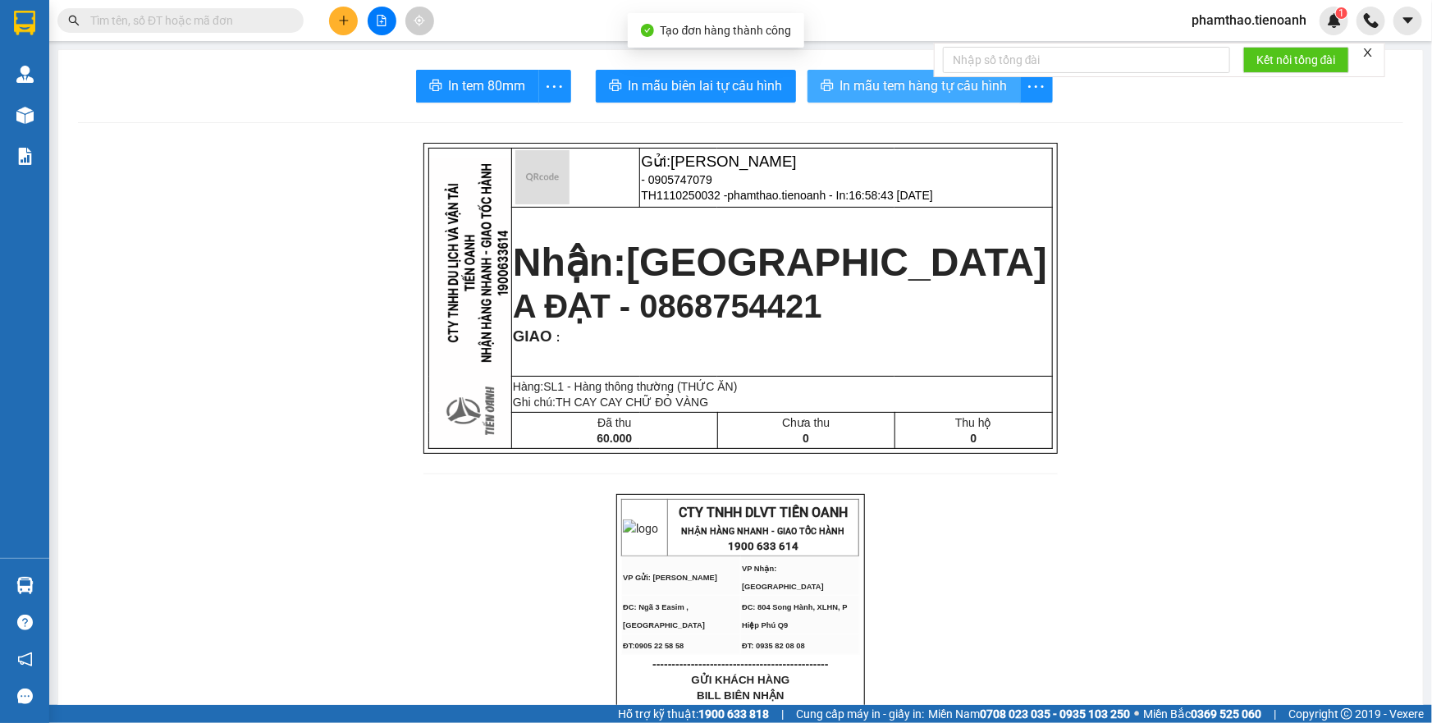
drag, startPoint x: 869, startPoint y: 88, endPoint x: 962, endPoint y: 161, distance: 118.1
click at [872, 89] on span "In mẫu tem hàng tự cấu hình" at bounding box center [924, 86] width 167 height 21
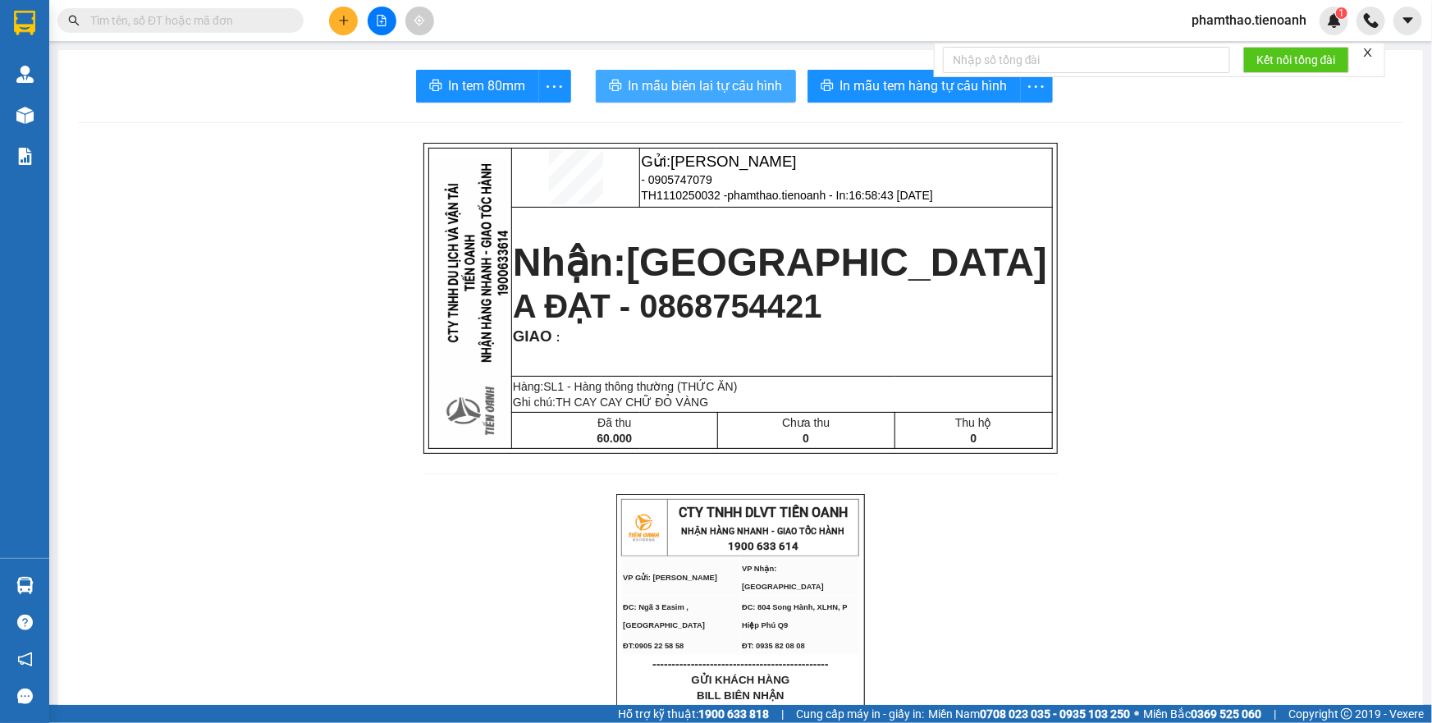
drag, startPoint x: 690, startPoint y: 79, endPoint x: 1058, endPoint y: 541, distance: 591.1
click at [700, 85] on span "In mẫu biên lai tự cấu hình" at bounding box center [706, 86] width 154 height 21
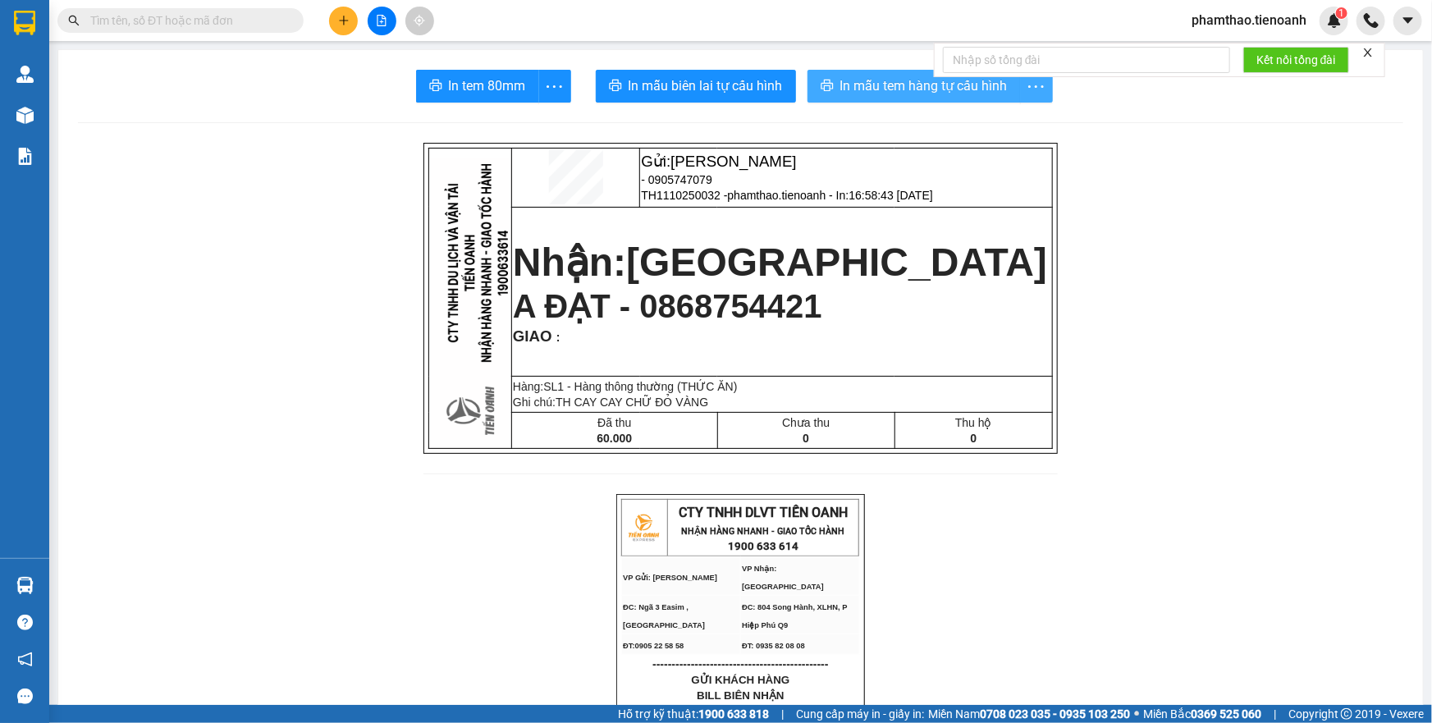
drag, startPoint x: 893, startPoint y: 87, endPoint x: 1043, endPoint y: 84, distance: 149.4
click at [903, 83] on span "In mẫu tem hàng tự cấu hình" at bounding box center [924, 86] width 167 height 21
click at [341, 23] on icon "plus" at bounding box center [343, 20] width 11 height 11
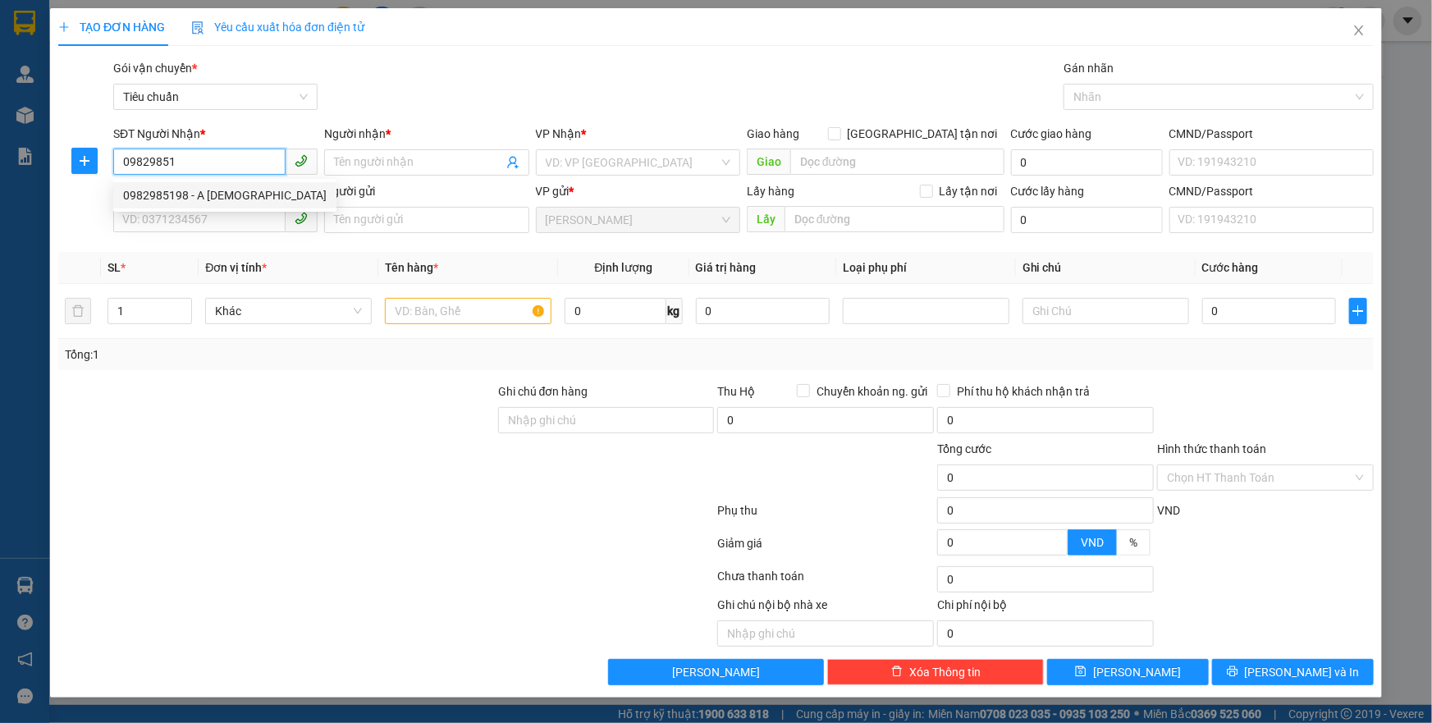
click at [172, 193] on div "0982985198 - A [DEMOGRAPHIC_DATA]" at bounding box center [225, 195] width 204 height 18
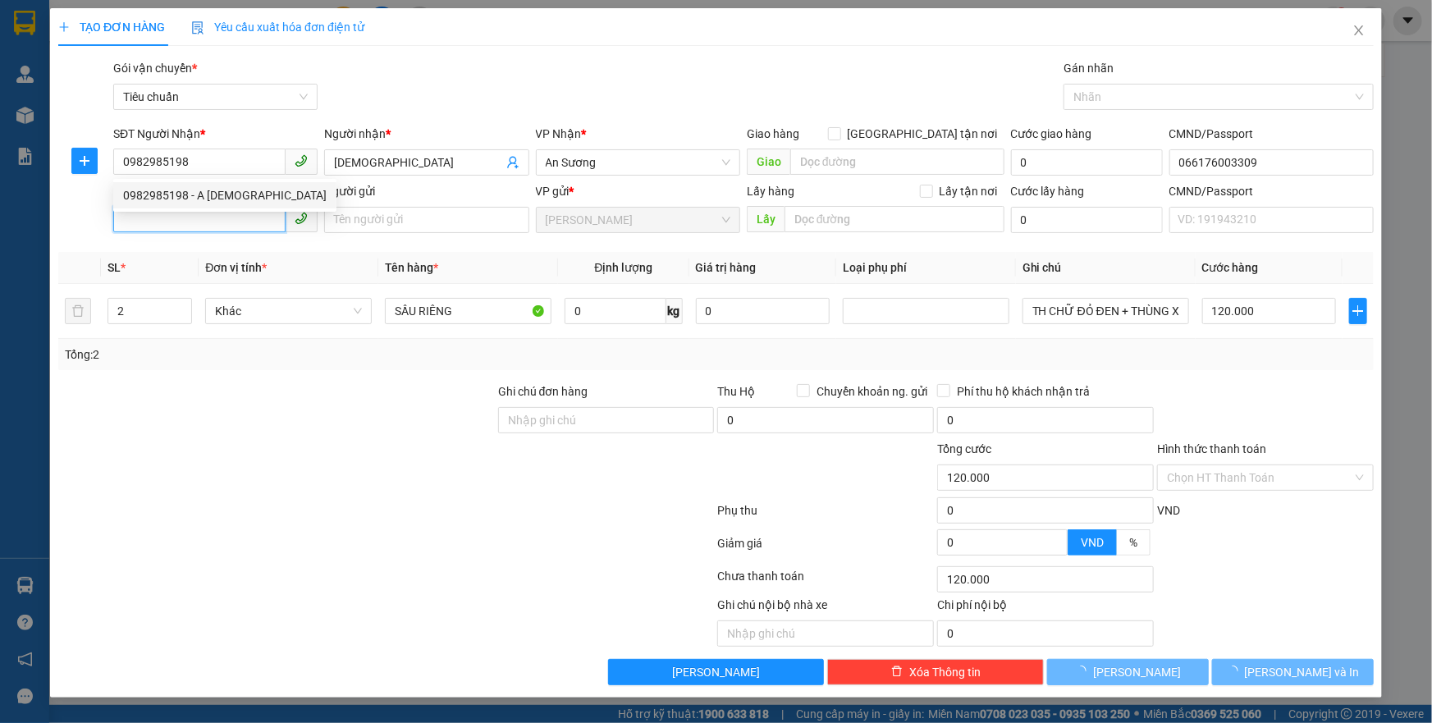
click at [197, 213] on input "SĐT Người Gửi" at bounding box center [199, 219] width 172 height 26
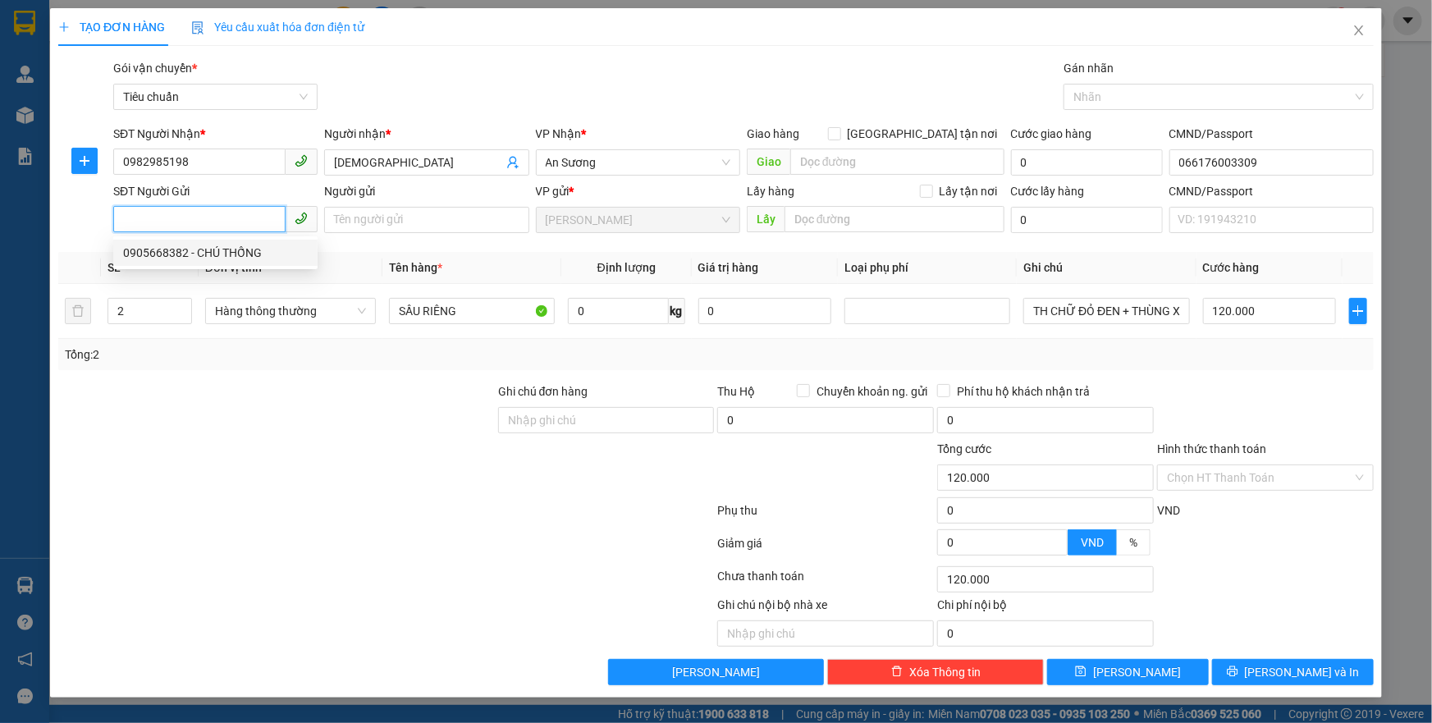
click at [209, 250] on div "0905668382 - CHÚ THỐNG" at bounding box center [215, 253] width 185 height 18
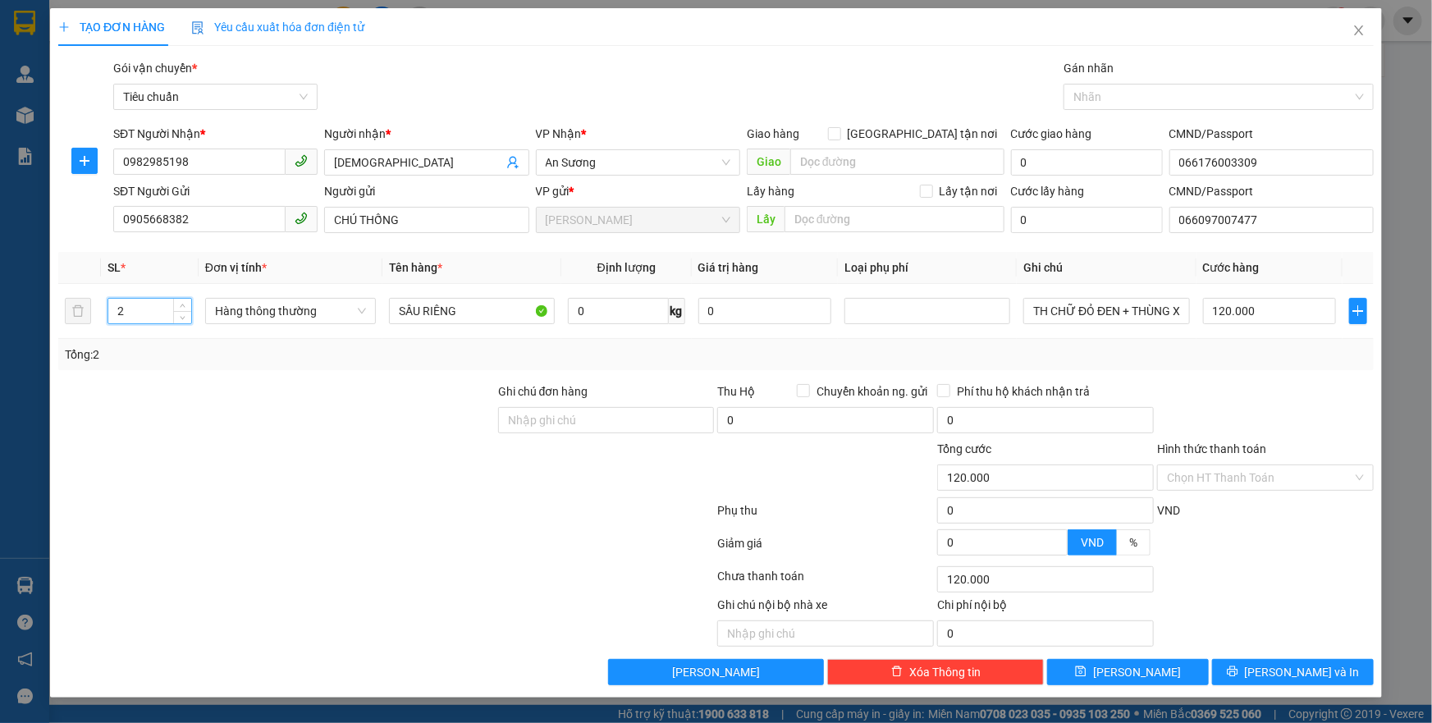
drag, startPoint x: 150, startPoint y: 317, endPoint x: 40, endPoint y: 323, distance: 110.2
click at [40, 323] on div "TẠO ĐƠN HÀNG Yêu cầu xuất hóa đơn điện tử Transit Pickup Surcharge Ids Transit …" at bounding box center [716, 361] width 1432 height 723
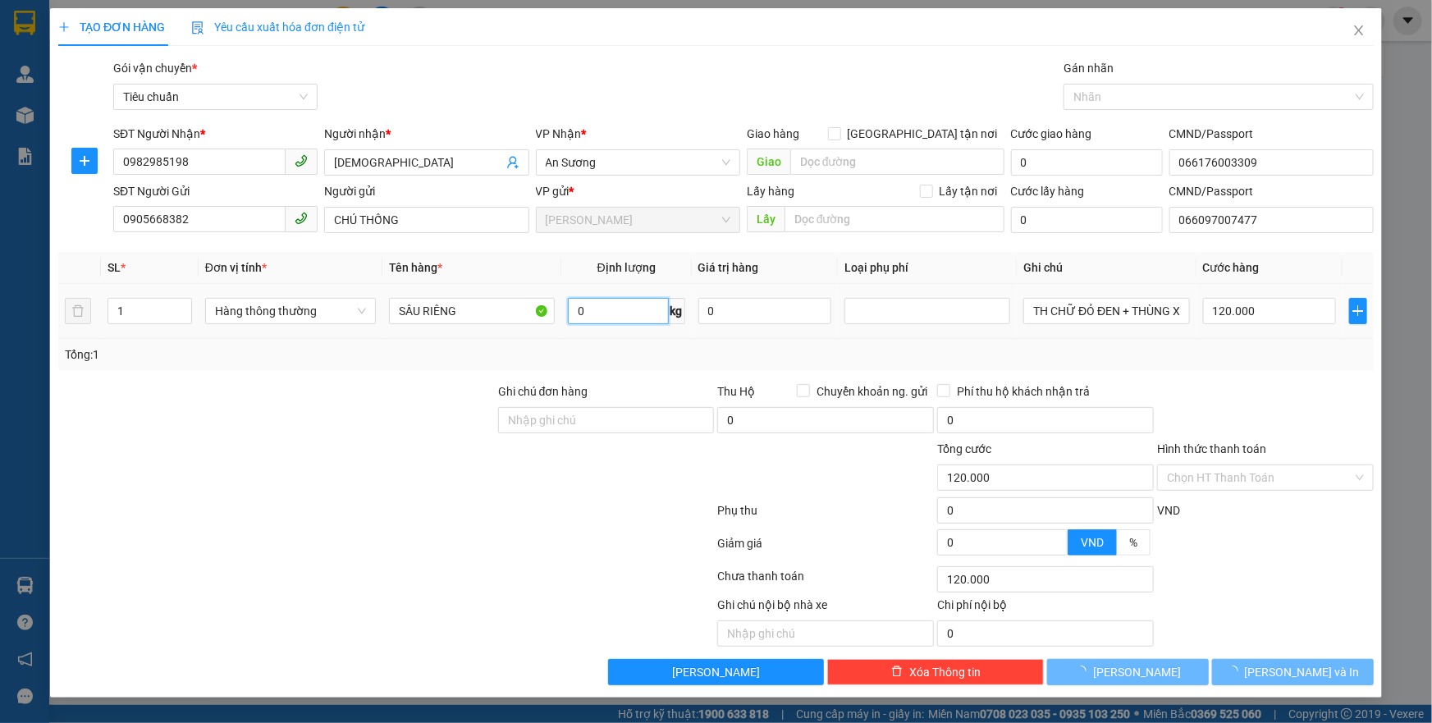
click at [604, 312] on input "0" at bounding box center [618, 311] width 101 height 26
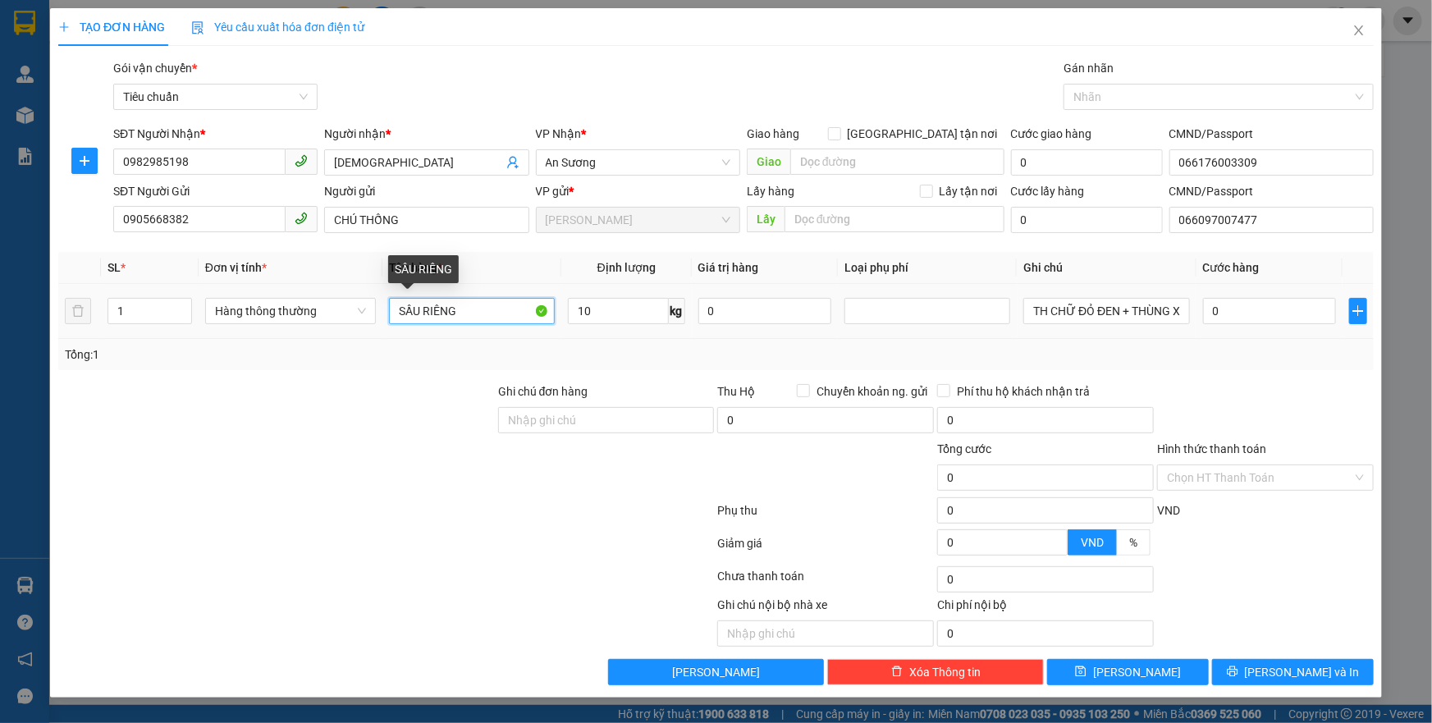
drag, startPoint x: 473, startPoint y: 315, endPoint x: 380, endPoint y: 309, distance: 93.0
click at [370, 310] on tr "1 Hàng thông thường SẦU RIÊNG 10 kg 0 TH CHỮ ĐỎ ĐEN + THÙNG XỐP VÀNG 0" at bounding box center [716, 311] width 1316 height 55
drag, startPoint x: 1036, startPoint y: 314, endPoint x: 1287, endPoint y: 341, distance: 252.7
click at [1287, 341] on div "SL * Đơn vị tính * Tên hàng * Định lượng Giá trị hàng Loại phụ phí Ghi chú Cước…" at bounding box center [716, 311] width 1316 height 118
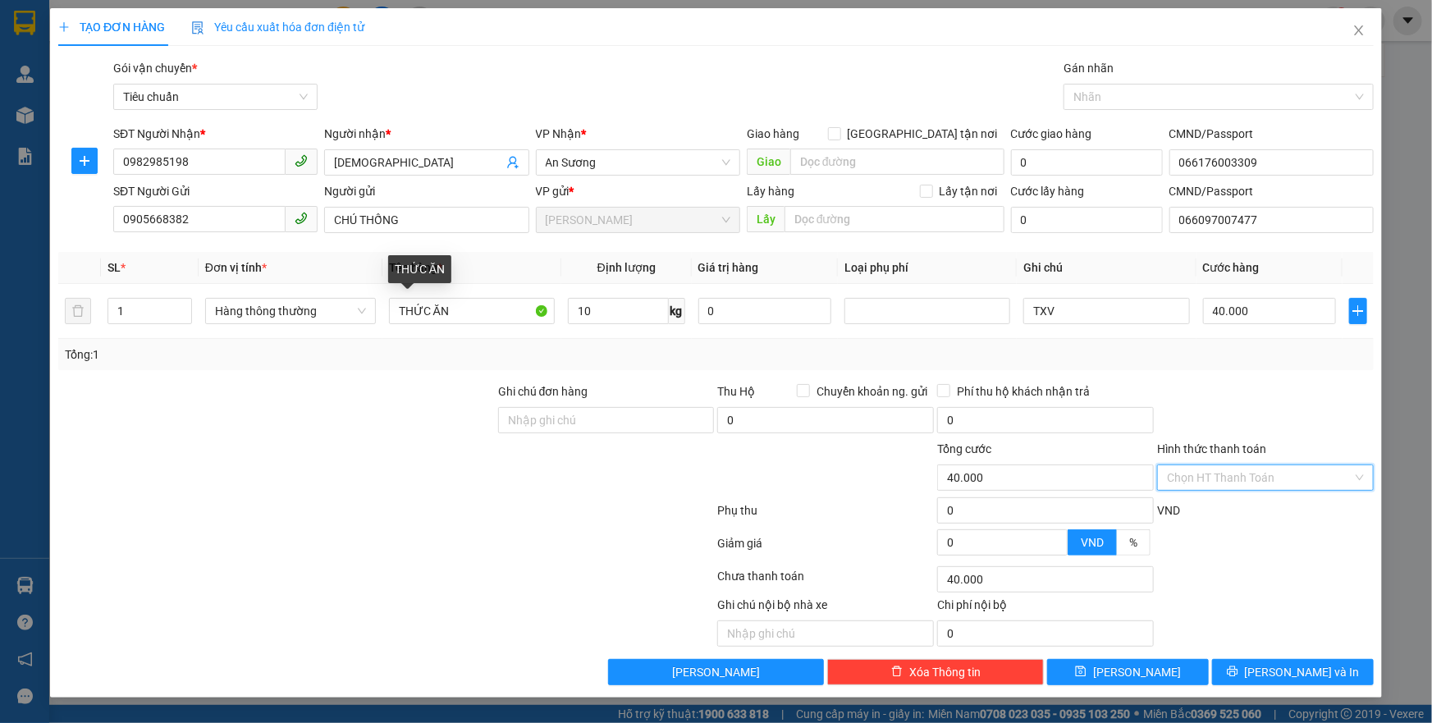
drag, startPoint x: 1261, startPoint y: 478, endPoint x: 1225, endPoint y: 511, distance: 49.4
click at [1254, 492] on div "Hình thức thanh toán Chọn HT Thanh Toán" at bounding box center [1265, 468] width 217 height 57
drag, startPoint x: 1222, startPoint y: 513, endPoint x: 1223, endPoint y: 525, distance: 12.4
click at [1221, 522] on div "Tại văn phòng Tài xế thu Miễn phí Chuyển khoản" at bounding box center [1265, 549] width 217 height 105
drag, startPoint x: 1224, startPoint y: 517, endPoint x: 1273, endPoint y: 583, distance: 82.1
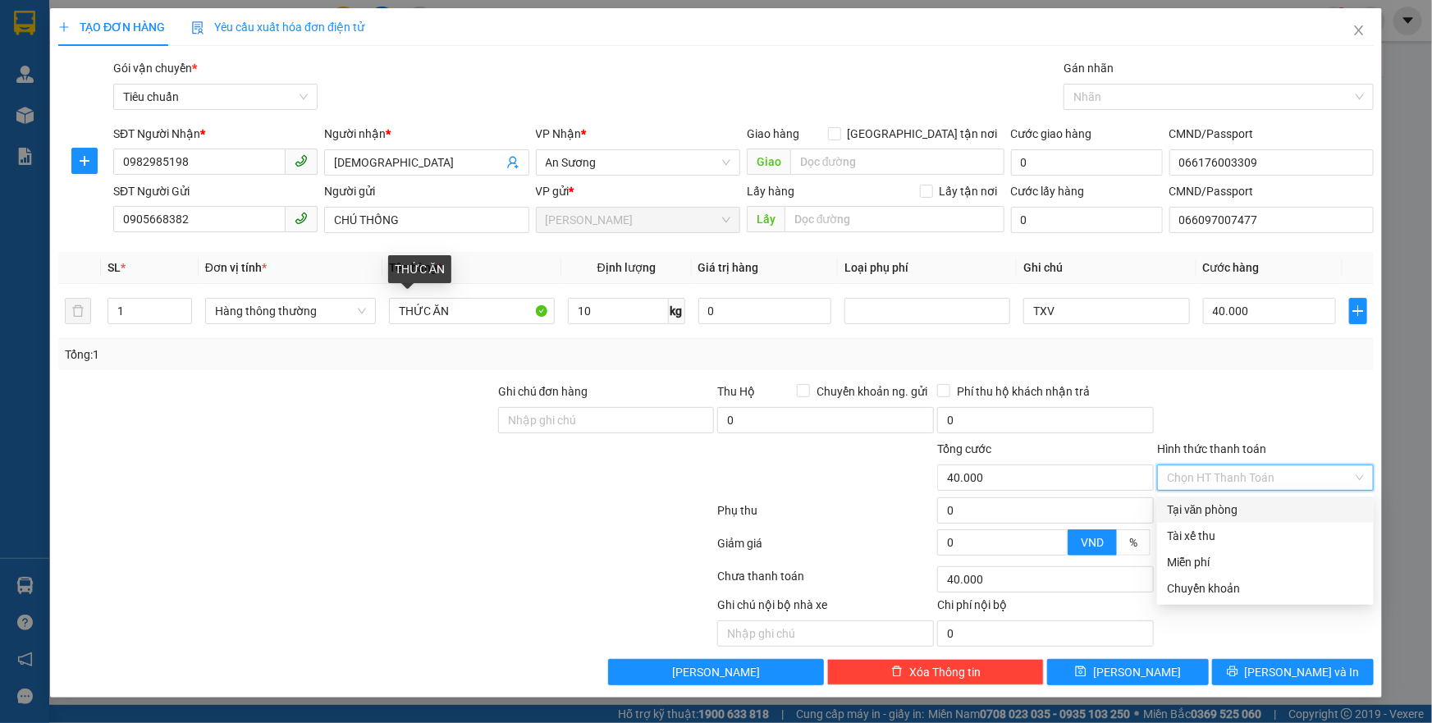
click at [1226, 517] on div "Tại văn phòng" at bounding box center [1265, 510] width 197 height 18
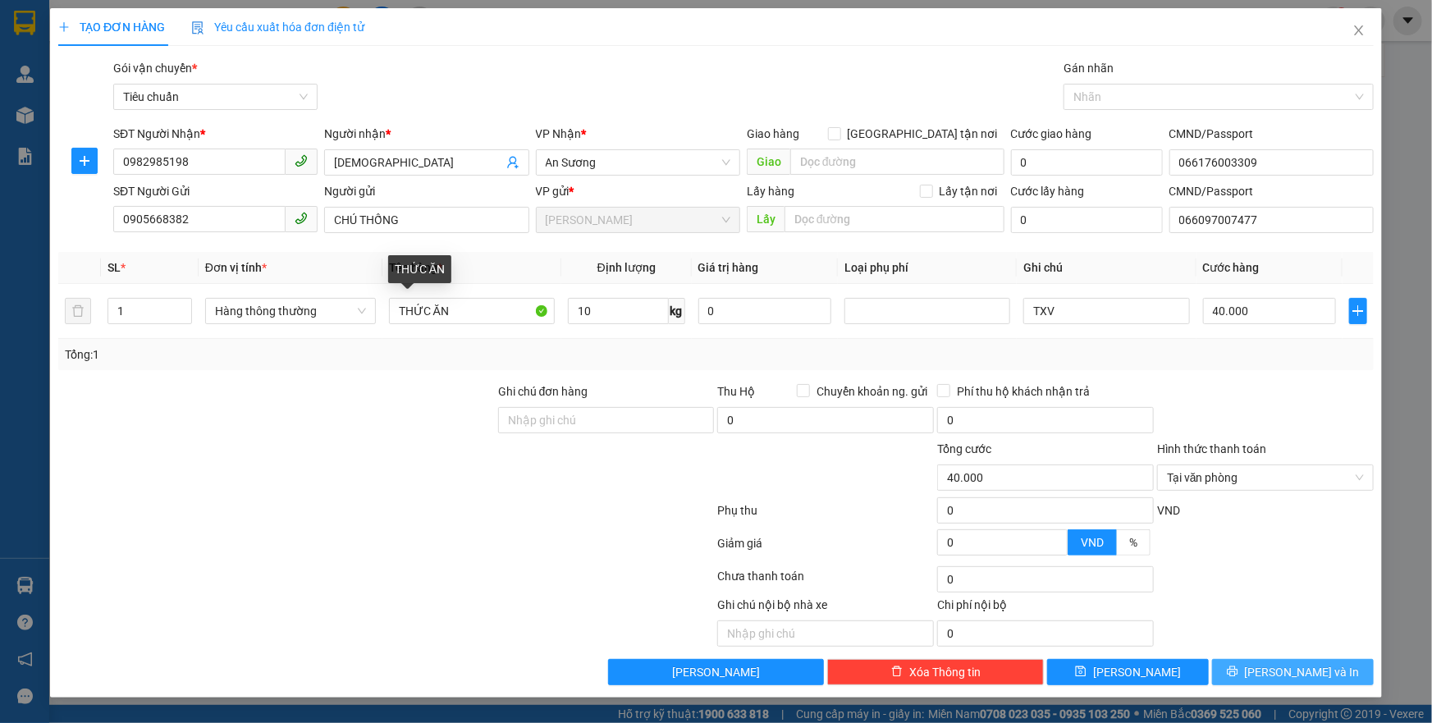
click at [1239, 672] on icon "printer" at bounding box center [1232, 671] width 11 height 11
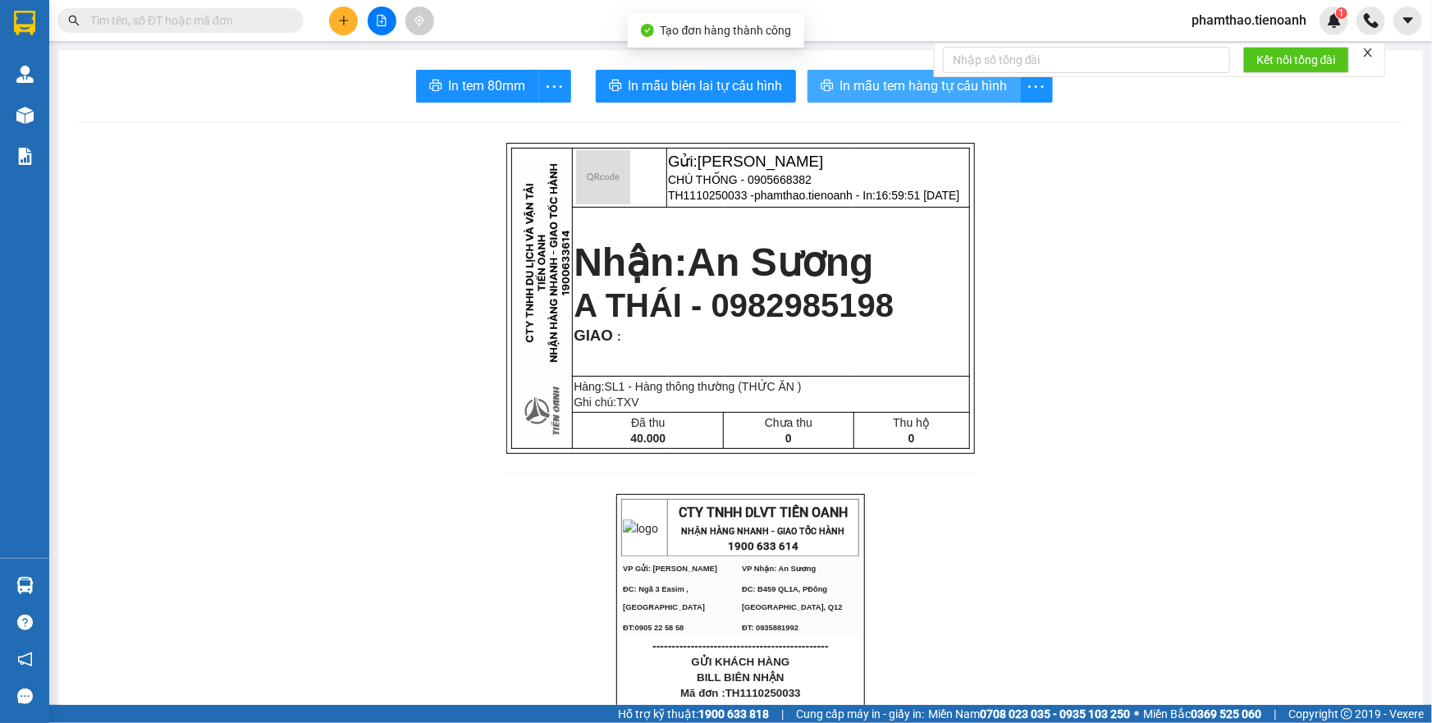
drag, startPoint x: 877, startPoint y: 90, endPoint x: 1175, endPoint y: 199, distance: 317.4
click at [909, 99] on button "In mẫu tem hàng tự cấu hình" at bounding box center [914, 86] width 213 height 33
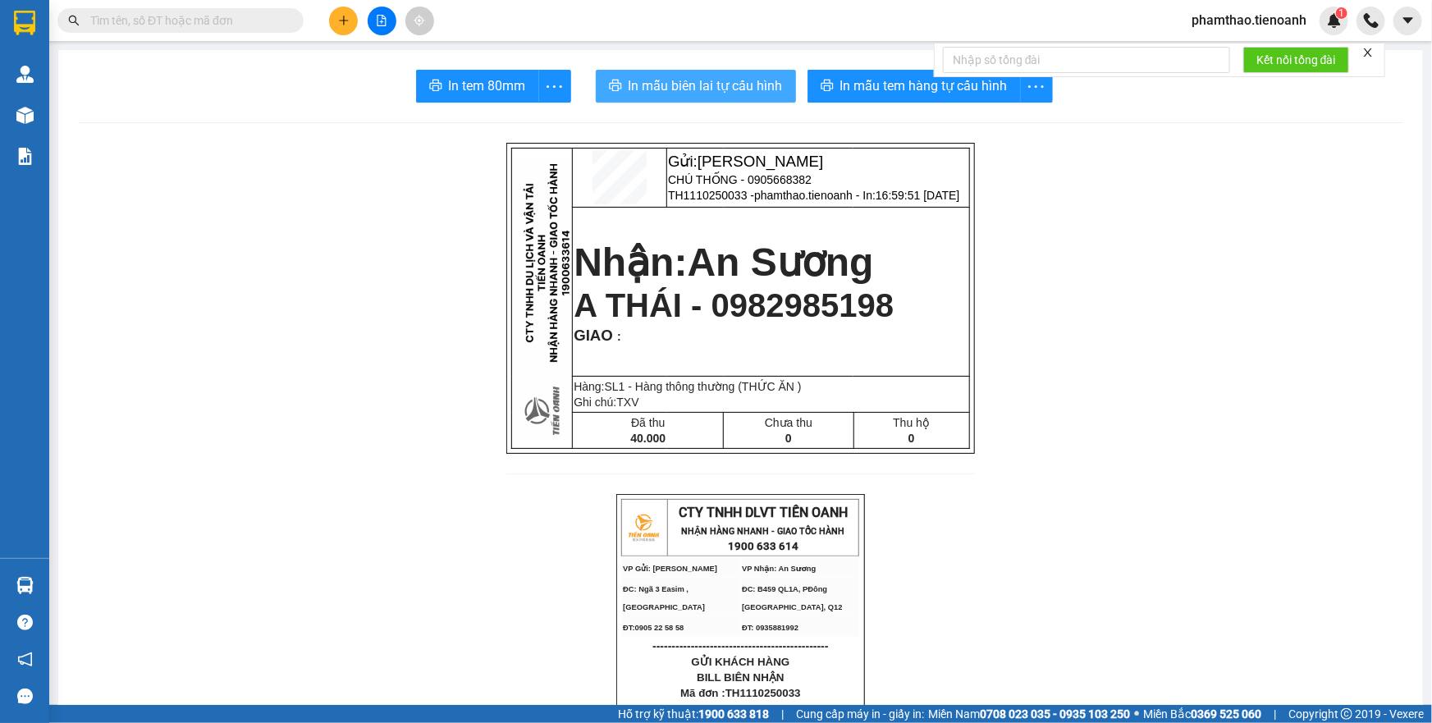
drag, startPoint x: 738, startPoint y: 92, endPoint x: 993, endPoint y: 62, distance: 257.0
click at [738, 92] on span "In mẫu biên lai tự cấu hình" at bounding box center [706, 86] width 154 height 21
click at [351, 19] on button at bounding box center [343, 21] width 29 height 29
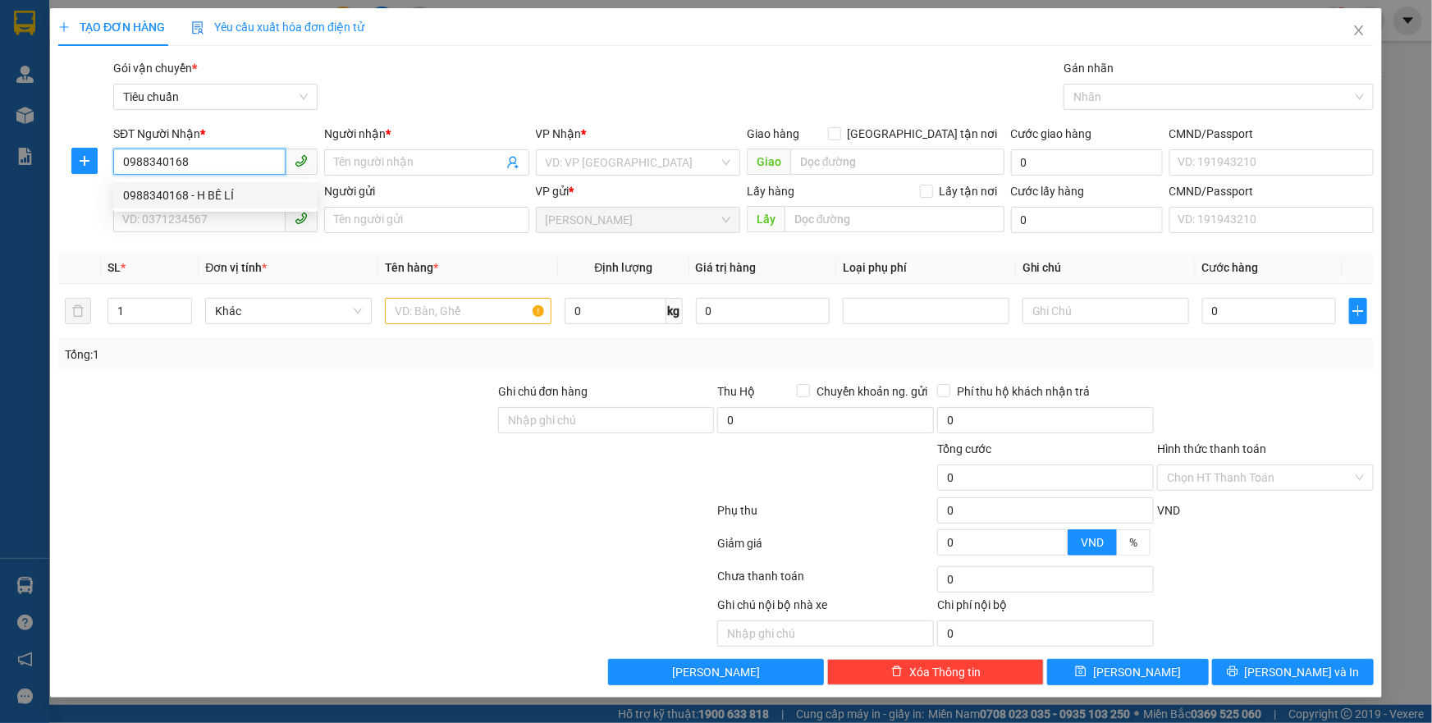
click at [269, 196] on div "0988340168 - H BÊ LÍ" at bounding box center [215, 195] width 185 height 18
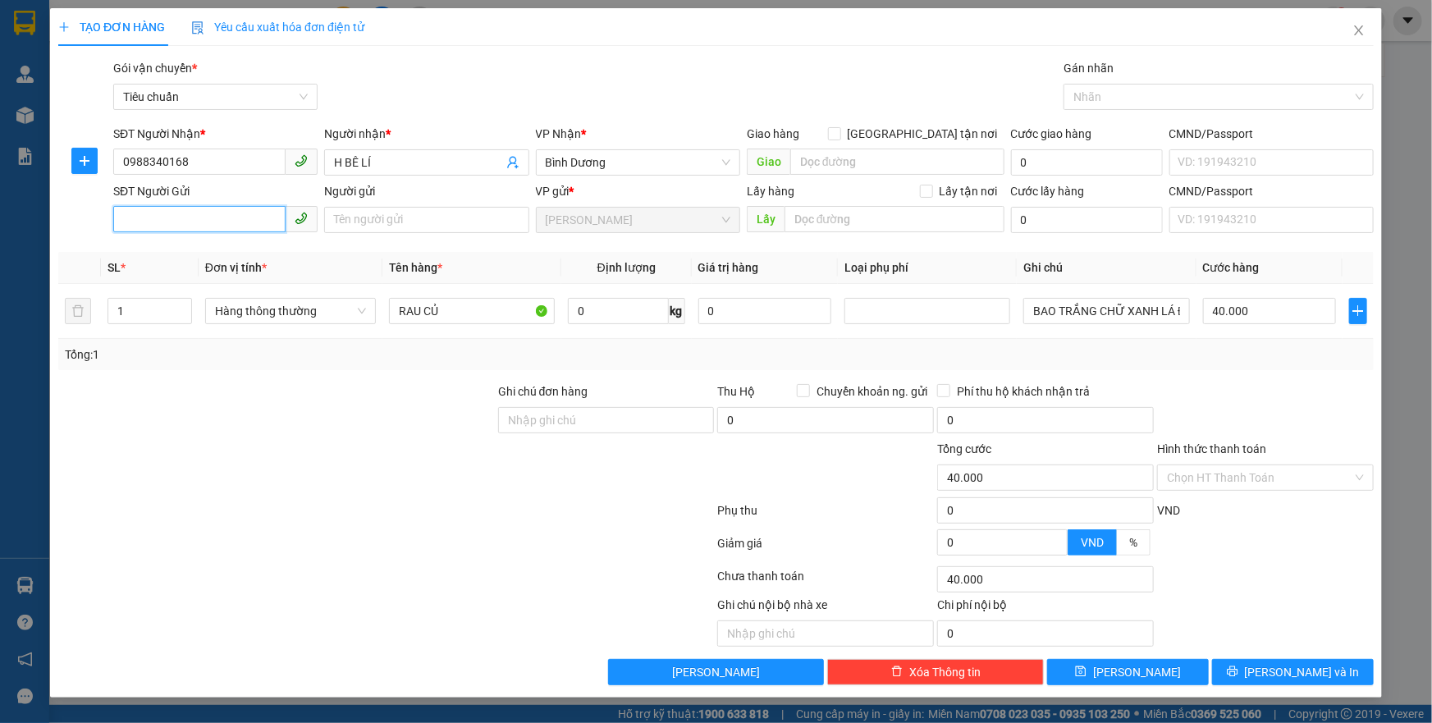
click at [254, 210] on input "SĐT Người Gửi" at bounding box center [199, 219] width 172 height 26
click at [253, 221] on input "SĐT Người Gửi" at bounding box center [199, 219] width 172 height 26
drag, startPoint x: 227, startPoint y: 246, endPoint x: 279, endPoint y: 259, distance: 54.2
click at [231, 246] on div "0986504336 - A BỤT" at bounding box center [215, 253] width 185 height 18
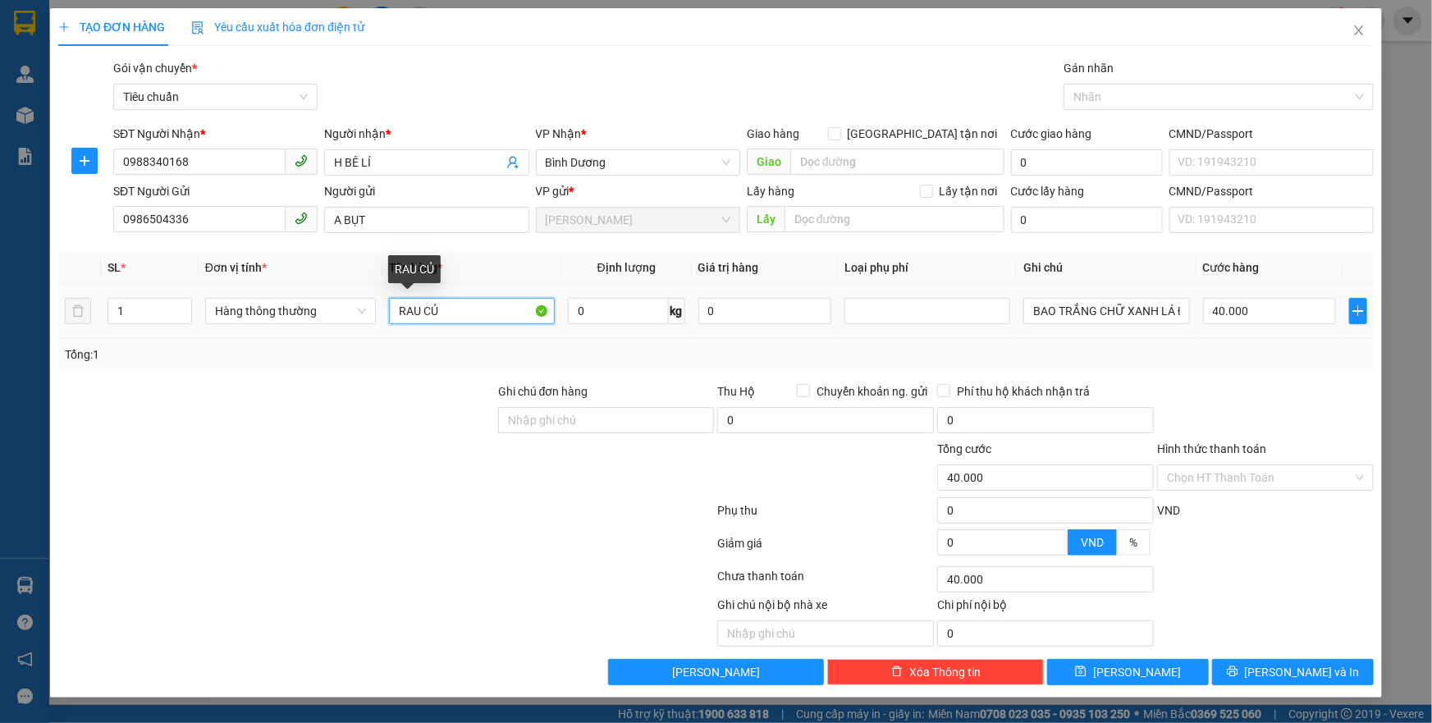
click at [479, 319] on input "RAU CỦ" at bounding box center [472, 311] width 166 height 26
click at [621, 325] on div "0 kg" at bounding box center [626, 311] width 117 height 33
click at [626, 305] on input "0" at bounding box center [618, 311] width 101 height 26
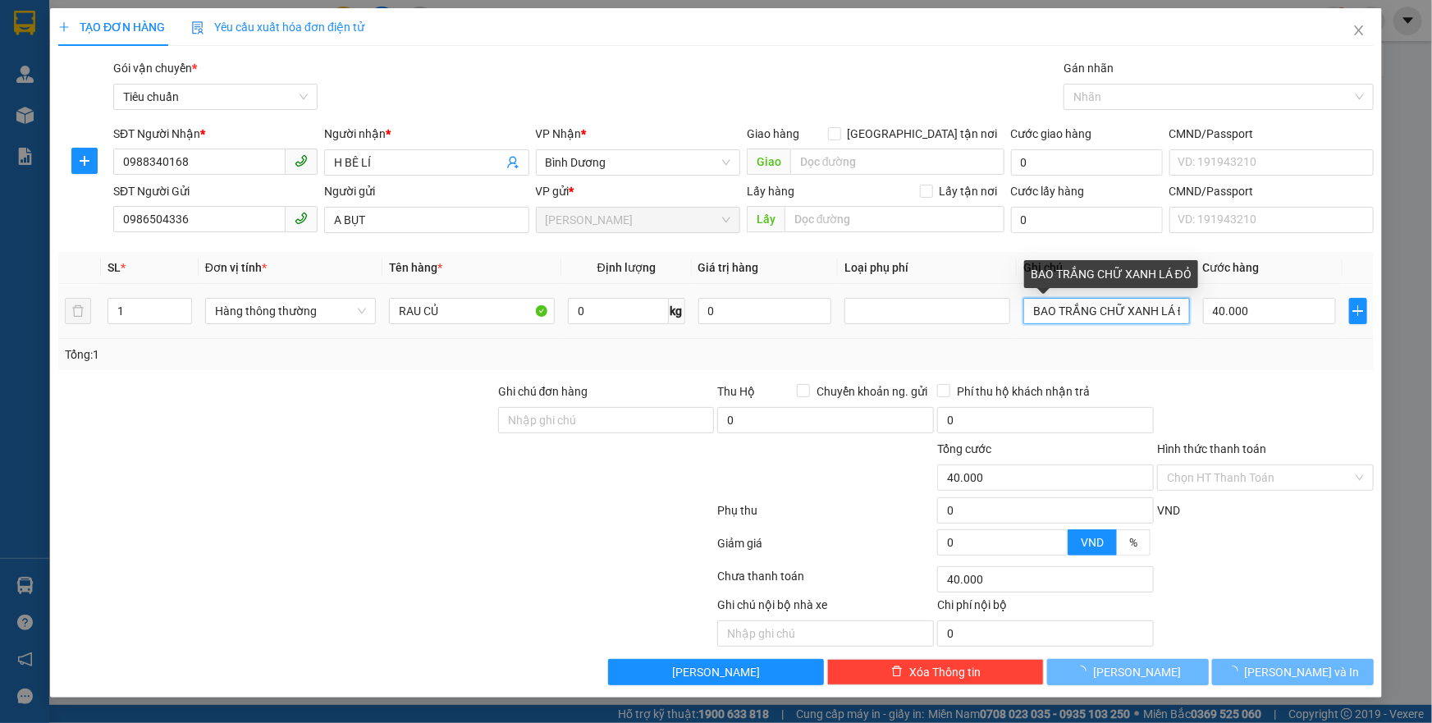
drag, startPoint x: 1062, startPoint y: 318, endPoint x: 986, endPoint y: 364, distance: 89.5
click at [1337, 369] on div "Transit Pickup Surcharge Ids Transit Deliver Surcharge Ids Transit Deliver Surc…" at bounding box center [716, 372] width 1316 height 626
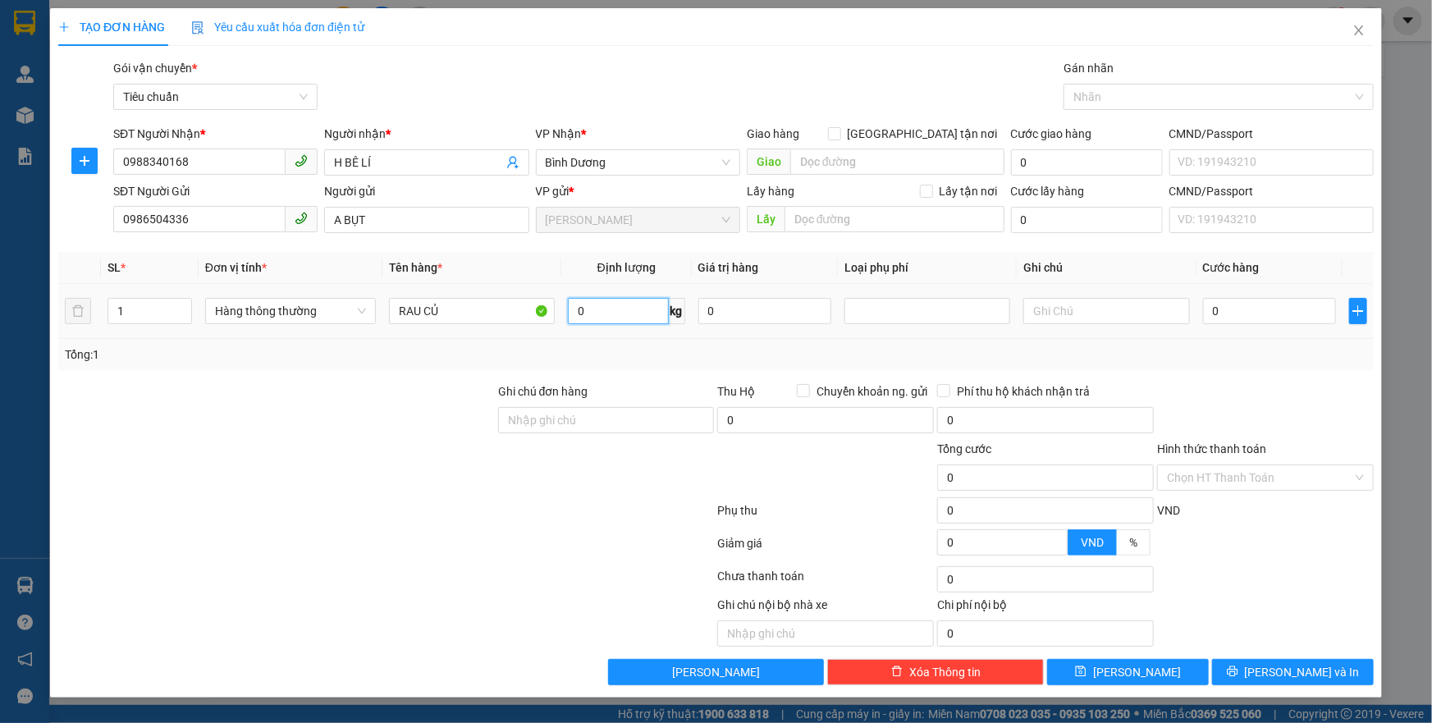
click at [601, 304] on input "0" at bounding box center [618, 311] width 101 height 26
drag, startPoint x: 500, startPoint y: 479, endPoint x: 633, endPoint y: 673, distance: 235.7
click at [501, 480] on div at bounding box center [607, 468] width 220 height 57
click at [1077, 301] on input "text" at bounding box center [1107, 311] width 166 height 26
click at [1296, 377] on div "Transit Pickup Surcharge Ids Transit Deliver Surcharge Ids Transit Deliver Surc…" at bounding box center [716, 372] width 1316 height 626
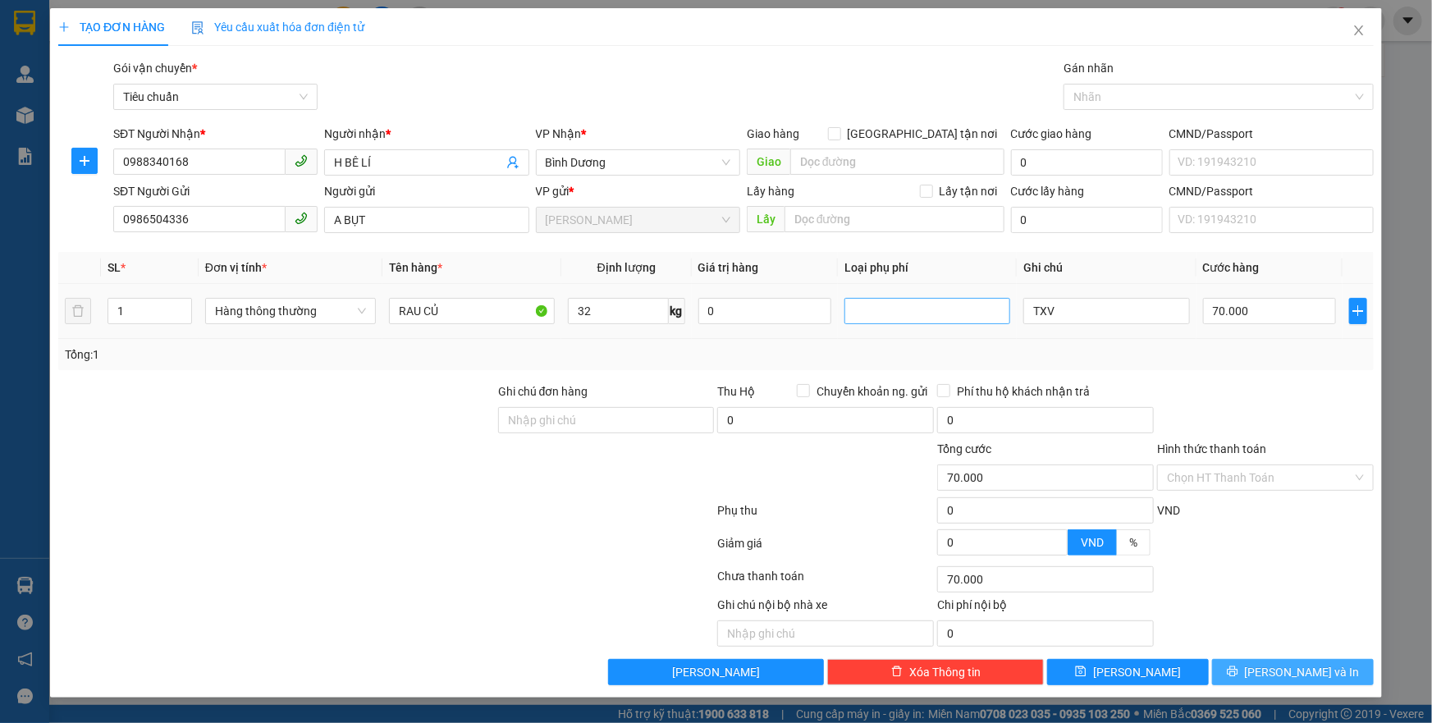
drag, startPoint x: 1252, startPoint y: 667, endPoint x: 893, endPoint y: 301, distance: 512.6
click at [1244, 659] on button "[PERSON_NAME] và In" at bounding box center [1293, 672] width 162 height 26
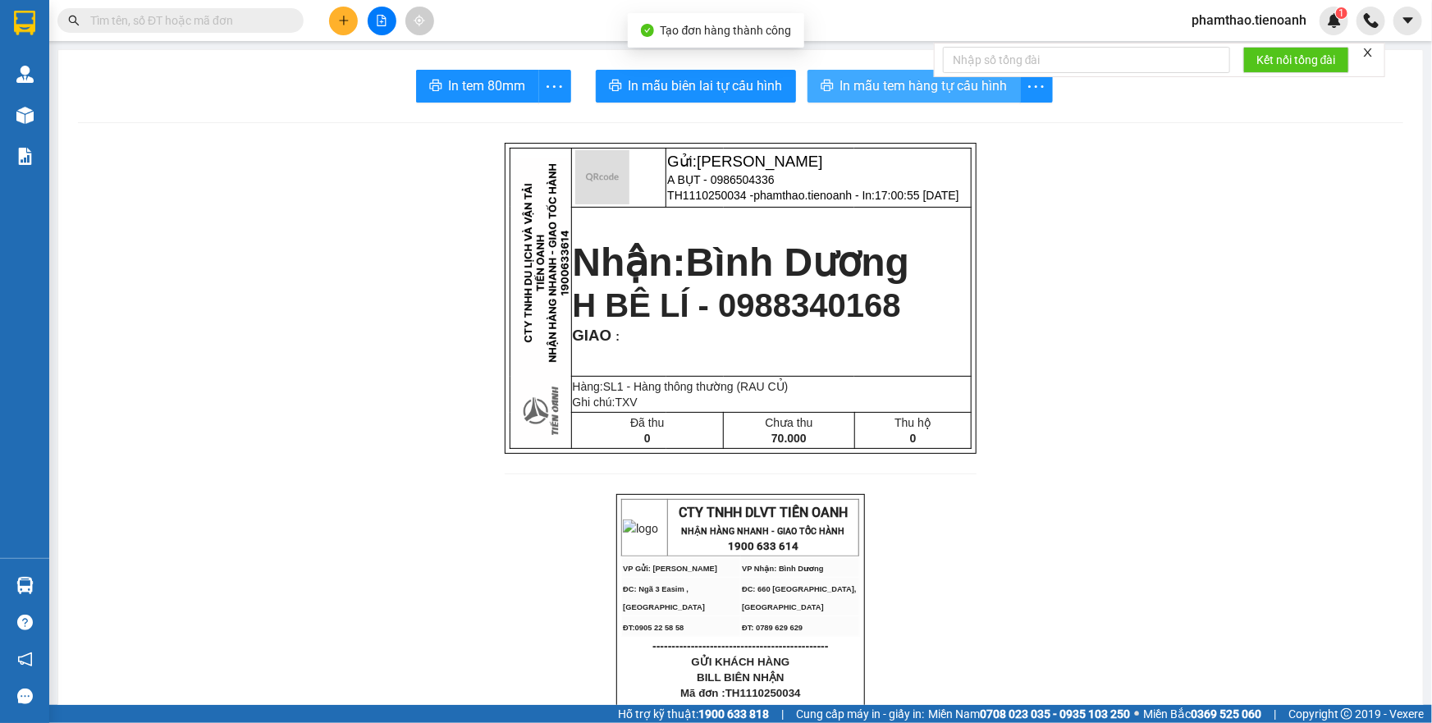
click at [896, 82] on span "In mẫu tem hàng tự cấu hình" at bounding box center [924, 86] width 167 height 21
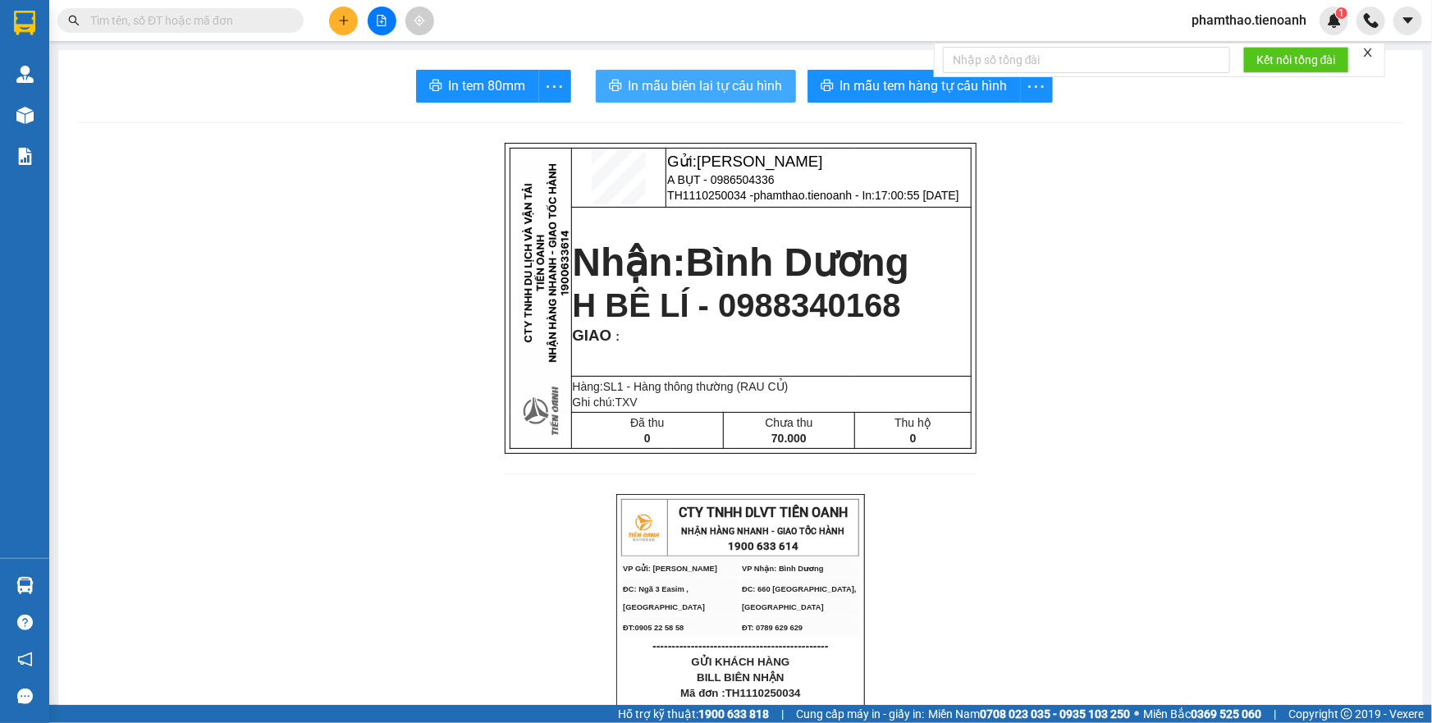
click at [737, 81] on span "In mẫu biên lai tự cấu hình" at bounding box center [706, 86] width 154 height 21
click at [934, 75] on form "Kết nối tổng đài" at bounding box center [1159, 60] width 451 height 34
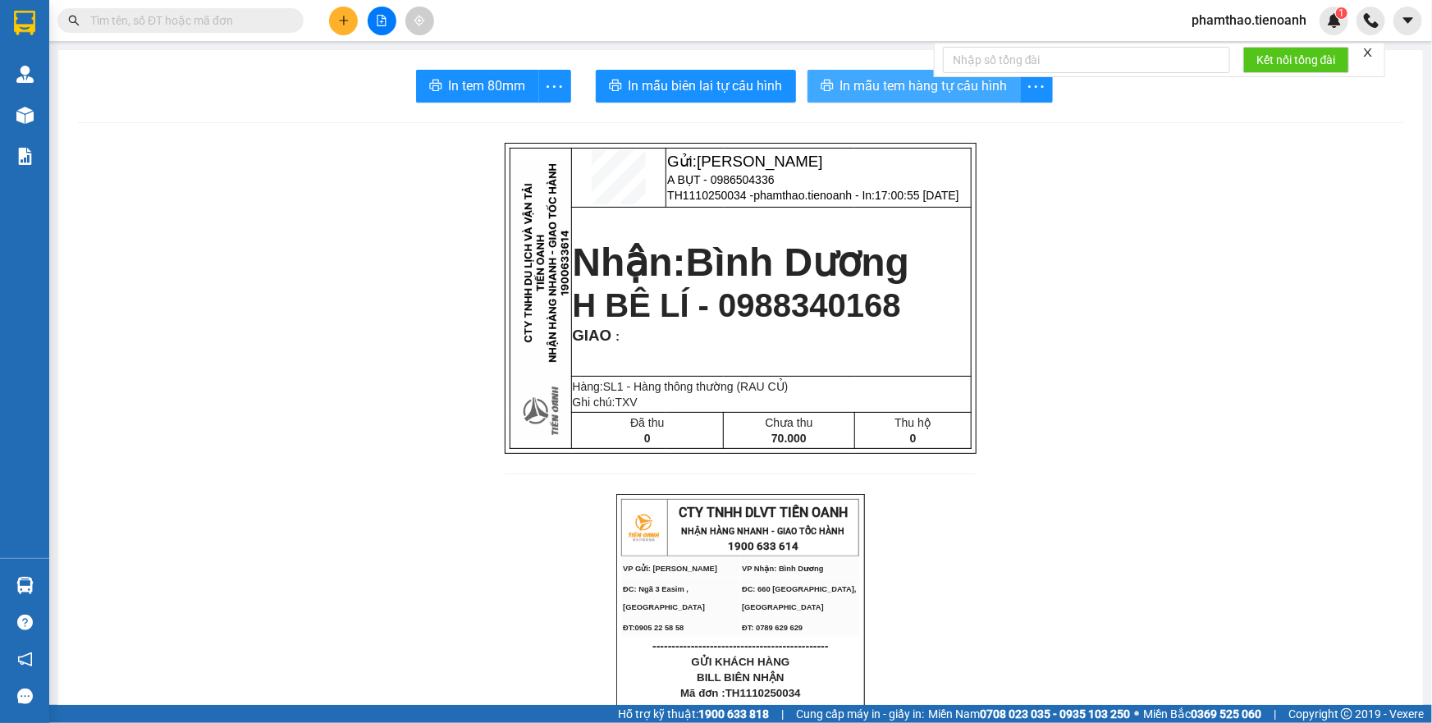
click at [977, 85] on span "In mẫu tem hàng tự cấu hình" at bounding box center [924, 86] width 167 height 21
click at [332, 7] on div at bounding box center [381, 21] width 123 height 29
click at [345, 15] on icon "plus" at bounding box center [343, 20] width 11 height 11
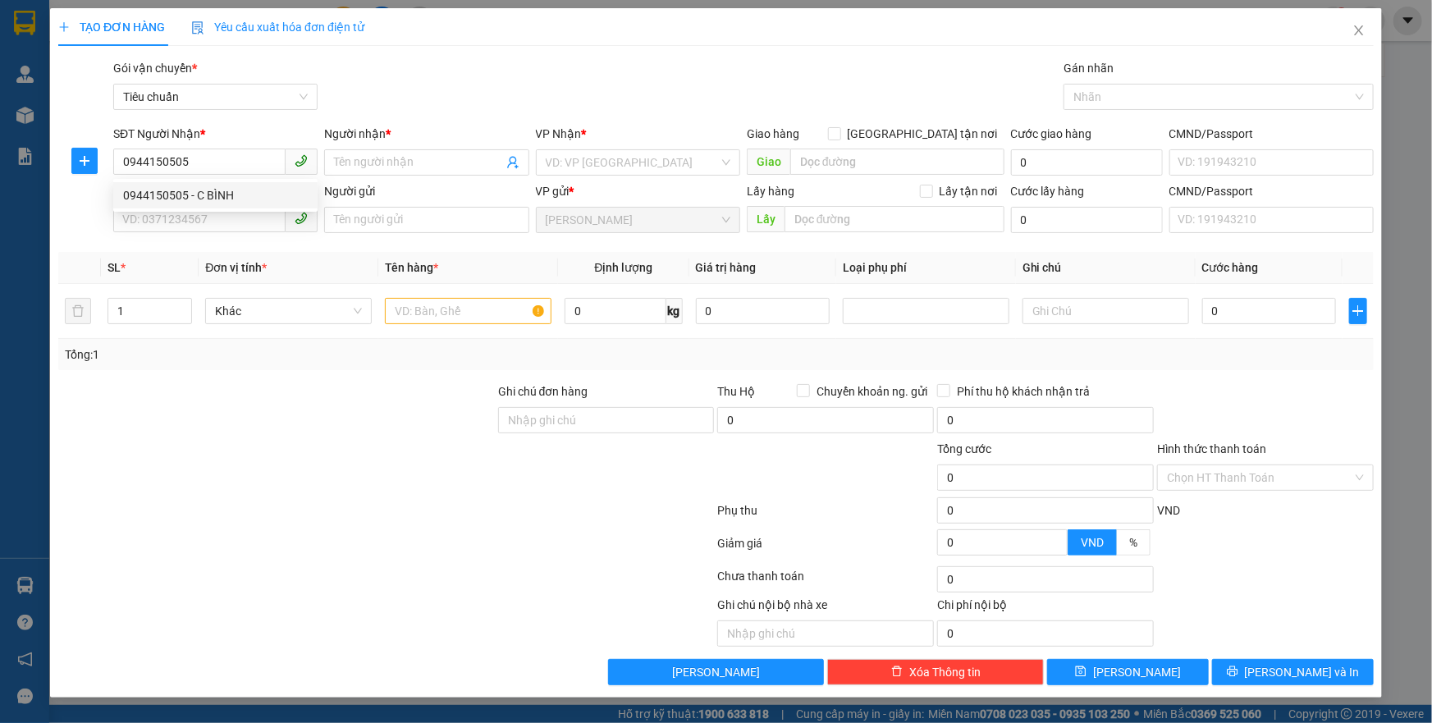
click at [156, 181] on div "0944150505 0944150505 - C BÌNH" at bounding box center [215, 195] width 204 height 33
click at [161, 188] on div "SĐT Người Gửi" at bounding box center [215, 191] width 204 height 18
click at [161, 206] on input "SĐT Người Gửi" at bounding box center [199, 219] width 172 height 26
drag, startPoint x: 204, startPoint y: 143, endPoint x: 203, endPoint y: 154, distance: 11.6
click at [204, 144] on div "SĐT Người Nhận *" at bounding box center [215, 137] width 204 height 25
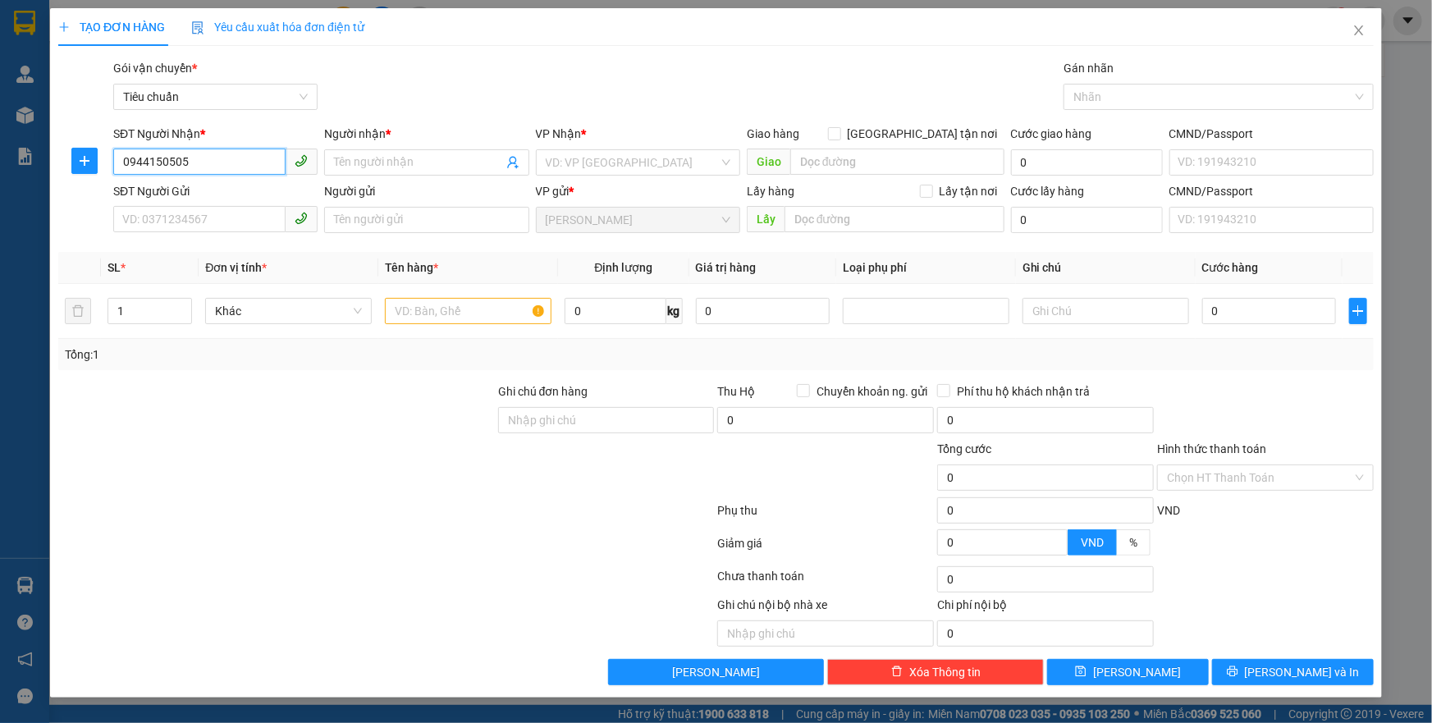
click at [203, 154] on input "0944150505" at bounding box center [199, 162] width 172 height 26
click at [201, 204] on div "0944150505 - C BÌNH" at bounding box center [215, 195] width 204 height 26
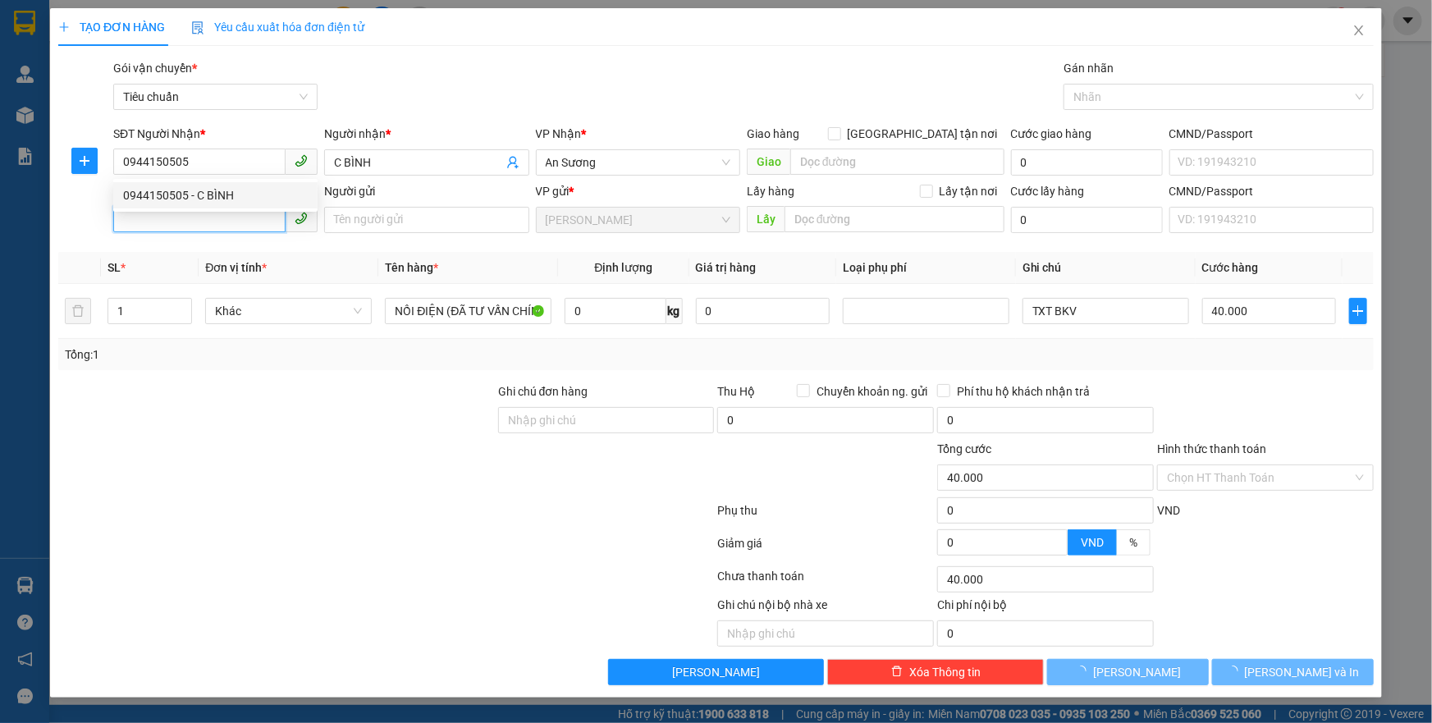
click at [213, 231] on input "SĐT Người Gửi" at bounding box center [199, 219] width 172 height 26
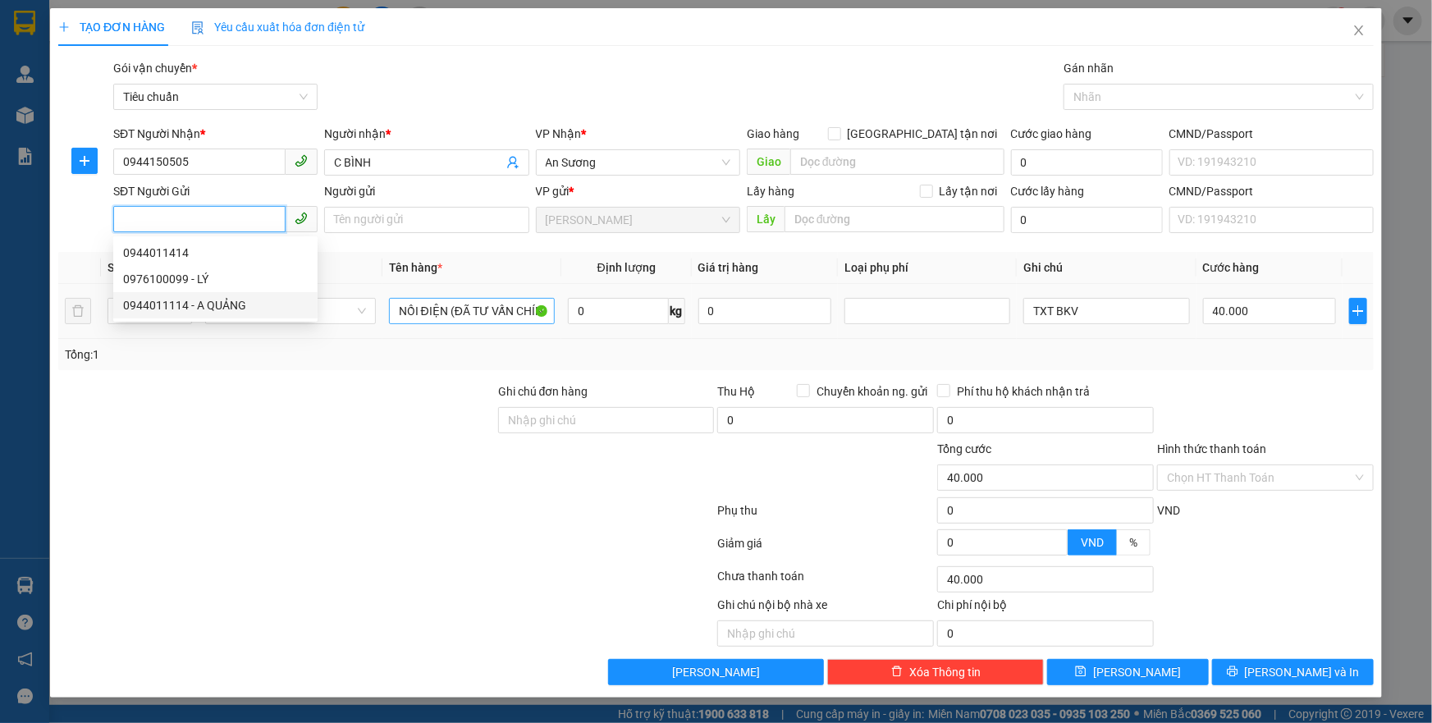
drag, startPoint x: 224, startPoint y: 303, endPoint x: 396, endPoint y: 303, distance: 171.6
click at [233, 303] on div "0944011114 - A QUẢNG" at bounding box center [215, 305] width 185 height 18
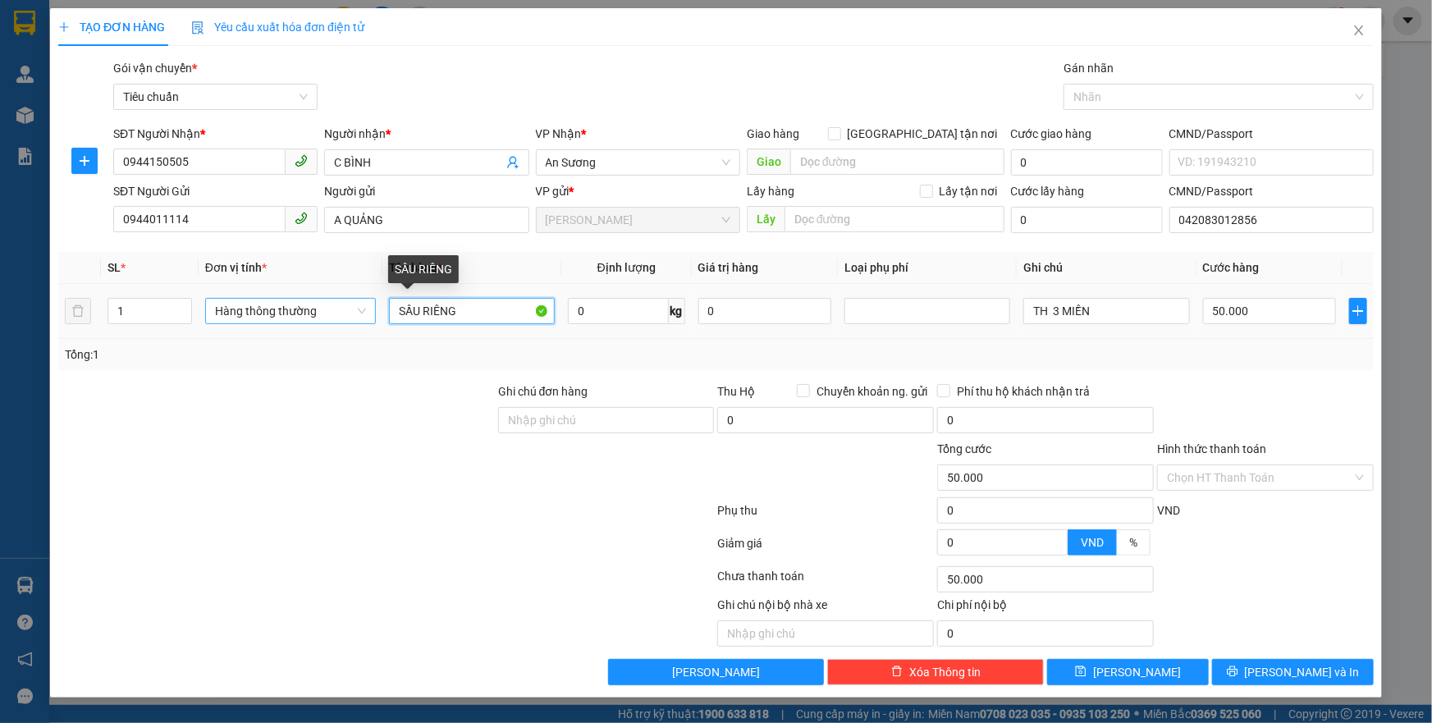
drag, startPoint x: 483, startPoint y: 308, endPoint x: 345, endPoint y: 300, distance: 138.1
click at [345, 302] on tr "1 Hàng thông thường SẦU RIÊNG 0 kg 0 TH 3 MIỀN 50.000" at bounding box center [716, 311] width 1316 height 55
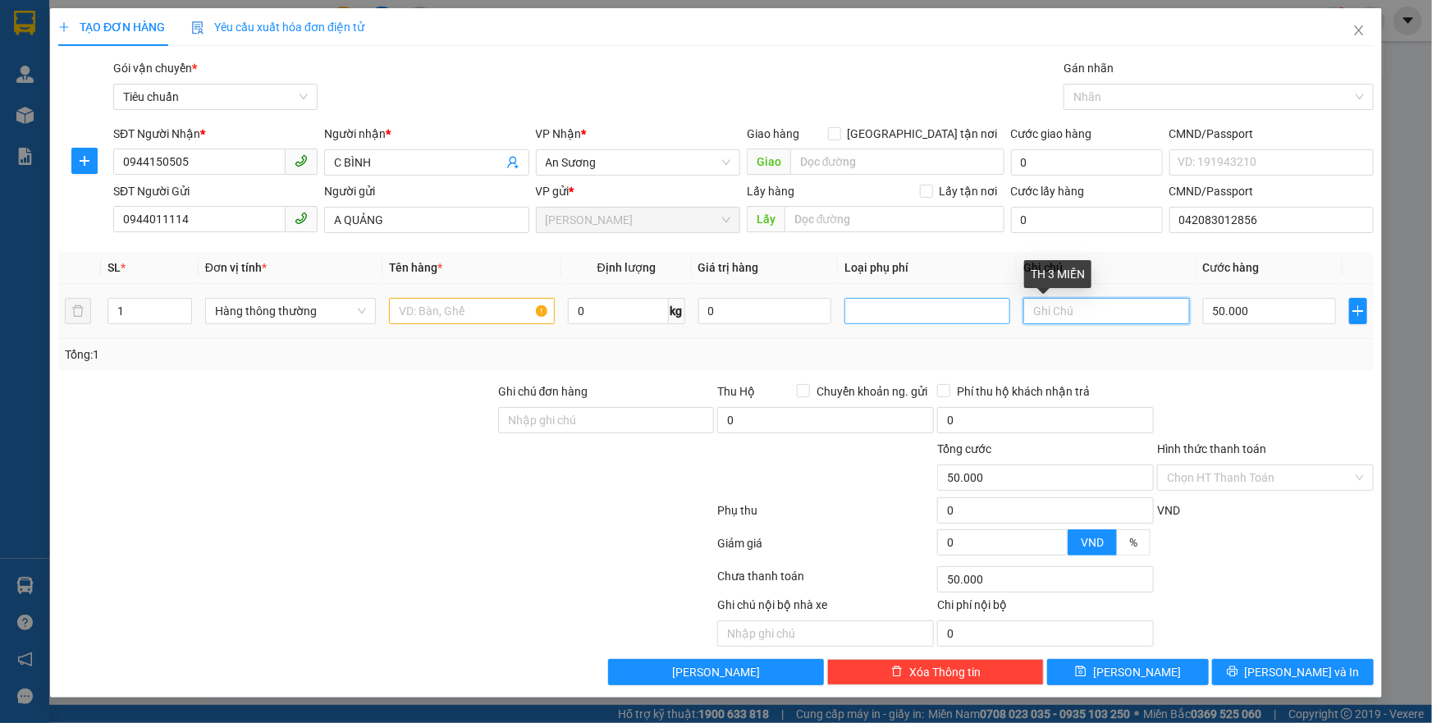
drag, startPoint x: 1112, startPoint y: 318, endPoint x: 978, endPoint y: 318, distance: 134.6
click at [978, 318] on tr "1 Hàng thông thường 0 kg 0 50.000" at bounding box center [716, 311] width 1316 height 55
click at [443, 314] on input "text" at bounding box center [472, 311] width 166 height 26
click at [607, 304] on input "0" at bounding box center [618, 311] width 101 height 26
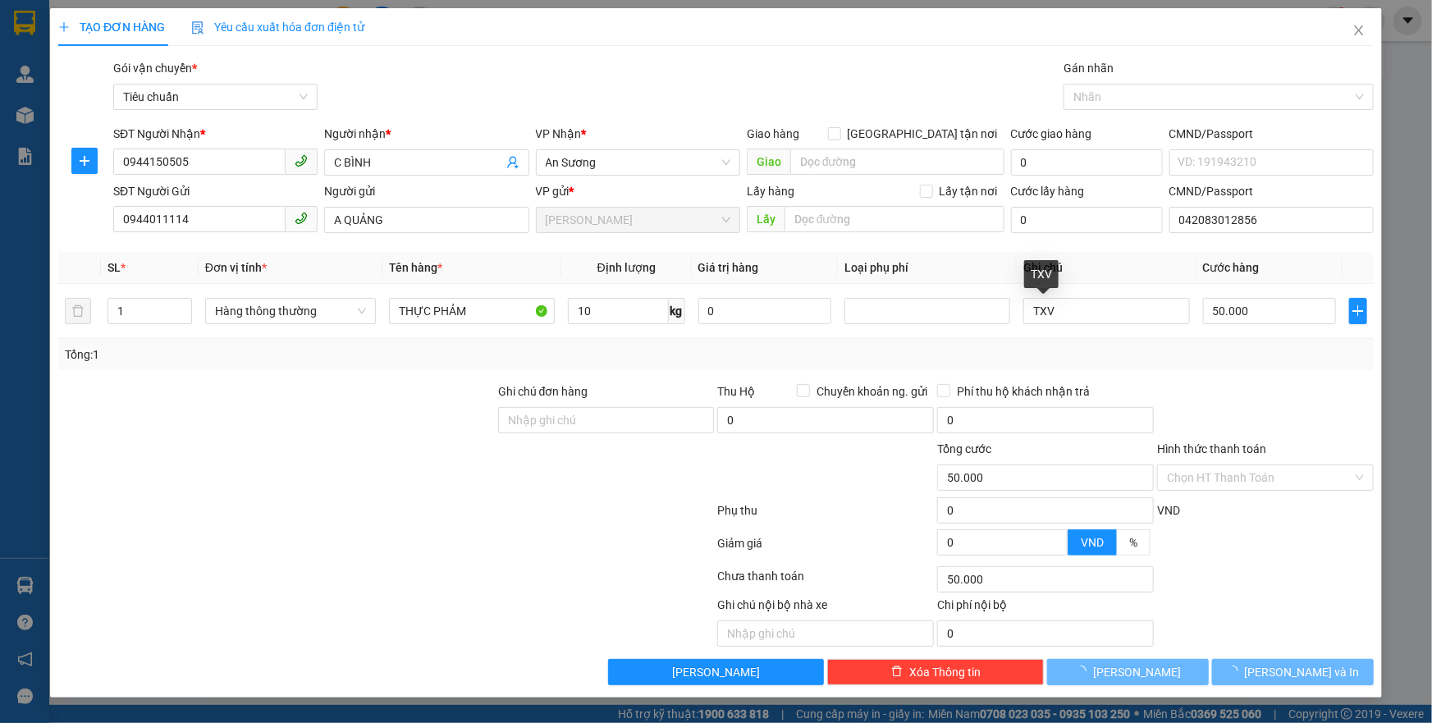
drag, startPoint x: 555, startPoint y: 467, endPoint x: 1297, endPoint y: 428, distance: 743.1
click at [591, 474] on div at bounding box center [607, 468] width 220 height 57
click at [1301, 406] on div at bounding box center [1266, 411] width 220 height 57
click at [1267, 657] on div "Transit Pickup Surcharge Ids Transit Deliver Surcharge Ids Transit Deliver Surc…" at bounding box center [716, 372] width 1316 height 626
drag, startPoint x: 1268, startPoint y: 659, endPoint x: 1162, endPoint y: 456, distance: 229.5
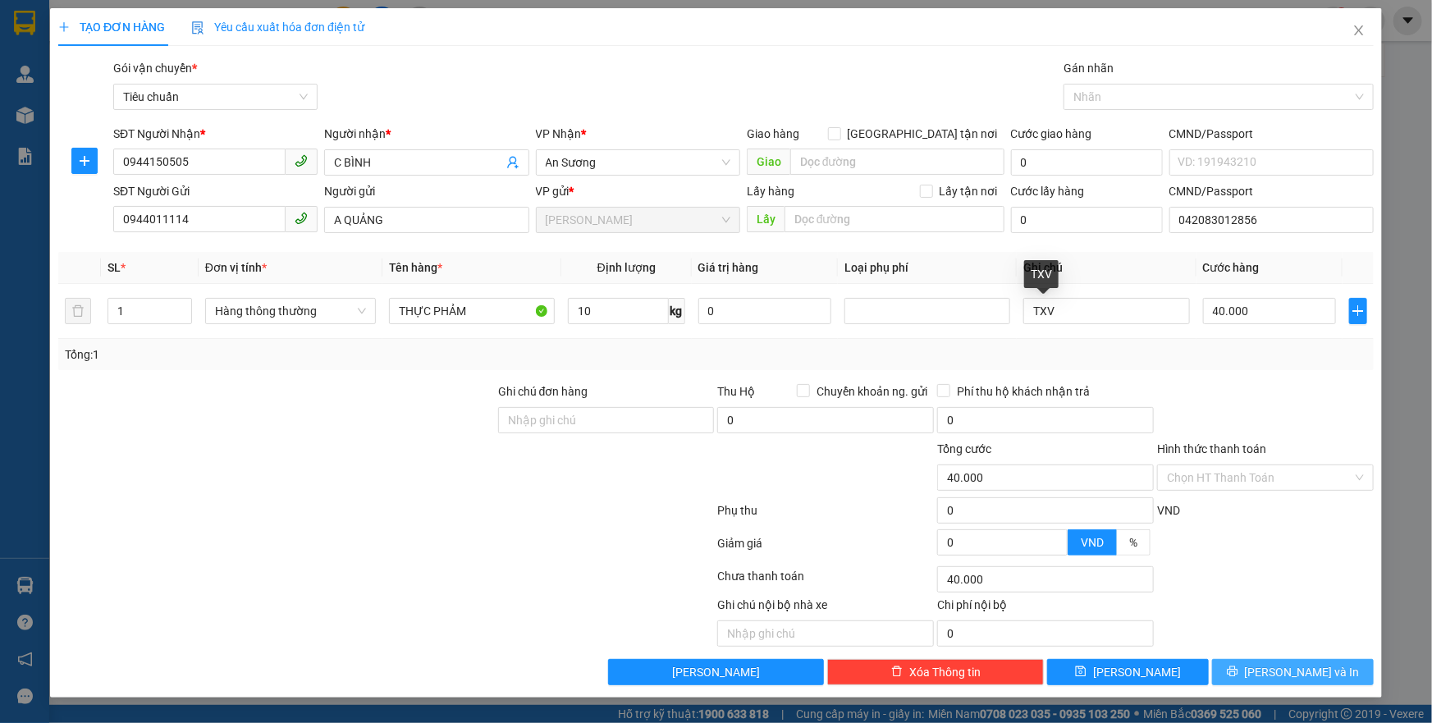
click at [1269, 656] on div "Transit Pickup Surcharge Ids Transit Deliver Surcharge Ids Transit Deliver Surc…" at bounding box center [716, 372] width 1316 height 626
click at [1239, 671] on icon "printer" at bounding box center [1232, 671] width 11 height 11
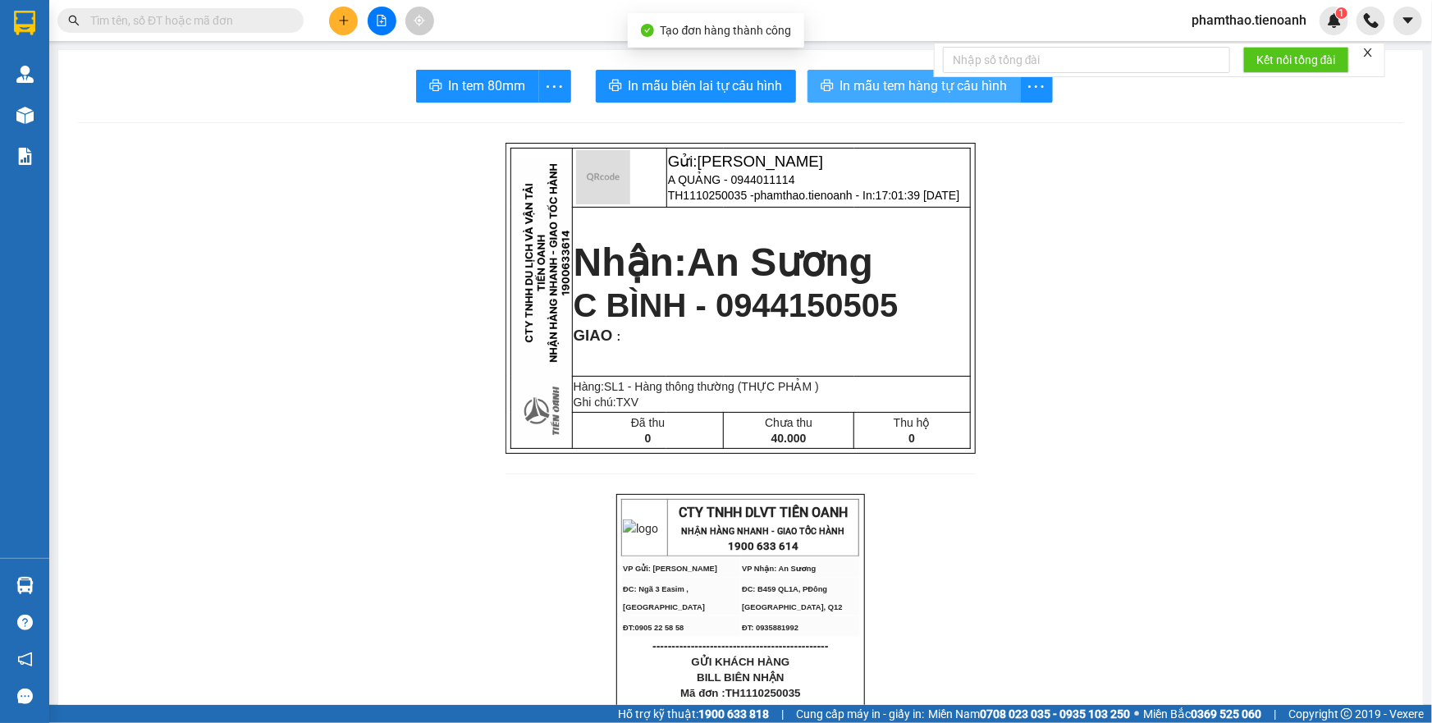
drag, startPoint x: 874, startPoint y: 94, endPoint x: 982, endPoint y: 92, distance: 107.6
click at [883, 93] on span "In mẫu tem hàng tự cấu hình" at bounding box center [924, 86] width 167 height 21
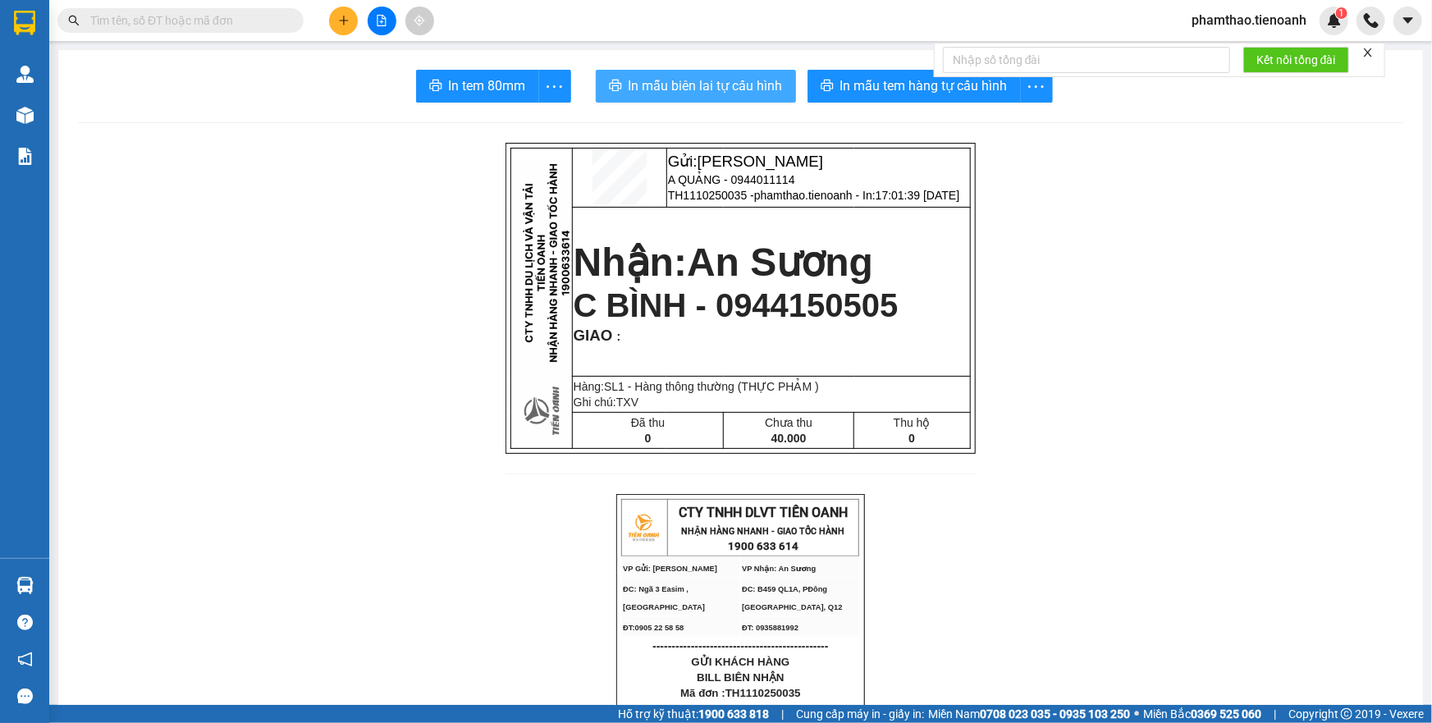
drag, startPoint x: 702, startPoint y: 76, endPoint x: 972, endPoint y: 135, distance: 276.3
click at [711, 76] on span "In mẫu biên lai tự cấu hình" at bounding box center [706, 86] width 154 height 21
click at [336, 20] on button at bounding box center [343, 21] width 29 height 29
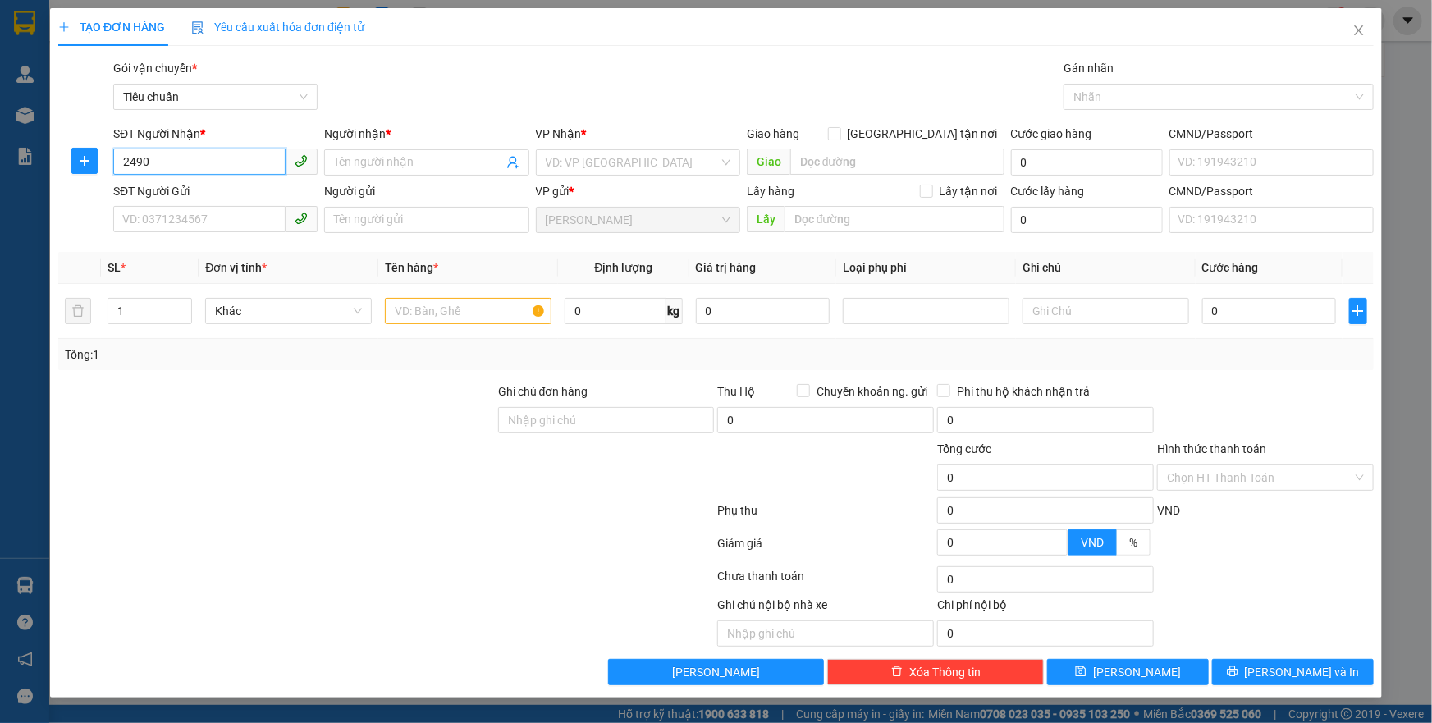
drag, startPoint x: 191, startPoint y: 161, endPoint x: 0, endPoint y: 180, distance: 192.2
click at [0, 180] on div "TẠO ĐƠN HÀNG Yêu cầu xuất hóa đơn điện tử Transit Pickup Surcharge Ids Transit …" at bounding box center [716, 361] width 1432 height 723
click at [250, 195] on div "0941682490 - Y DUÔN" at bounding box center [215, 195] width 185 height 18
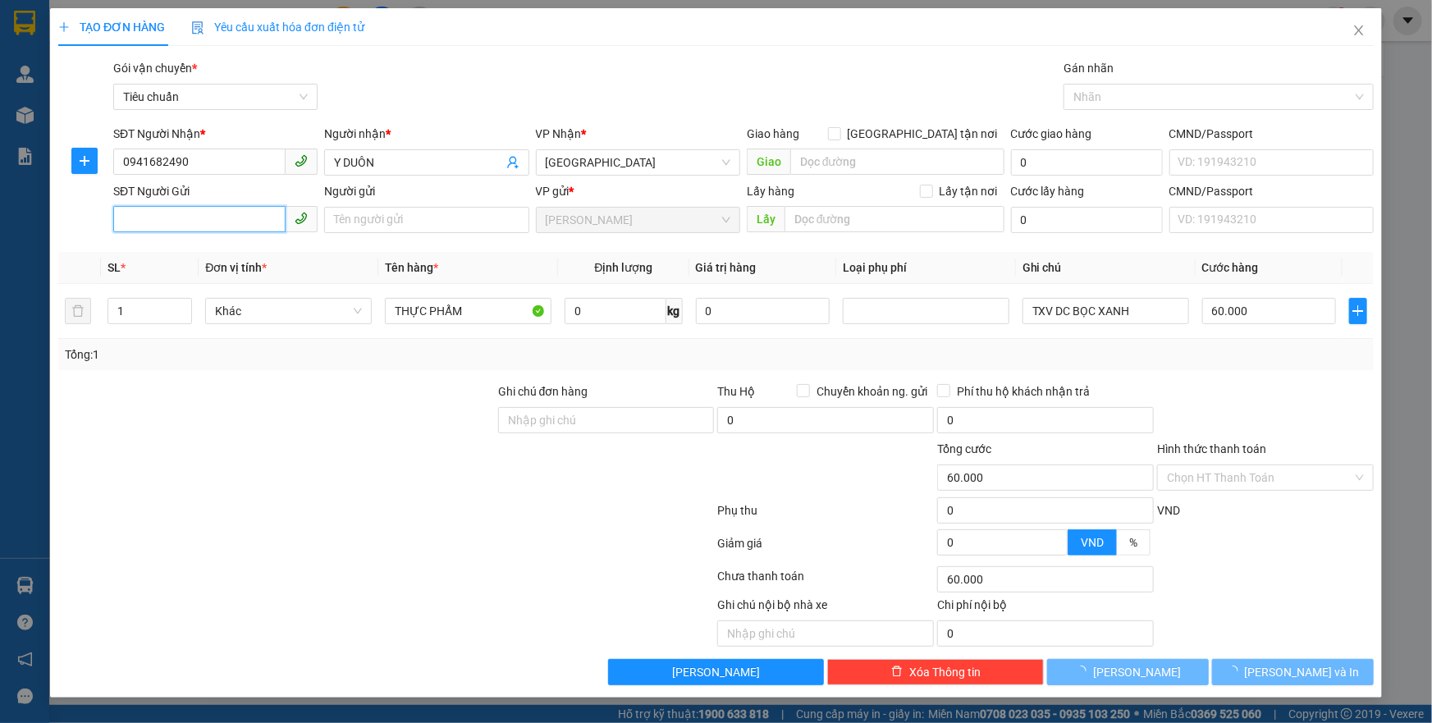
click at [234, 222] on input "SĐT Người Gửi" at bounding box center [199, 219] width 172 height 26
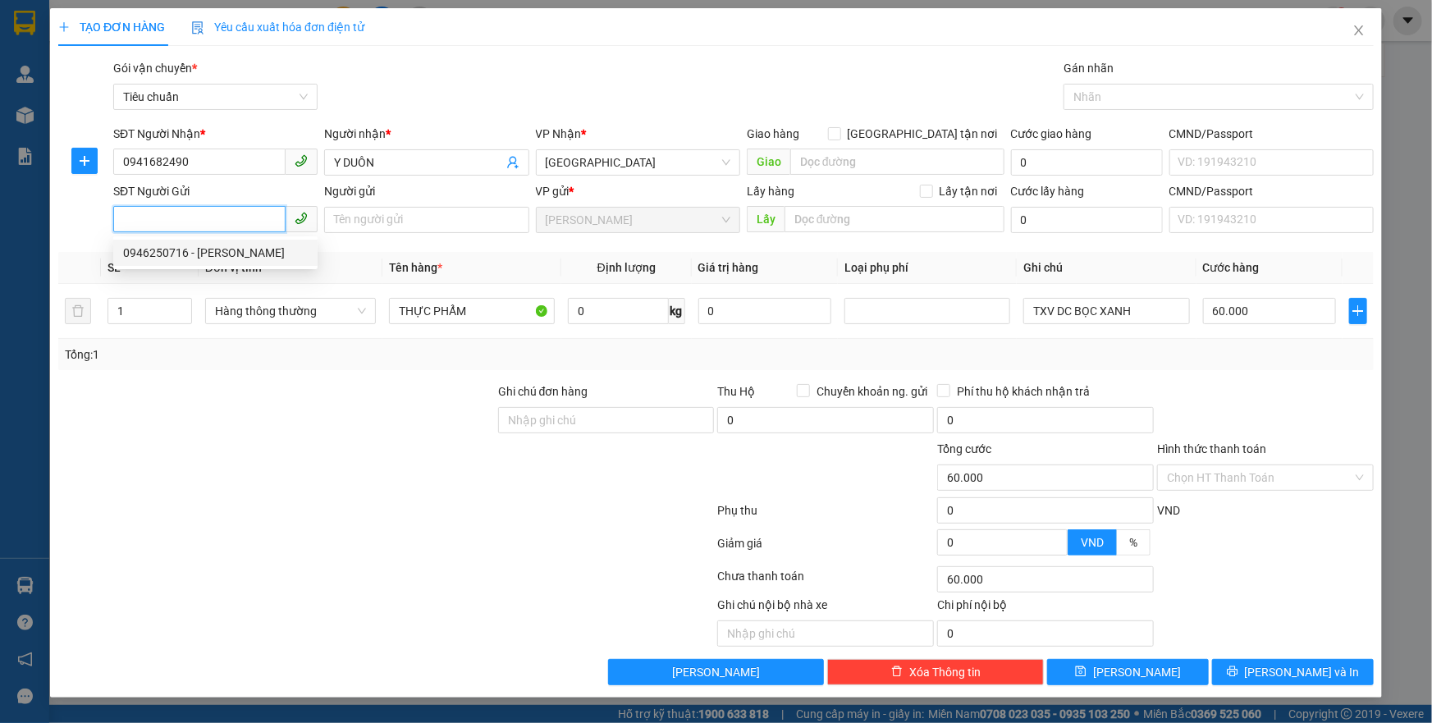
click at [231, 250] on div "0946250716 - [PERSON_NAME]" at bounding box center [215, 253] width 185 height 18
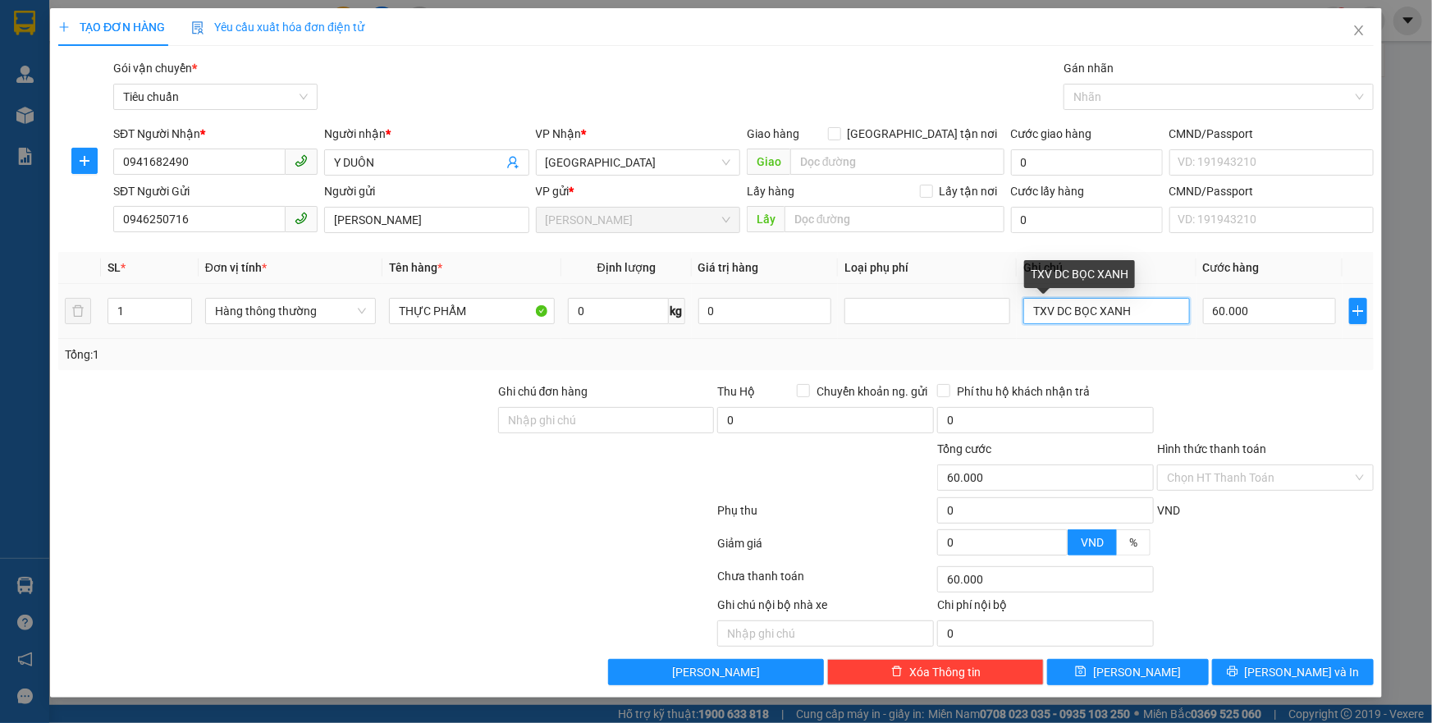
drag, startPoint x: 1155, startPoint y: 314, endPoint x: 1053, endPoint y: 312, distance: 101.8
click at [1053, 312] on input "TXV DC BỌC XANH" at bounding box center [1107, 311] width 166 height 26
click at [595, 312] on input "0" at bounding box center [618, 311] width 101 height 26
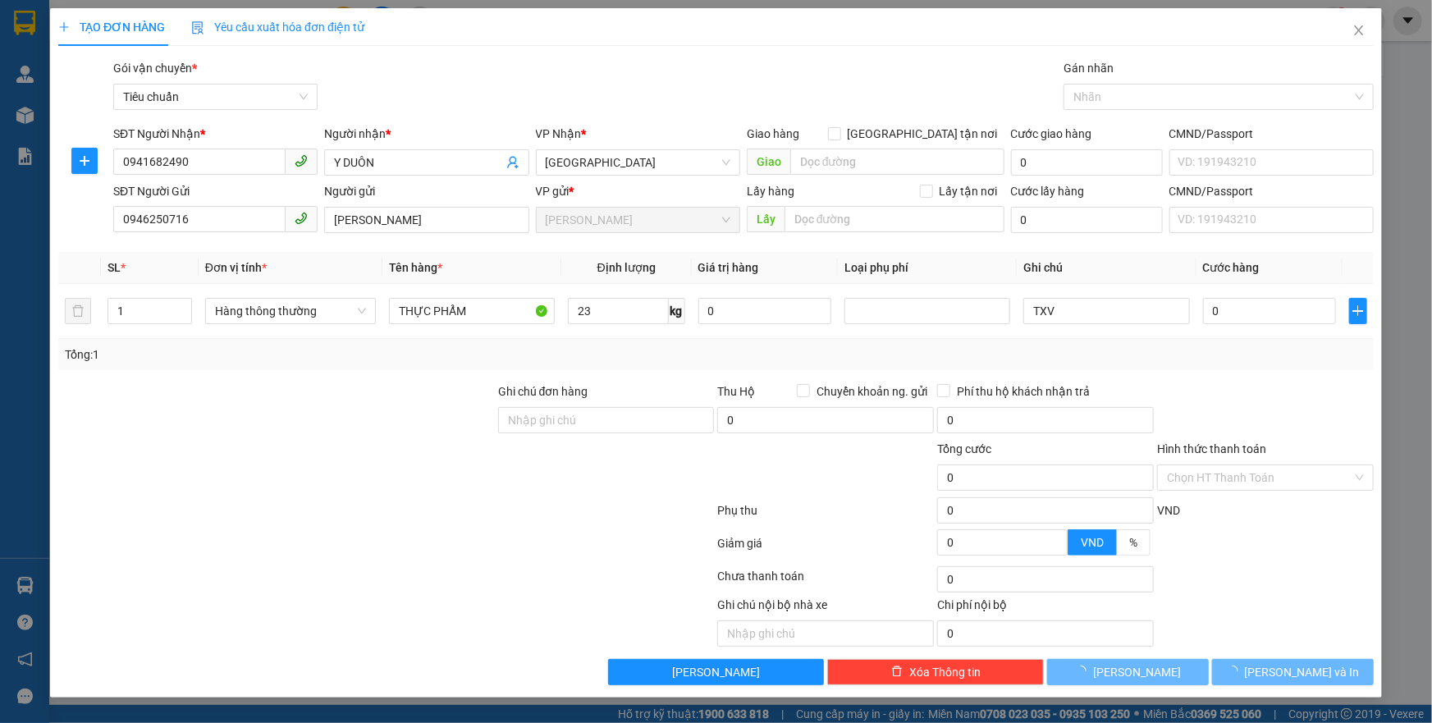
drag, startPoint x: 463, startPoint y: 502, endPoint x: 1279, endPoint y: 396, distance: 822.8
click at [484, 502] on div at bounding box center [386, 513] width 659 height 33
click at [1280, 408] on div at bounding box center [1266, 411] width 220 height 57
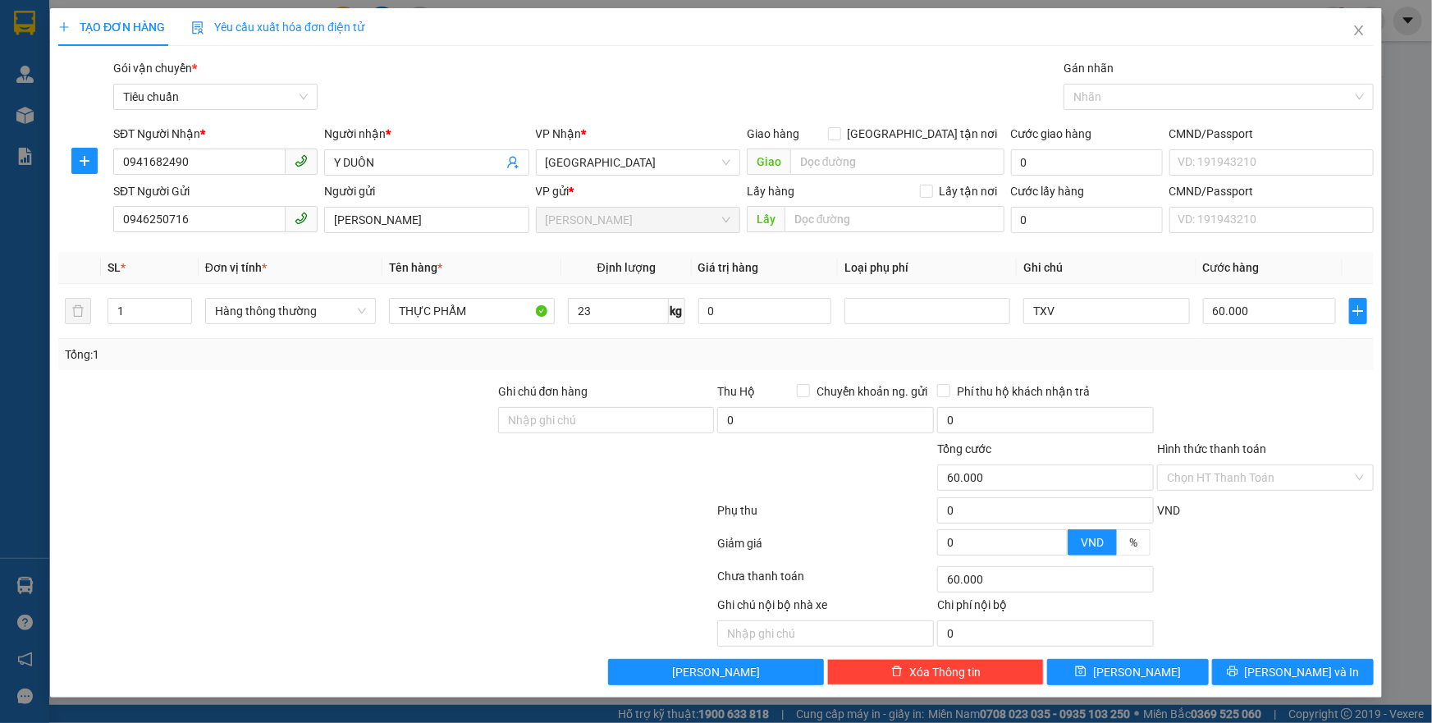
drag, startPoint x: 1249, startPoint y: 483, endPoint x: 1246, endPoint y: 492, distance: 9.4
click at [1248, 488] on input "Hình thức thanh toán" at bounding box center [1260, 477] width 186 height 25
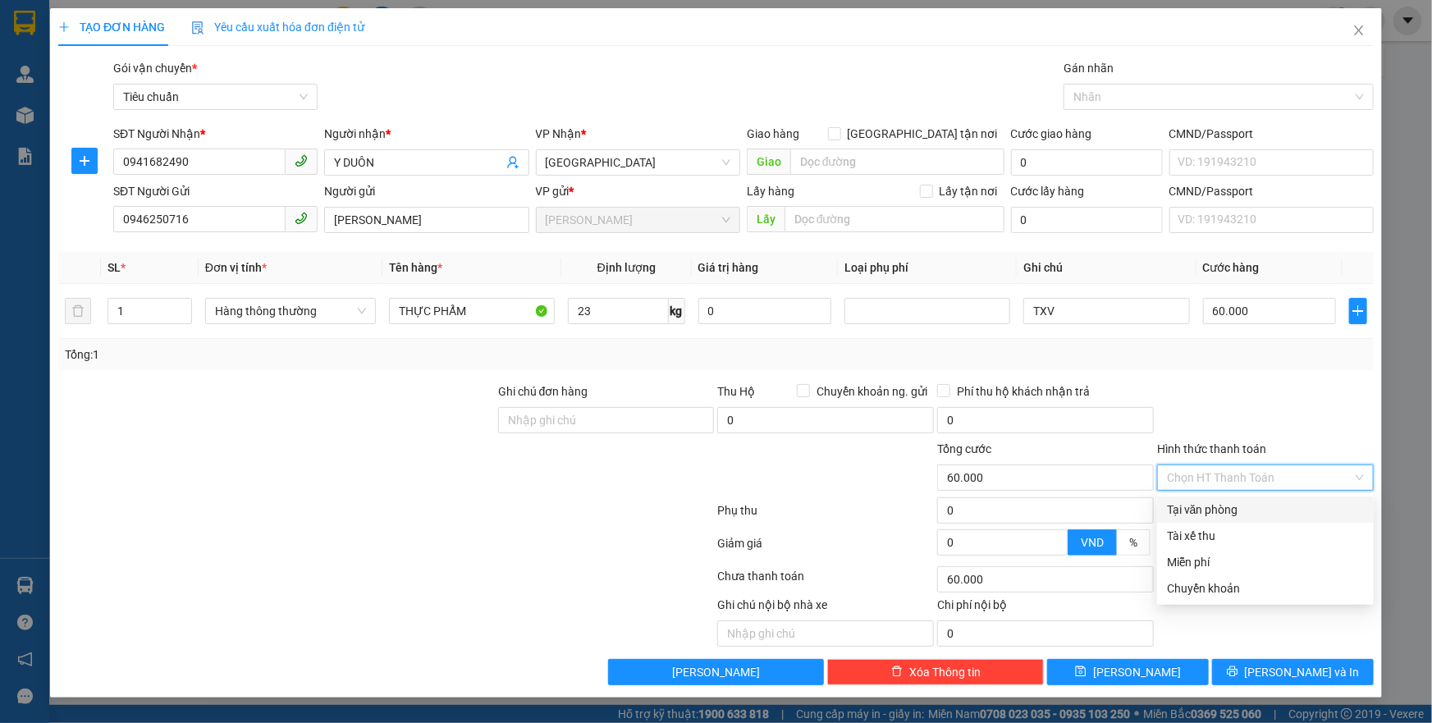
drag, startPoint x: 1230, startPoint y: 508, endPoint x: 1245, endPoint y: 566, distance: 60.3
click at [1228, 509] on div "Tại văn phòng" at bounding box center [1265, 510] width 197 height 18
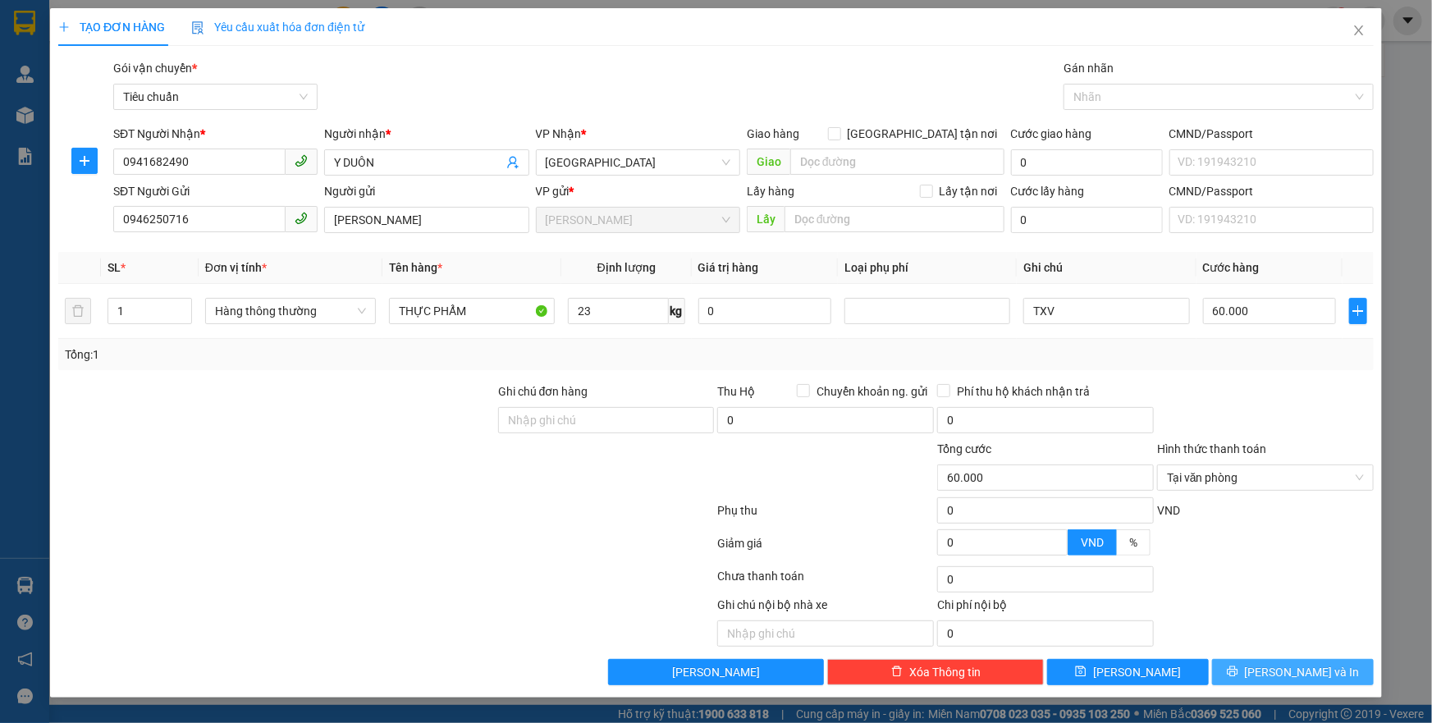
click at [1267, 679] on button "[PERSON_NAME] và In" at bounding box center [1293, 672] width 162 height 26
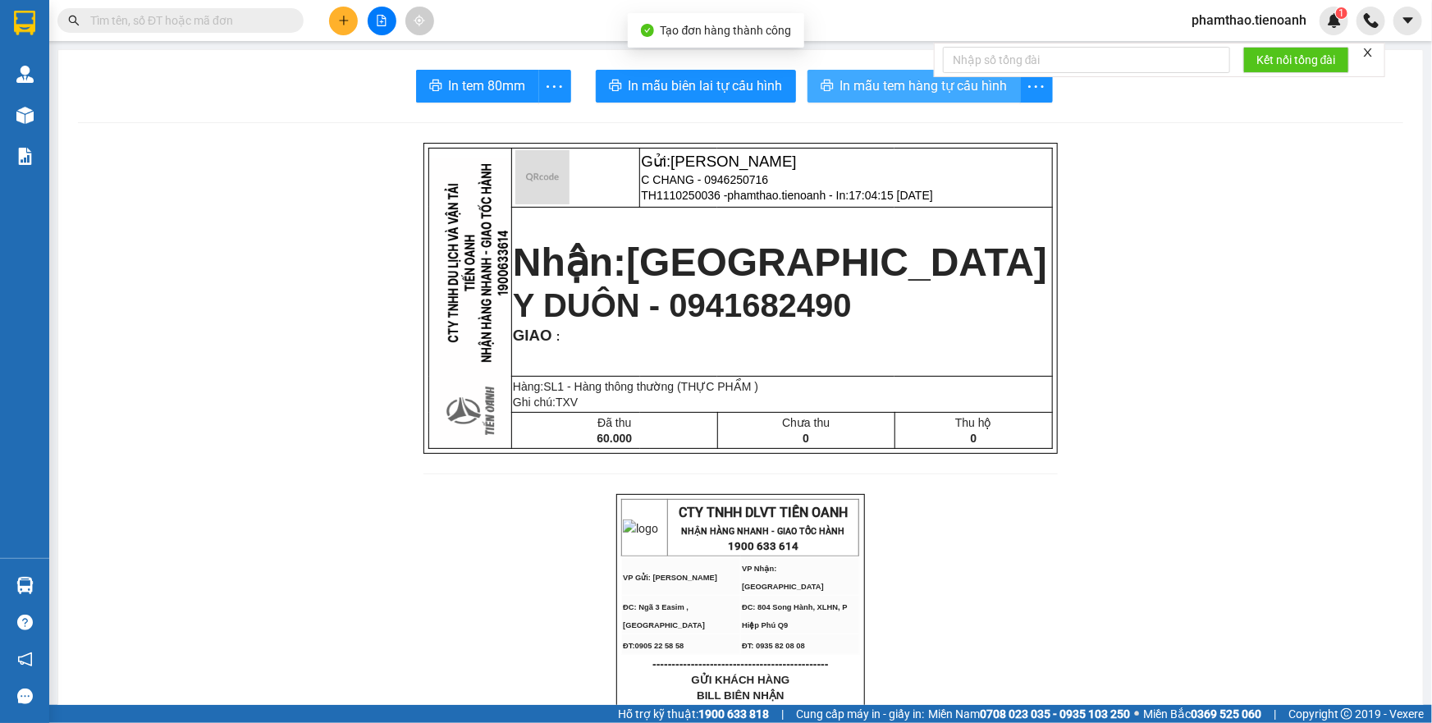
click at [931, 92] on span "In mẫu tem hàng tự cấu hình" at bounding box center [924, 86] width 167 height 21
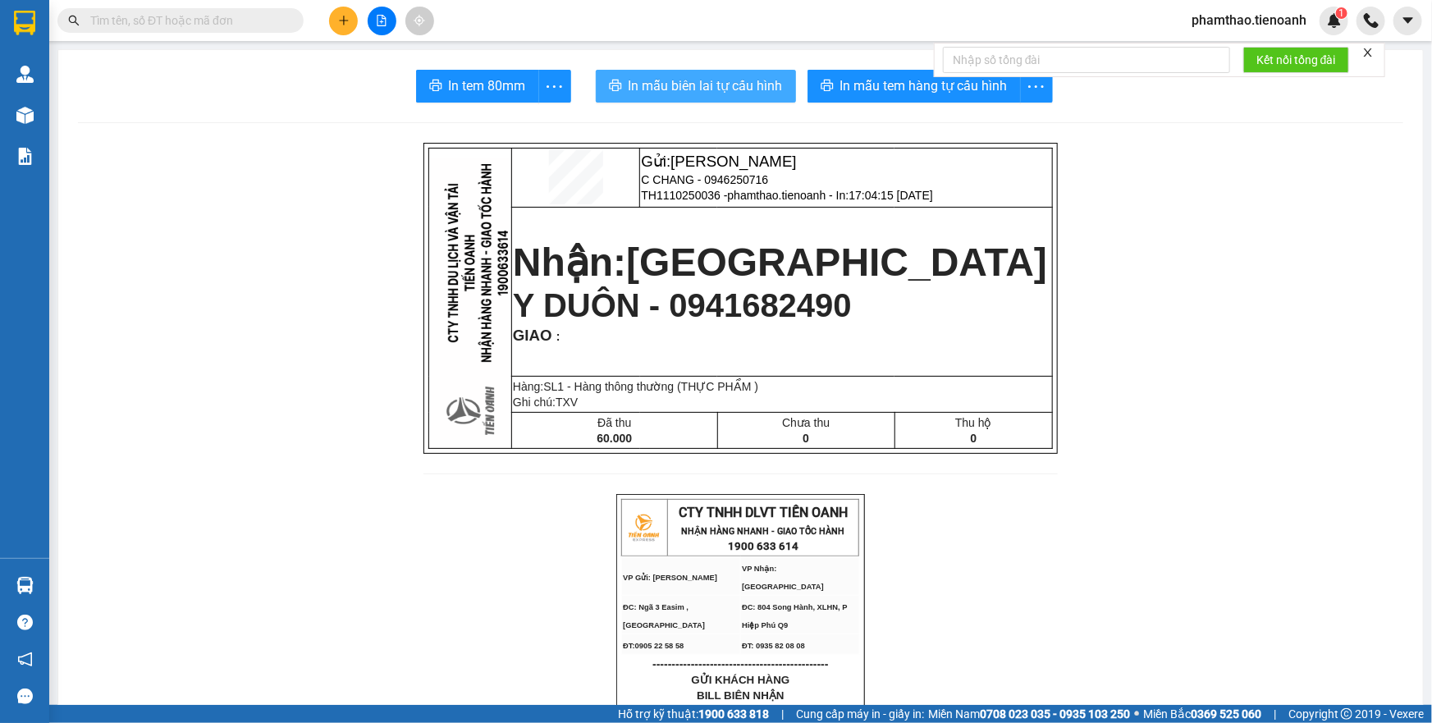
drag, startPoint x: 720, startPoint y: 89, endPoint x: 1084, endPoint y: 583, distance: 613.6
click at [727, 89] on span "In mẫu biên lai tự cấu hình" at bounding box center [706, 86] width 154 height 21
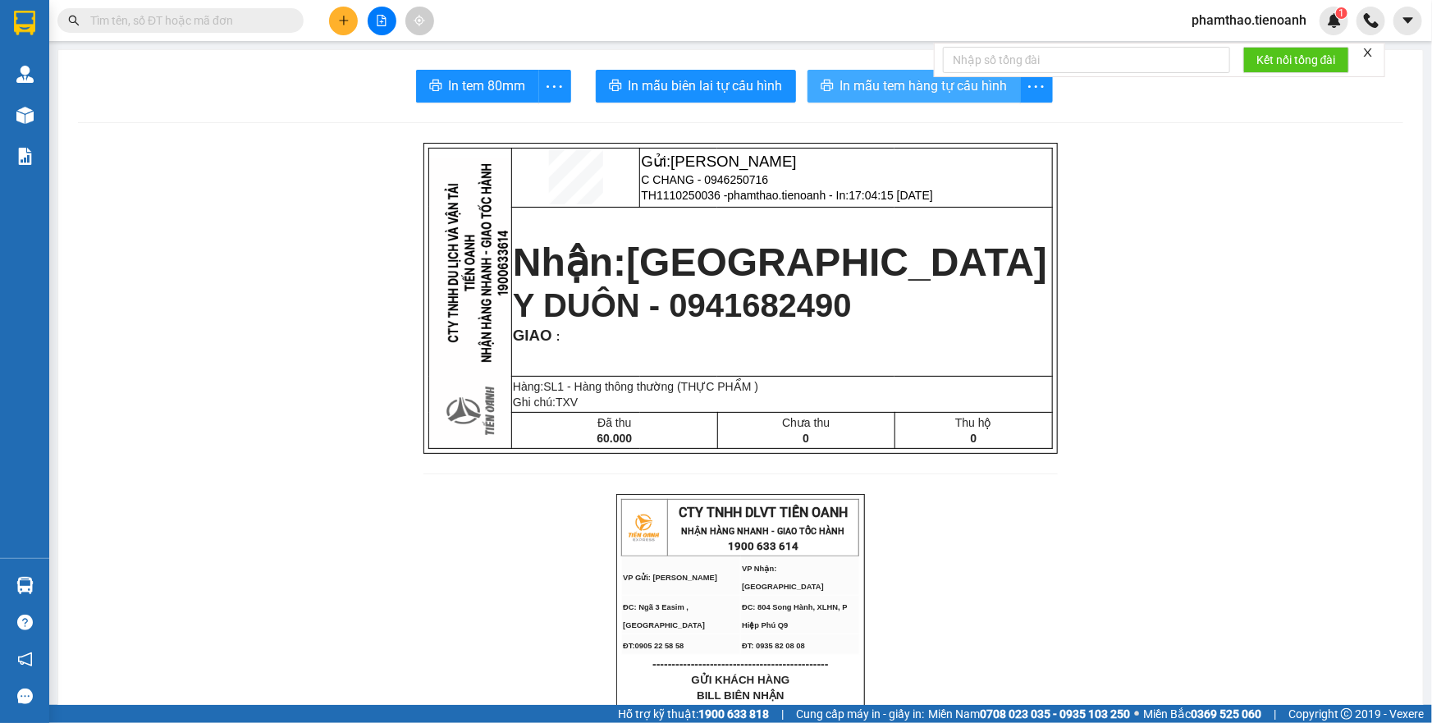
click at [917, 76] on span "In mẫu tem hàng tự cấu hình" at bounding box center [924, 86] width 167 height 21
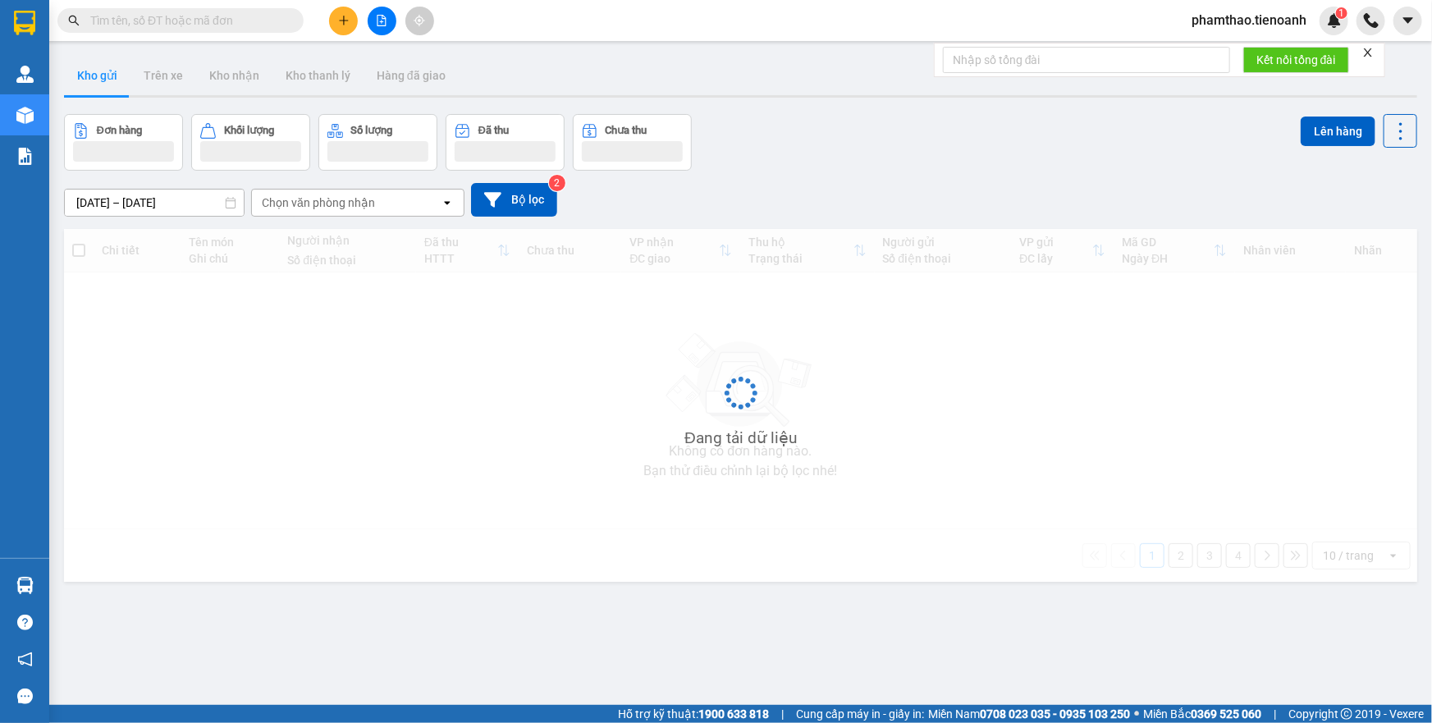
click at [351, 16] on button at bounding box center [343, 21] width 29 height 29
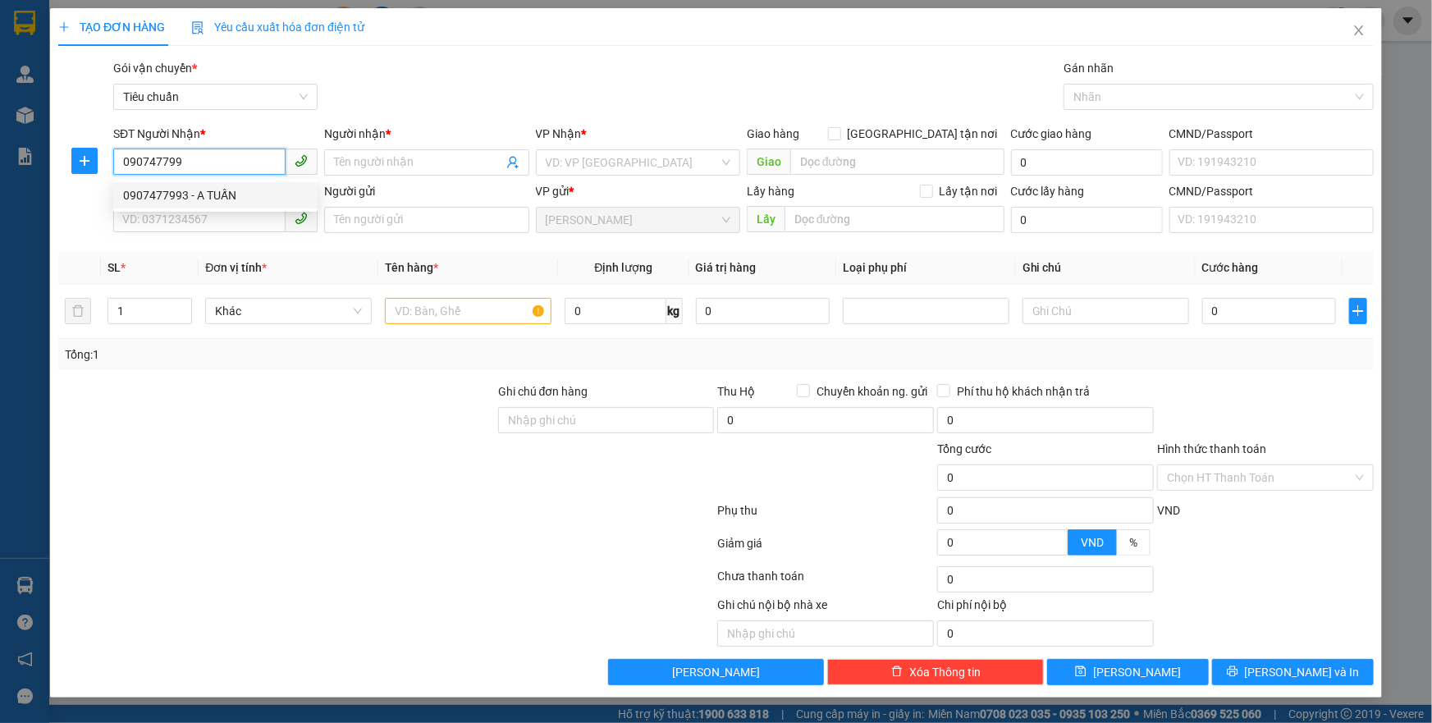
click at [195, 201] on div "0907477993 - A TUẤN" at bounding box center [215, 195] width 185 height 18
type input "0907477993"
type input "A TUẤN"
type input "066082000091"
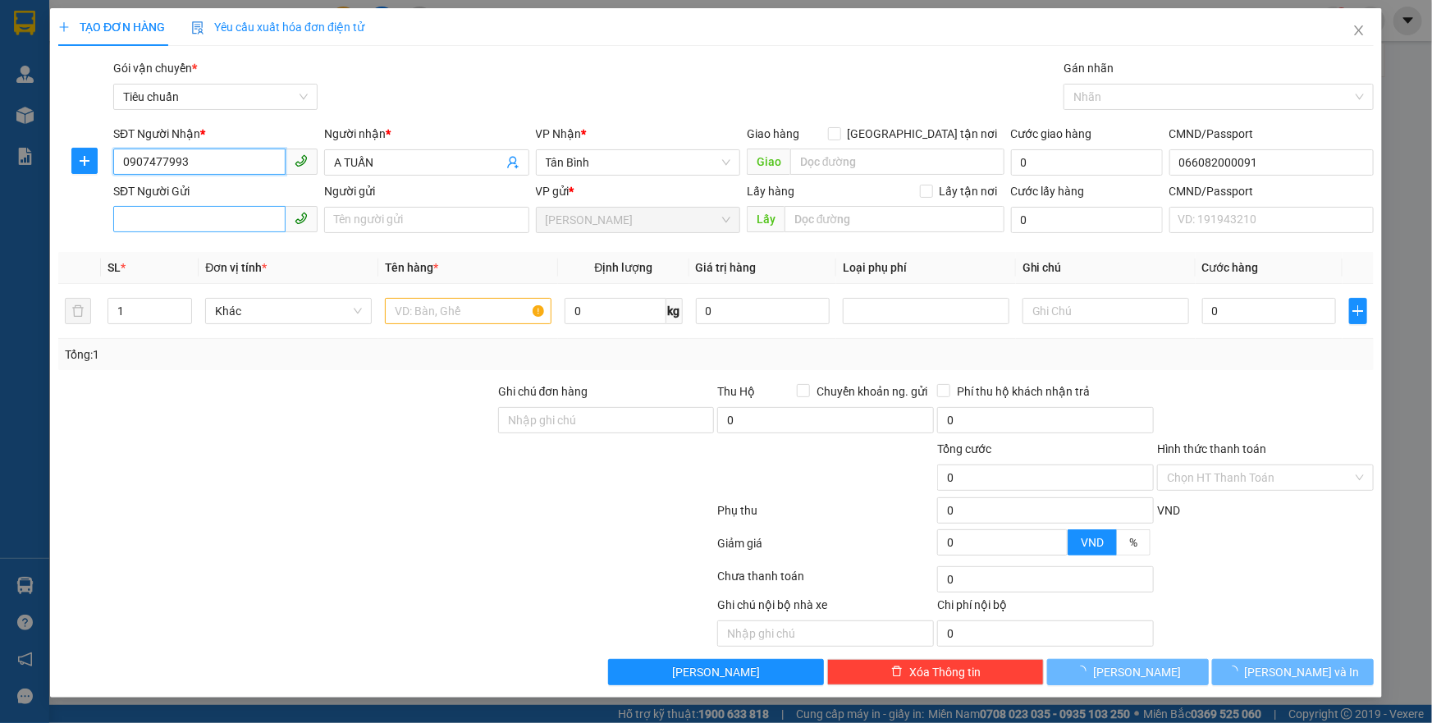
type input "120.000"
type input "0907477993"
click at [225, 218] on input "SĐT Người Gửi" at bounding box center [199, 219] width 172 height 26
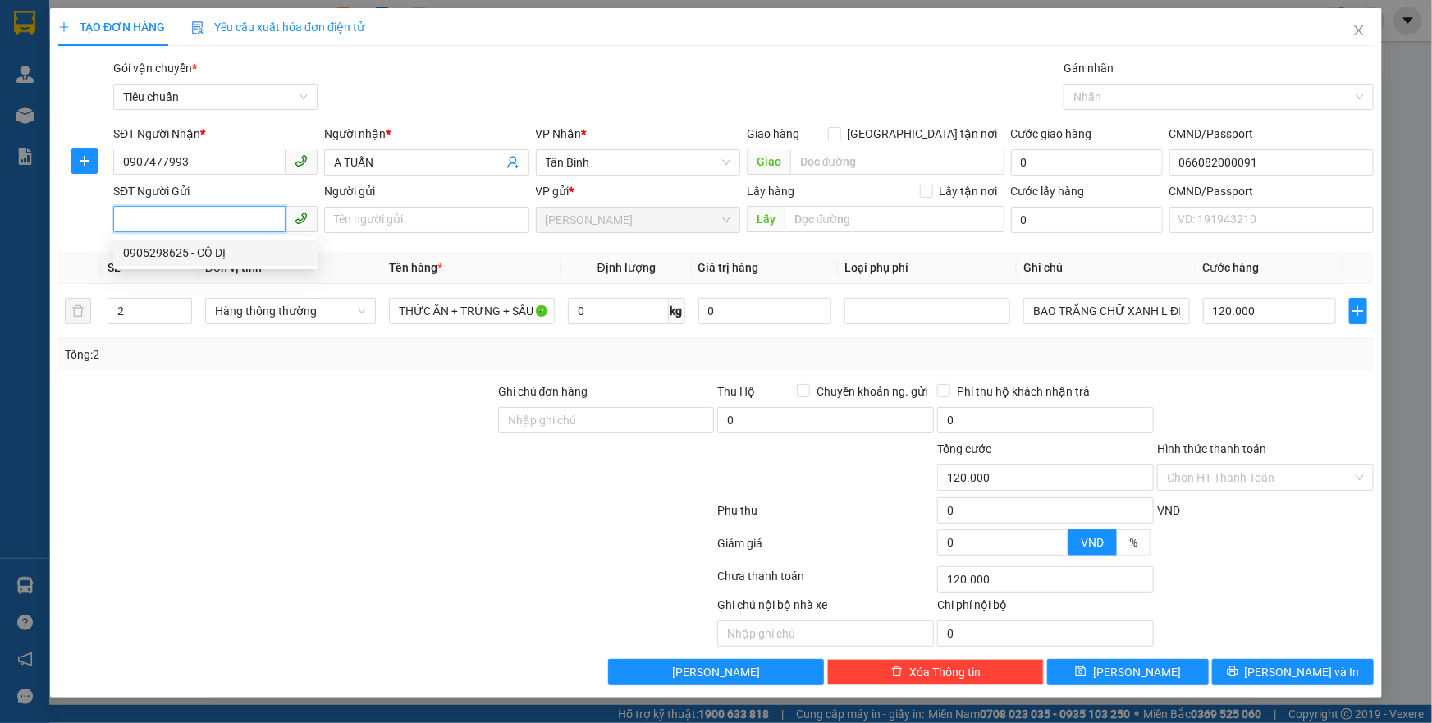
click at [232, 241] on div "0905298625 - CÔ DỊ" at bounding box center [215, 253] width 204 height 26
type input "0905298625"
type input "CÔ DỊ"
type input "042158001789"
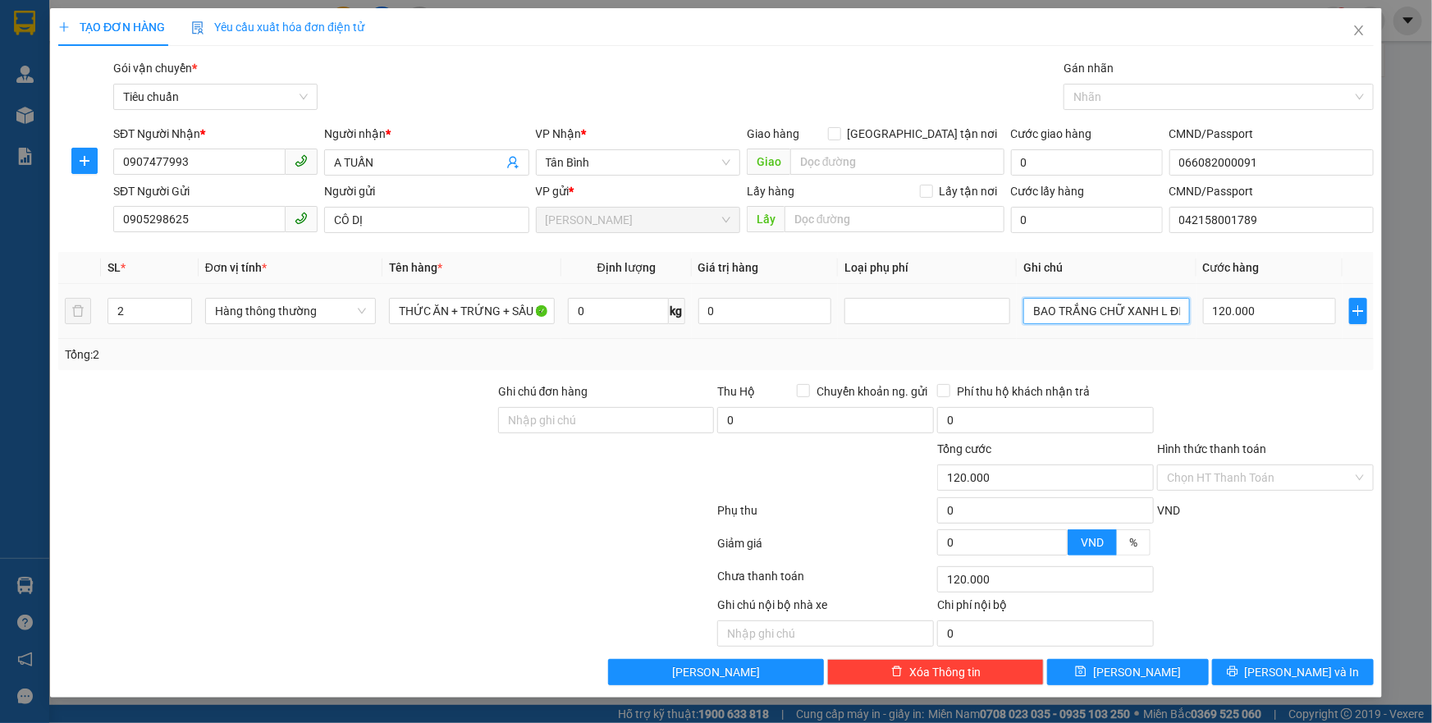
scroll to position [0, 43]
drag, startPoint x: 1028, startPoint y: 317, endPoint x: 1194, endPoint y: 328, distance: 166.2
click at [1194, 328] on td "BAO TRẮNG CHỮ XANH L ĐEN + TXT" at bounding box center [1106, 311] width 179 height 55
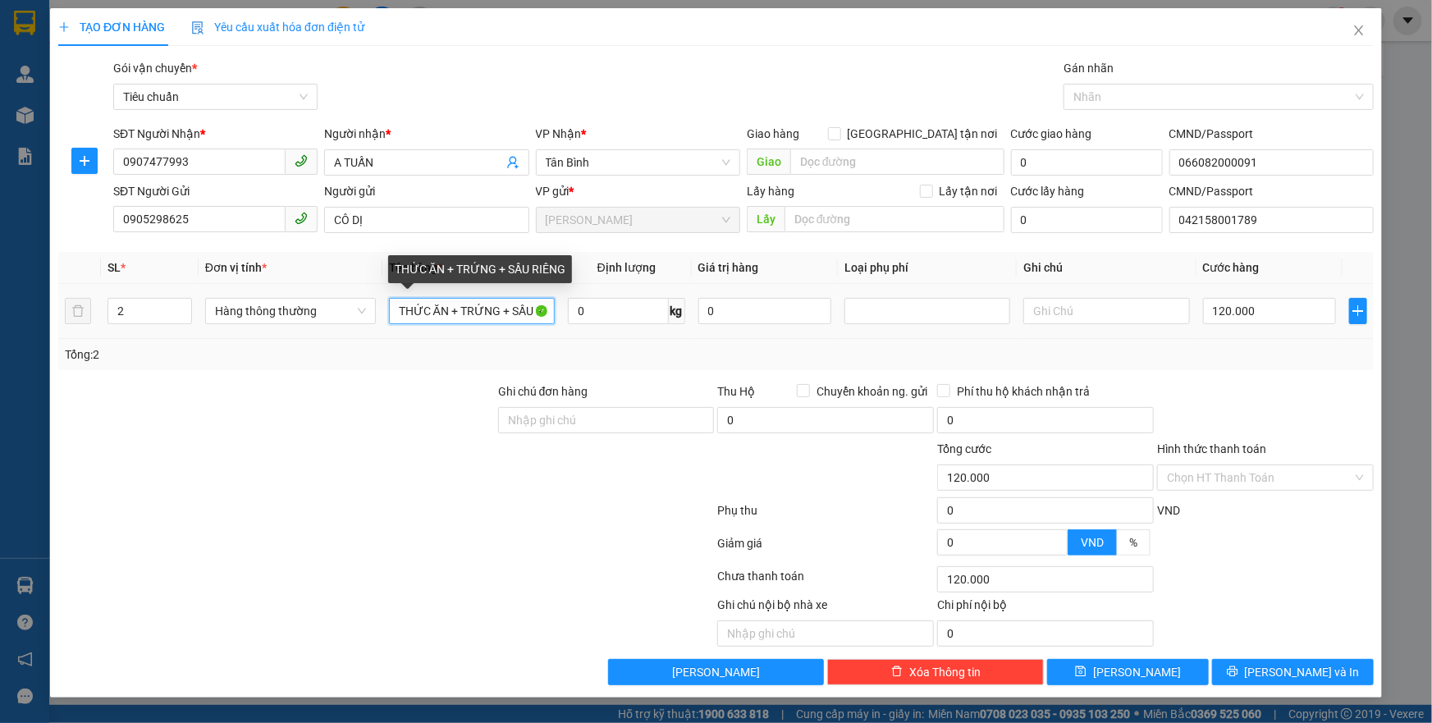
scroll to position [0, 25]
drag, startPoint x: 511, startPoint y: 314, endPoint x: 549, endPoint y: 318, distance: 37.9
click at [549, 318] on input "THỨC ĂN + TRỨNG + SẦU RIÊNG" at bounding box center [472, 311] width 166 height 26
type input "THỨC ĂN + TRỨNG"
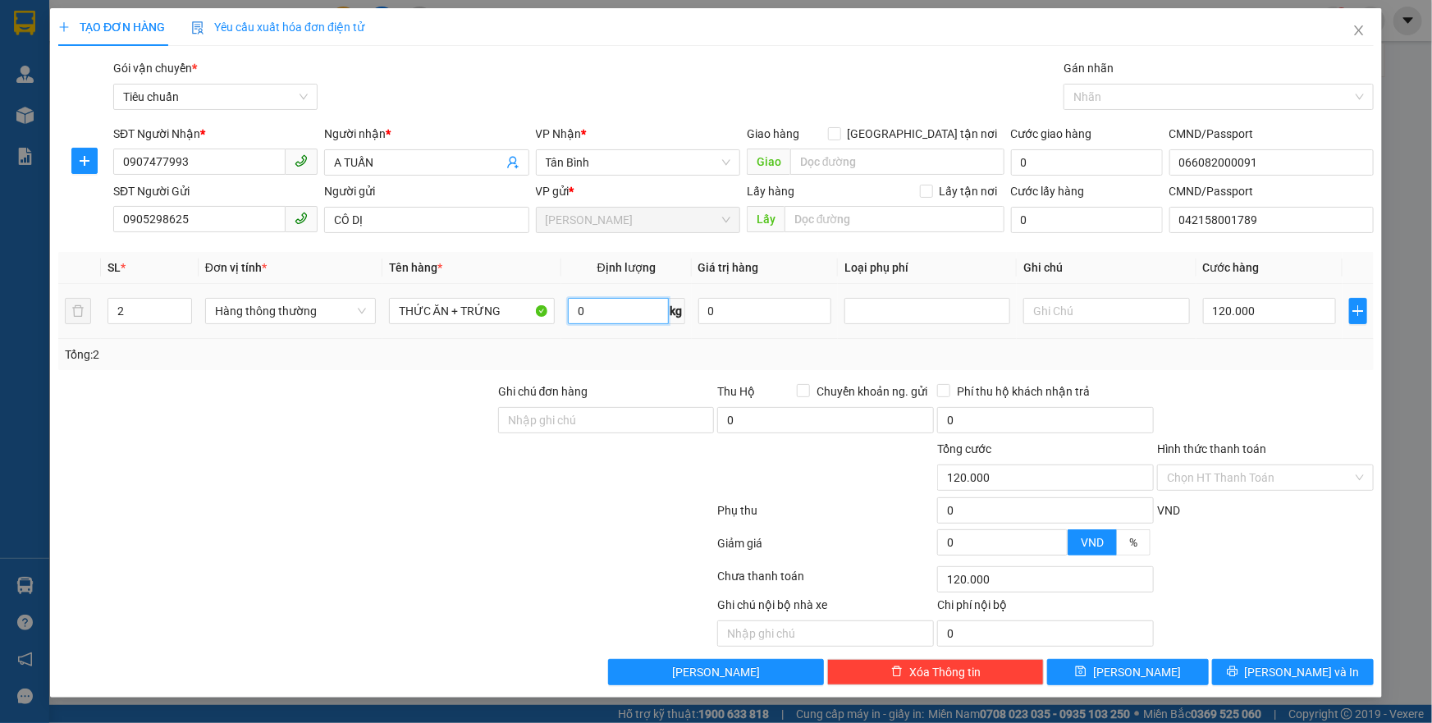
click at [608, 313] on input "0" at bounding box center [618, 311] width 101 height 26
type input "0"
type input "19"
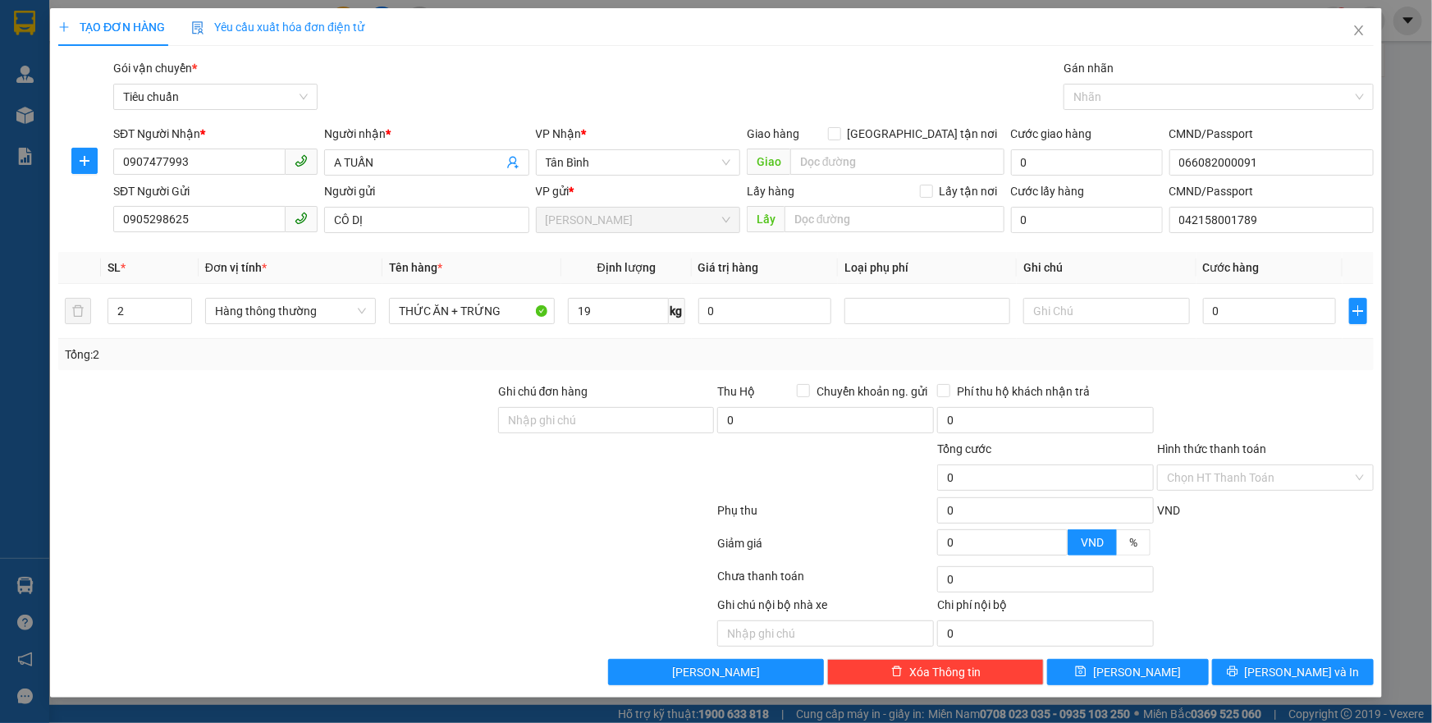
drag, startPoint x: 398, startPoint y: 419, endPoint x: 442, endPoint y: 406, distance: 46.5
click at [442, 406] on div at bounding box center [277, 411] width 440 height 57
click at [1166, 380] on div "Transit Pickup Surcharge Ids Transit Deliver Surcharge Ids Transit Deliver Surc…" at bounding box center [716, 372] width 1316 height 626
type input "55.000"
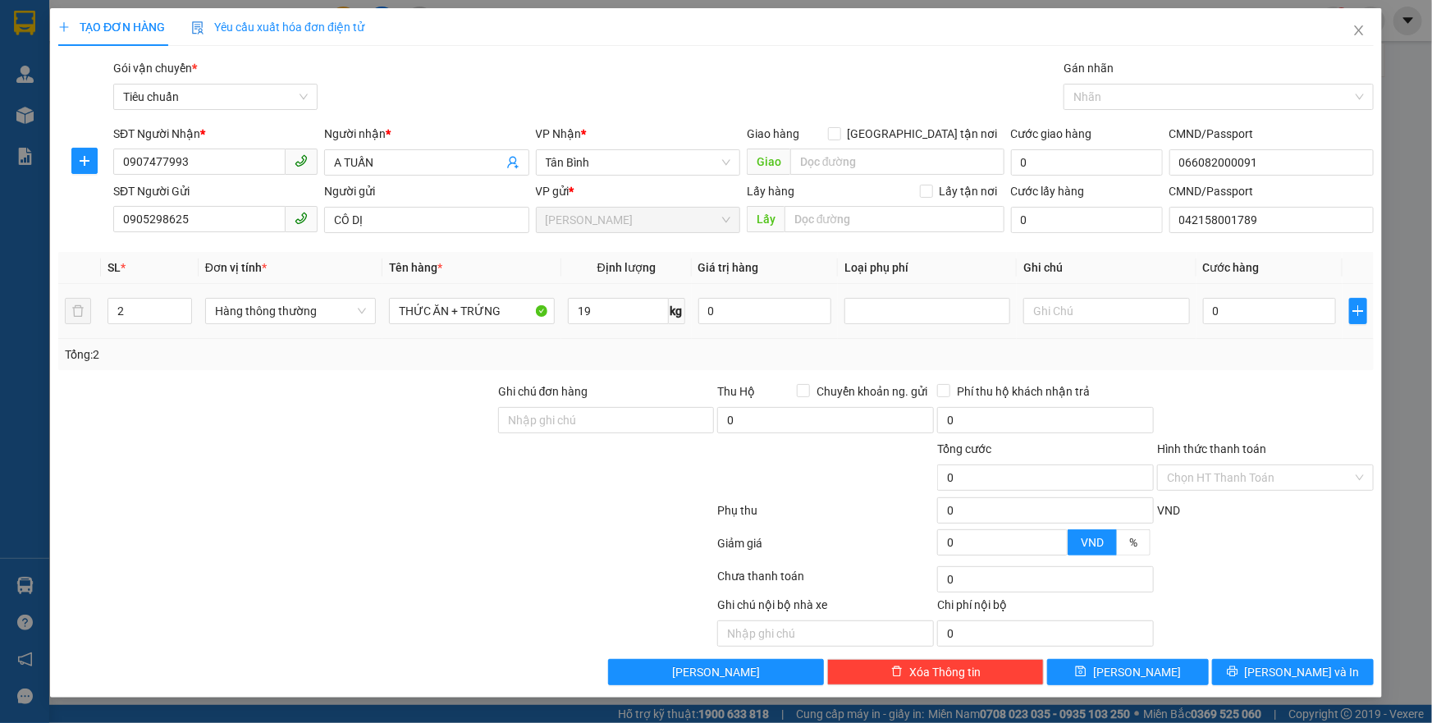
type input "55.000"
click at [1235, 315] on input "55.000" at bounding box center [1270, 311] width 134 height 26
type input "1"
type input "11"
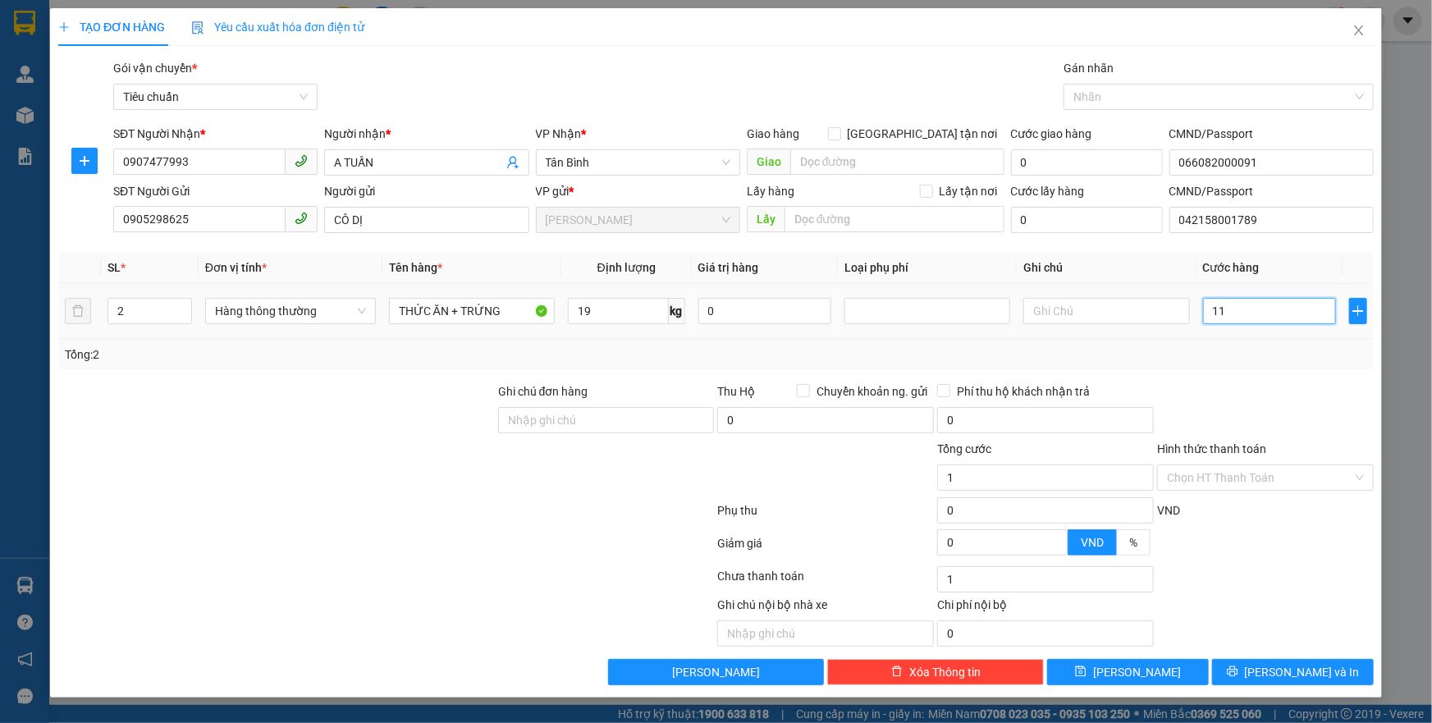
type input "11"
type input "110"
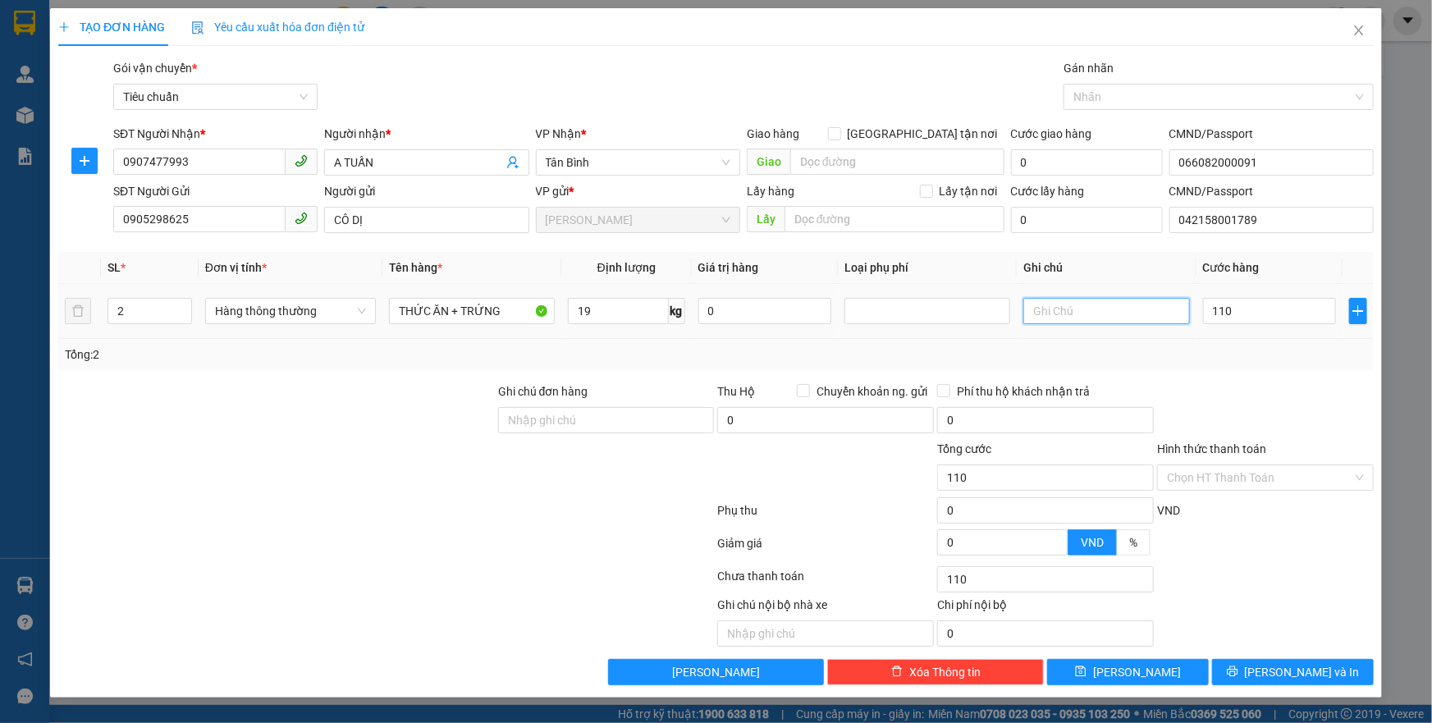
type input "110.000"
click at [1075, 306] on input "text" at bounding box center [1107, 311] width 166 height 26
click at [1051, 301] on input "TXV + TXV DC CHỮ ĐỎ" at bounding box center [1107, 311] width 166 height 26
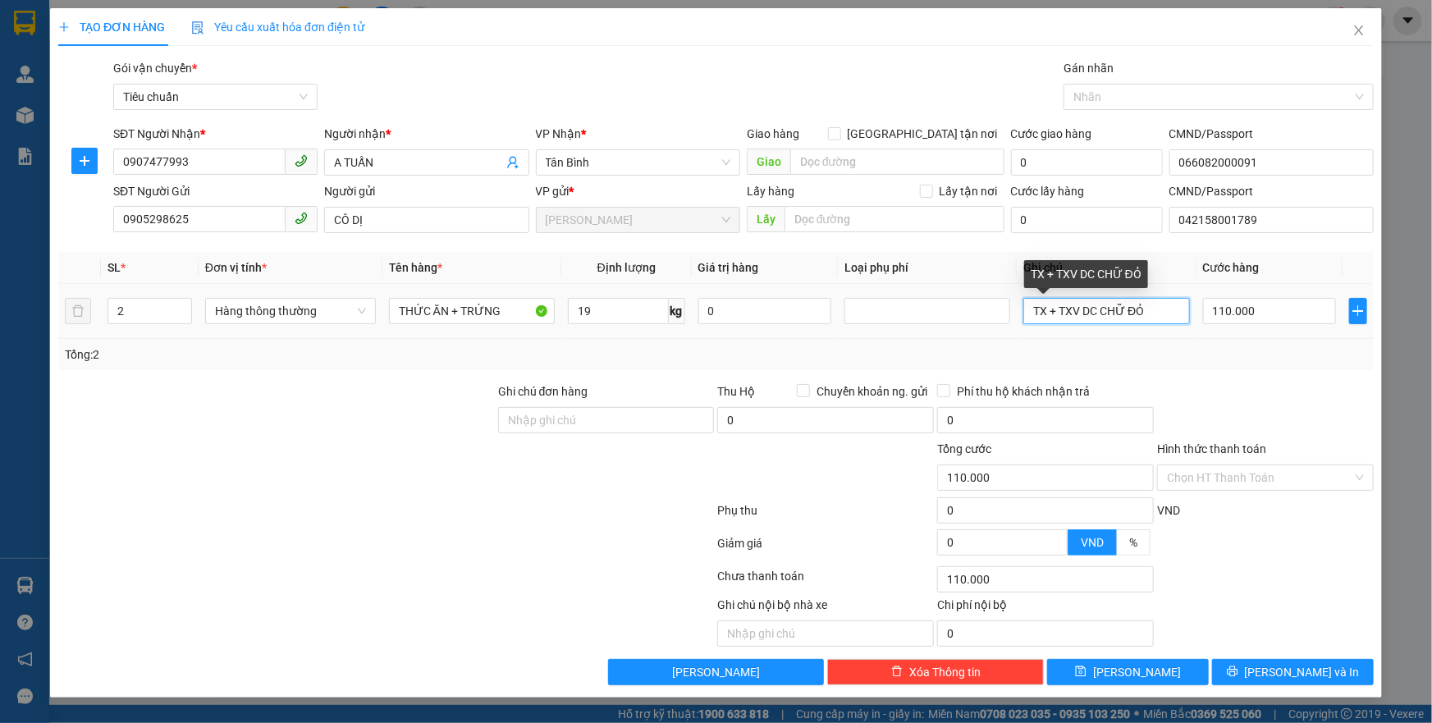
click at [1158, 312] on input "TX + TXV DC CHỮ ĐỎ" at bounding box center [1107, 311] width 166 height 26
type input "TX + TXV DC CHỮ ĐỎ"
click at [1245, 342] on div "Tổng: 2" at bounding box center [716, 354] width 1316 height 31
click at [1237, 483] on input "Hình thức thanh toán" at bounding box center [1260, 477] width 186 height 25
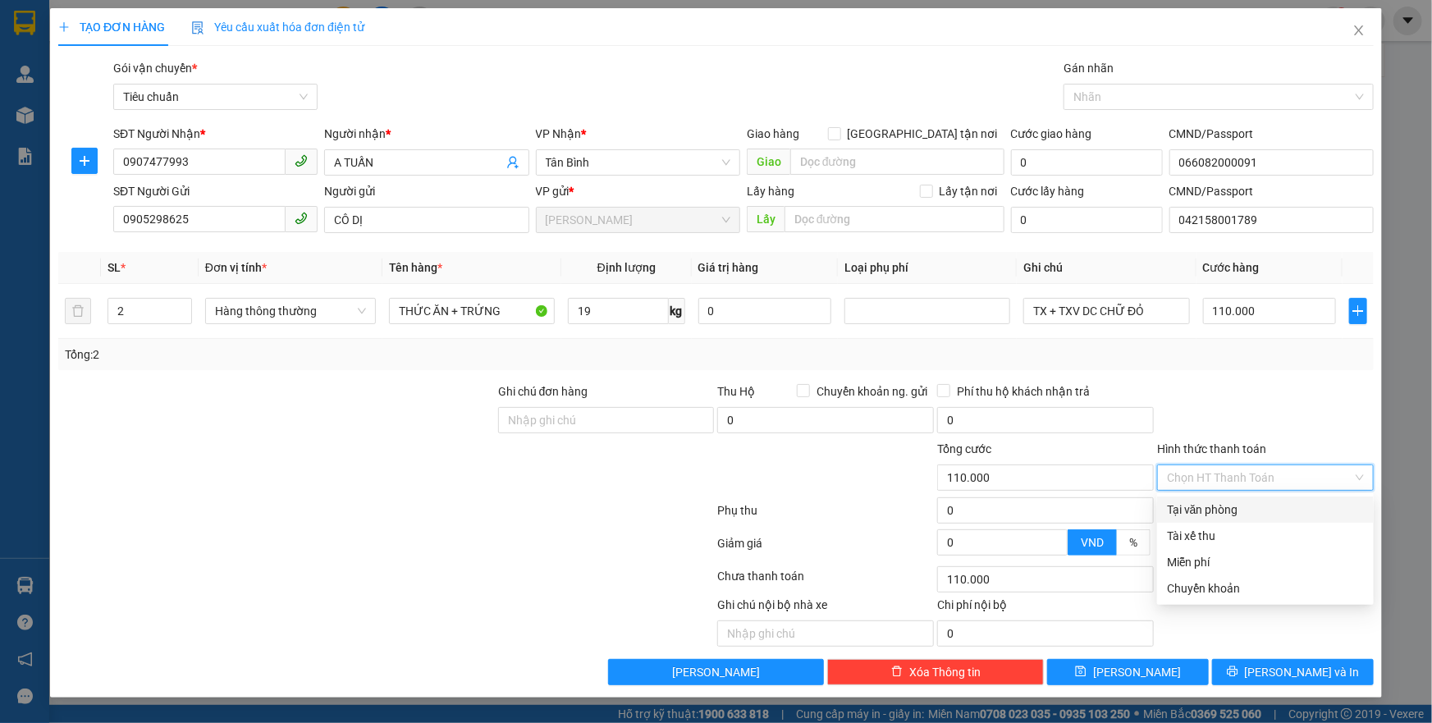
click at [1230, 516] on div "Tại văn phòng" at bounding box center [1265, 510] width 197 height 18
type input "0"
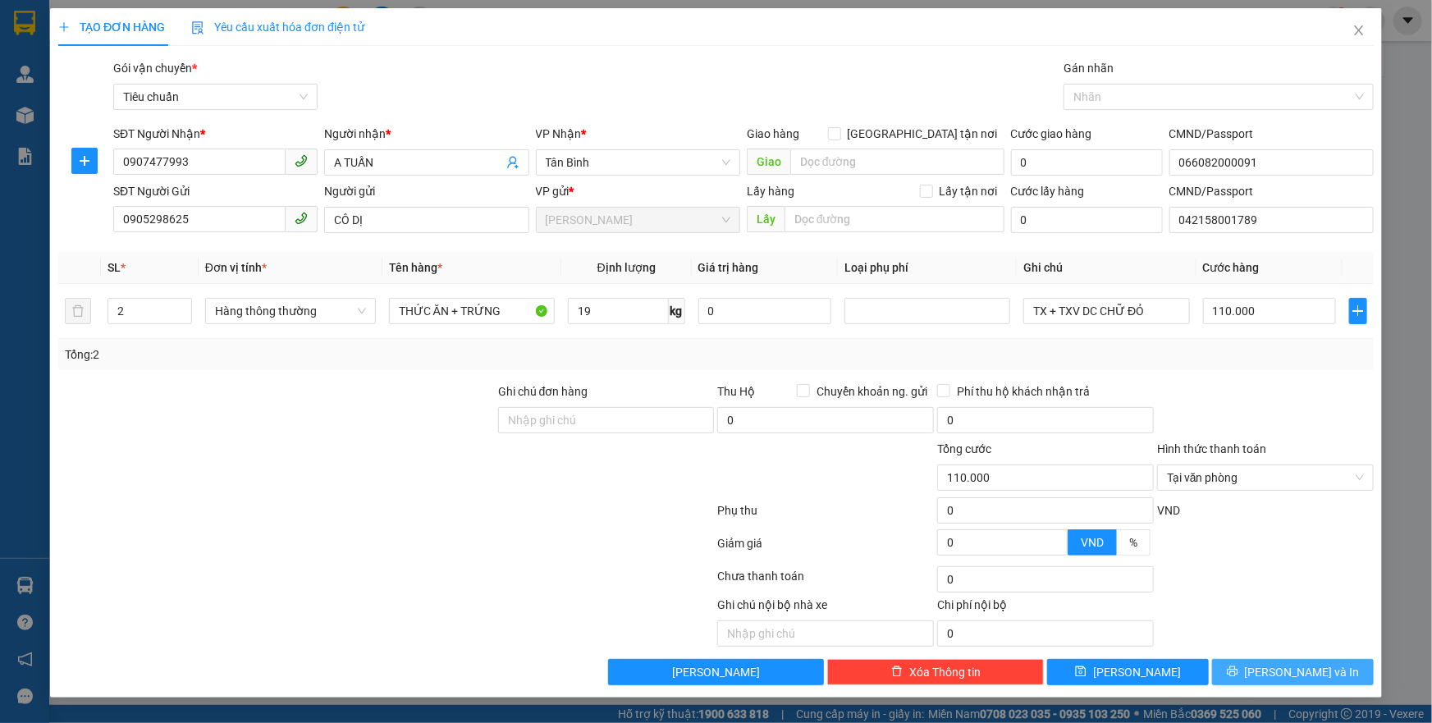
drag, startPoint x: 1285, startPoint y: 662, endPoint x: 1204, endPoint y: 573, distance: 120.3
click at [1284, 663] on span "[PERSON_NAME] và In" at bounding box center [1302, 672] width 115 height 18
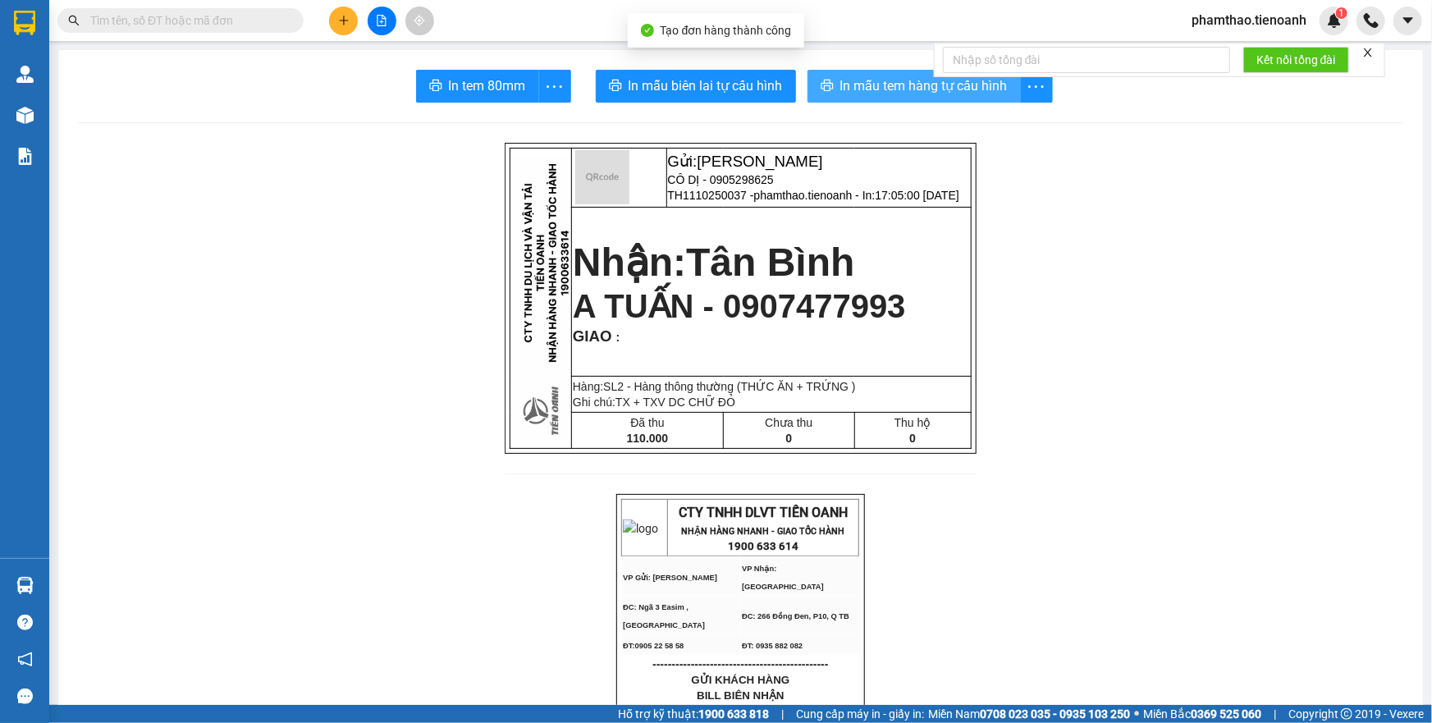
click at [907, 101] on button "In mẫu tem hàng tự cấu hình" at bounding box center [914, 86] width 213 height 33
click at [920, 82] on span "In mẫu tem hàng tự cấu hình" at bounding box center [924, 86] width 167 height 21
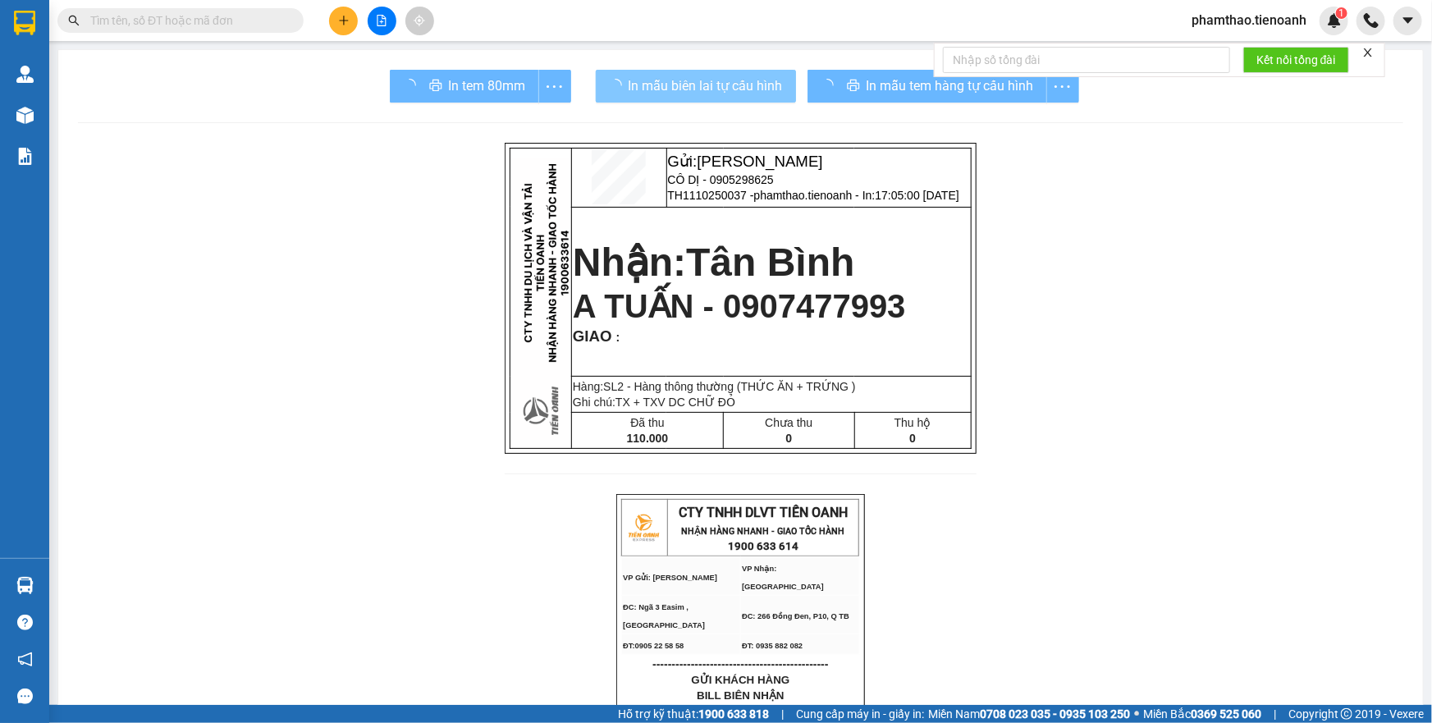
drag, startPoint x: 691, startPoint y: 101, endPoint x: 708, endPoint y: 92, distance: 18.7
click at [699, 98] on button "In mẫu biên lai tự cấu hình" at bounding box center [696, 86] width 200 height 33
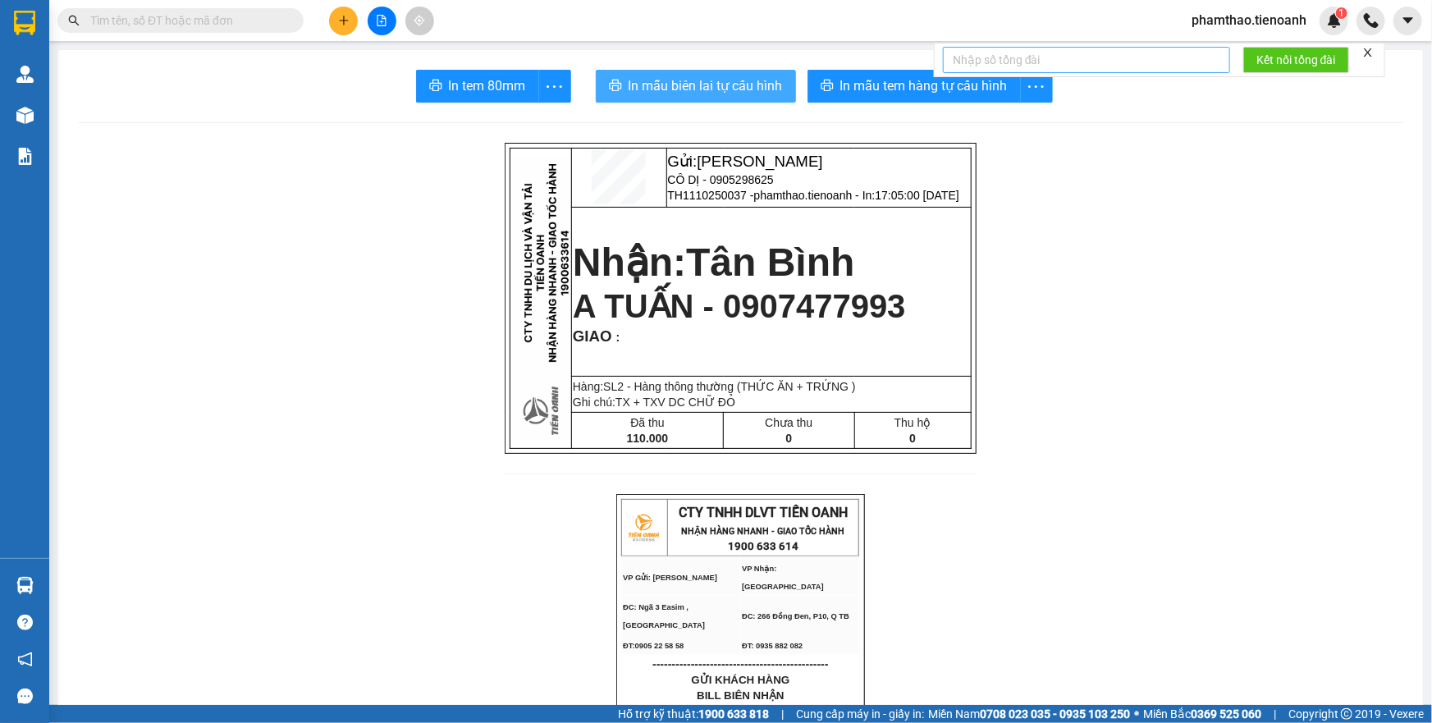
drag, startPoint x: 708, startPoint y: 92, endPoint x: 948, endPoint y: 61, distance: 241.7
click at [713, 89] on span "In mẫu biên lai tự cấu hình" at bounding box center [706, 86] width 154 height 21
click at [332, 22] on button at bounding box center [343, 21] width 29 height 29
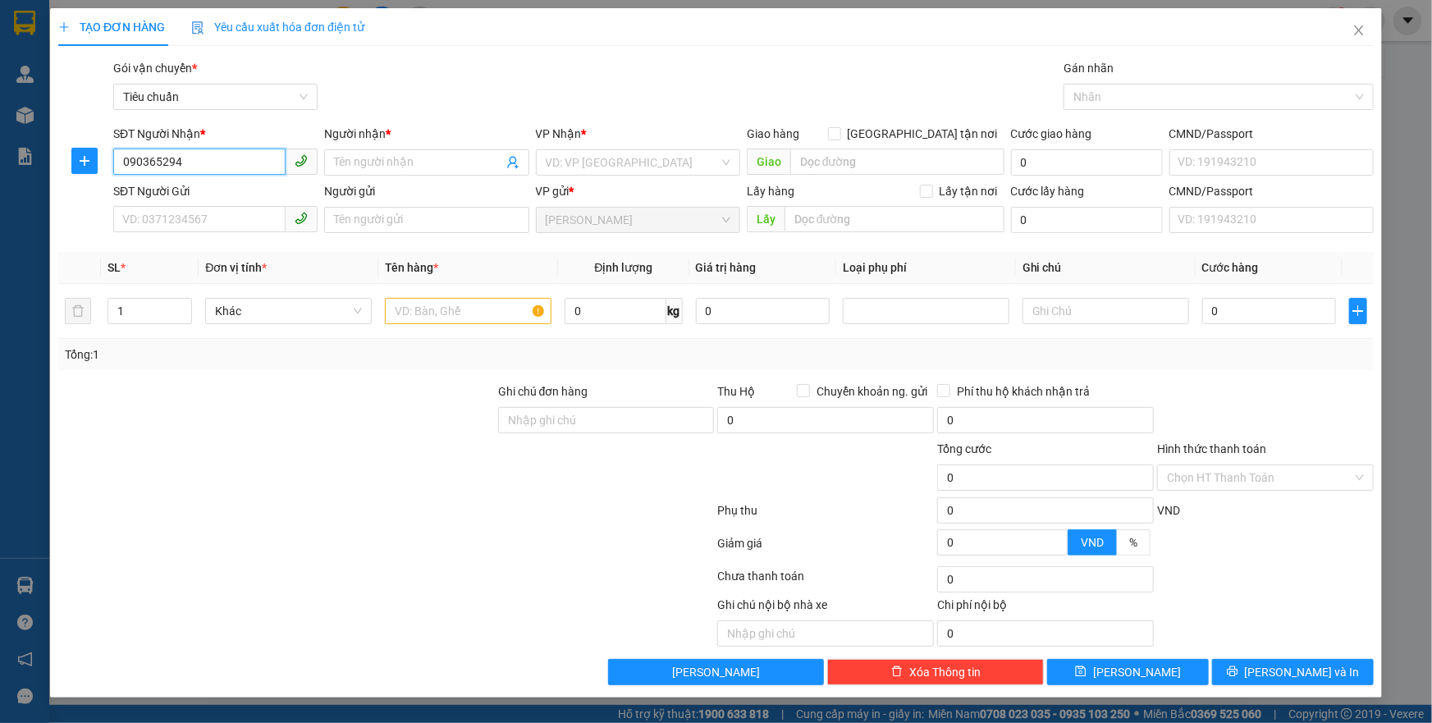
type input "0903652945"
click at [207, 195] on div "0903652945 - C LINH" at bounding box center [215, 195] width 185 height 18
type input "C LINH"
type input "0903652945"
type input "30.000"
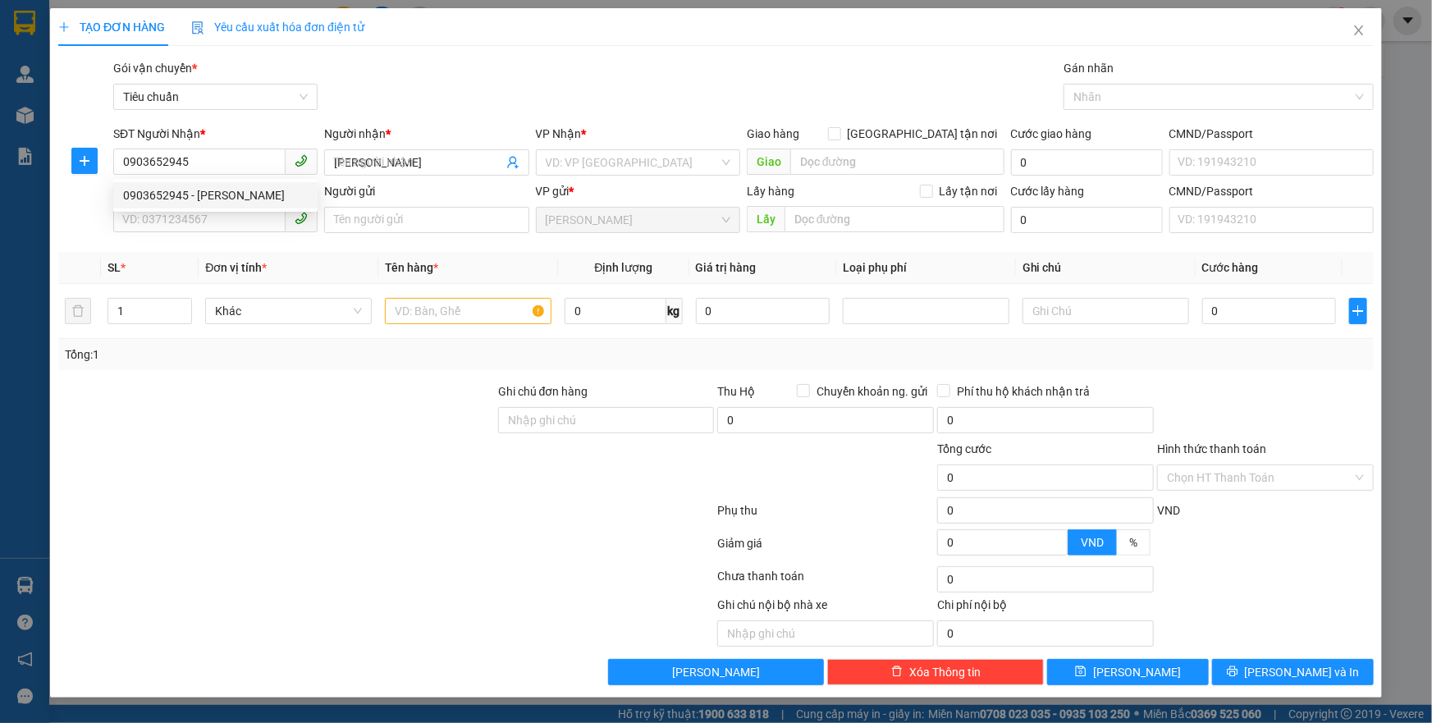
type input "30.000"
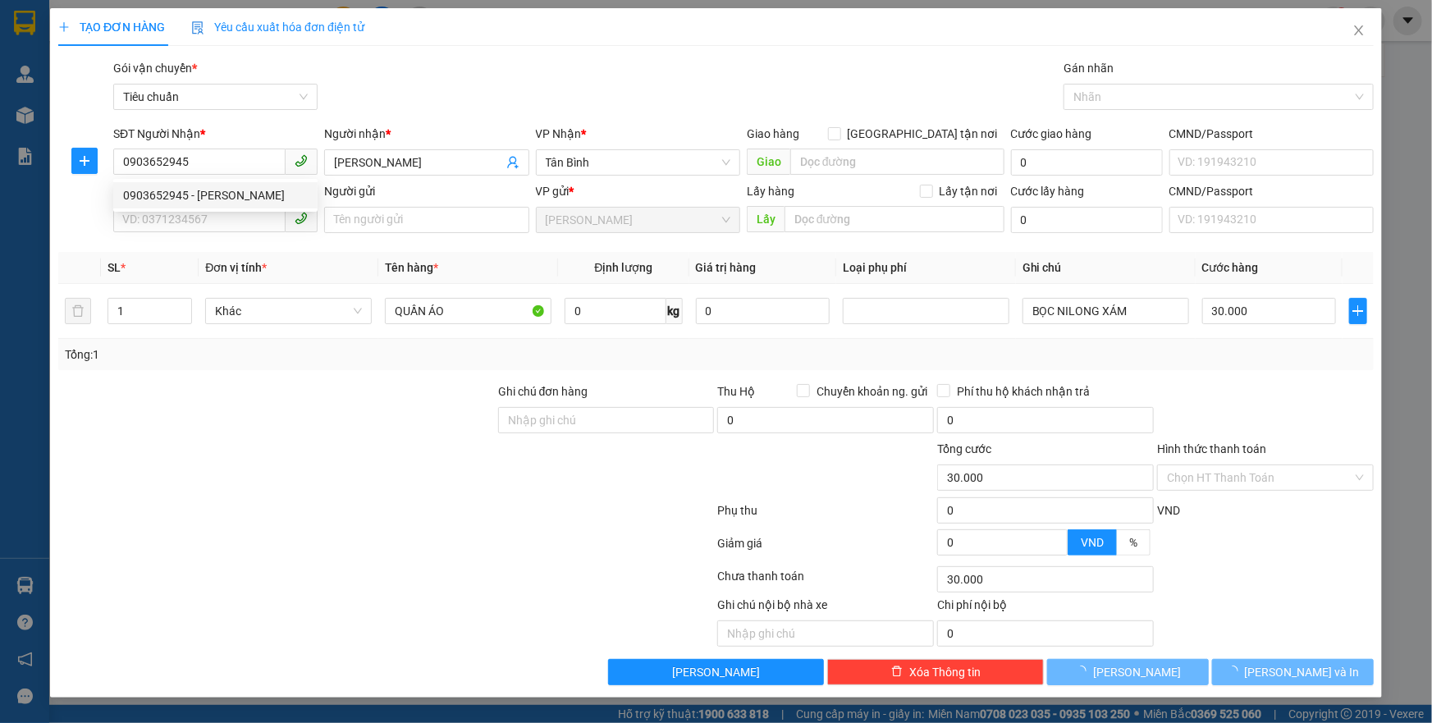
click at [199, 209] on div "0903652945 0903652945 - C LINH" at bounding box center [215, 195] width 204 height 33
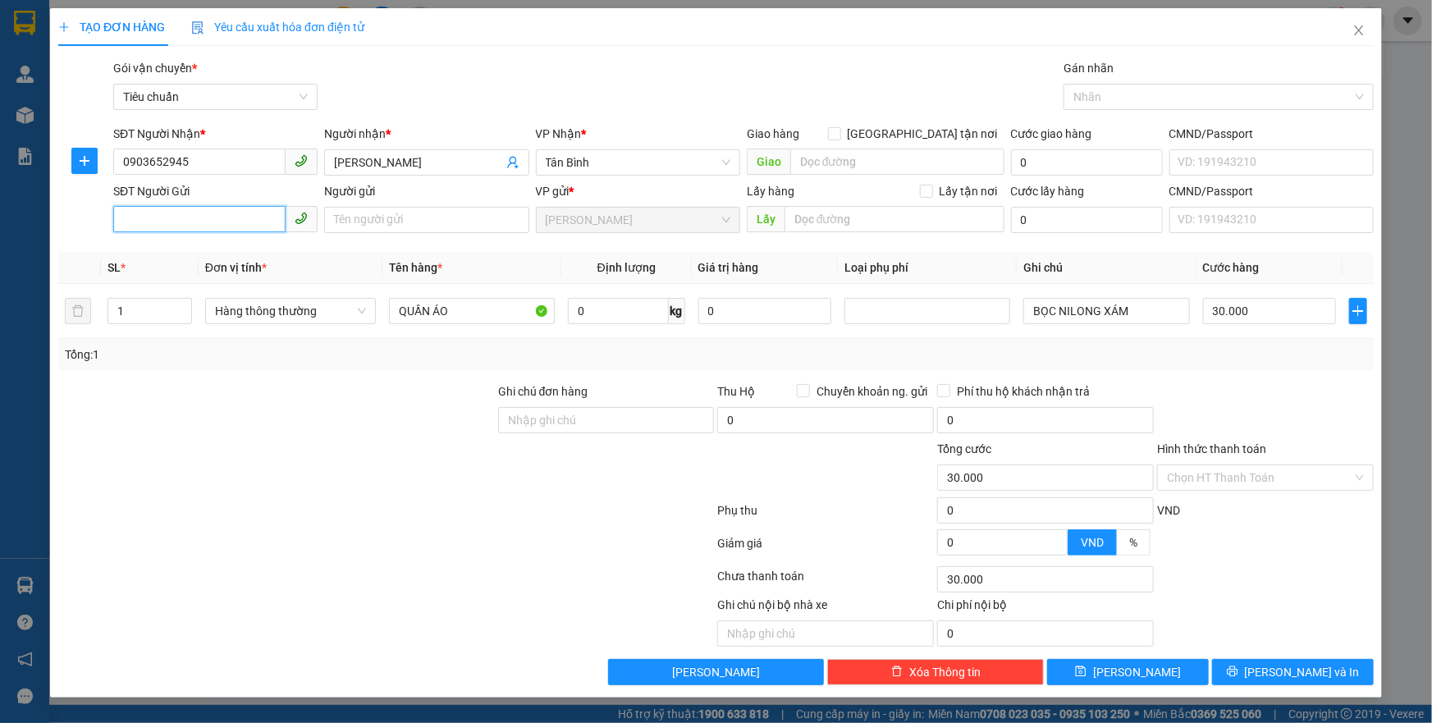
click at [213, 230] on input "SĐT Người Gửi" at bounding box center [199, 219] width 172 height 26
drag, startPoint x: 202, startPoint y: 260, endPoint x: 341, endPoint y: 285, distance: 140.9
click at [205, 260] on div "0839922749 - C TRÂM" at bounding box center [215, 253] width 185 height 18
type input "0839922749"
type input "C TRÂM"
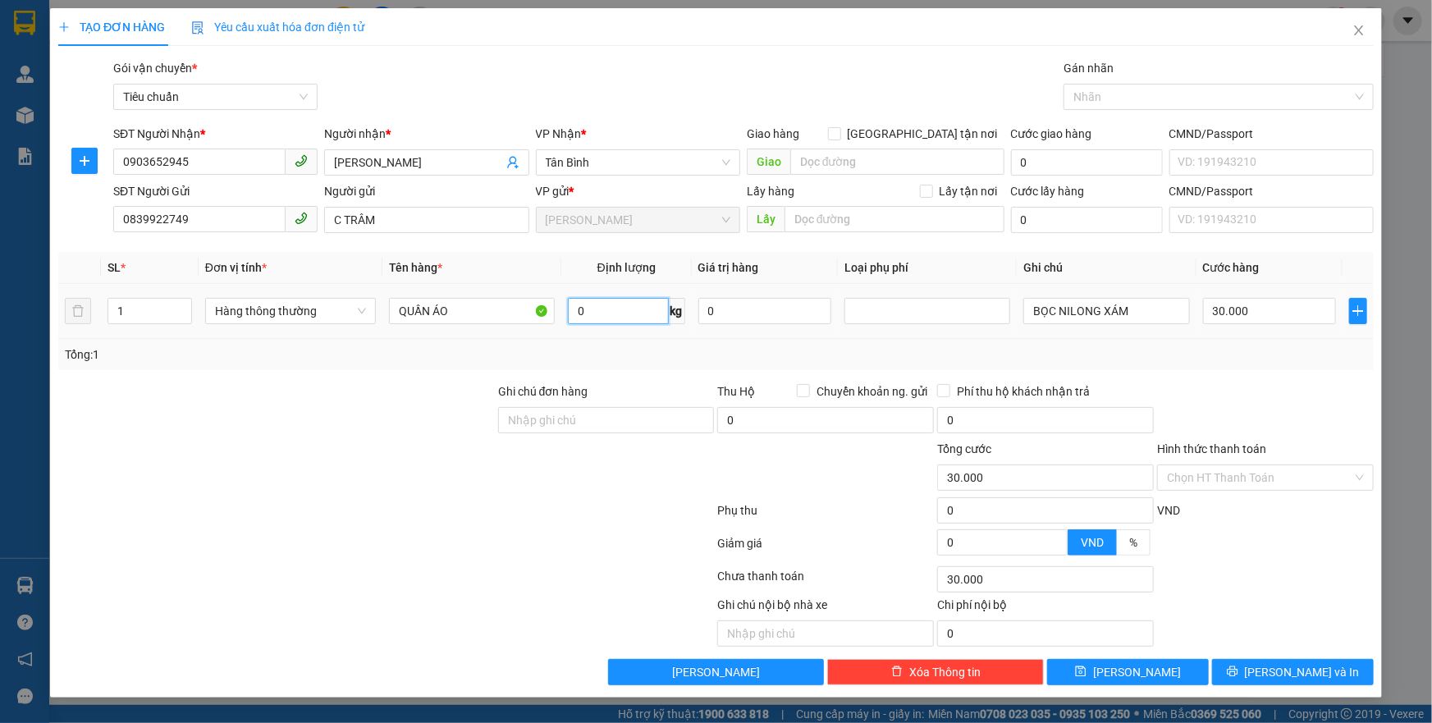
click at [643, 319] on input "0" at bounding box center [618, 311] width 101 height 26
type input "3"
type input "0"
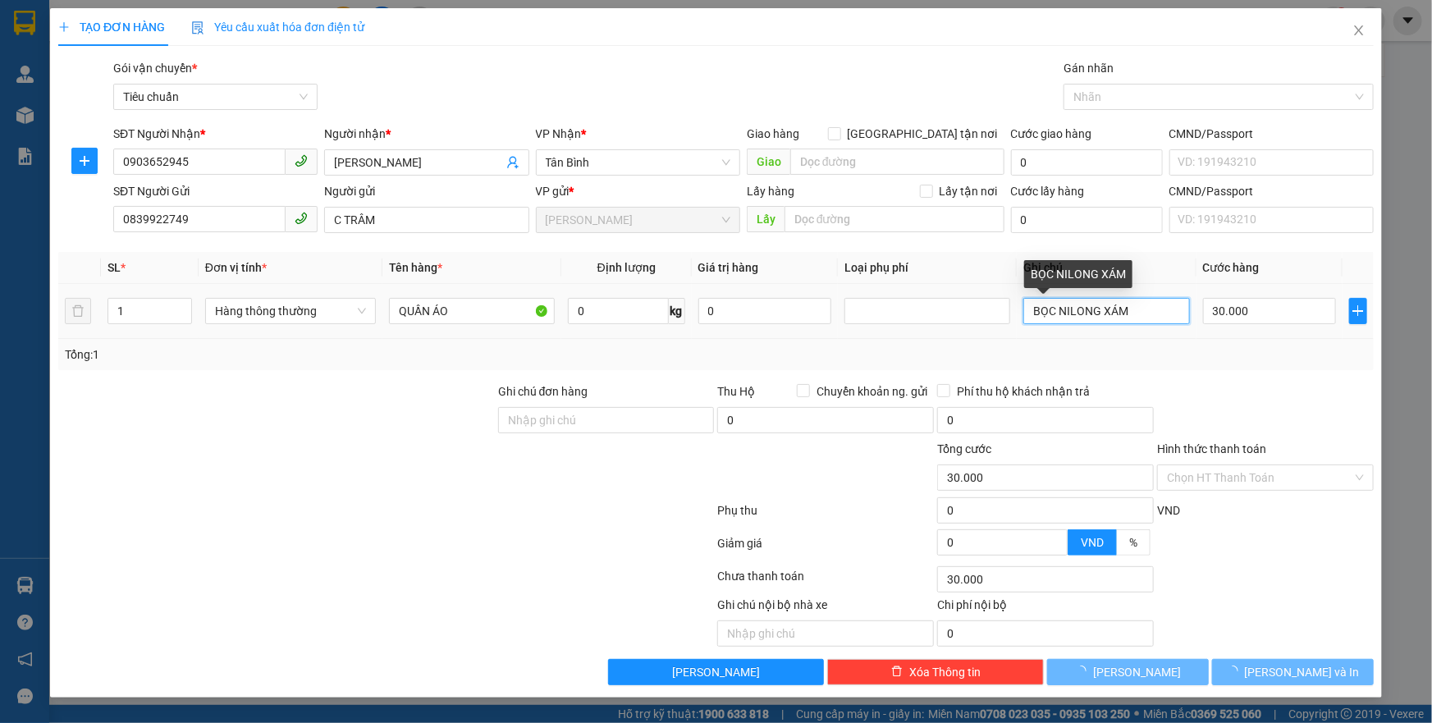
click at [1125, 317] on input "BỌC NILONG XÁM" at bounding box center [1107, 311] width 166 height 26
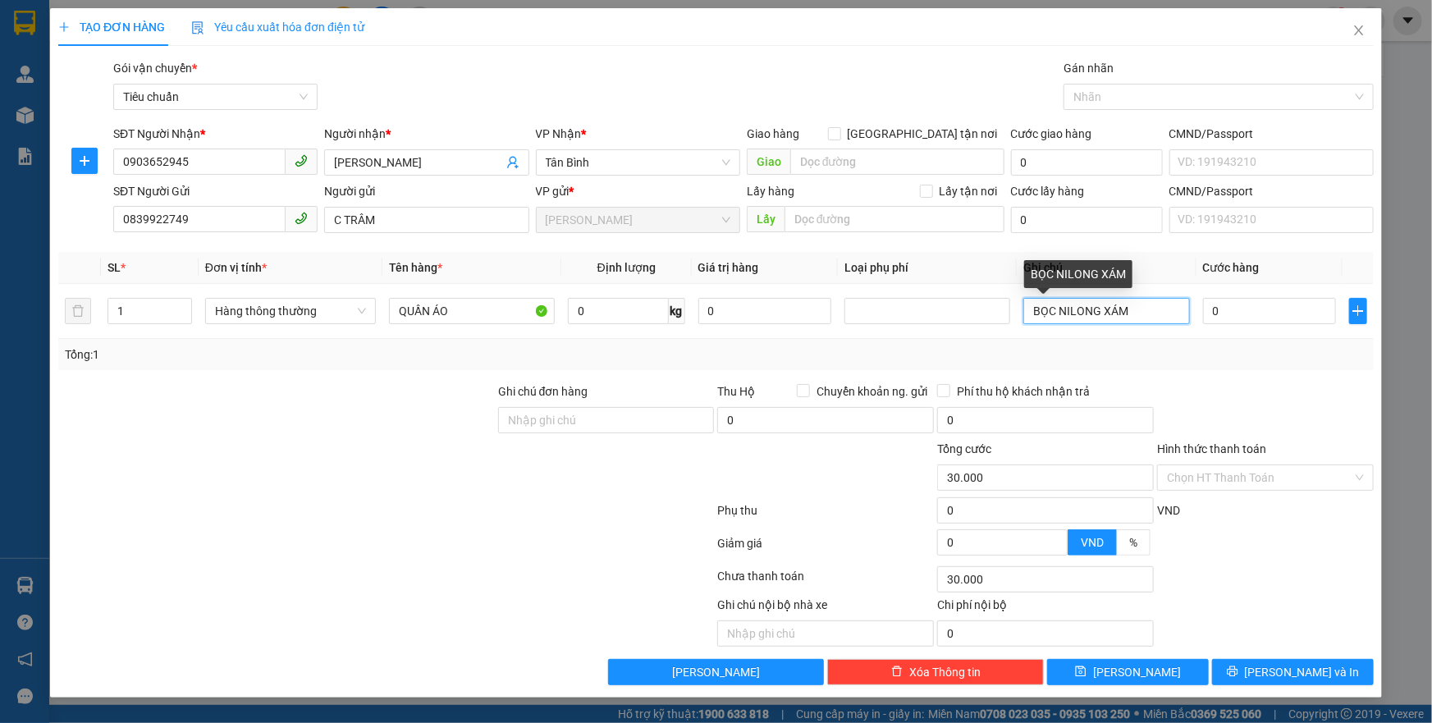
type input "0"
click at [1235, 493] on div "Transit Pickup Surcharge Ids Transit Deliver Surcharge Ids Transit Deliver Surc…" at bounding box center [716, 372] width 1316 height 626
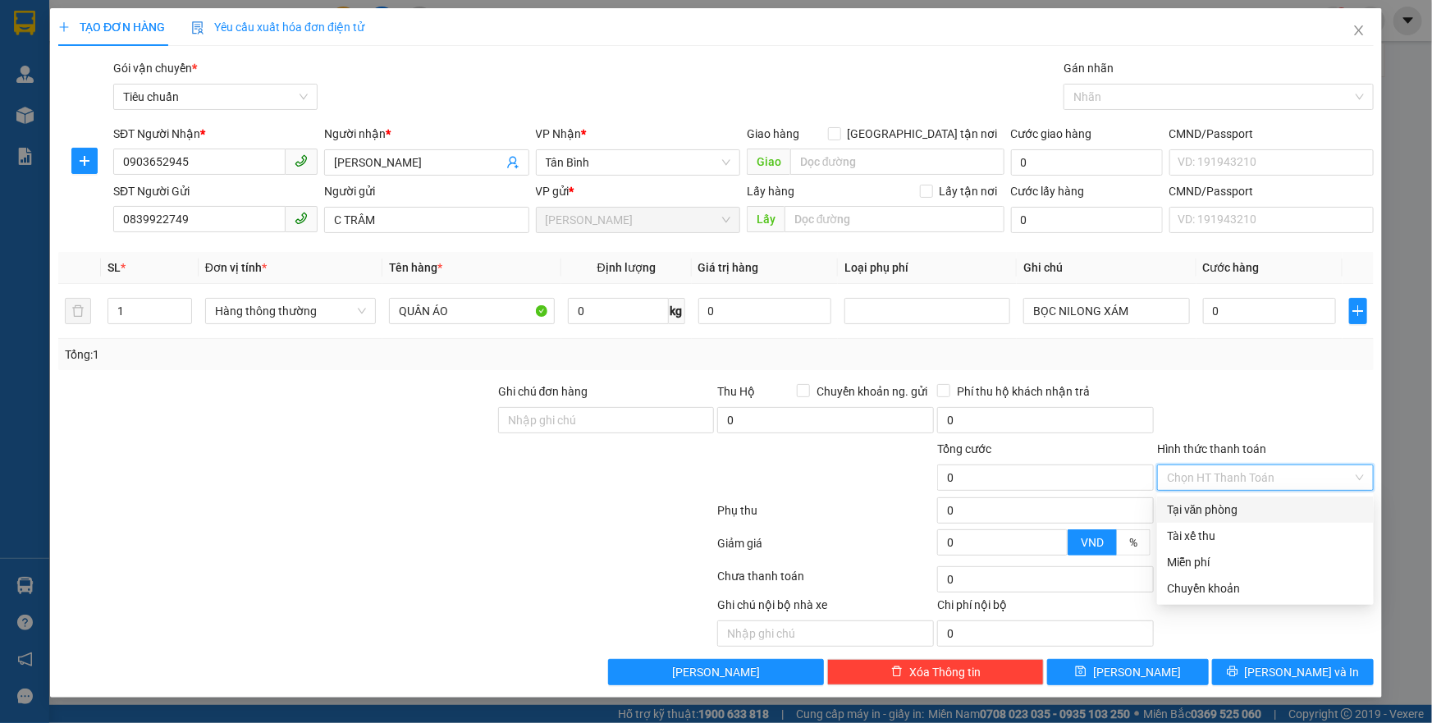
drag, startPoint x: 1218, startPoint y: 513, endPoint x: 1231, endPoint y: 562, distance: 50.8
click at [1218, 516] on div "Tại văn phòng" at bounding box center [1265, 510] width 197 height 18
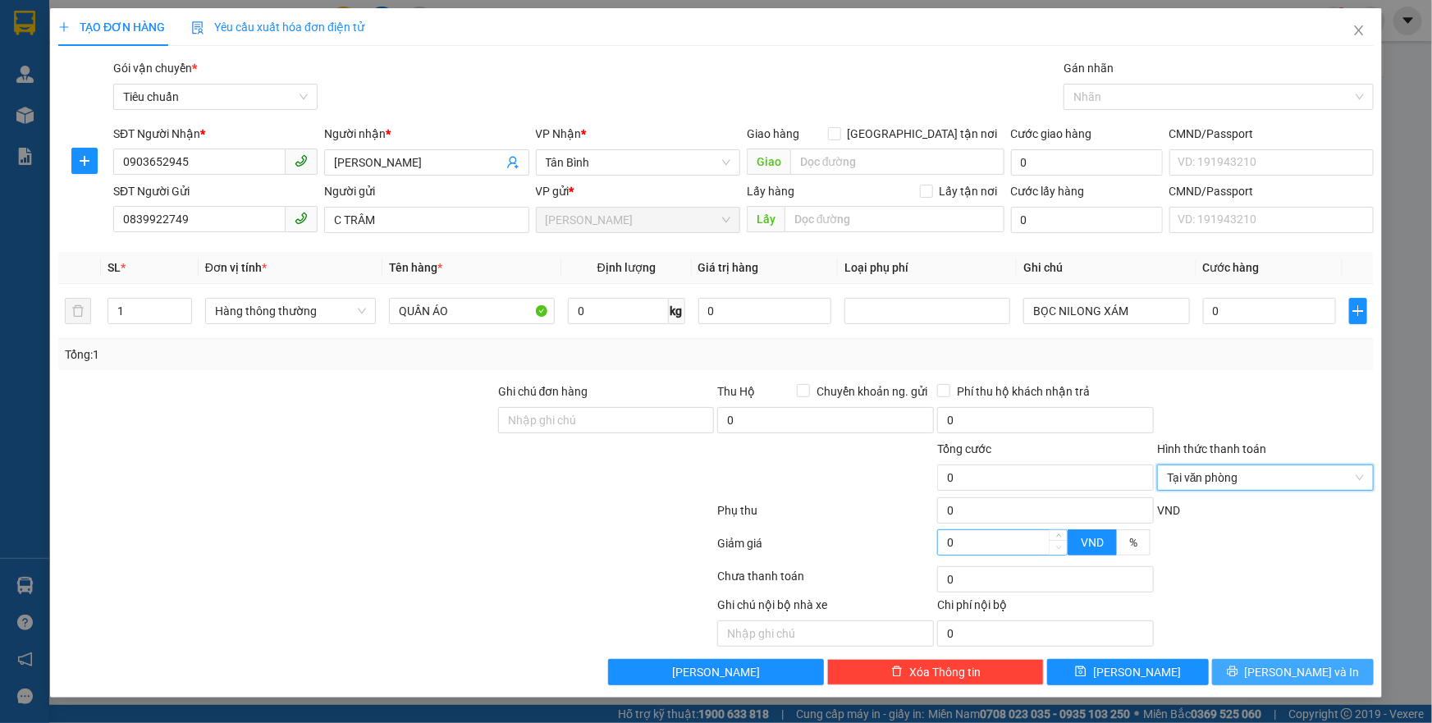
drag, startPoint x: 1264, startPoint y: 667, endPoint x: 1055, endPoint y: 541, distance: 244.5
click at [1258, 670] on button "[PERSON_NAME] và In" at bounding box center [1293, 672] width 162 height 26
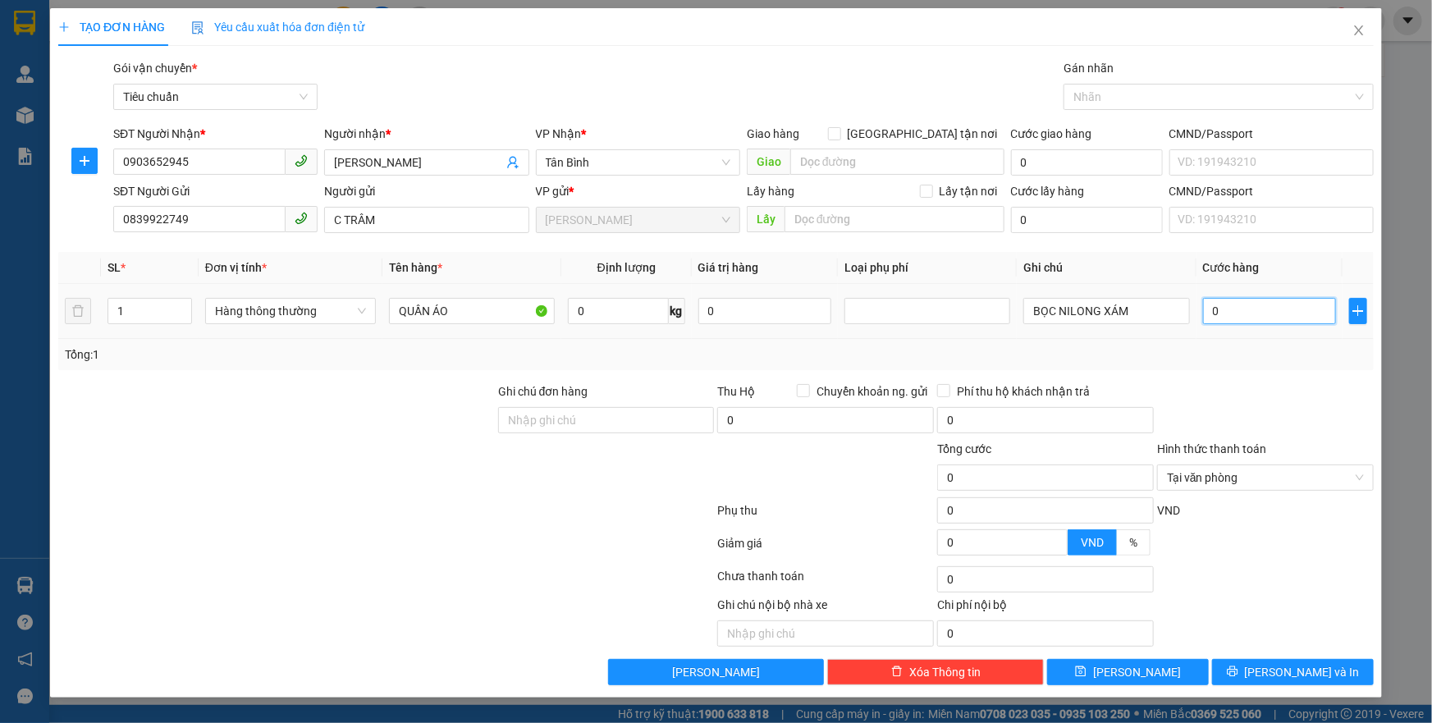
click at [1228, 323] on input "0" at bounding box center [1270, 311] width 134 height 26
drag, startPoint x: 1223, startPoint y: 361, endPoint x: 1255, endPoint y: 470, distance: 113.8
click at [1223, 365] on div "Tổng: 1" at bounding box center [716, 354] width 1316 height 31
click at [1264, 662] on button "[PERSON_NAME] và In" at bounding box center [1293, 672] width 162 height 26
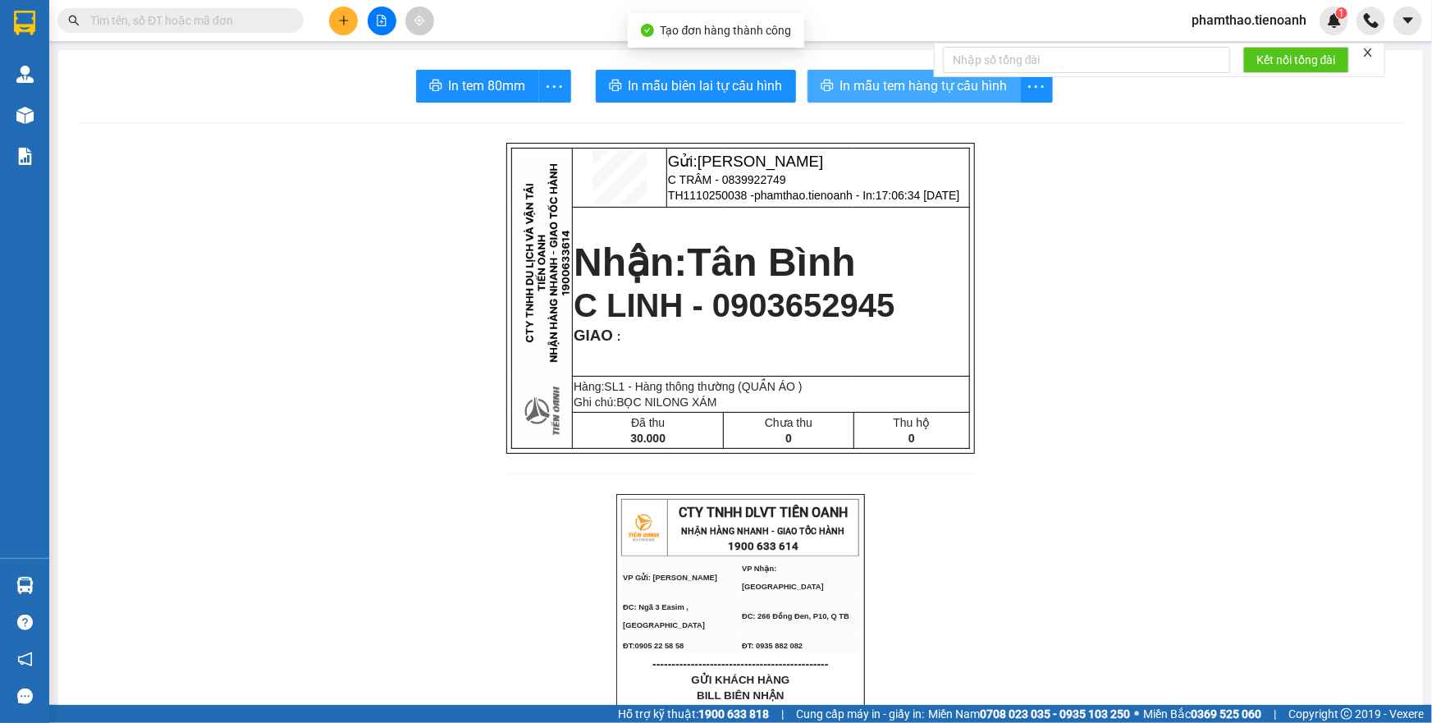
click at [878, 88] on span "In mẫu tem hàng tự cấu hình" at bounding box center [924, 86] width 167 height 21
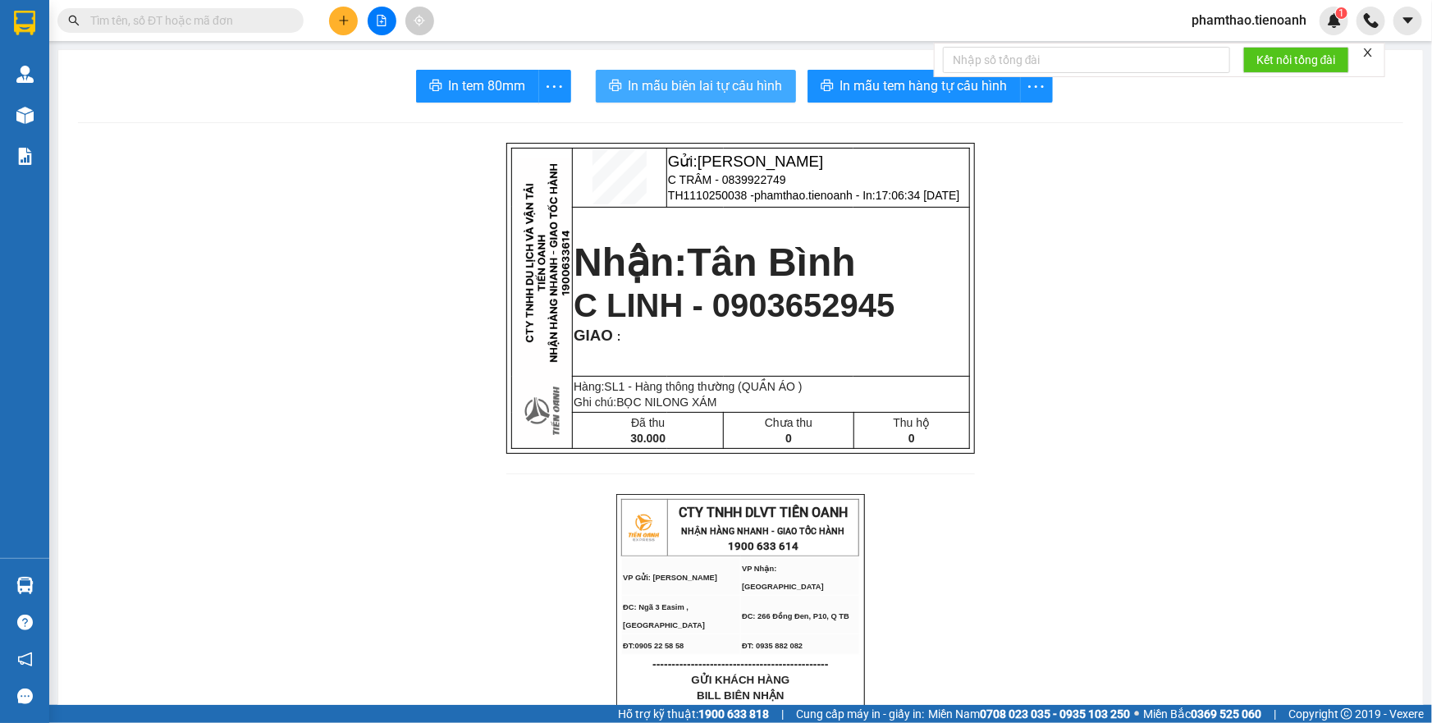
click at [752, 98] on button "In mẫu biên lai tự cấu hình" at bounding box center [696, 86] width 200 height 33
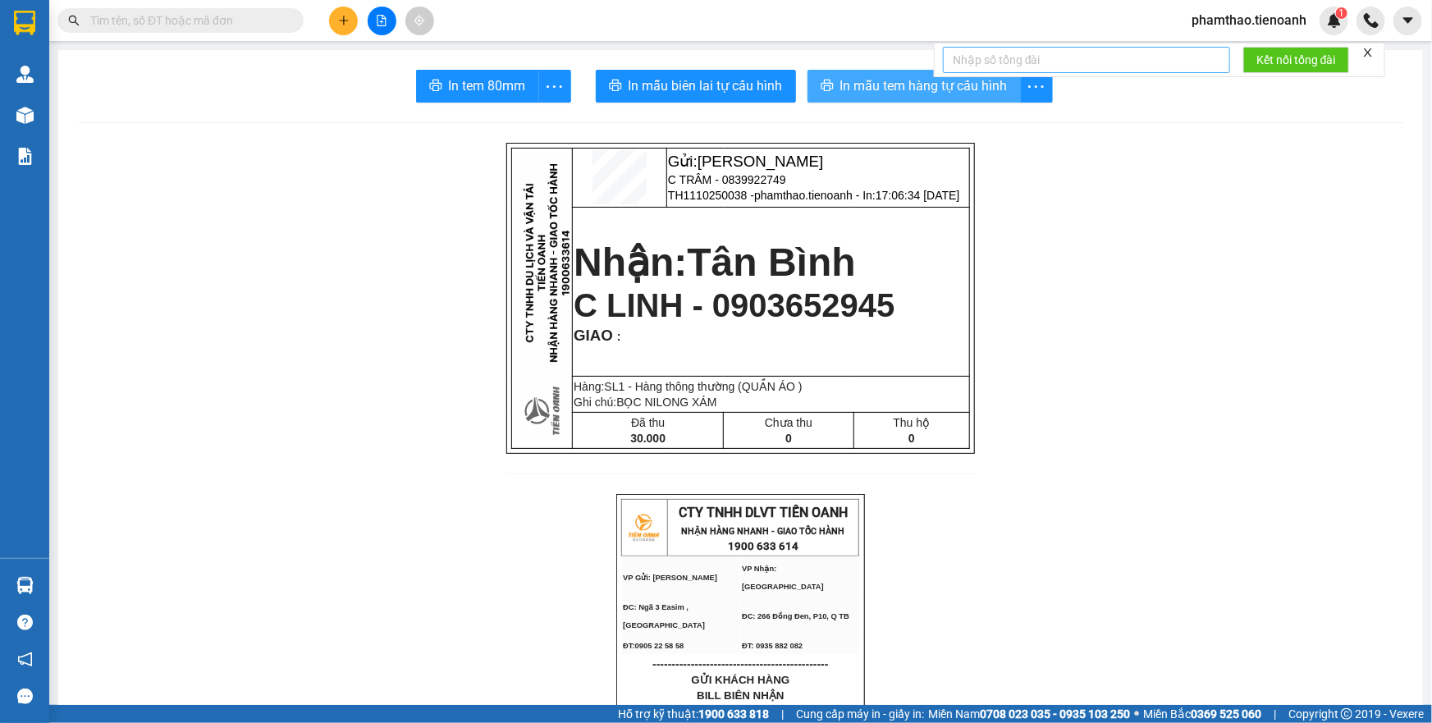
drag, startPoint x: 943, startPoint y: 90, endPoint x: 1043, endPoint y: 56, distance: 105.1
click at [944, 89] on span "In mẫu tem hàng tự cấu hình" at bounding box center [924, 86] width 167 height 21
click at [337, 18] on button at bounding box center [343, 21] width 29 height 29
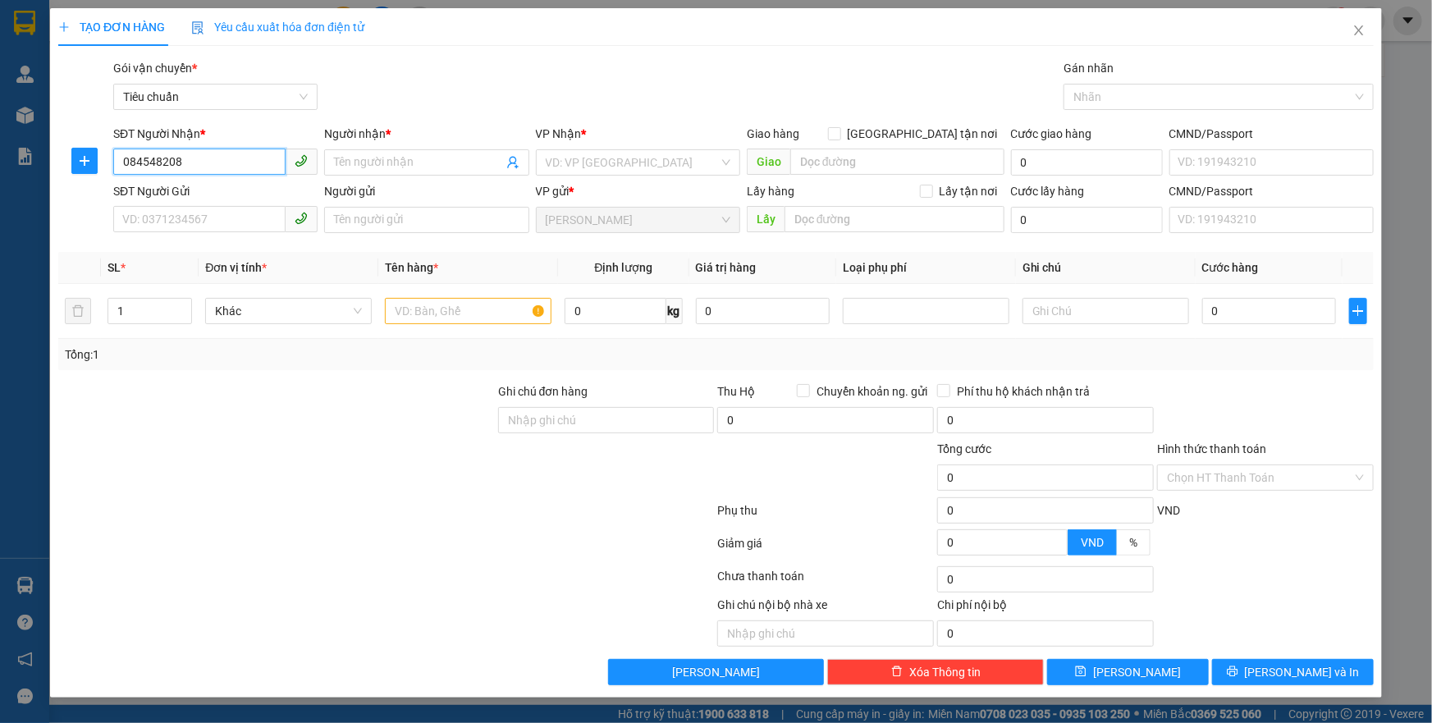
type input "0845482082"
click at [194, 196] on div "0845482082 - KHÁNH HUYỀN" at bounding box center [215, 195] width 185 height 18
type input "KHÁNH HUYỀN"
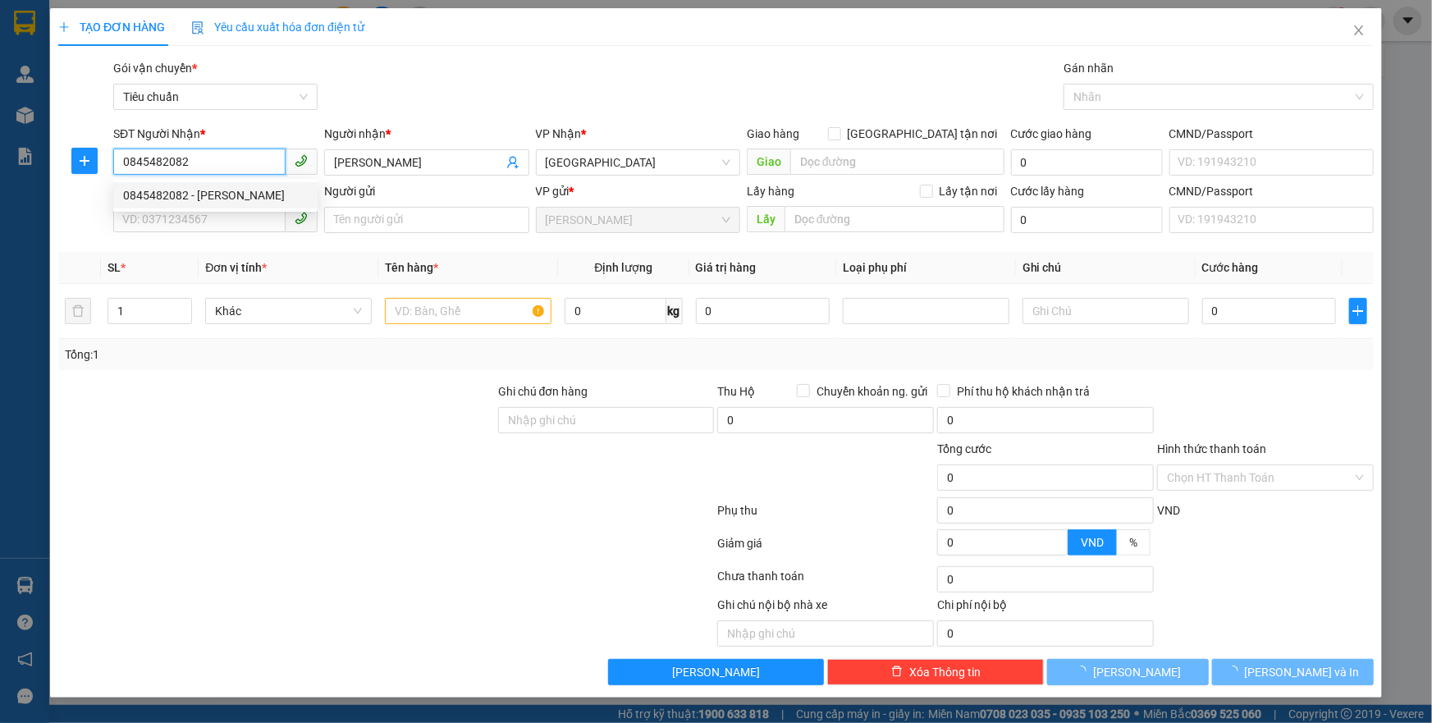
type input "100.000"
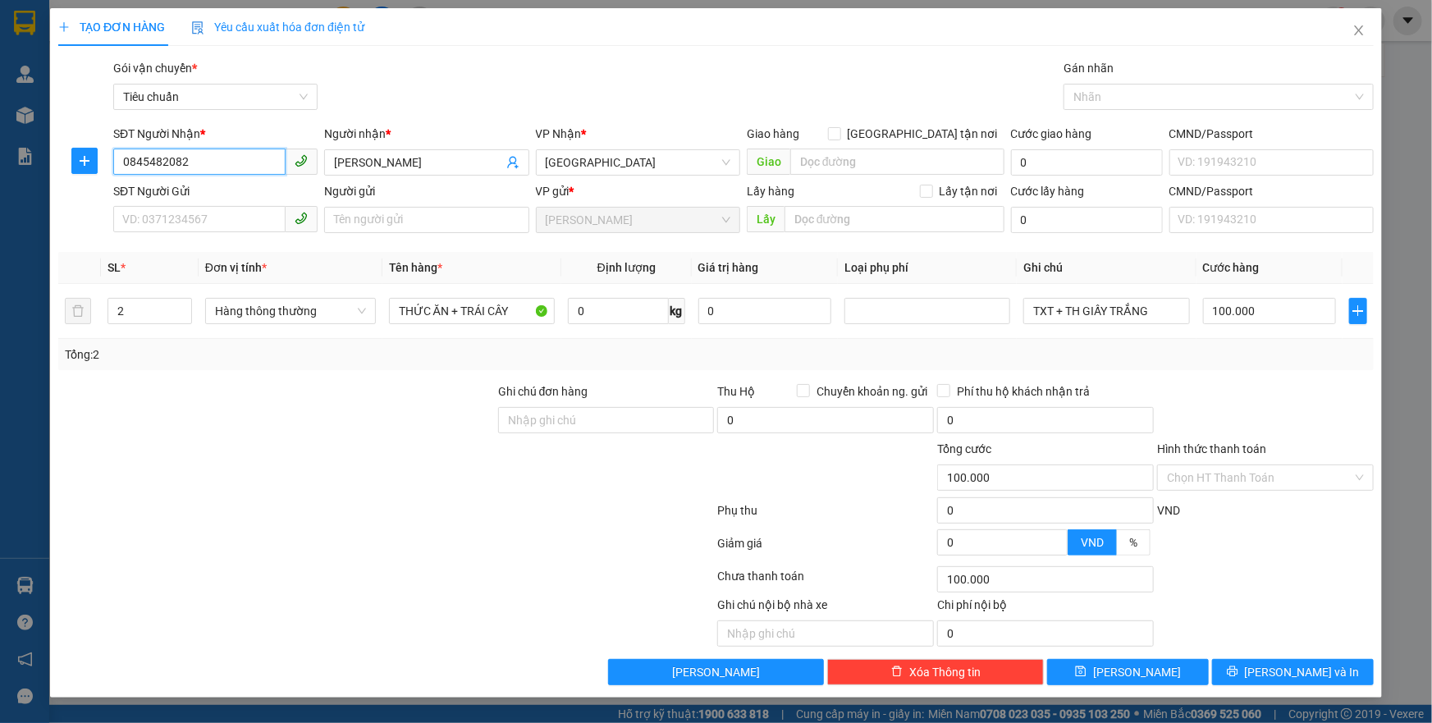
click at [277, 232] on span at bounding box center [215, 220] width 204 height 26
type input "0845482082"
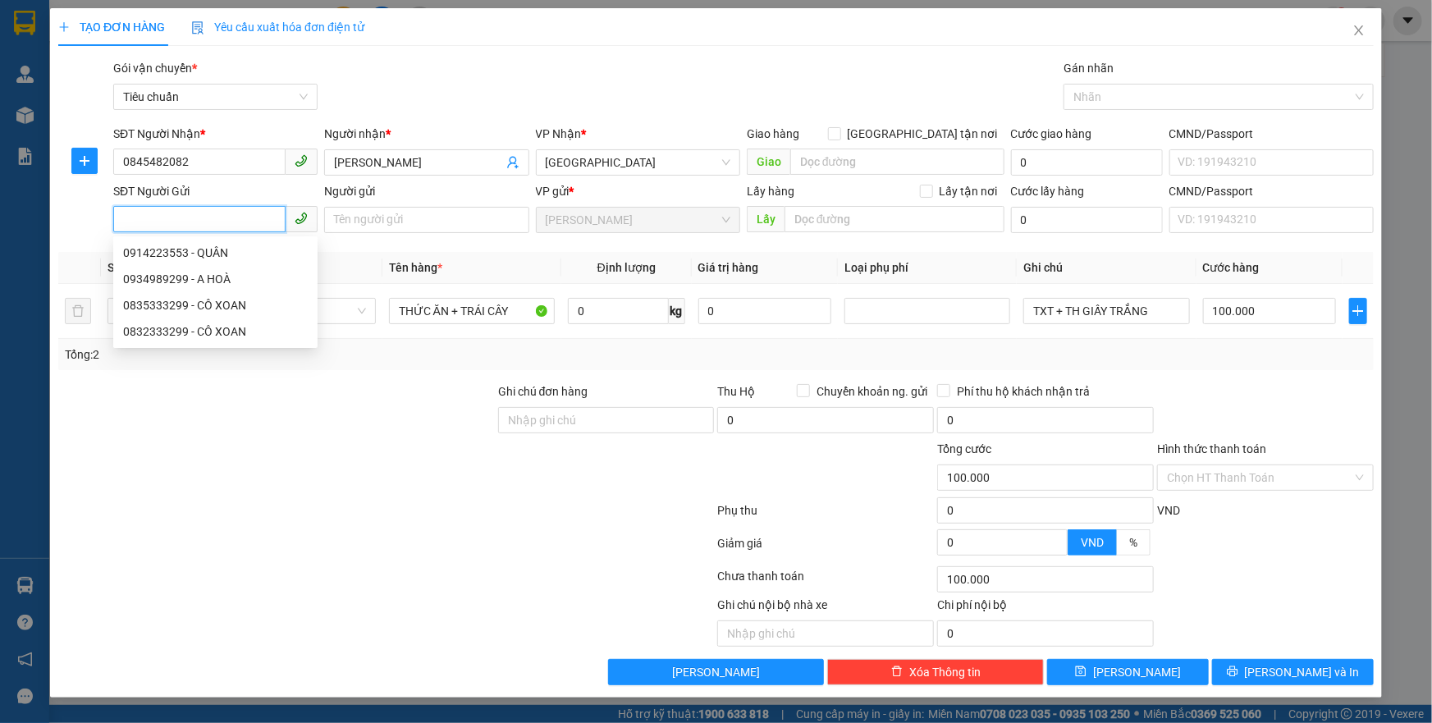
click at [251, 226] on input "SĐT Người Gửi" at bounding box center [199, 219] width 172 height 26
click at [639, 162] on span "[GEOGRAPHIC_DATA]" at bounding box center [638, 162] width 185 height 25
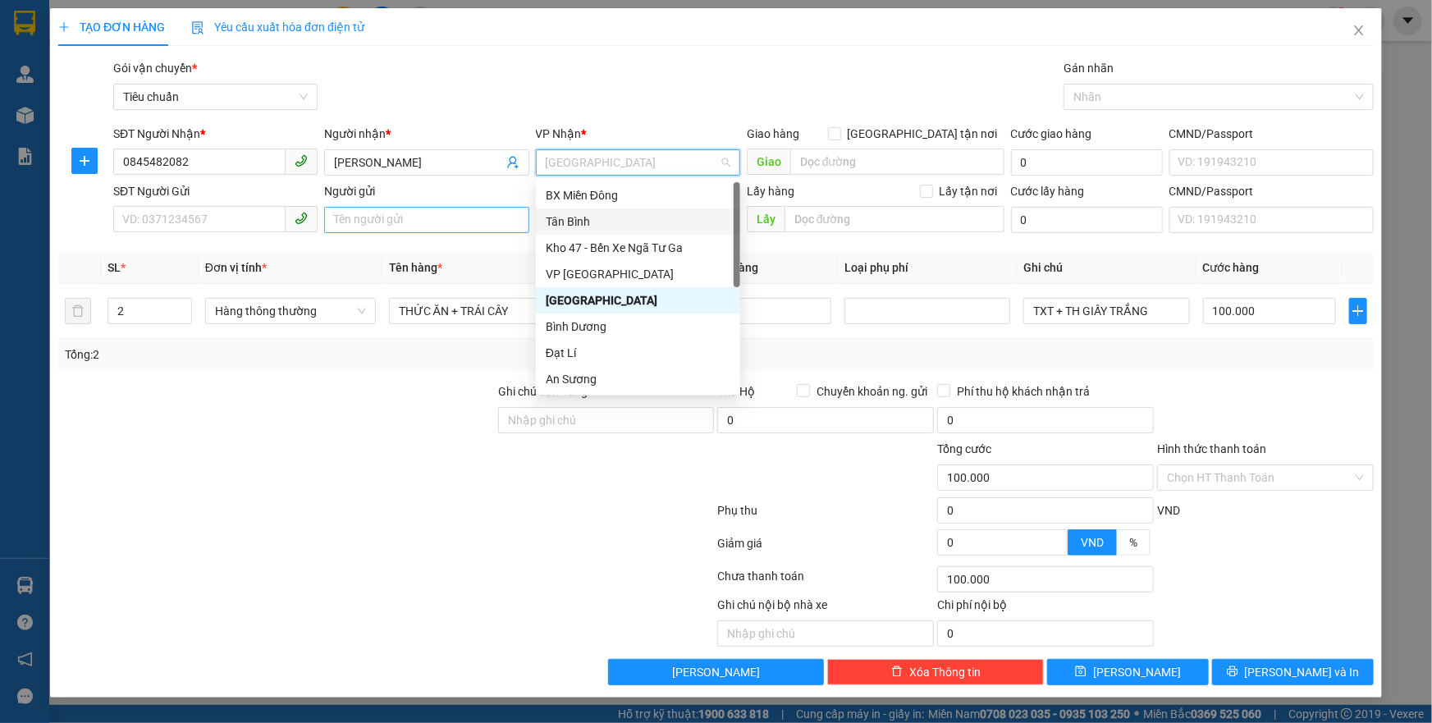
drag, startPoint x: 584, startPoint y: 216, endPoint x: 328, endPoint y: 227, distance: 255.5
click at [568, 229] on div "Tân Bình" at bounding box center [638, 222] width 185 height 18
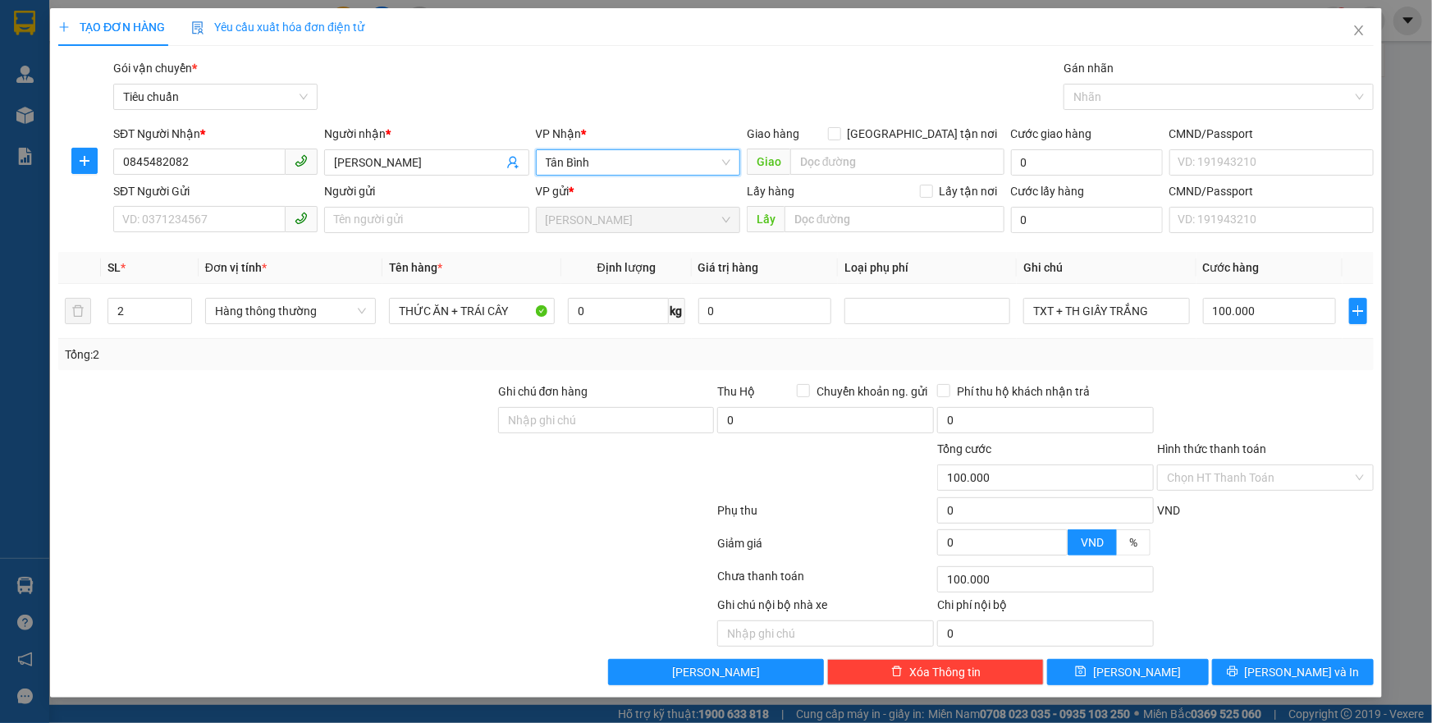
click at [208, 232] on span at bounding box center [215, 220] width 204 height 26
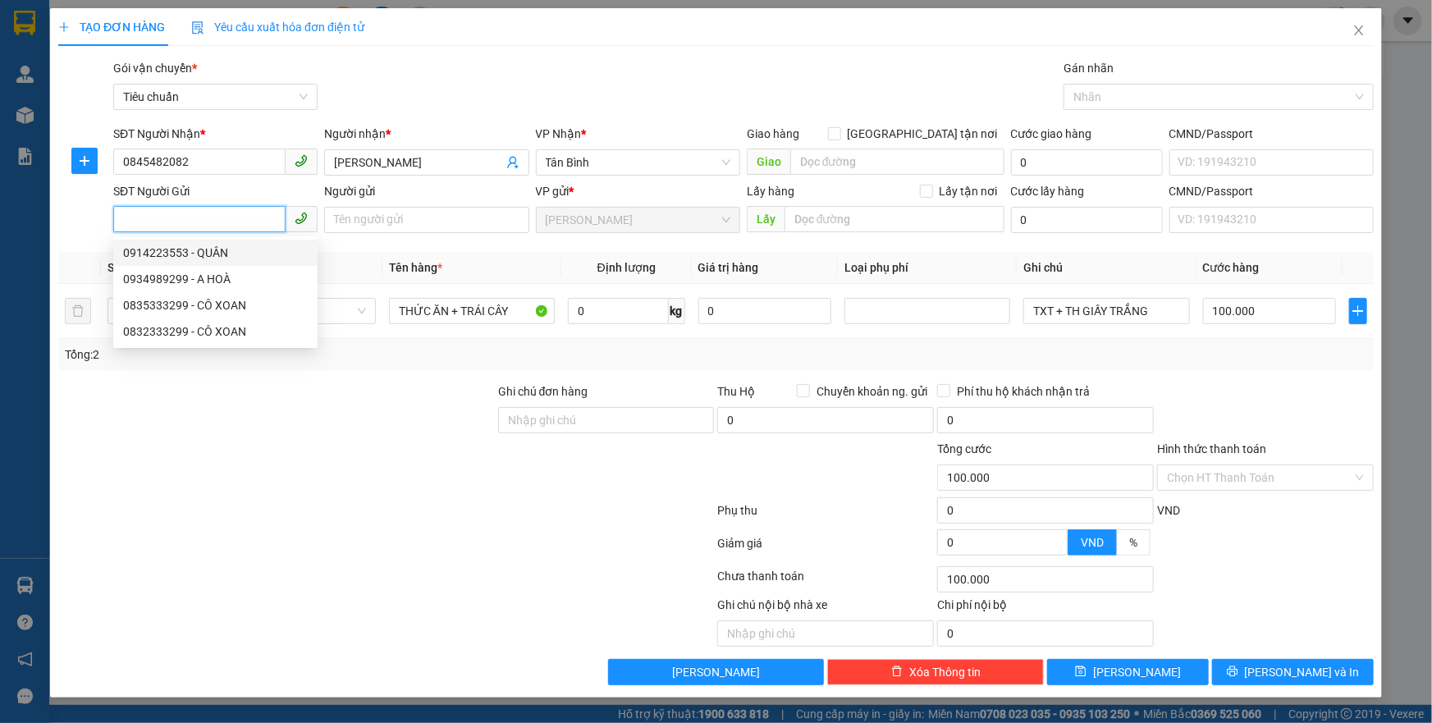
click at [220, 222] on input "SĐT Người Gửi" at bounding box center [199, 219] width 172 height 26
click at [238, 277] on div "0934989299 - A HOÀ" at bounding box center [215, 279] width 185 height 18
type input "0934989299"
type input "A HOÀ"
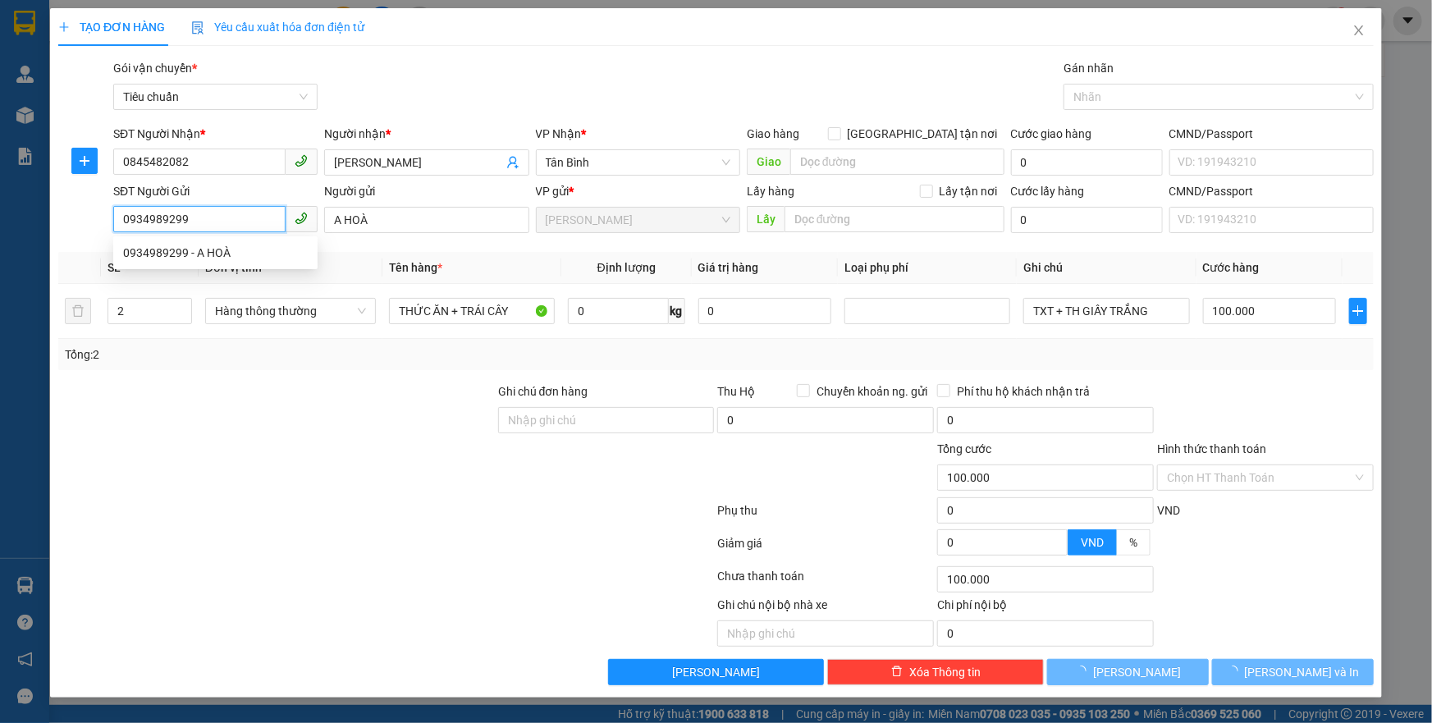
type input "70.000"
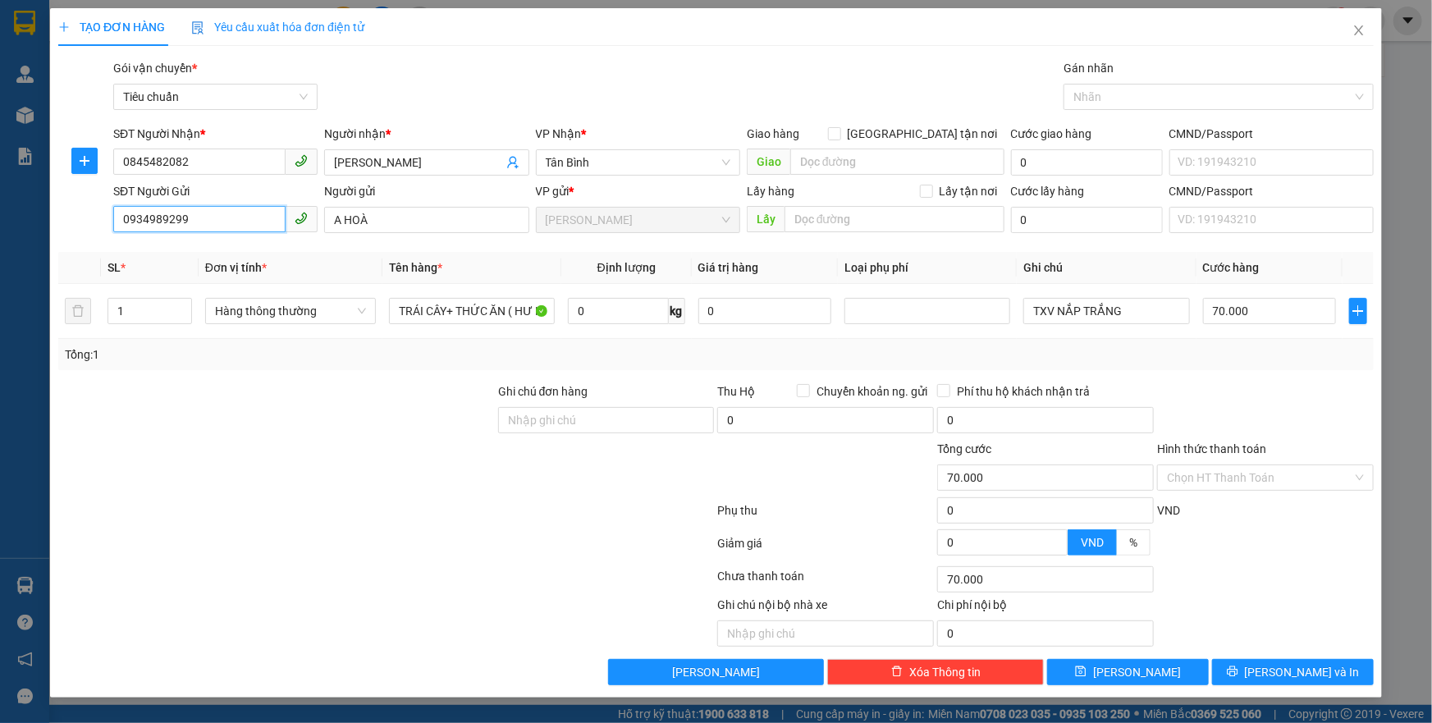
click at [236, 222] on input "0934989299" at bounding box center [199, 219] width 172 height 26
type input "0"
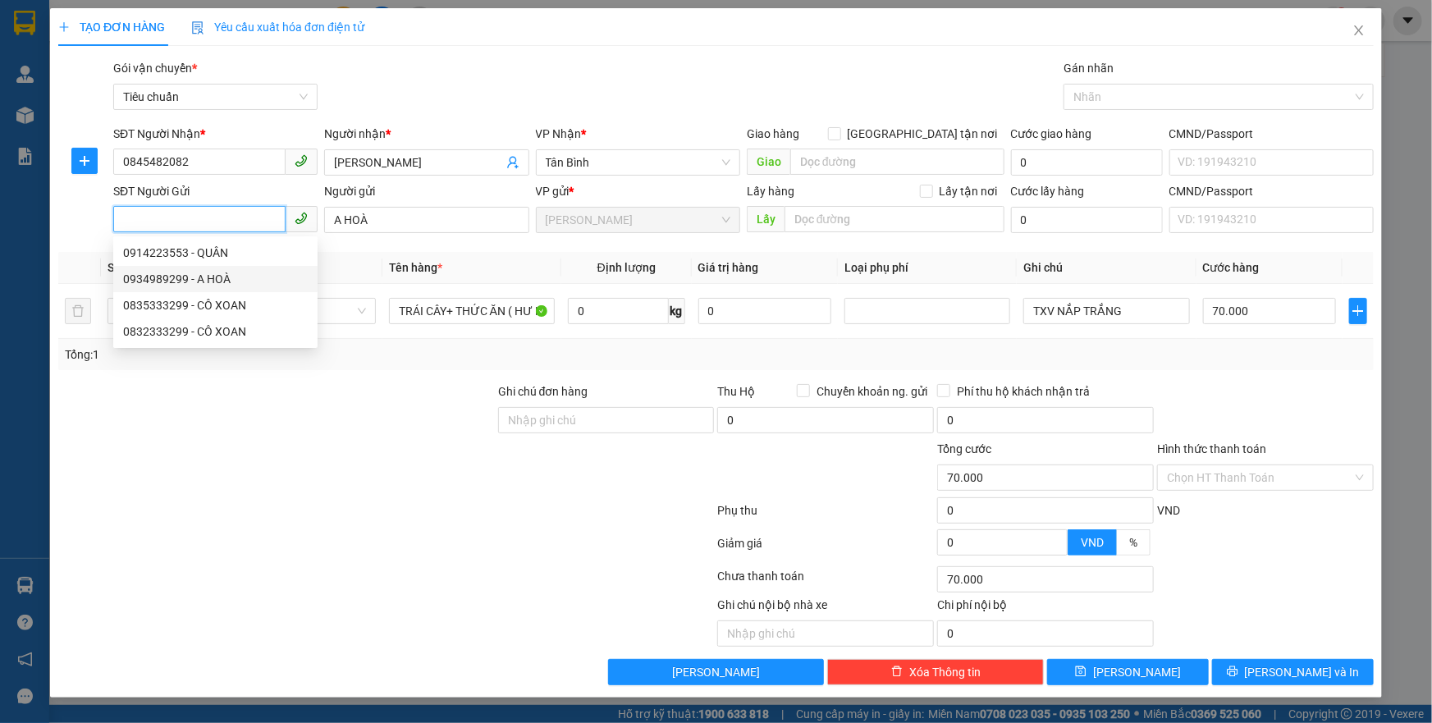
click at [227, 272] on div "0934989299 - A HOÀ" at bounding box center [215, 279] width 185 height 18
type input "0934989299"
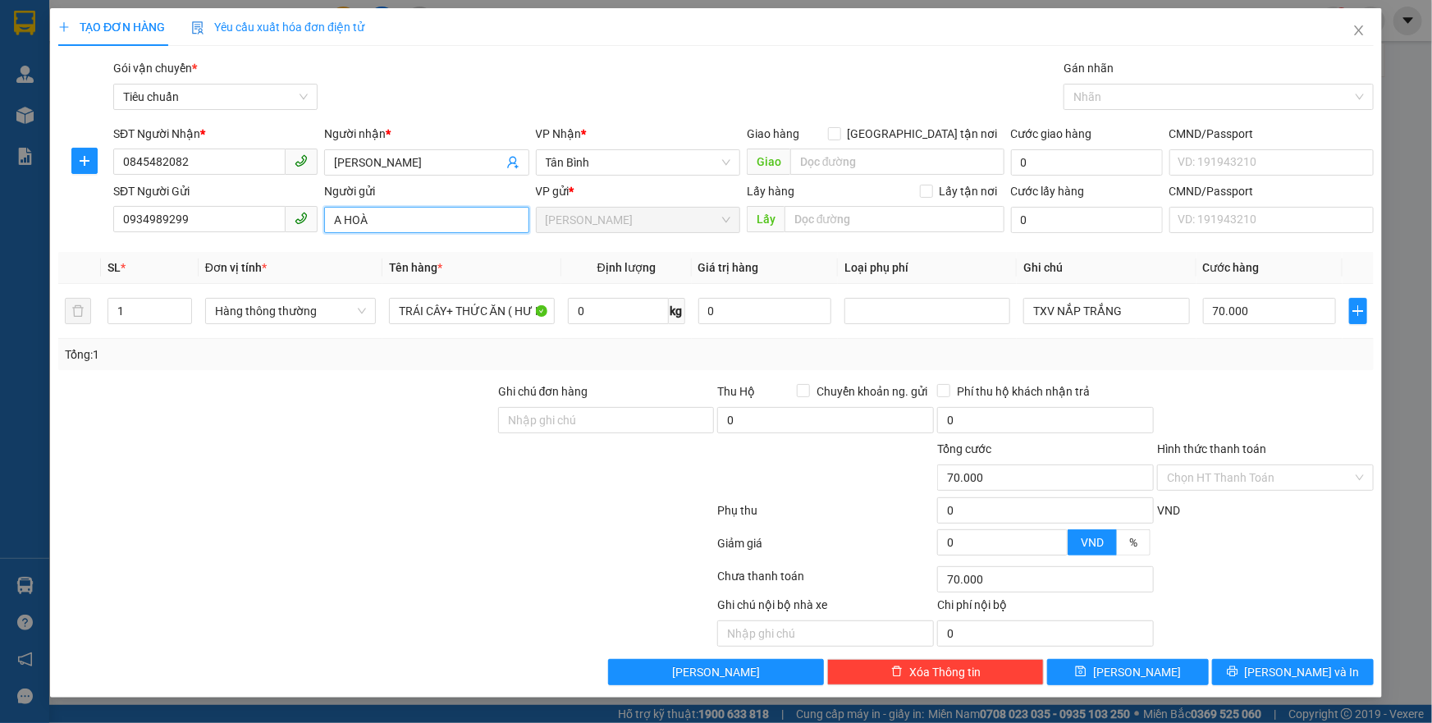
click at [382, 219] on input "A HOÀ" at bounding box center [426, 220] width 204 height 26
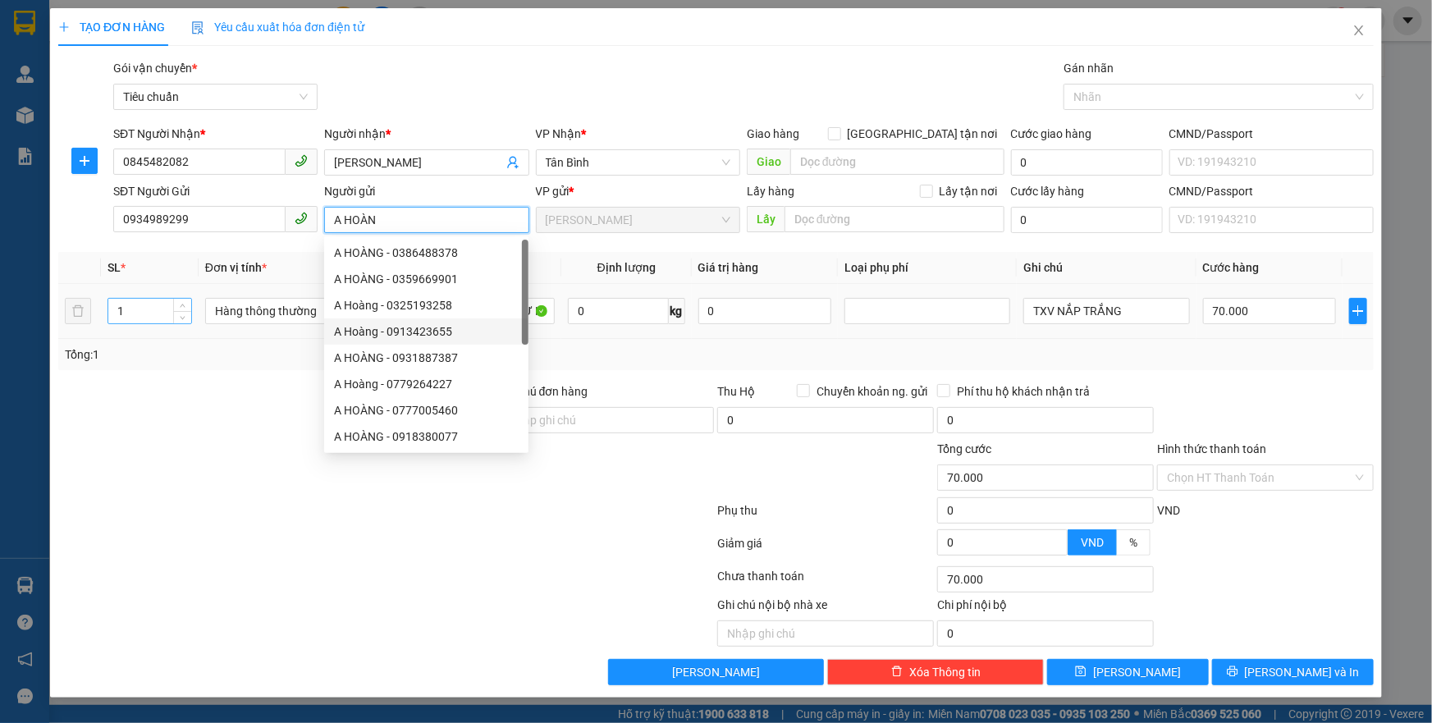
type input "A HOÀN"
drag, startPoint x: 136, startPoint y: 304, endPoint x: 54, endPoint y: 328, distance: 85.7
click at [54, 329] on div "TẠO ĐƠN HÀNG Yêu cầu xuất hóa đơn điện tử Transit Pickup Surcharge Ids Transit …" at bounding box center [716, 353] width 1332 height 690
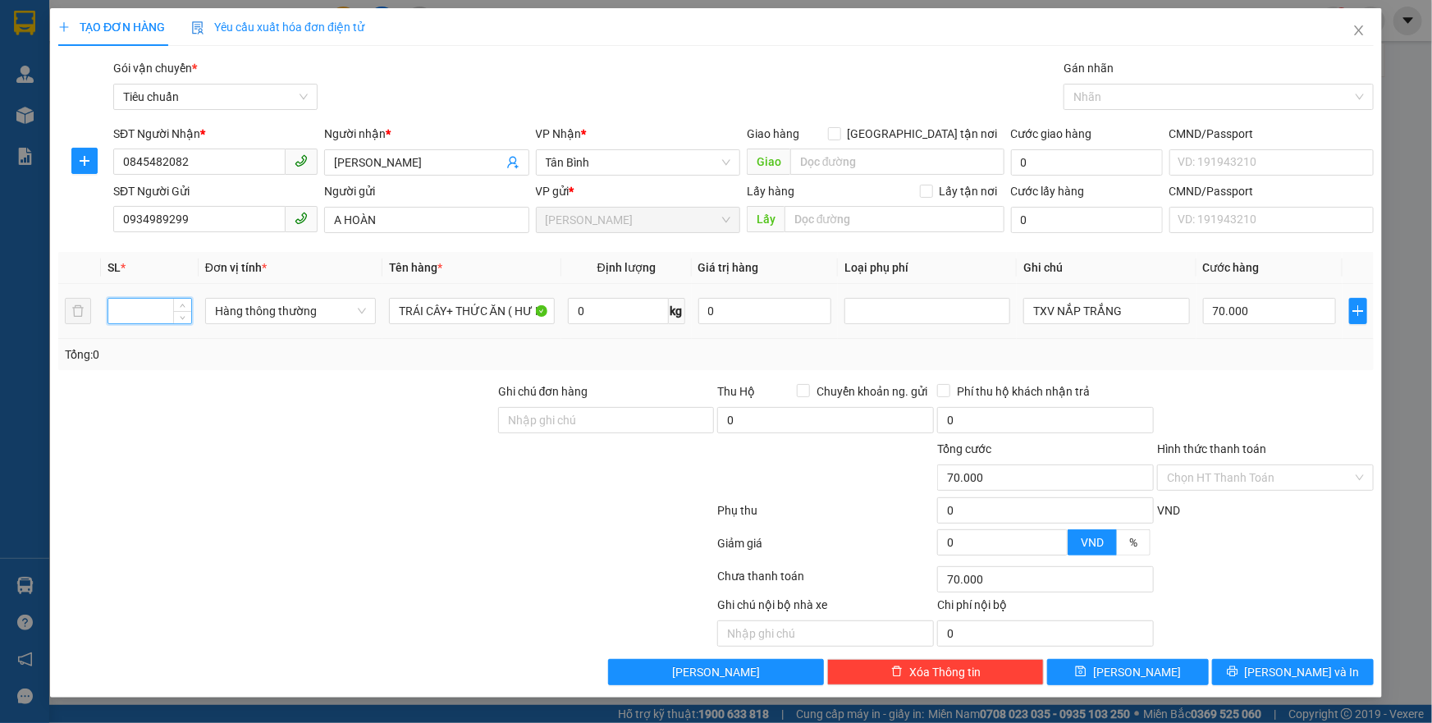
type input "1"
type input "2"
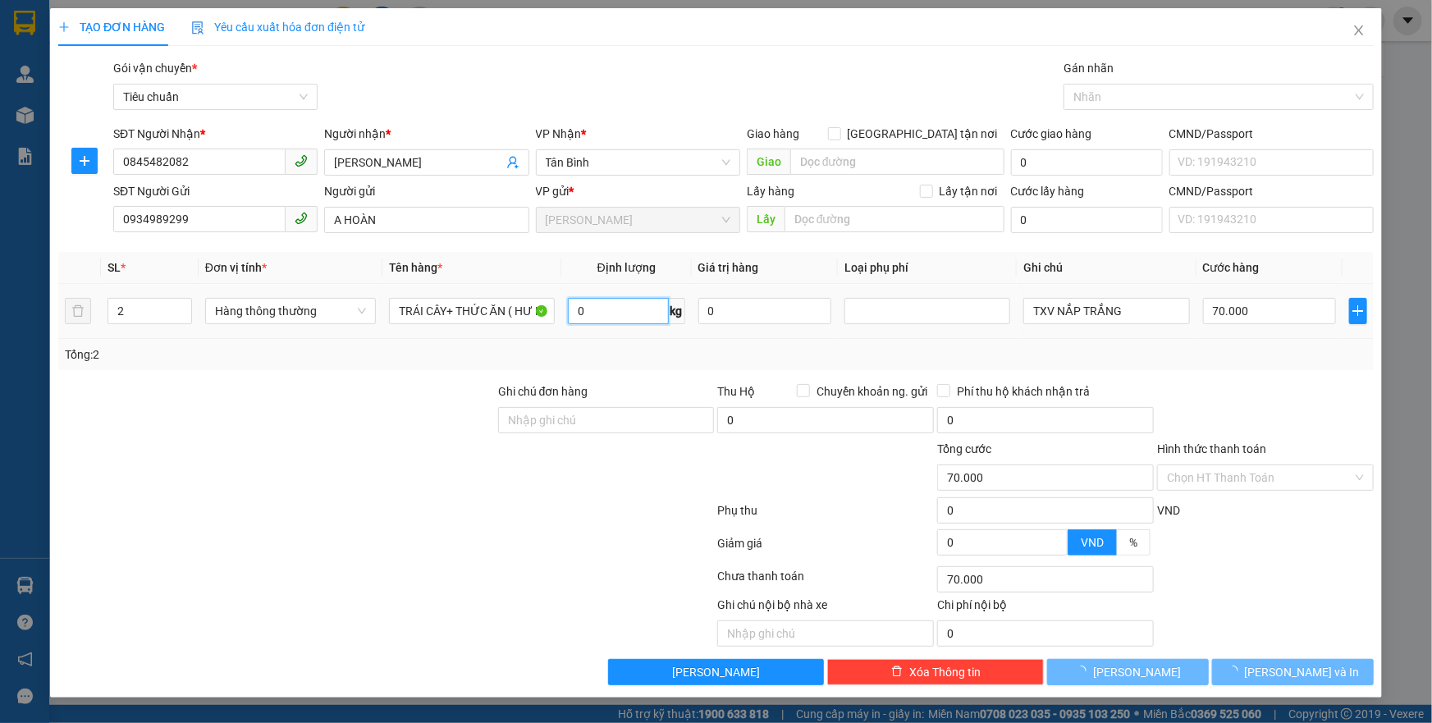
click at [604, 312] on input "0" at bounding box center [618, 311] width 101 height 26
type input "0"
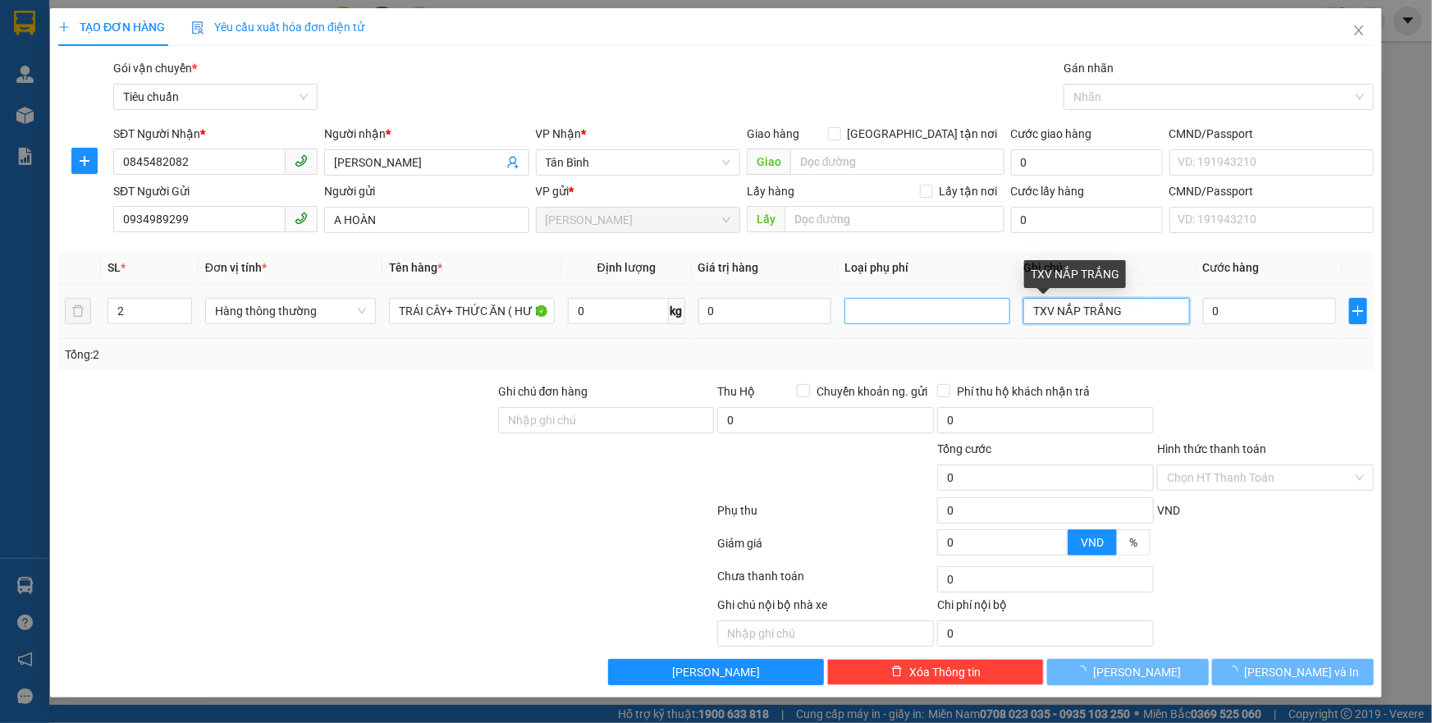
drag, startPoint x: 1135, startPoint y: 315, endPoint x: 972, endPoint y: 317, distance: 163.4
click at [979, 323] on tr "2 Hàng thông thường TRÁI CÂY+ THỨC ĂN ( HƯ KCTN) 0 kg 0 TXV NẮP TRẮNG 0" at bounding box center [716, 311] width 1316 height 55
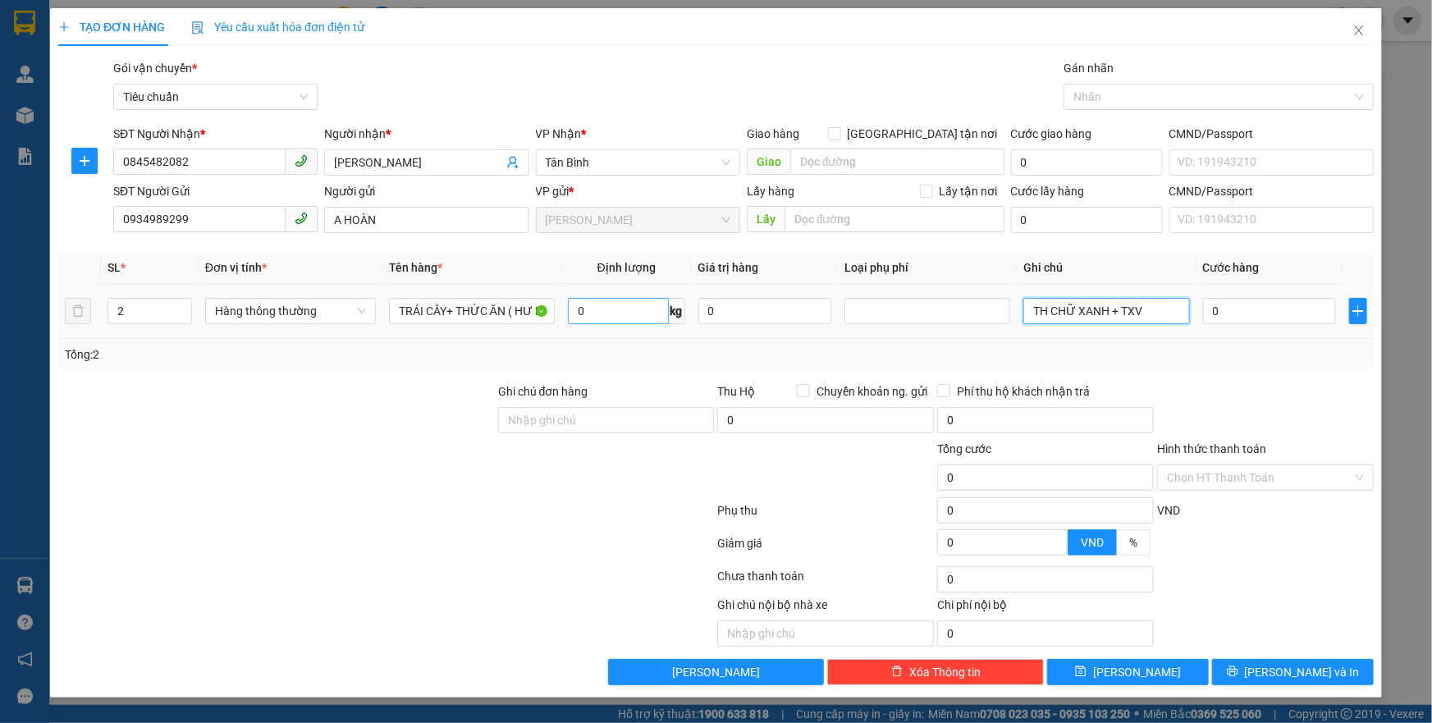
type input "TH CHỮ XANH + TXV"
type input "14"
drag, startPoint x: 468, startPoint y: 462, endPoint x: 1205, endPoint y: 387, distance: 740.9
click at [477, 452] on div at bounding box center [277, 468] width 440 height 57
click at [1200, 393] on div at bounding box center [1266, 411] width 220 height 57
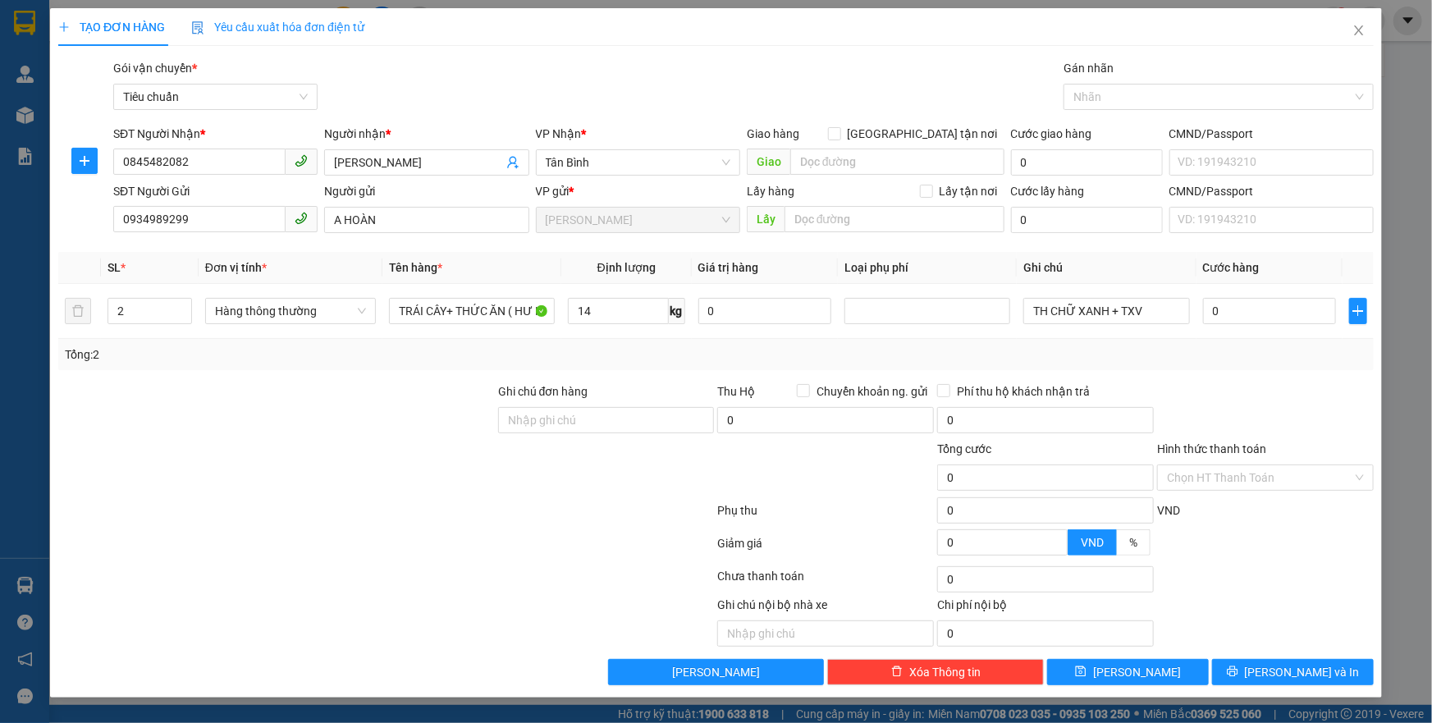
type input "50.000"
click at [1240, 310] on input "50.000" at bounding box center [1270, 311] width 134 height 26
type input "4"
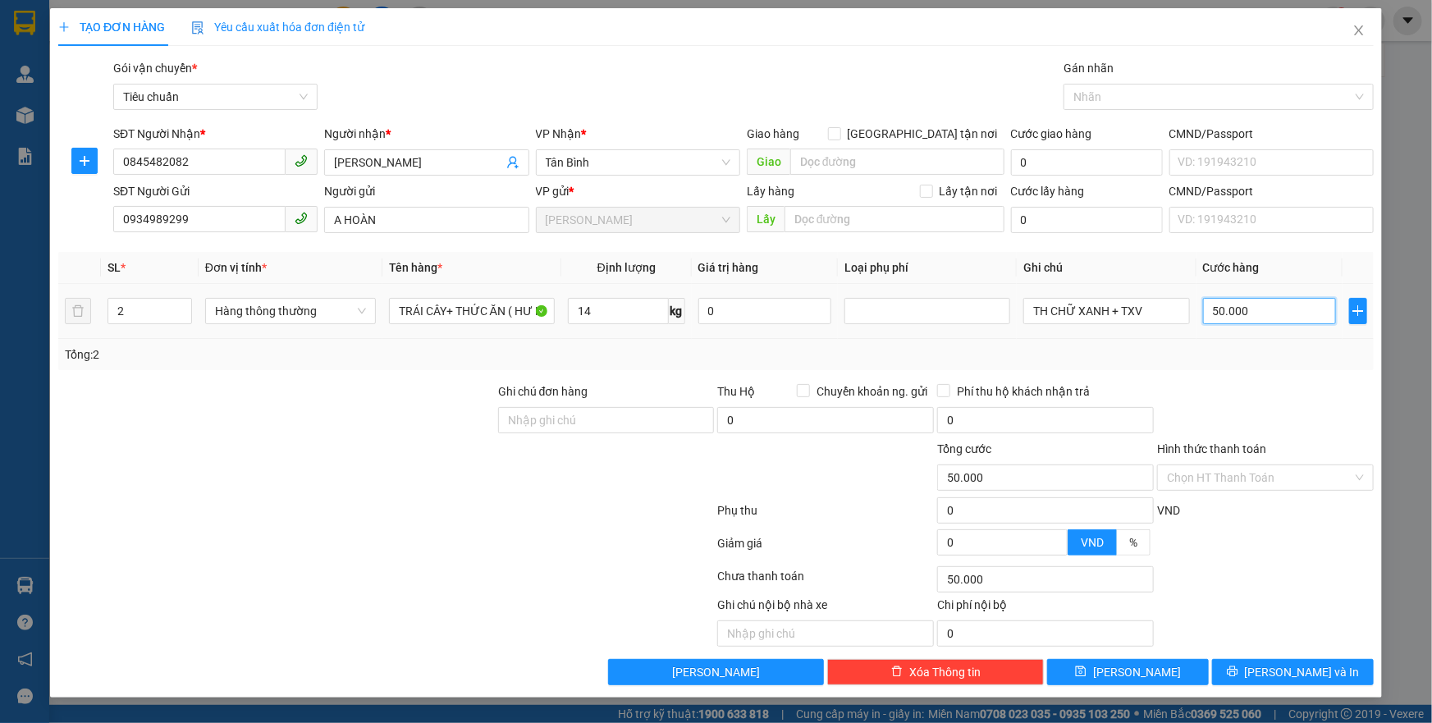
type input "4"
type input "0"
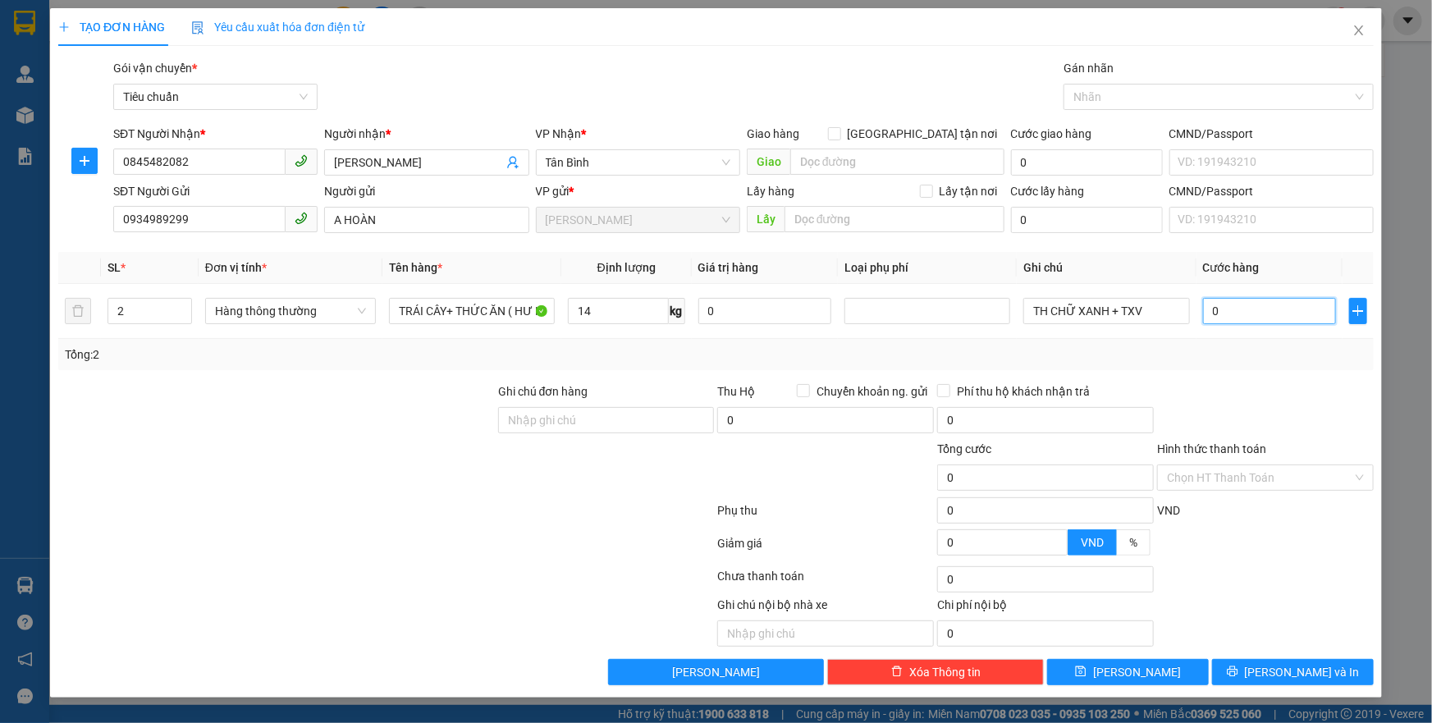
type input "1"
type input "01"
type input "10"
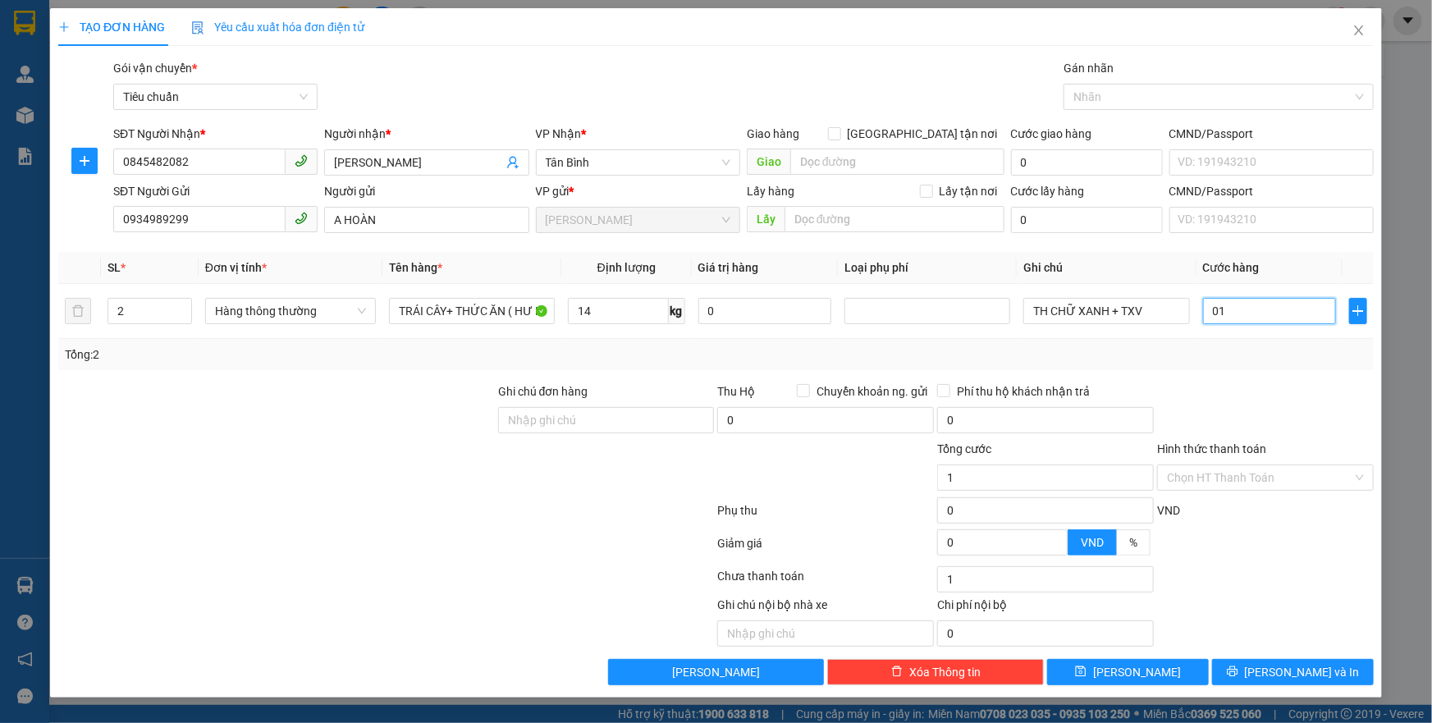
type input "010"
type input "100"
type input "0.100"
type input "100.000"
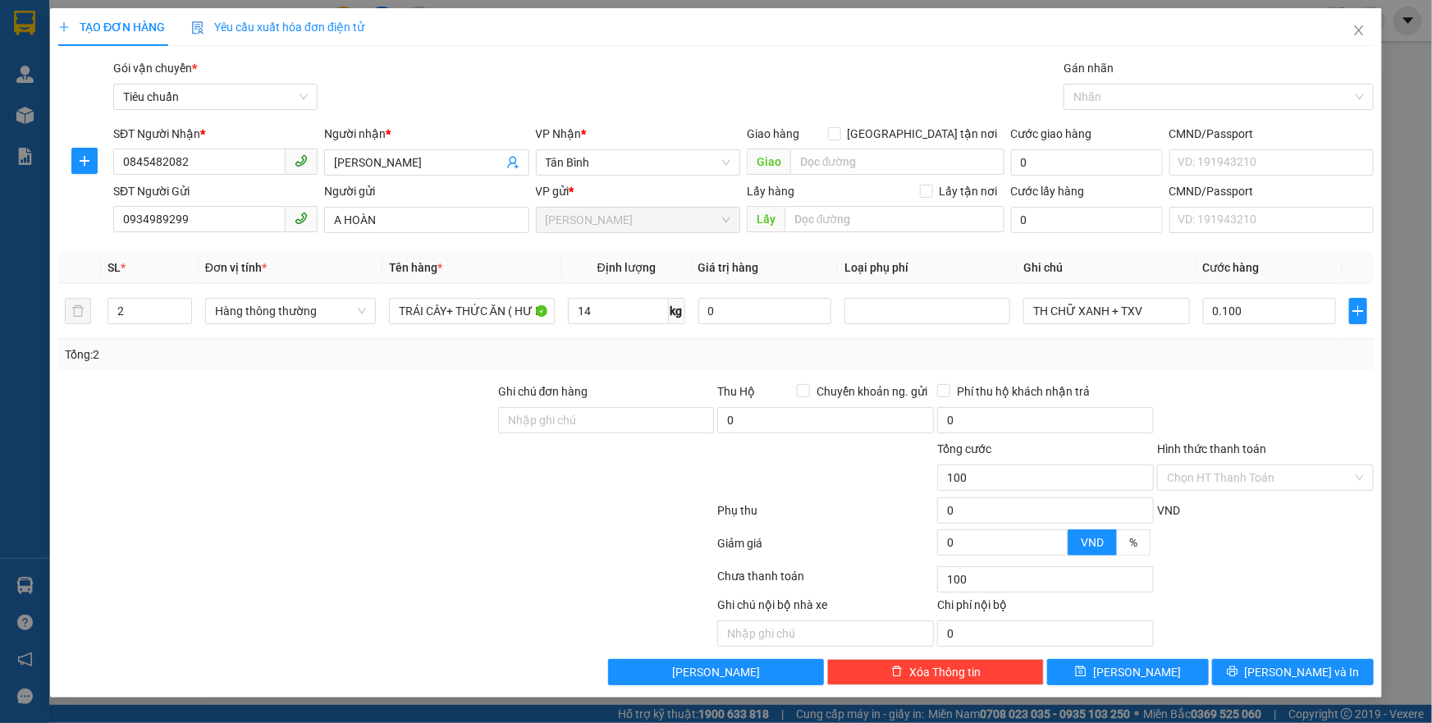
type input "100.000"
click at [1264, 377] on div "Transit Pickup Surcharge Ids Transit Deliver Surcharge Ids Transit Deliver Surc…" at bounding box center [716, 372] width 1316 height 626
drag, startPoint x: 1245, startPoint y: 436, endPoint x: 1224, endPoint y: 469, distance: 39.2
click at [1241, 449] on form "Ghi chú đơn hàng Thu Hộ Chuyển khoản ng. gửi 0 Phí thu hộ khách nhận trả 0 Tổng…" at bounding box center [716, 473] width 1316 height 181
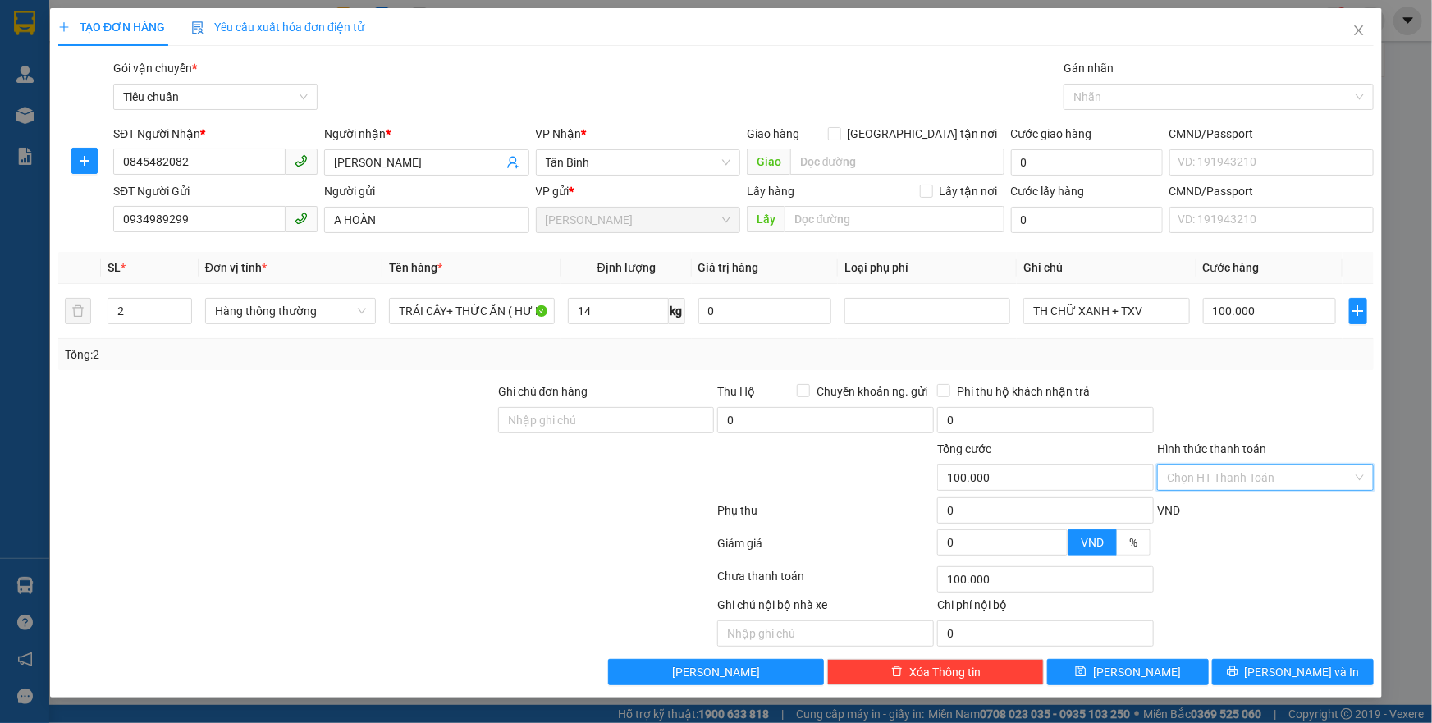
drag, startPoint x: 1221, startPoint y: 479, endPoint x: 1225, endPoint y: 501, distance: 21.7
click at [1222, 484] on input "Hình thức thanh toán" at bounding box center [1260, 477] width 186 height 25
drag, startPoint x: 1226, startPoint y: 506, endPoint x: 1264, endPoint y: 606, distance: 107.3
click at [1226, 508] on div "Tại văn phòng" at bounding box center [1265, 510] width 197 height 18
drag, startPoint x: 1315, startPoint y: 671, endPoint x: 1026, endPoint y: 314, distance: 458.7
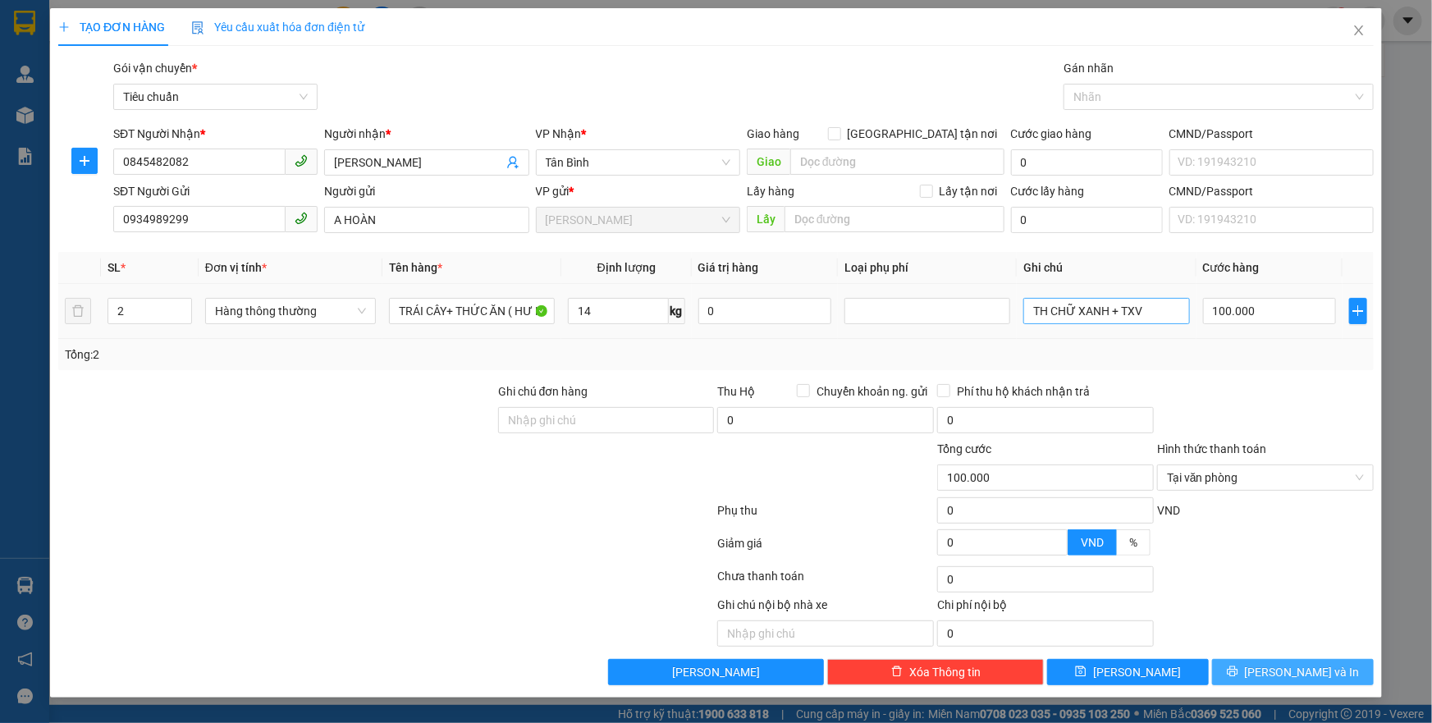
click at [1315, 667] on span "[PERSON_NAME] và In" at bounding box center [1302, 672] width 115 height 18
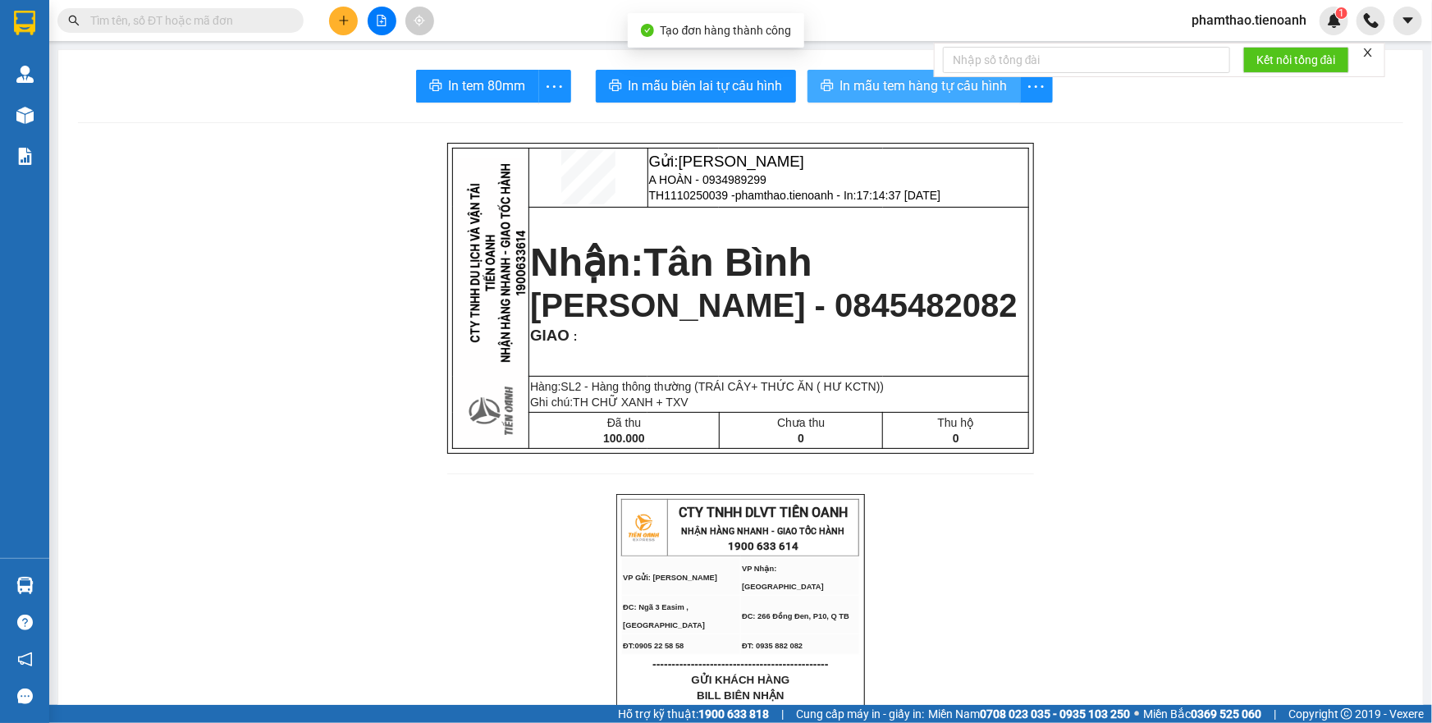
click at [911, 76] on span "In mẫu tem hàng tự cấu hình" at bounding box center [924, 86] width 167 height 21
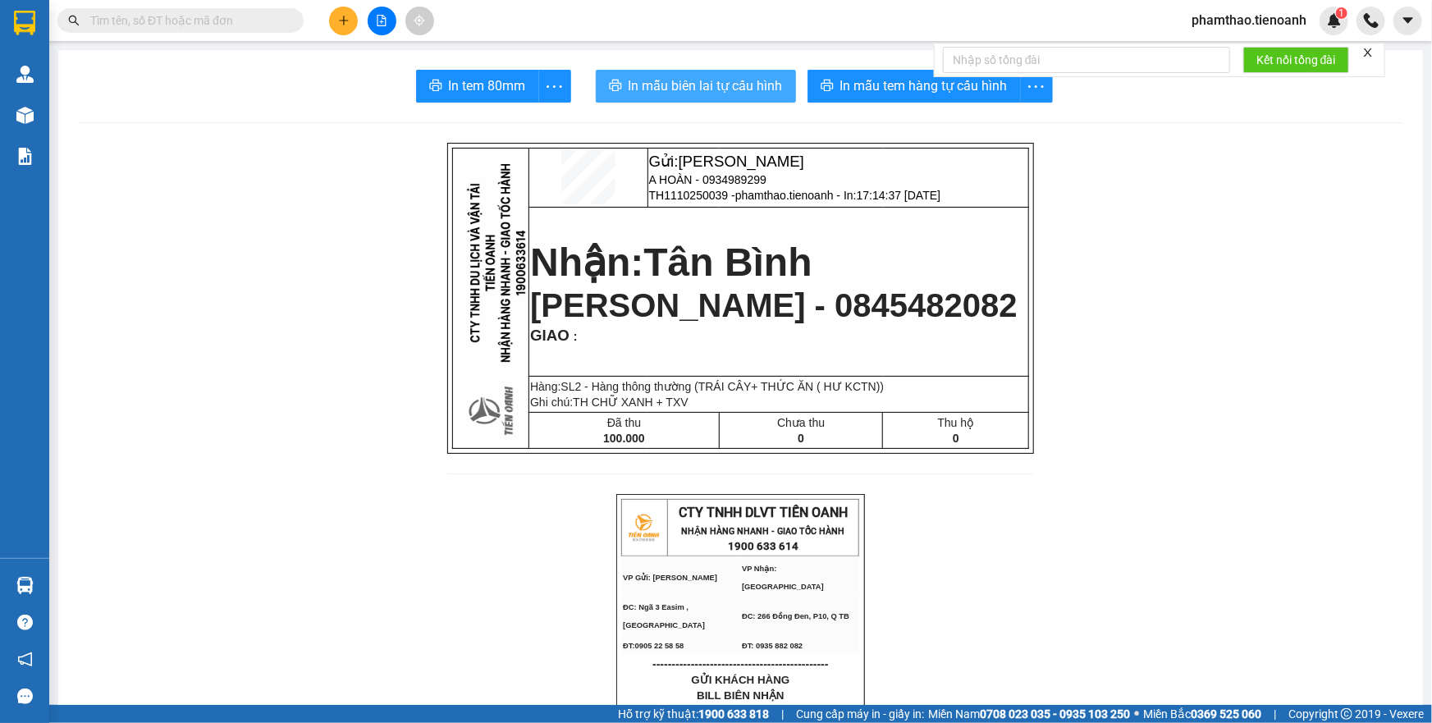
click at [719, 78] on span "In mẫu biên lai tự cấu hình" at bounding box center [706, 86] width 154 height 21
drag, startPoint x: 686, startPoint y: 93, endPoint x: 1105, endPoint y: 103, distance: 418.8
click at [690, 90] on span "In mẫu biên lai tự cấu hình" at bounding box center [706, 86] width 154 height 21
click at [347, 21] on icon "plus" at bounding box center [343, 20] width 11 height 11
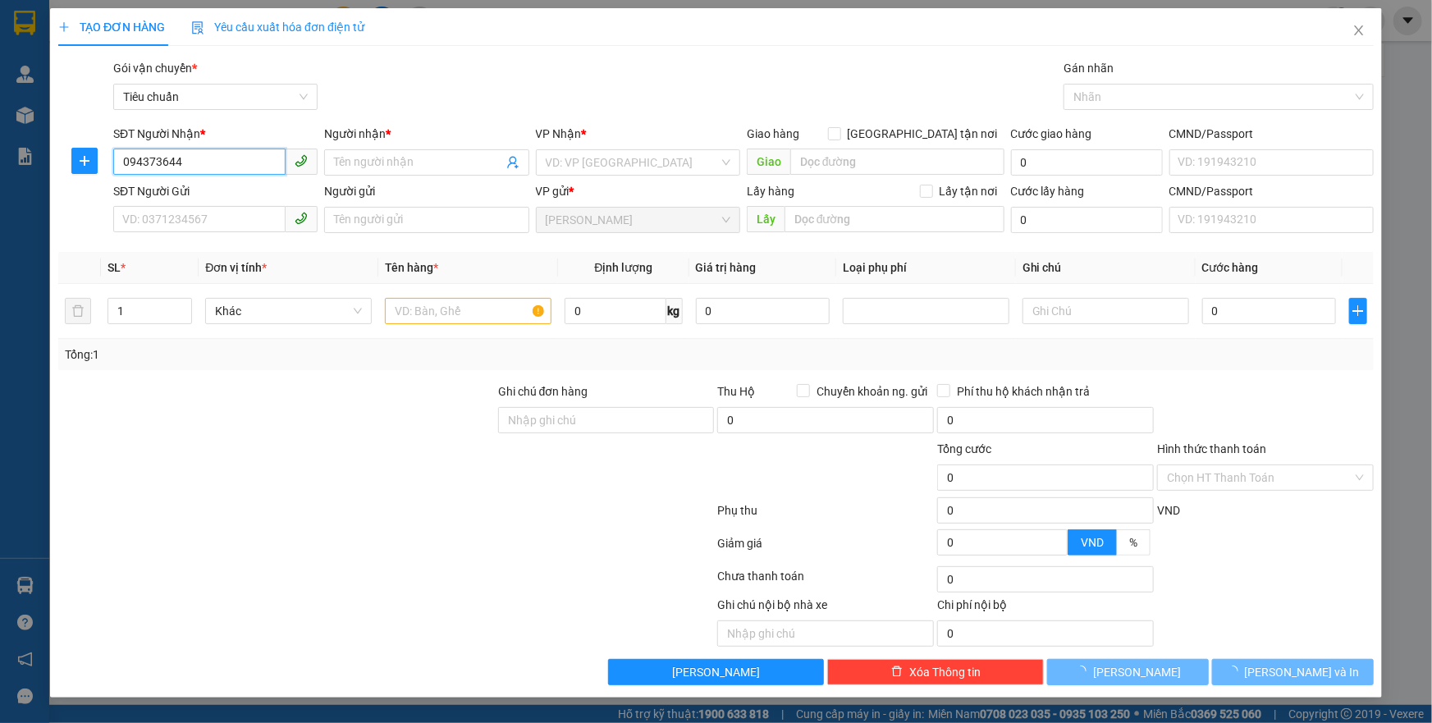
type input "0943736444"
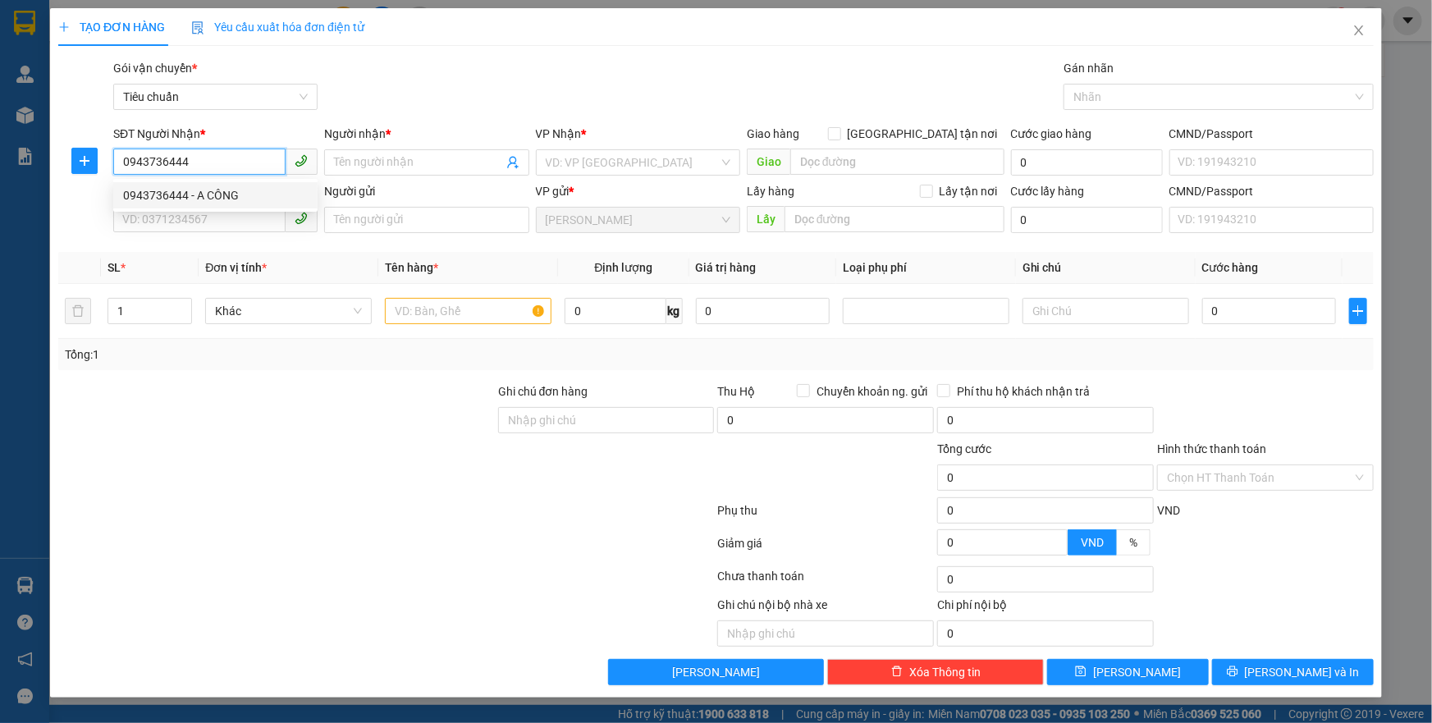
click at [240, 195] on div "0943736444 - A CÔNG" at bounding box center [215, 195] width 185 height 18
type input "A CÔNG"
type input "60.000"
type input "0943736444"
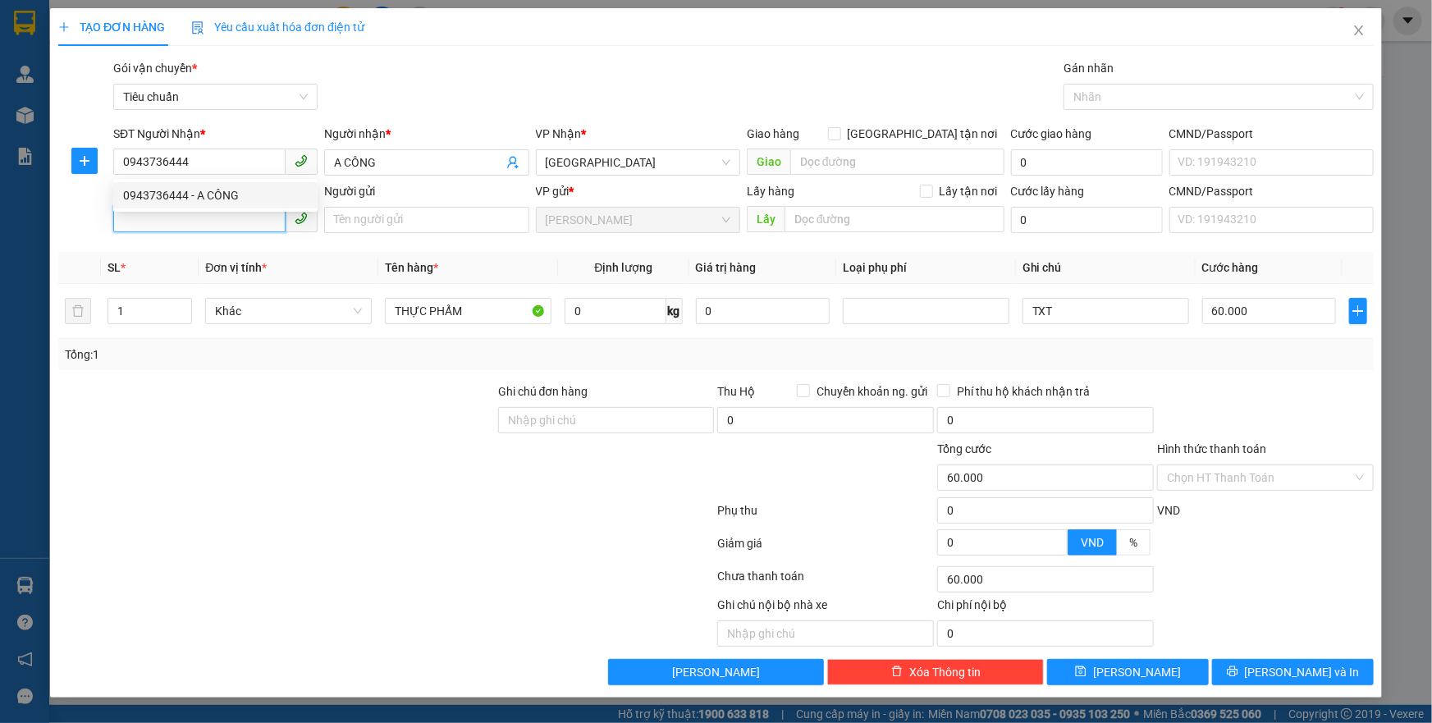
click at [213, 214] on input "SĐT Người Gửi" at bounding box center [199, 219] width 172 height 26
drag, startPoint x: 235, startPoint y: 253, endPoint x: 239, endPoint y: 263, distance: 10.7
click at [236, 253] on div "0342555026 - CÔ BẢY" at bounding box center [215, 253] width 185 height 18
type input "0342555026"
type input "CÔ BẢY"
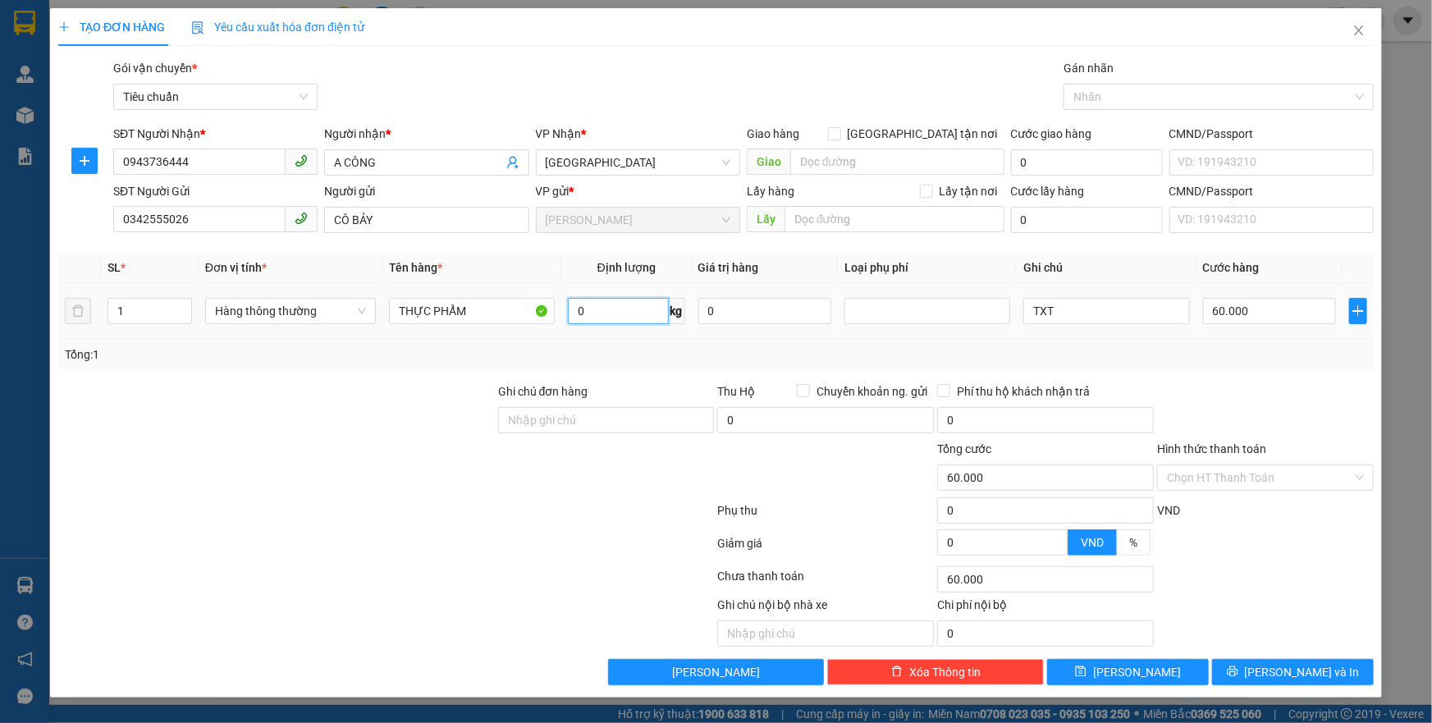
click at [623, 319] on input "0" at bounding box center [618, 311] width 101 height 26
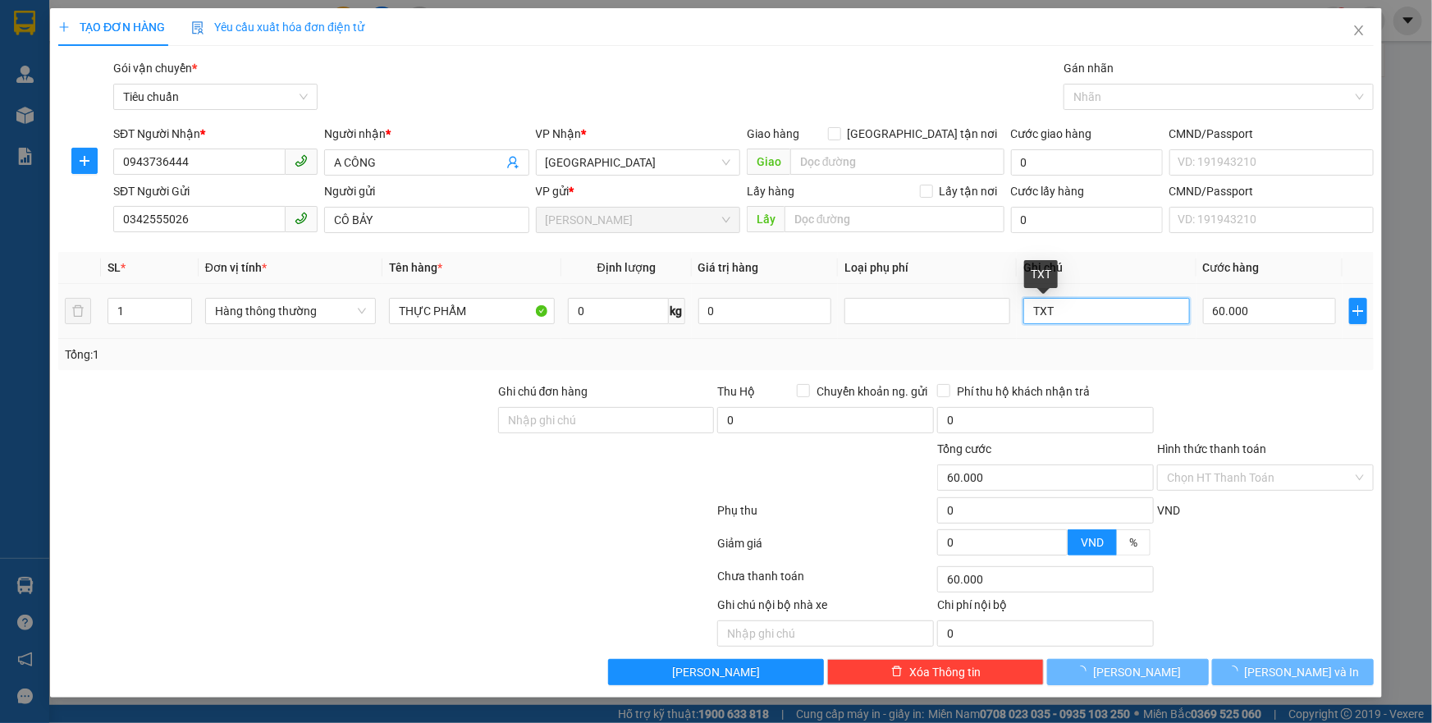
click at [1090, 311] on input "TXT" at bounding box center [1107, 311] width 166 height 26
type input "0"
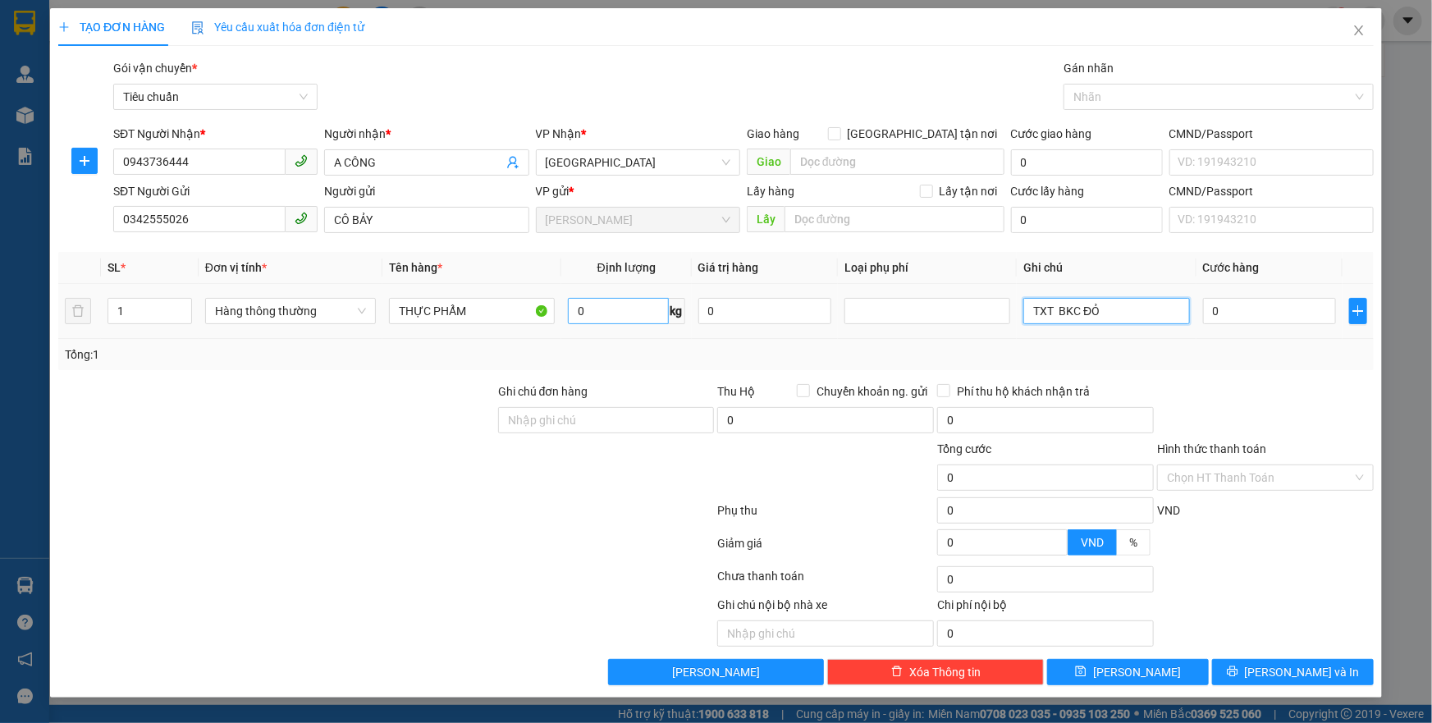
type input "TXT BKC ĐỎ"
click at [634, 321] on input "0" at bounding box center [618, 311] width 101 height 26
type input "14"
drag, startPoint x: 542, startPoint y: 486, endPoint x: 1264, endPoint y: 317, distance: 741.9
click at [549, 486] on div at bounding box center [607, 468] width 220 height 57
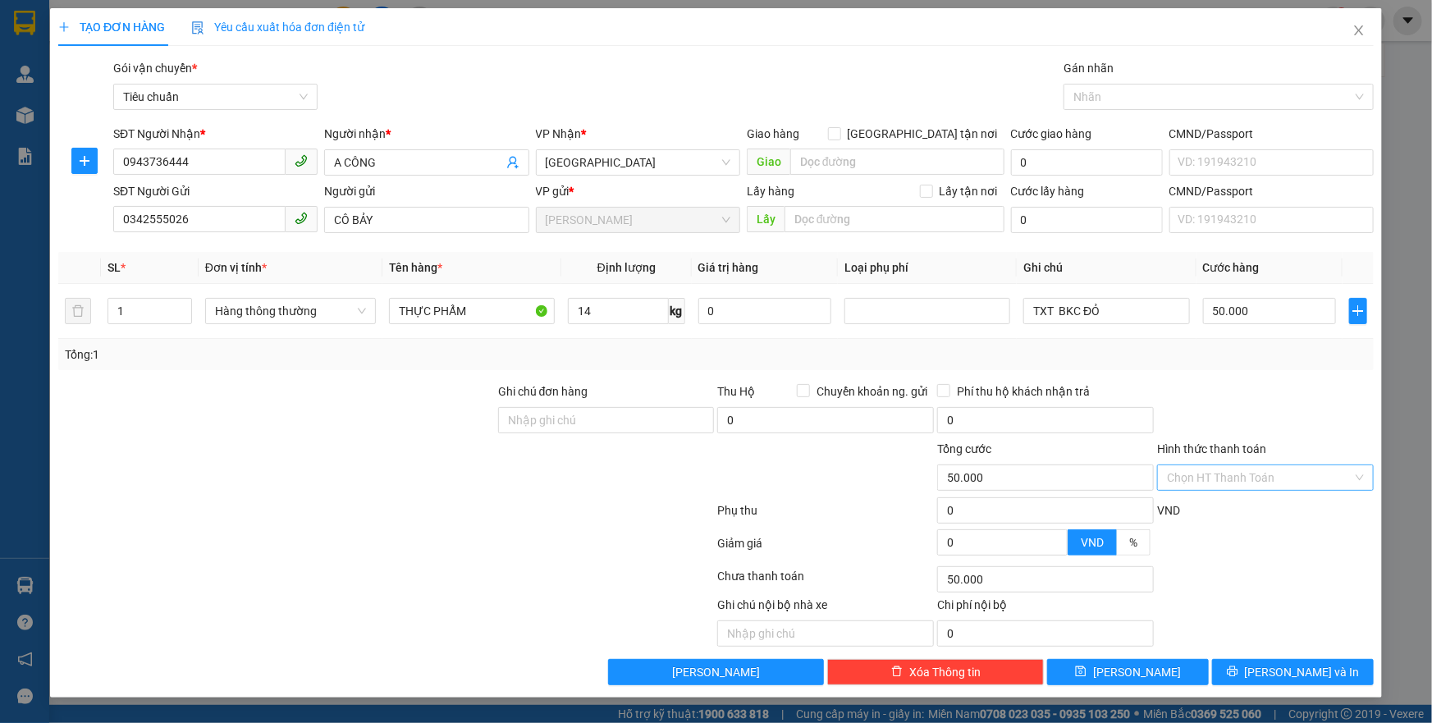
click at [1254, 484] on input "Hình thức thanh toán" at bounding box center [1260, 477] width 186 height 25
drag, startPoint x: 1249, startPoint y: 485, endPoint x: 1234, endPoint y: 511, distance: 29.4
click at [1242, 501] on div "Transit Pickup Surcharge Ids Transit Deliver Surcharge Ids Transit Deliver Surc…" at bounding box center [716, 372] width 1316 height 626
click at [1234, 511] on div "Tại văn phòng" at bounding box center [1265, 510] width 197 height 18
drag, startPoint x: 1298, startPoint y: 672, endPoint x: 1157, endPoint y: 429, distance: 281.0
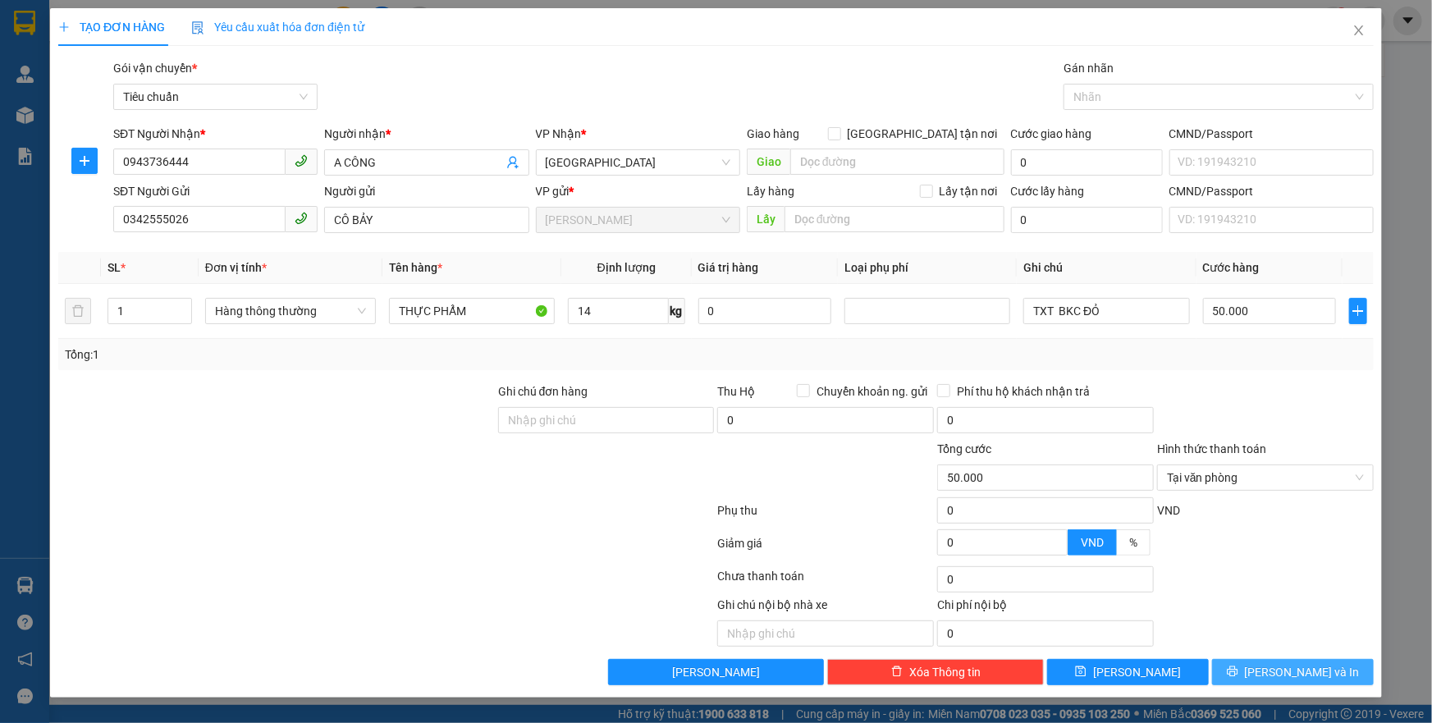
click at [1298, 671] on span "[PERSON_NAME] và In" at bounding box center [1302, 672] width 115 height 18
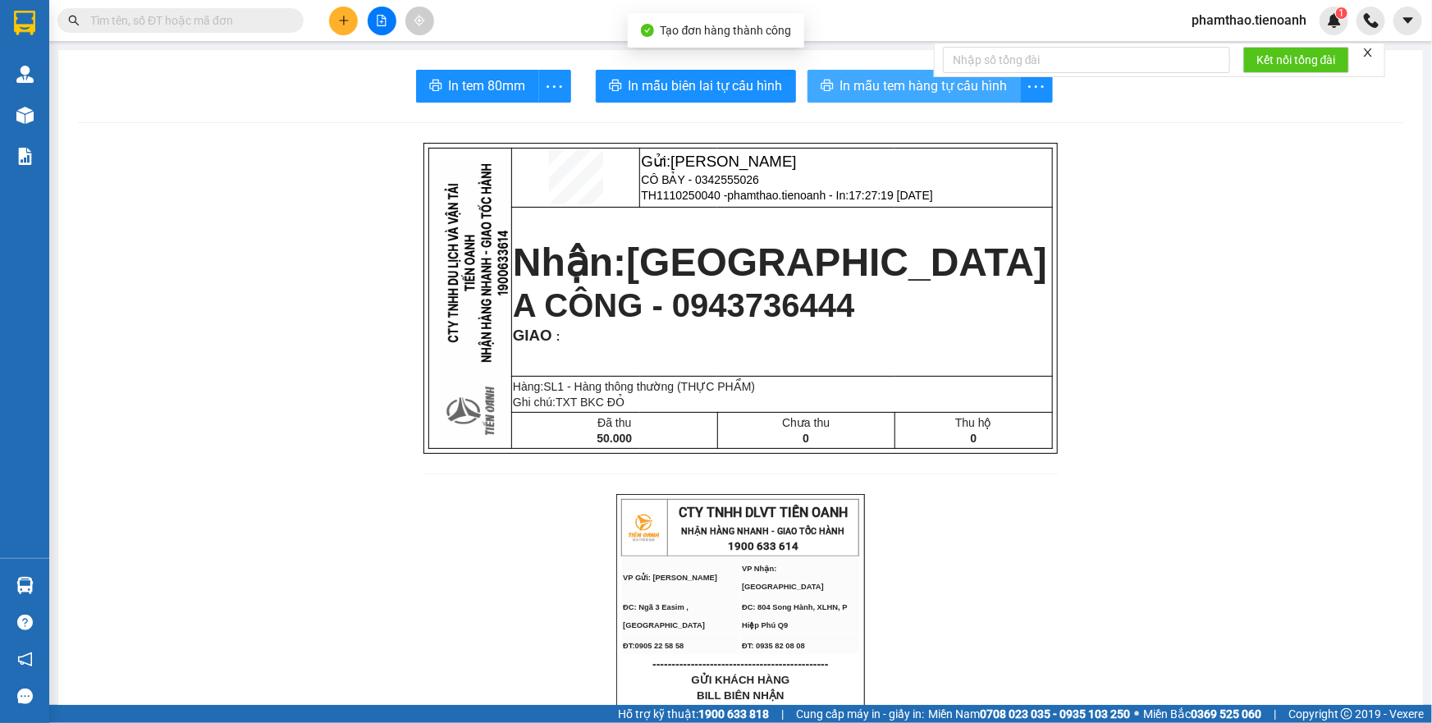
drag, startPoint x: 895, startPoint y: 85, endPoint x: 1049, endPoint y: 394, distance: 345.8
click at [899, 94] on span "In mẫu tem hàng tự cấu hình" at bounding box center [924, 86] width 167 height 21
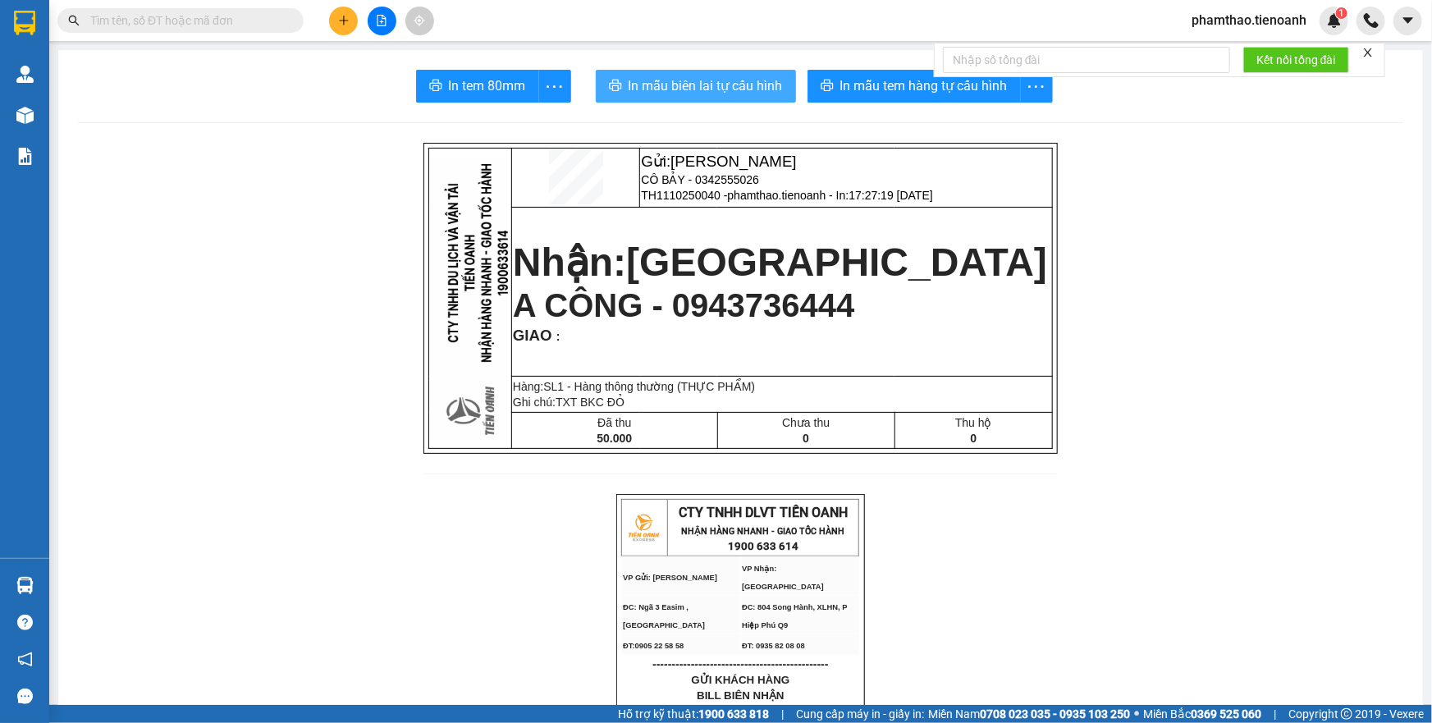
drag, startPoint x: 693, startPoint y: 79, endPoint x: 1038, endPoint y: 530, distance: 568.1
click at [694, 81] on span "In mẫu biên lai tự cấu hình" at bounding box center [706, 86] width 154 height 21
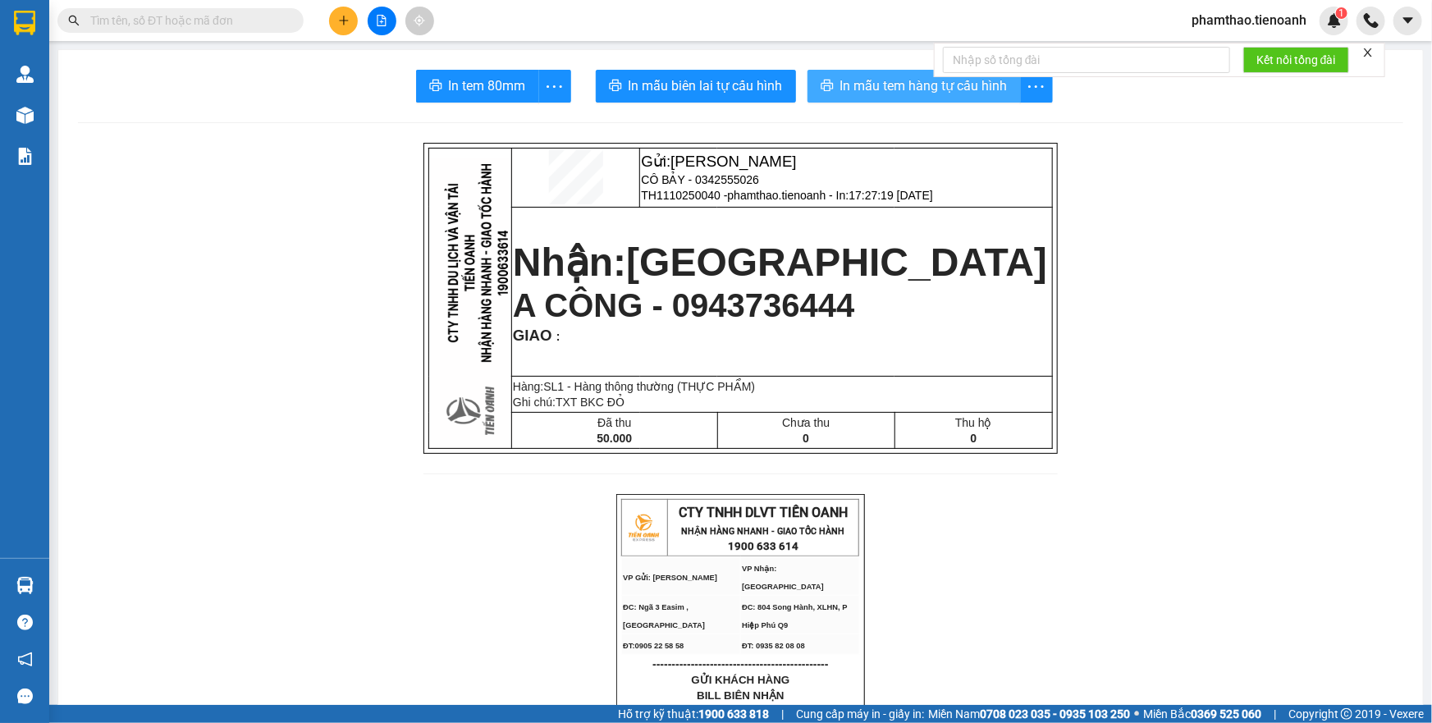
click at [921, 102] on button "In mẫu tem hàng tự cấu hình" at bounding box center [914, 86] width 213 height 33
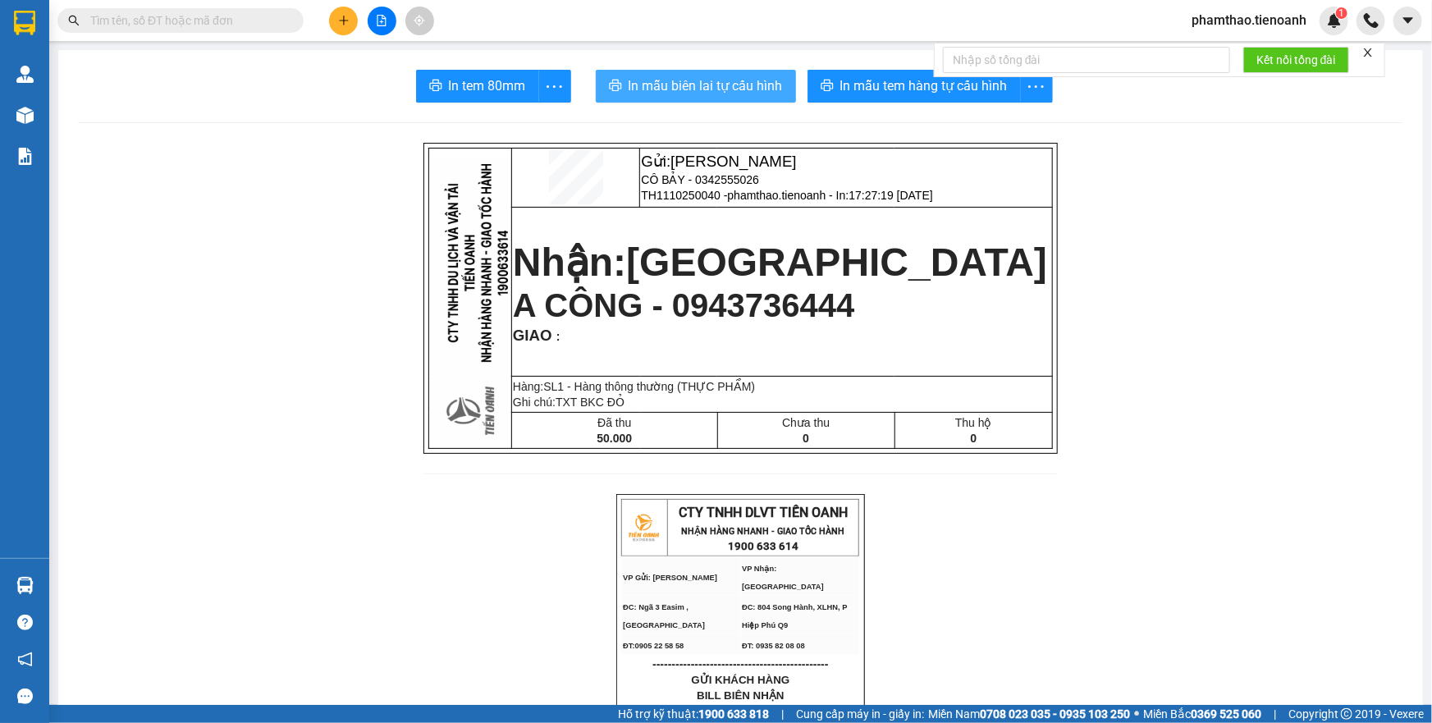
drag, startPoint x: 738, startPoint y: 70, endPoint x: 912, endPoint y: 243, distance: 245.5
click at [738, 71] on button "In mẫu biên lai tự cấu hình" at bounding box center [696, 86] width 200 height 33
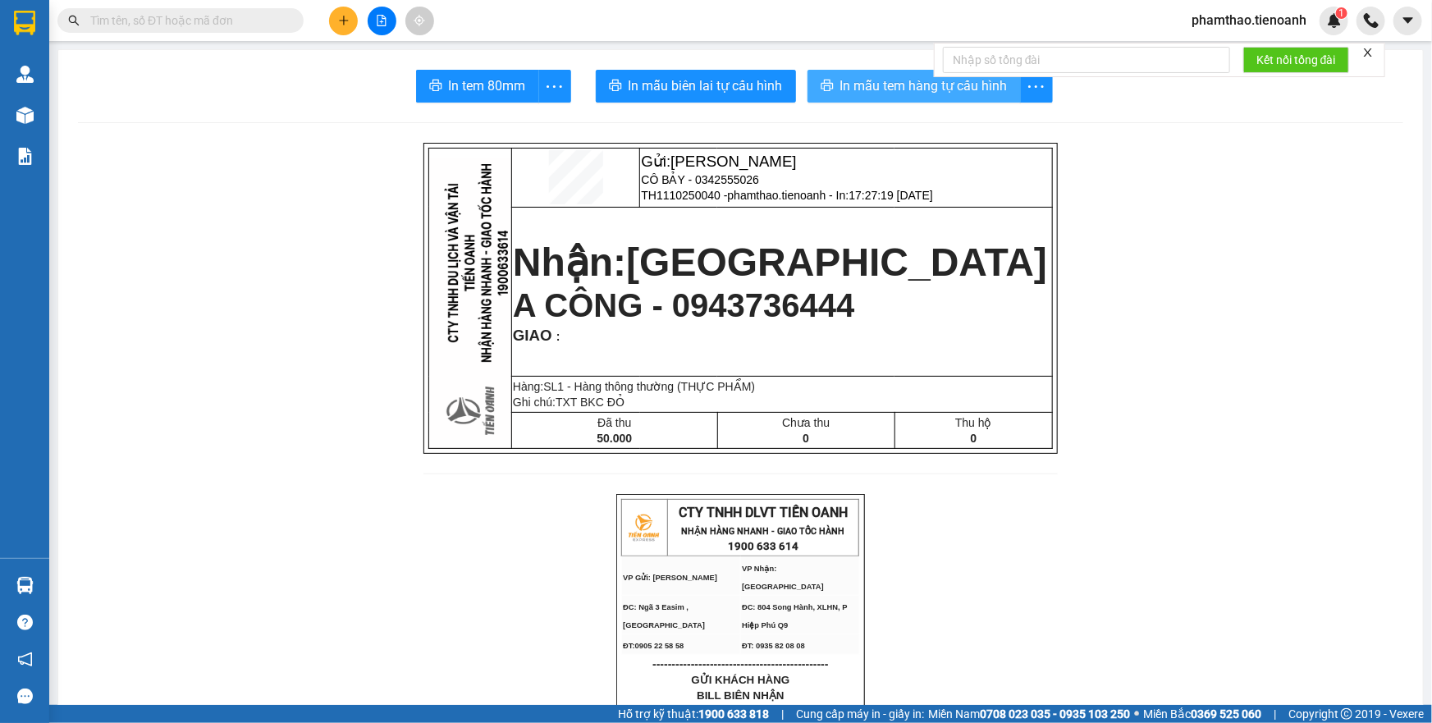
click at [909, 80] on span "In mẫu tem hàng tự cấu hình" at bounding box center [924, 86] width 167 height 21
click at [345, 17] on icon "plus" at bounding box center [343, 20] width 11 height 11
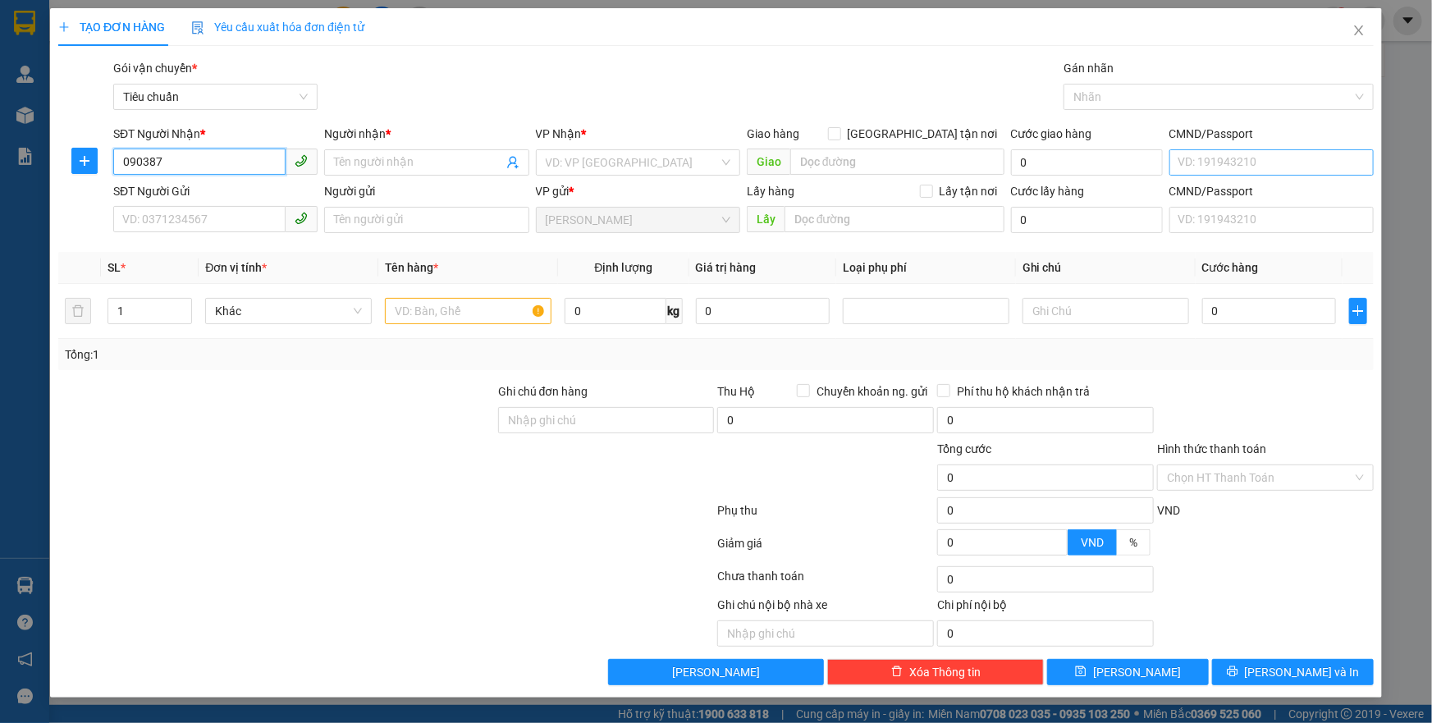
type input "0903873"
click at [242, 194] on div "0903873994 - TẤM THUÊ VÁY" at bounding box center [215, 195] width 185 height 18
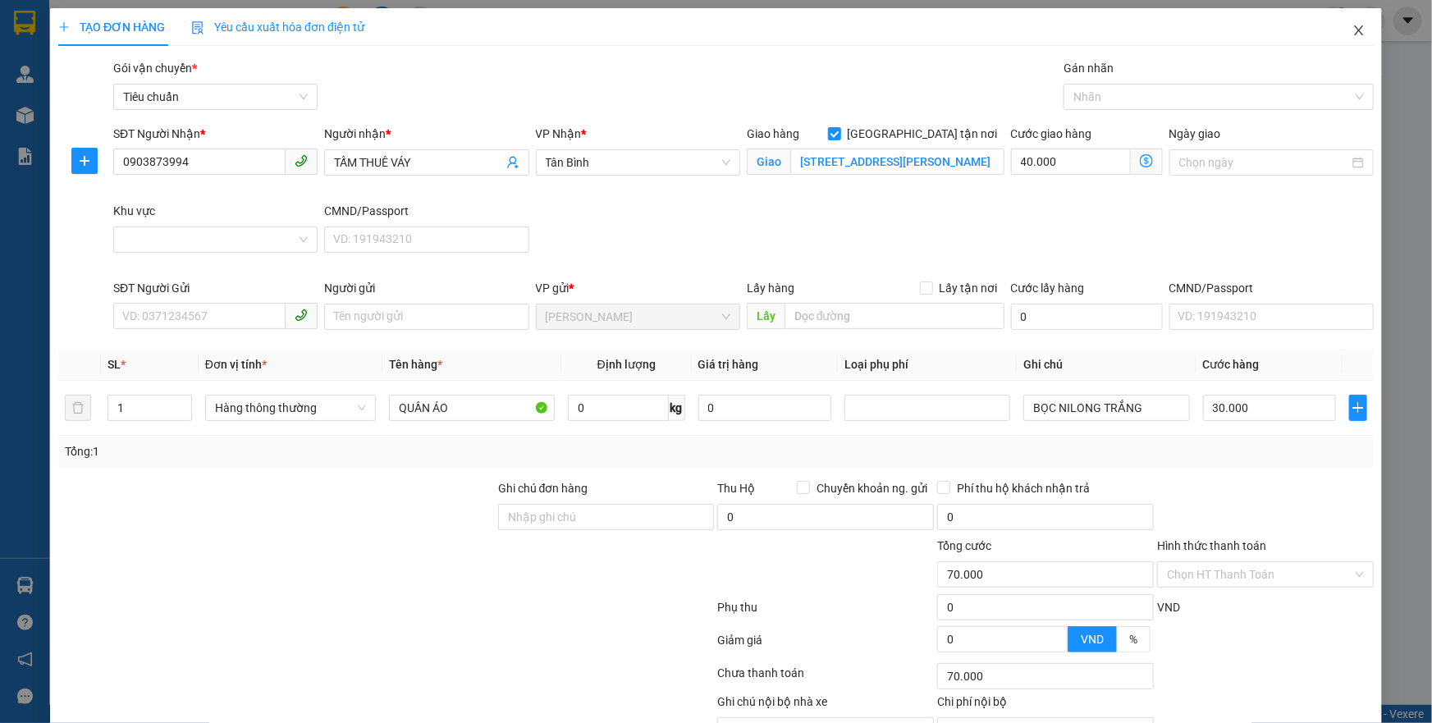
drag, startPoint x: 1349, startPoint y: 34, endPoint x: 416, endPoint y: 44, distance: 932.6
click at [1337, 38] on span "Close" at bounding box center [1359, 31] width 46 height 46
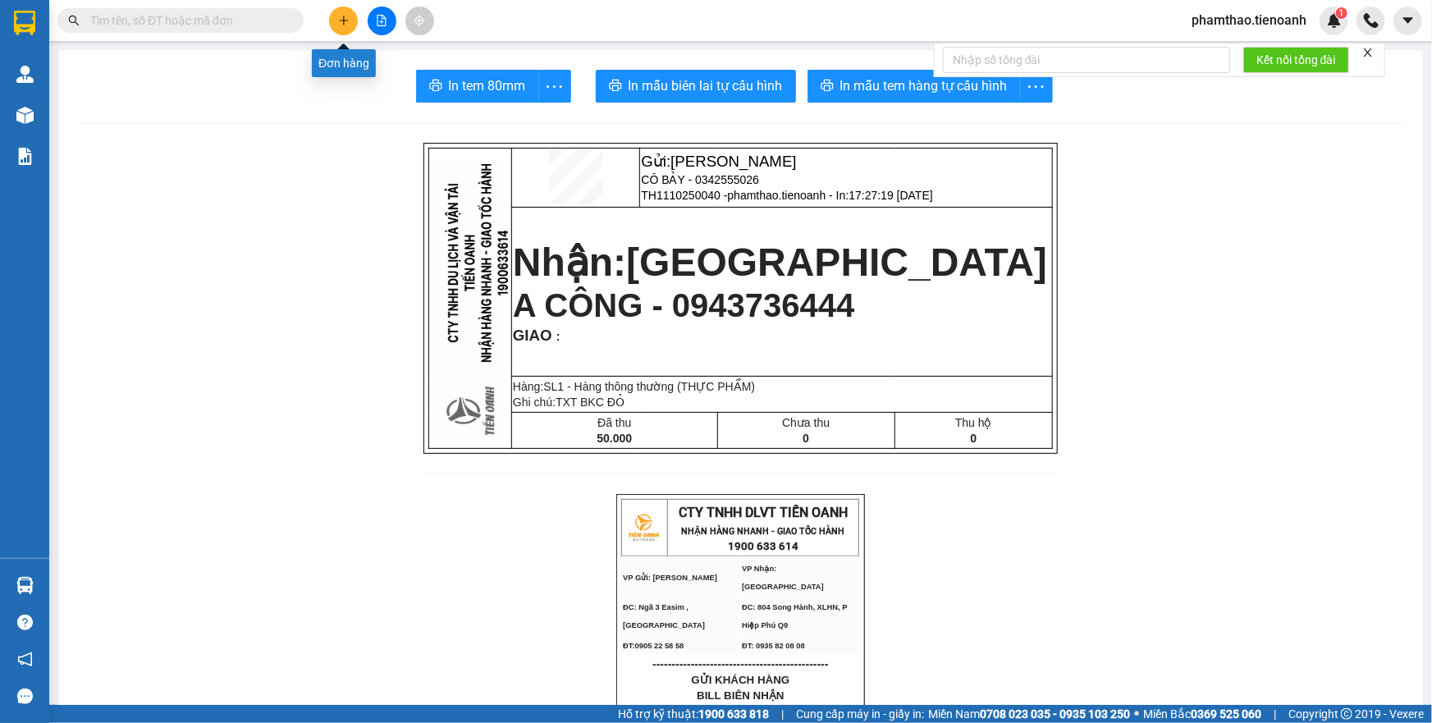
click at [335, 16] on button at bounding box center [343, 21] width 29 height 29
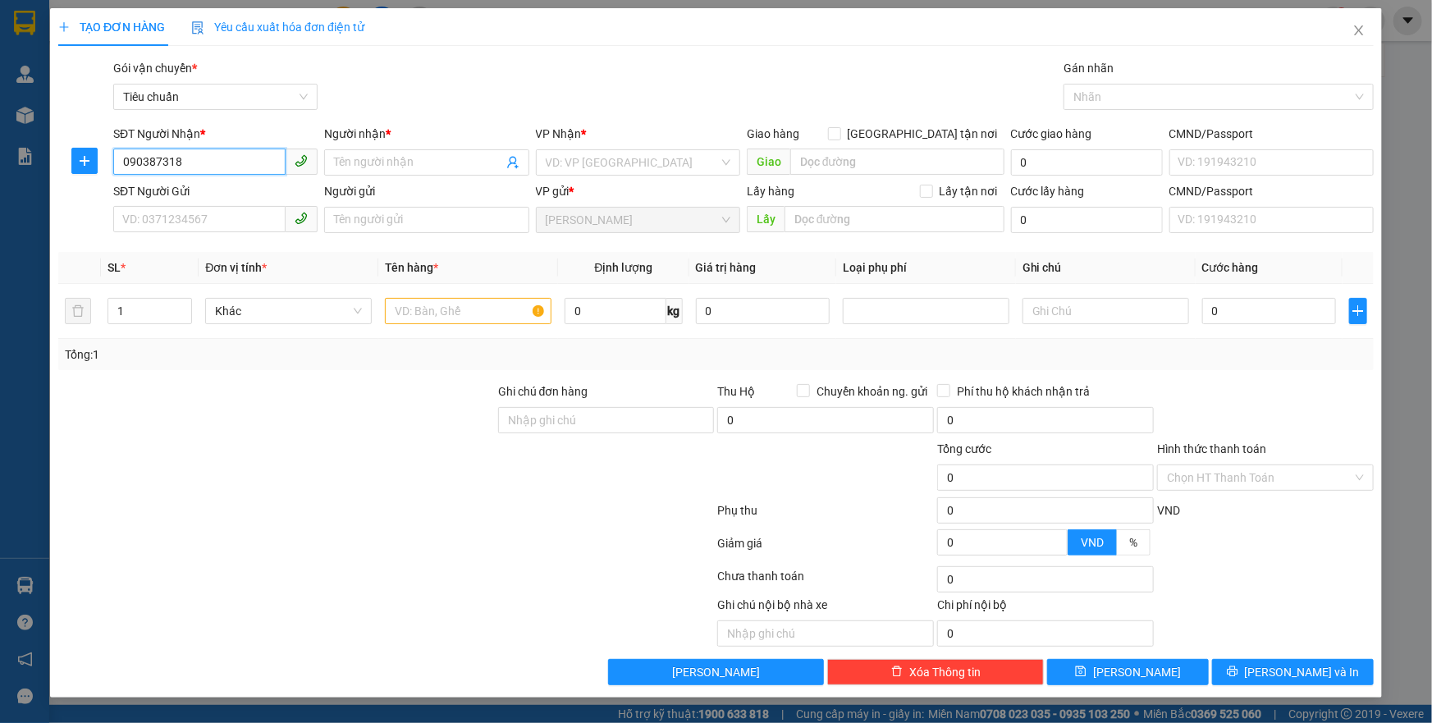
type input "0903873183"
click at [194, 192] on div "0903873183 - NHÂM" at bounding box center [215, 195] width 185 height 18
type input "NHÂM"
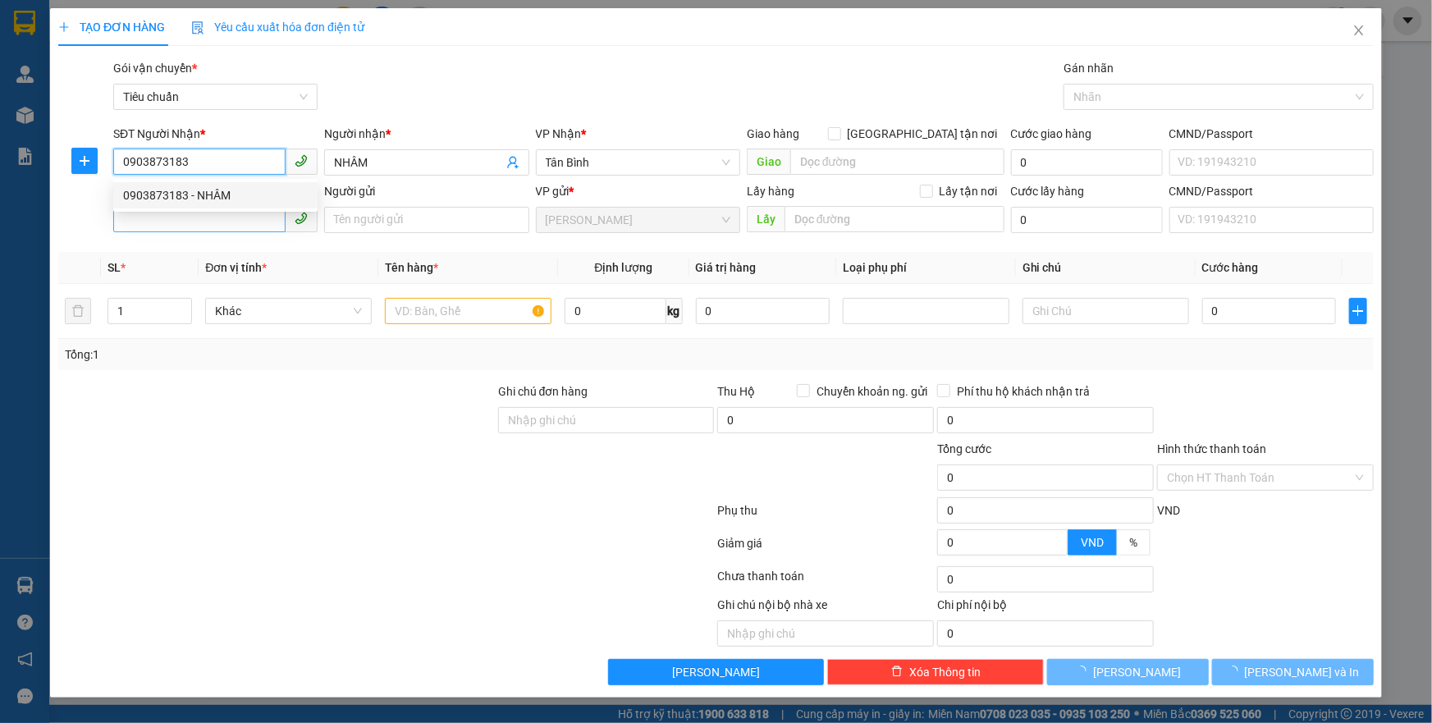
type input "0903873183"
type input "70.000"
click at [196, 214] on input "SĐT Người Gửi" at bounding box center [199, 219] width 172 height 26
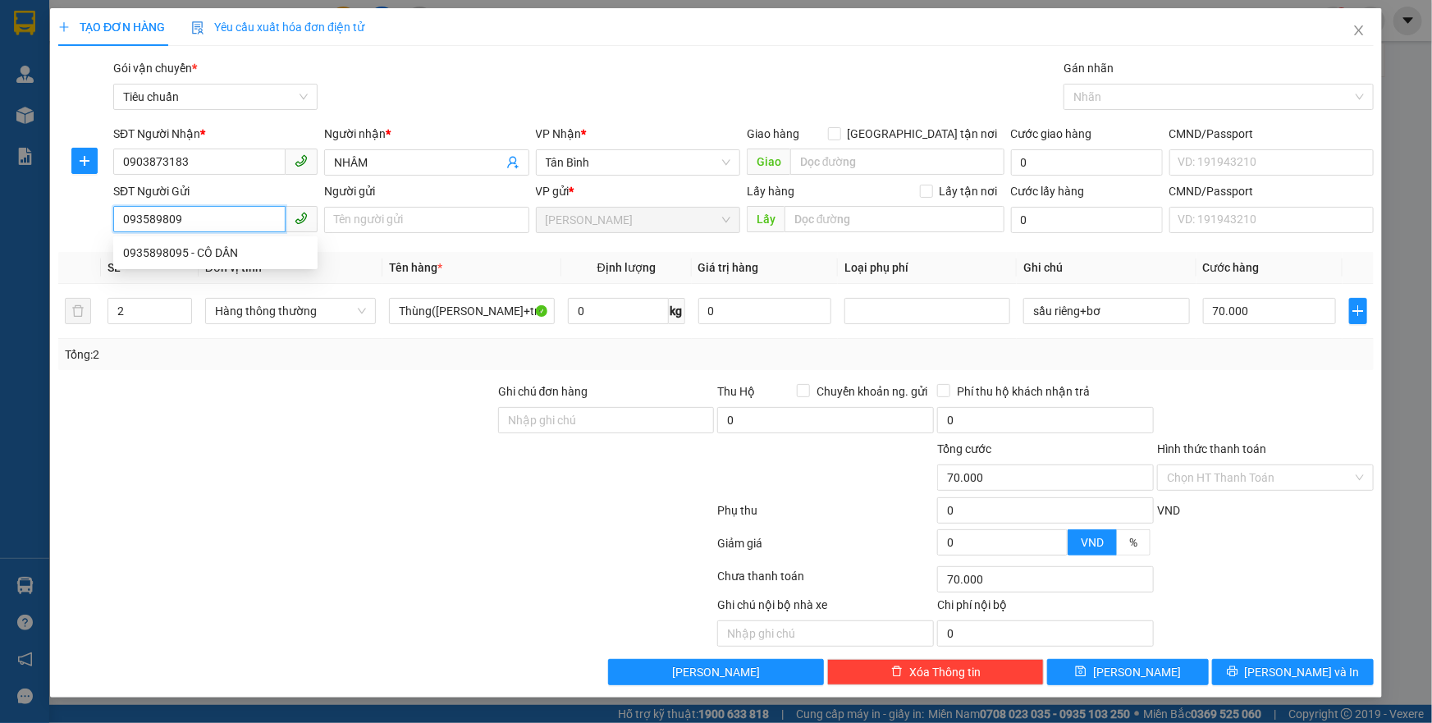
type input "0935898095"
click at [203, 249] on div "0935898095 - CÔ DẦN" at bounding box center [215, 253] width 185 height 18
type input "CÔ DẦN"
type input "040052001899"
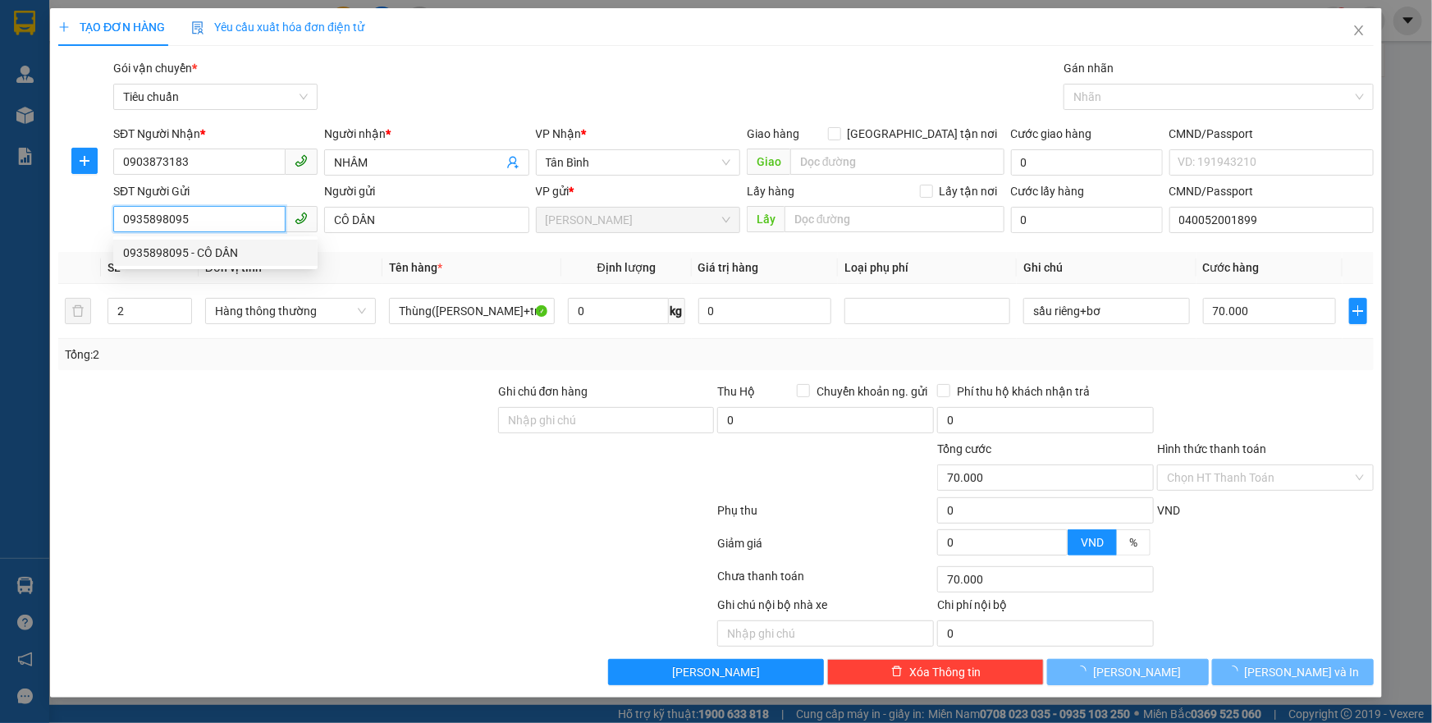
type input "120.000"
type input "0935898095"
click at [145, 309] on input "2" at bounding box center [149, 311] width 83 height 25
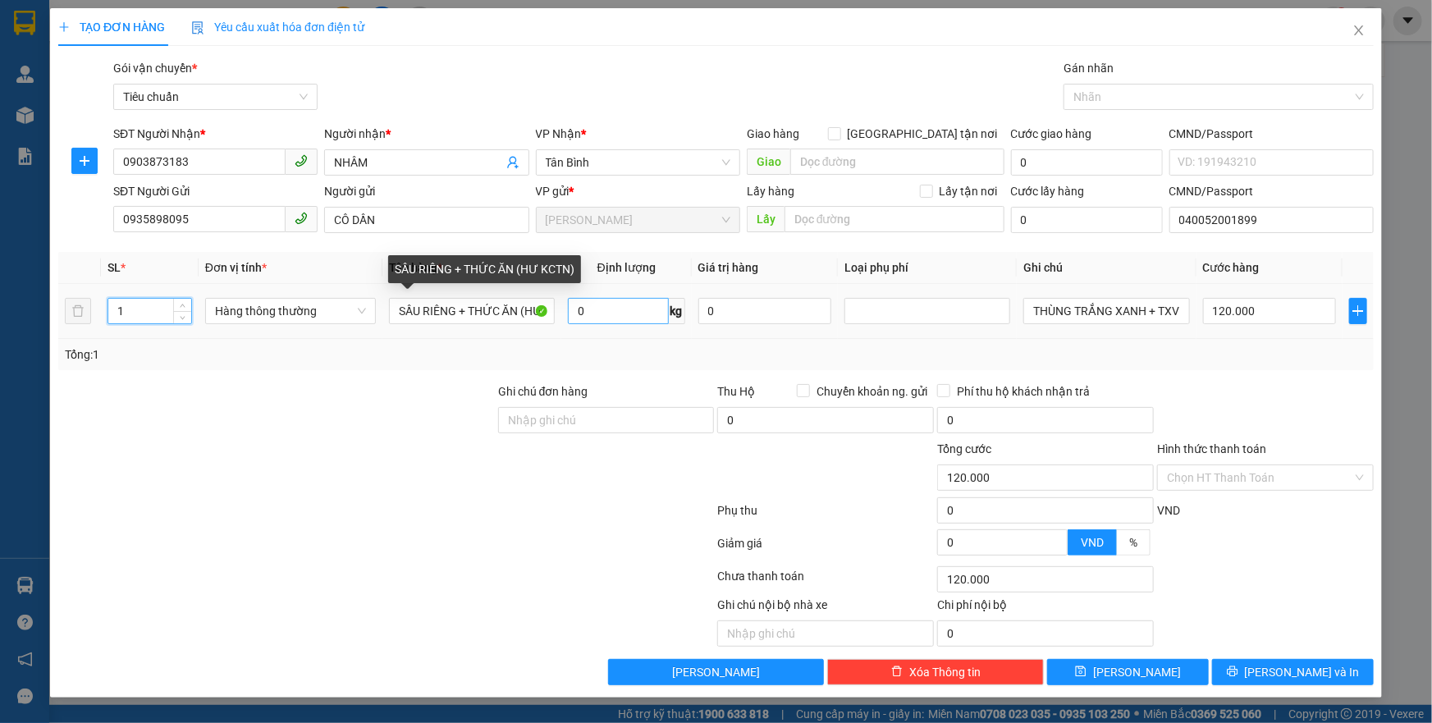
type input "1"
click at [641, 307] on tr "1 Hàng thông thường SẦU RIÊNG + THỨC ĂN (HƯ KCTN) 0 kg 0 THÙNG TRẮNG XANH + TXV…" at bounding box center [716, 311] width 1316 height 55
type input "0"
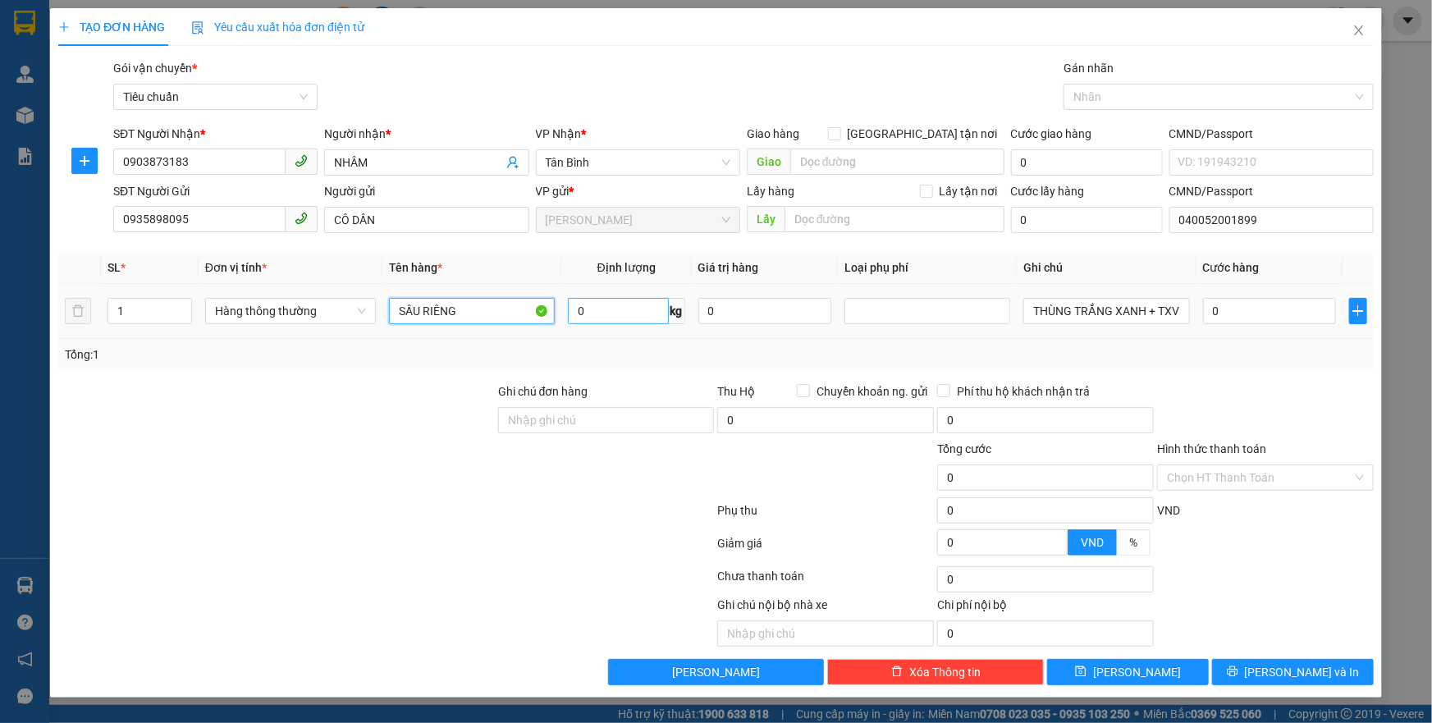
type input "SẦU RIÊNG"
click at [605, 309] on input "0" at bounding box center [618, 311] width 101 height 26
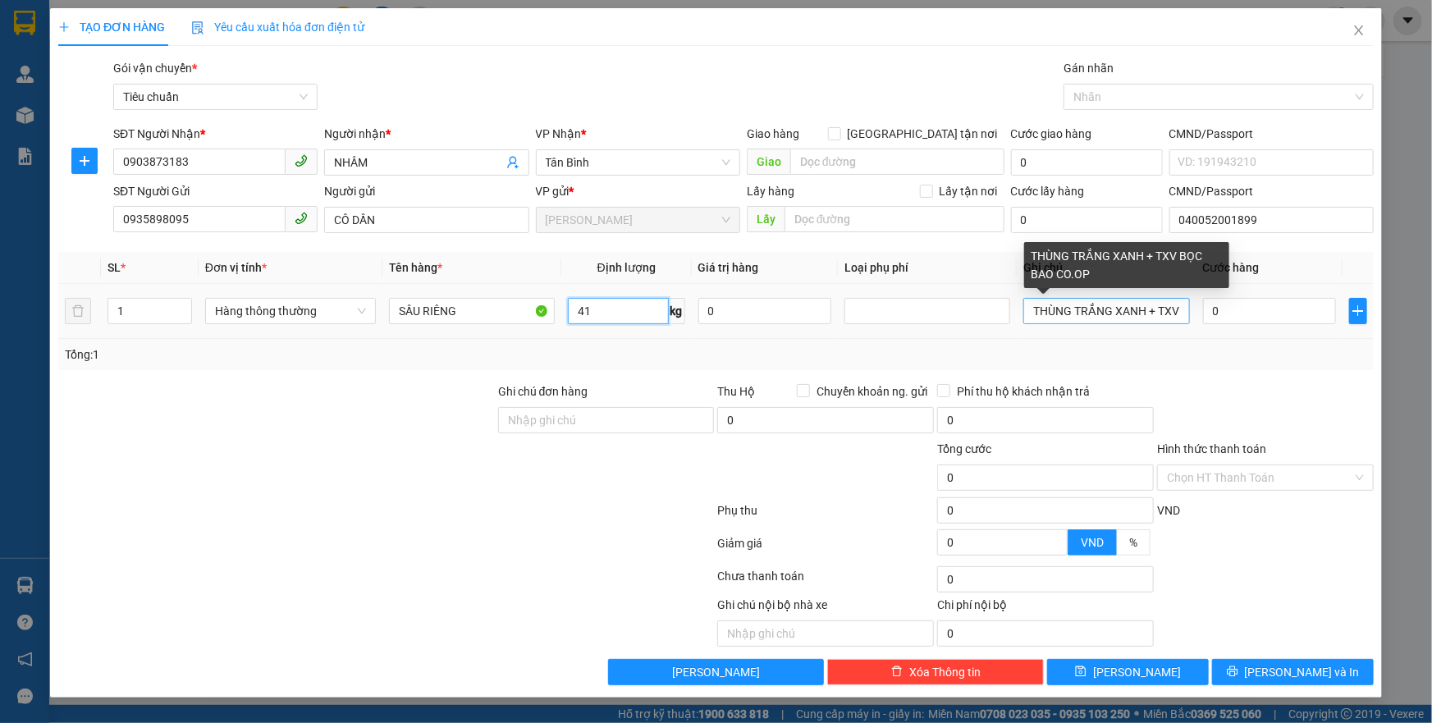
type input "41"
drag, startPoint x: 1038, startPoint y: 310, endPoint x: 1336, endPoint y: 336, distance: 299.9
click at [1336, 336] on tr "1 Hàng thông thường SẦU RIÊNG 41 kg 0 THÙNG TRẮNG XANH + TXV BỌC BAO CO.OP 0" at bounding box center [716, 311] width 1316 height 55
type input "90.000"
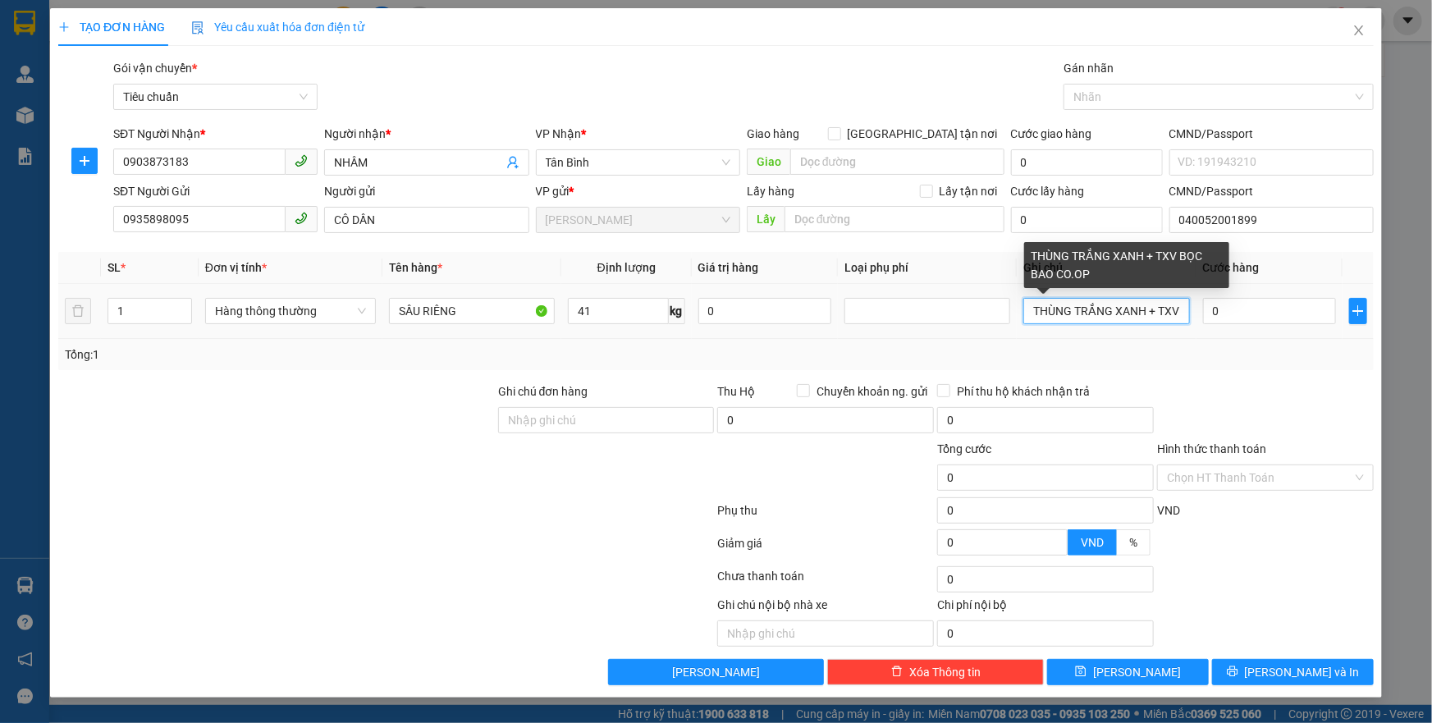
type input "90.000"
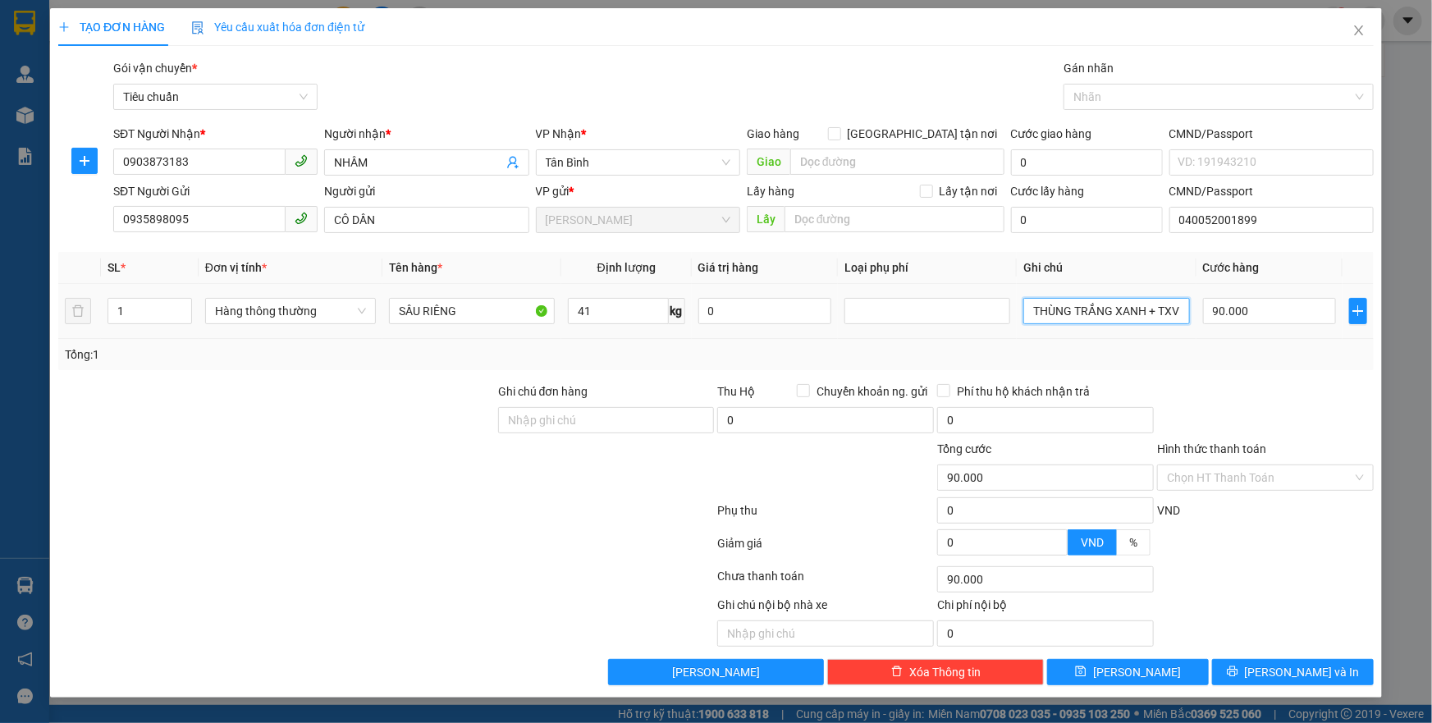
type input "T"
type input "TH CHỮ ĐỎ XANH"
drag, startPoint x: 1252, startPoint y: 472, endPoint x: 1244, endPoint y: 511, distance: 39.4
click at [1252, 474] on input "Hình thức thanh toán" at bounding box center [1260, 477] width 186 height 25
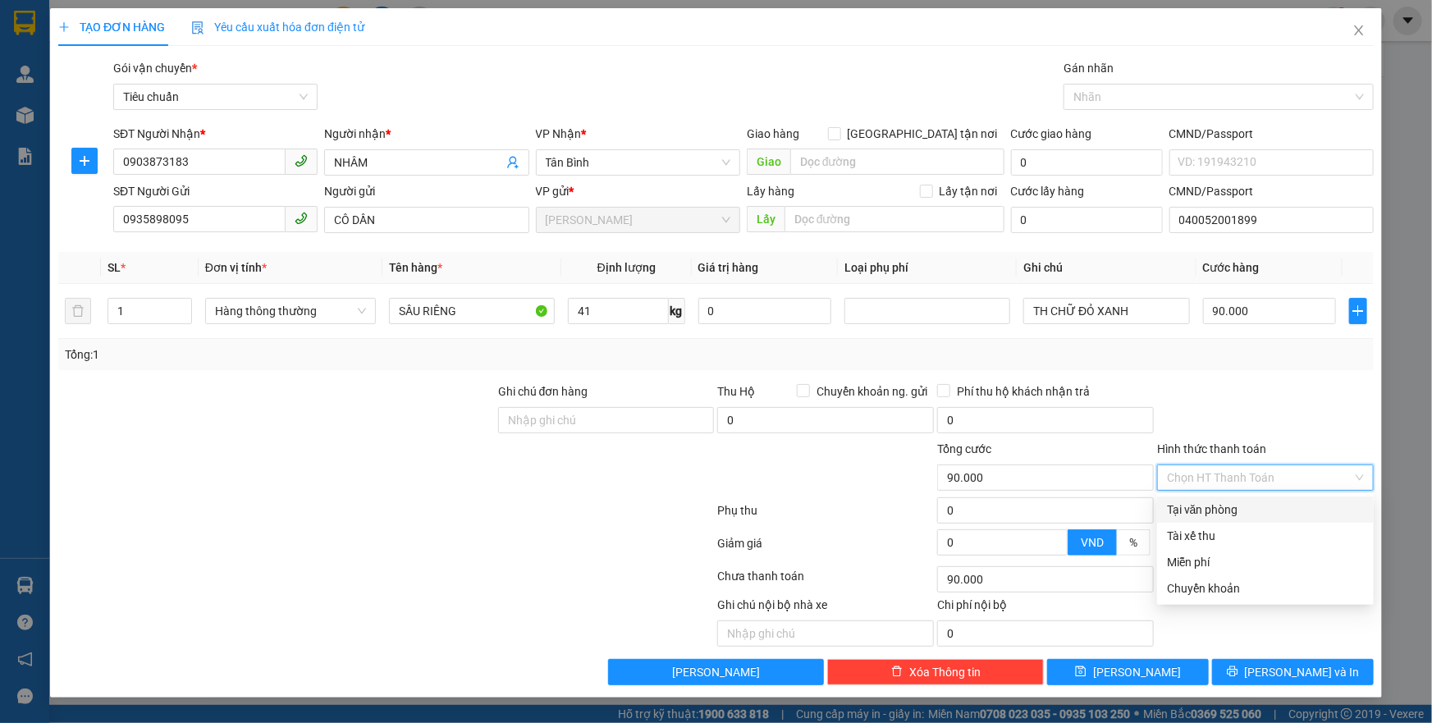
drag, startPoint x: 1231, startPoint y: 516, endPoint x: 1257, endPoint y: 538, distance: 33.7
click at [1231, 516] on div "Tại văn phòng" at bounding box center [1265, 510] width 197 height 18
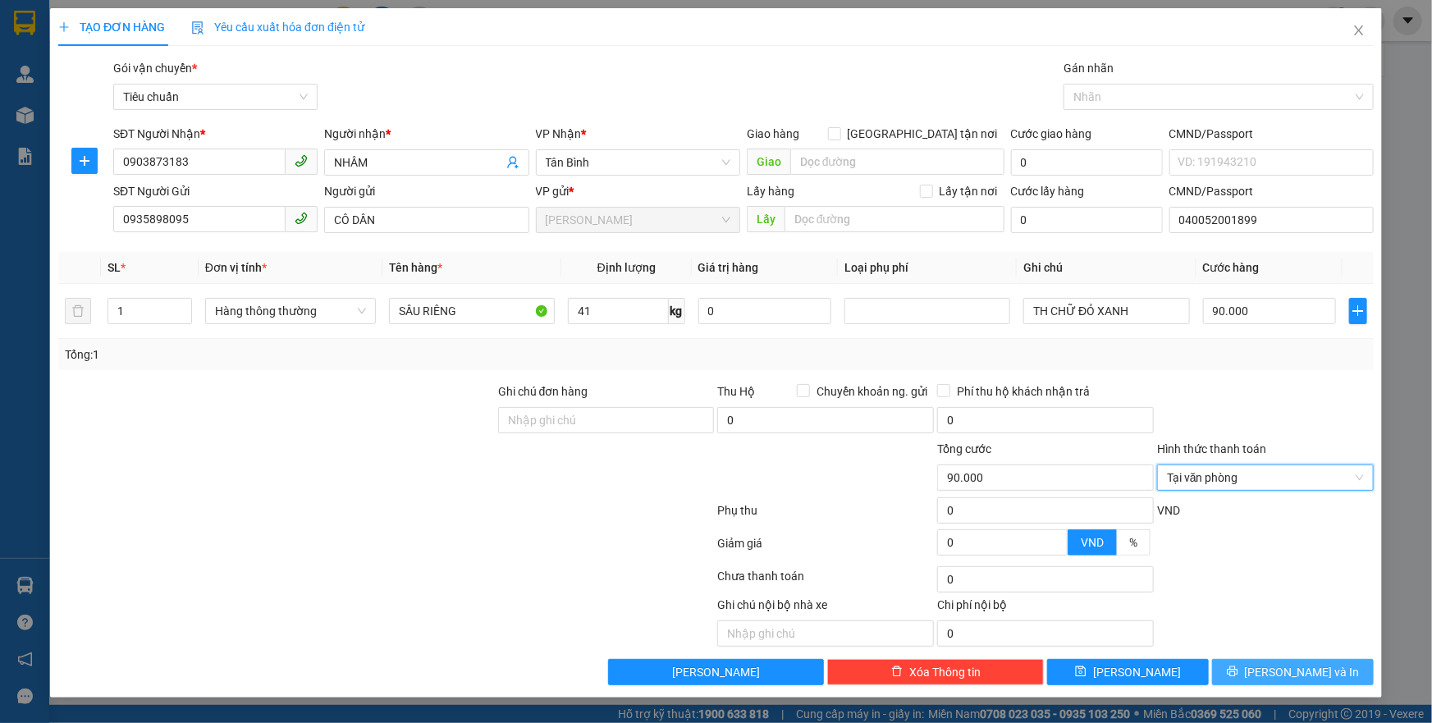
drag, startPoint x: 1276, startPoint y: 673, endPoint x: 1149, endPoint y: 495, distance: 218.4
click at [1272, 673] on button "[PERSON_NAME] và In" at bounding box center [1293, 672] width 162 height 26
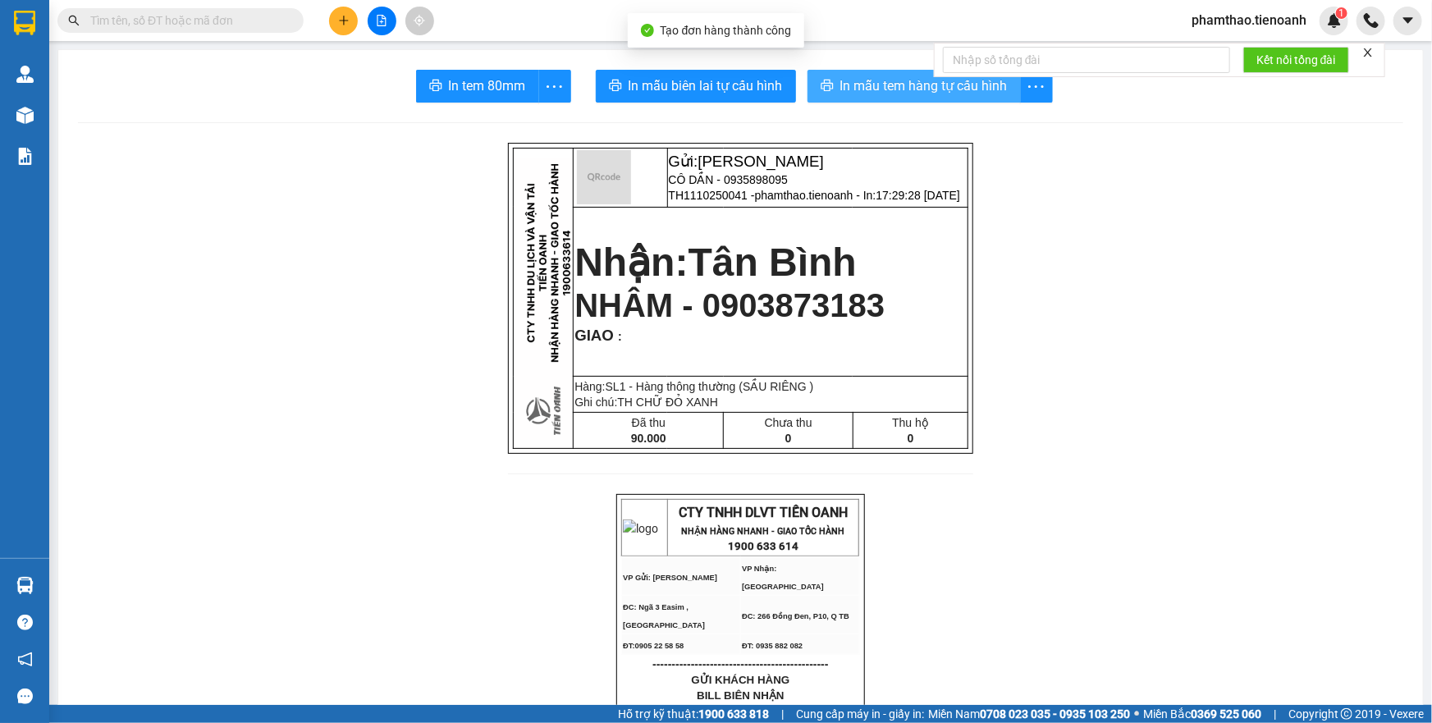
drag, startPoint x: 881, startPoint y: 90, endPoint x: 895, endPoint y: 116, distance: 29.0
click at [882, 90] on span "In mẫu tem hàng tự cấu hình" at bounding box center [924, 86] width 167 height 21
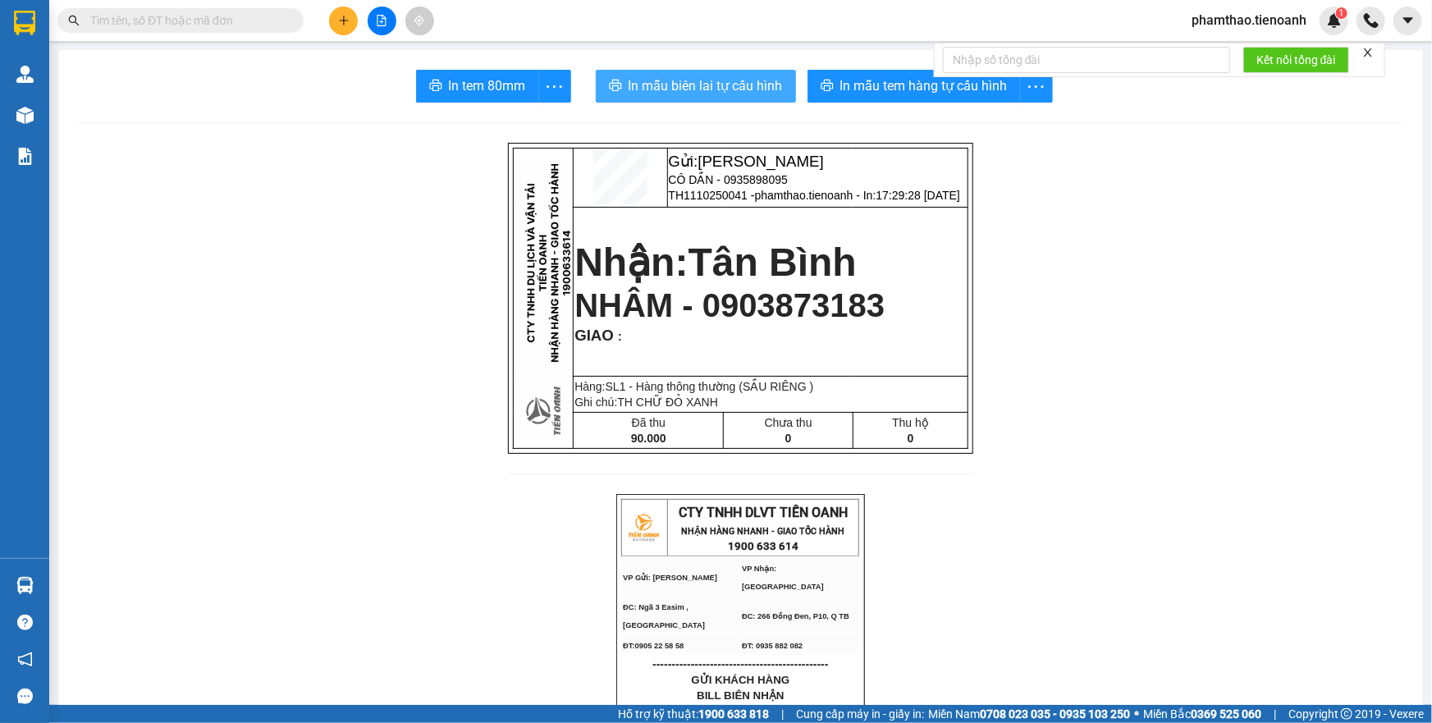
drag, startPoint x: 676, startPoint y: 80, endPoint x: 989, endPoint y: 148, distance: 320.7
click at [683, 80] on span "In mẫu biên lai tự cấu hình" at bounding box center [706, 86] width 154 height 21
click at [1286, 16] on span "phamthao.tienoanh" at bounding box center [1249, 20] width 141 height 21
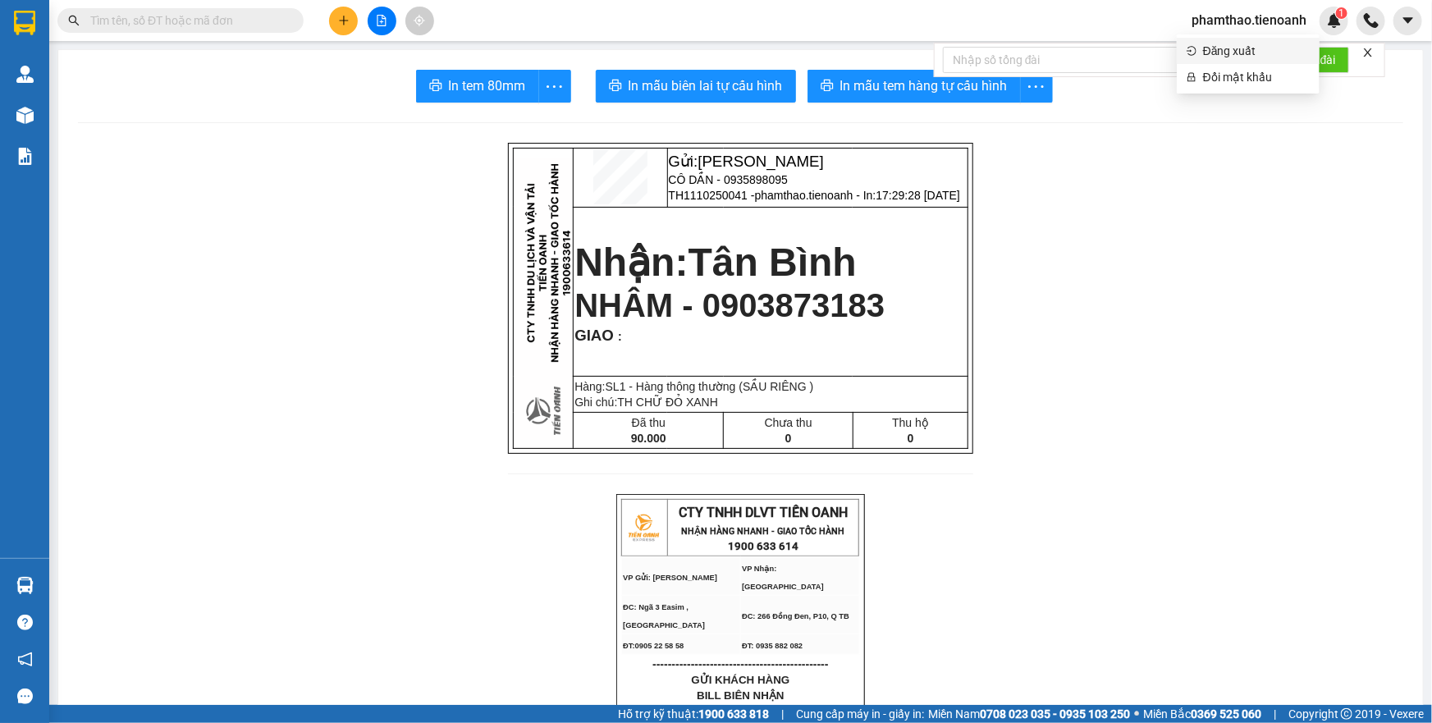
click at [1256, 45] on span "Đăng xuất" at bounding box center [1256, 51] width 107 height 18
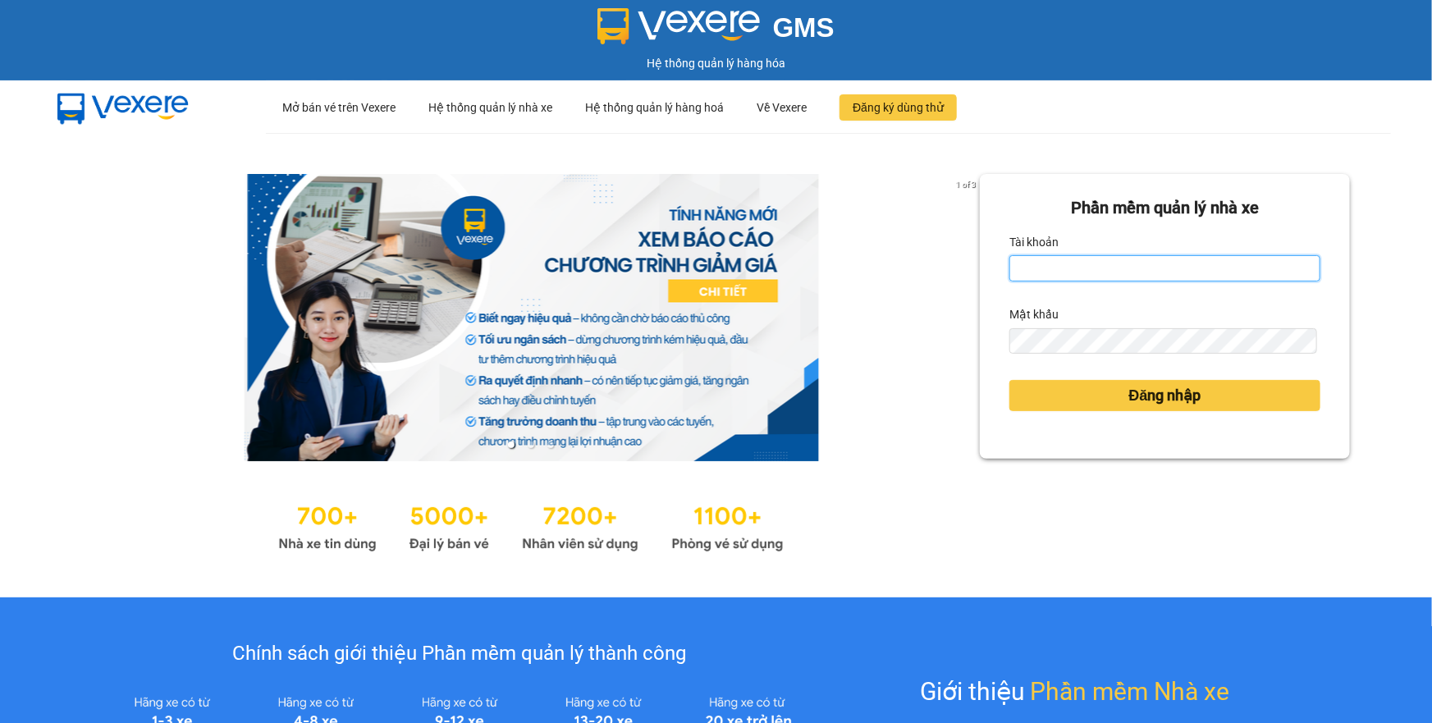
type input "phamthao.tienoanh"
click at [1182, 248] on div "Tài khoản" at bounding box center [1165, 242] width 311 height 26
click at [1171, 259] on input "phamthao.tienoanh" at bounding box center [1165, 268] width 311 height 26
click at [1163, 271] on input "phamthao.tienoanh" at bounding box center [1165, 268] width 311 height 26
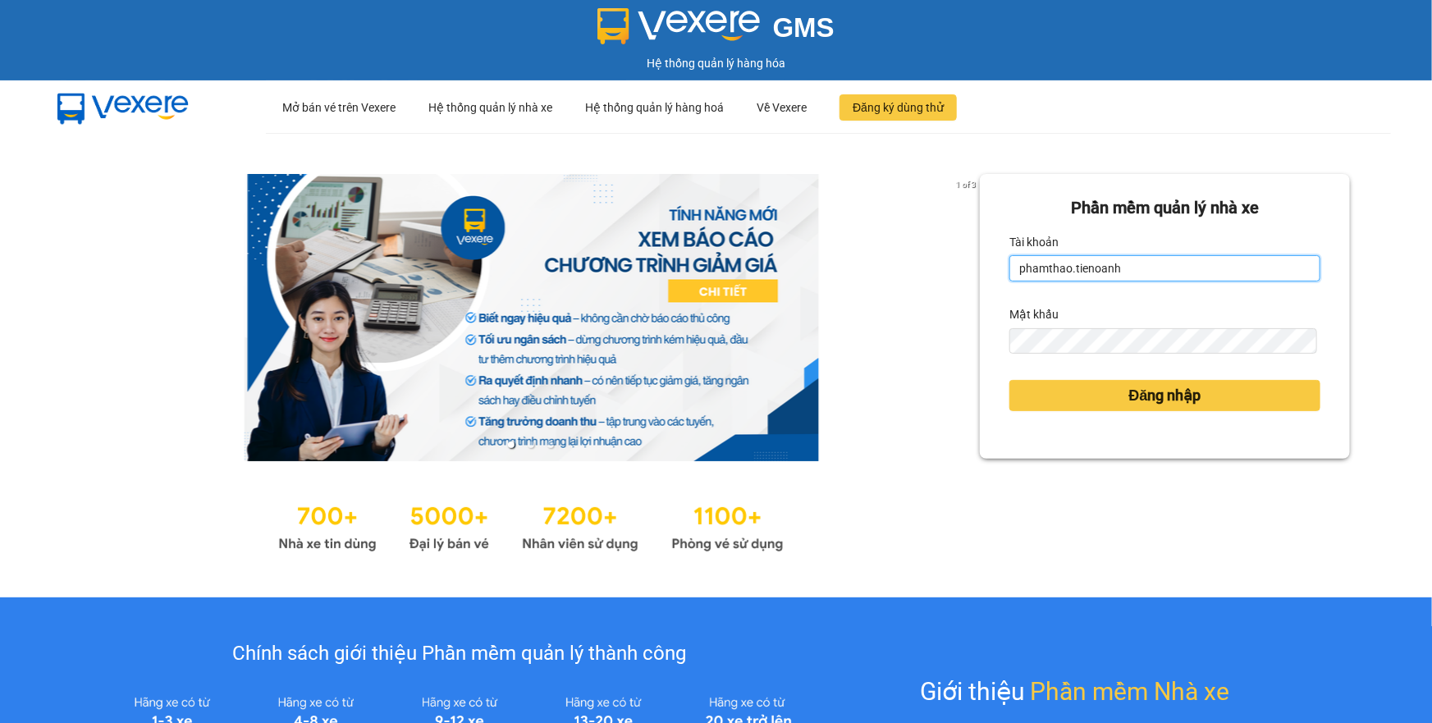
click at [1163, 271] on input "phamthao.tienoanh" at bounding box center [1165, 268] width 311 height 26
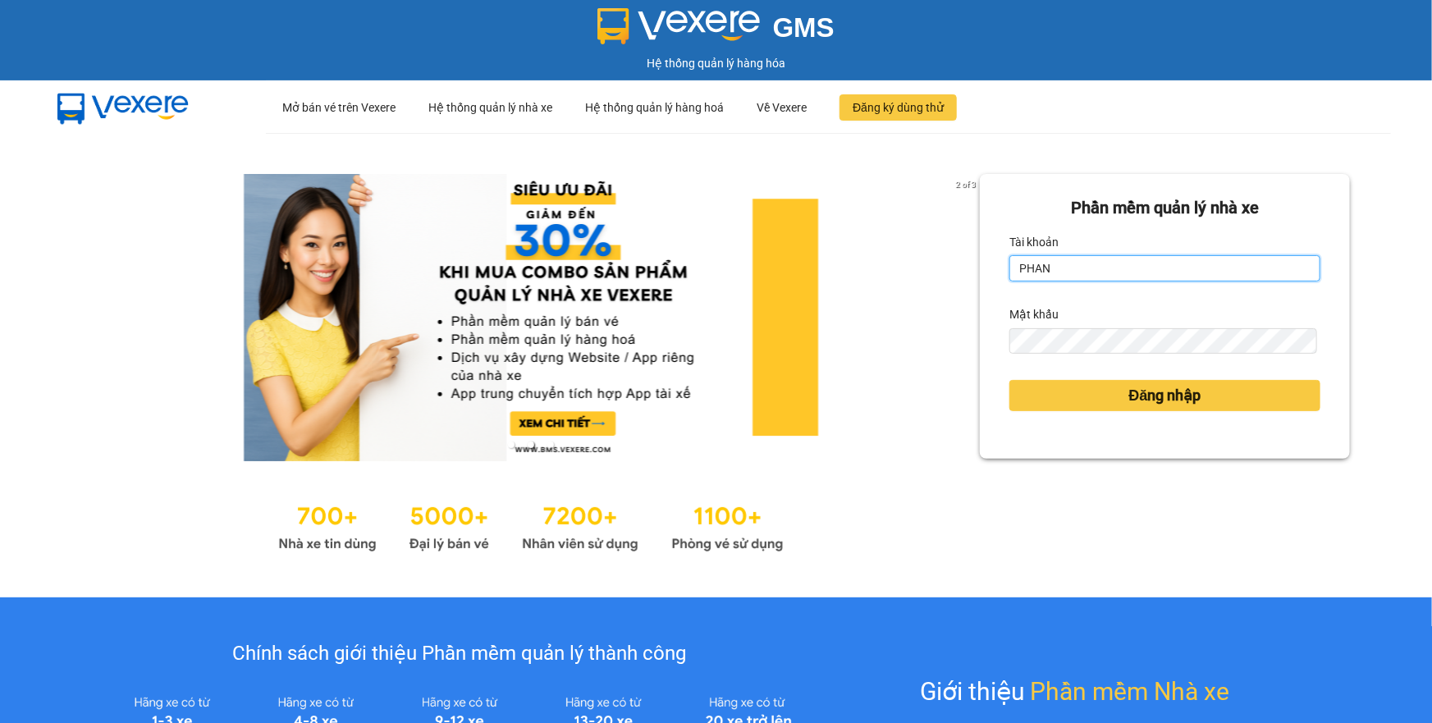
type input "phanoanh.tienoanh"
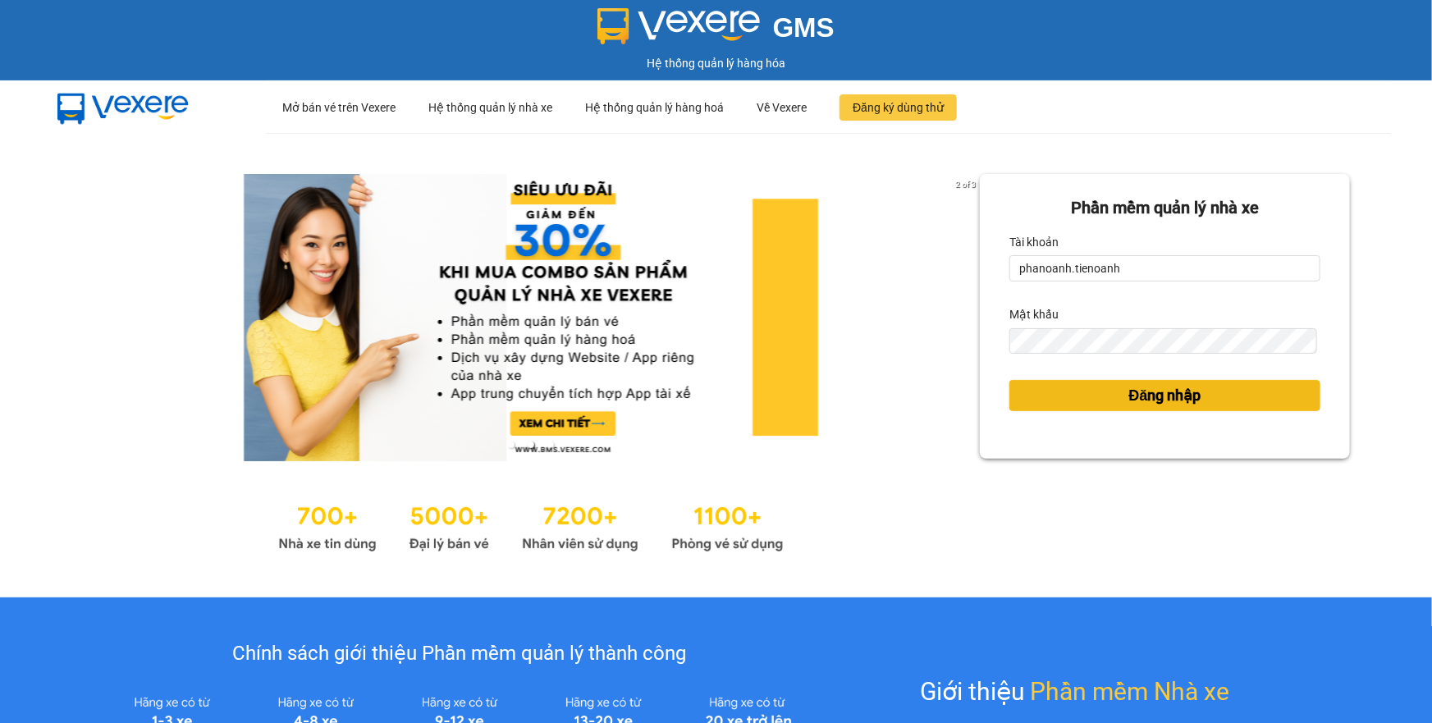
click at [1159, 393] on span "Đăng nhập" at bounding box center [1166, 395] width 72 height 23
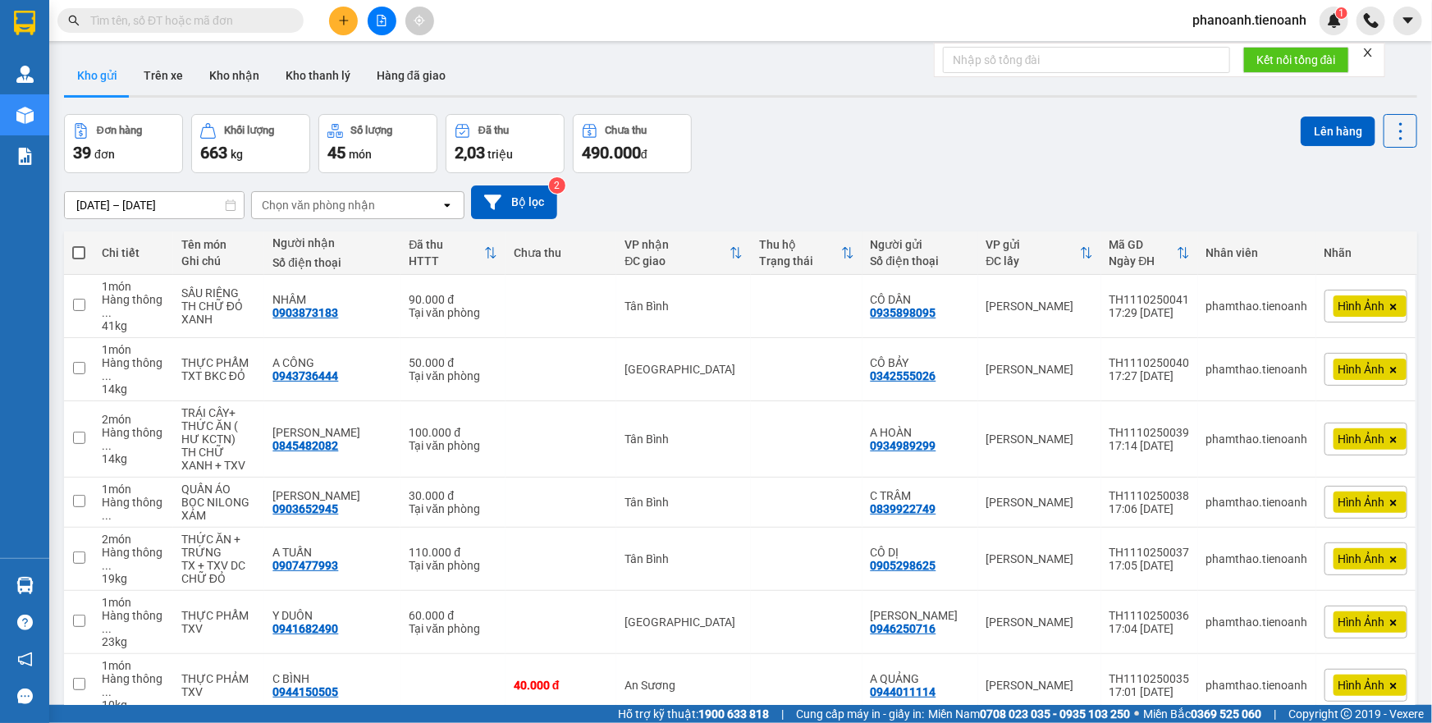
click at [980, 164] on div "Đơn hàng 39 đơn Khối lượng 663 kg Số lượng 45 món Đã thu 2,03 triệu Chưa thu 49…" at bounding box center [741, 143] width 1354 height 59
click at [344, 23] on icon "plus" at bounding box center [343, 20] width 1 height 9
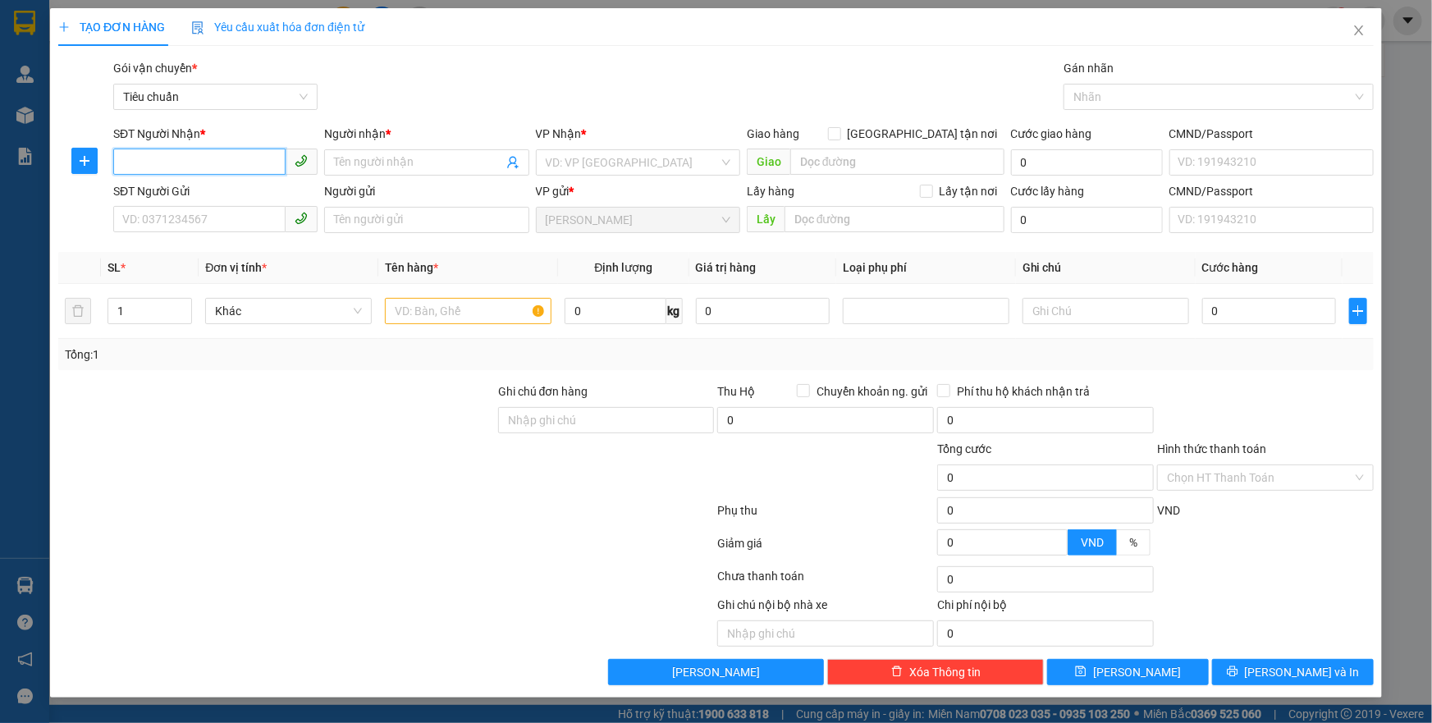
click at [269, 167] on input "SĐT Người Nhận *" at bounding box center [199, 162] width 172 height 26
click at [355, 607] on div at bounding box center [249, 621] width 385 height 51
click at [364, 557] on div at bounding box center [386, 546] width 659 height 33
click at [249, 153] on input "SĐT Người Nhận *" at bounding box center [199, 162] width 172 height 26
type input "0972944624"
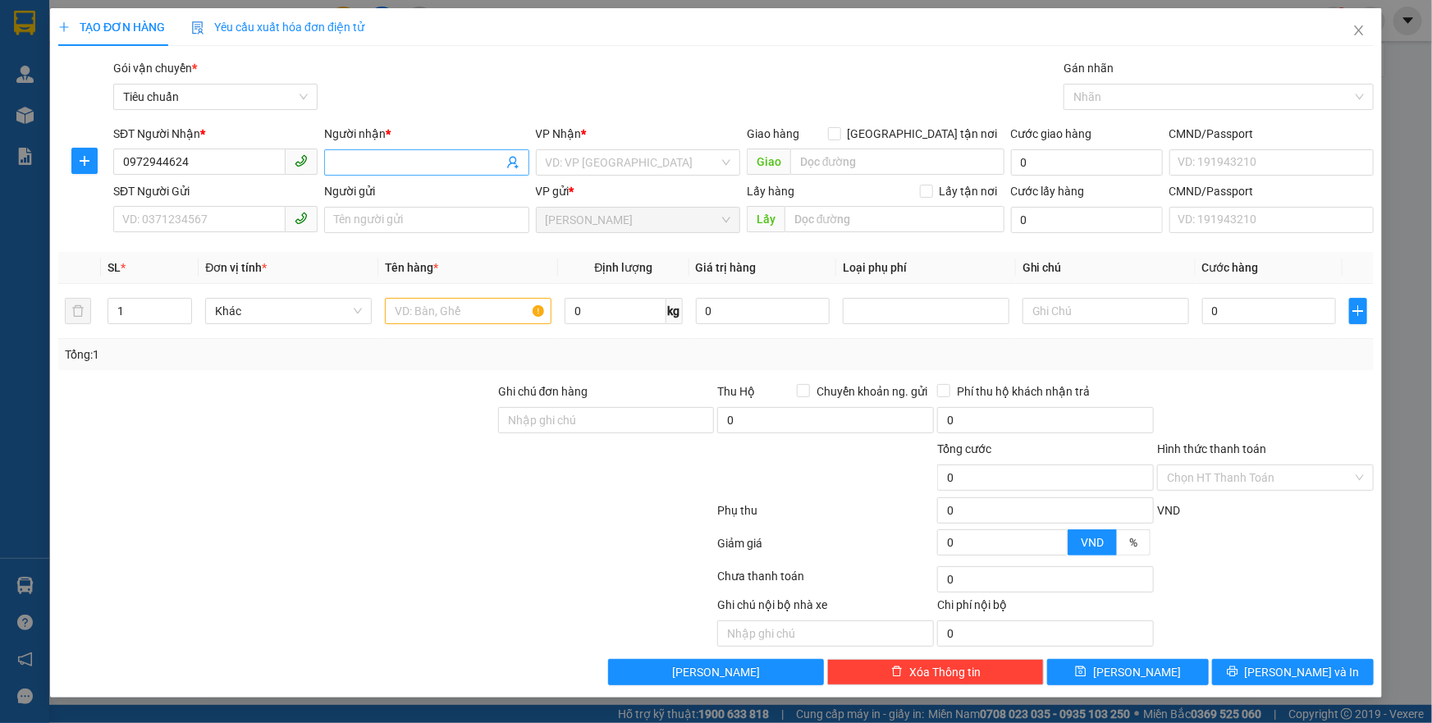
click at [415, 158] on input "Người nhận *" at bounding box center [418, 163] width 168 height 18
type input "ANH HOÀNG"
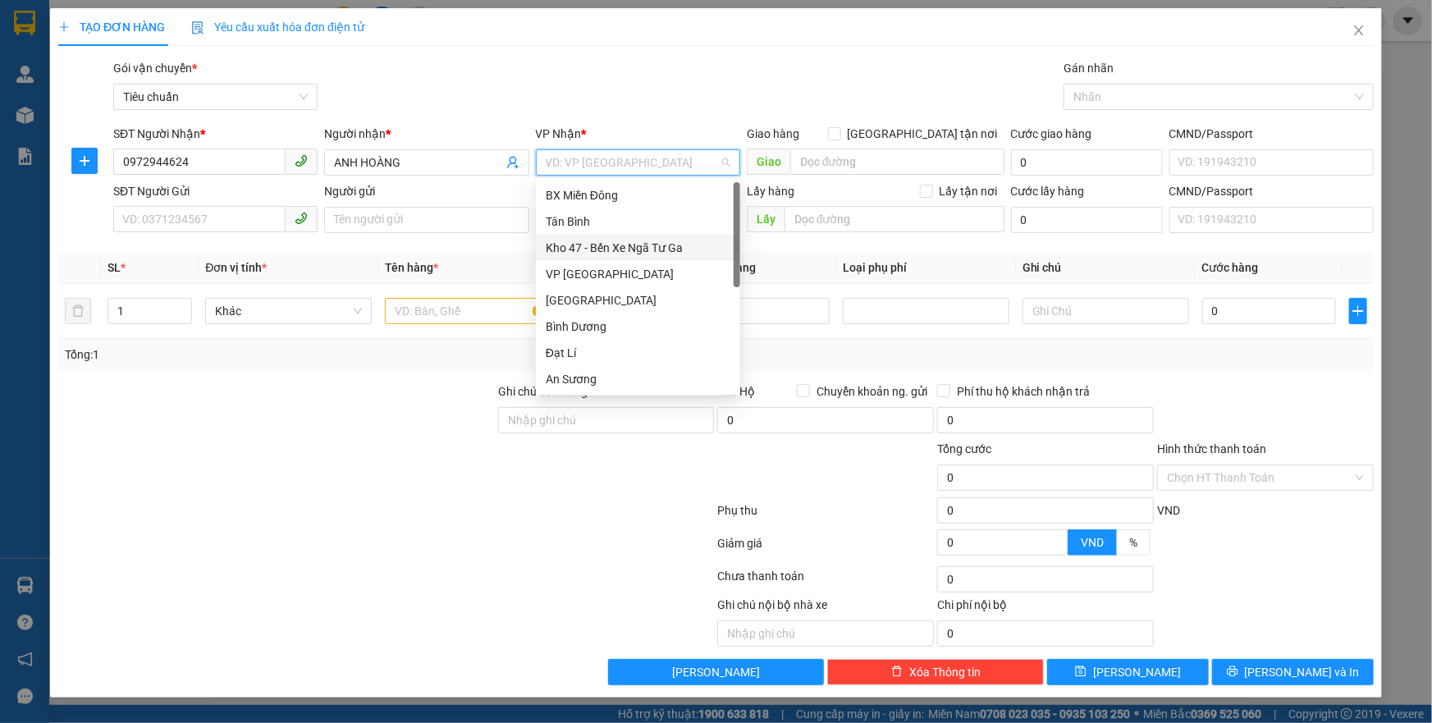
click at [662, 250] on div "Kho 47 - Bến Xe Ngã Tư Ga" at bounding box center [638, 248] width 185 height 18
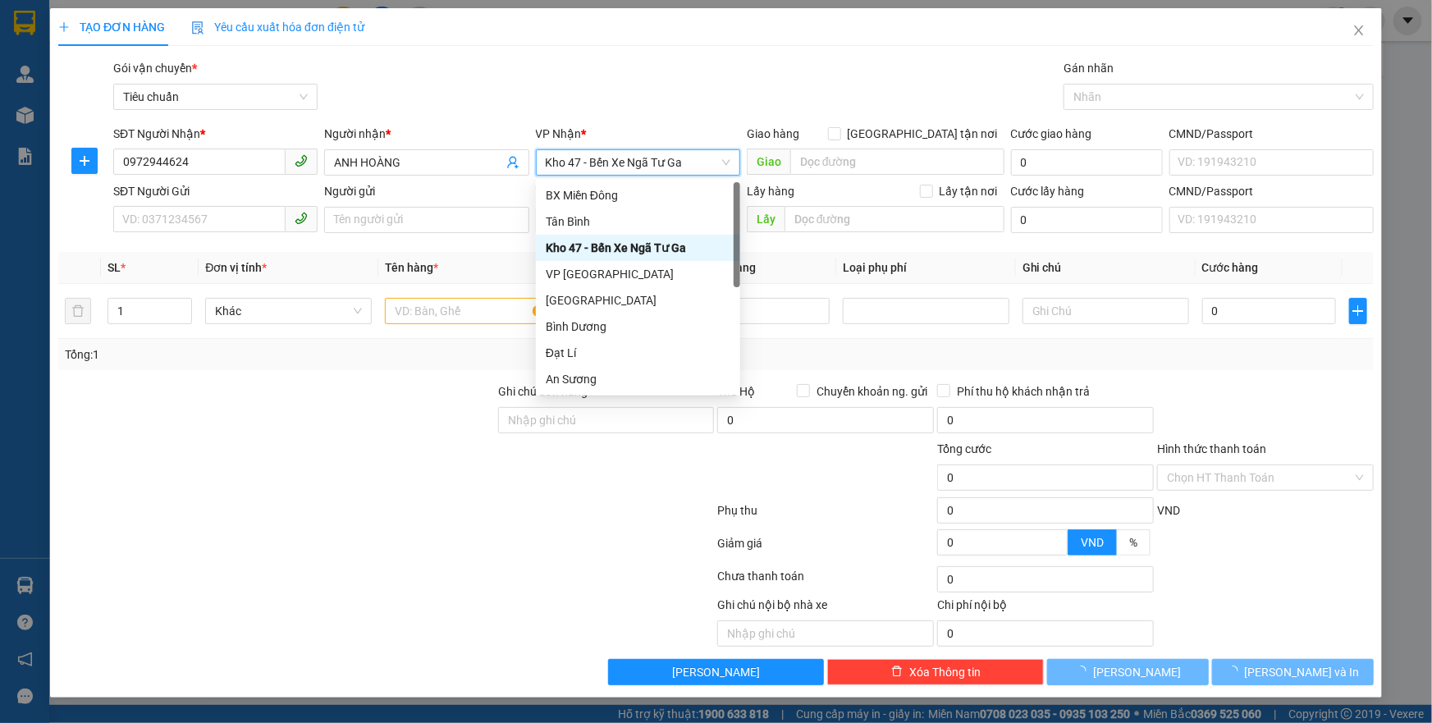
click at [271, 392] on div at bounding box center [277, 411] width 440 height 57
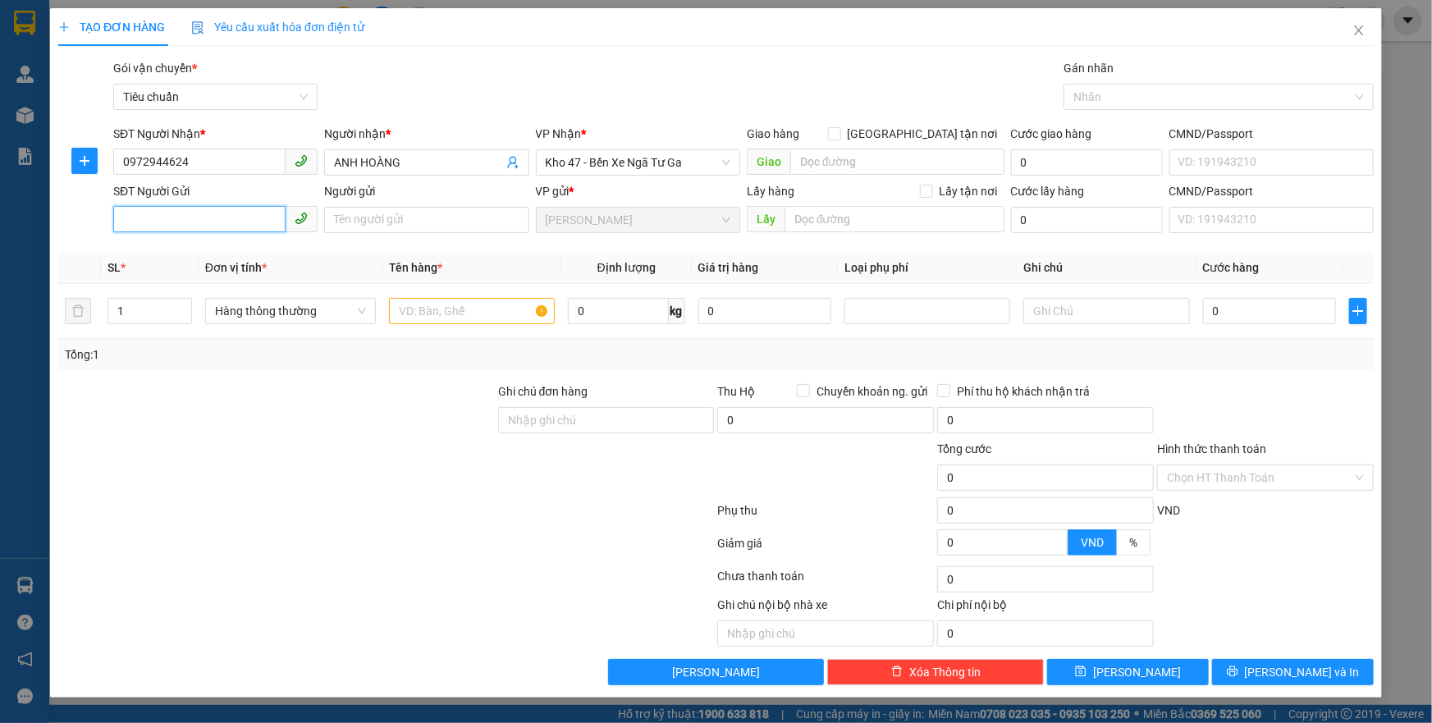
click at [207, 229] on input "SĐT Người Gửi" at bounding box center [199, 219] width 172 height 26
type input "0839773456"
click at [249, 250] on div "0839773456 - Vũ Anh" at bounding box center [215, 253] width 185 height 18
type input "Vũ Anh"
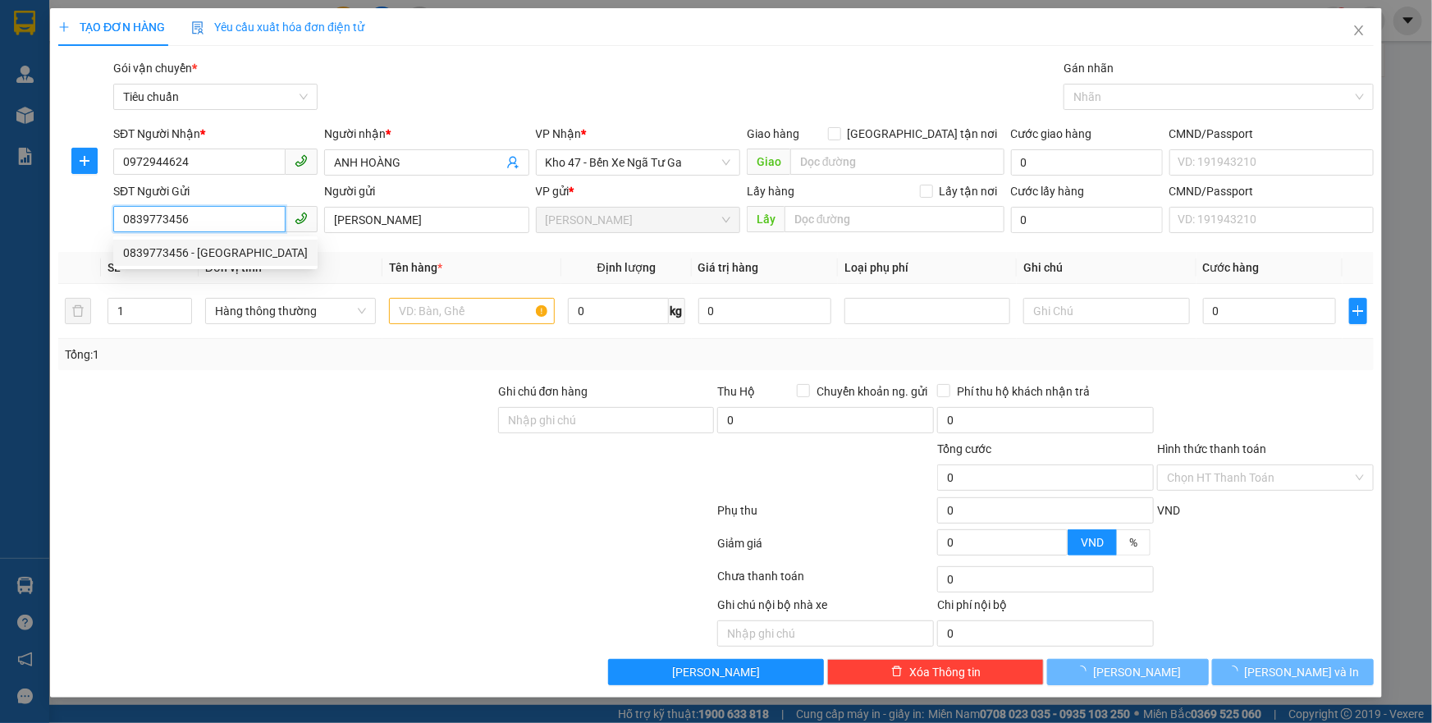
type input "440.000"
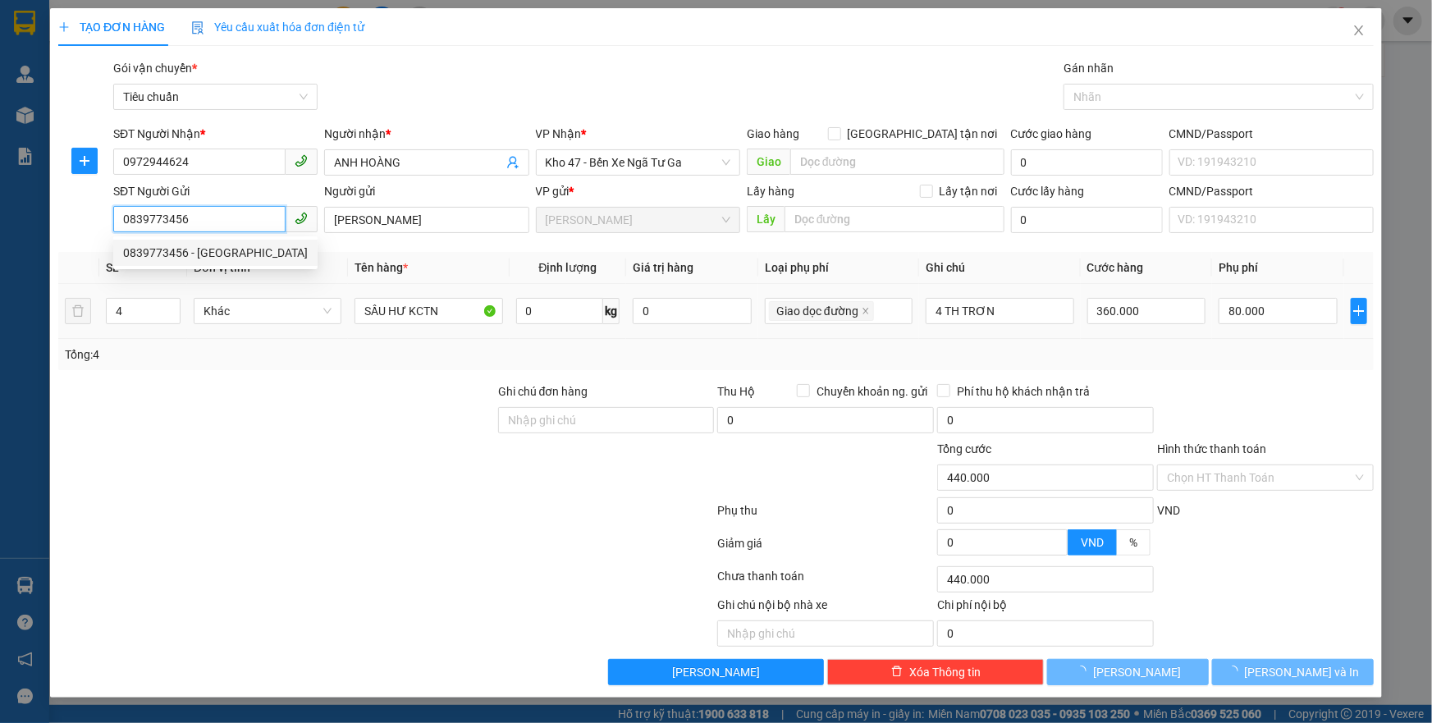
type input "0839773456"
click at [327, 383] on div at bounding box center [277, 411] width 440 height 57
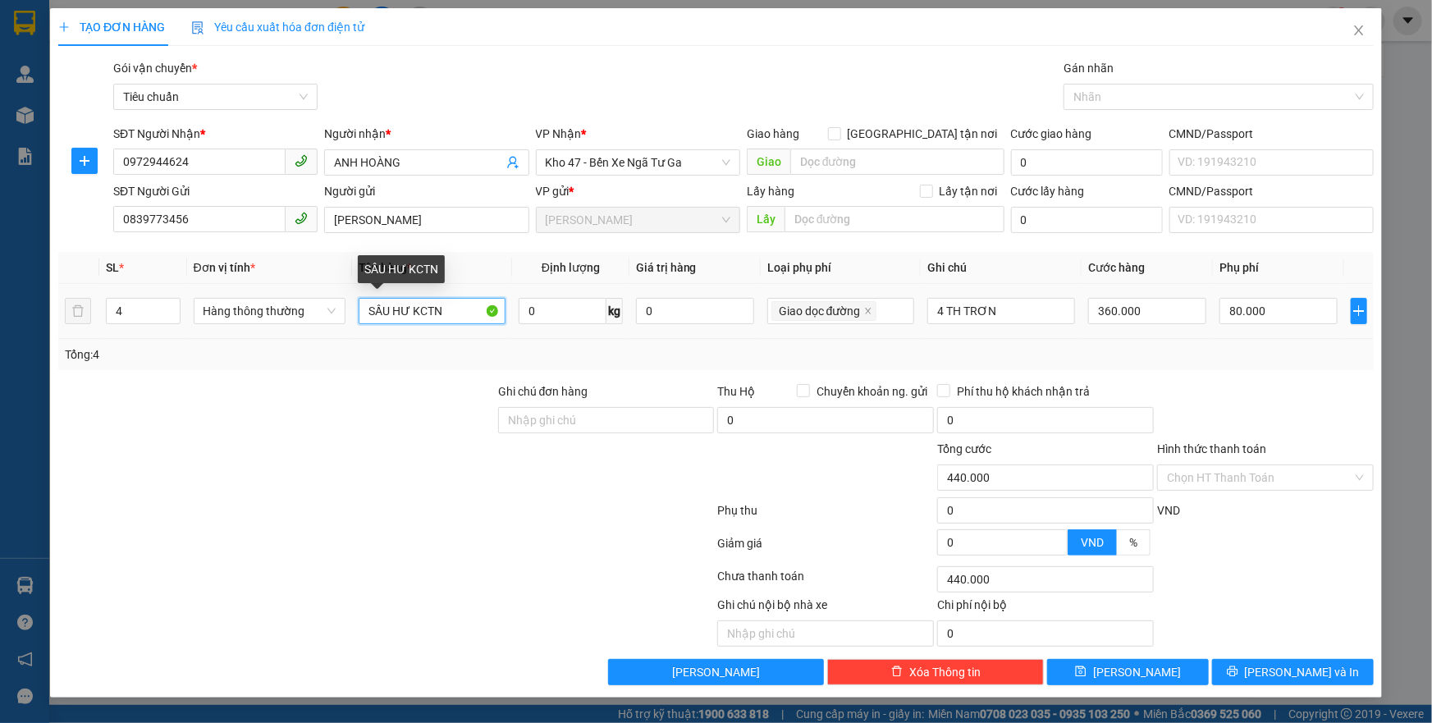
click at [455, 314] on input "SẦU HƯ KCTN" at bounding box center [433, 311] width 148 height 26
type input "LỒNG THÚ"
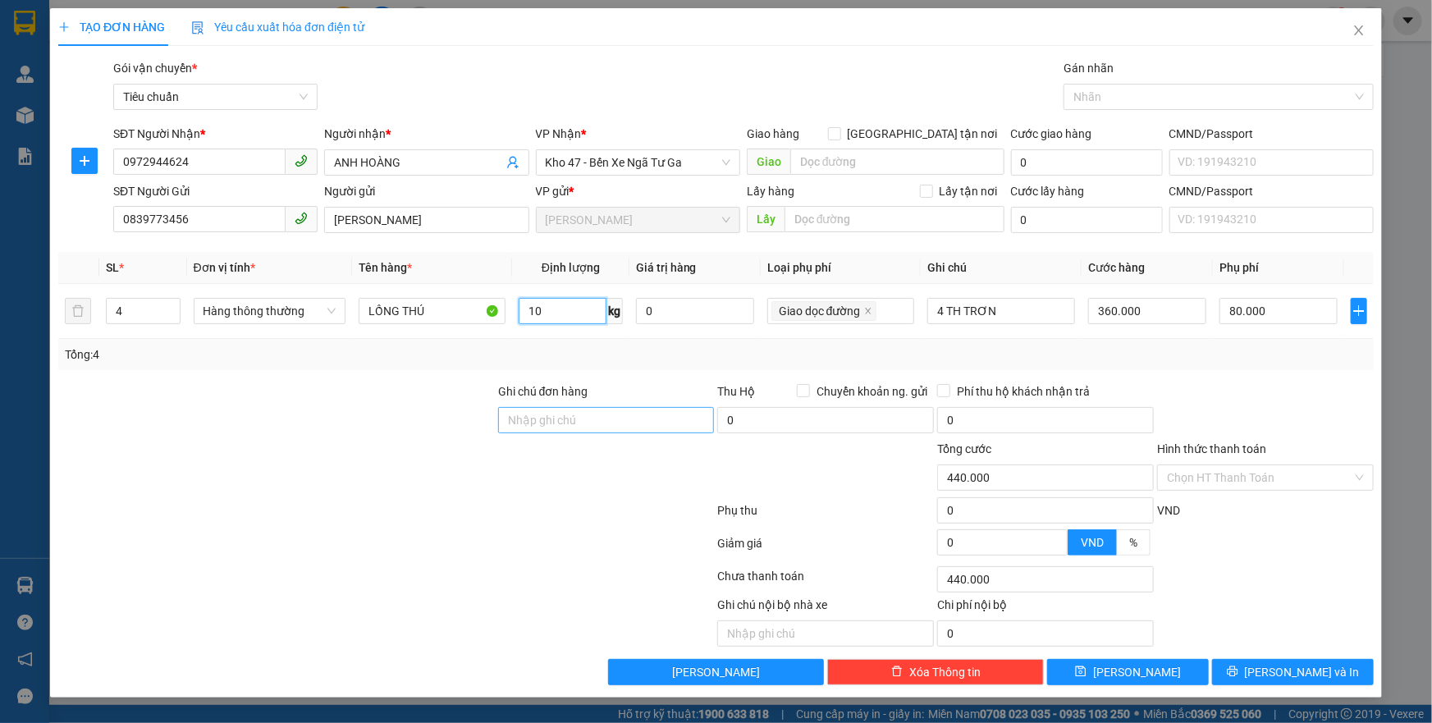
type input "10"
type input "120.000"
type input "40.000"
click at [865, 307] on icon "close" at bounding box center [868, 311] width 8 height 8
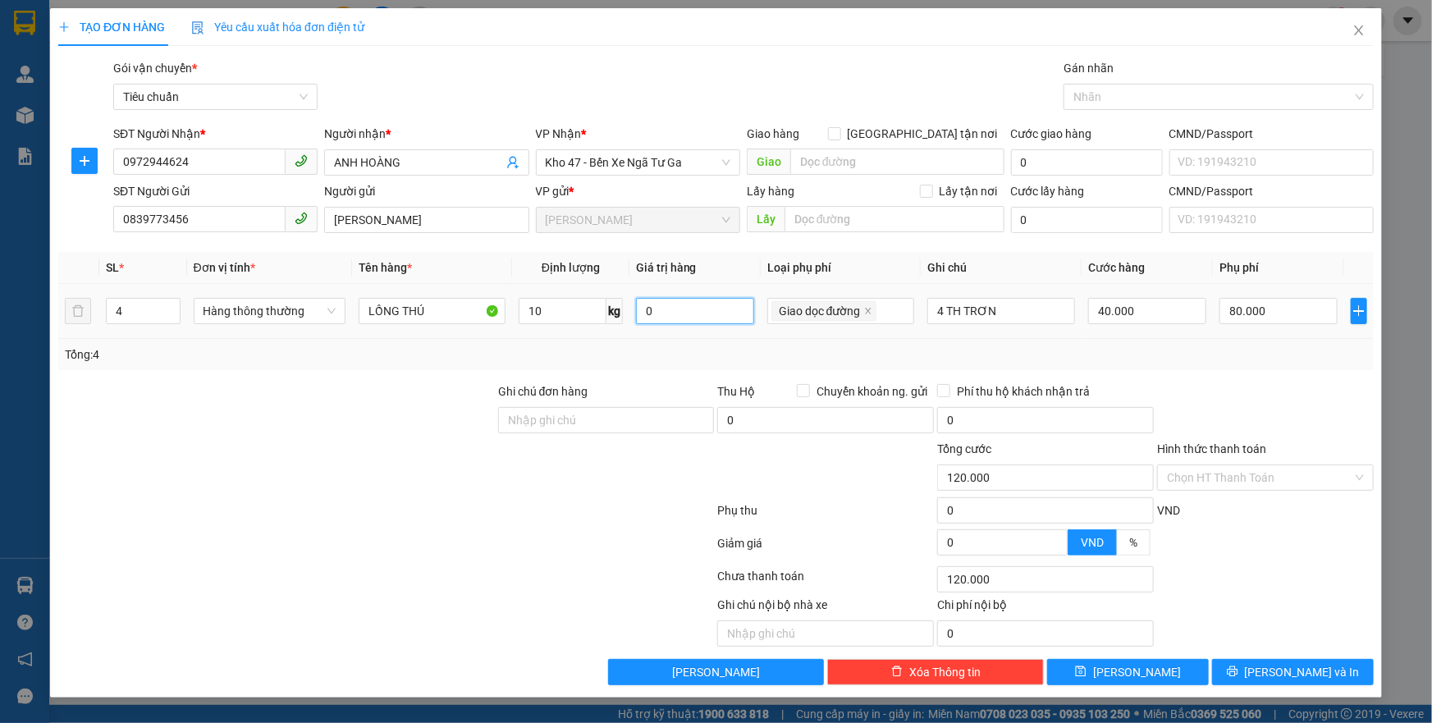
type input "40.000"
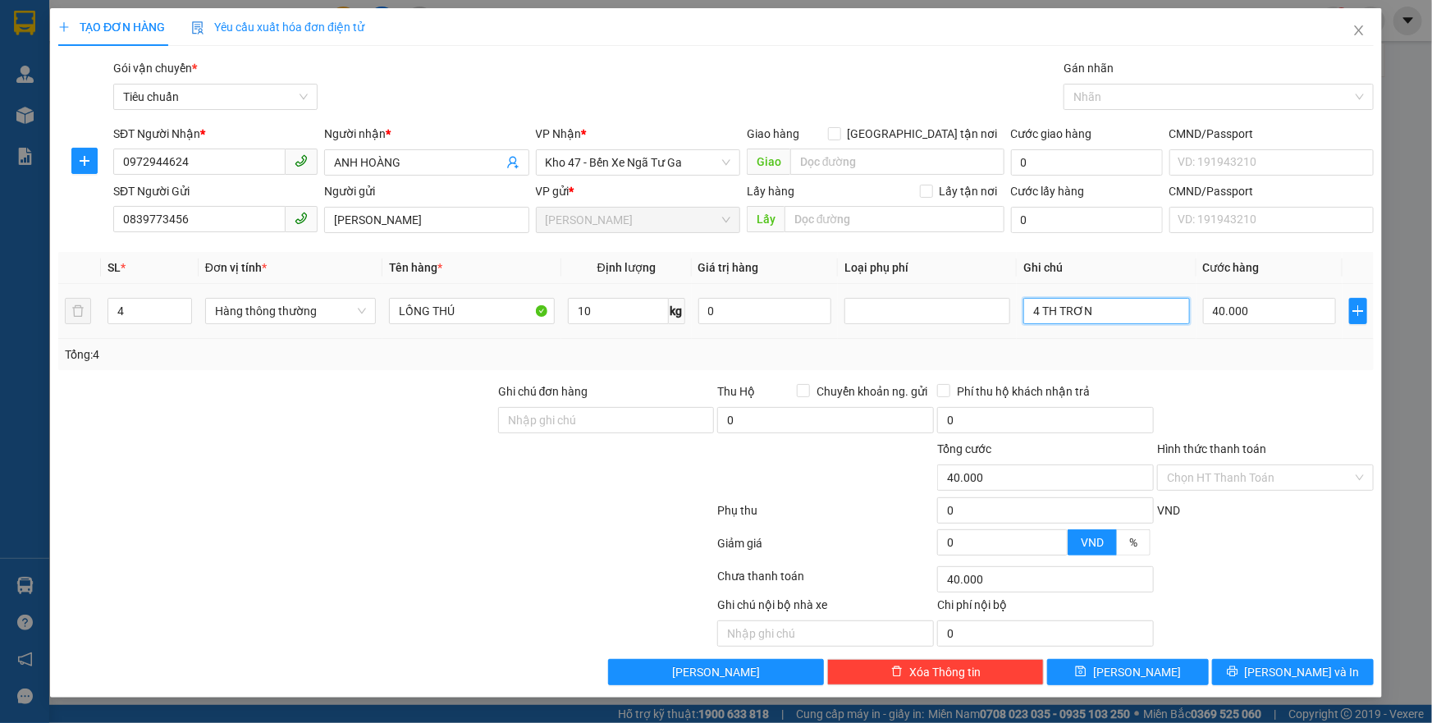
click at [1093, 308] on input "4 TH TRƠN" at bounding box center [1107, 311] width 166 height 26
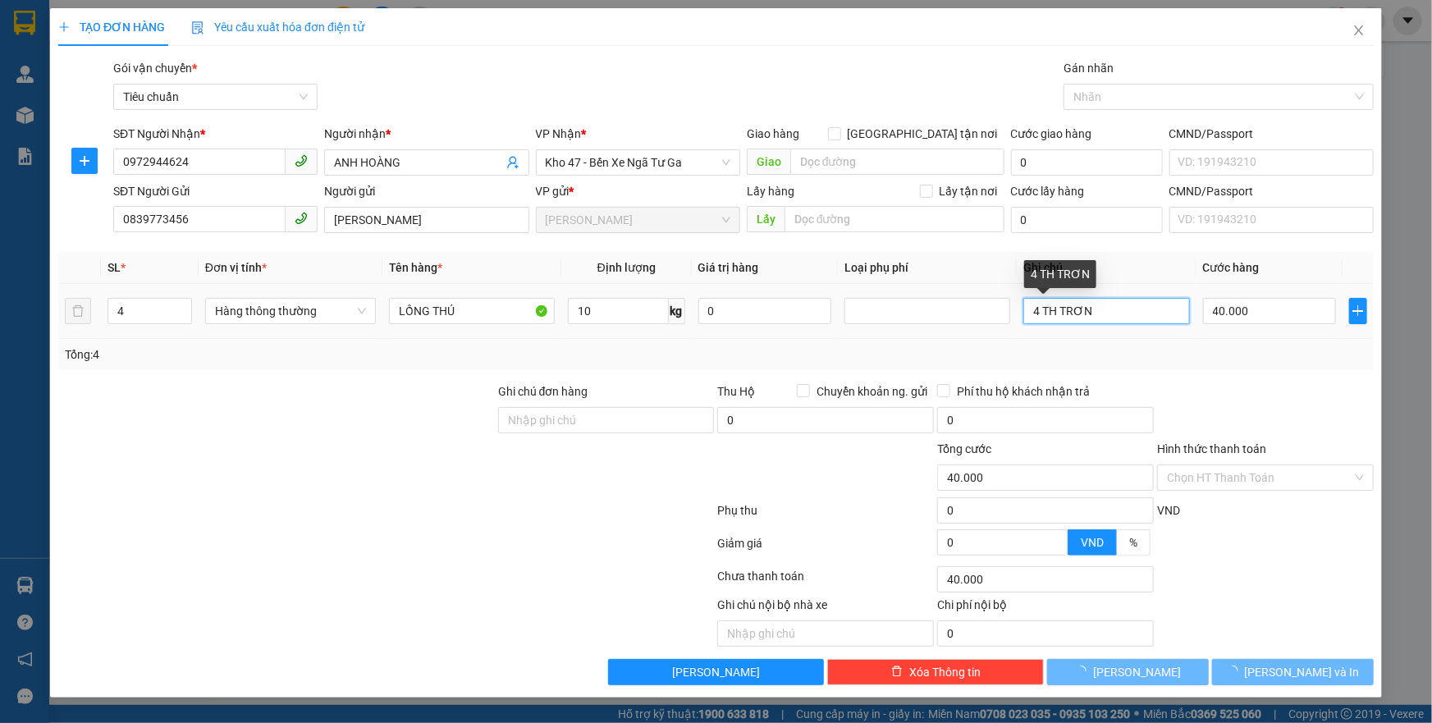
click at [1093, 308] on input "4 TH TRƠN" at bounding box center [1107, 311] width 166 height 26
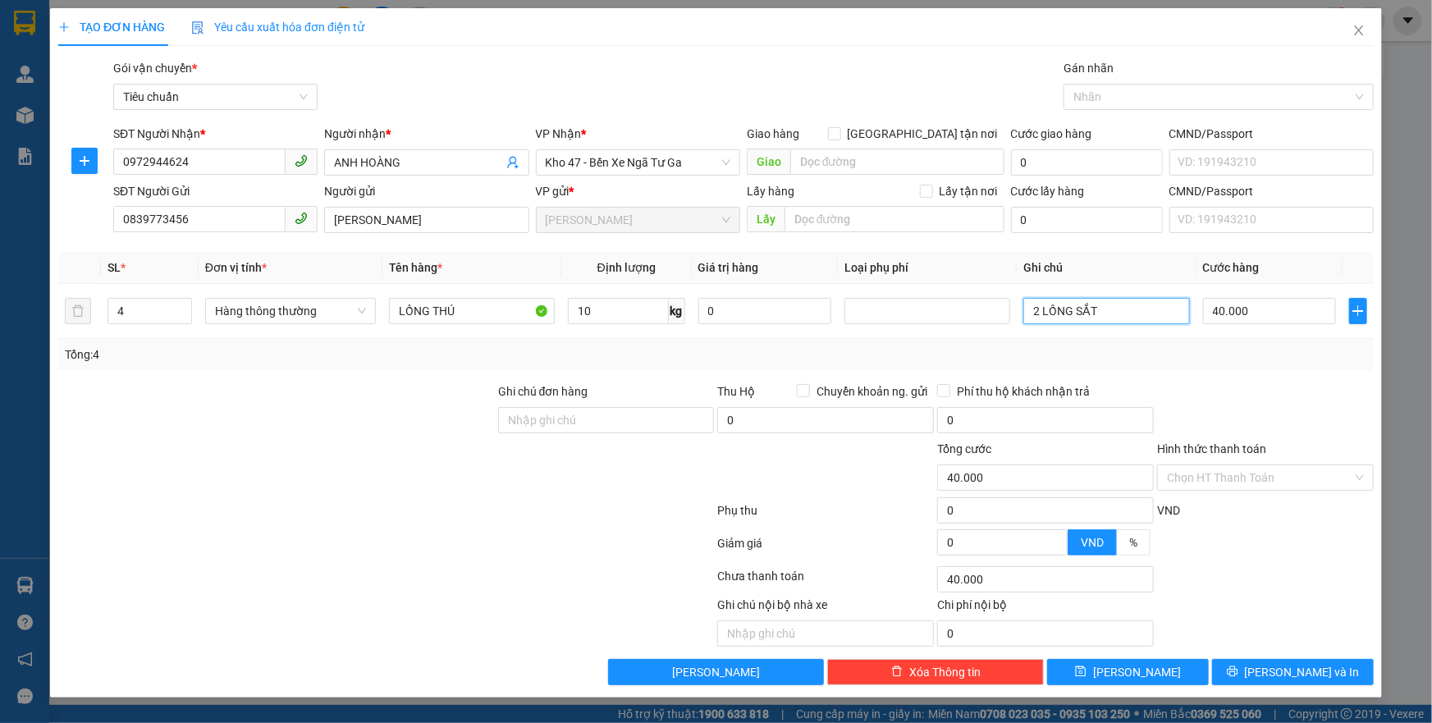
type input "2 LỒNG SẮT"
click at [490, 520] on div at bounding box center [386, 513] width 659 height 33
click at [1255, 318] on input "40.000" at bounding box center [1270, 311] width 134 height 26
type input "8"
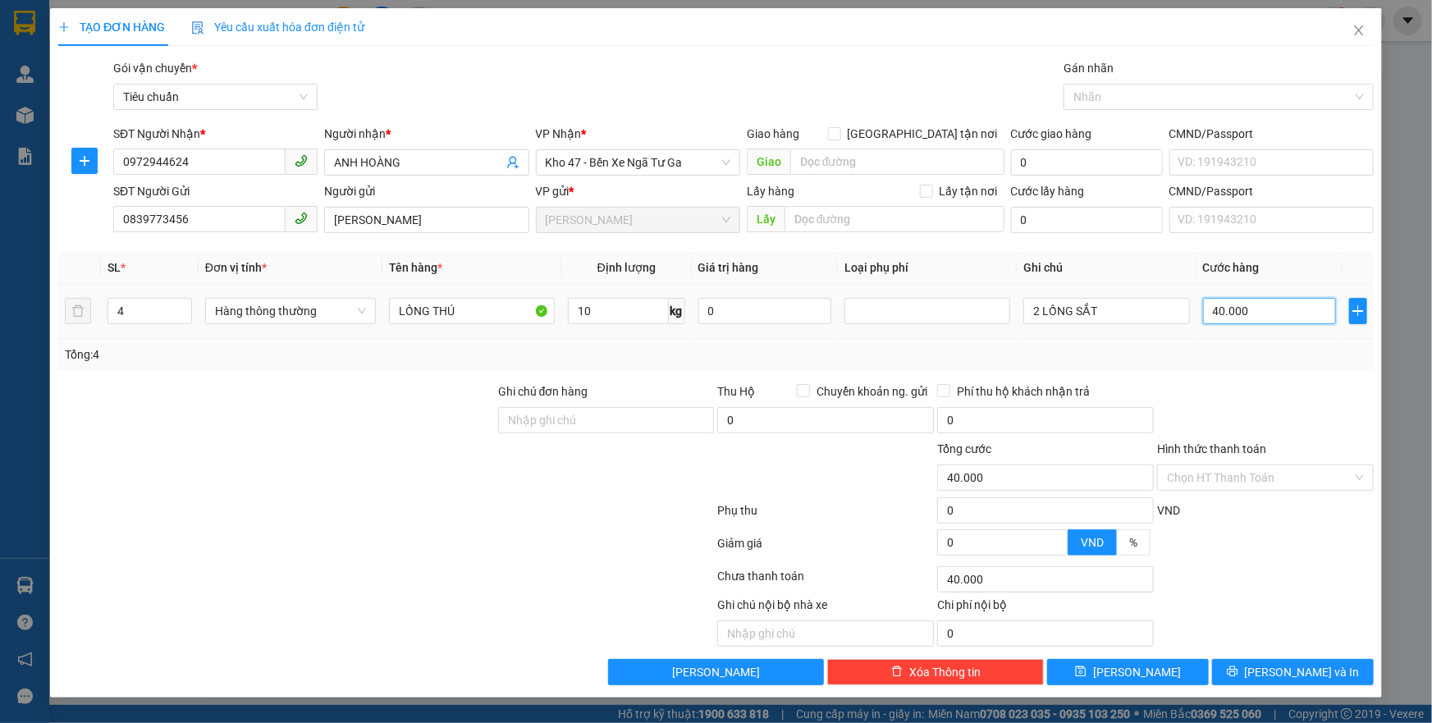
type input "8"
type input "80"
type input "80.000"
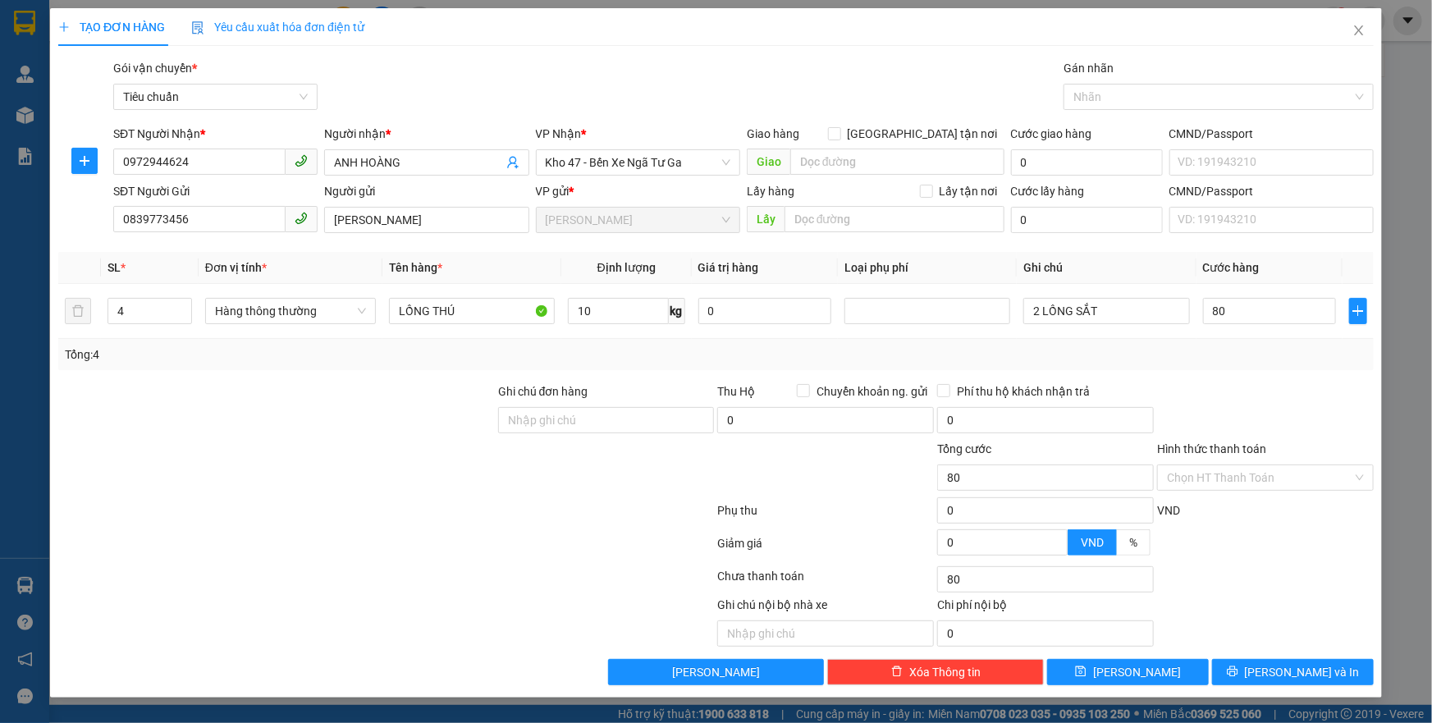
type input "80.000"
click at [1246, 385] on div at bounding box center [1266, 411] width 220 height 57
click at [1254, 473] on input "Hình thức thanh toán" at bounding box center [1260, 477] width 186 height 25
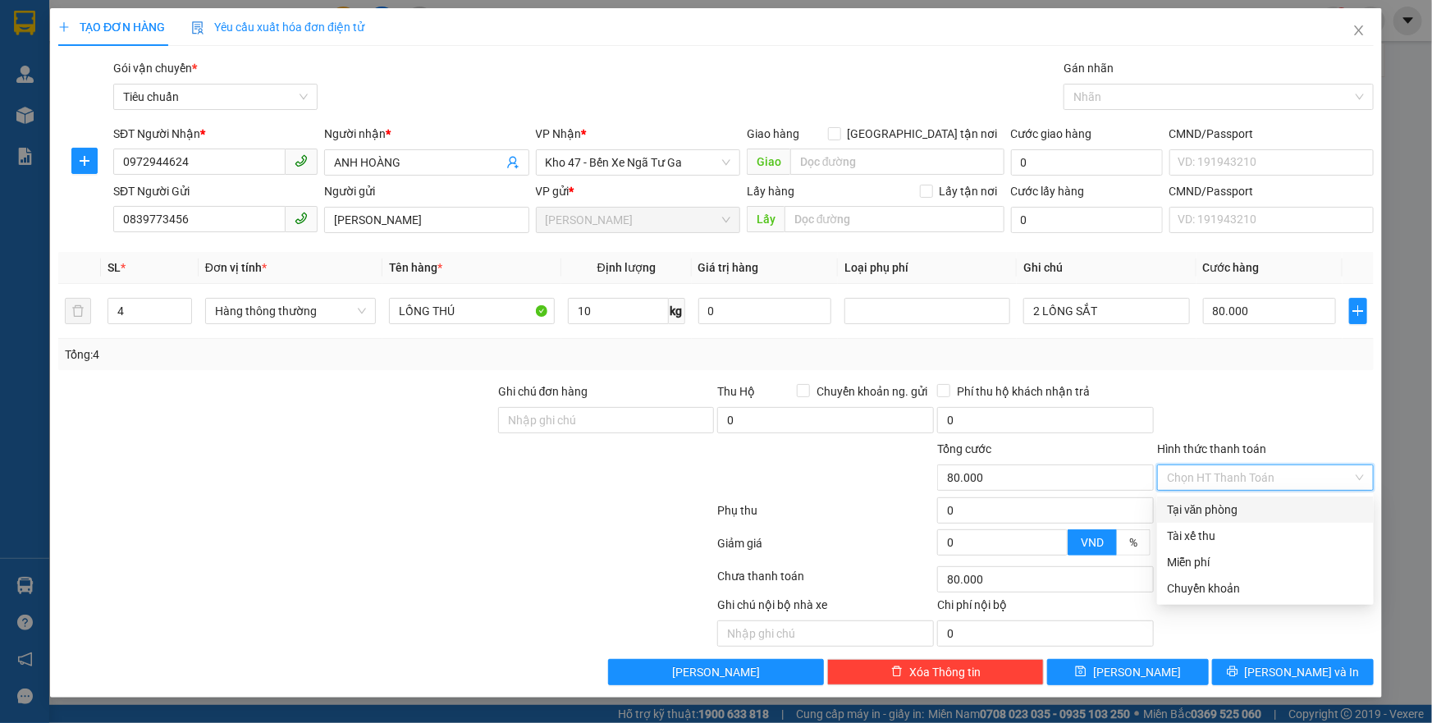
click at [1231, 508] on div "Tại văn phòng" at bounding box center [1265, 510] width 197 height 18
type input "0"
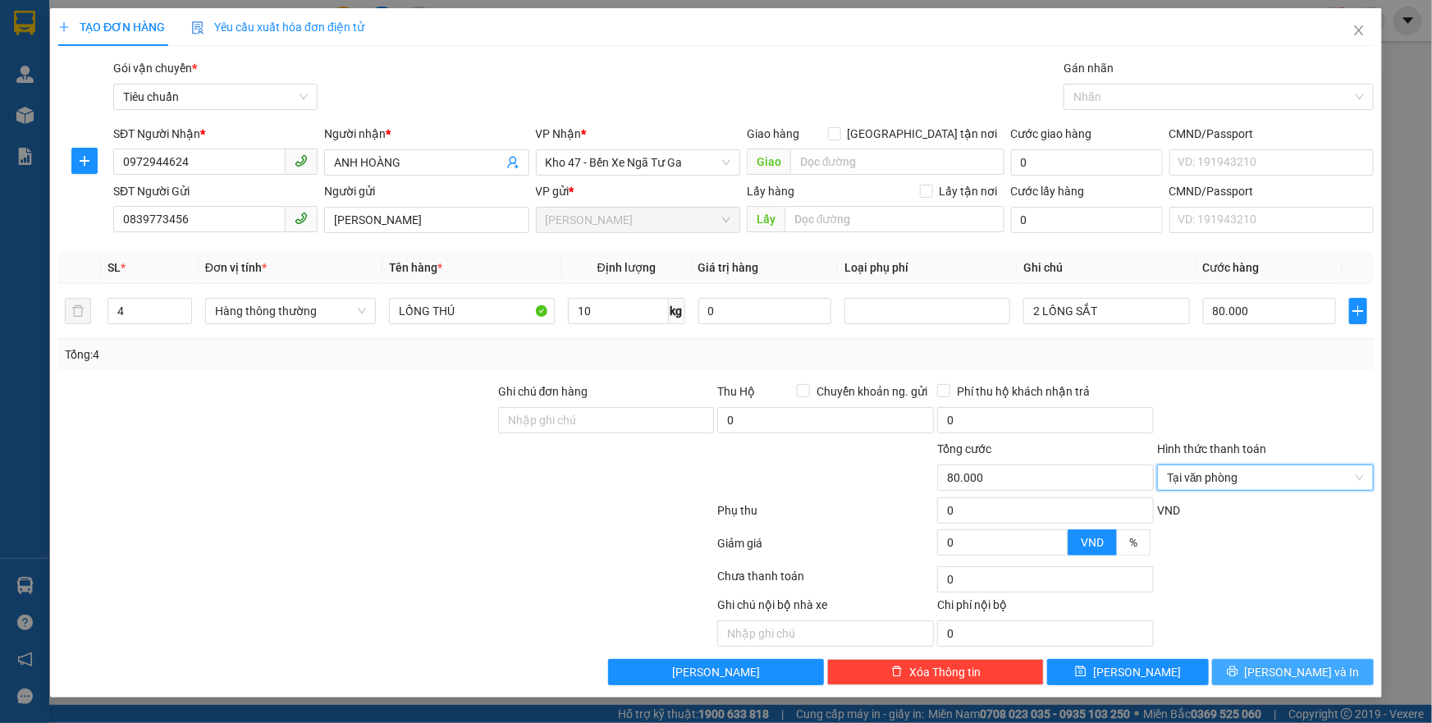
click at [1297, 667] on span "[PERSON_NAME] và In" at bounding box center [1302, 672] width 115 height 18
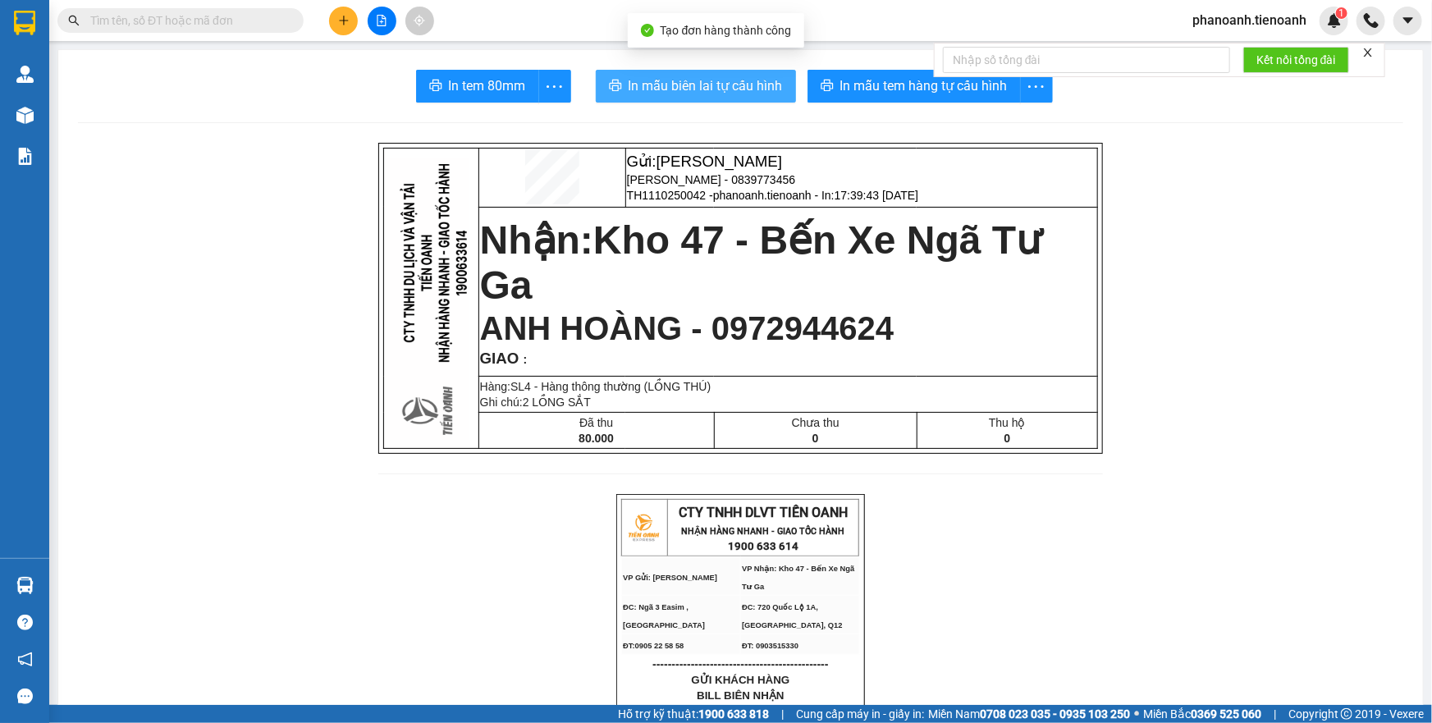
click at [646, 80] on span "In mẫu biên lai tự cấu hình" at bounding box center [706, 86] width 154 height 21
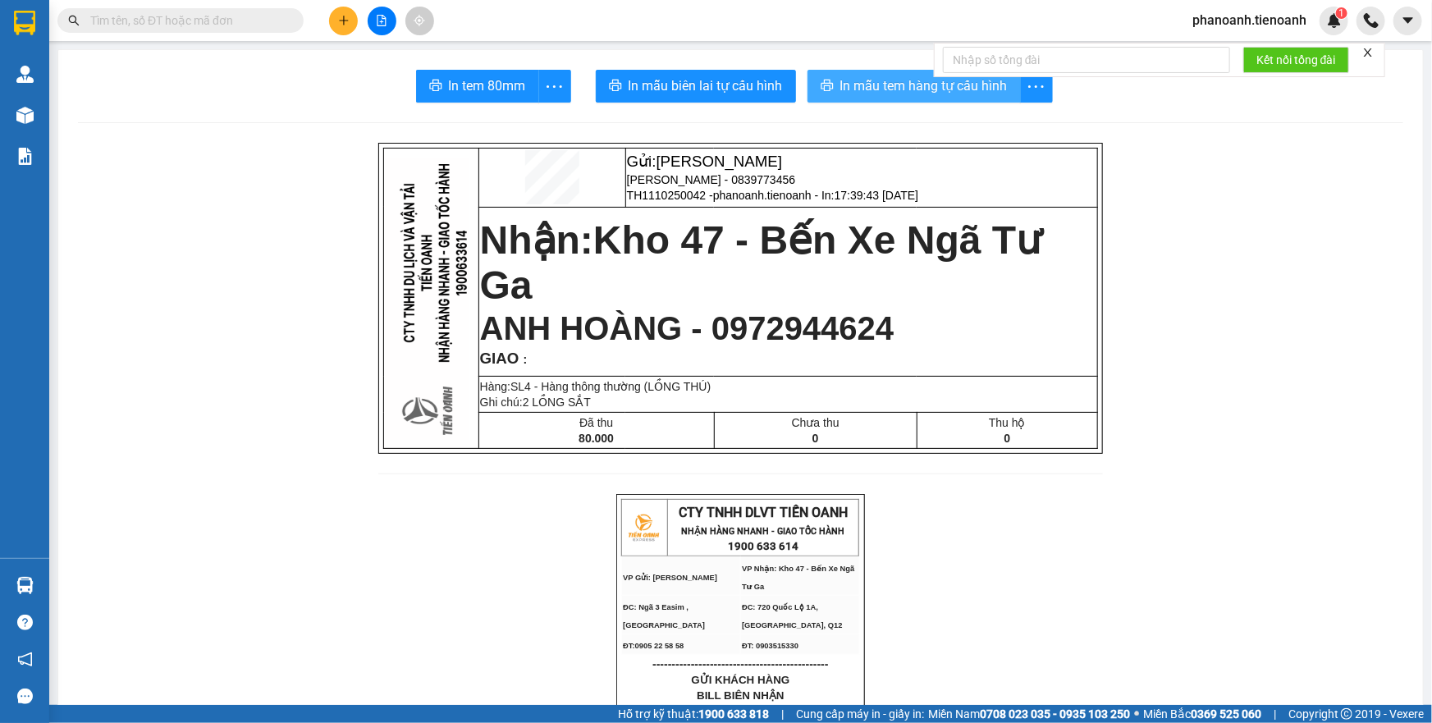
click at [909, 88] on span "In mẫu tem hàng tự cấu hình" at bounding box center [924, 86] width 167 height 21
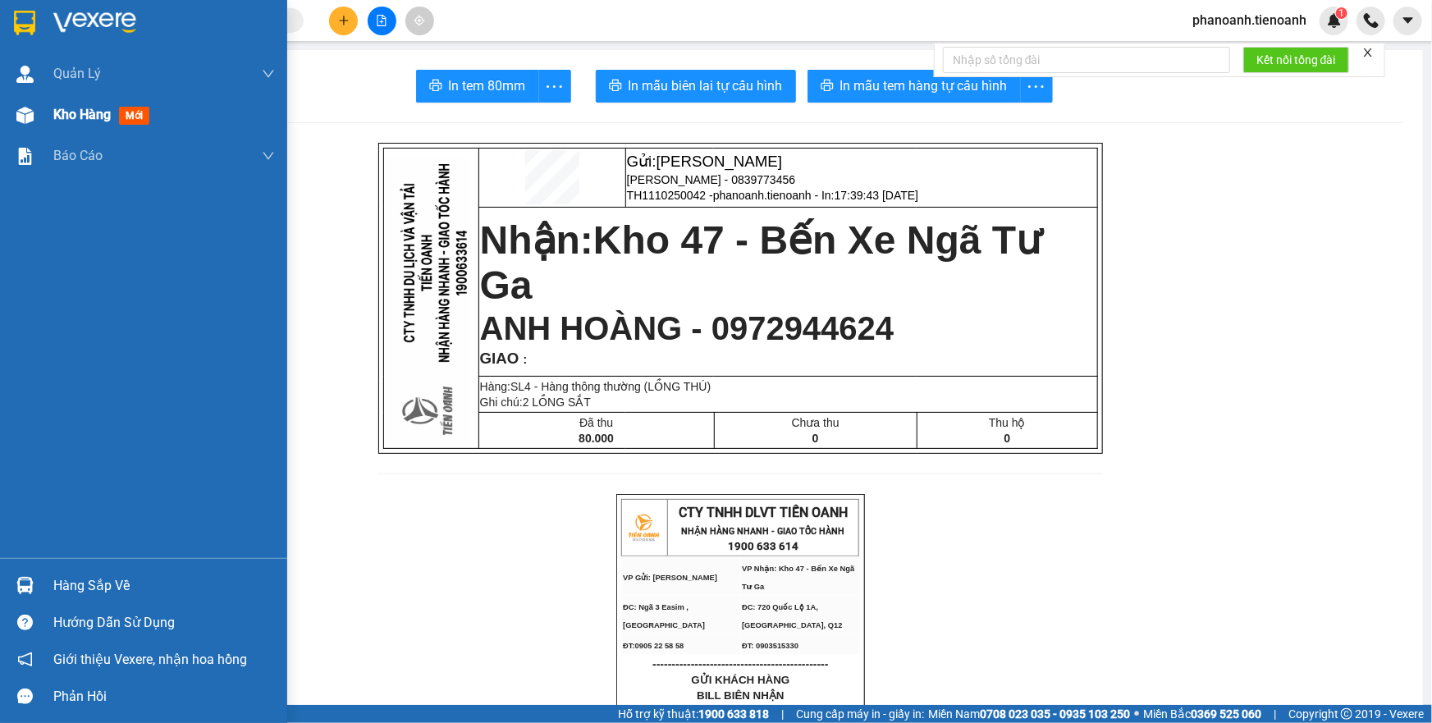
click at [94, 107] on span "Kho hàng" at bounding box center [81, 115] width 57 height 16
click at [90, 117] on span "Kho hàng" at bounding box center [81, 115] width 57 height 16
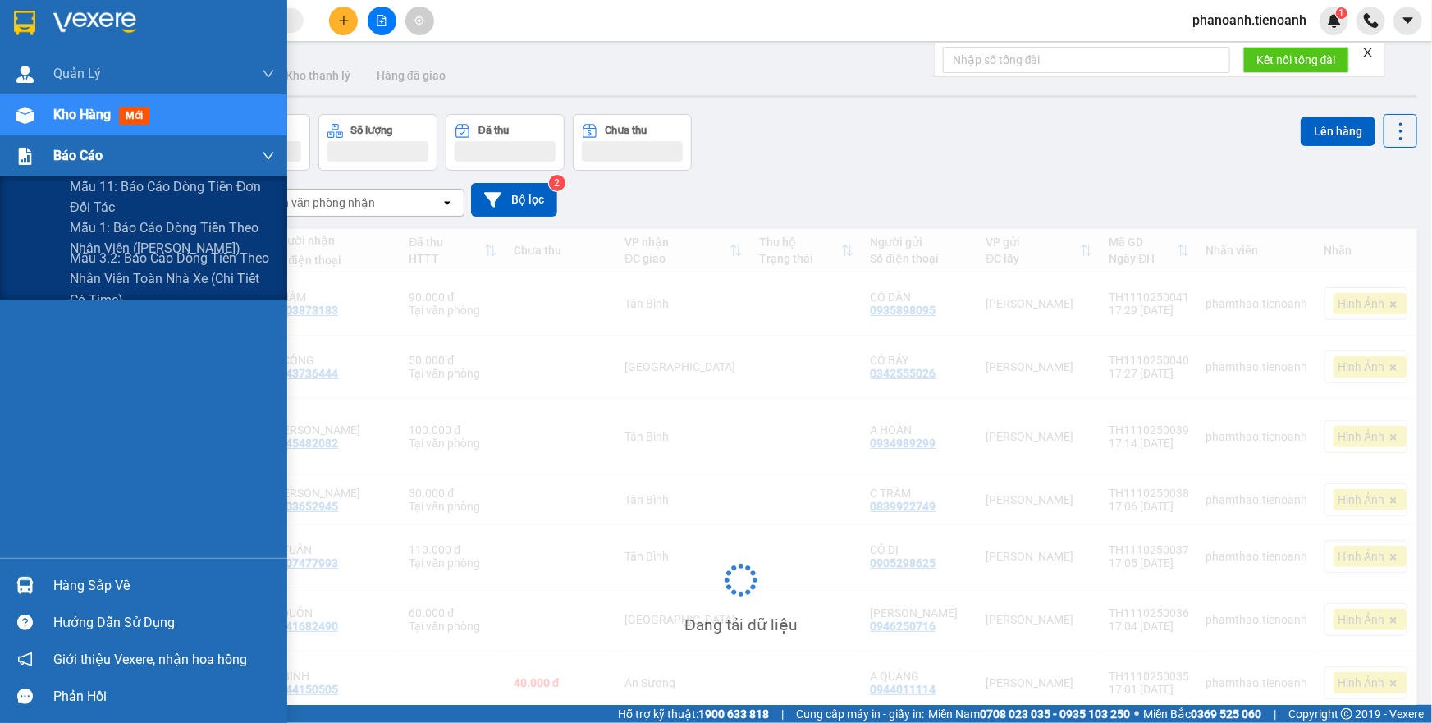
click at [94, 135] on div "Báo cáo" at bounding box center [164, 155] width 222 height 41
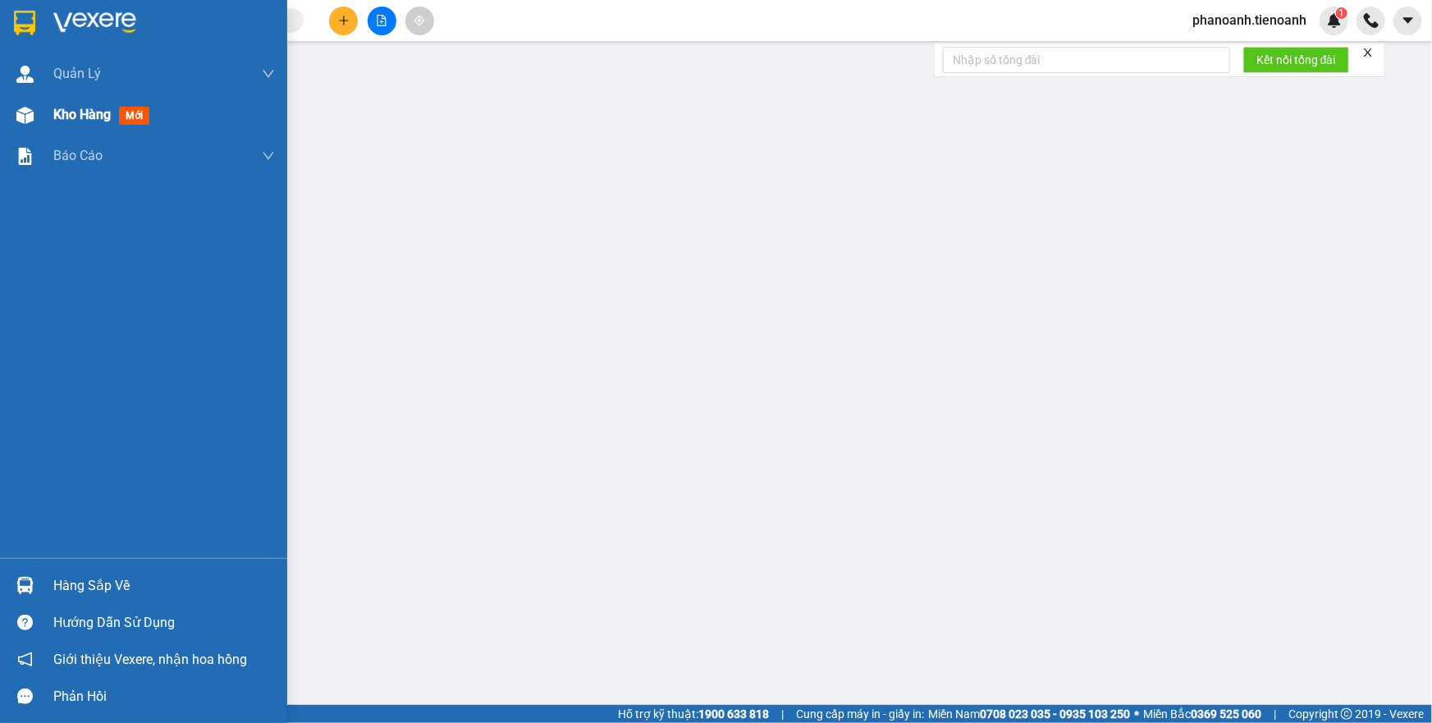
click at [85, 114] on span "Kho hàng" at bounding box center [81, 115] width 57 height 16
click at [100, 111] on span "Kho hàng" at bounding box center [81, 115] width 57 height 16
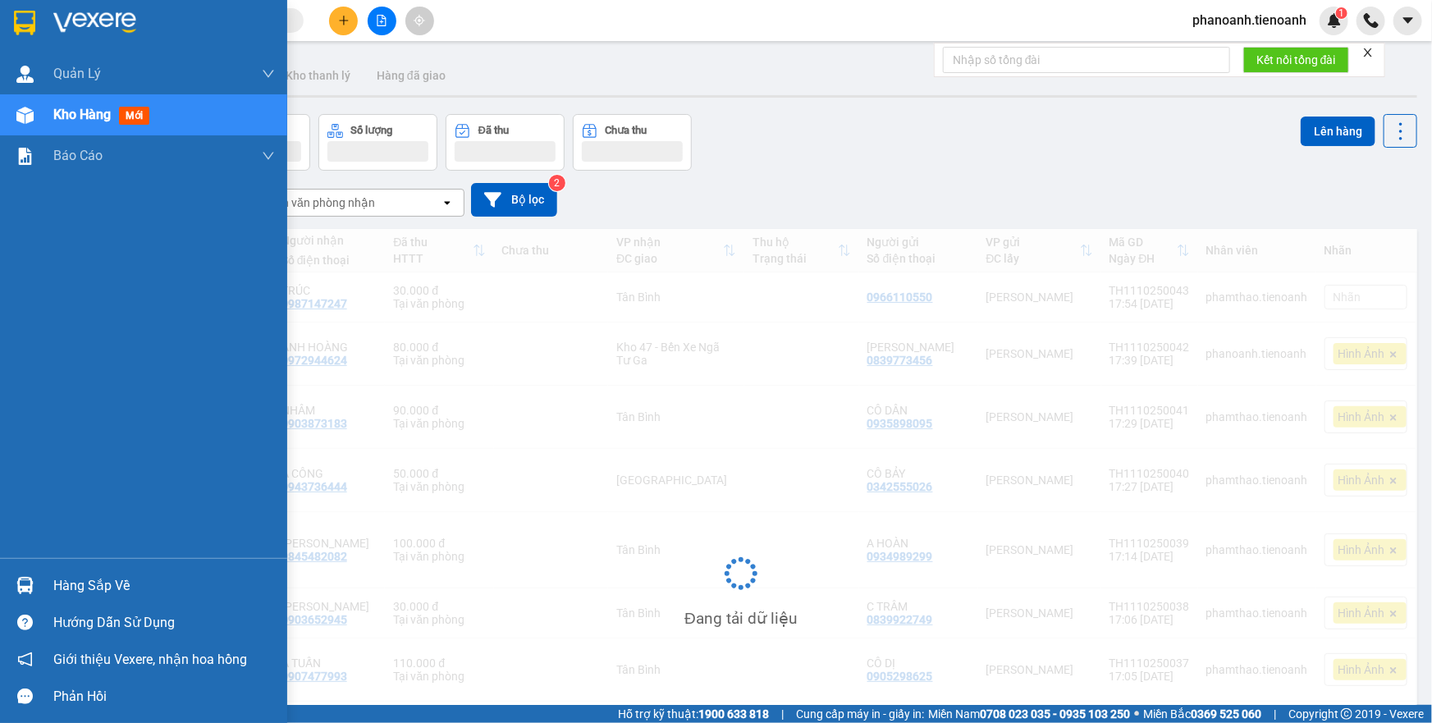
click at [117, 115] on div "Kho hàng mới" at bounding box center [104, 114] width 103 height 21
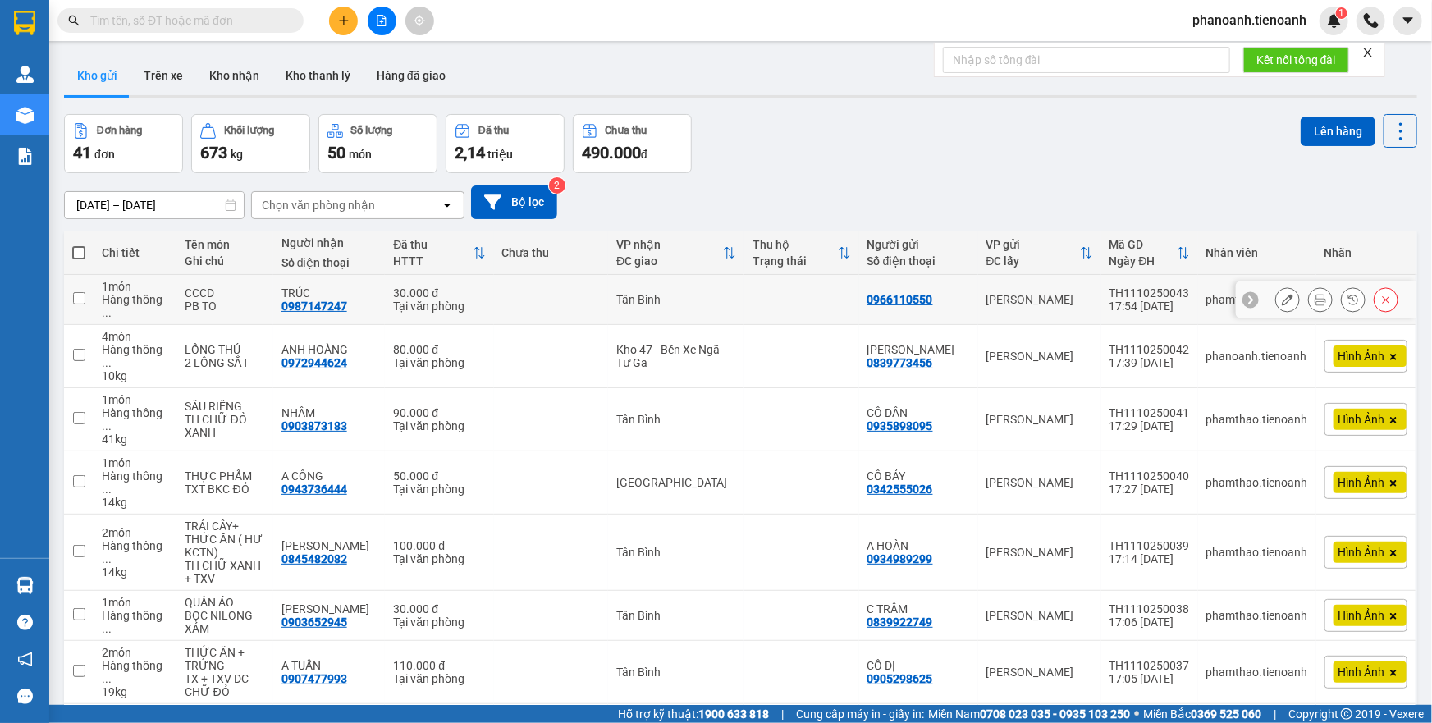
click at [1309, 294] on button at bounding box center [1320, 300] width 23 height 29
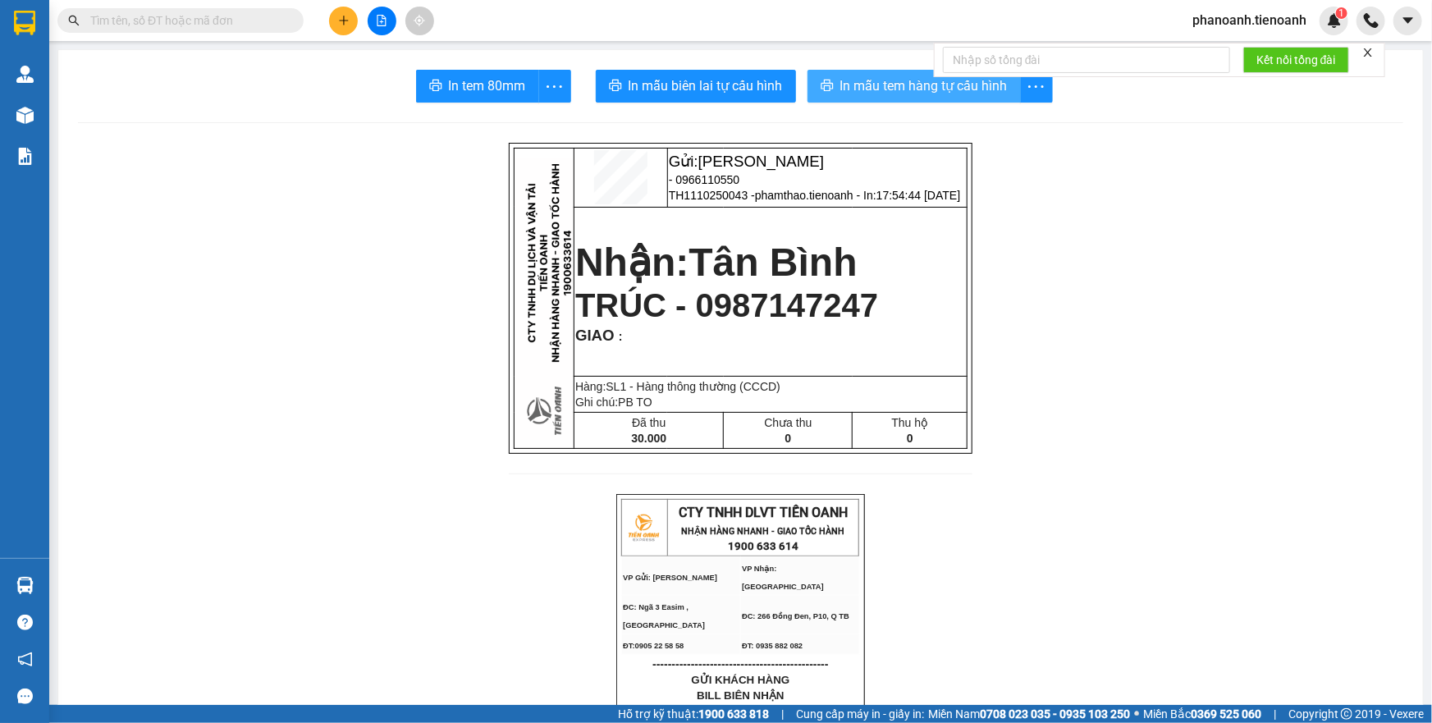
drag, startPoint x: 938, startPoint y: 91, endPoint x: 1064, endPoint y: 495, distance: 423.0
click at [938, 92] on span "In mẫu tem hàng tự cấu hình" at bounding box center [924, 86] width 167 height 21
click at [1269, 19] on span "phanoanh.tienoanh" at bounding box center [1250, 20] width 140 height 21
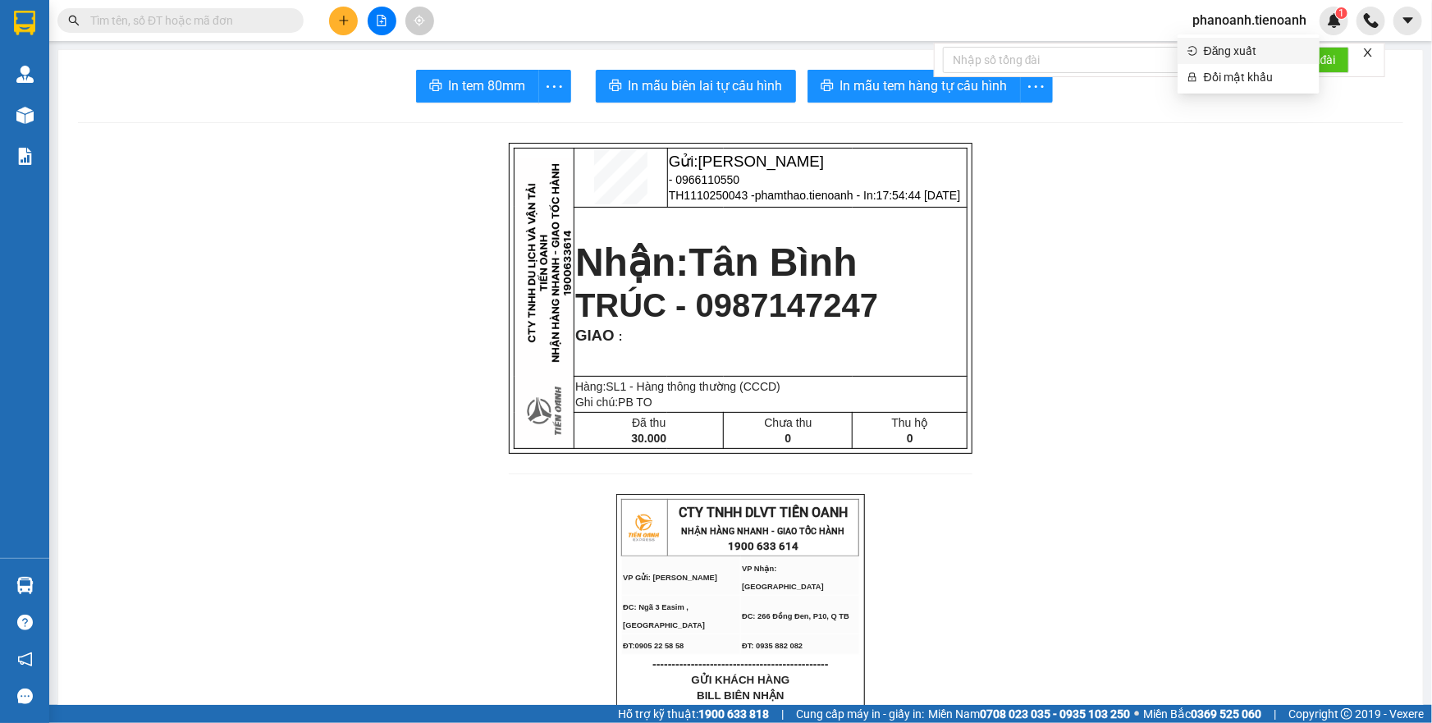
click at [1244, 47] on span "Đăng xuất" at bounding box center [1257, 51] width 106 height 18
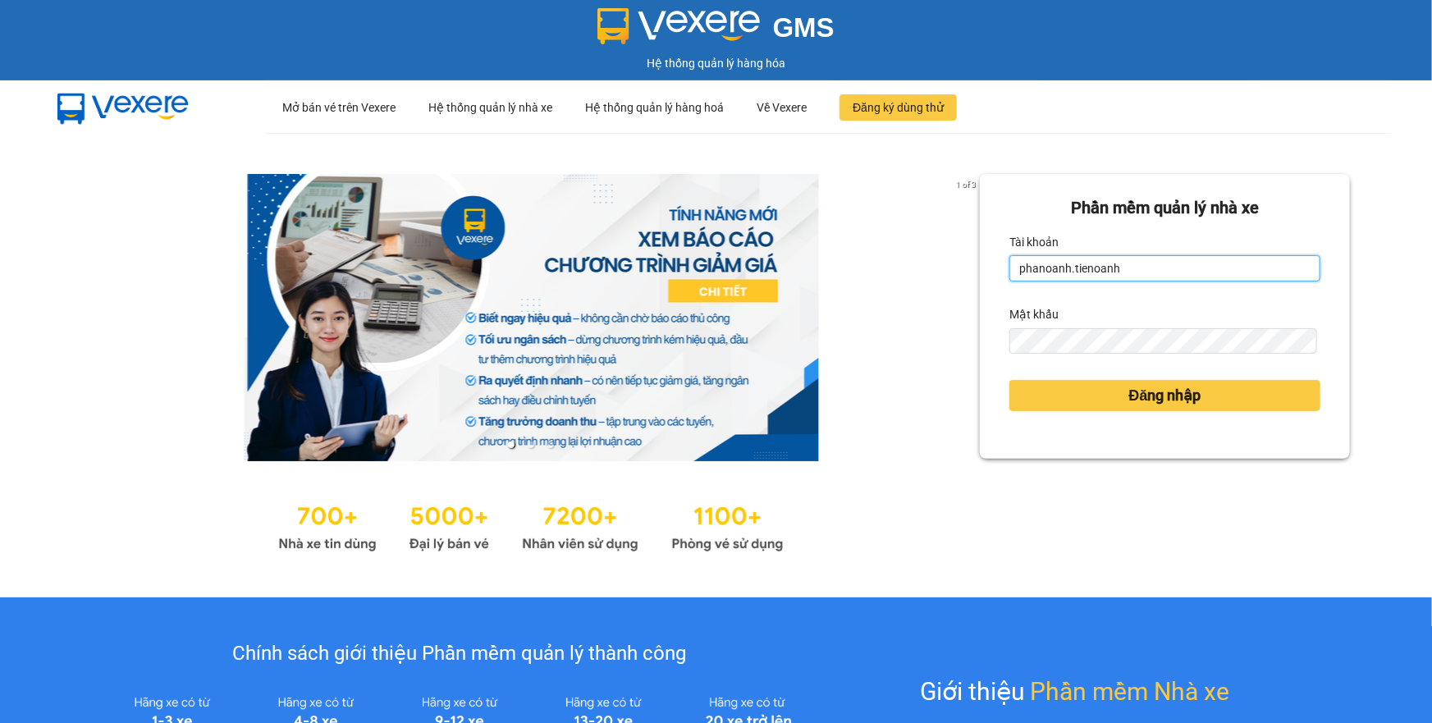
click at [1264, 263] on input "phanoanh.tienoanh" at bounding box center [1165, 268] width 311 height 26
type input "camlinh.tienoanh"
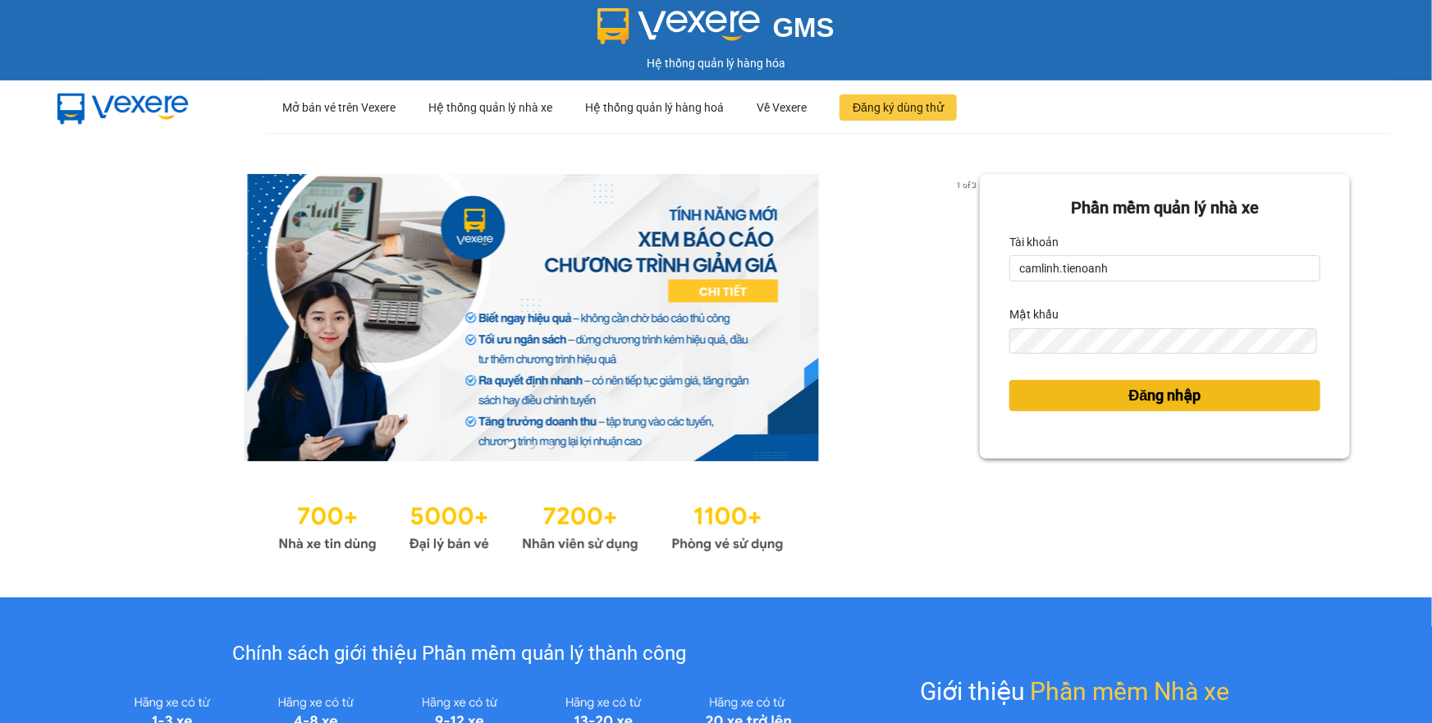
click at [1140, 394] on span "Đăng nhập" at bounding box center [1166, 395] width 72 height 23
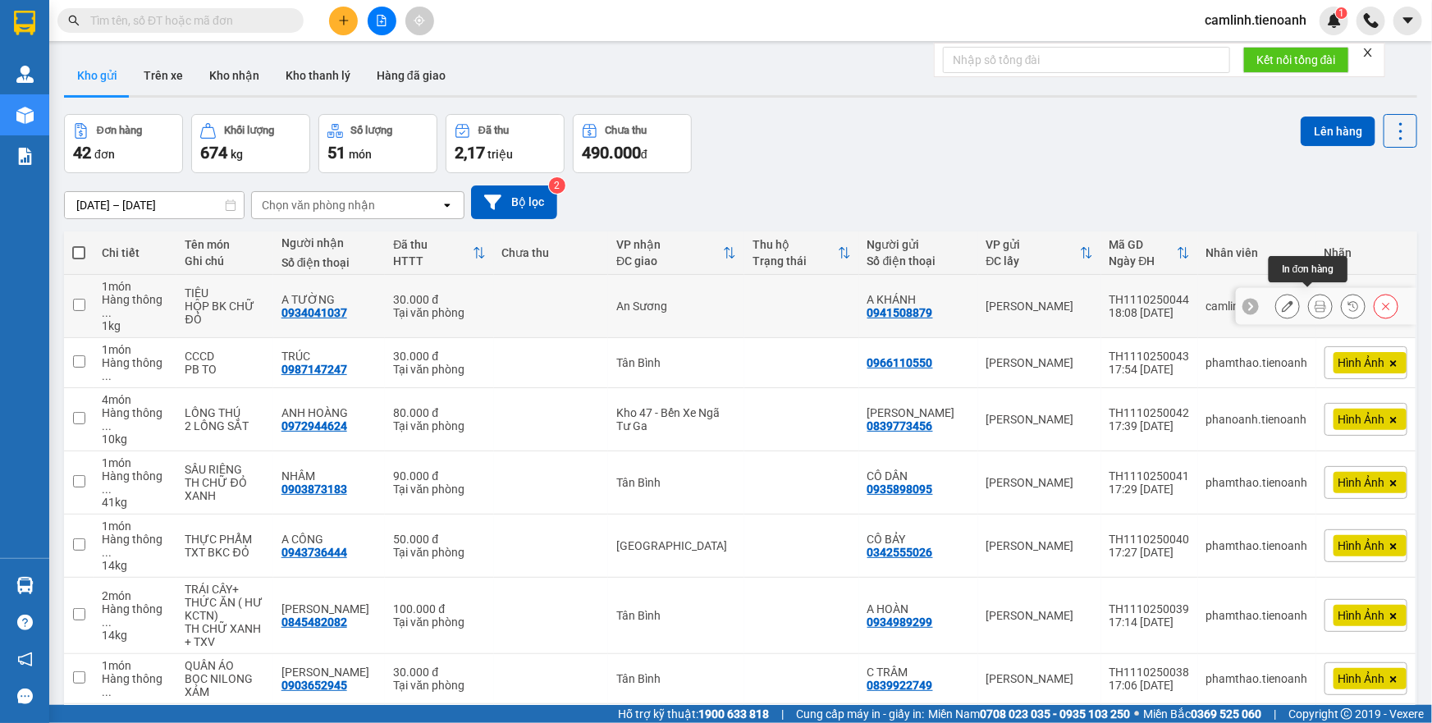
click at [1315, 302] on icon at bounding box center [1320, 305] width 11 height 11
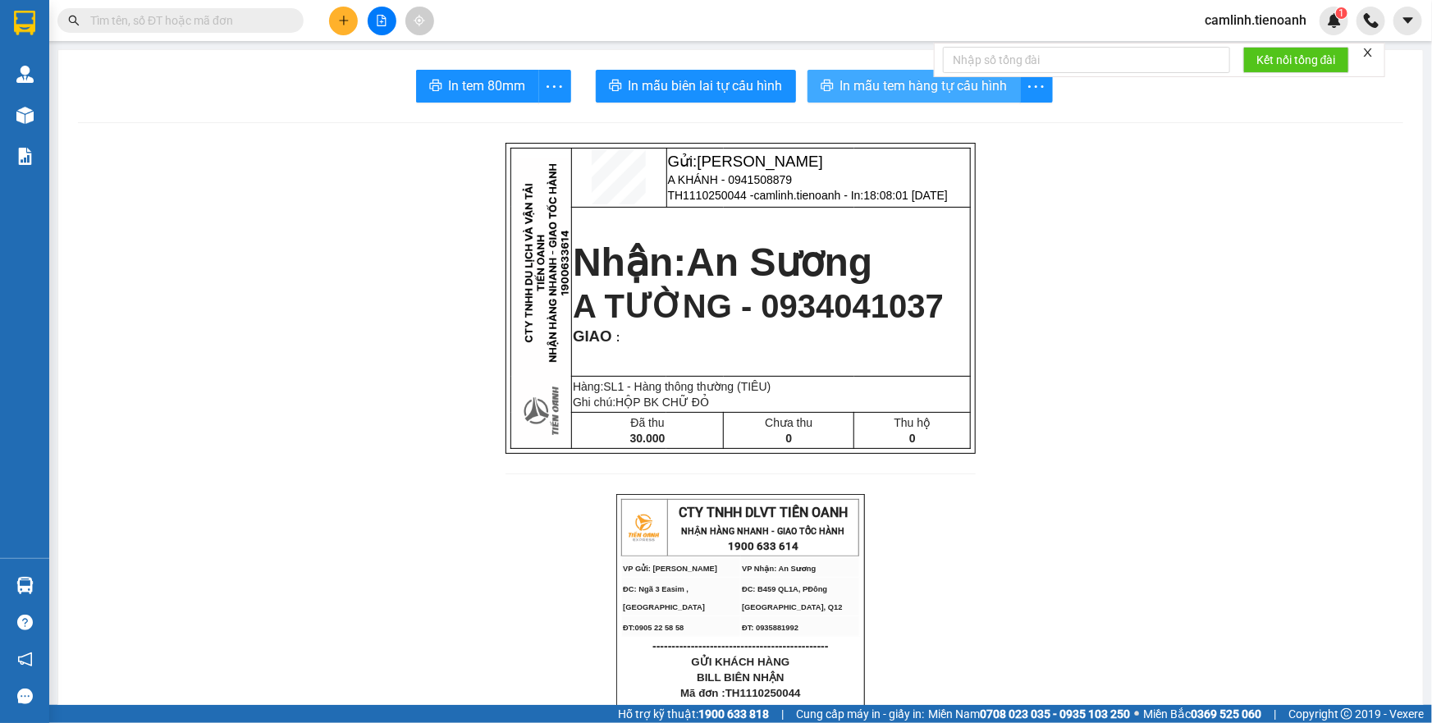
click at [896, 80] on span "In mẫu tem hàng tự cấu hình" at bounding box center [924, 86] width 167 height 21
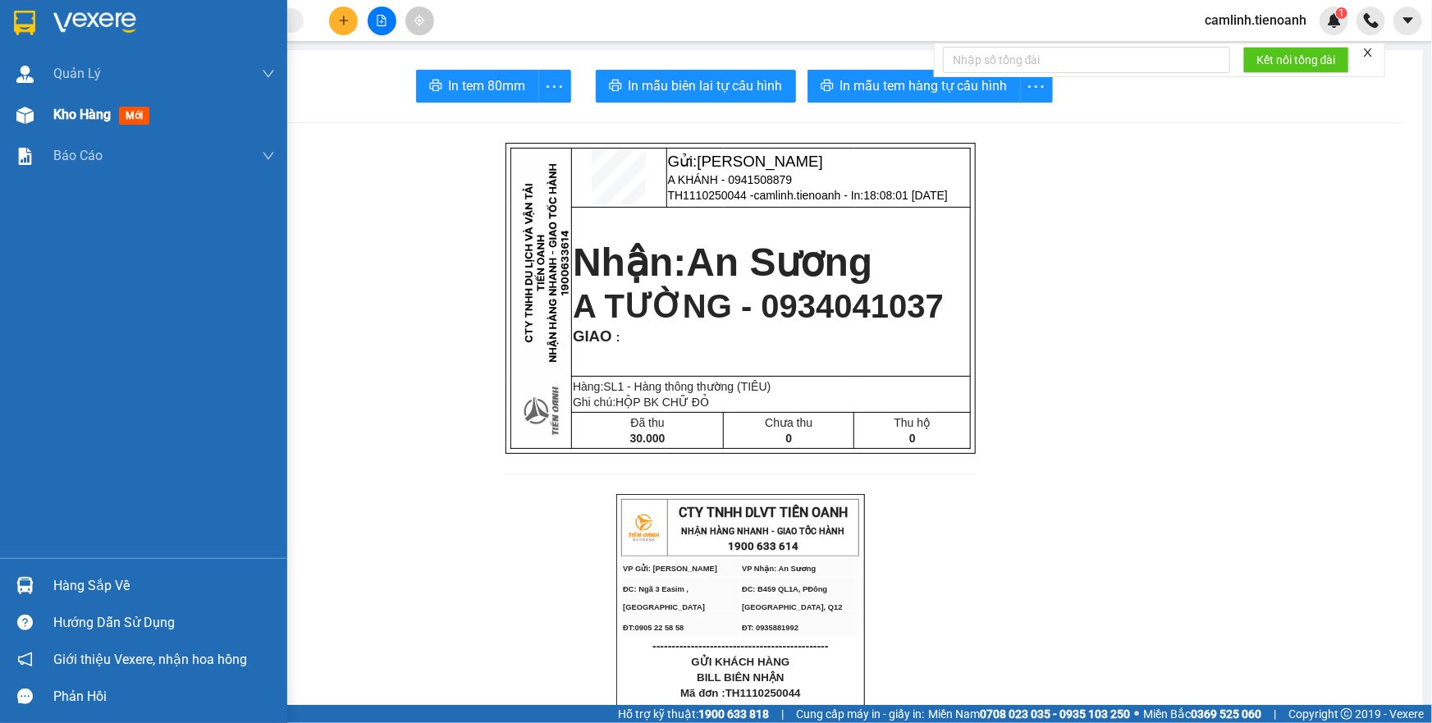
click at [22, 113] on img at bounding box center [24, 115] width 17 height 17
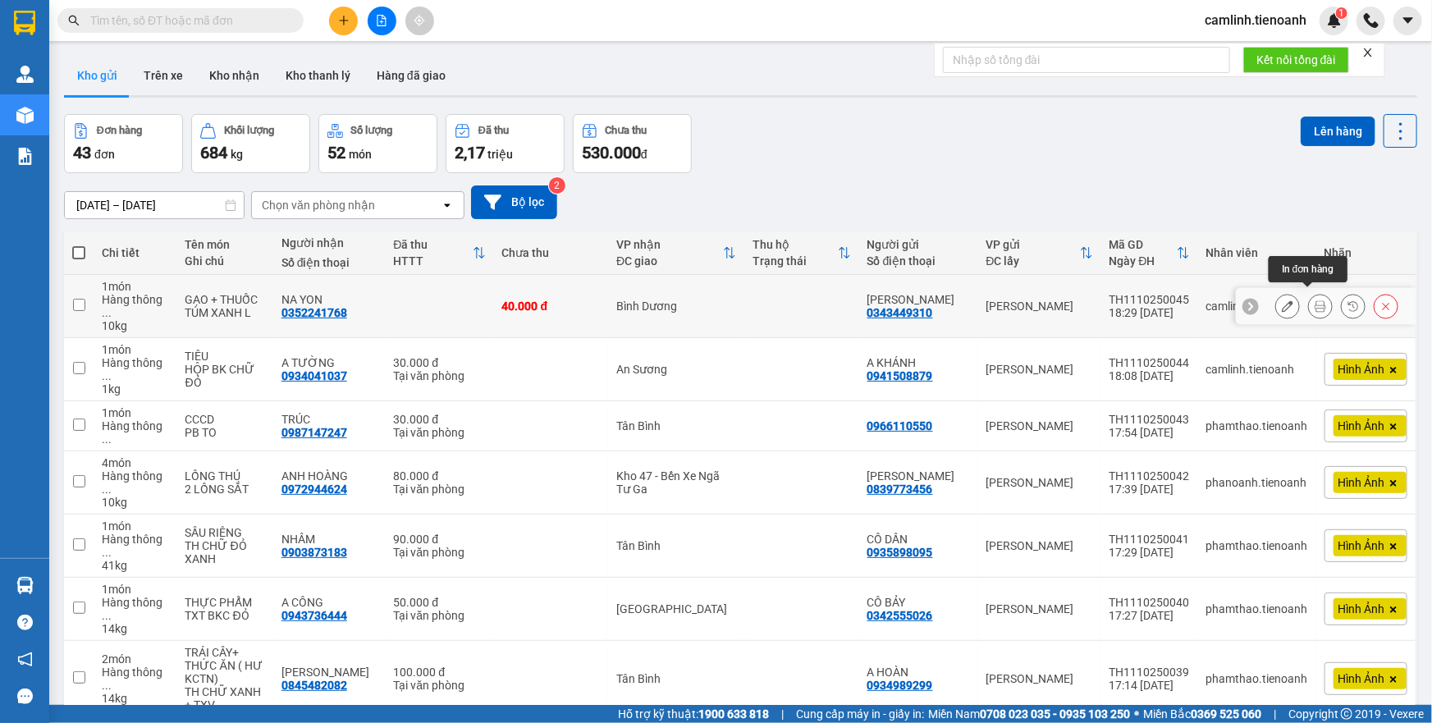
click at [1315, 300] on icon at bounding box center [1320, 305] width 11 height 11
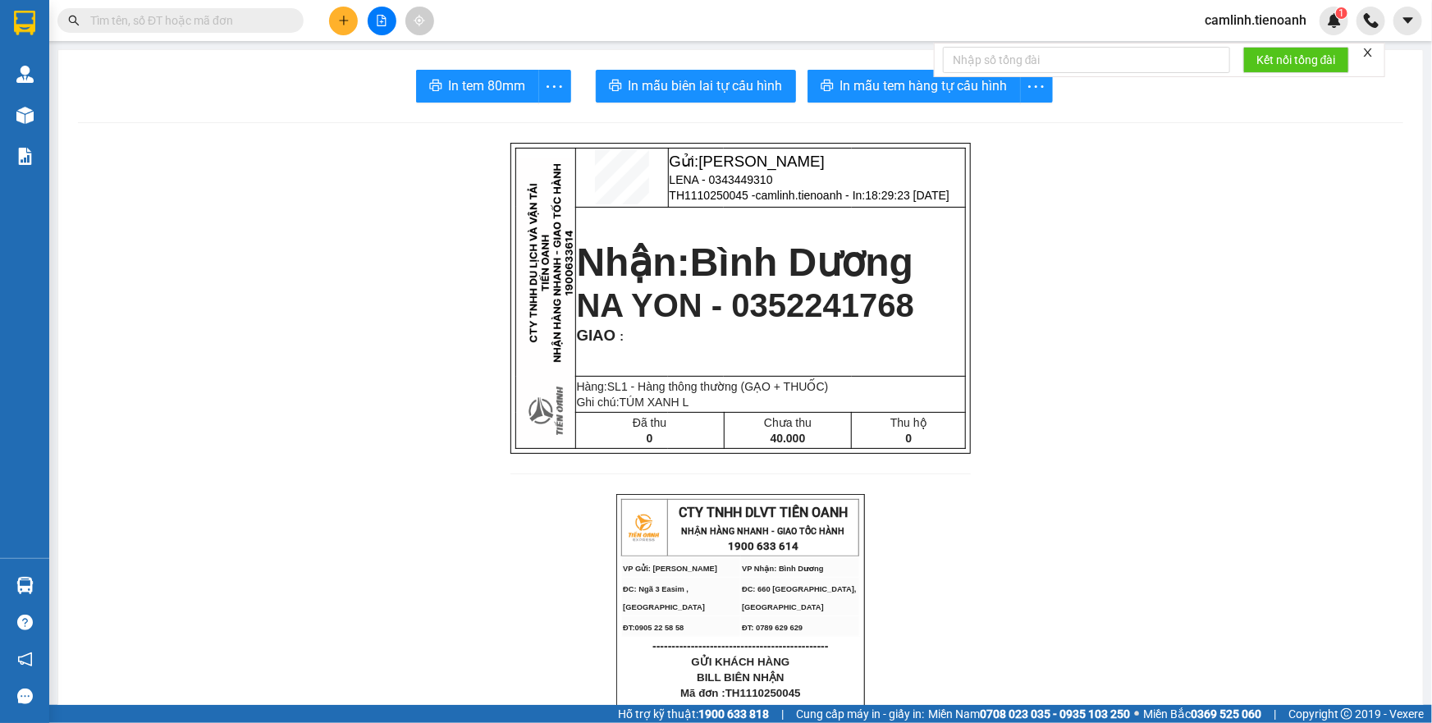
click at [881, 93] on span "In mẫu tem hàng tự cấu hình" at bounding box center [924, 86] width 167 height 21
